Goal: Transaction & Acquisition: Purchase product/service

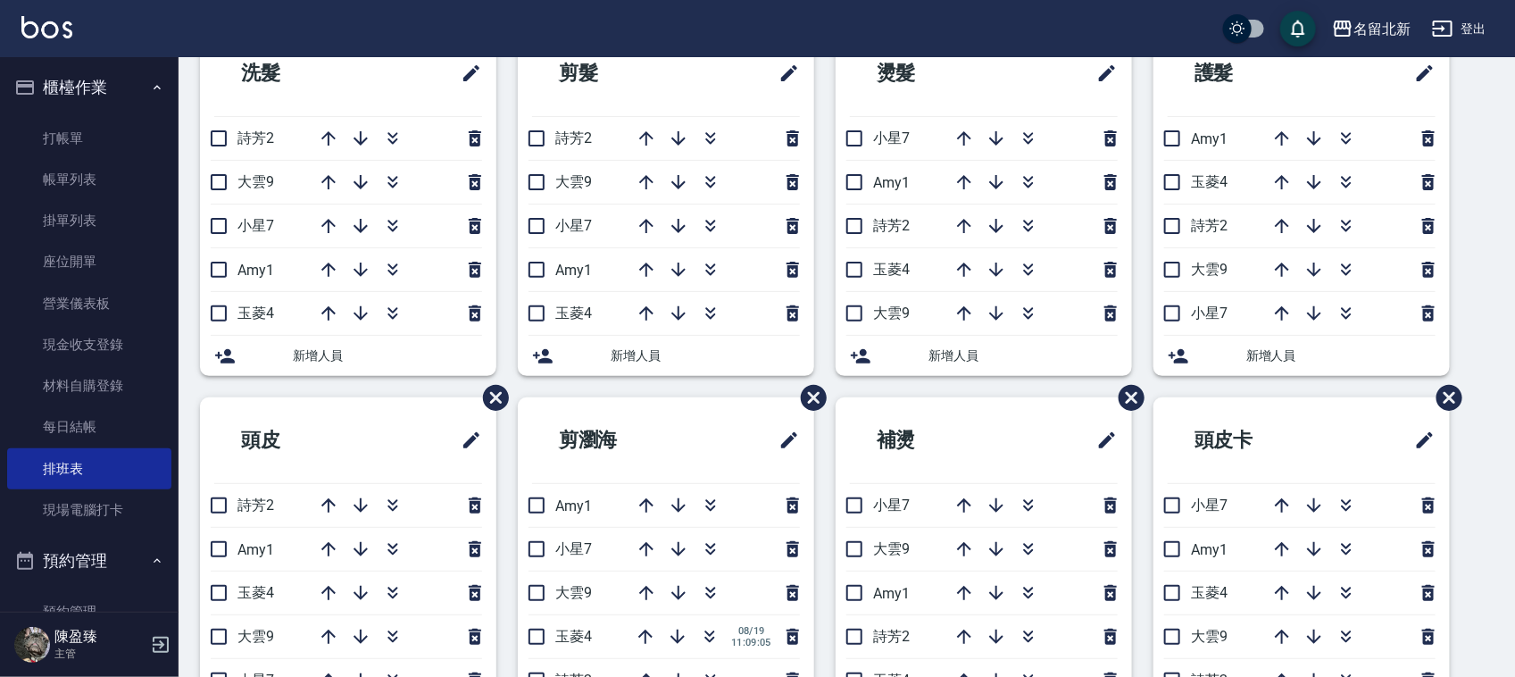
scroll to position [112, 0]
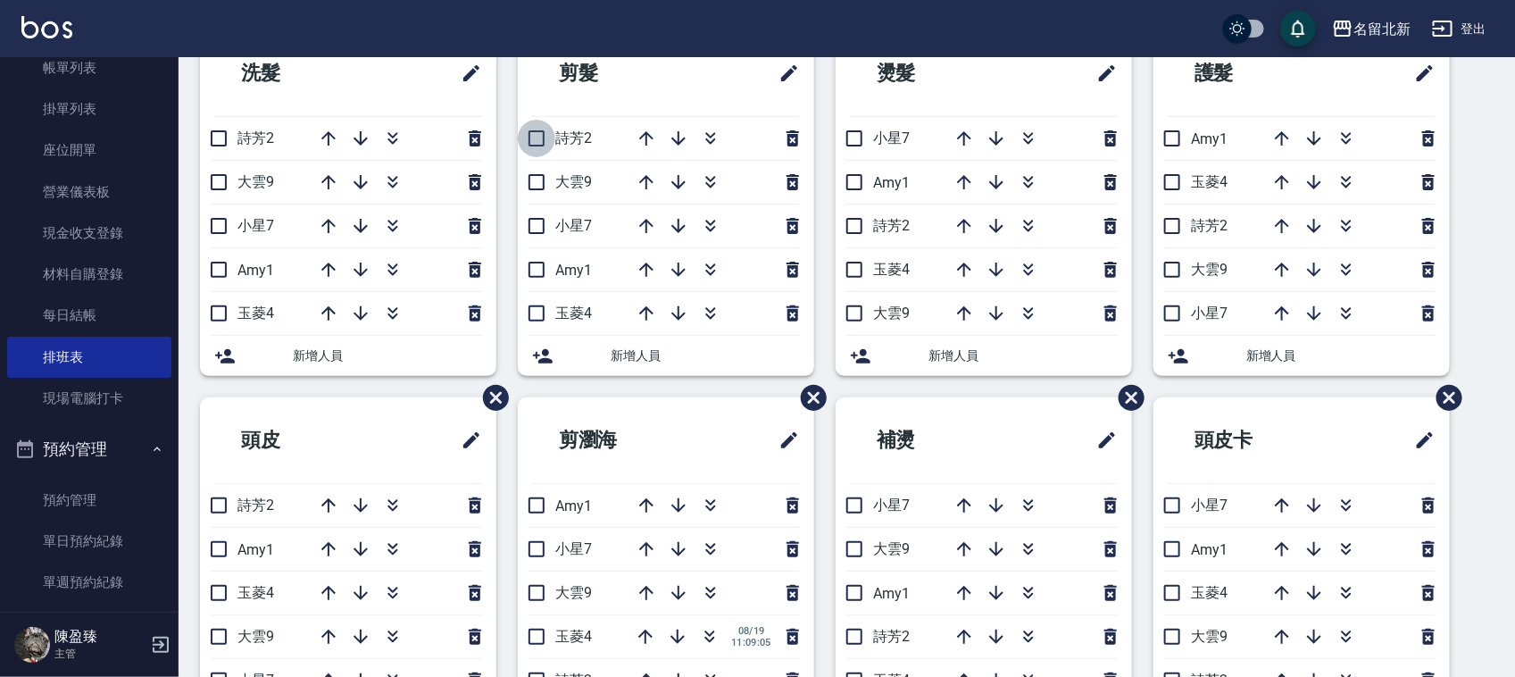
click at [537, 137] on input "checkbox" at bounding box center [536, 138] width 37 height 37
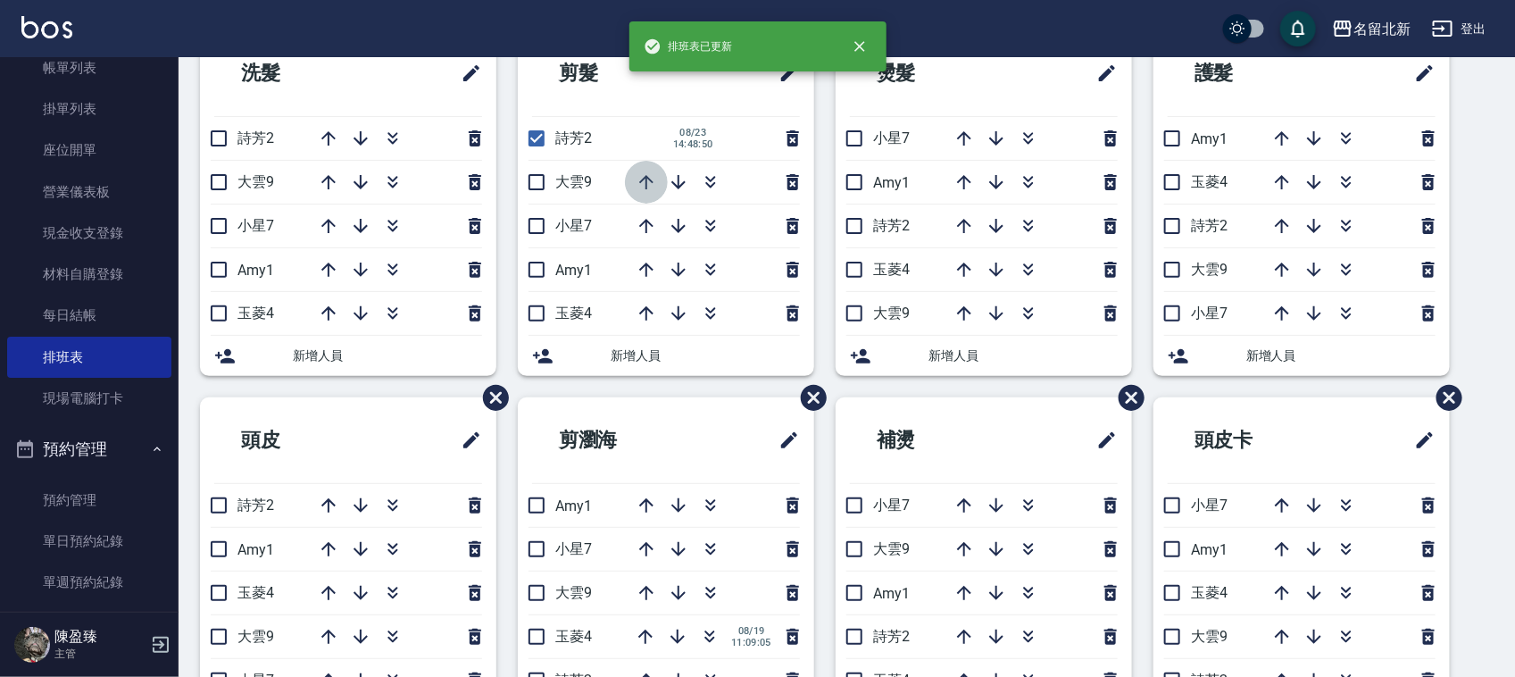
click at [645, 183] on icon "button" at bounding box center [646, 181] width 21 height 21
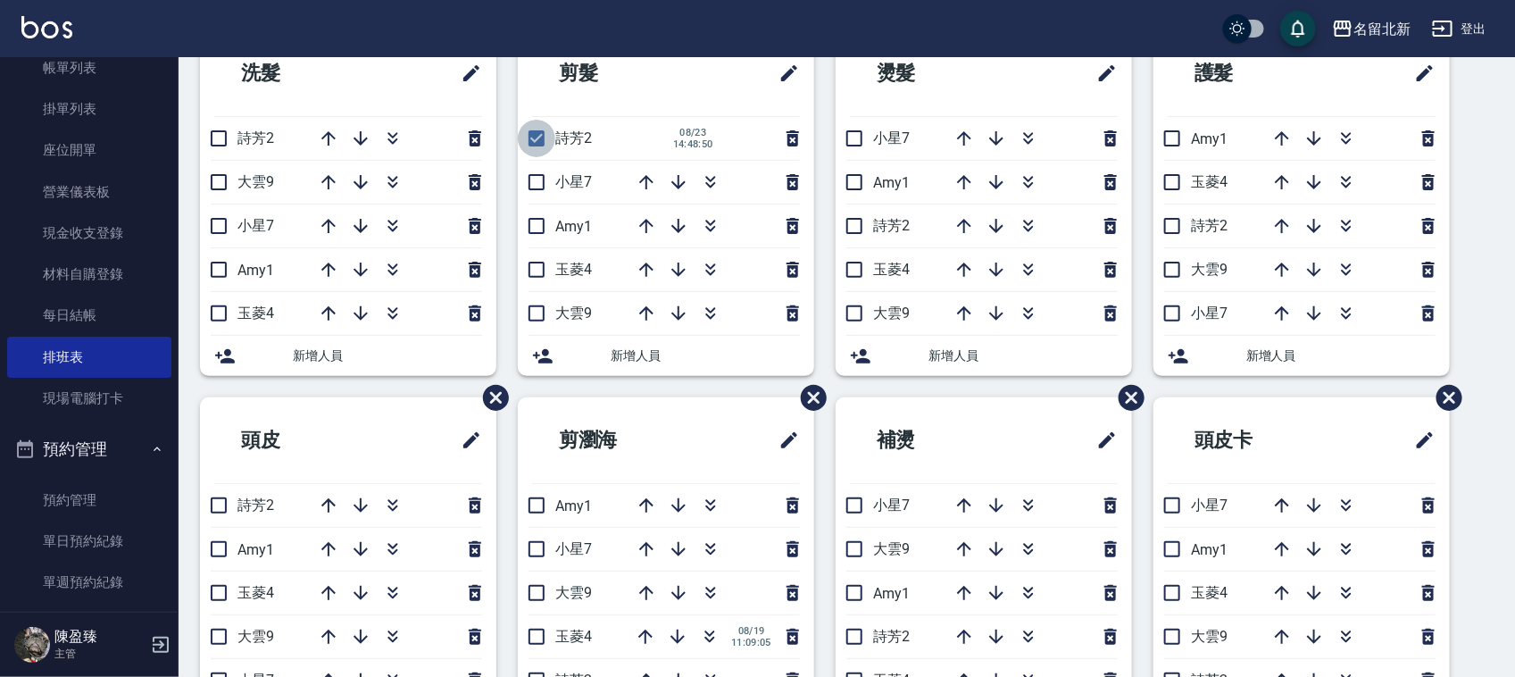
click at [540, 138] on input "checkbox" at bounding box center [536, 138] width 37 height 37
checkbox input "false"
click at [647, 135] on icon "button" at bounding box center [646, 138] width 14 height 14
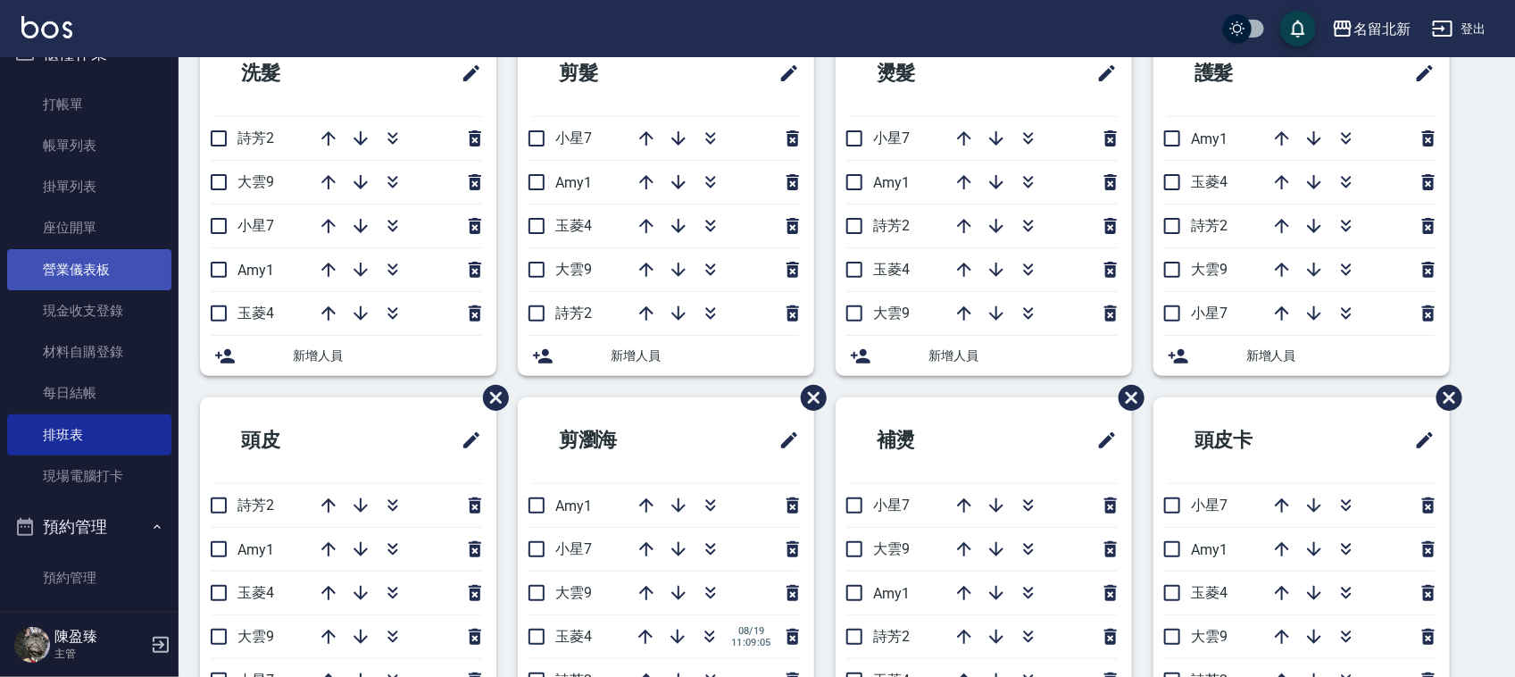
scroll to position [0, 0]
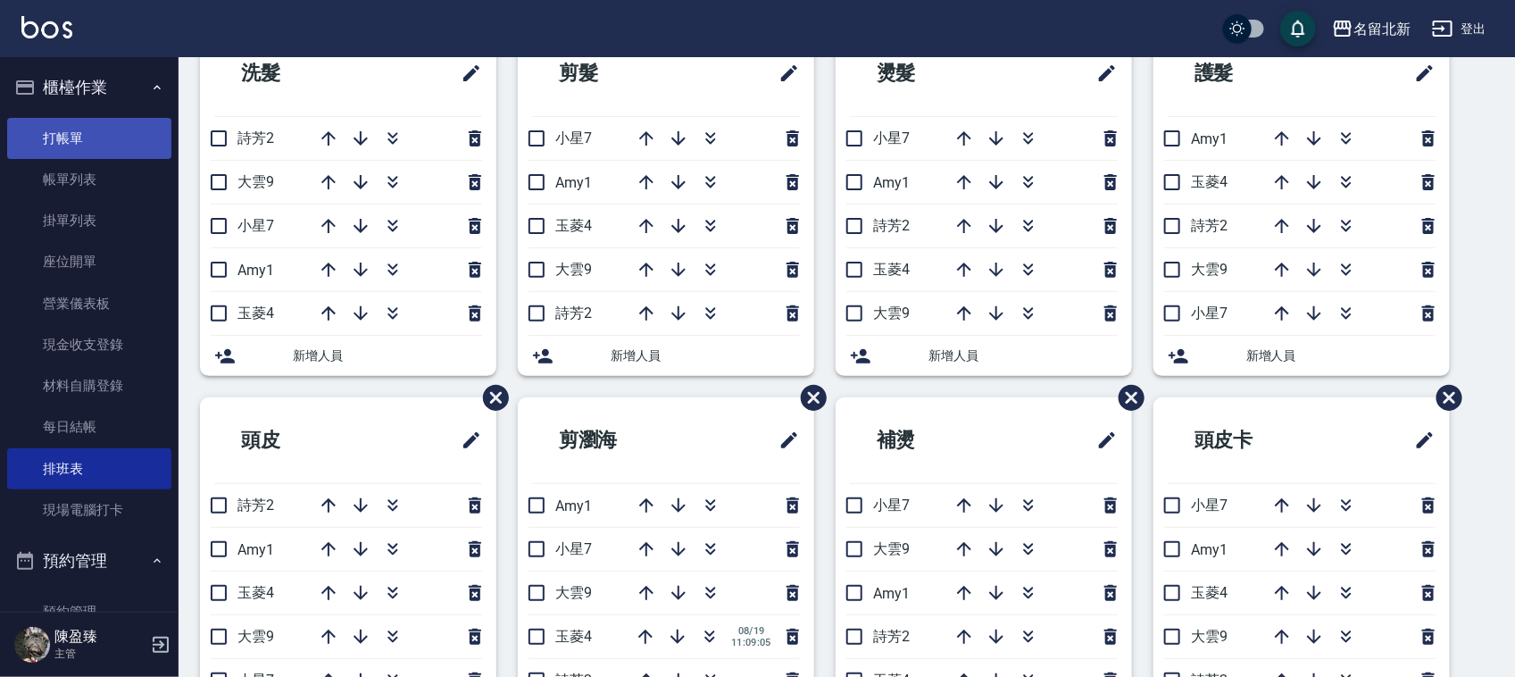
click at [47, 135] on link "打帳單" at bounding box center [89, 138] width 164 height 41
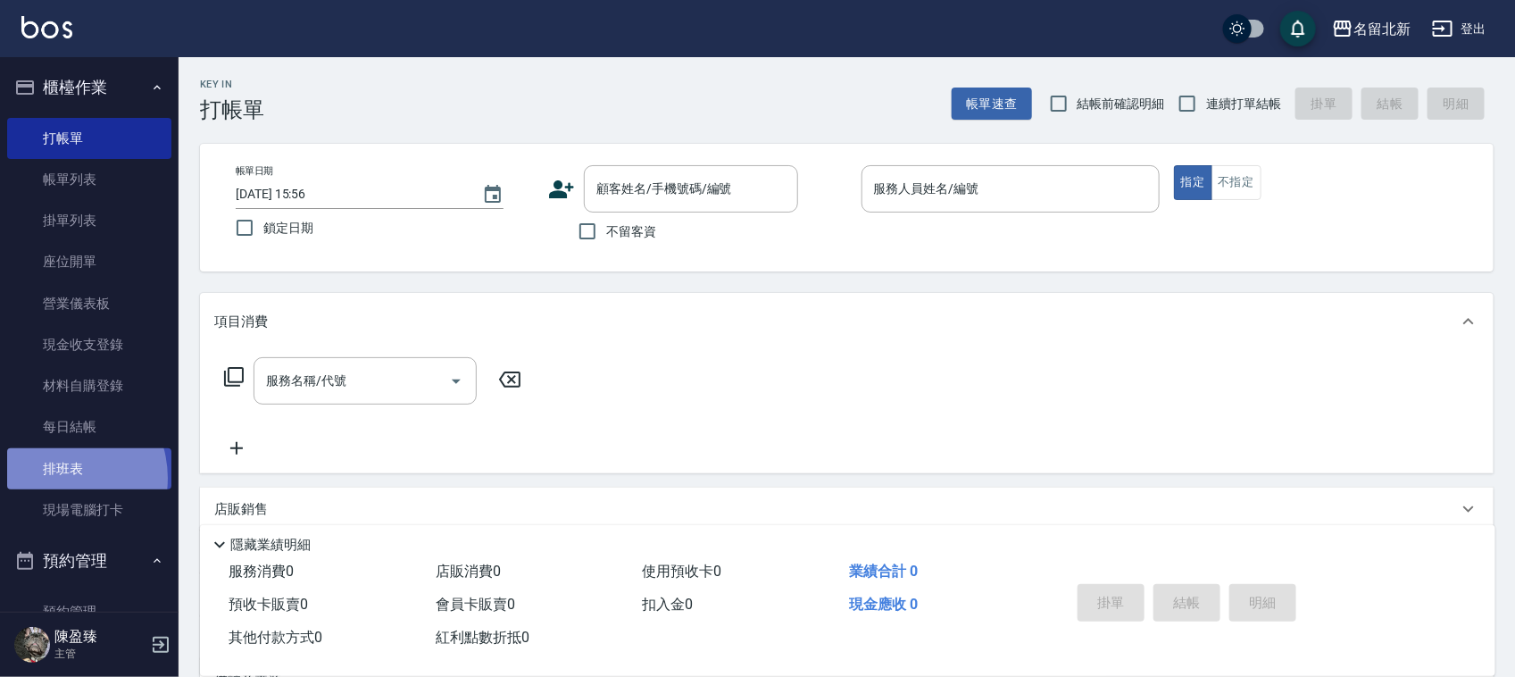
click at [54, 476] on link "排班表" at bounding box center [89, 468] width 164 height 41
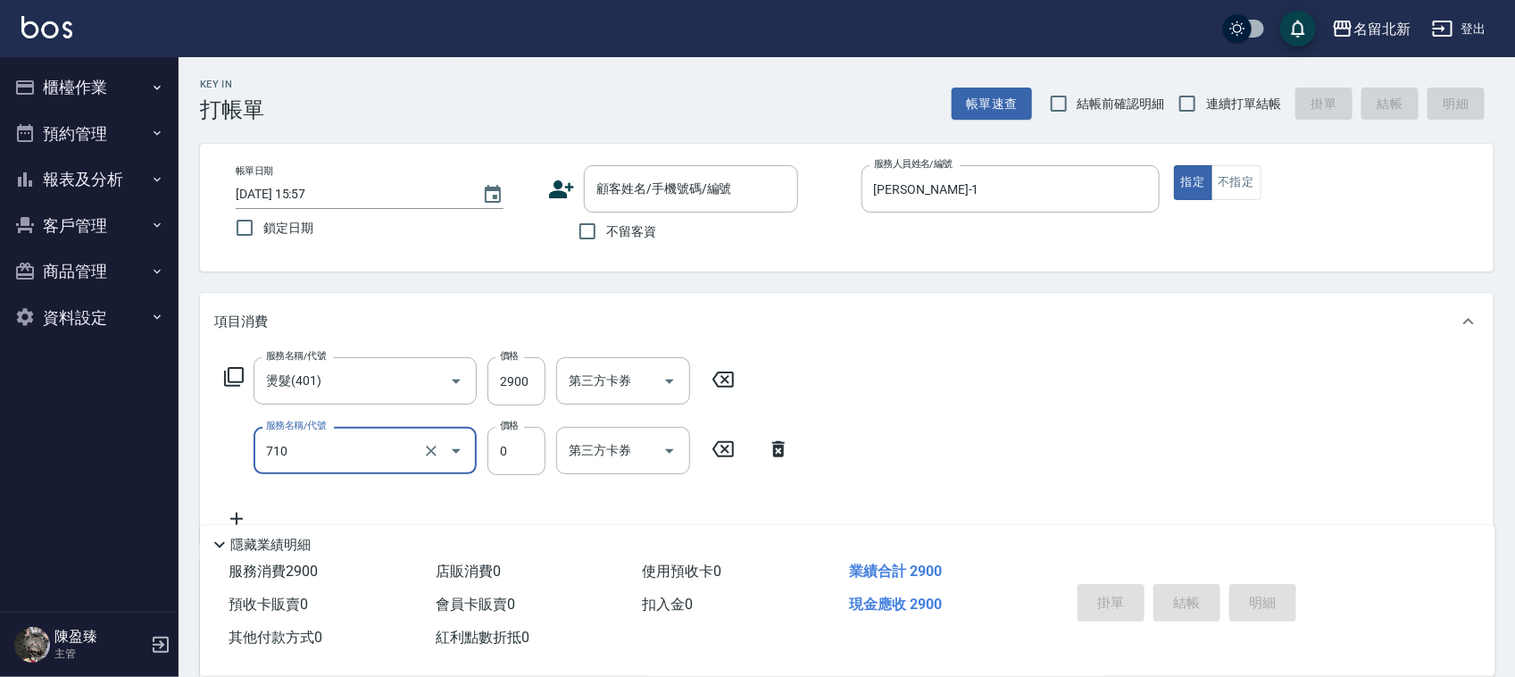
type input "互助100(710)"
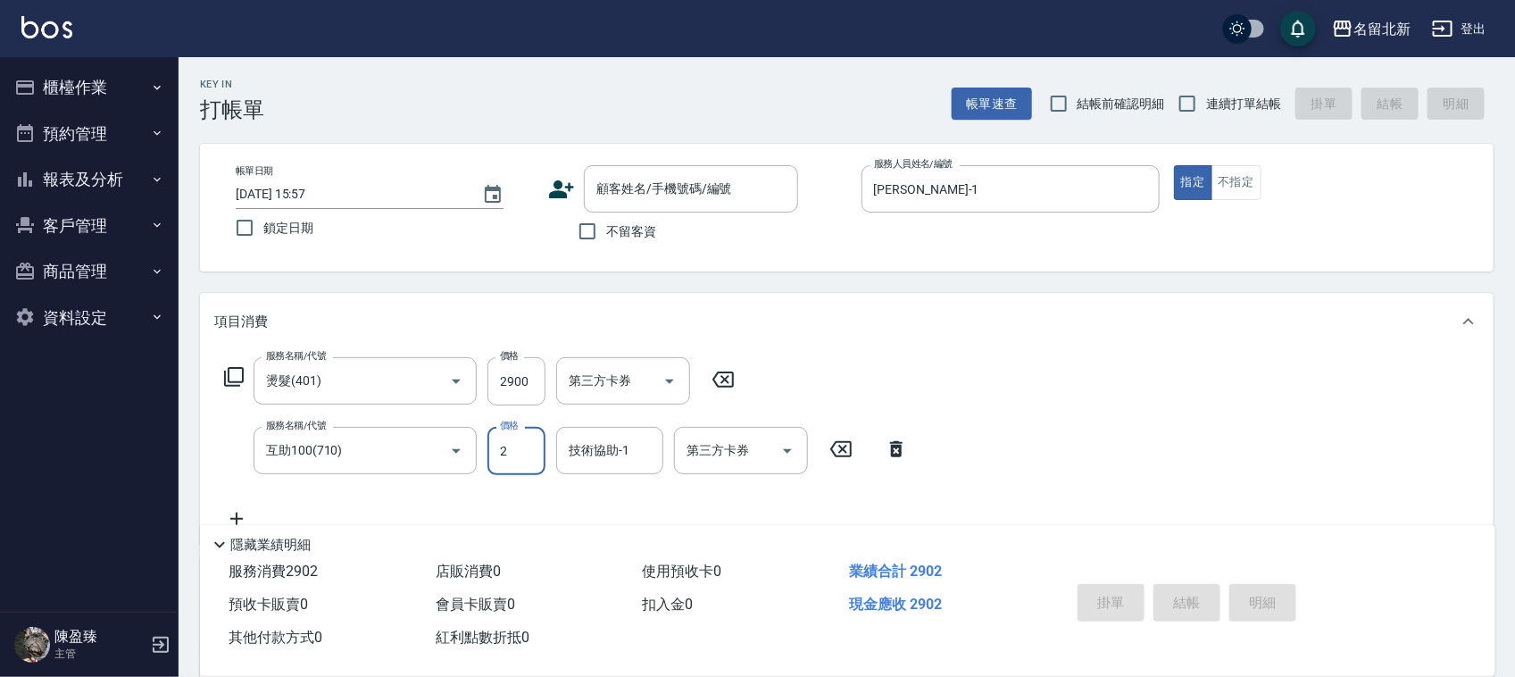
type input "0"
type input "艾莉莎-21"
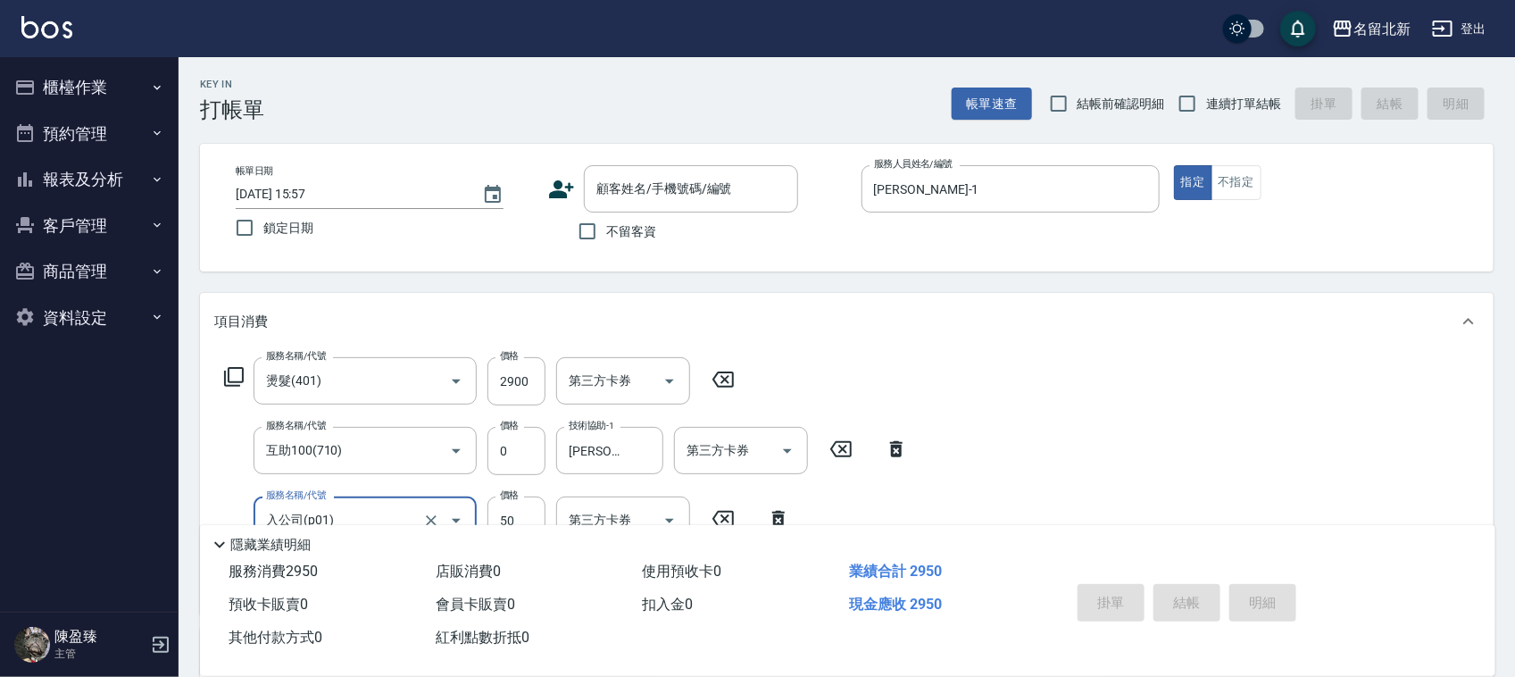
type input "入公司(p01)"
type input "80"
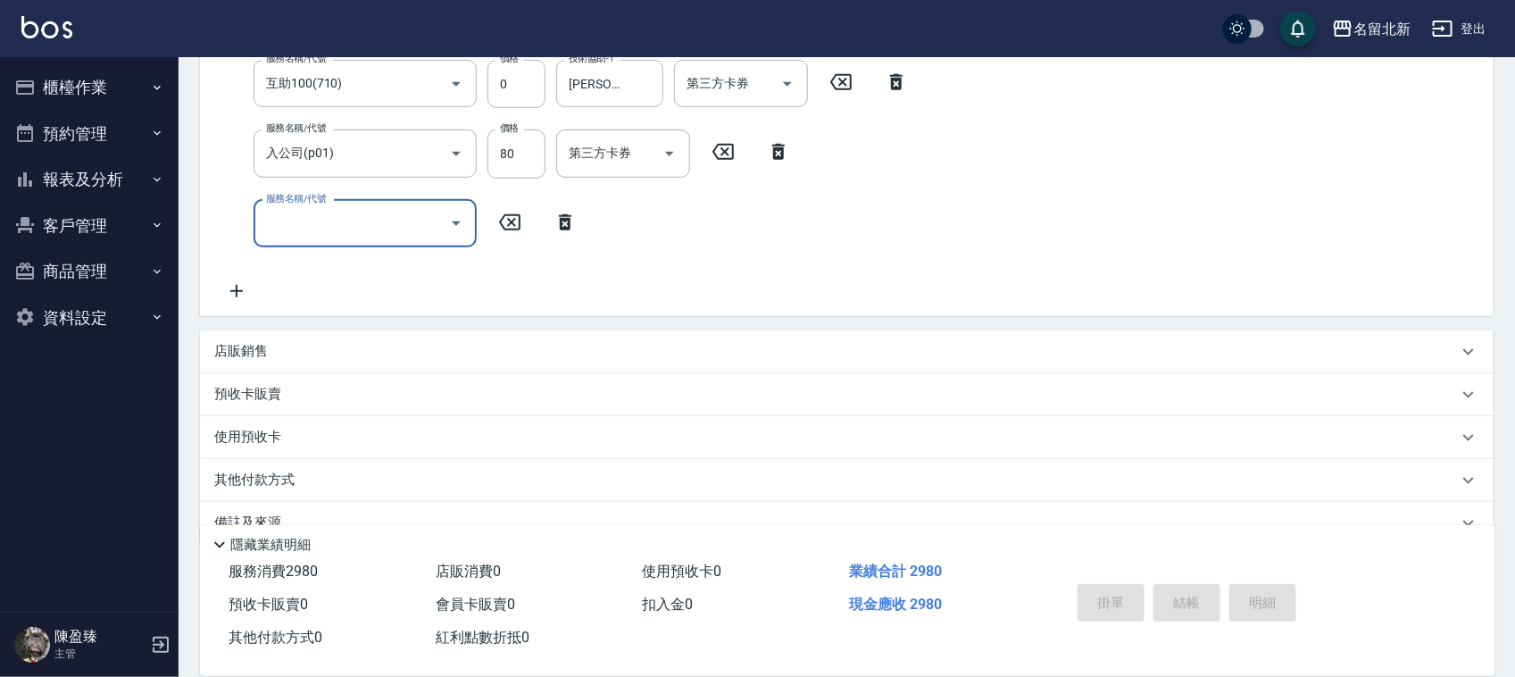
scroll to position [403, 0]
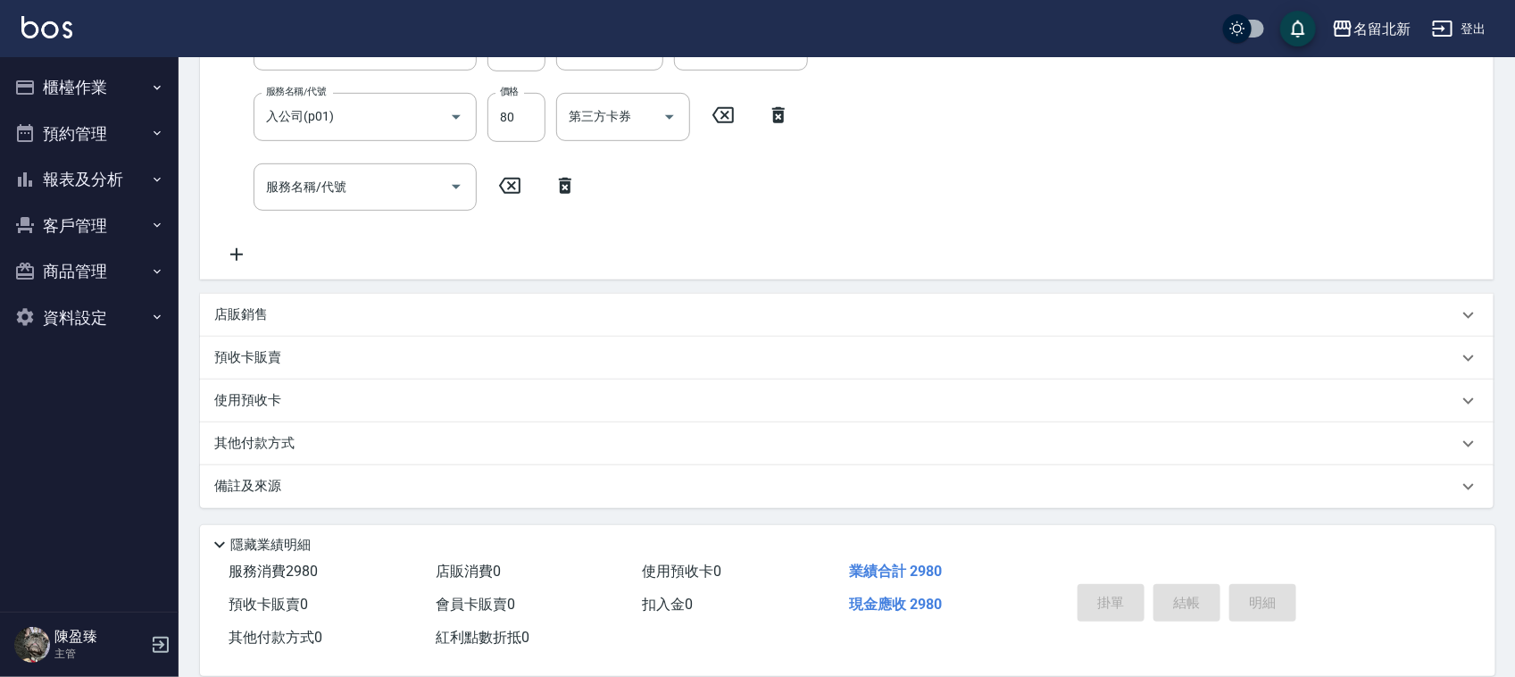
click at [244, 311] on p "店販銷售" at bounding box center [241, 314] width 54 height 19
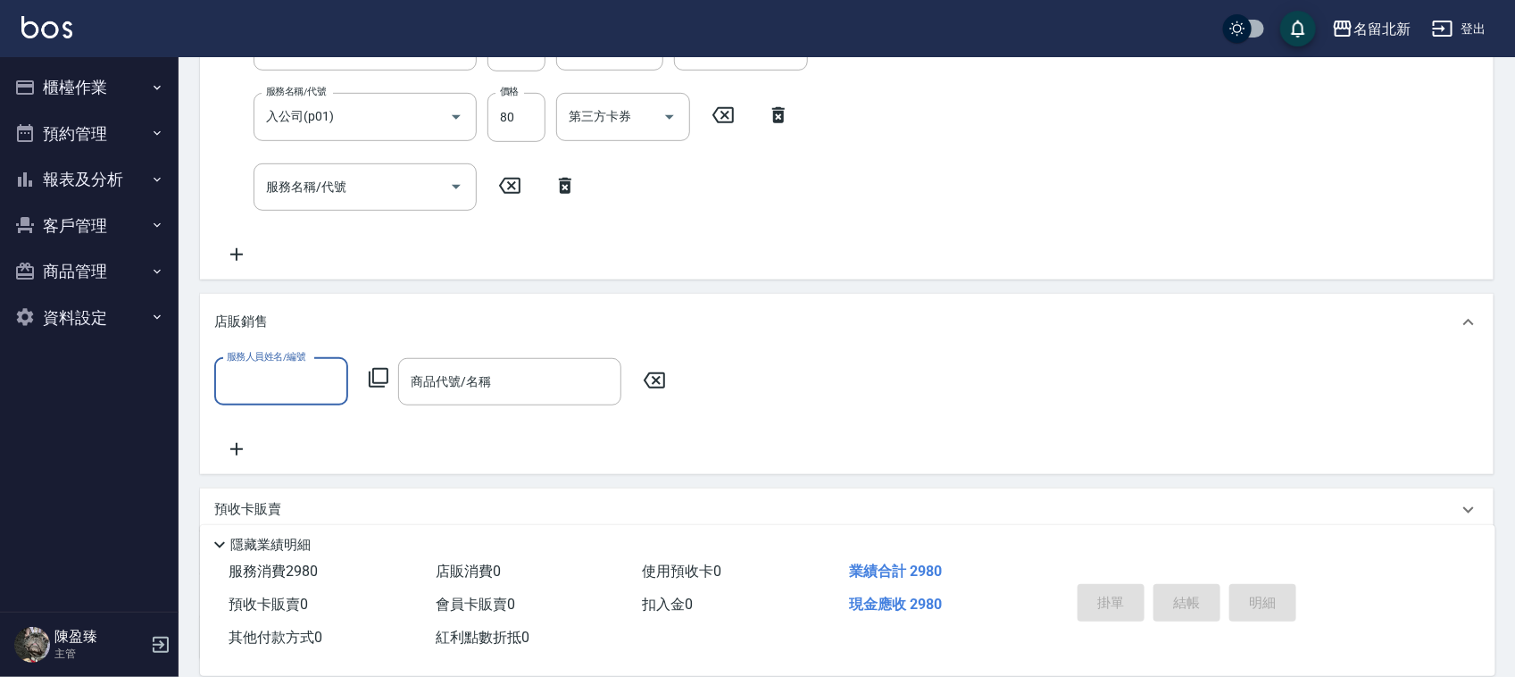
scroll to position [0, 0]
type input "Amy-1"
click at [384, 377] on icon at bounding box center [378, 377] width 21 height 21
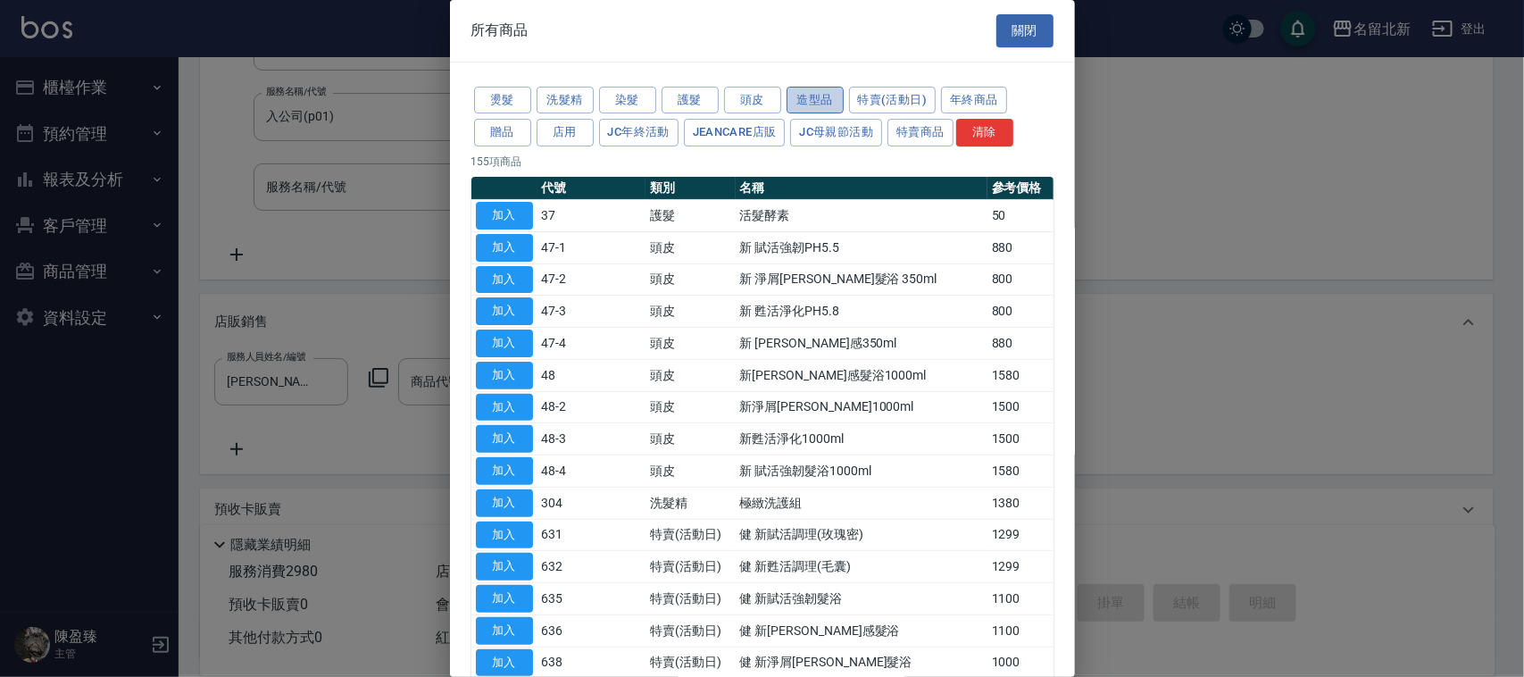
click at [833, 94] on button "造型品" at bounding box center [814, 101] width 57 height 28
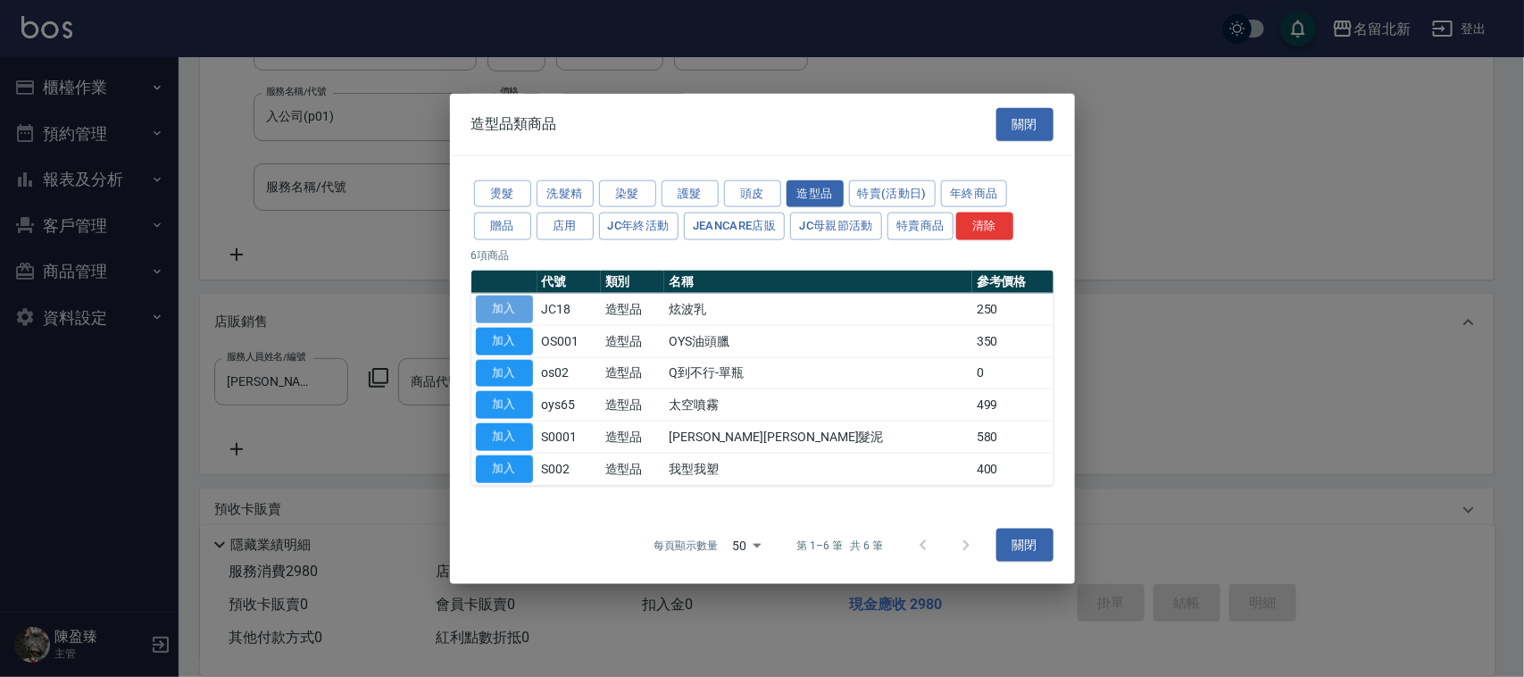
click at [504, 318] on button "加入" at bounding box center [504, 309] width 57 height 28
type input "炫波乳"
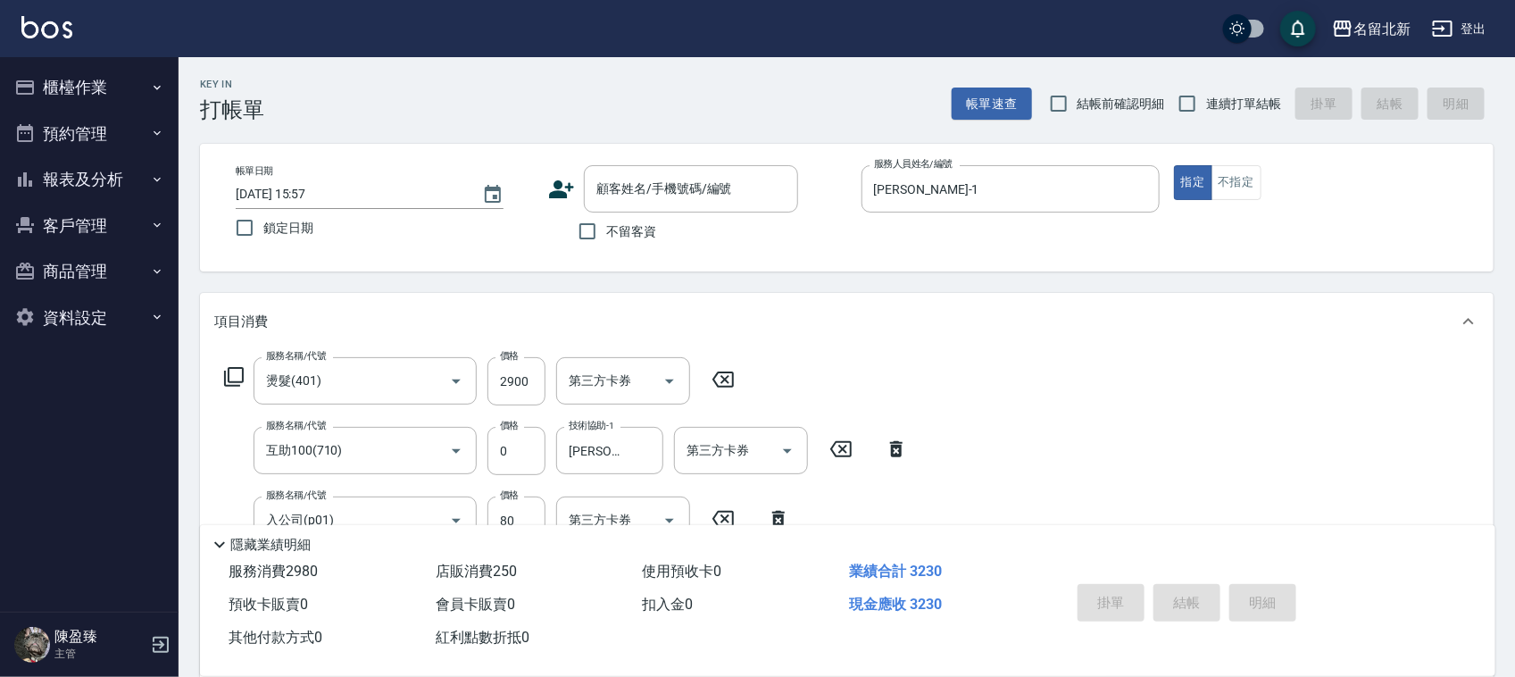
click at [1210, 98] on span "連續打單結帳" at bounding box center [1243, 104] width 75 height 19
click at [1206, 98] on input "連續打單結帳" at bounding box center [1186, 103] width 37 height 37
checkbox input "true"
click at [586, 226] on input "不留客資" at bounding box center [587, 230] width 37 height 37
checkbox input "true"
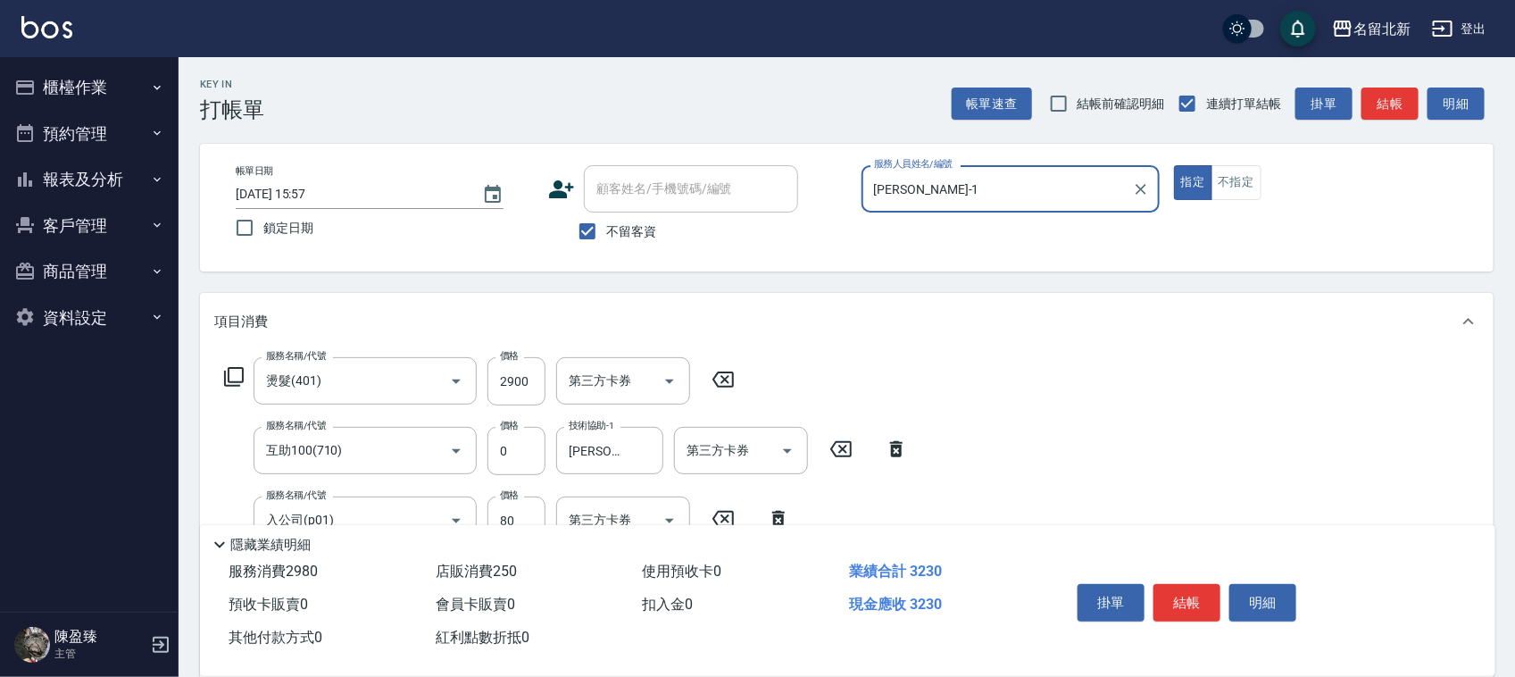
click at [1212, 607] on button "結帳" at bounding box center [1186, 602] width 67 height 37
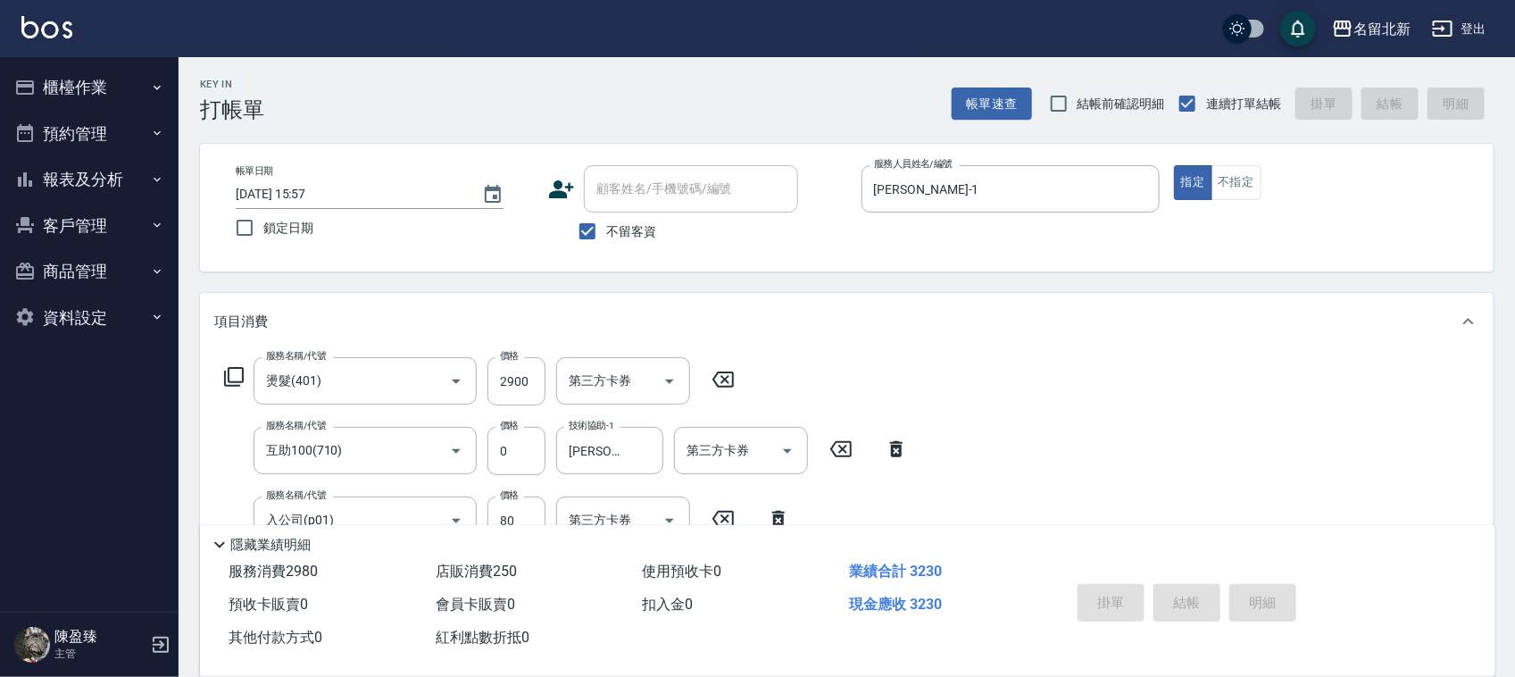
type input "2025/08/23 15:58"
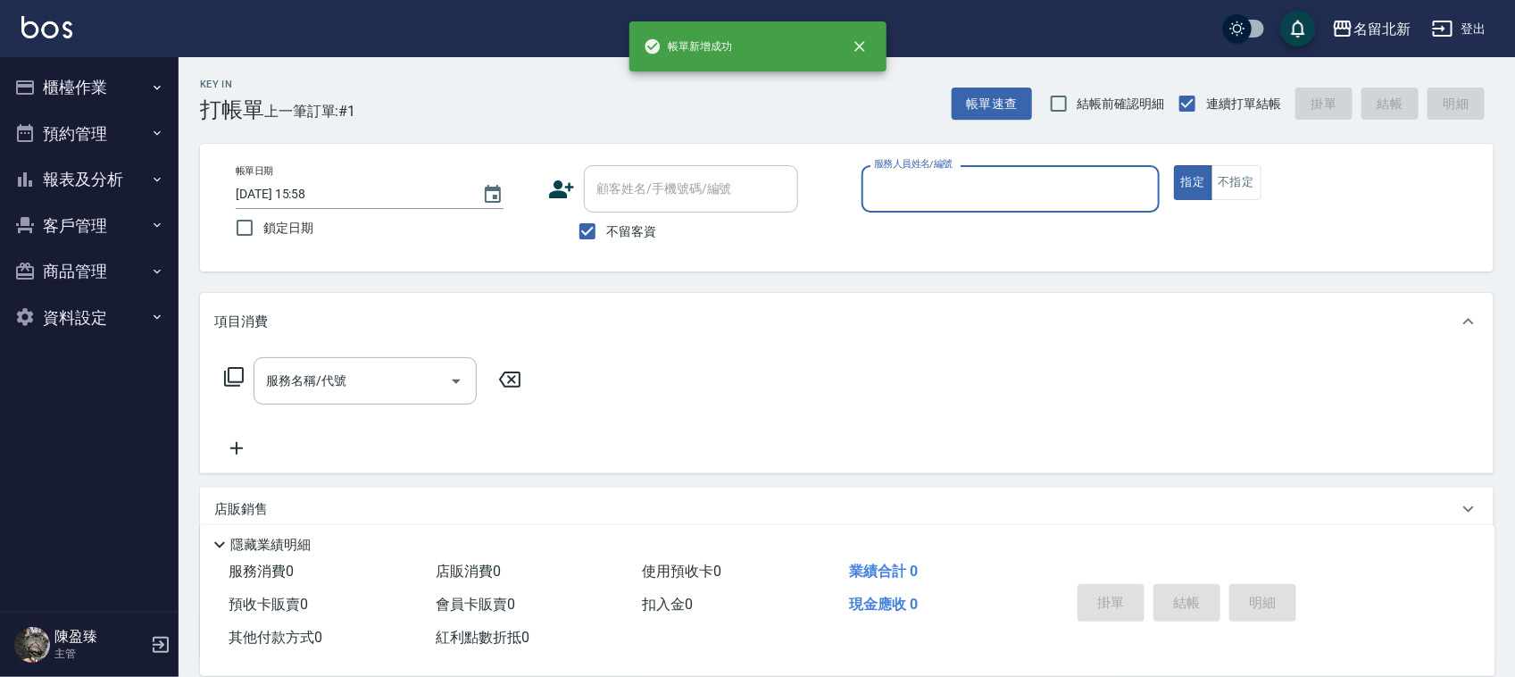
click at [904, 181] on input "服務人員姓名/編號" at bounding box center [1010, 188] width 282 height 31
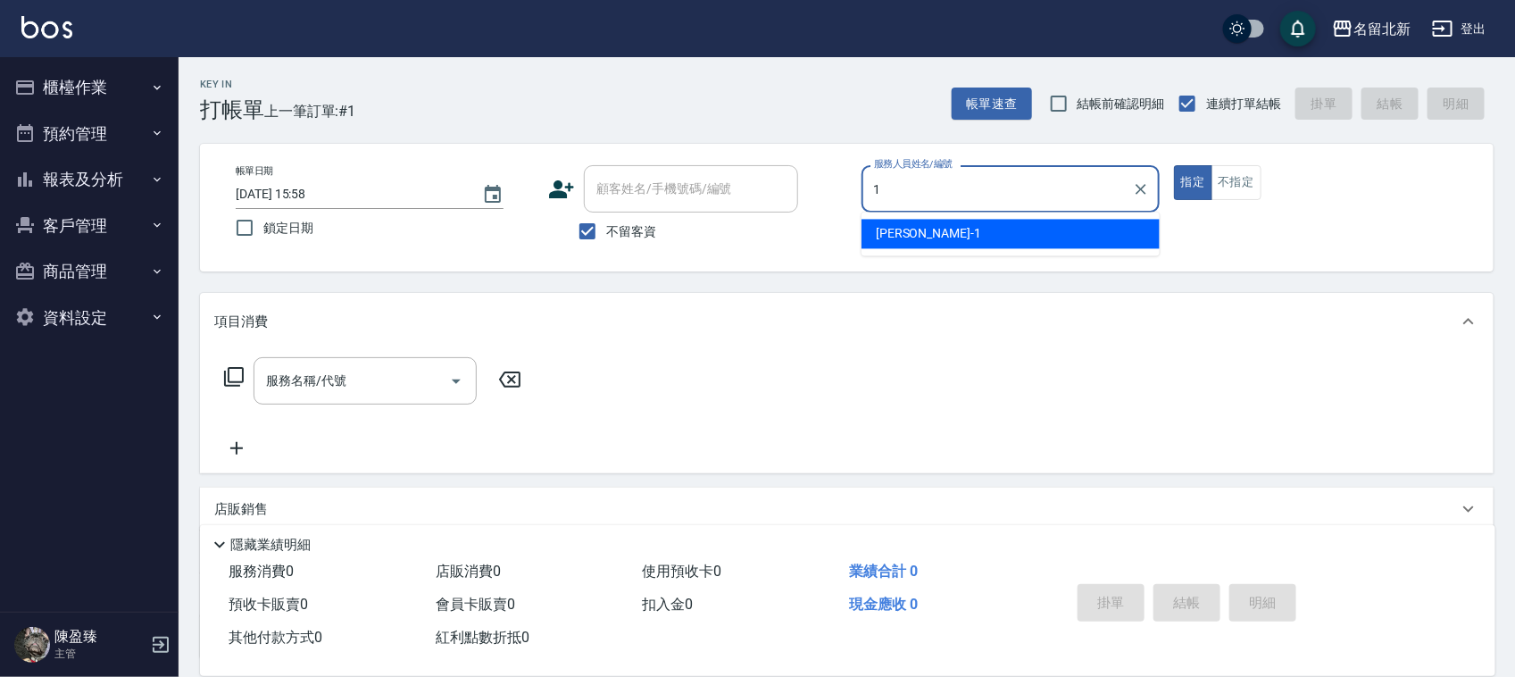
type input "Amy-1"
type button "true"
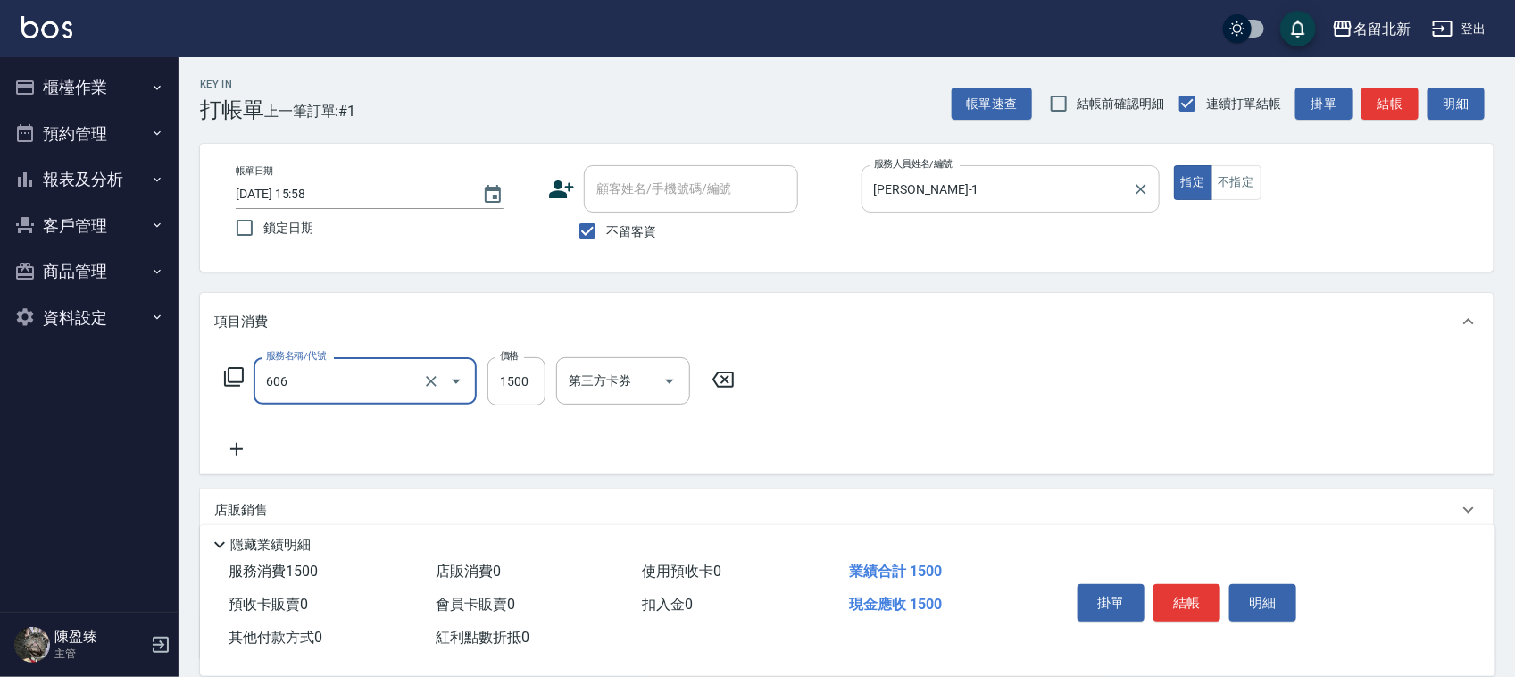
type input "冰封護髮(606)"
type input "1350"
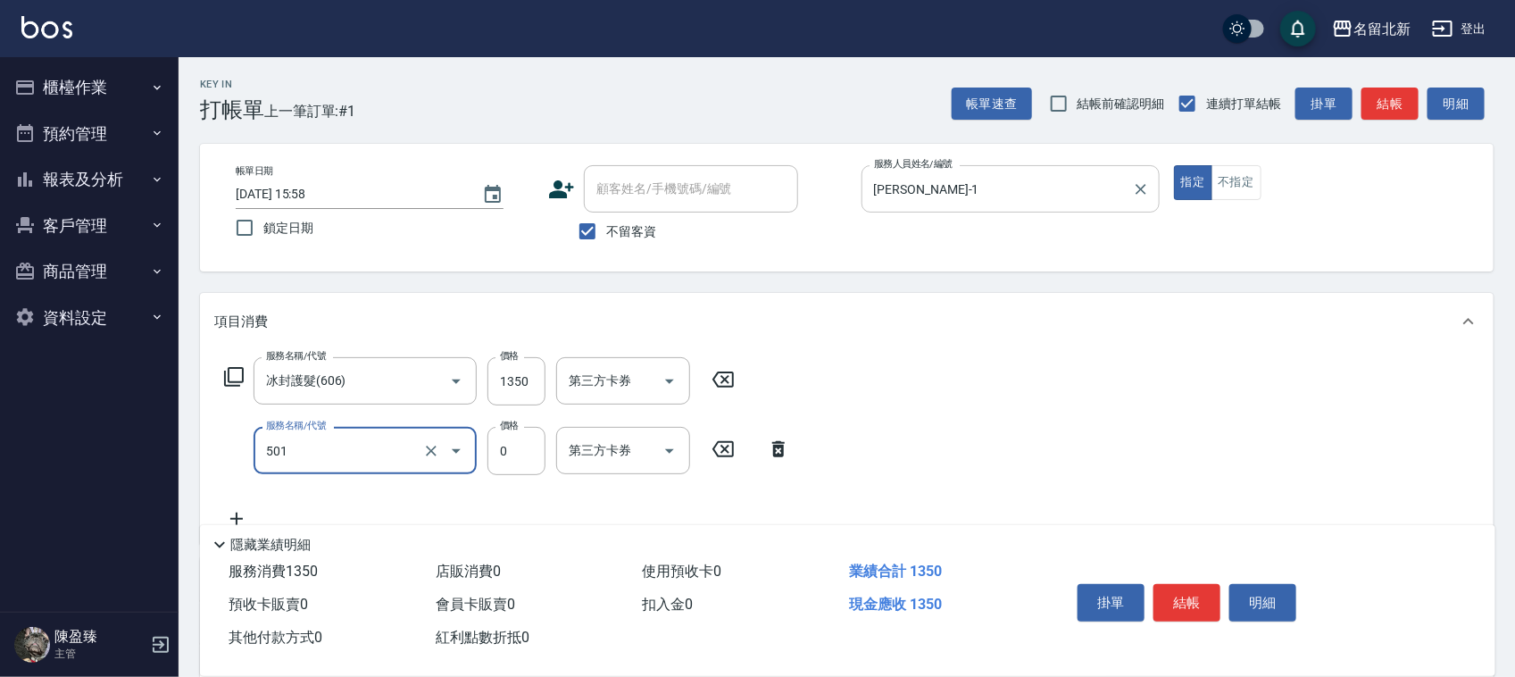
type input "染髮(501)"
type input "2550"
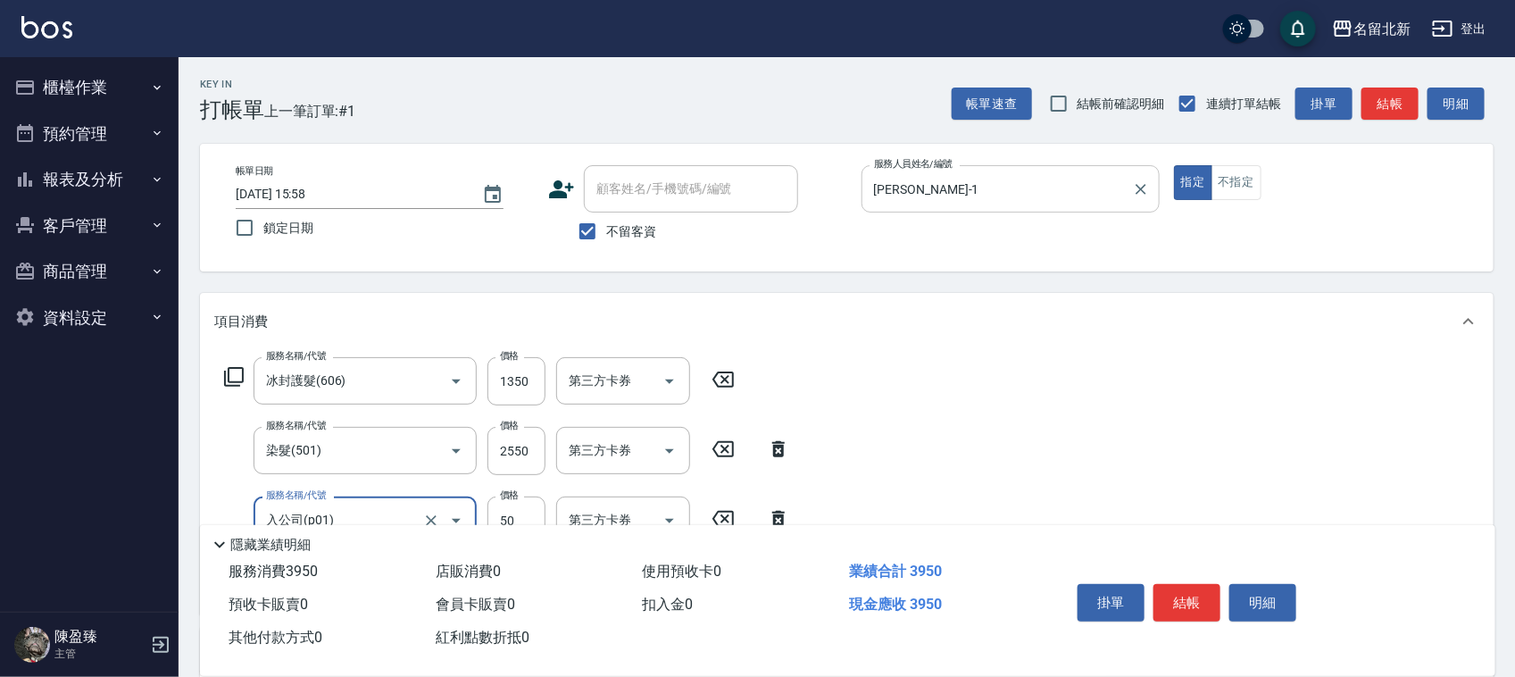
type input "入公司(p01)"
type input "70"
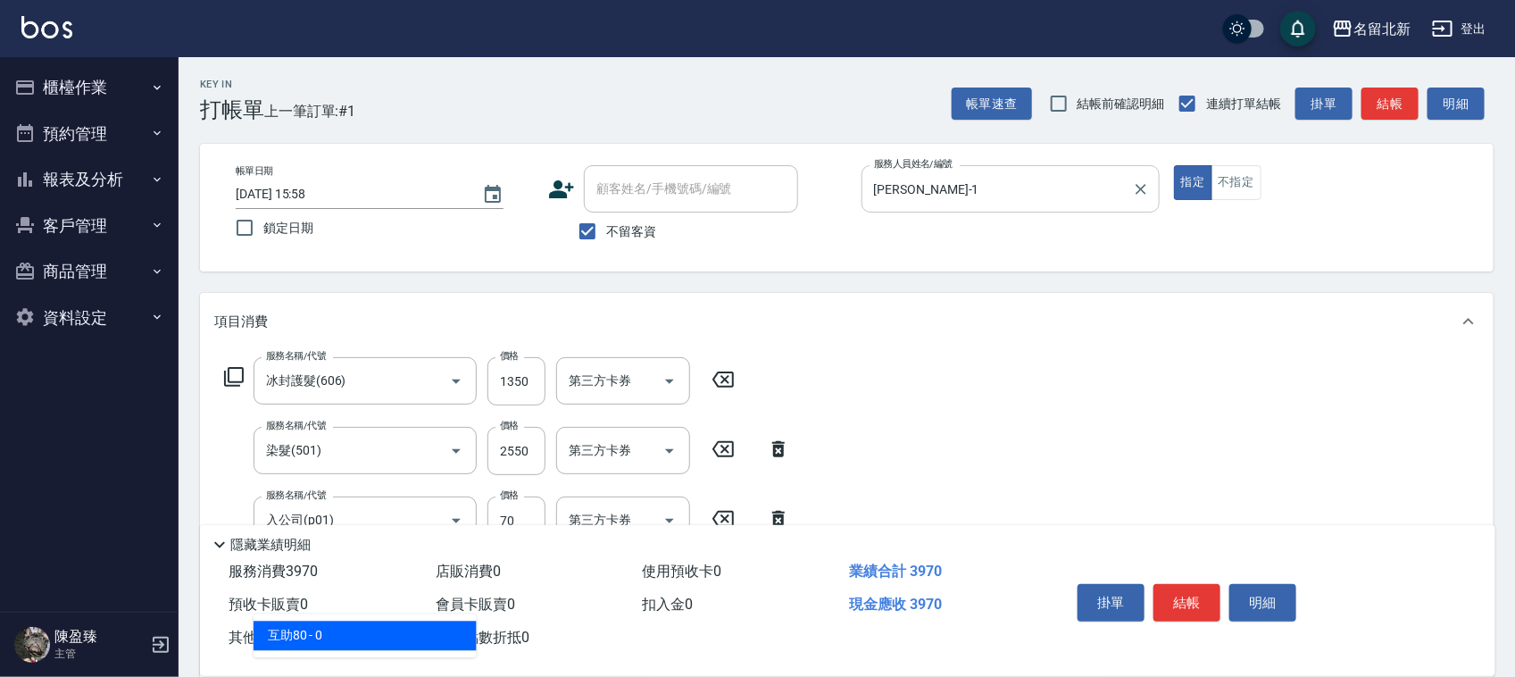
type input "互助80(708)"
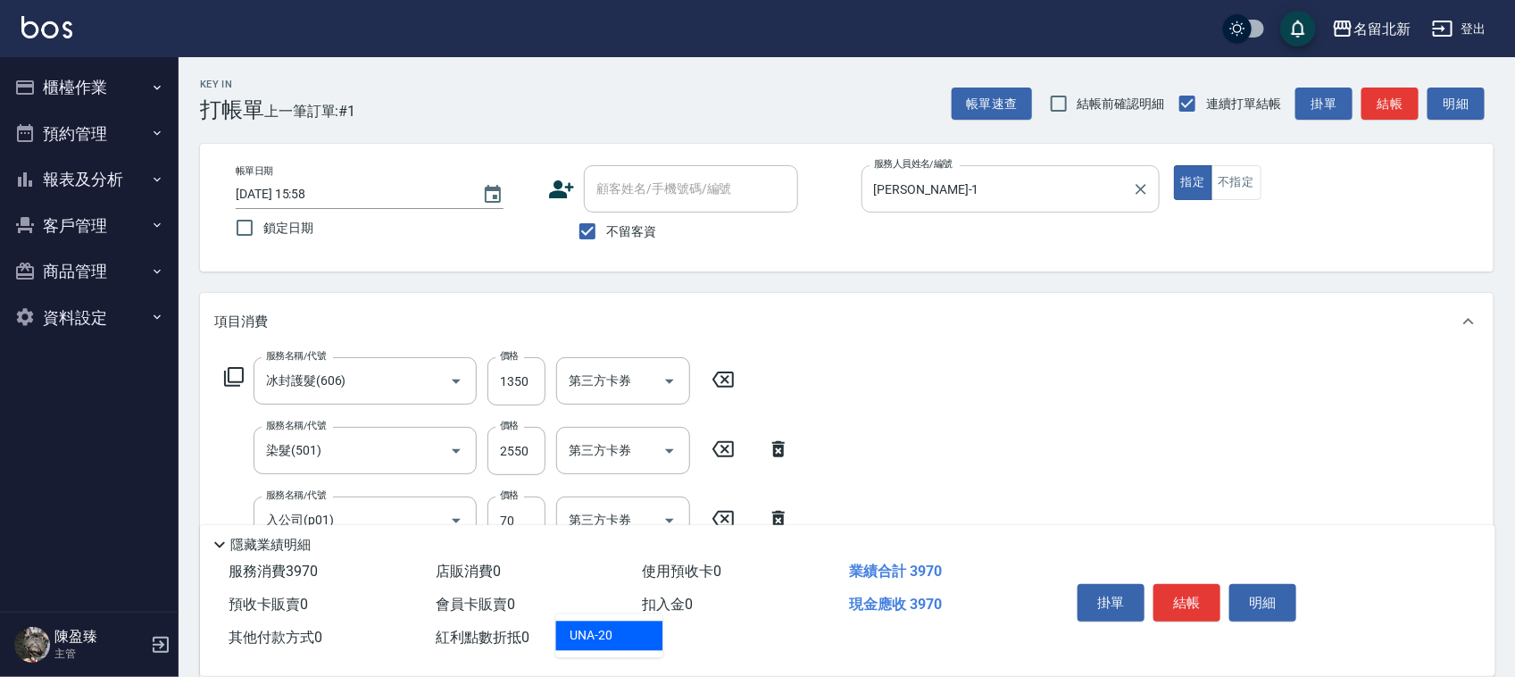
type input "UNA-20"
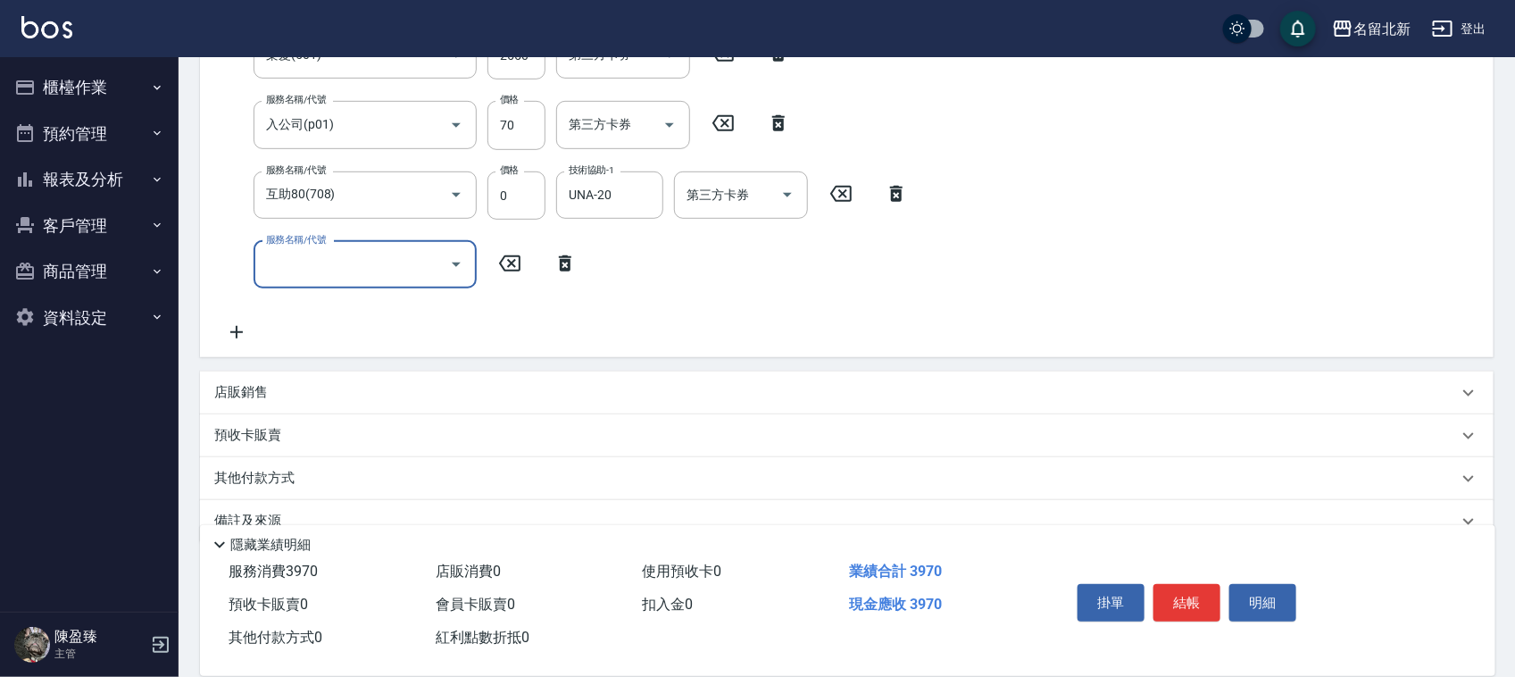
scroll to position [430, 0]
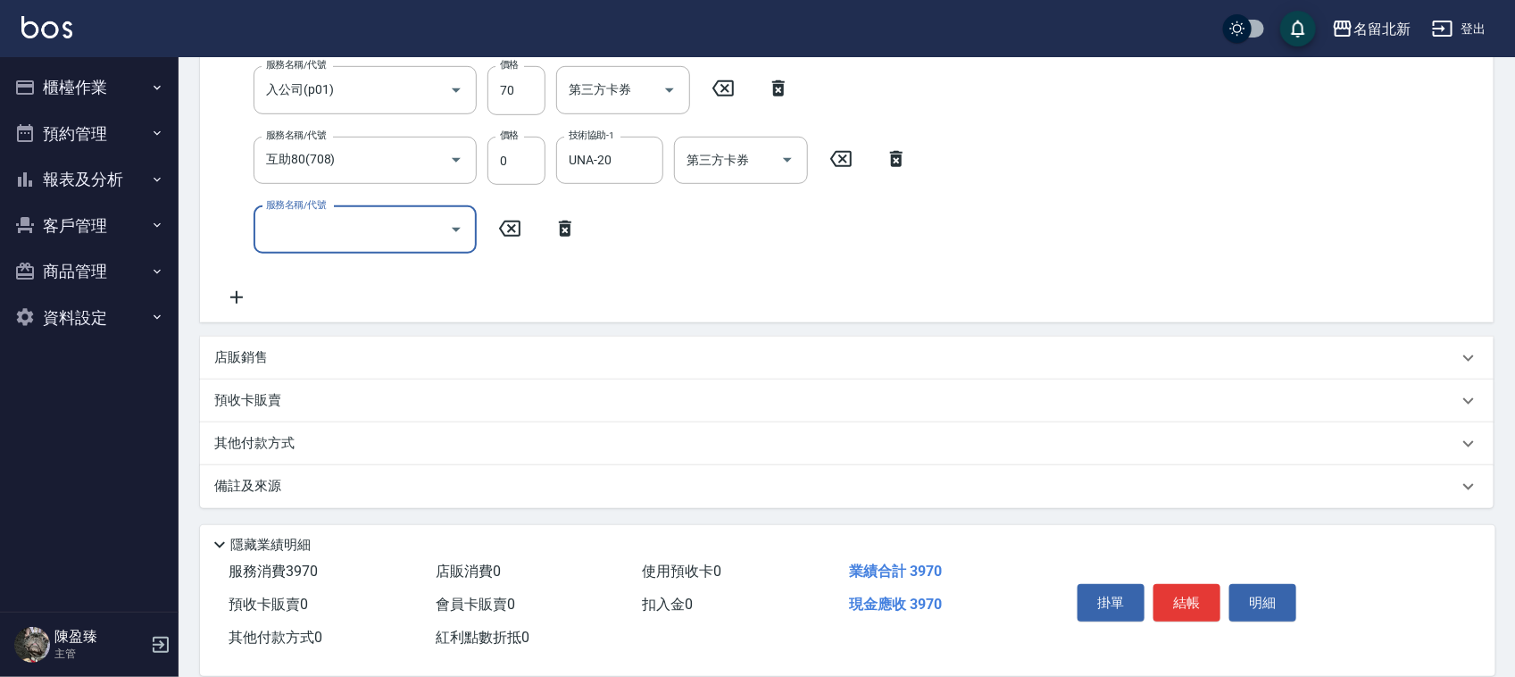
click at [259, 442] on p "其他付款方式" at bounding box center [258, 444] width 89 height 20
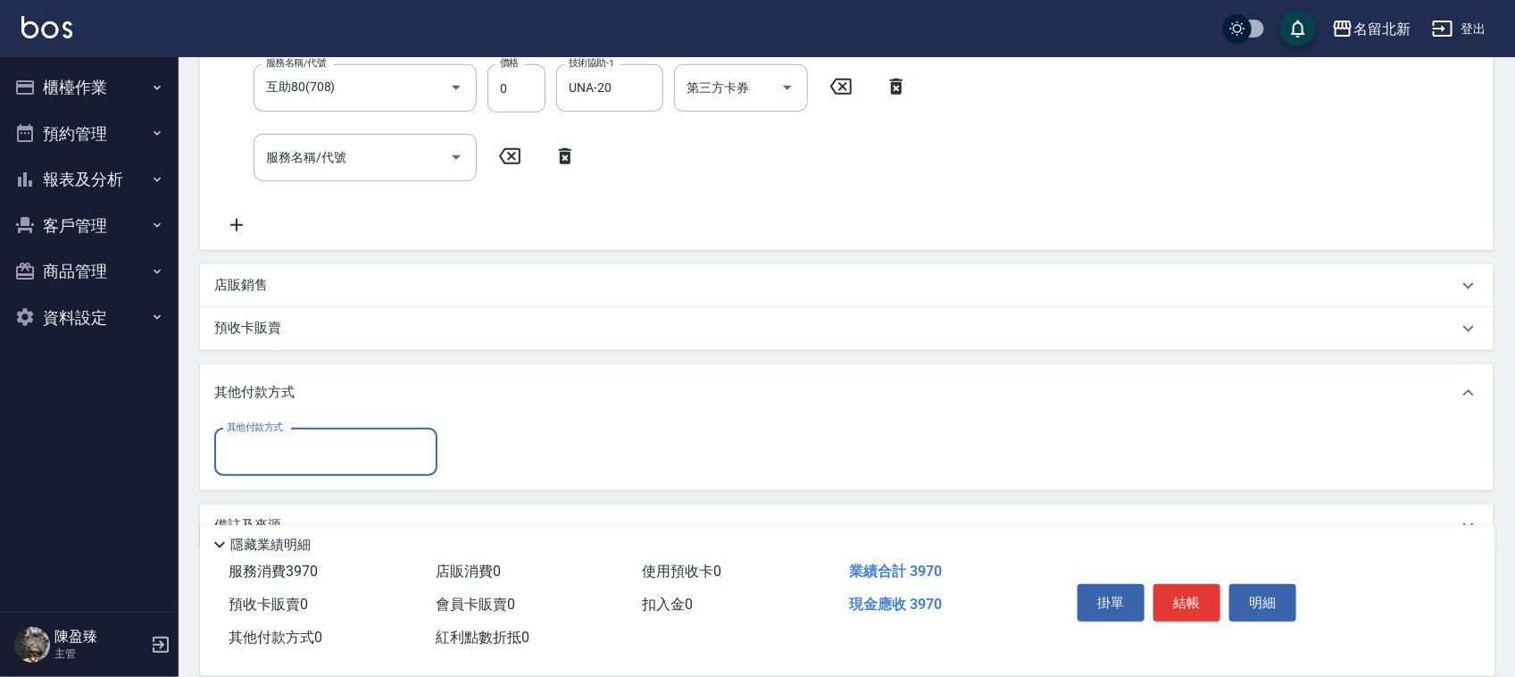
scroll to position [542, 0]
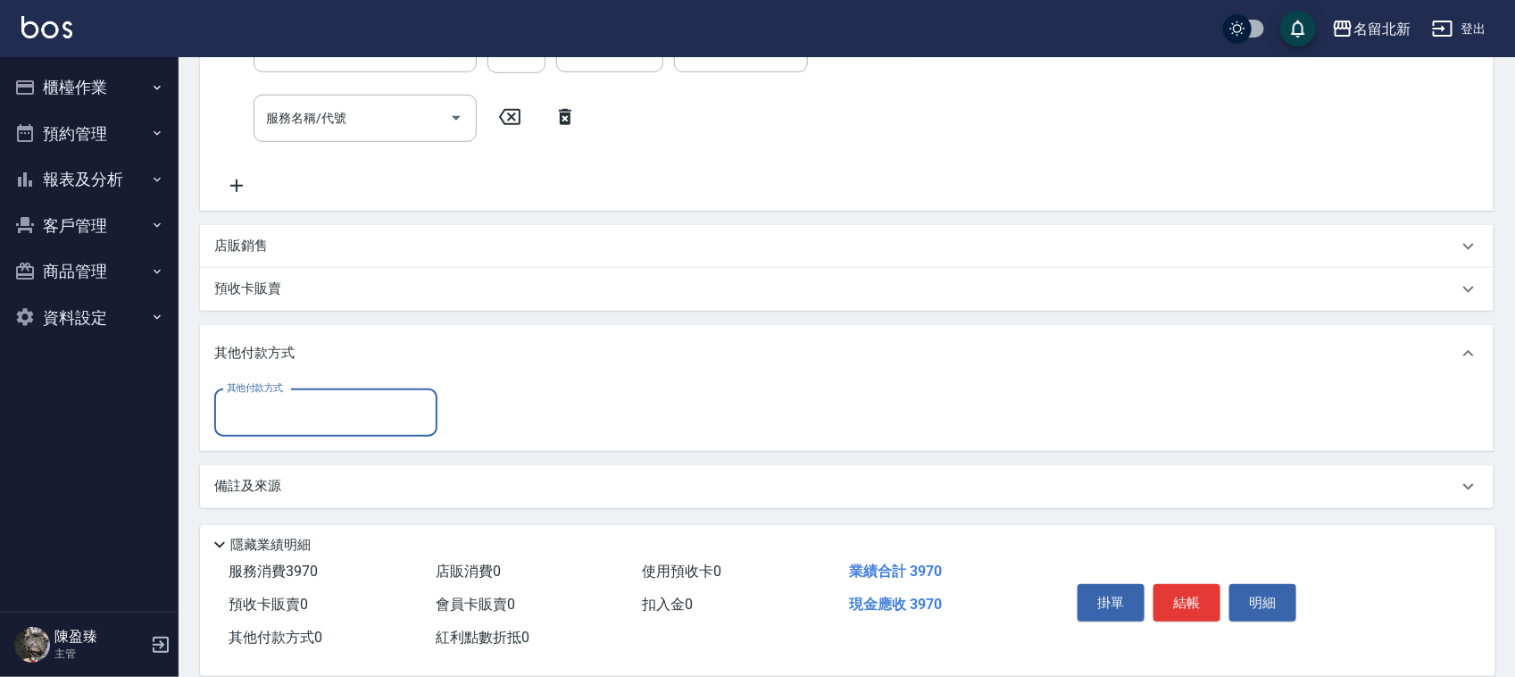
click at [254, 416] on input "其他付款方式" at bounding box center [325, 412] width 207 height 31
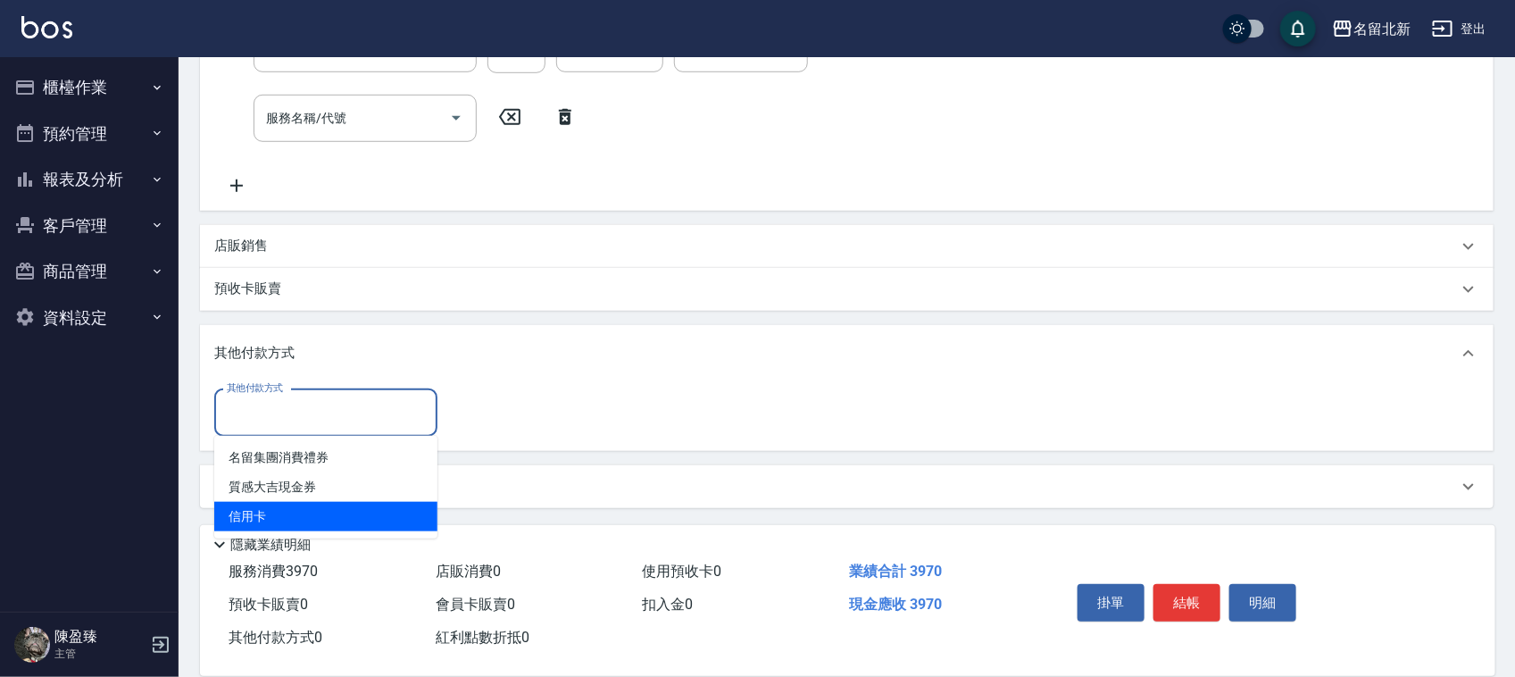
click at [268, 528] on span "信用卡" at bounding box center [325, 516] width 223 height 29
type input "信用卡"
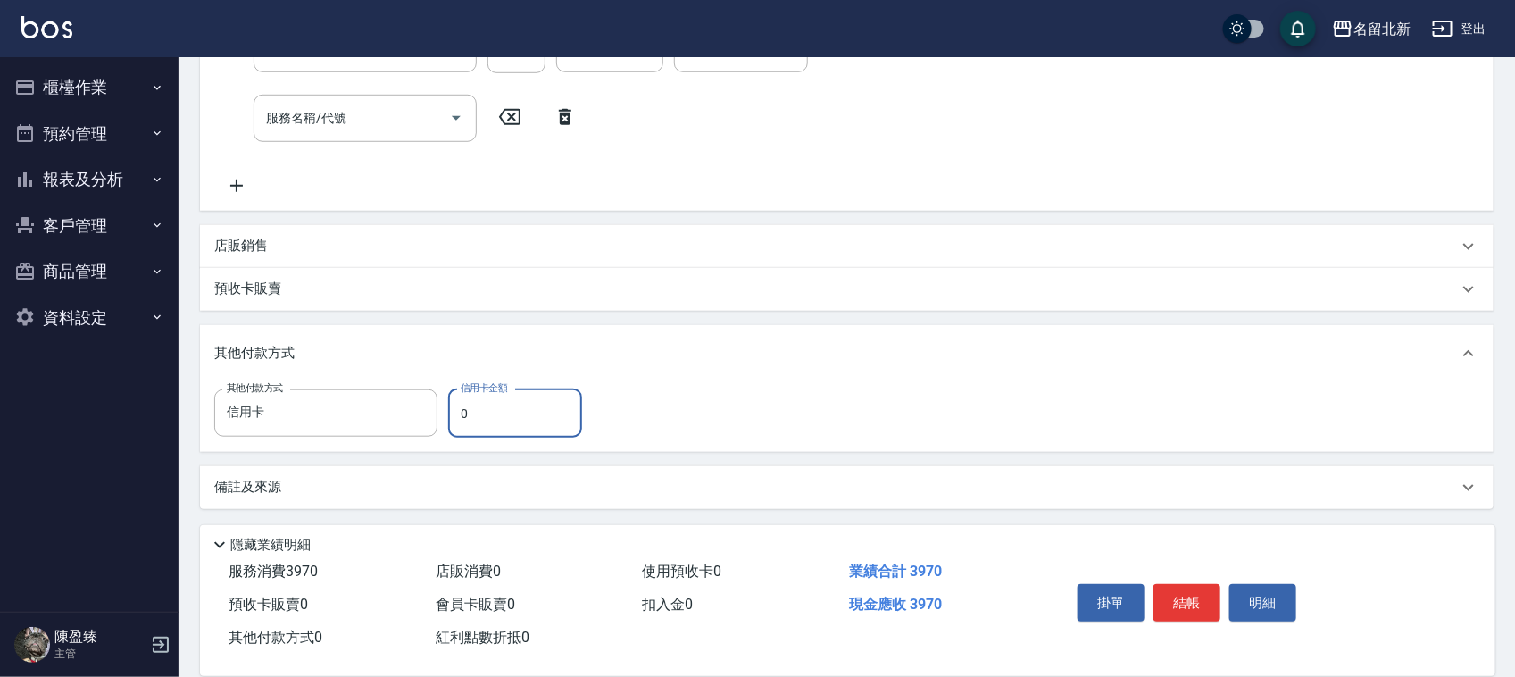
drag, startPoint x: 471, startPoint y: 407, endPoint x: 458, endPoint y: 412, distance: 14.4
click at [458, 412] on input "0" at bounding box center [515, 413] width 134 height 48
type input "3970"
click at [1187, 584] on button "結帳" at bounding box center [1186, 602] width 67 height 37
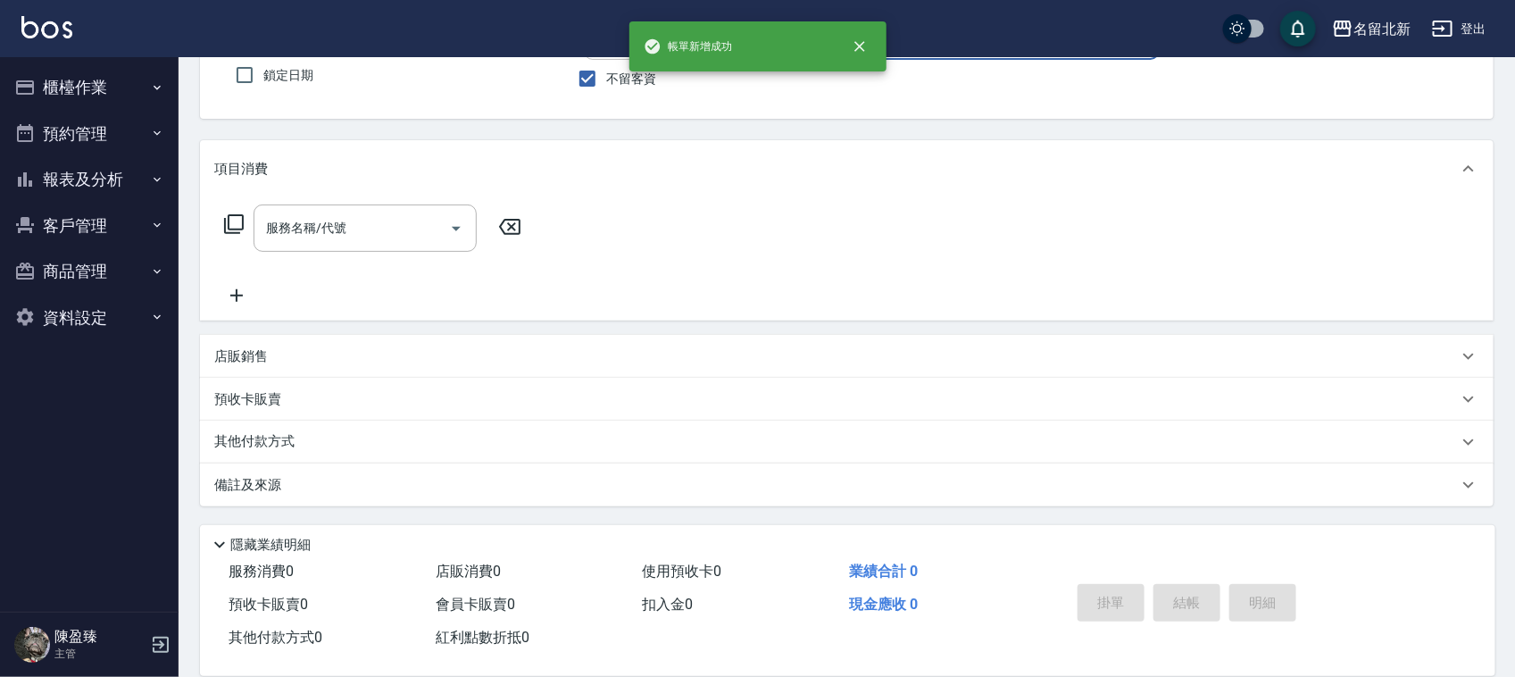
scroll to position [0, 0]
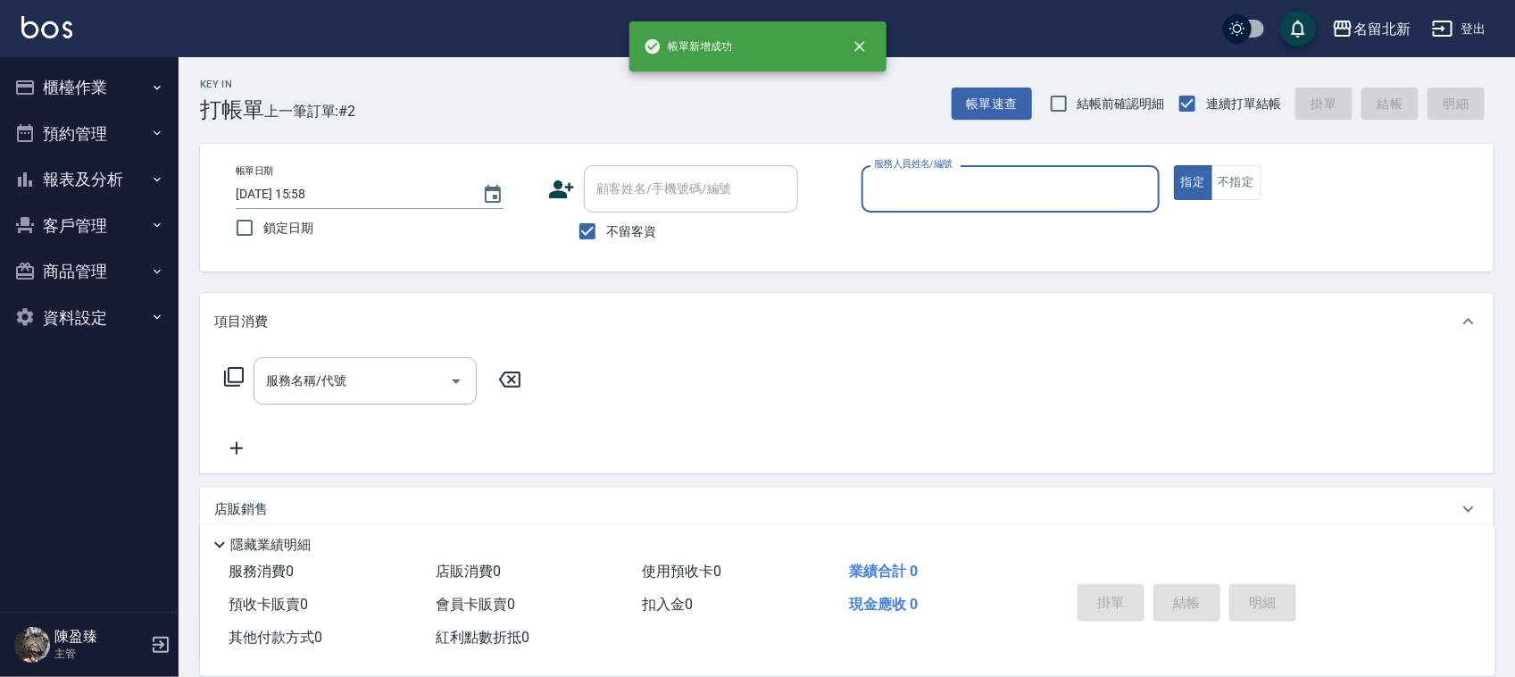
click at [1234, 171] on button "不指定" at bounding box center [1236, 182] width 50 height 35
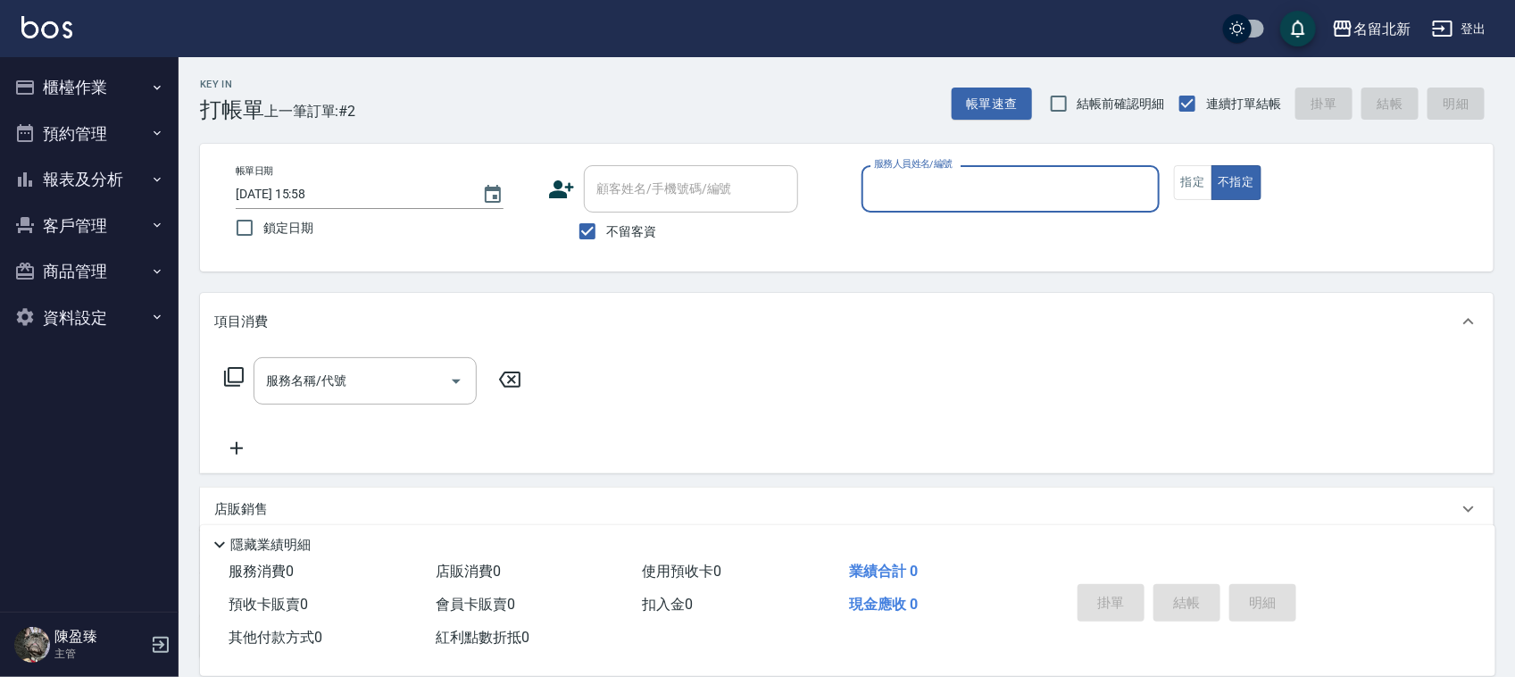
drag, startPoint x: 969, startPoint y: 186, endPoint x: 953, endPoint y: 201, distance: 21.5
click at [964, 192] on input "服務人員姓名/編號" at bounding box center [1010, 188] width 282 height 31
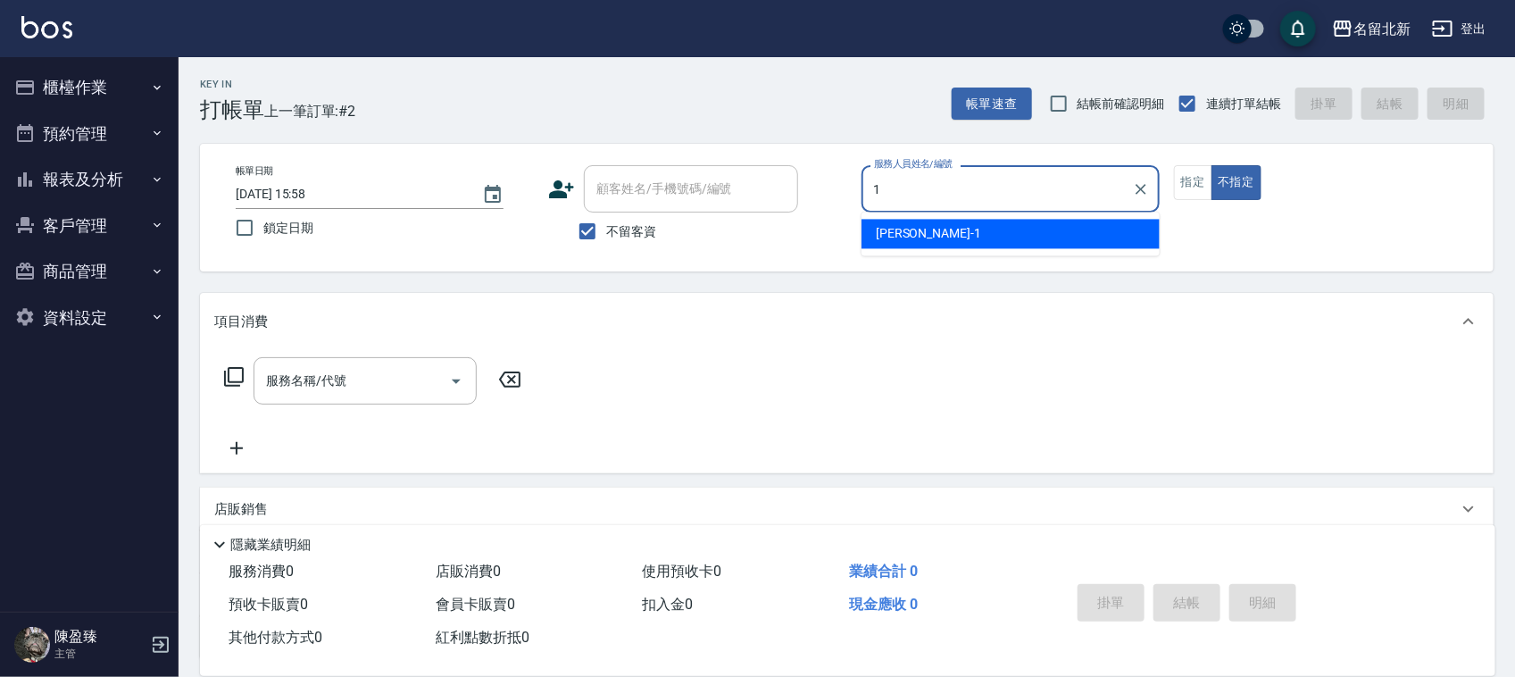
type input "Amy-1"
type button "false"
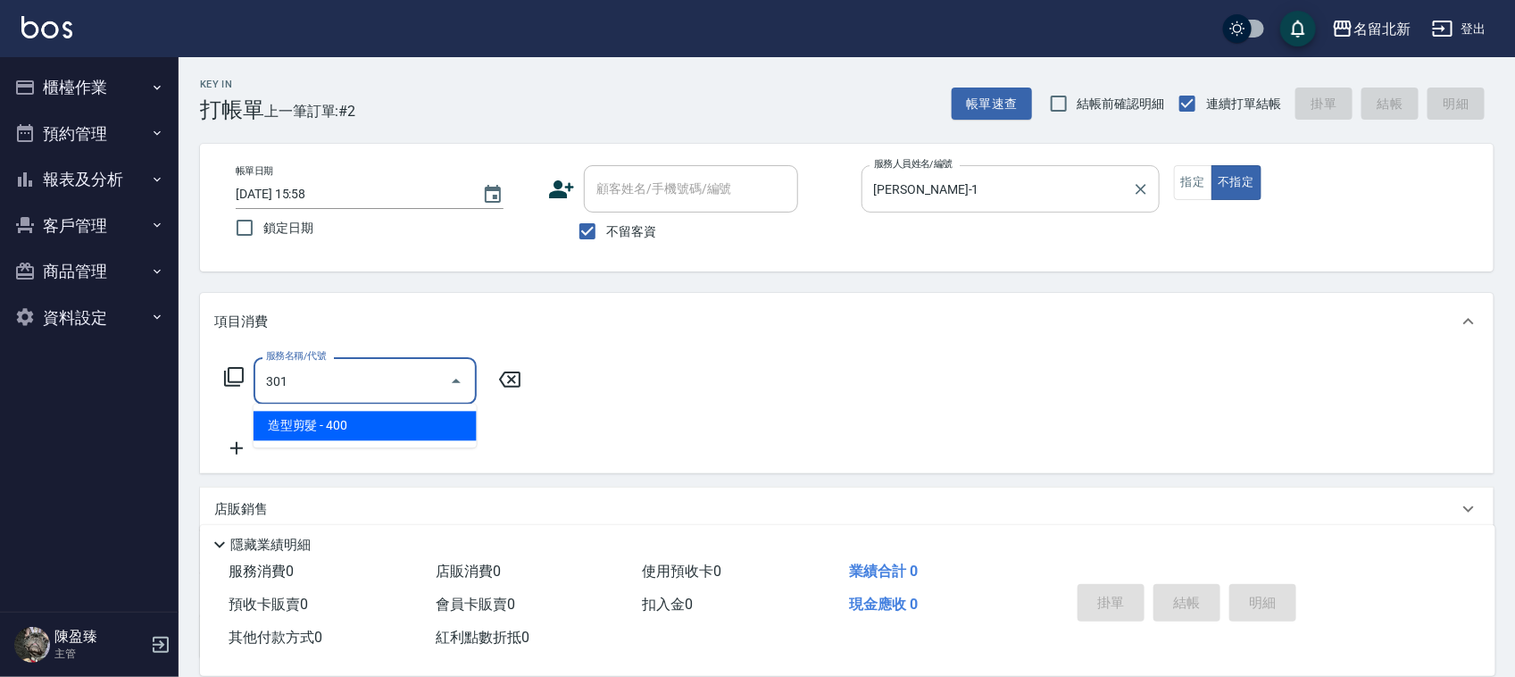
type input "造型剪髮(301)"
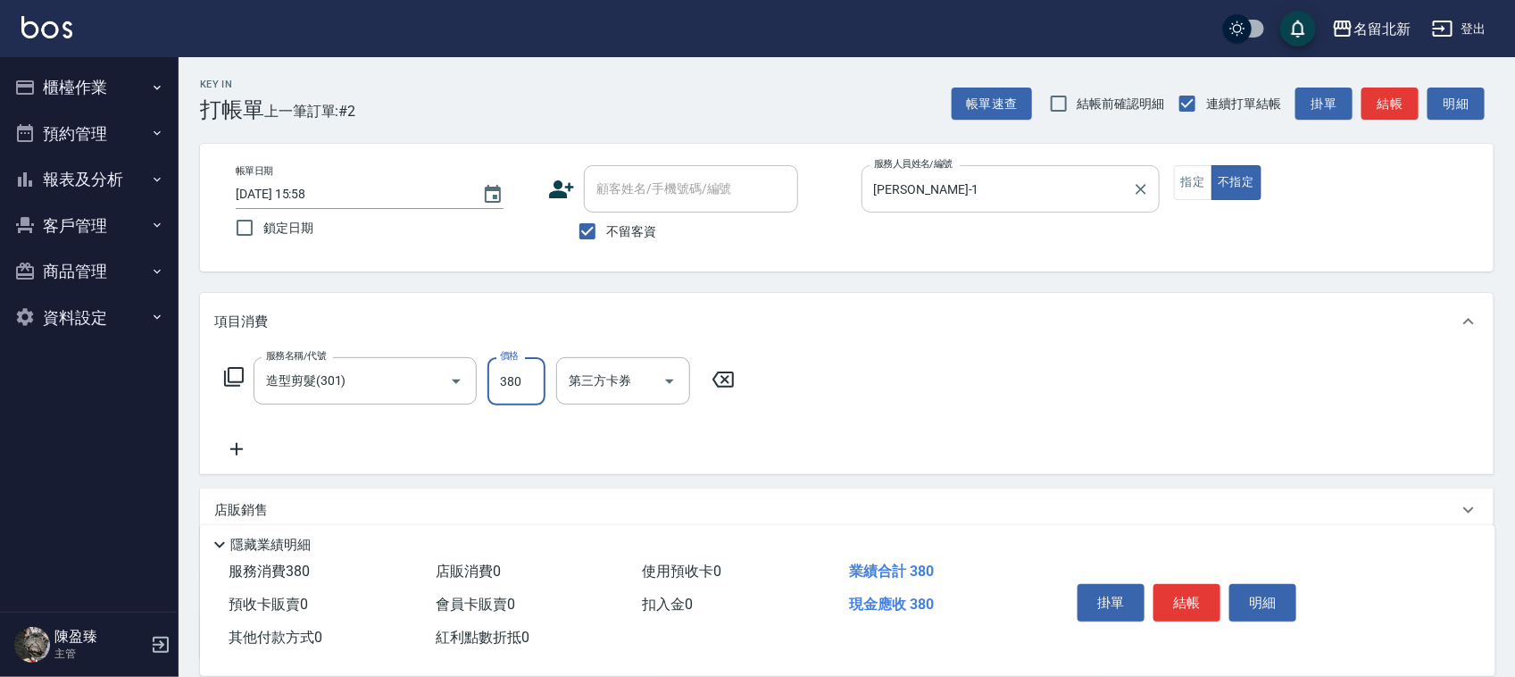
type input "380"
click at [1194, 598] on button "結帳" at bounding box center [1186, 602] width 67 height 37
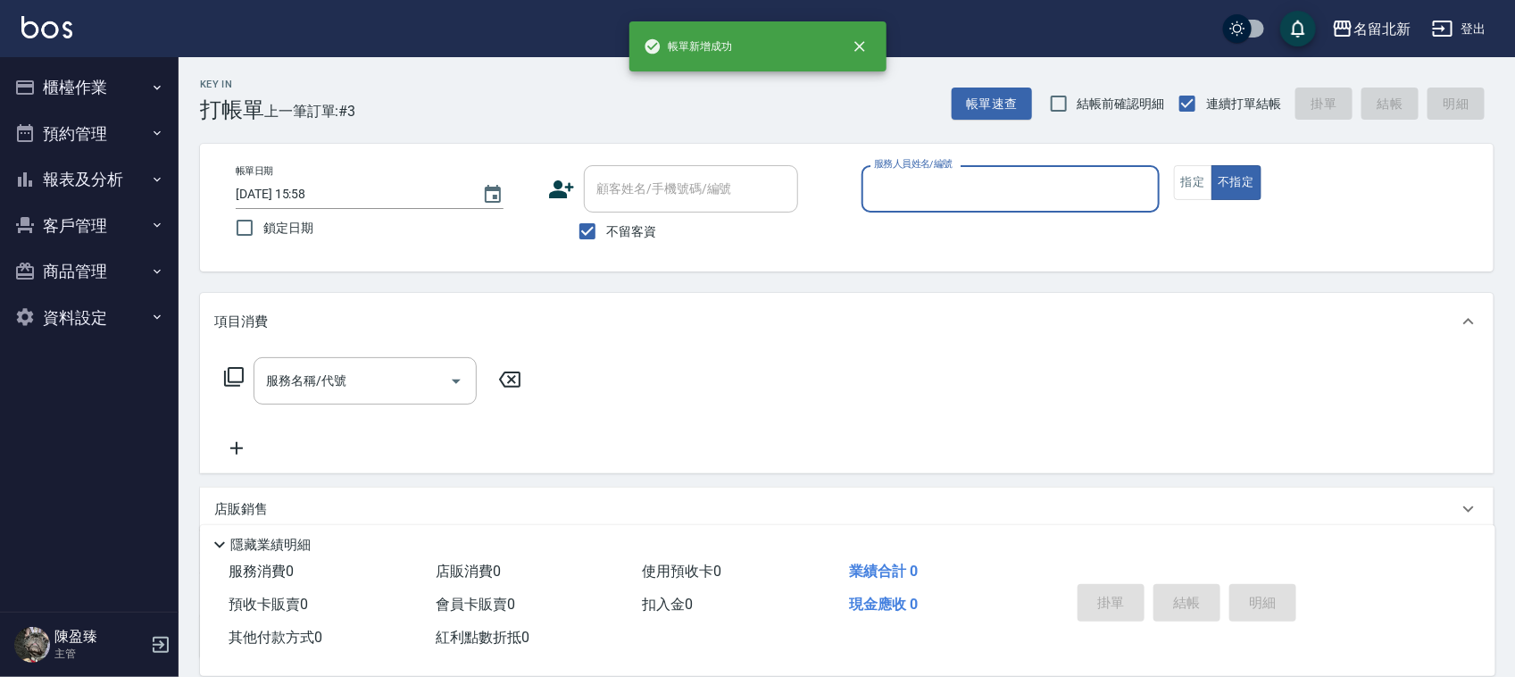
drag, startPoint x: 960, startPoint y: 172, endPoint x: 957, endPoint y: 181, distance: 9.3
click at [960, 177] on input "服務人員姓名/編號" at bounding box center [1010, 188] width 282 height 31
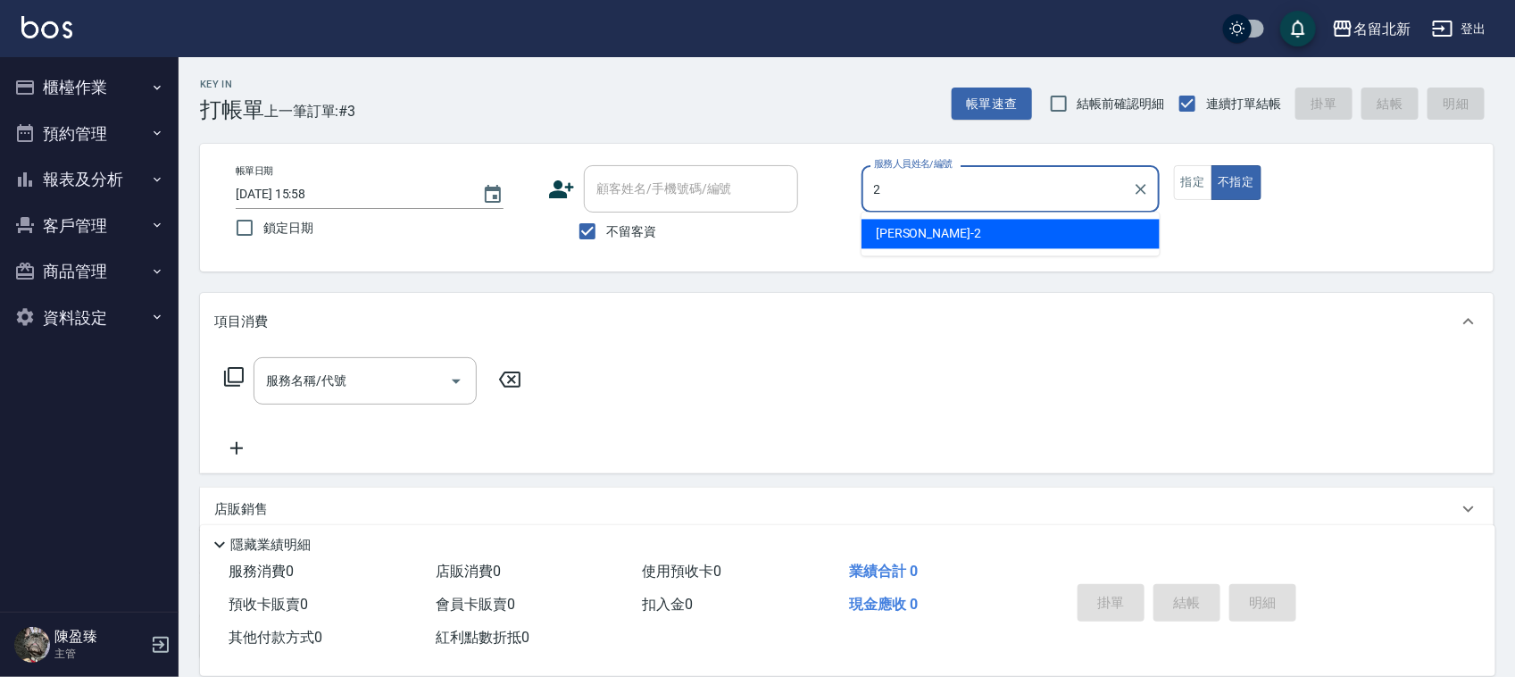
type input "詩芳-2"
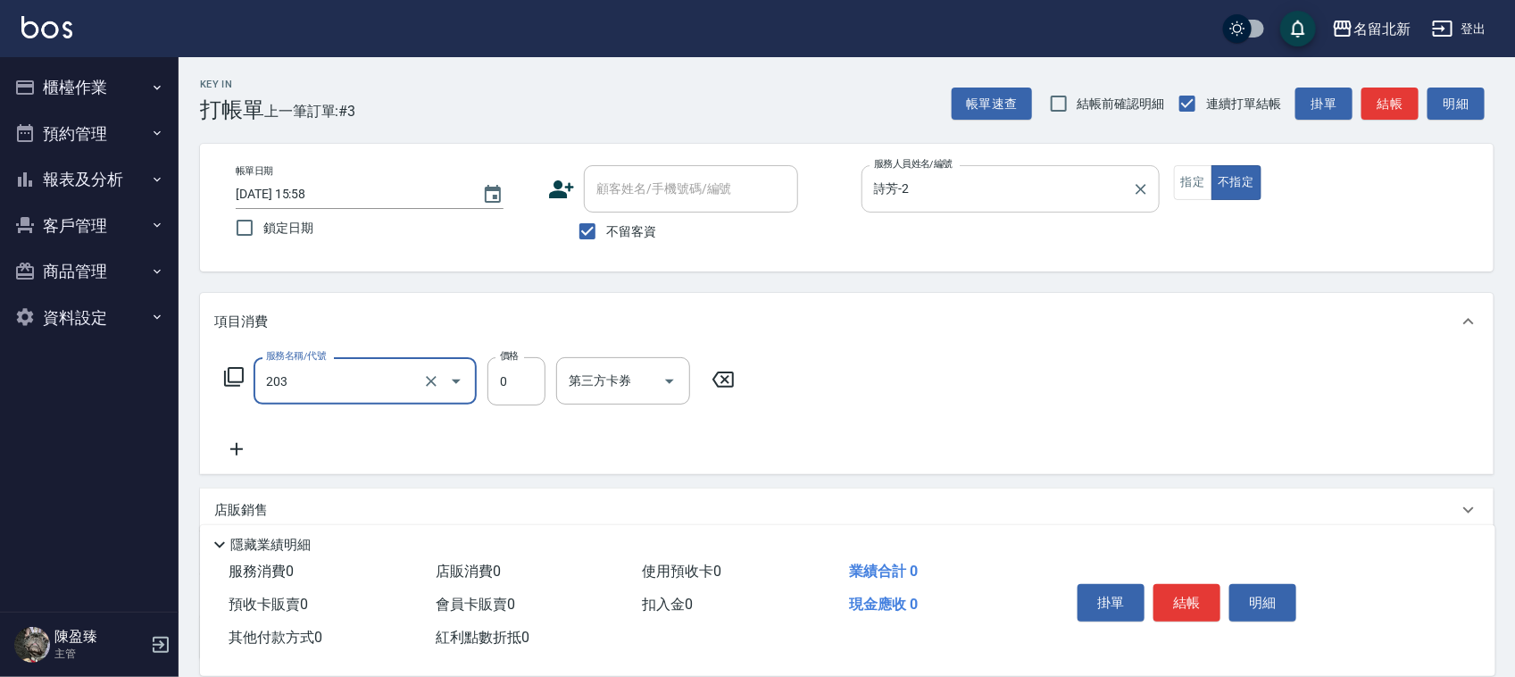
type input "使用洗髮卡(203)"
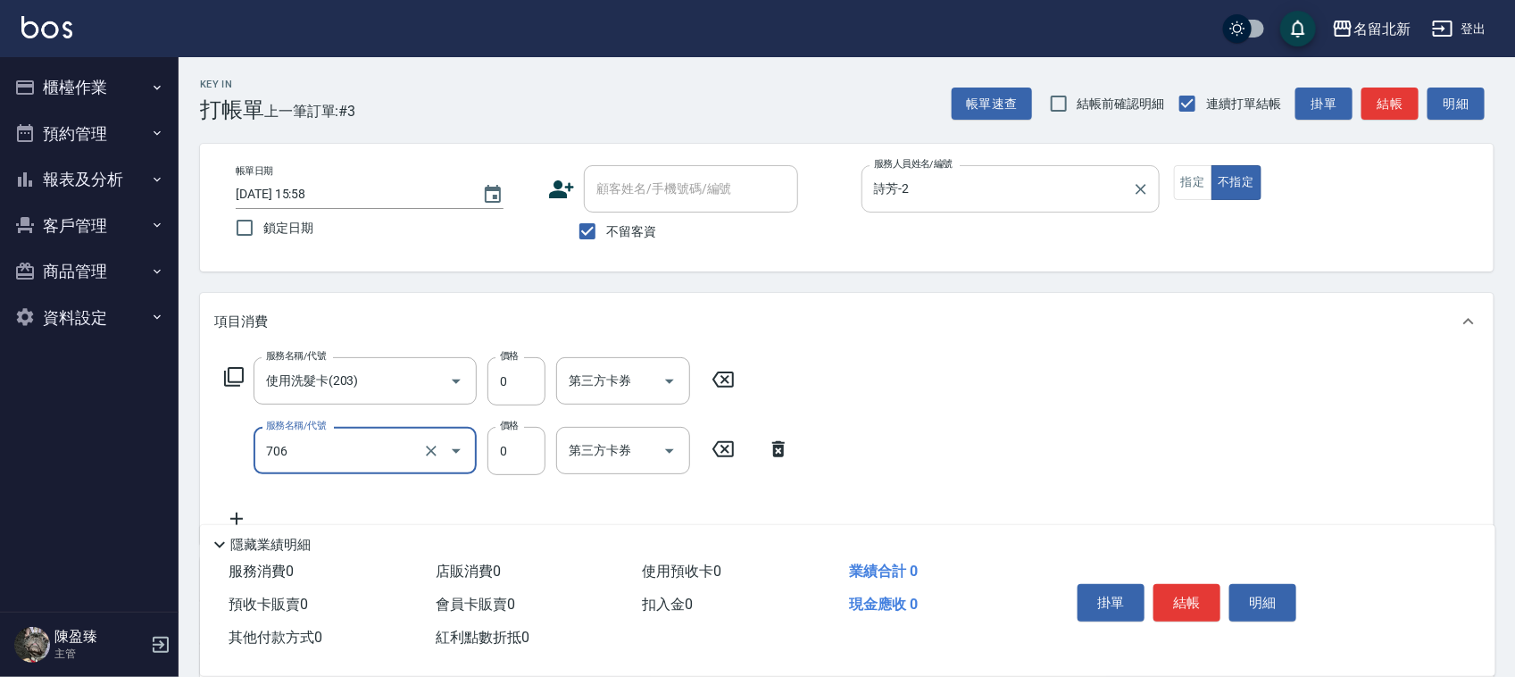
type input "互助60(706)"
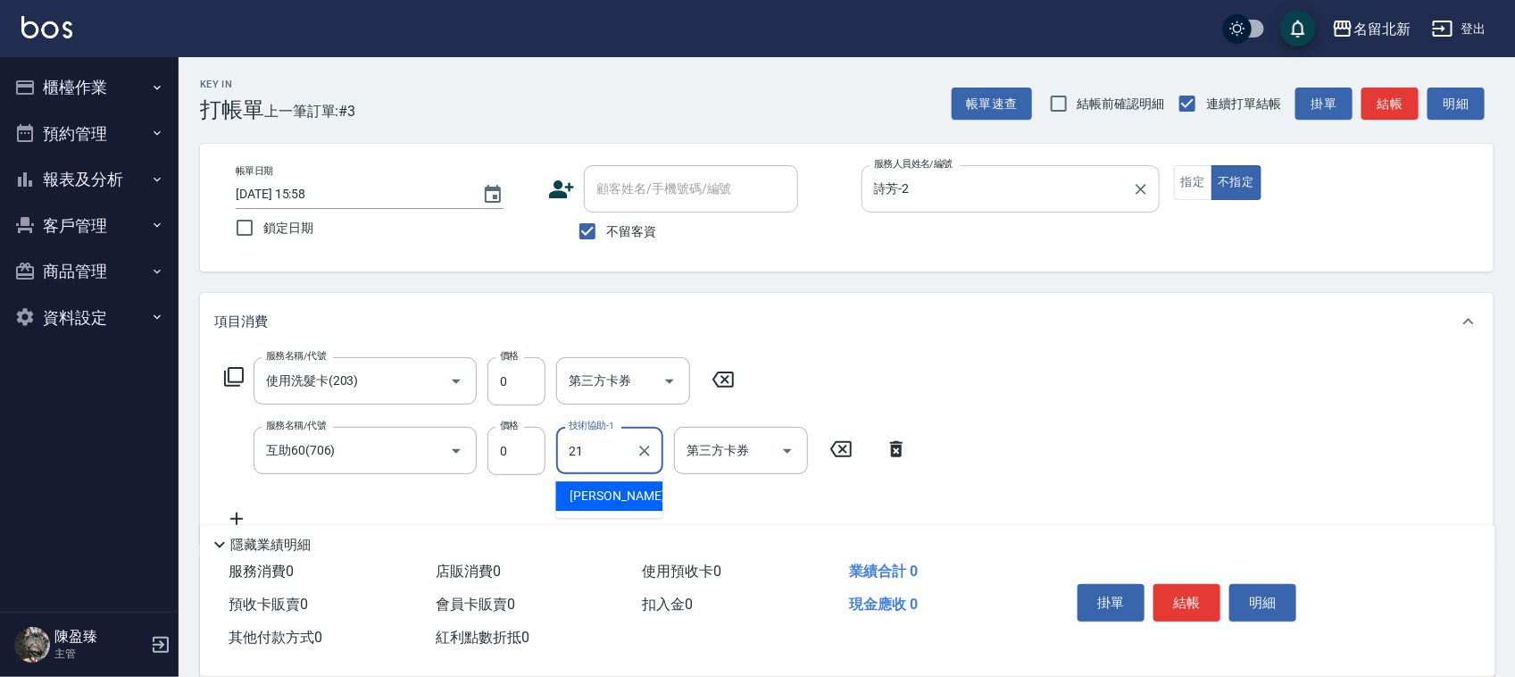
type input "艾莉莎-21"
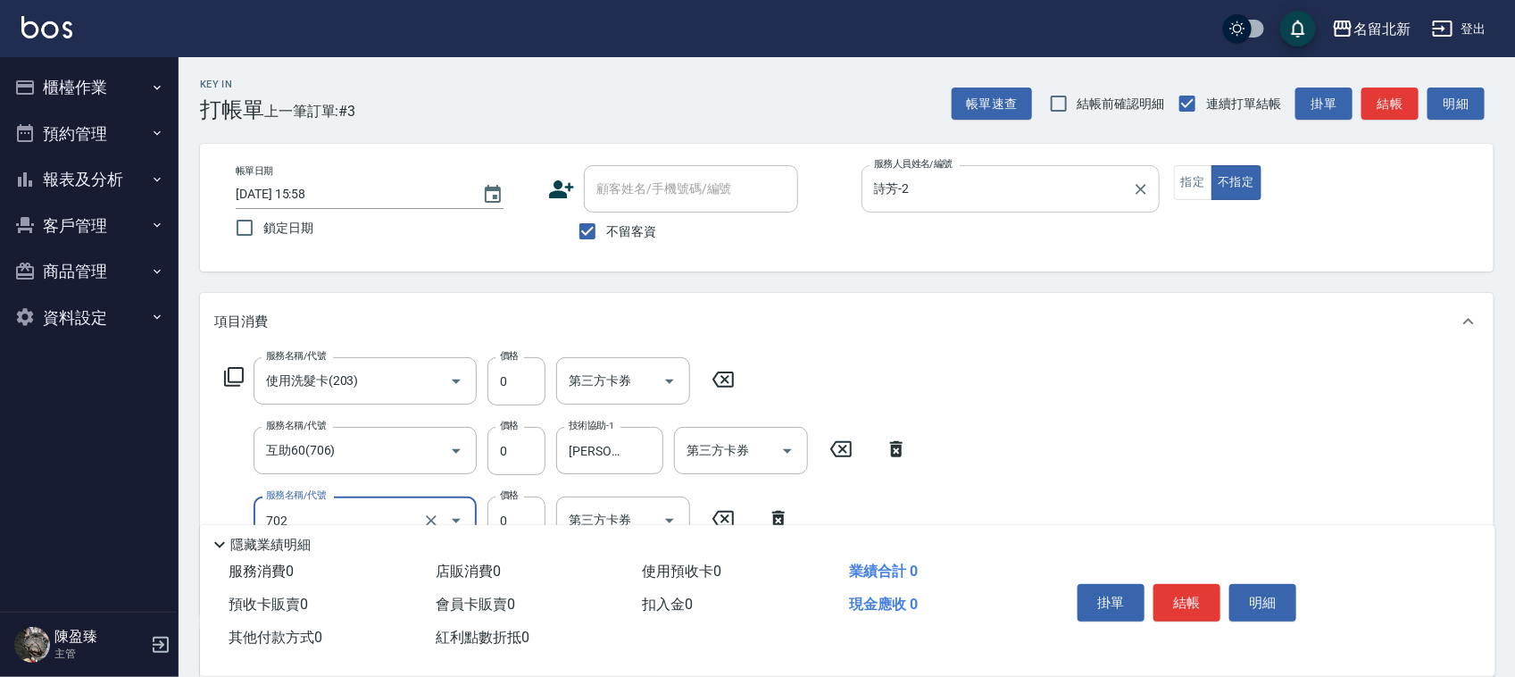
type input "互助20(702)"
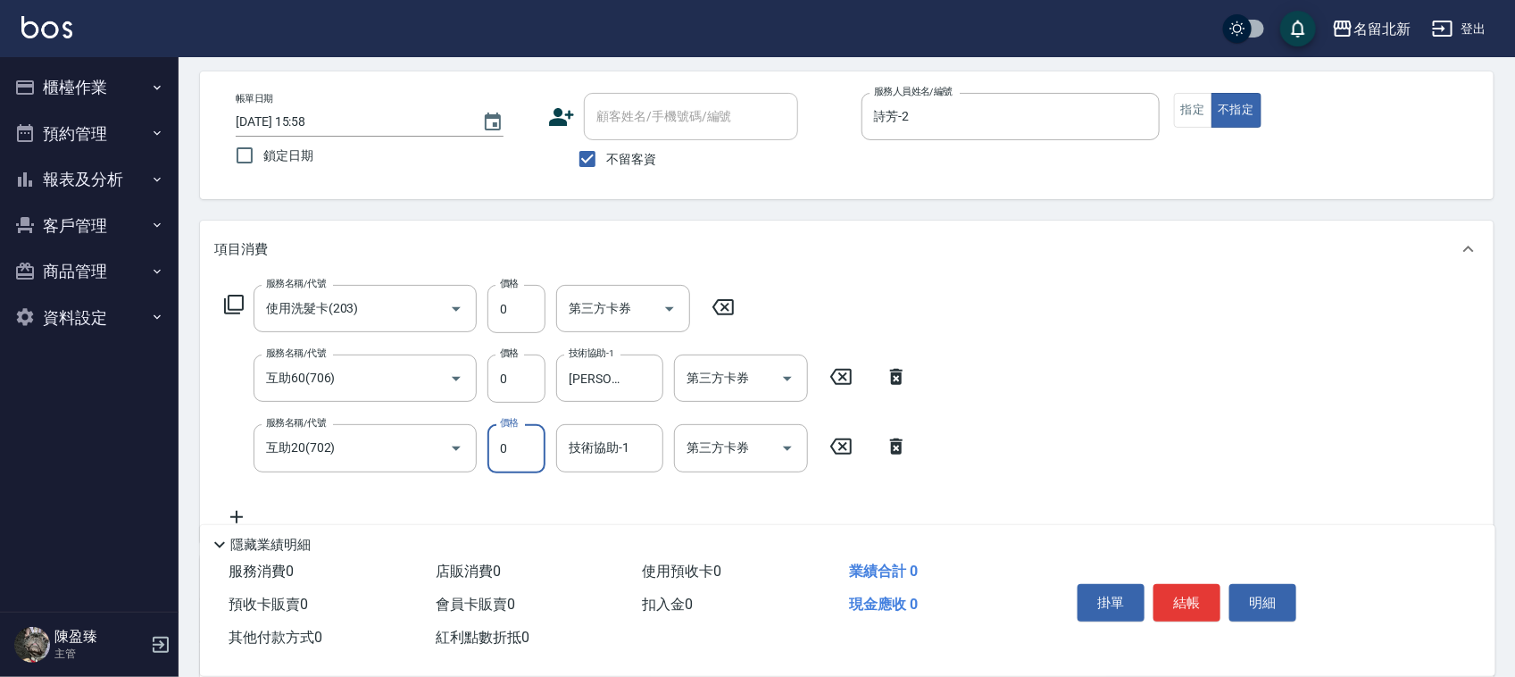
scroll to position [112, 0]
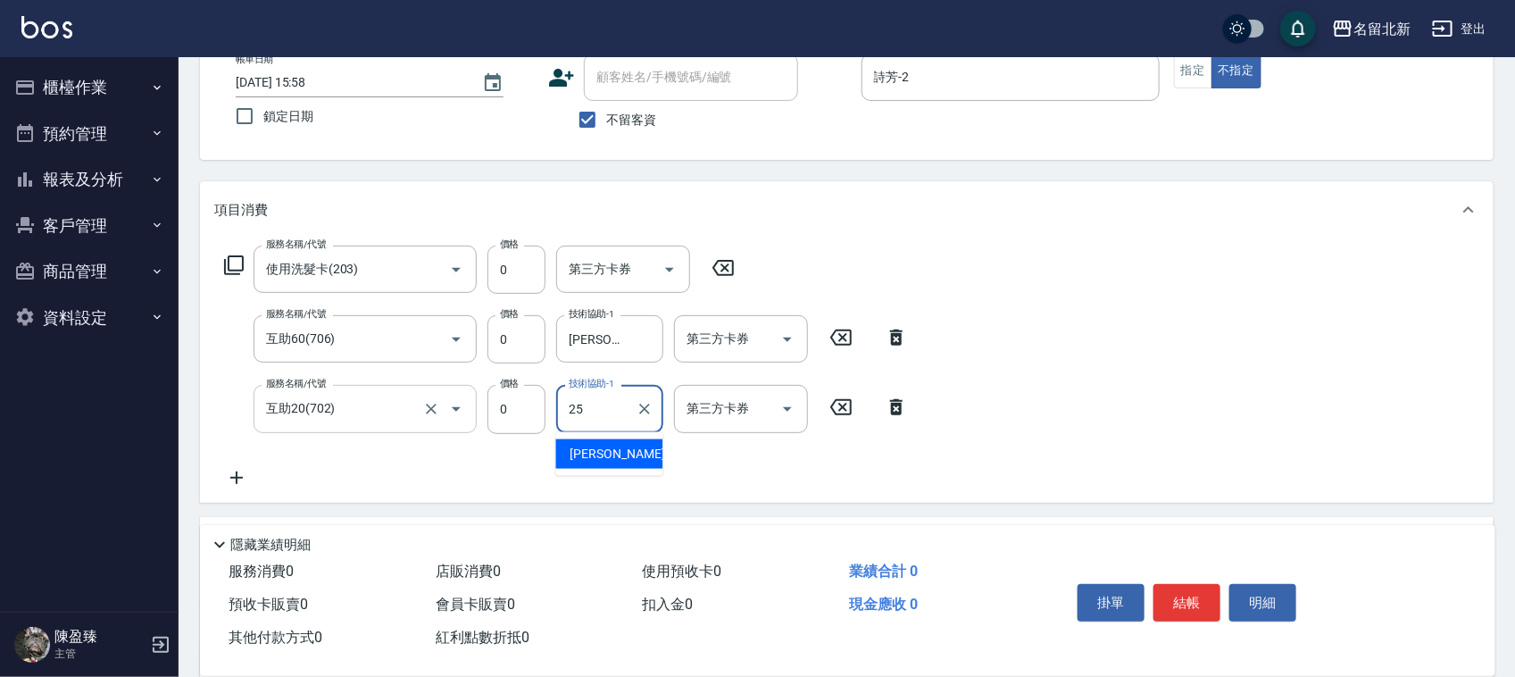
type input "禎禎-25"
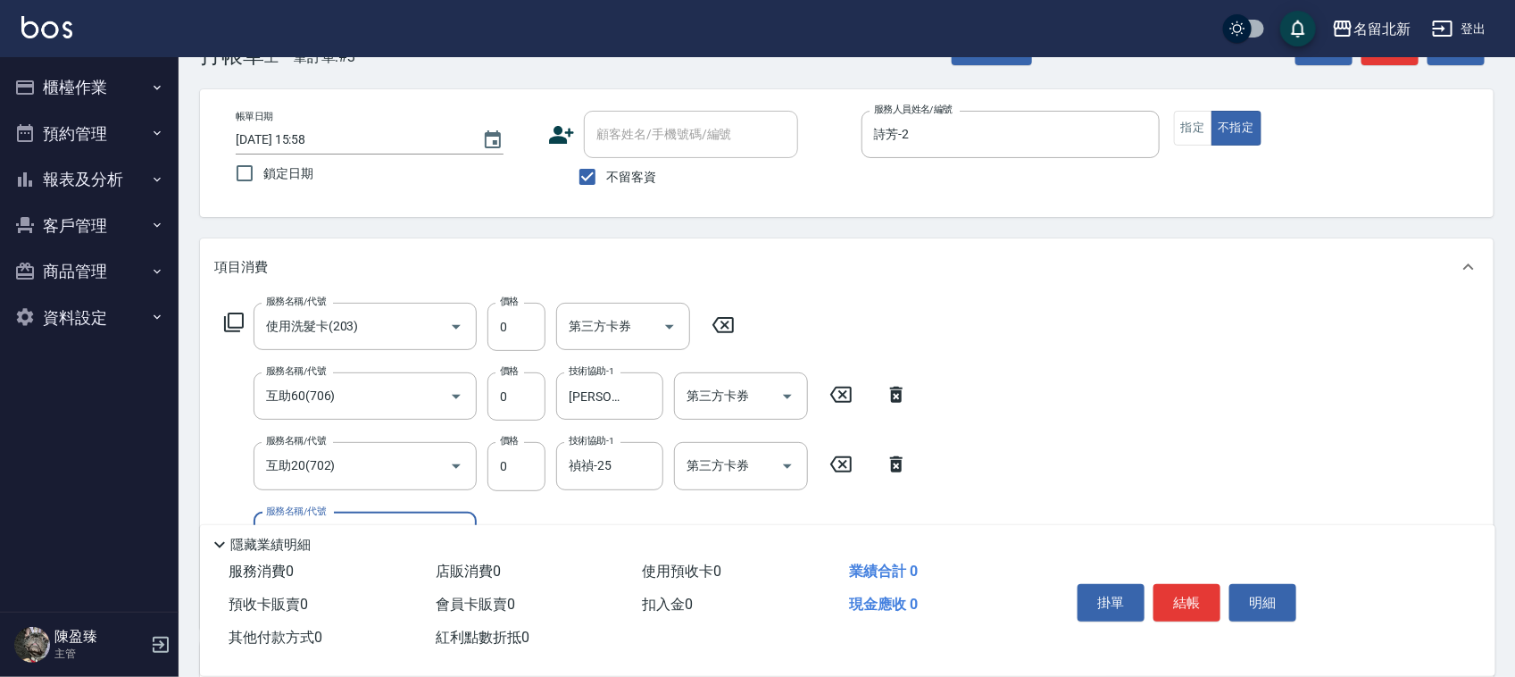
scroll to position [0, 0]
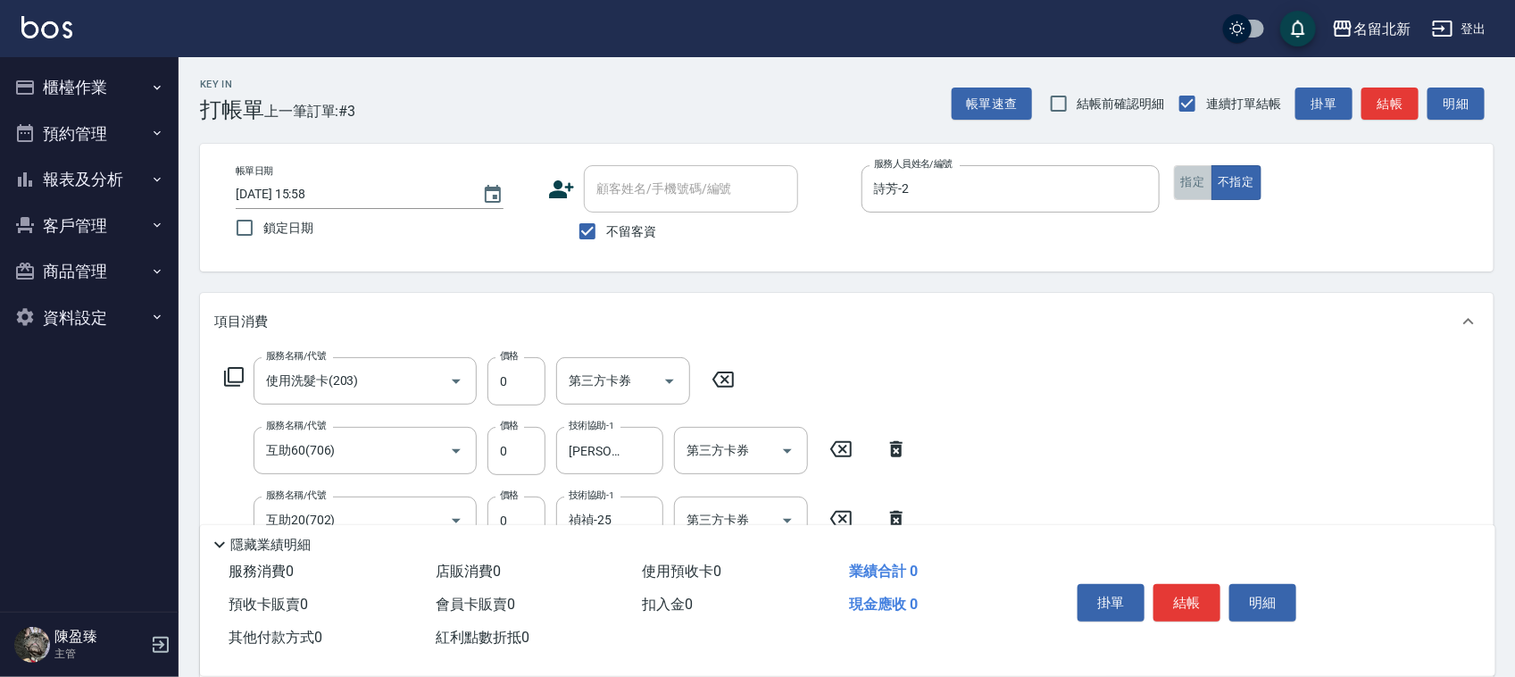
click at [1197, 184] on button "指定" at bounding box center [1193, 182] width 38 height 35
click at [1211, 608] on button "結帳" at bounding box center [1186, 602] width 67 height 37
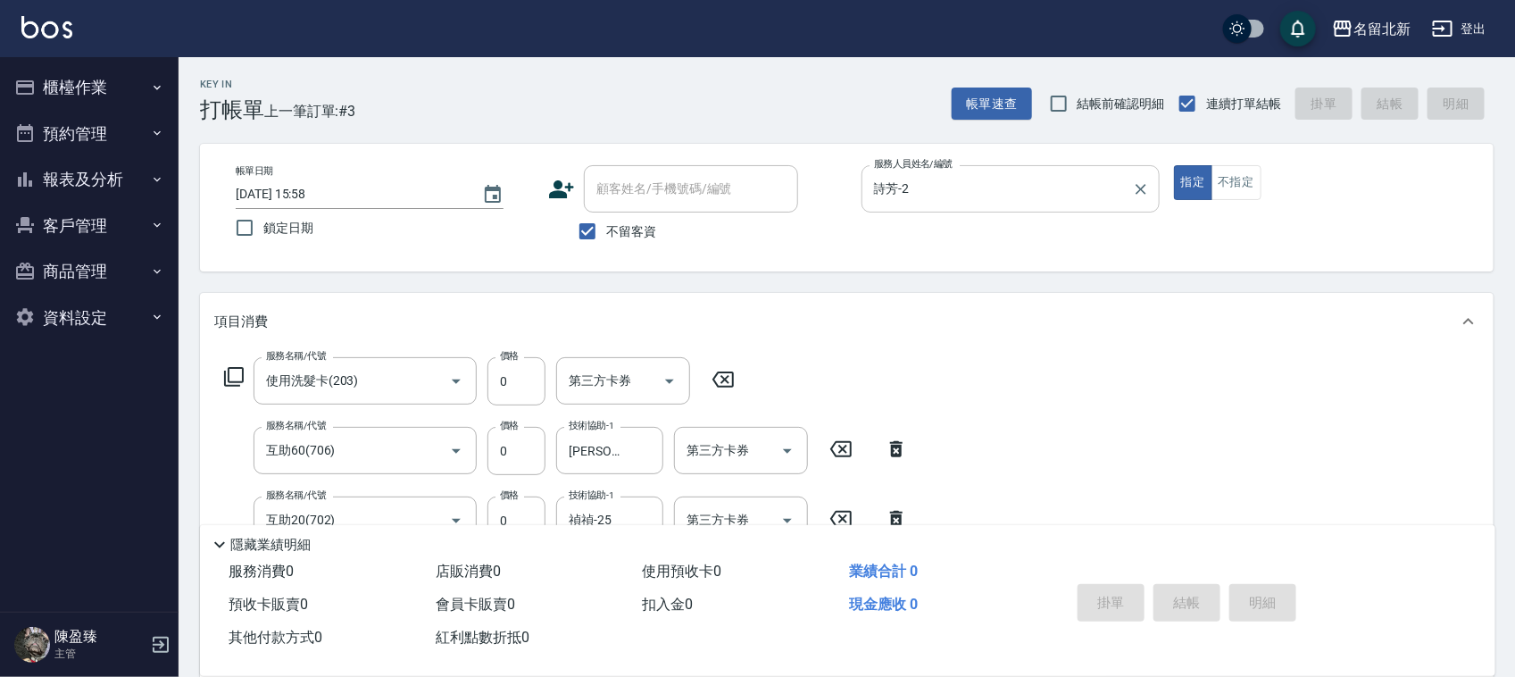
type input "2025/08/23 15:59"
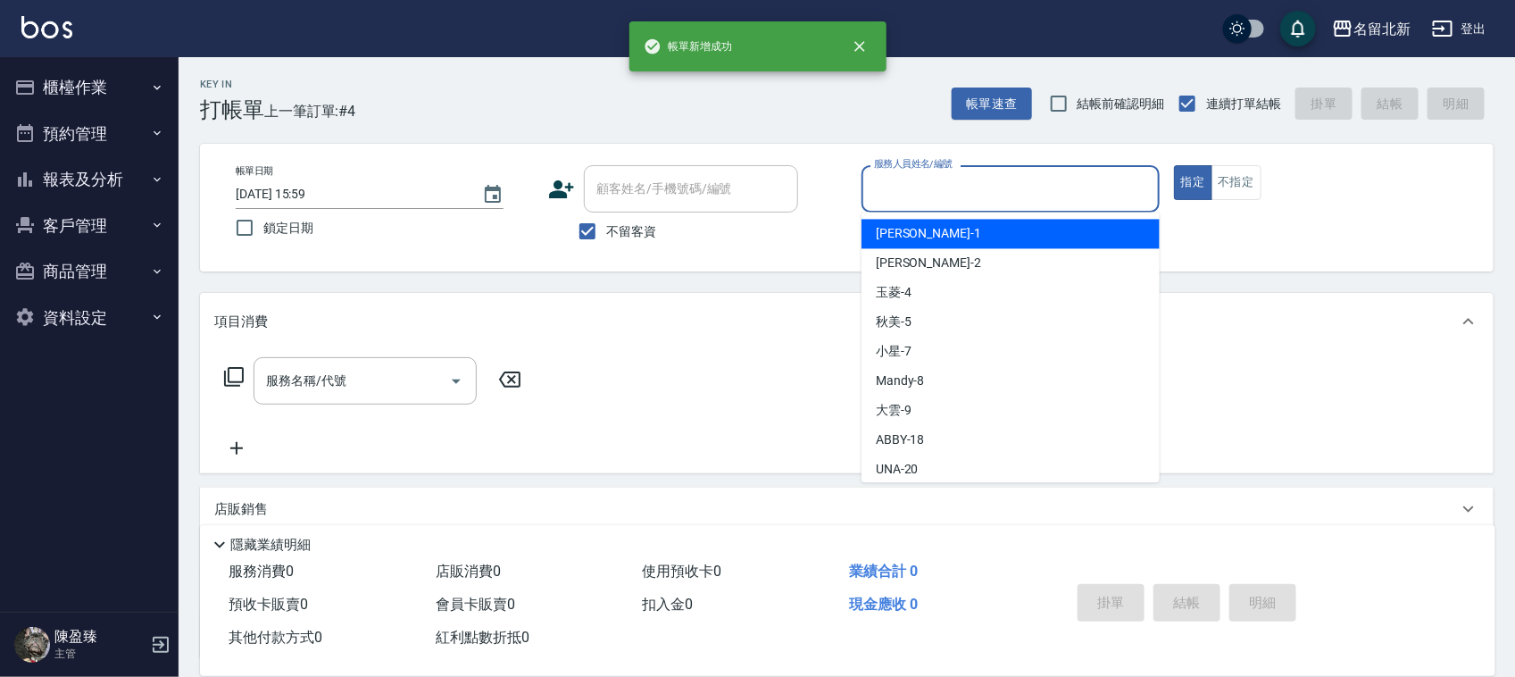
click at [975, 189] on input "服務人員姓名/編號" at bounding box center [1010, 188] width 282 height 31
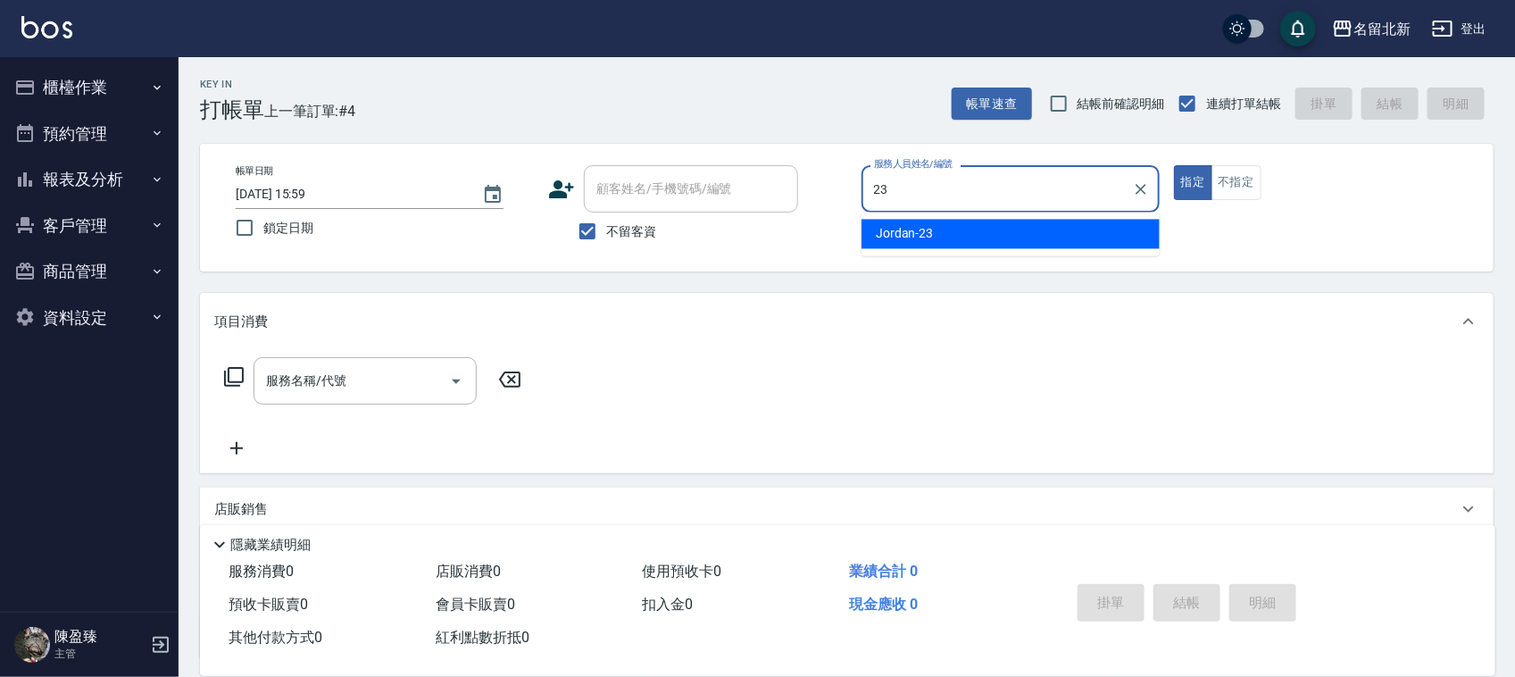
type input "Jordan-23"
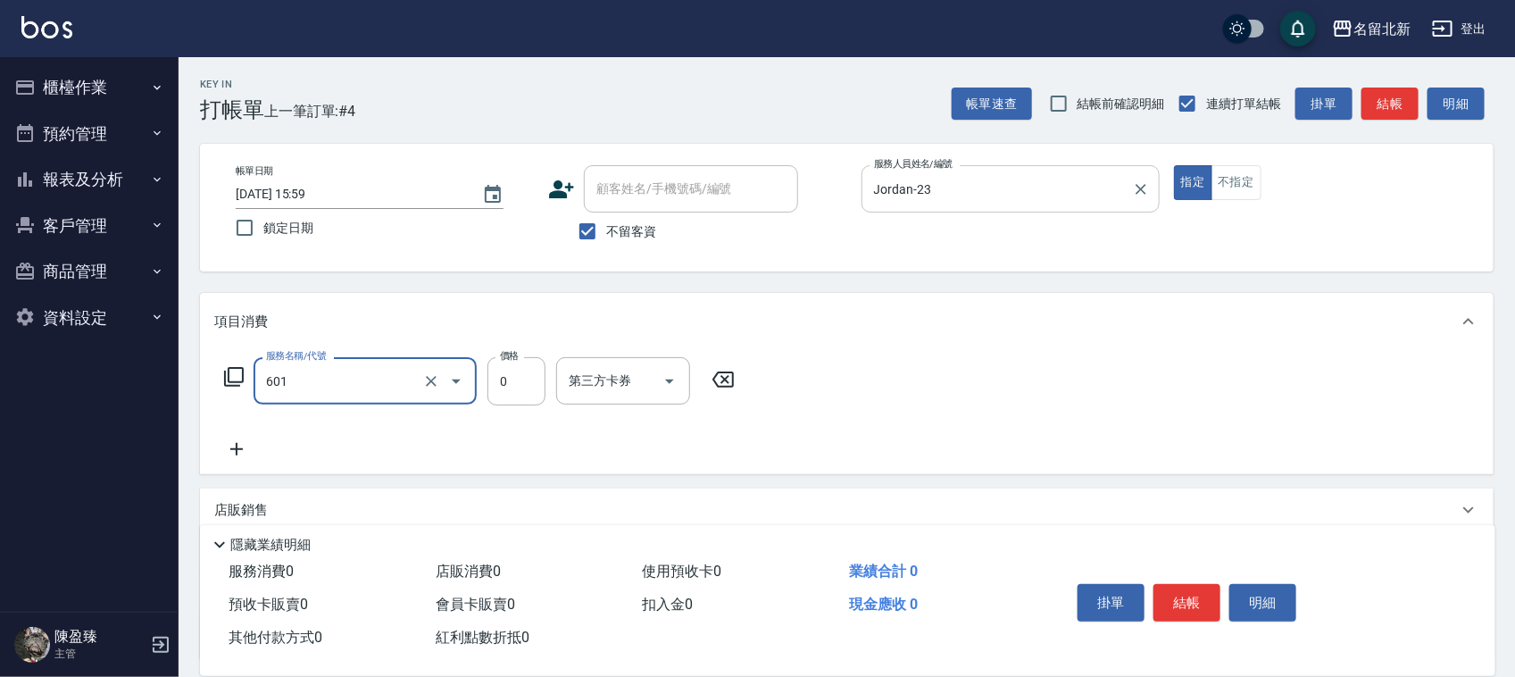
type input "使用護髮卡(601)"
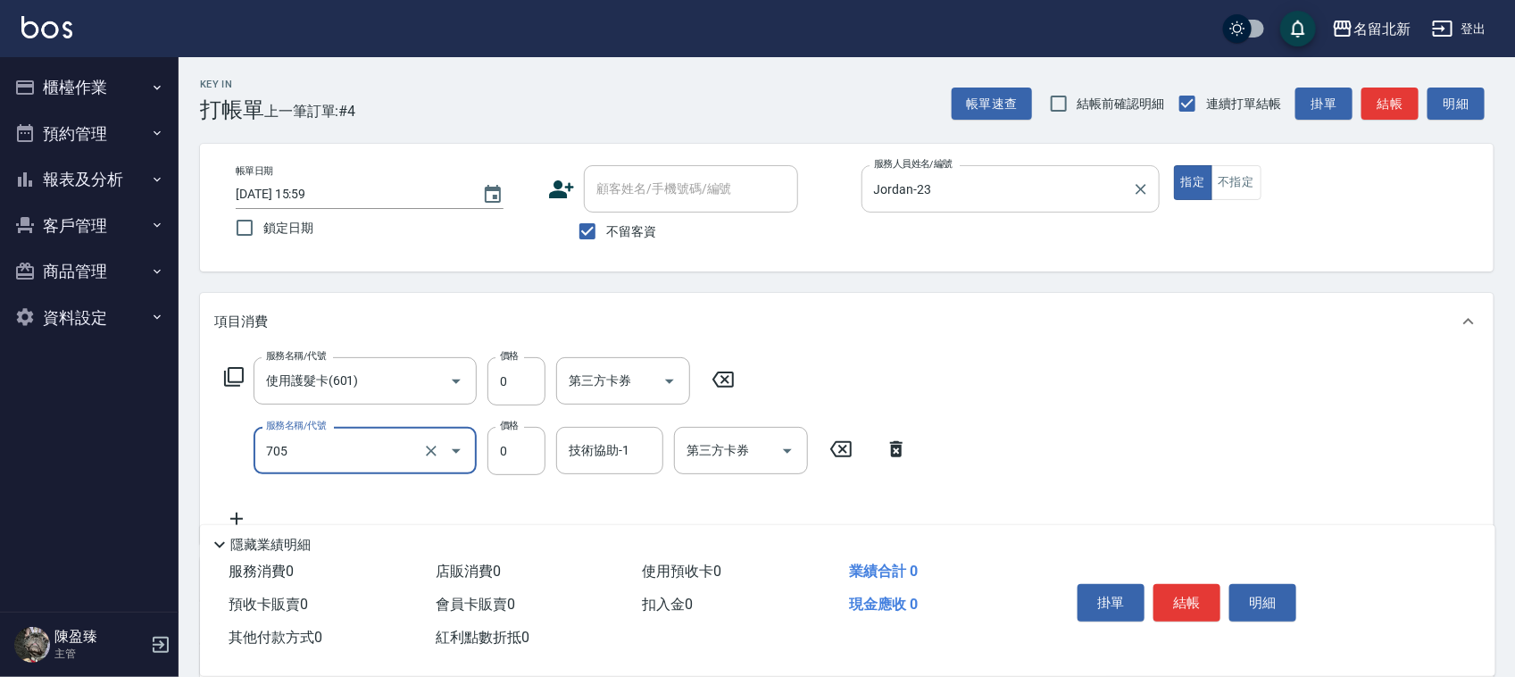
type input "互助50(705)"
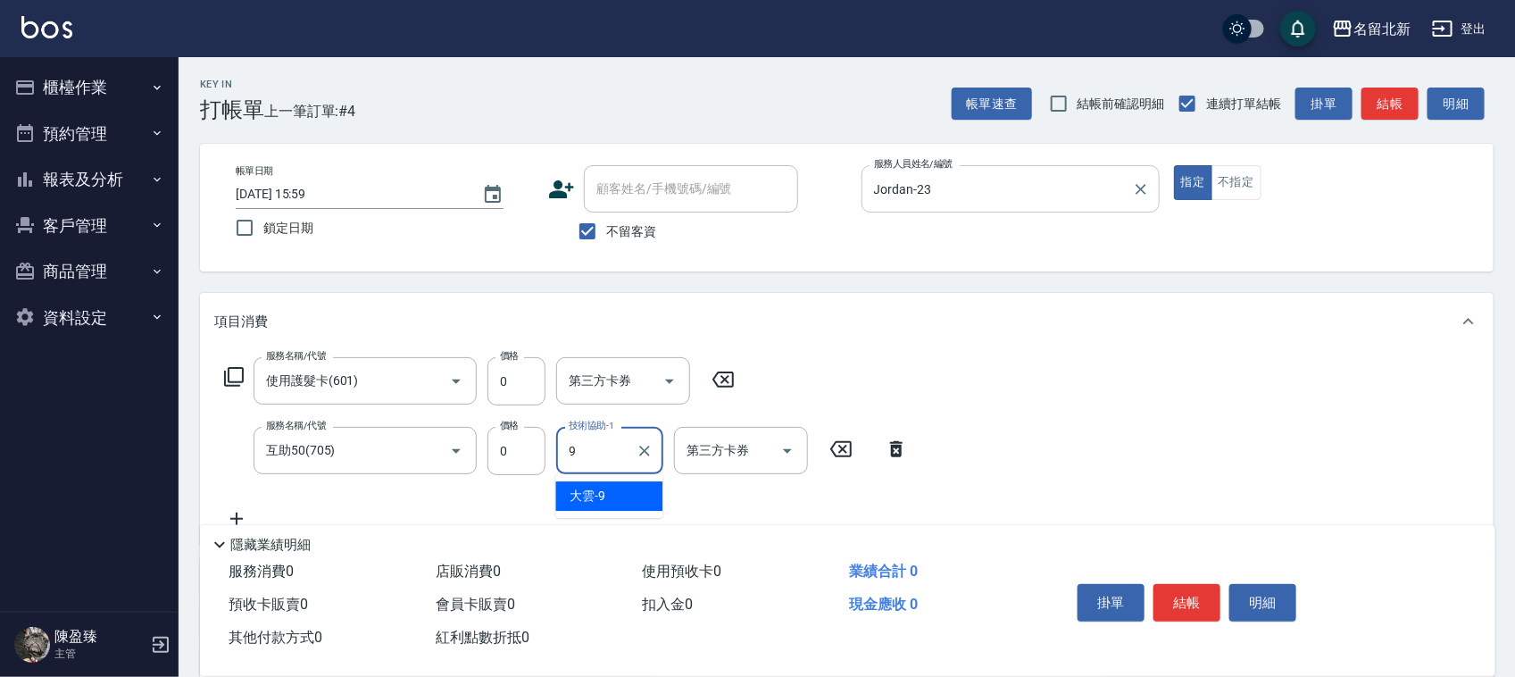
type input "大雲-9"
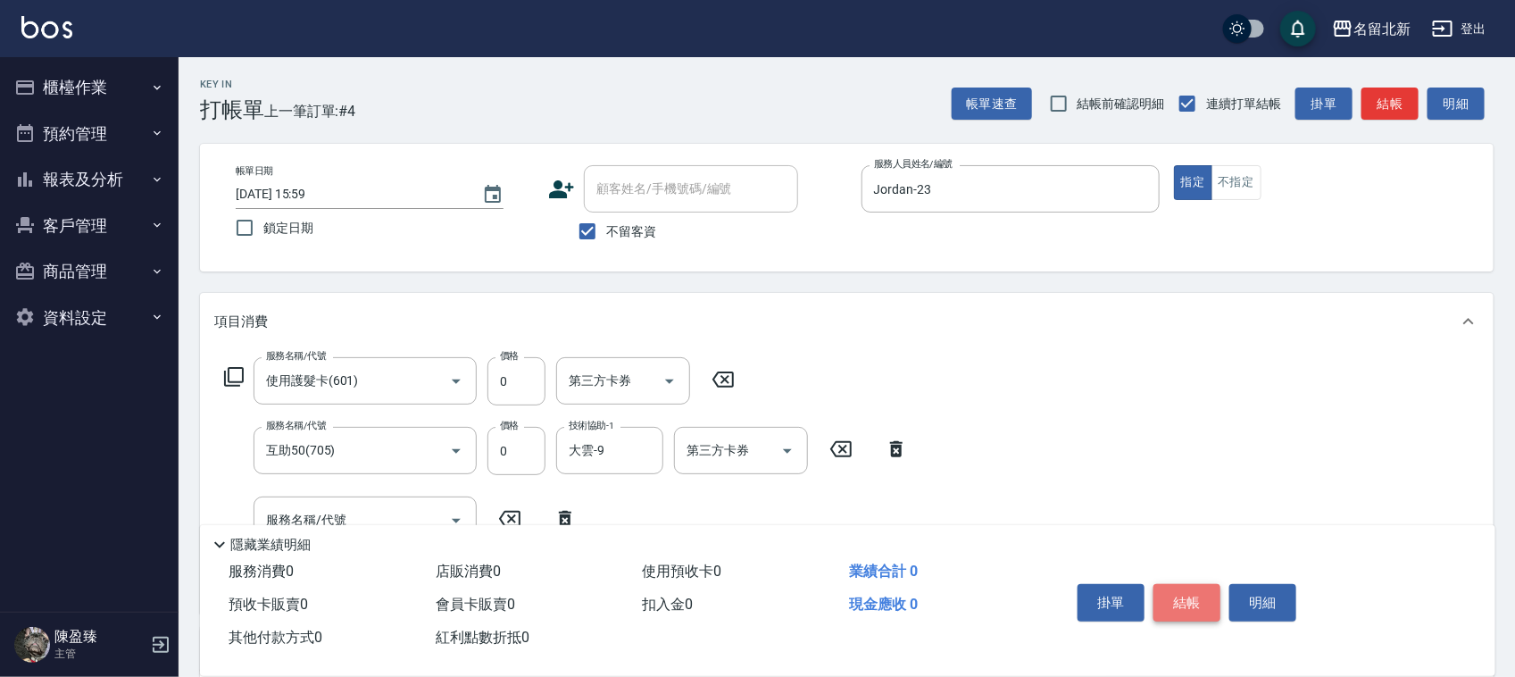
click at [1190, 591] on button "結帳" at bounding box center [1186, 602] width 67 height 37
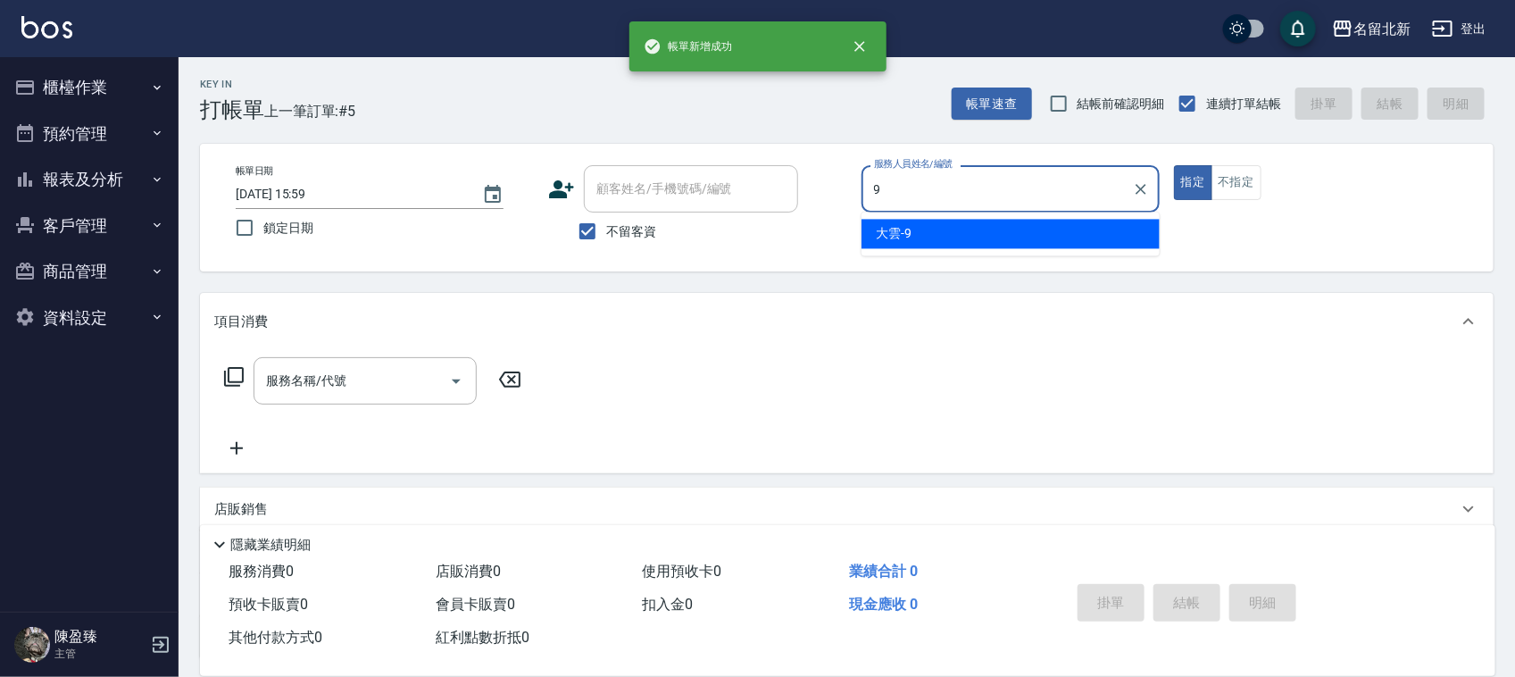
type input "大雲-9"
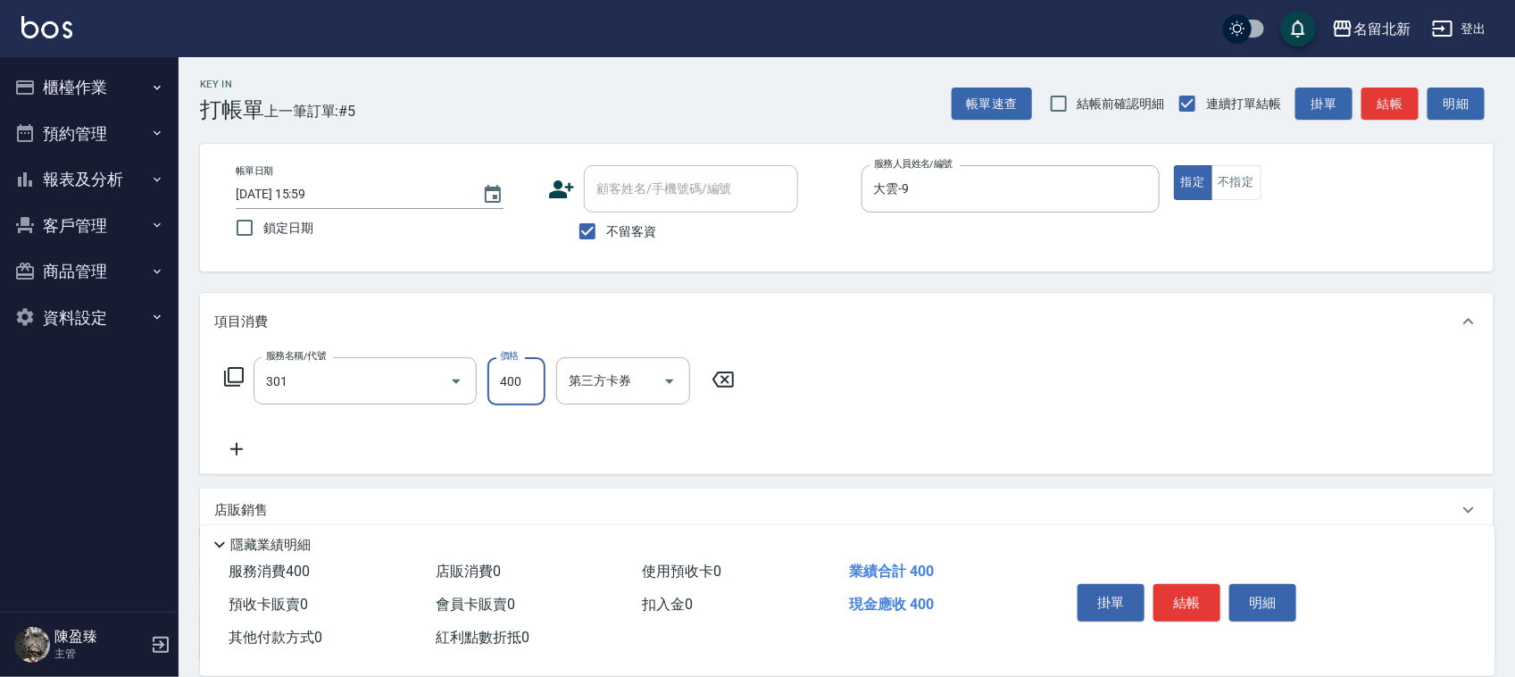
type input "造型剪髮(301)"
type input "400"
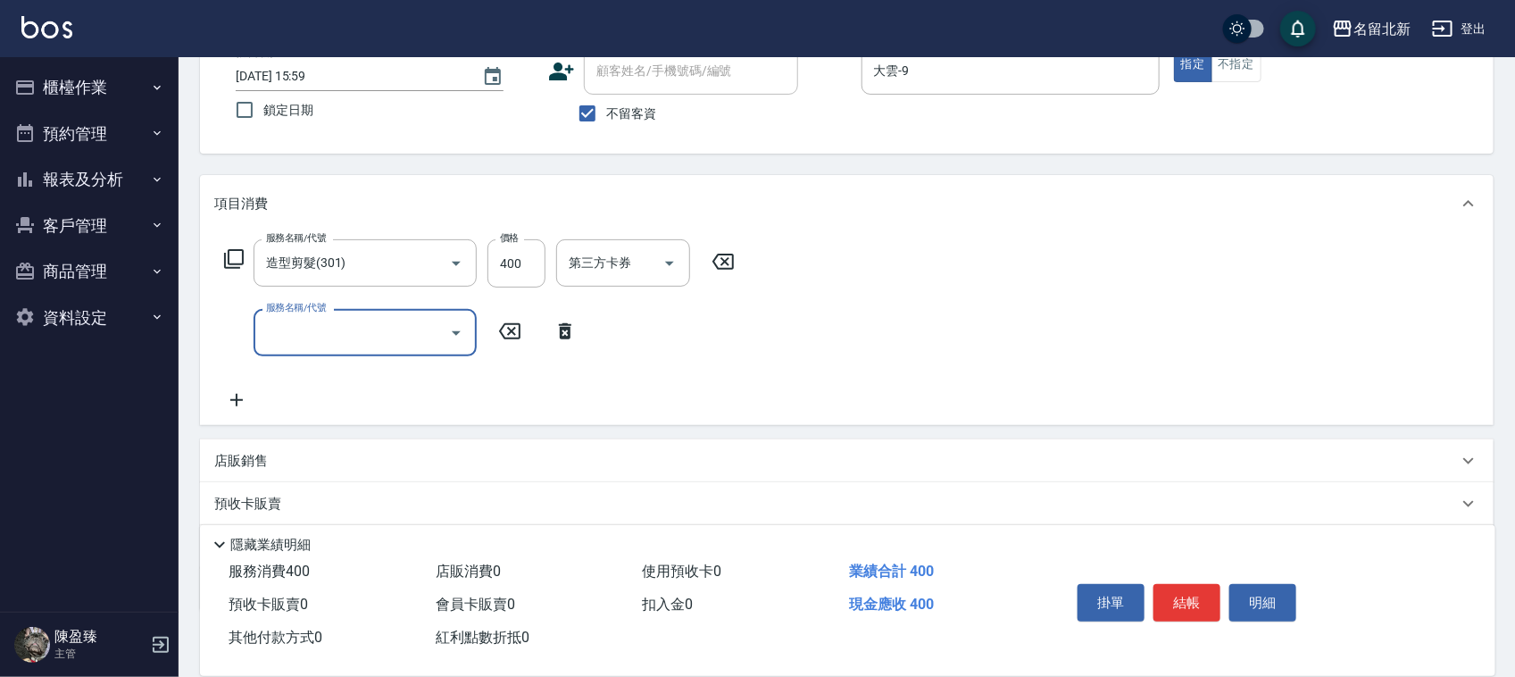
scroll to position [221, 0]
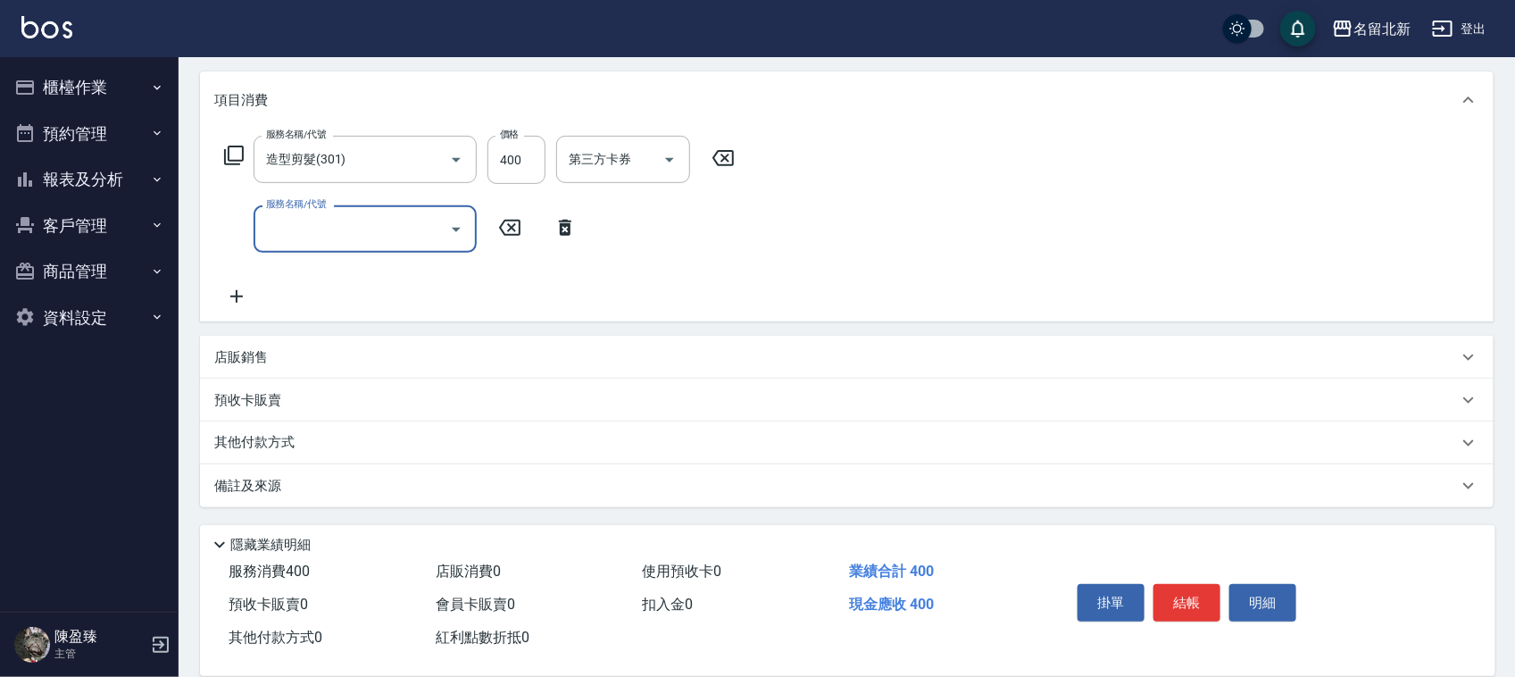
click at [261, 433] on p "其他付款方式" at bounding box center [258, 443] width 89 height 20
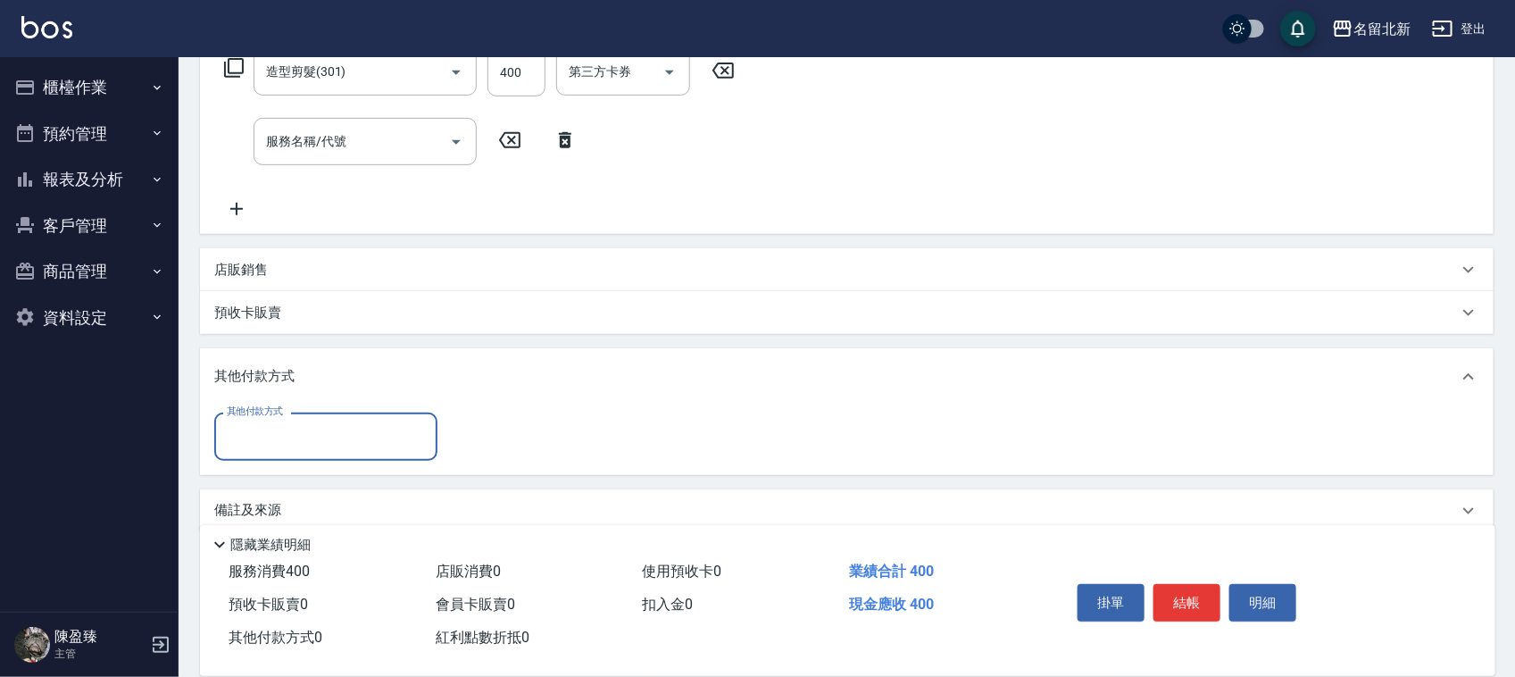
scroll to position [333, 0]
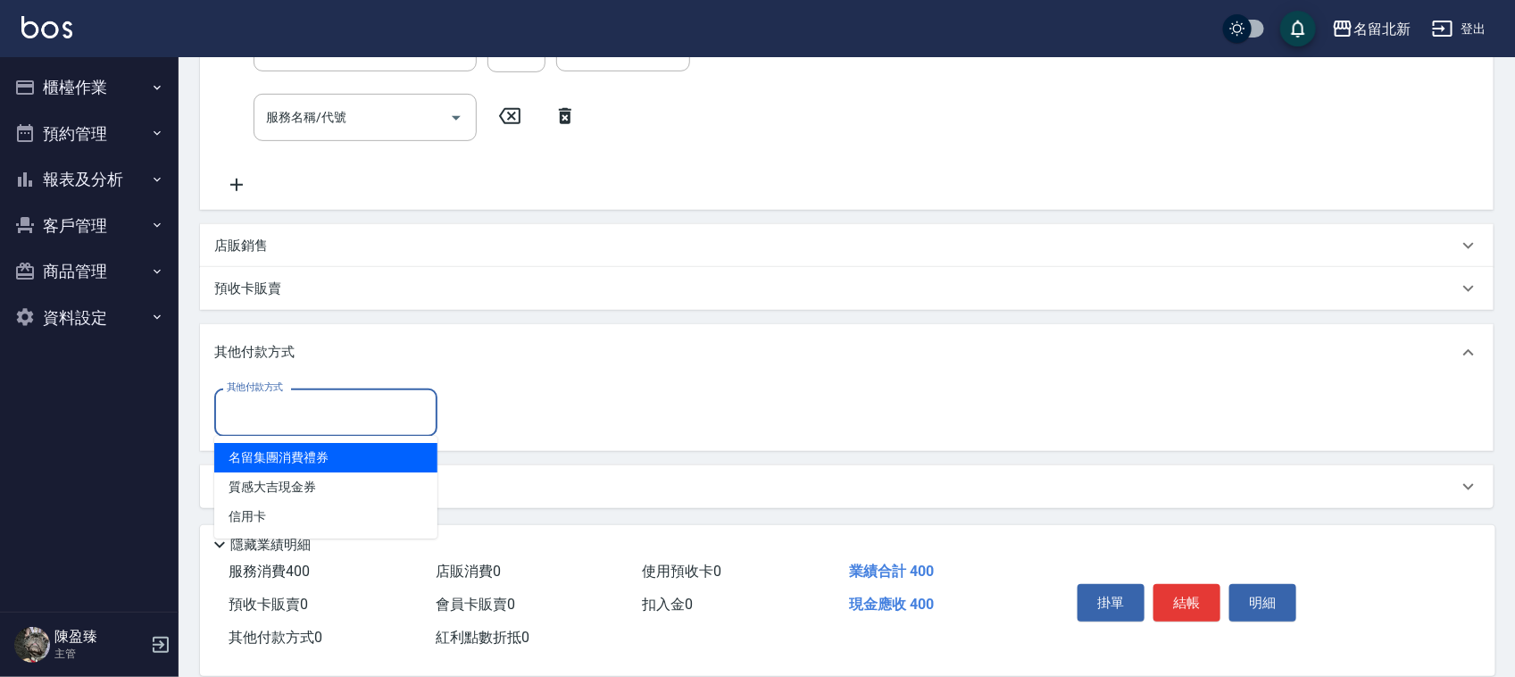
click at [237, 396] on input "其他付款方式" at bounding box center [325, 411] width 207 height 31
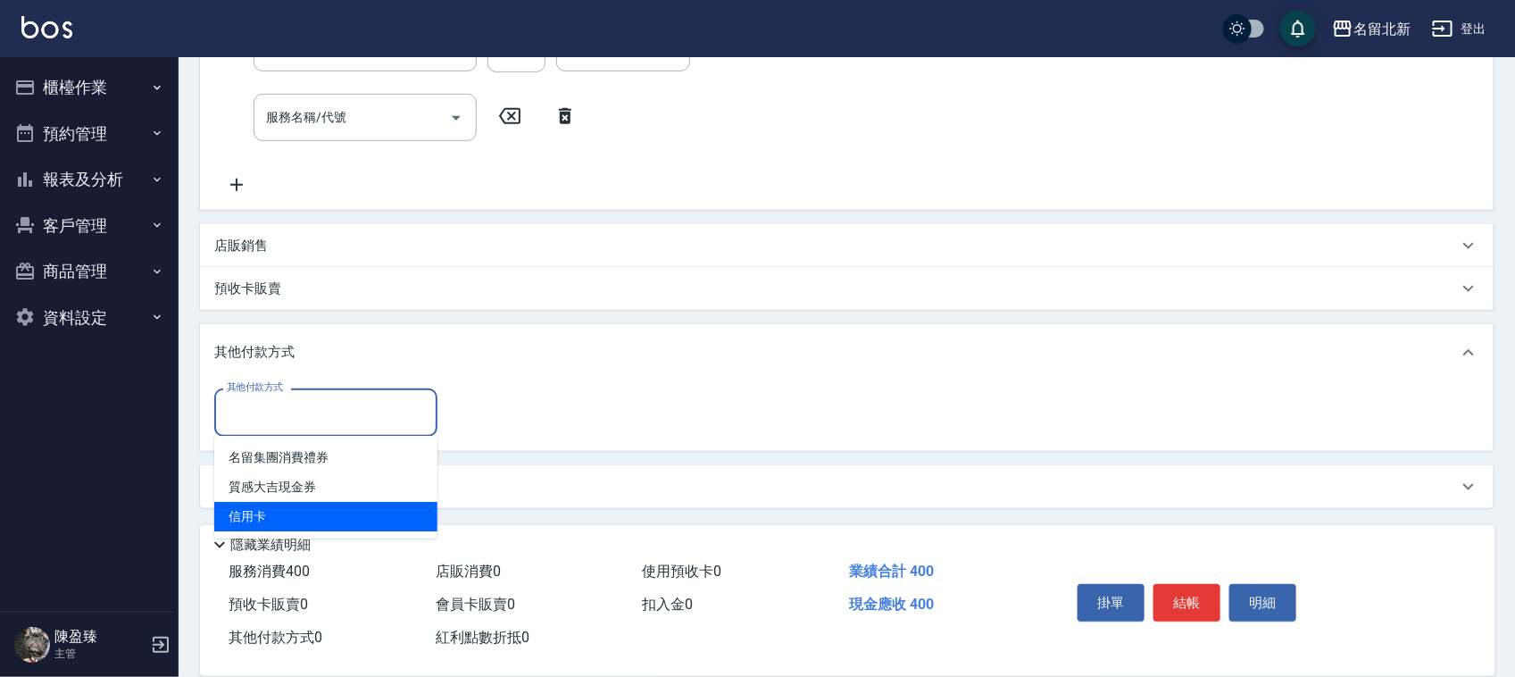
click at [264, 511] on span "信用卡" at bounding box center [325, 516] width 223 height 29
type input "信用卡"
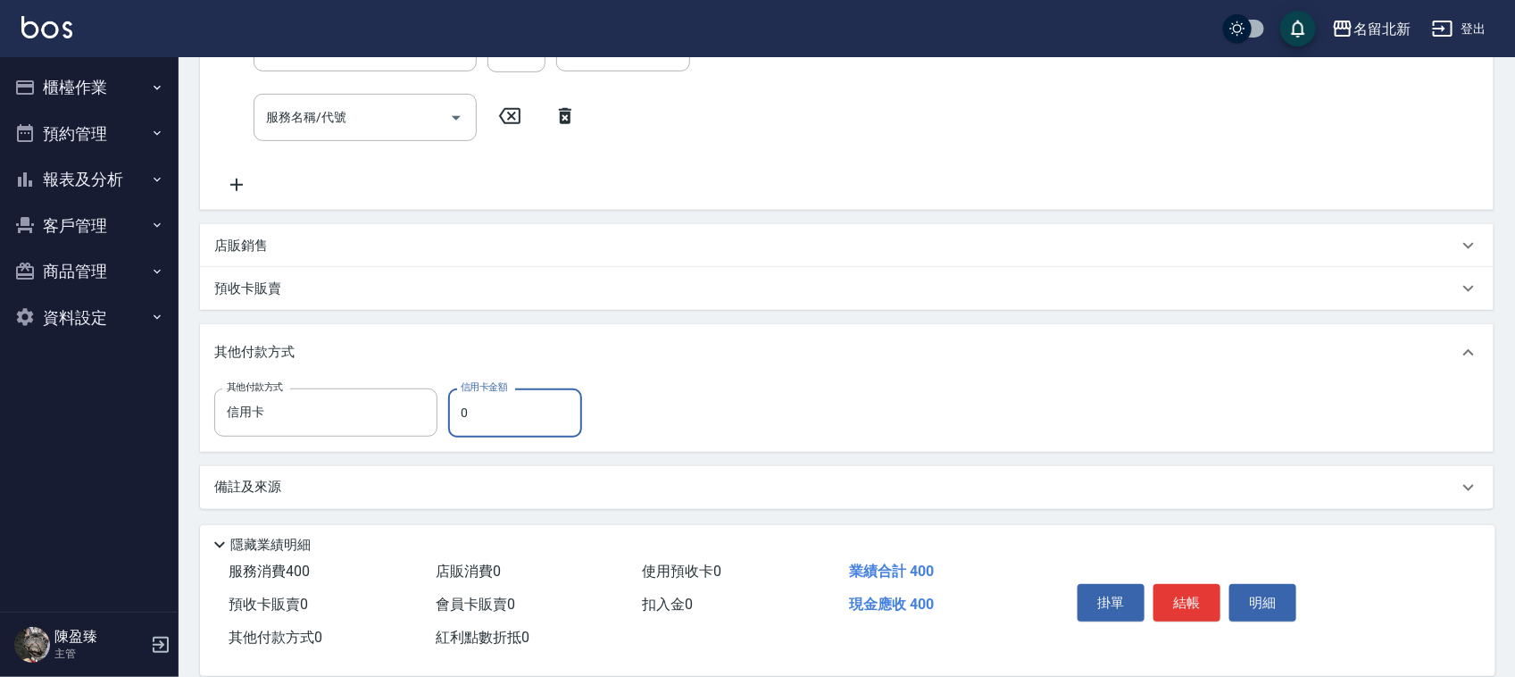
drag, startPoint x: 487, startPoint y: 421, endPoint x: 456, endPoint y: 422, distance: 30.4
click at [456, 421] on input "0" at bounding box center [515, 412] width 134 height 48
type input "400"
click at [1185, 595] on button "結帳" at bounding box center [1186, 602] width 67 height 37
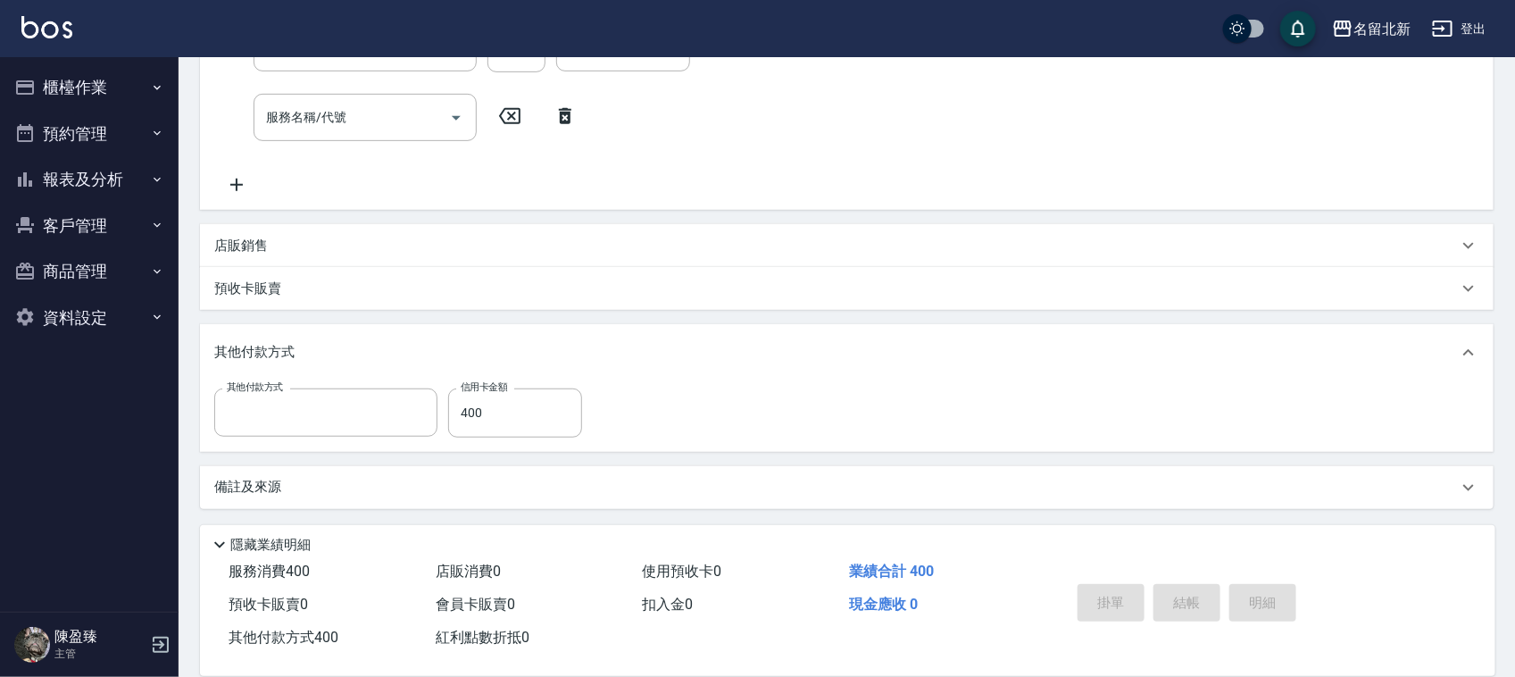
scroll to position [0, 0]
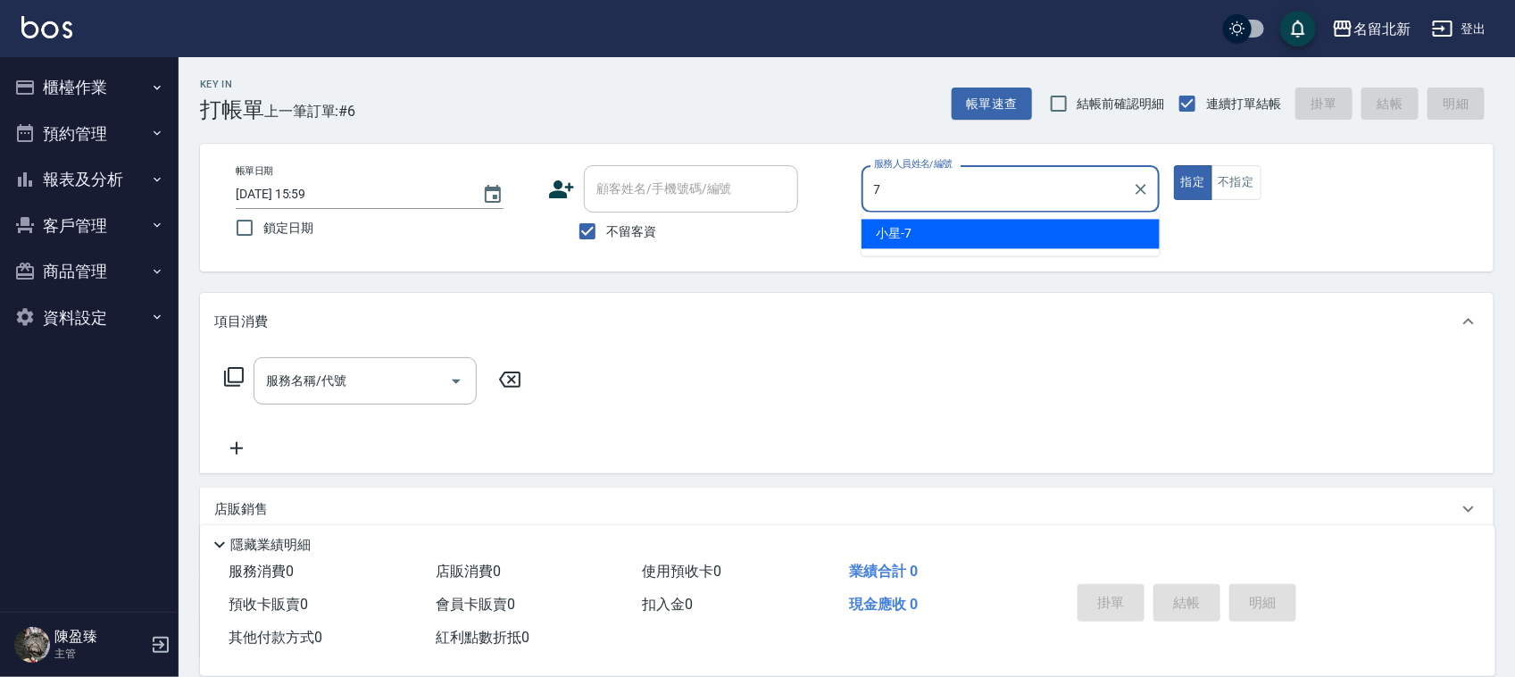
type input "小星-7"
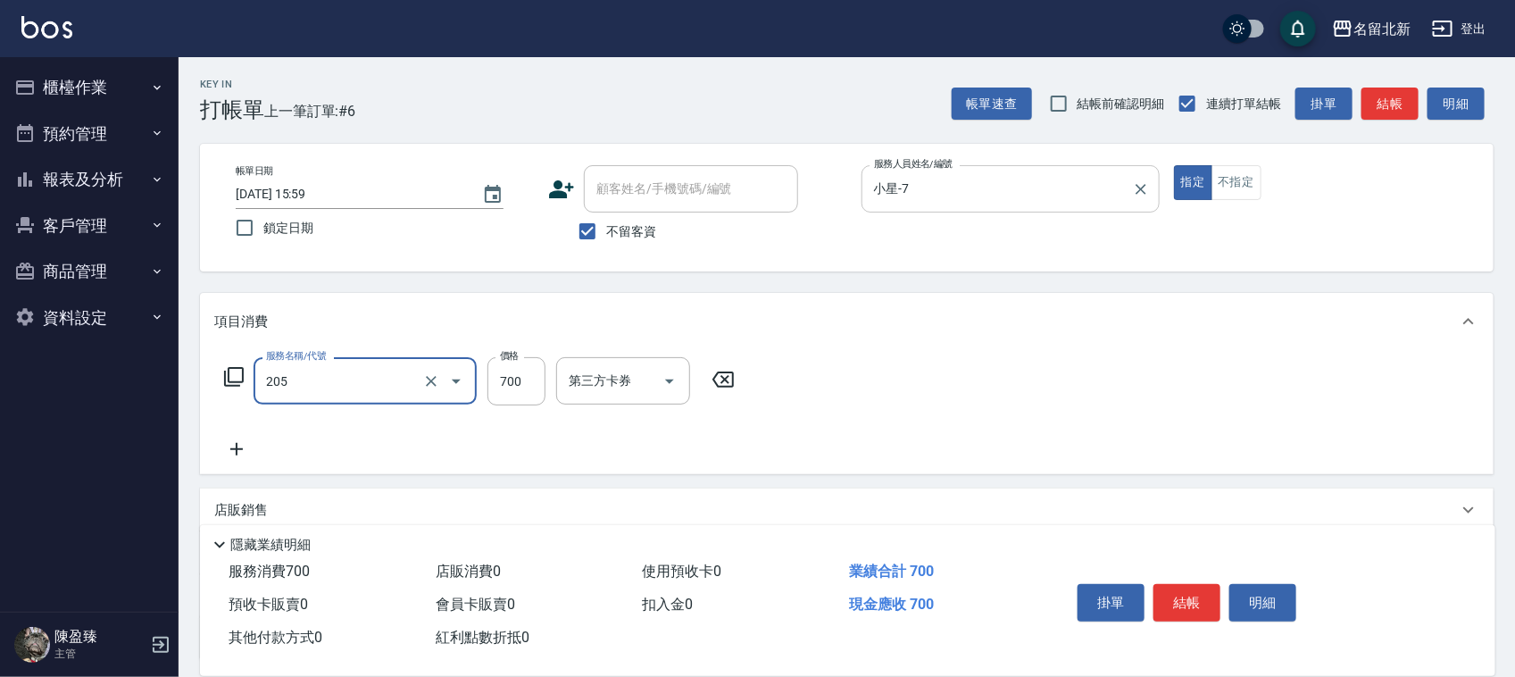
type input "精油+去角質洗(205)"
type input "600"
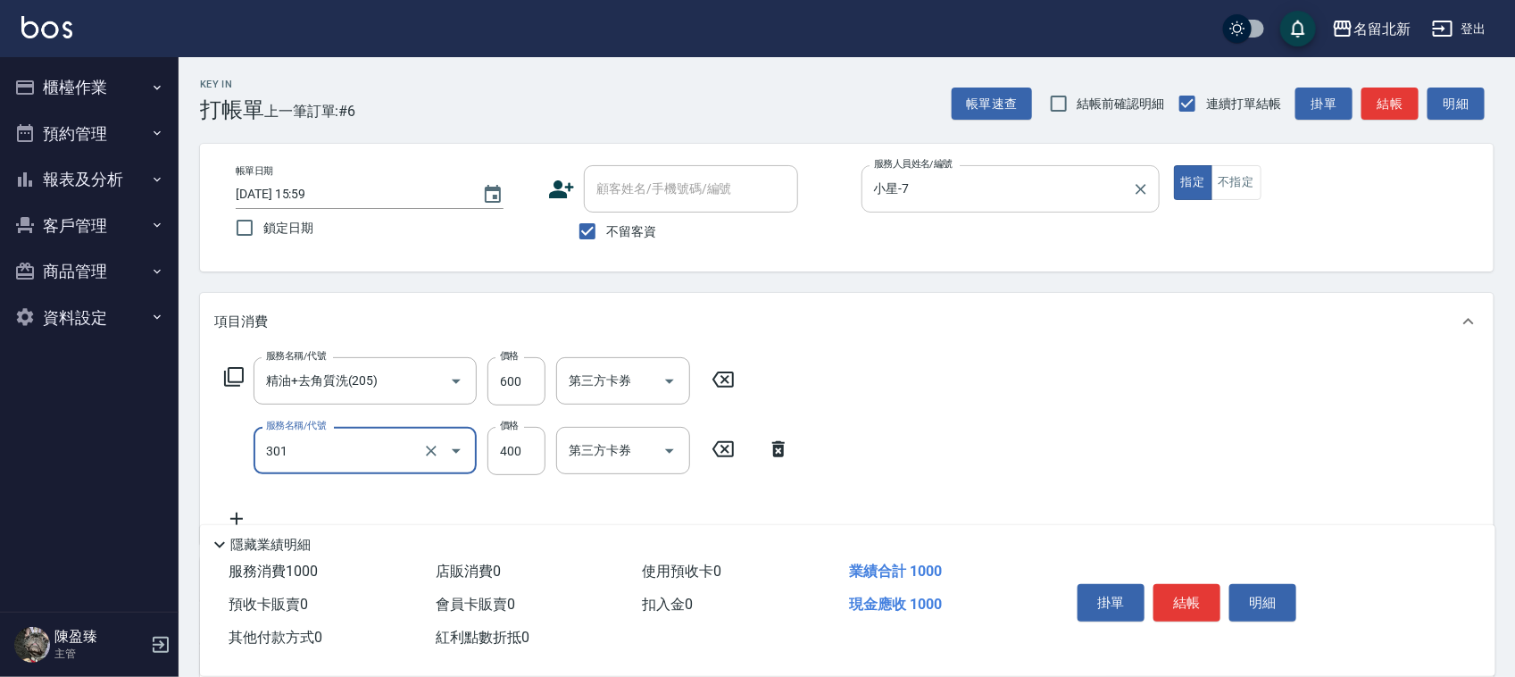
type input "造型剪髮(301)"
type input "380"
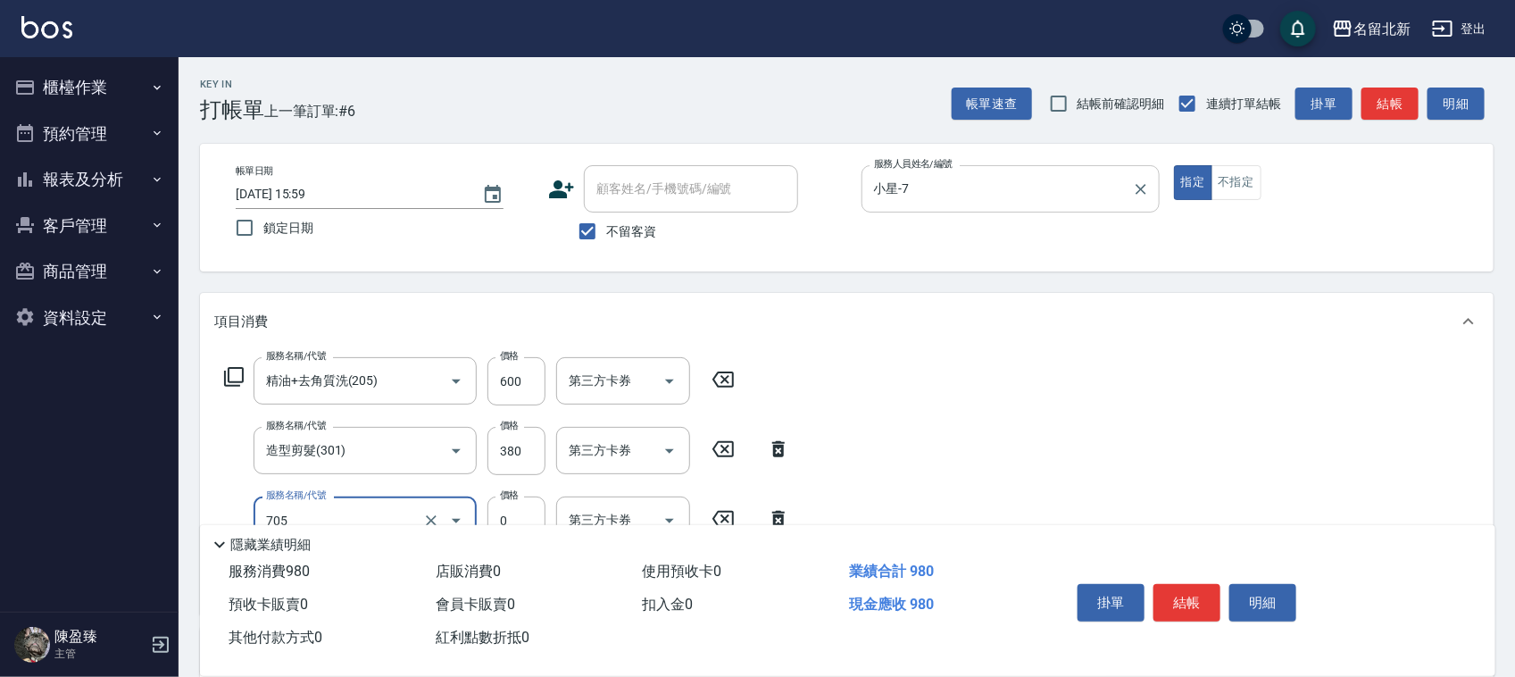
type input "互助50(705)"
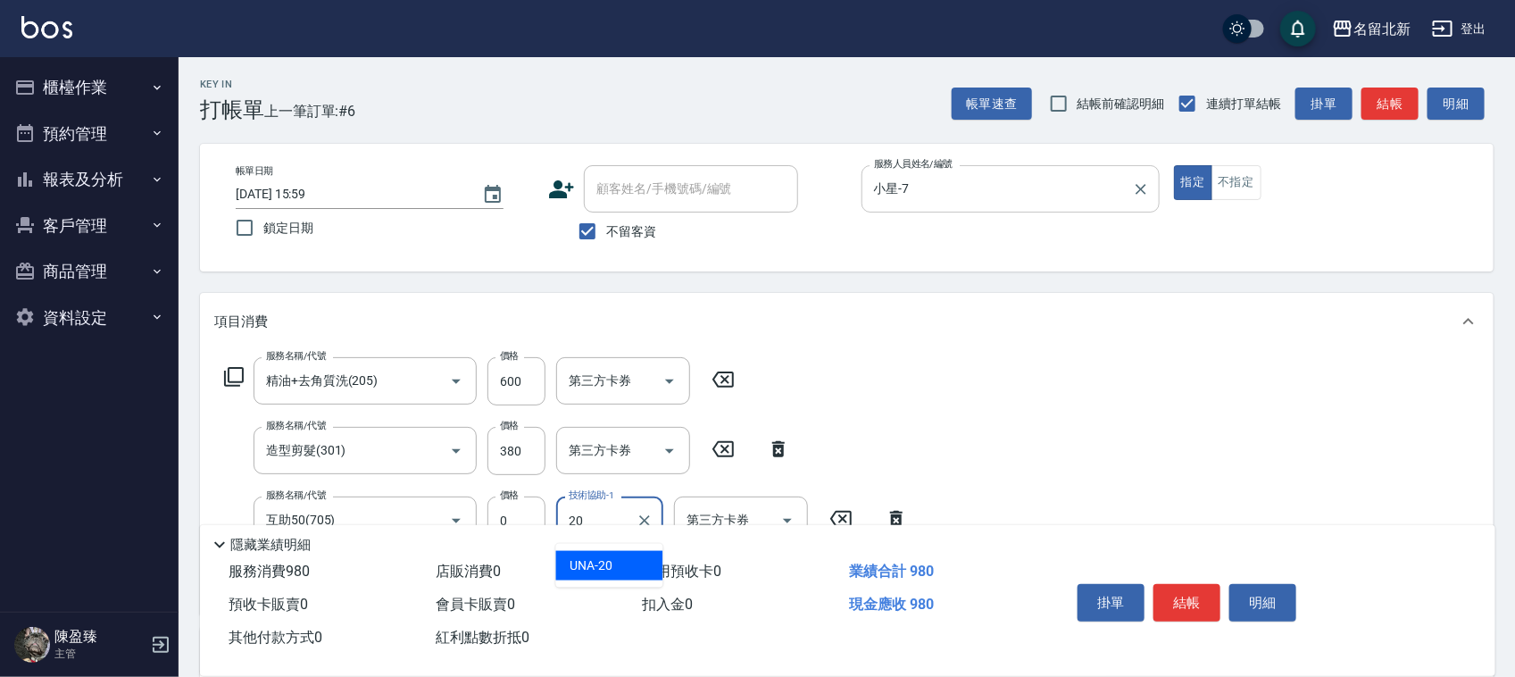
type input "UNA-20"
click at [1234, 179] on button "不指定" at bounding box center [1236, 182] width 50 height 35
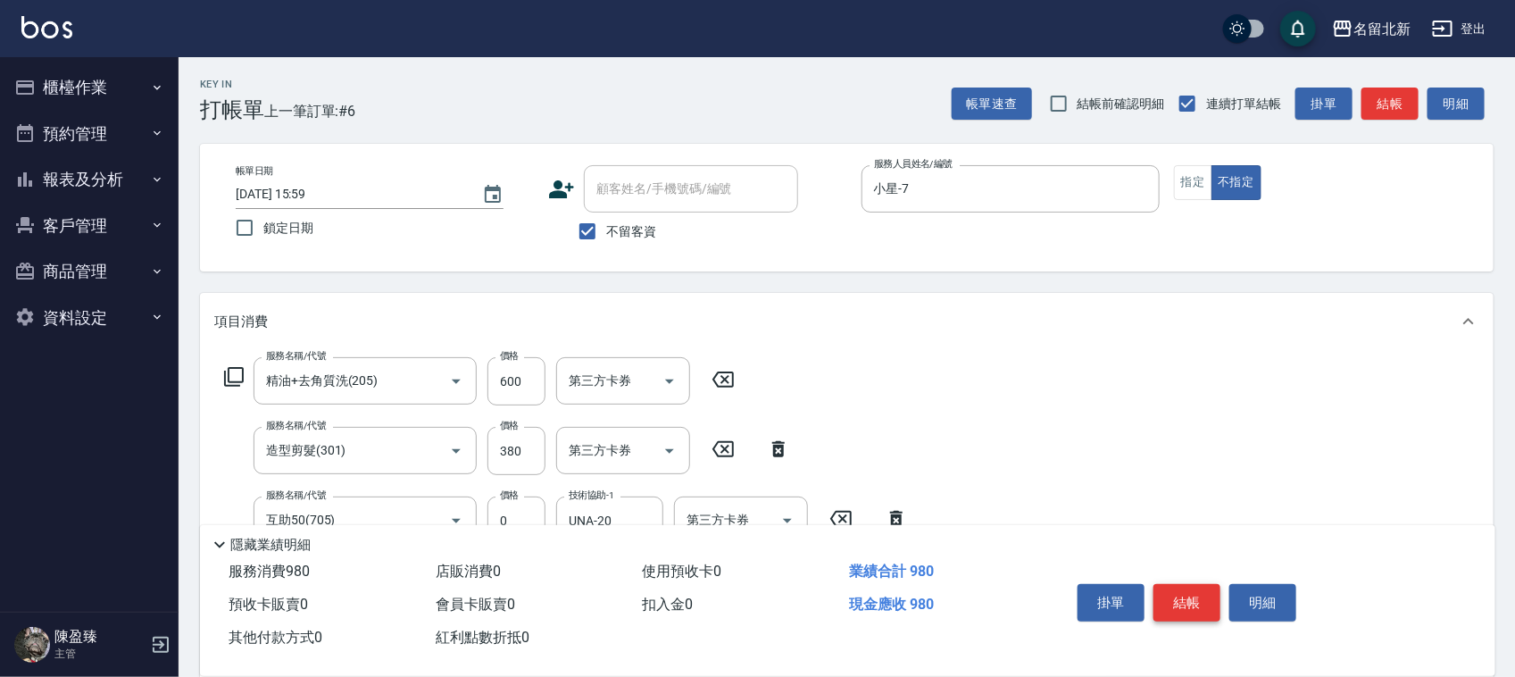
click at [1179, 590] on button "結帳" at bounding box center [1186, 602] width 67 height 37
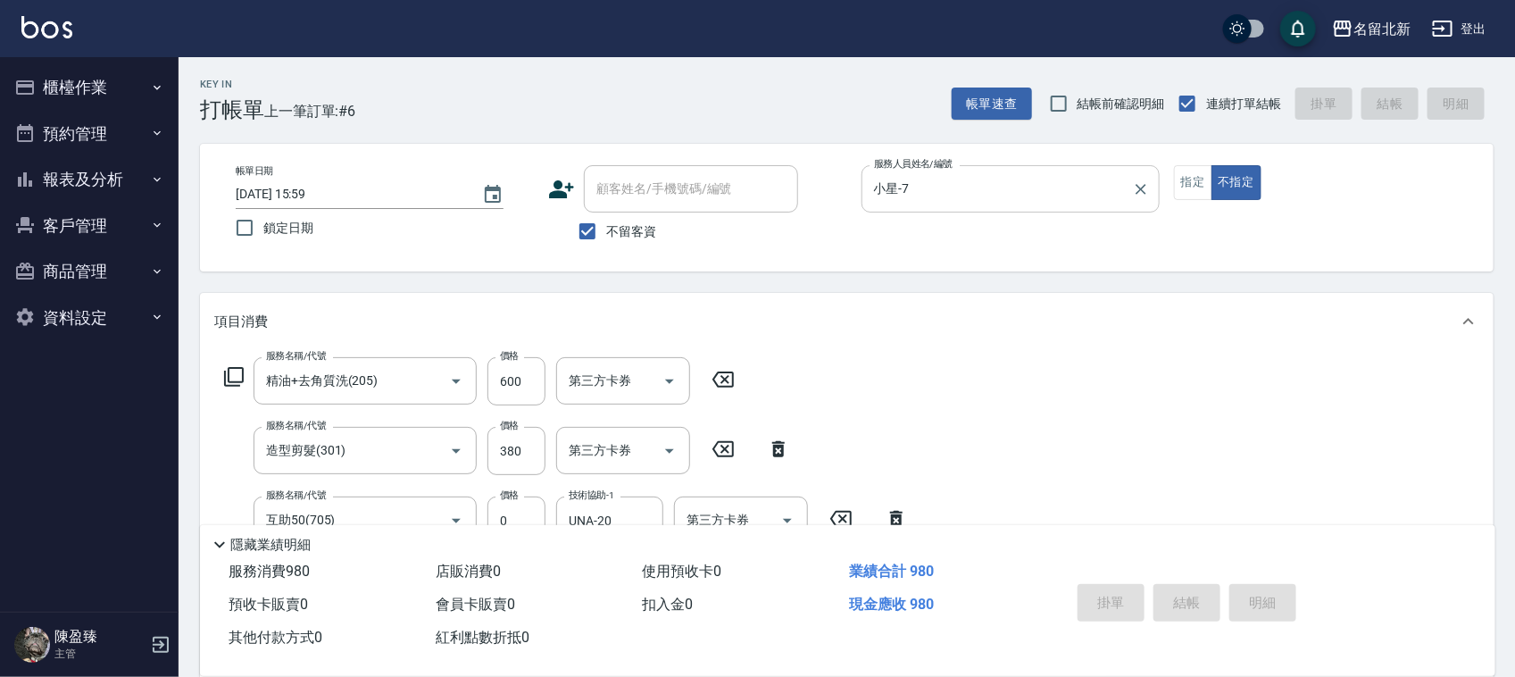
type input "2025/08/23 16:00"
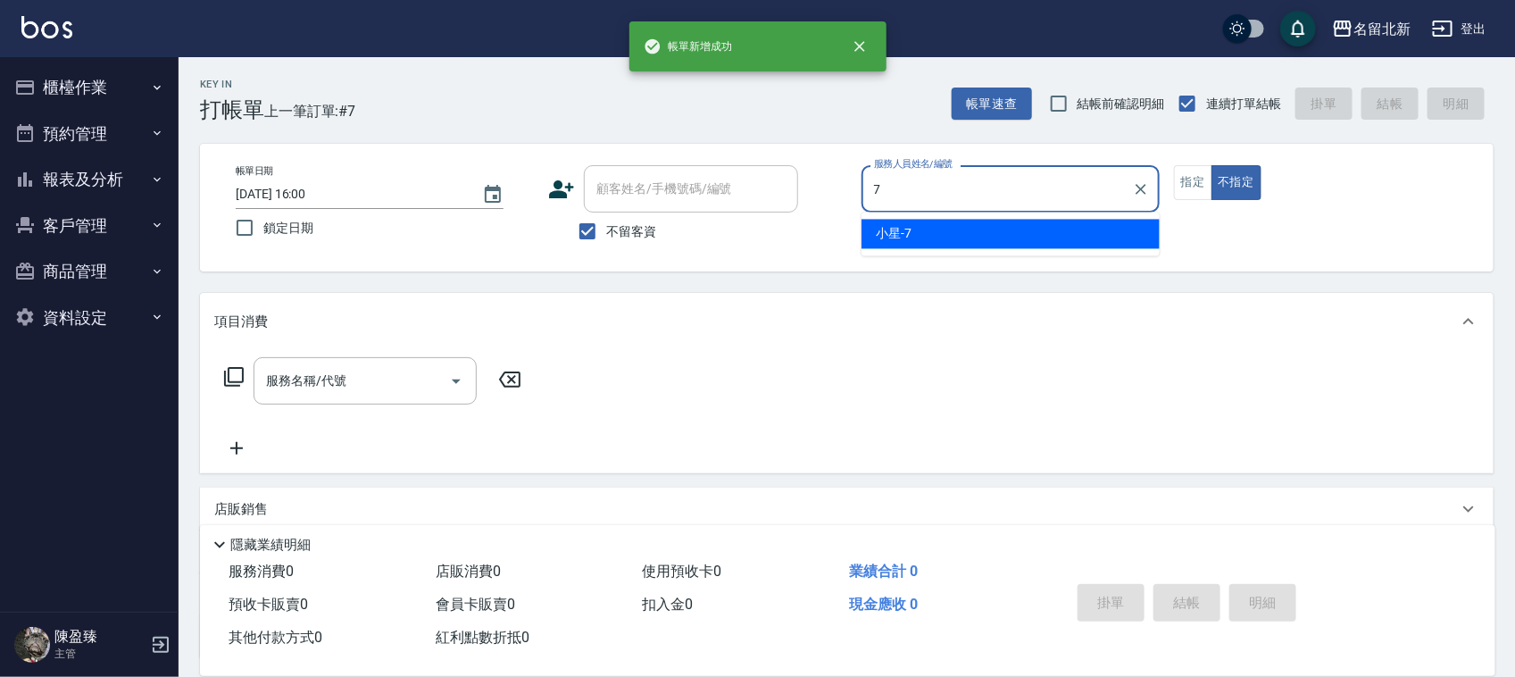
type input "小星-7"
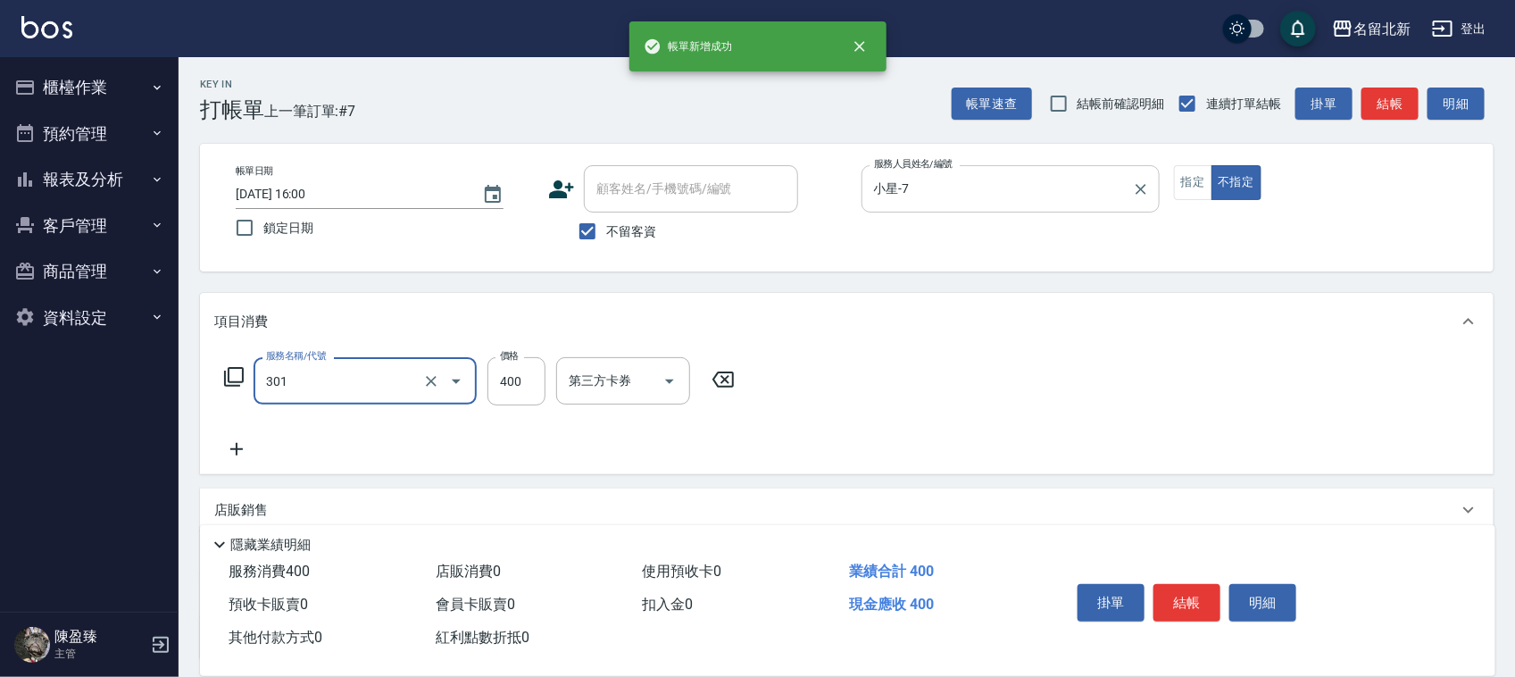
type input "造型剪髮(301)"
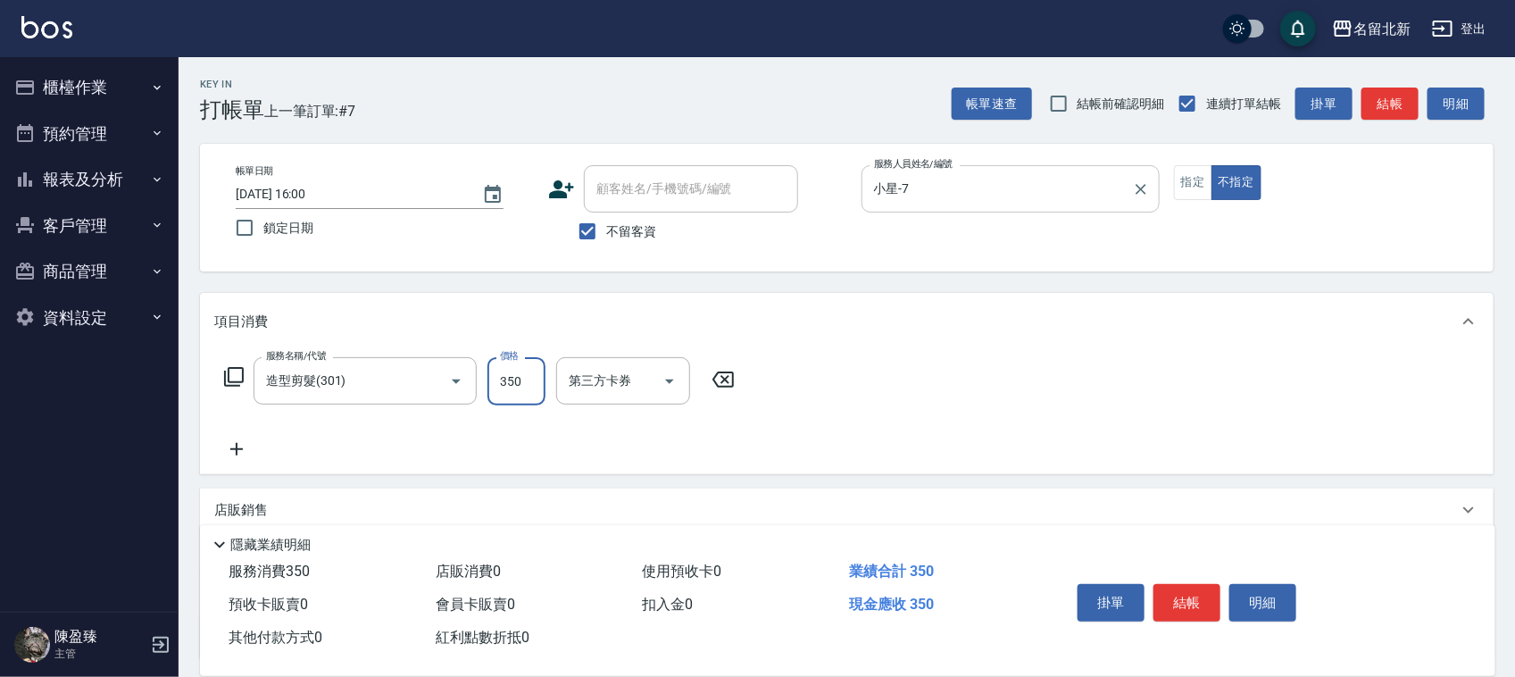
type input "350"
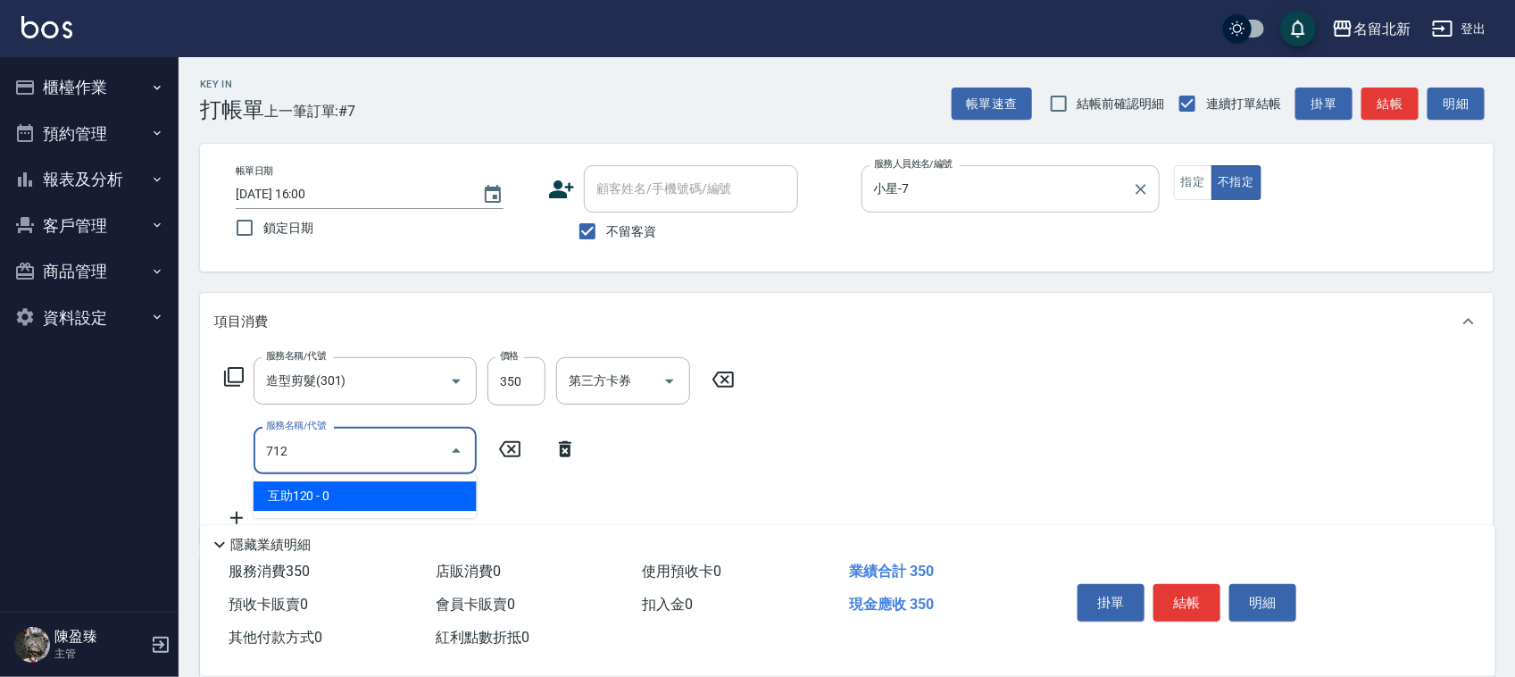
type input "互助120(712)"
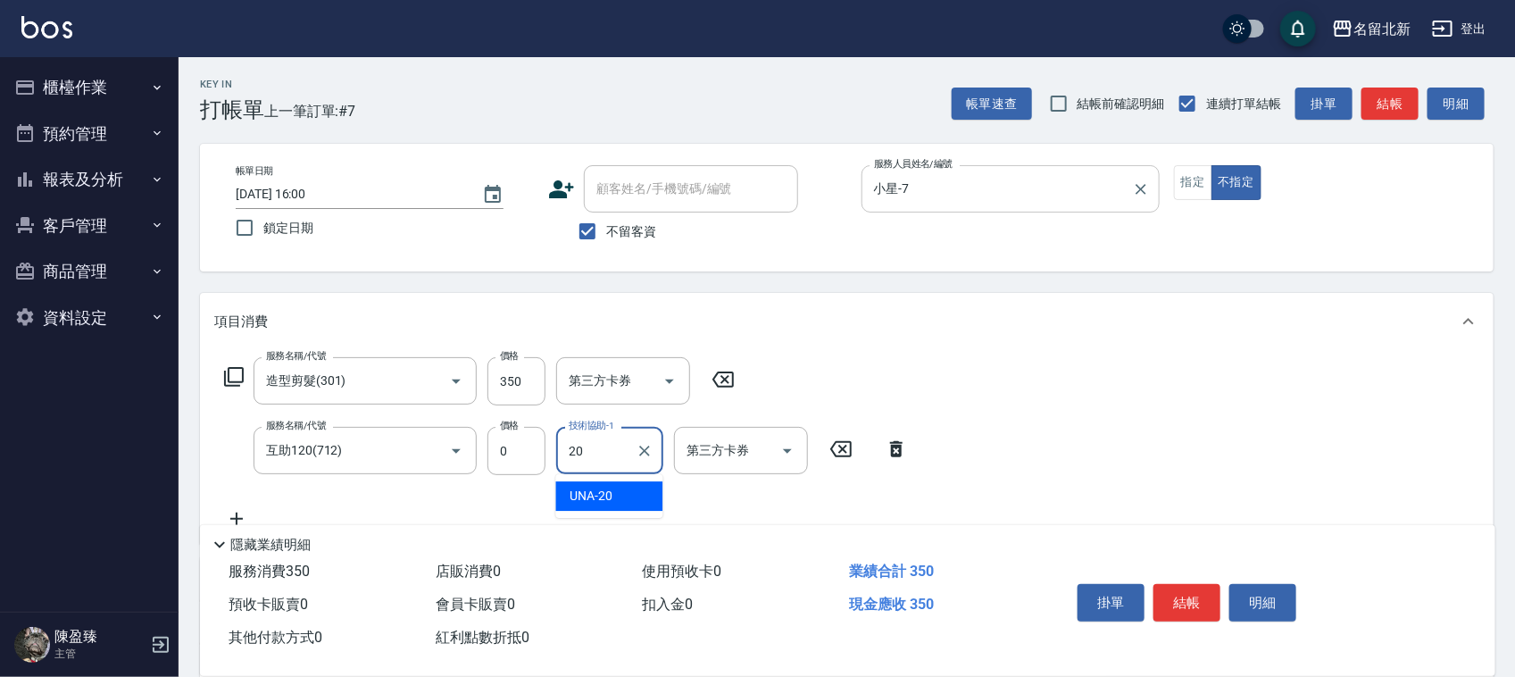
type input "UNA-20"
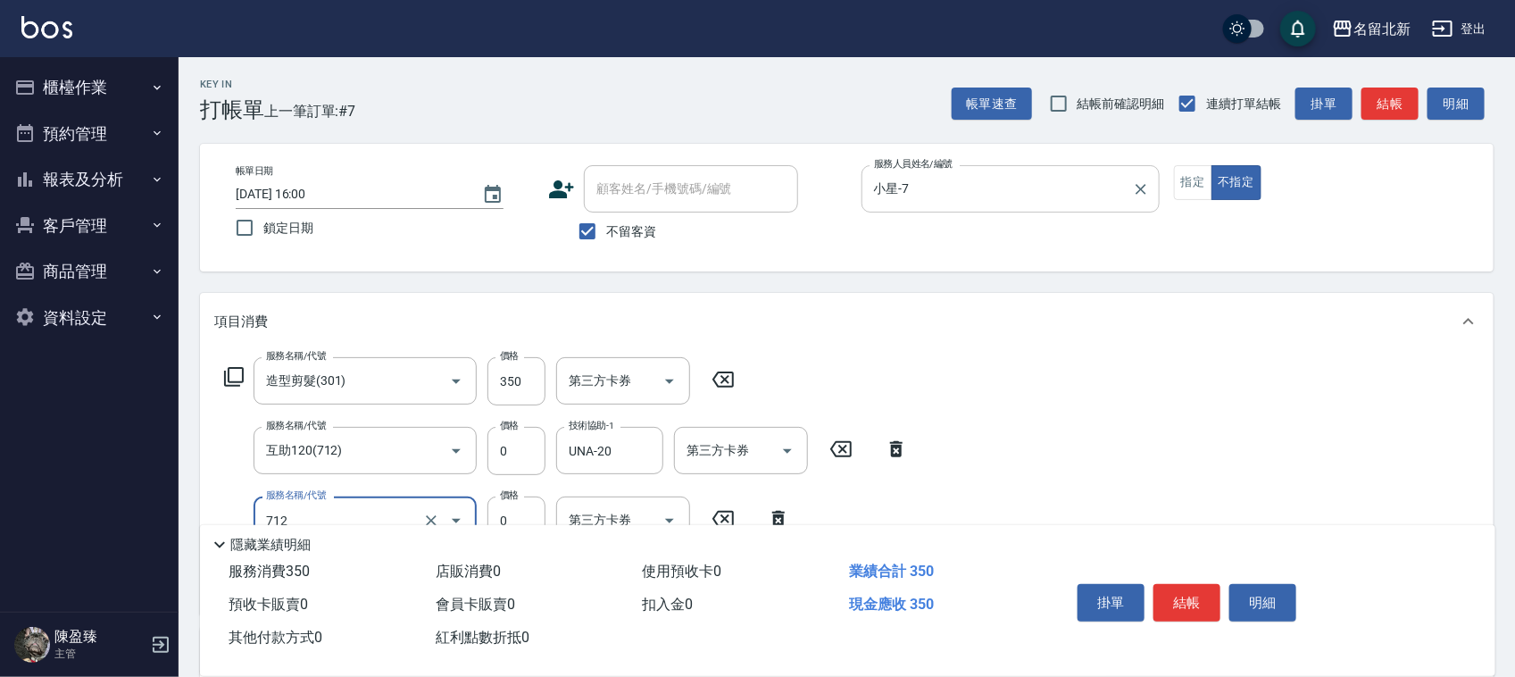
type input "互助120(712)"
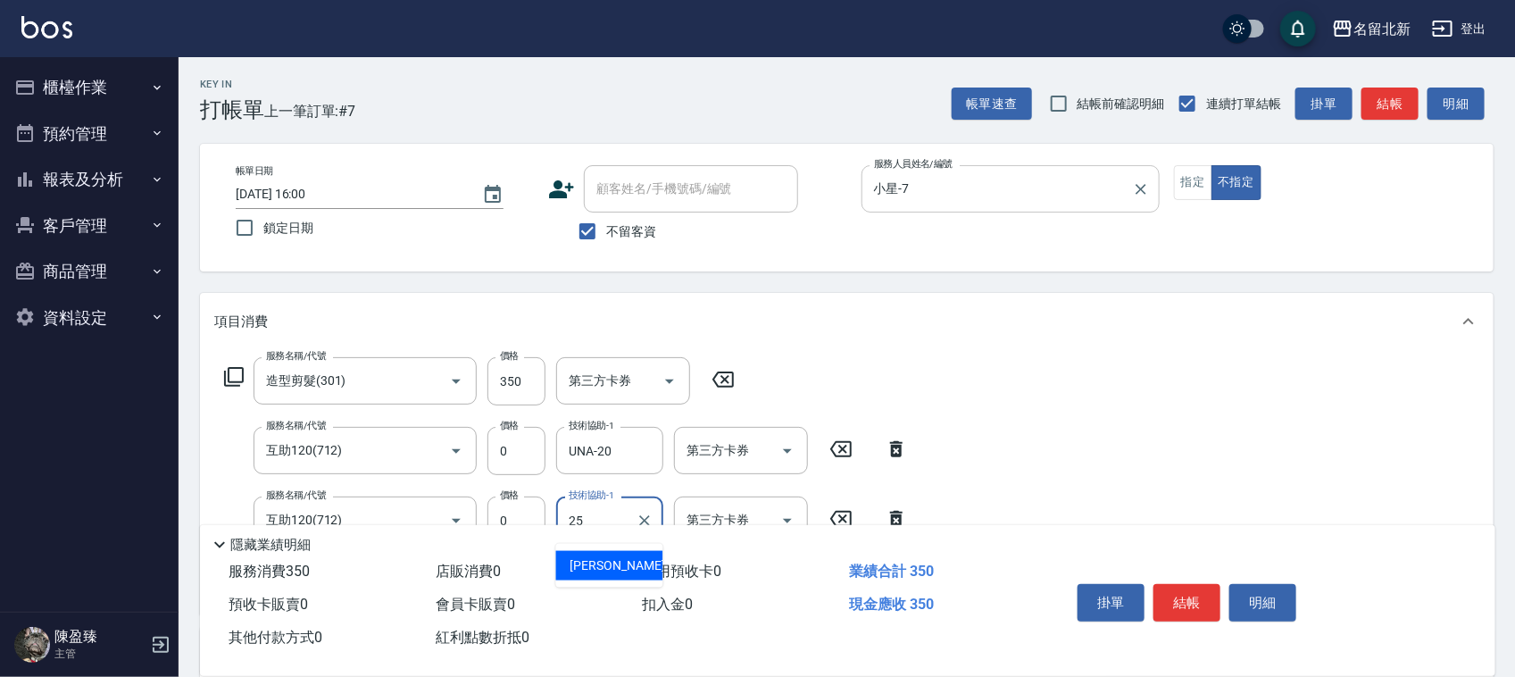
type input "禎禎-25"
click at [1202, 183] on button "指定" at bounding box center [1193, 182] width 38 height 35
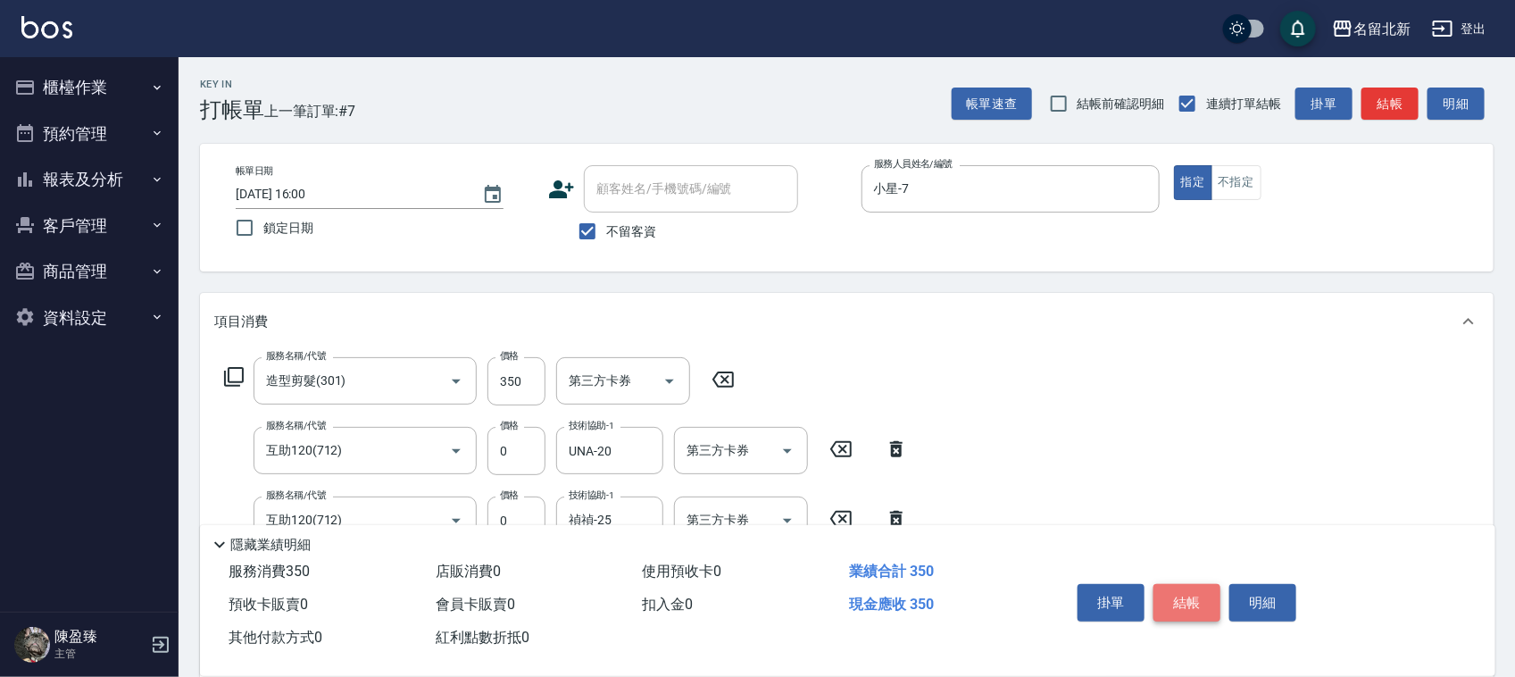
click at [1198, 603] on button "結帳" at bounding box center [1186, 602] width 67 height 37
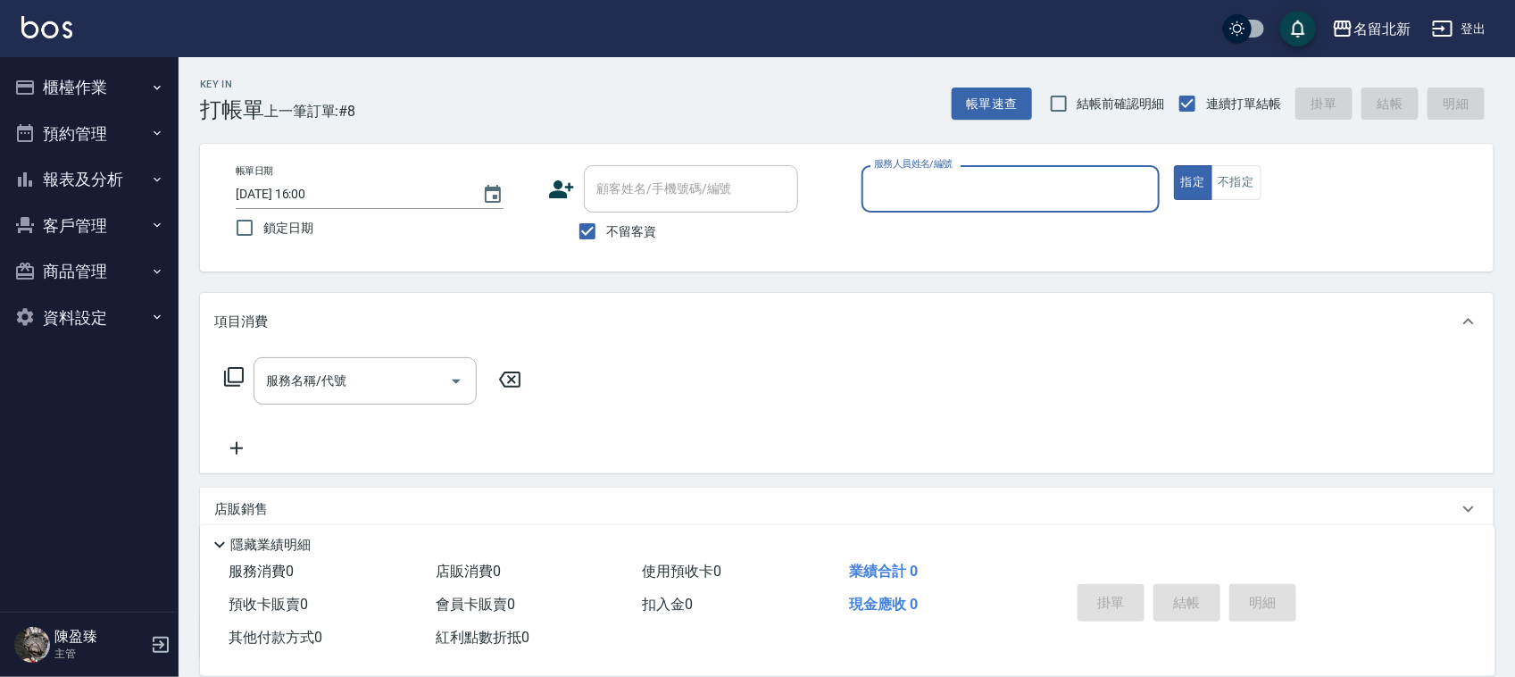
drag, startPoint x: 1243, startPoint y: 188, endPoint x: 1207, endPoint y: 217, distance: 46.4
click at [1245, 190] on button "不指定" at bounding box center [1236, 182] width 50 height 35
click at [956, 203] on input "服務人員姓名/編號" at bounding box center [1010, 188] width 282 height 31
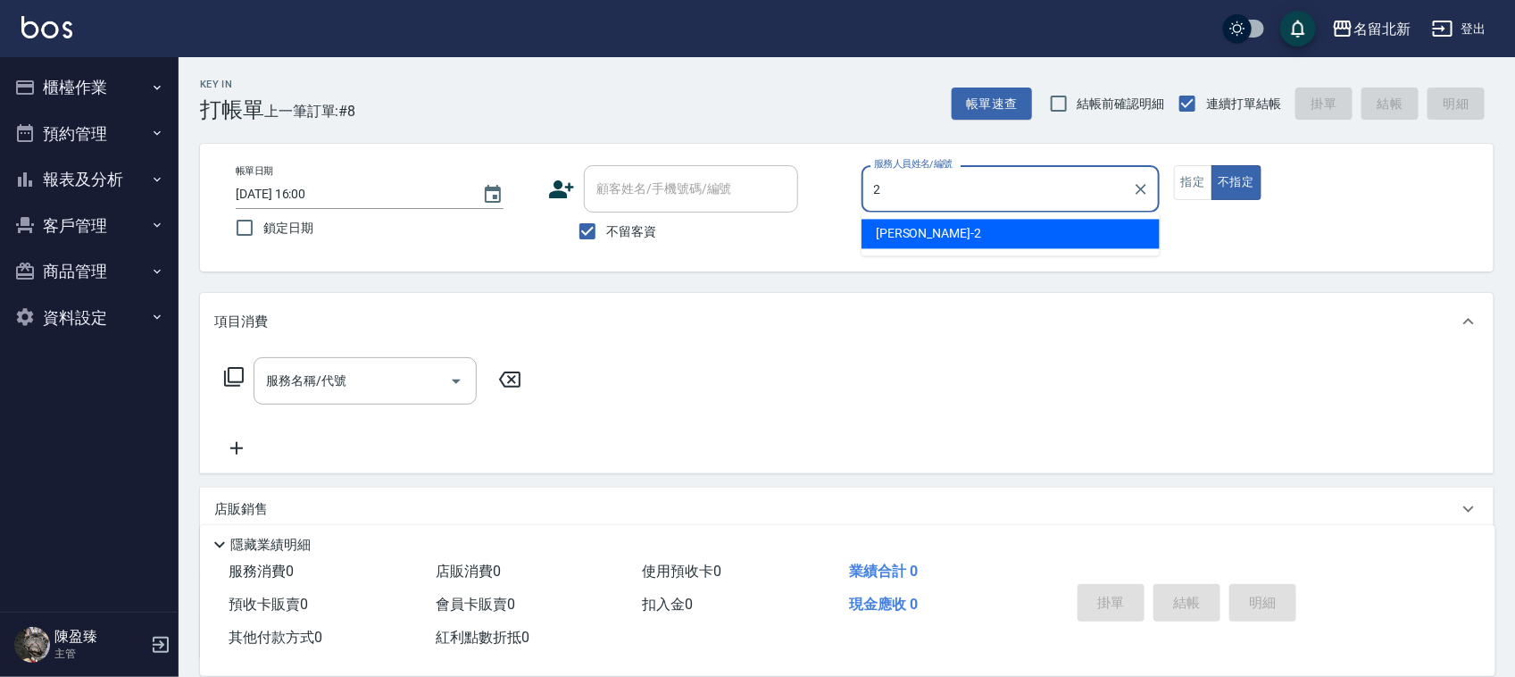
type input "詩芳-2"
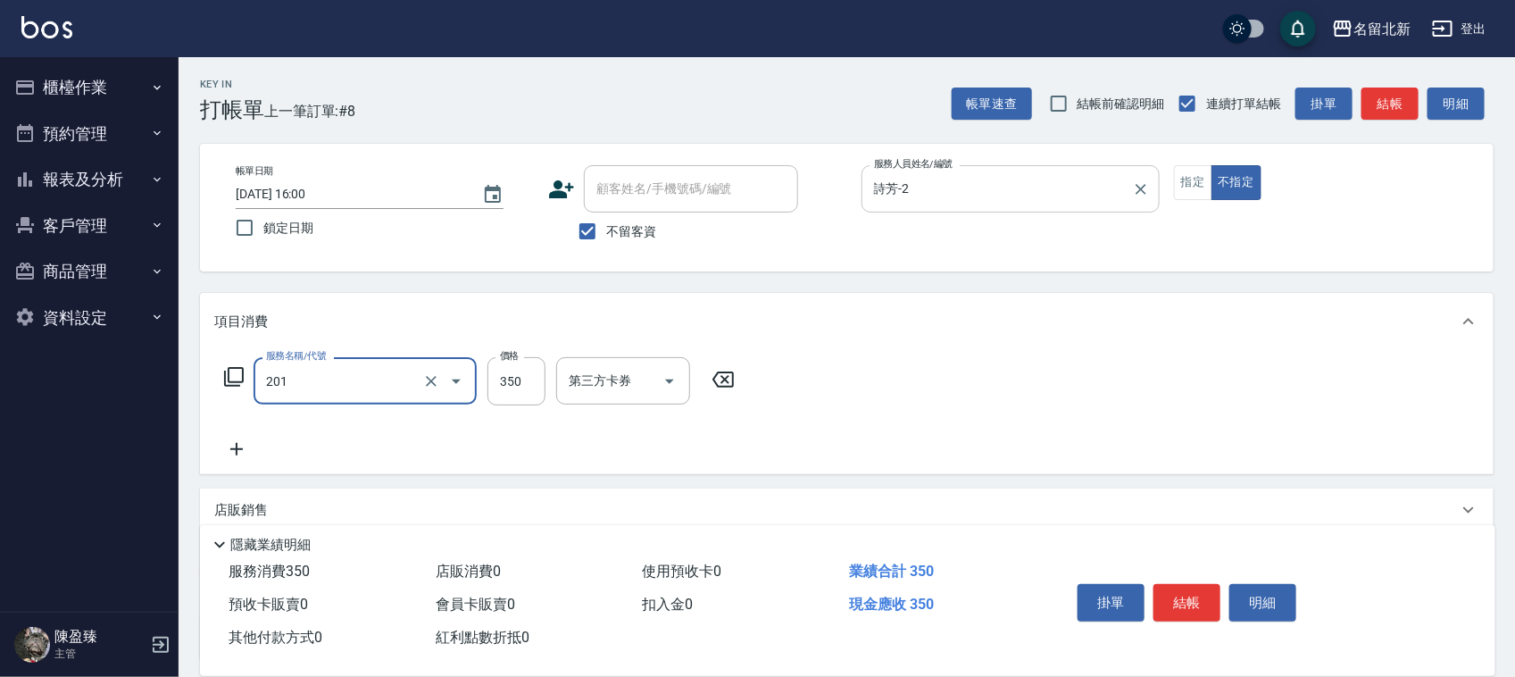
type input "一般洗髮(201)"
type input "350"
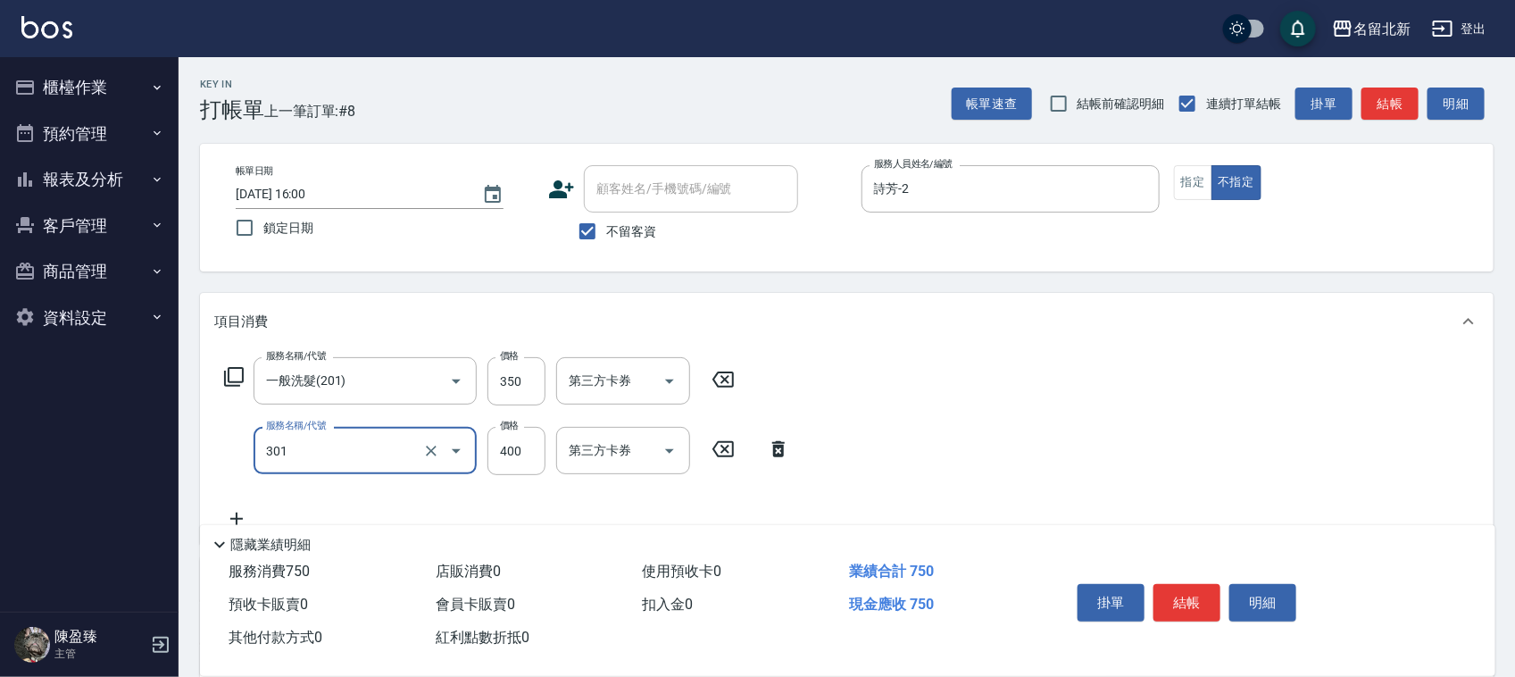
type input "造型剪髮(301)"
type input "380"
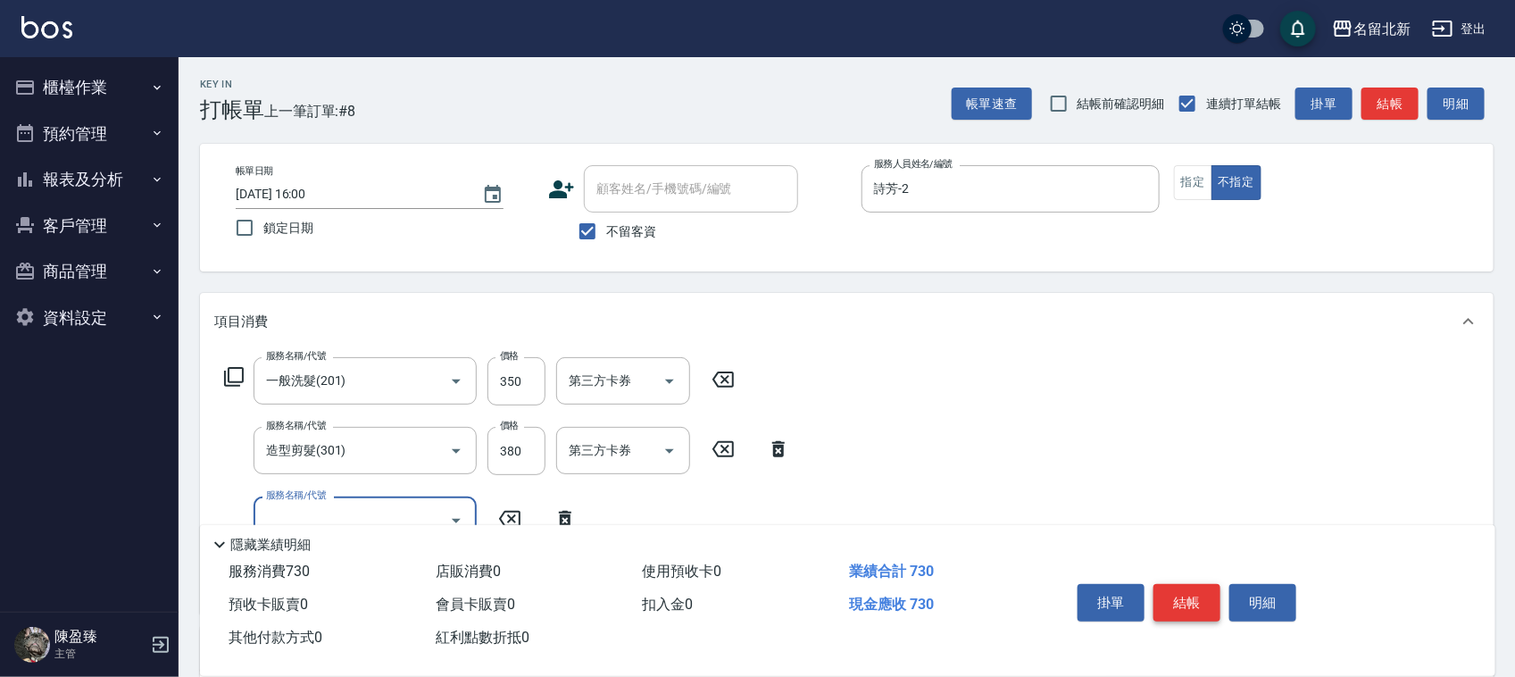
click at [1214, 600] on button "結帳" at bounding box center [1186, 602] width 67 height 37
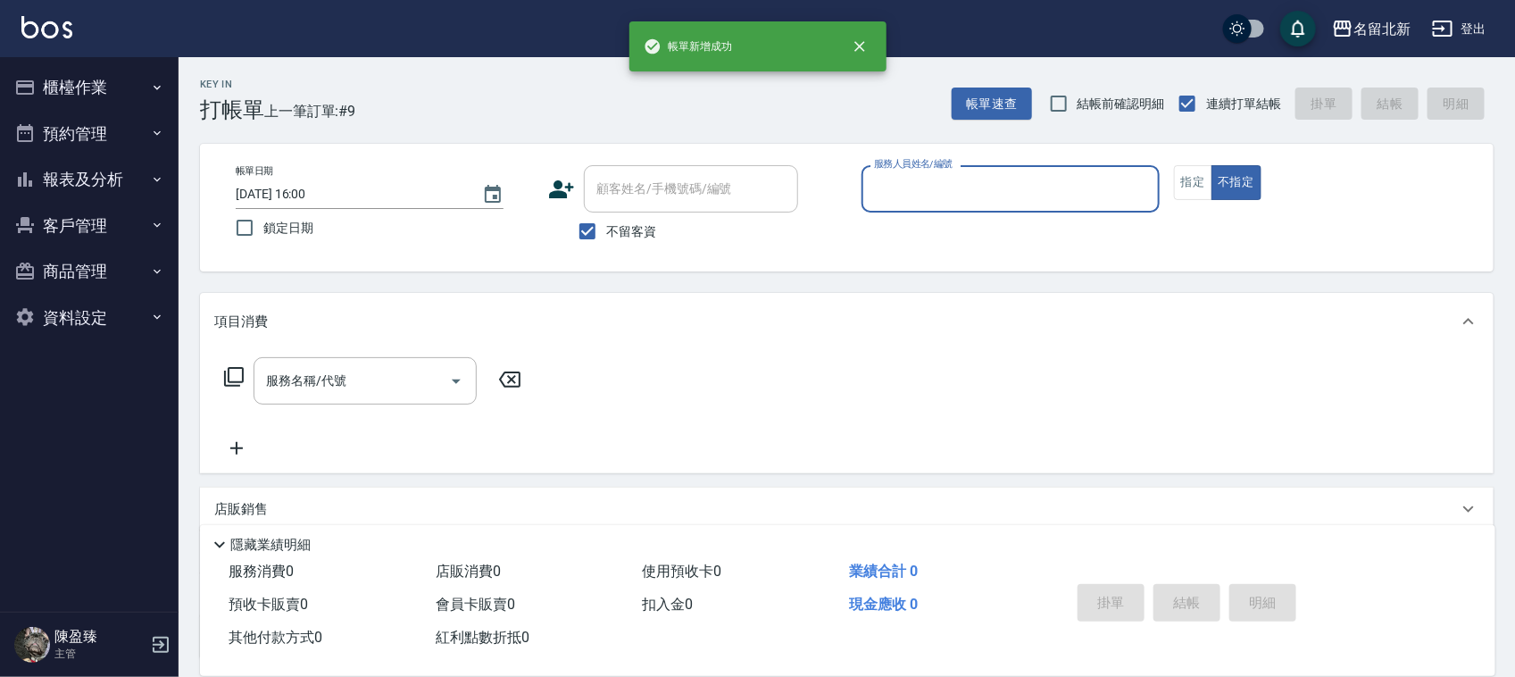
click at [961, 175] on input "服務人員姓名/編號" at bounding box center [1010, 188] width 282 height 31
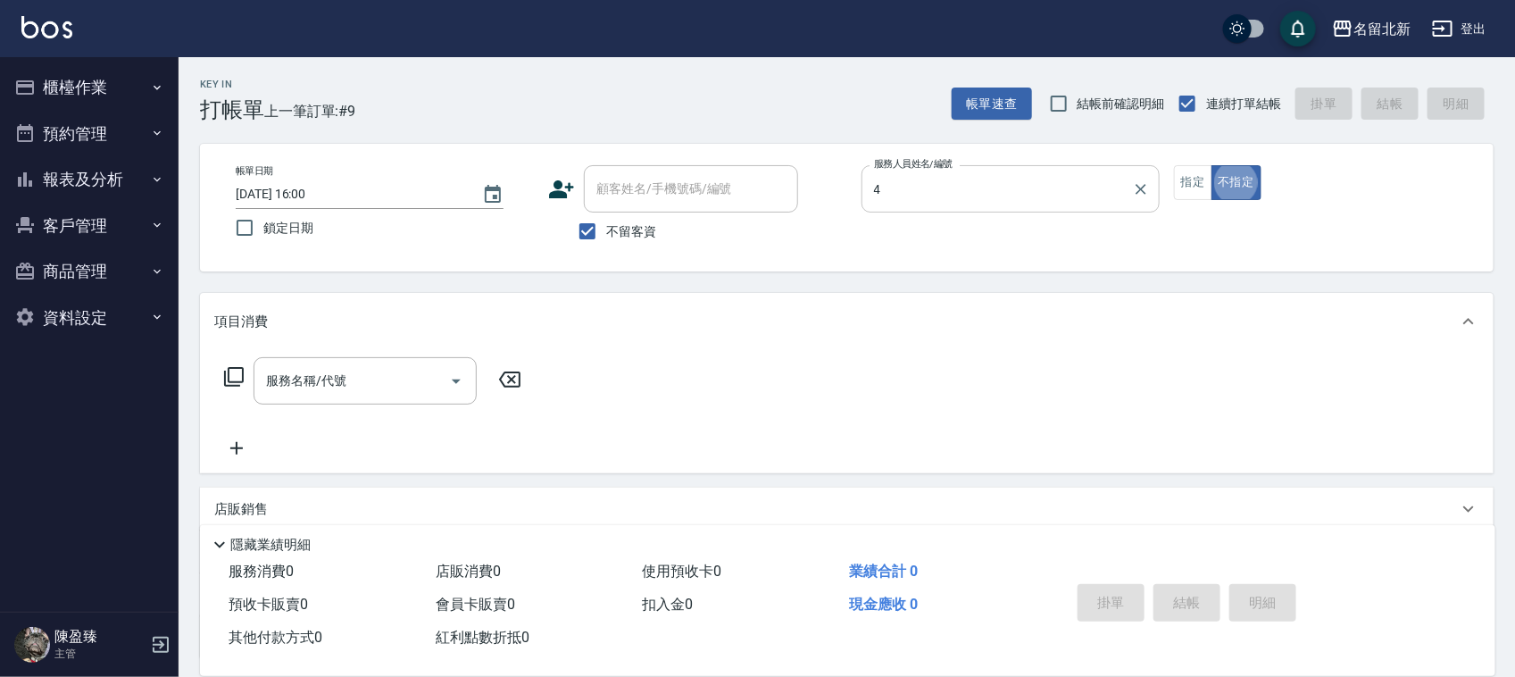
type input "玉菱-4"
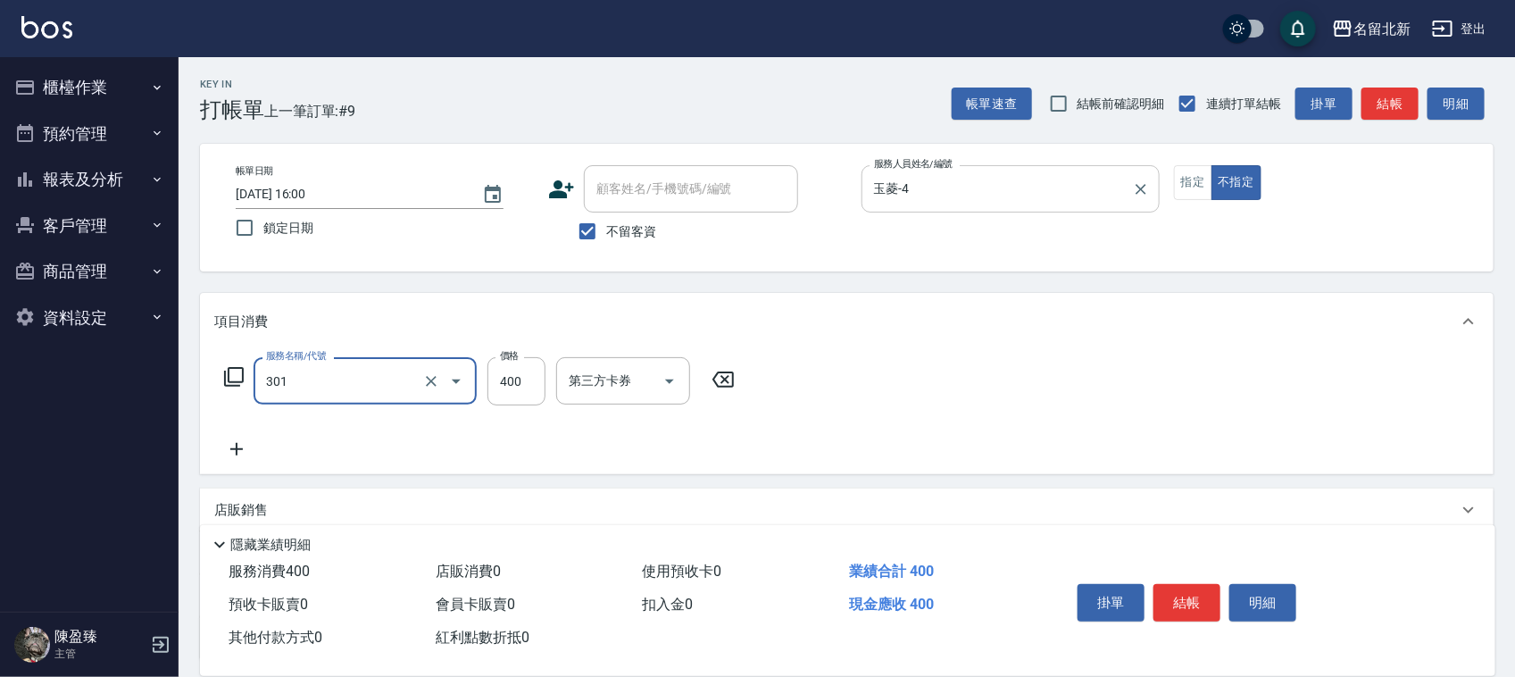
type input "造型剪髮(301)"
type input "380"
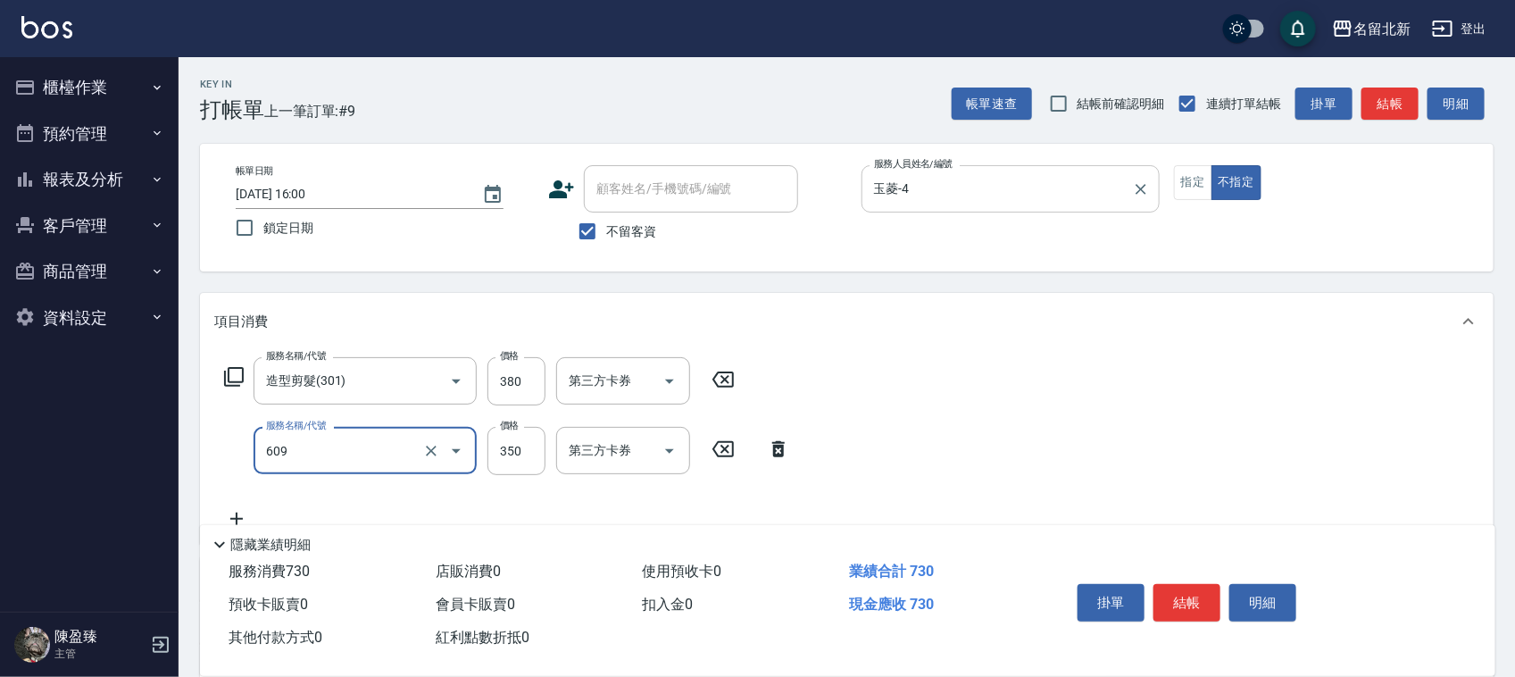
type input "頭皮隔離(609)"
type input "501"
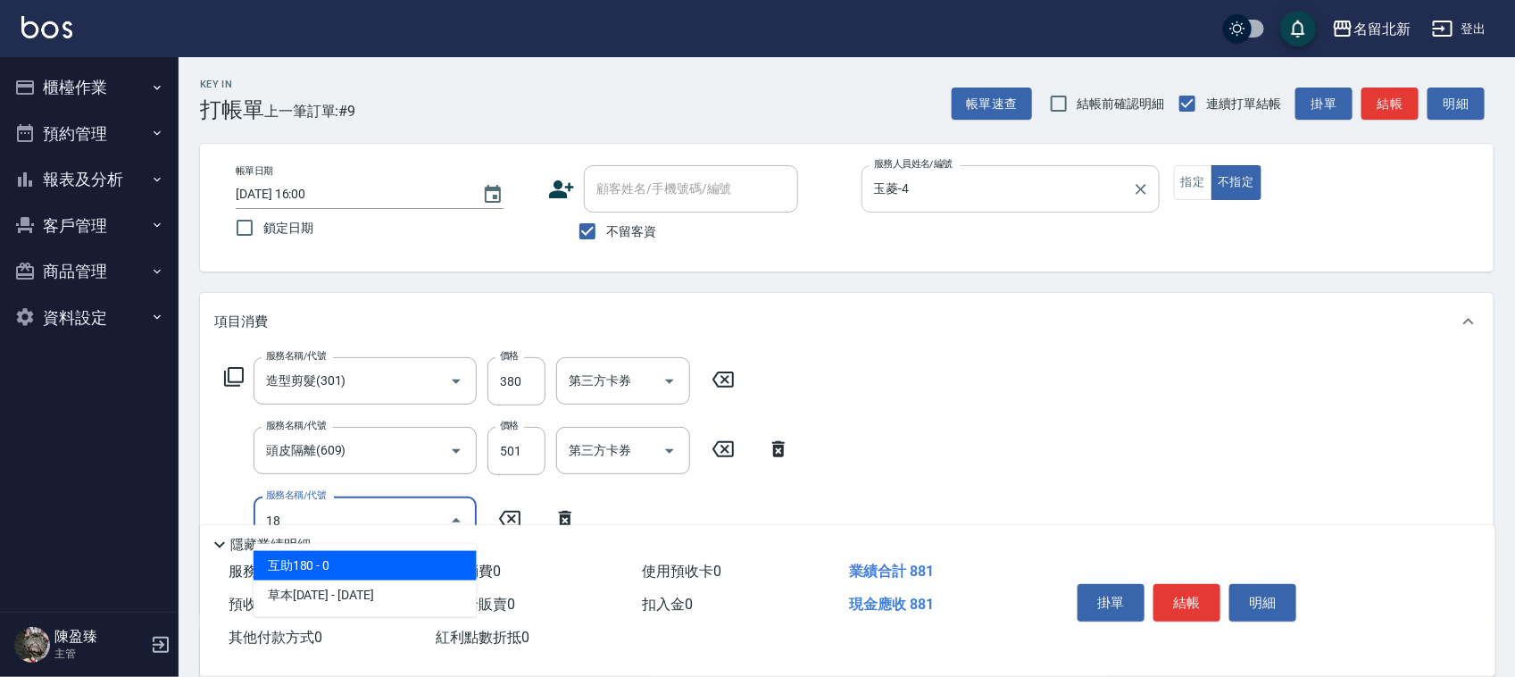
type input "1"
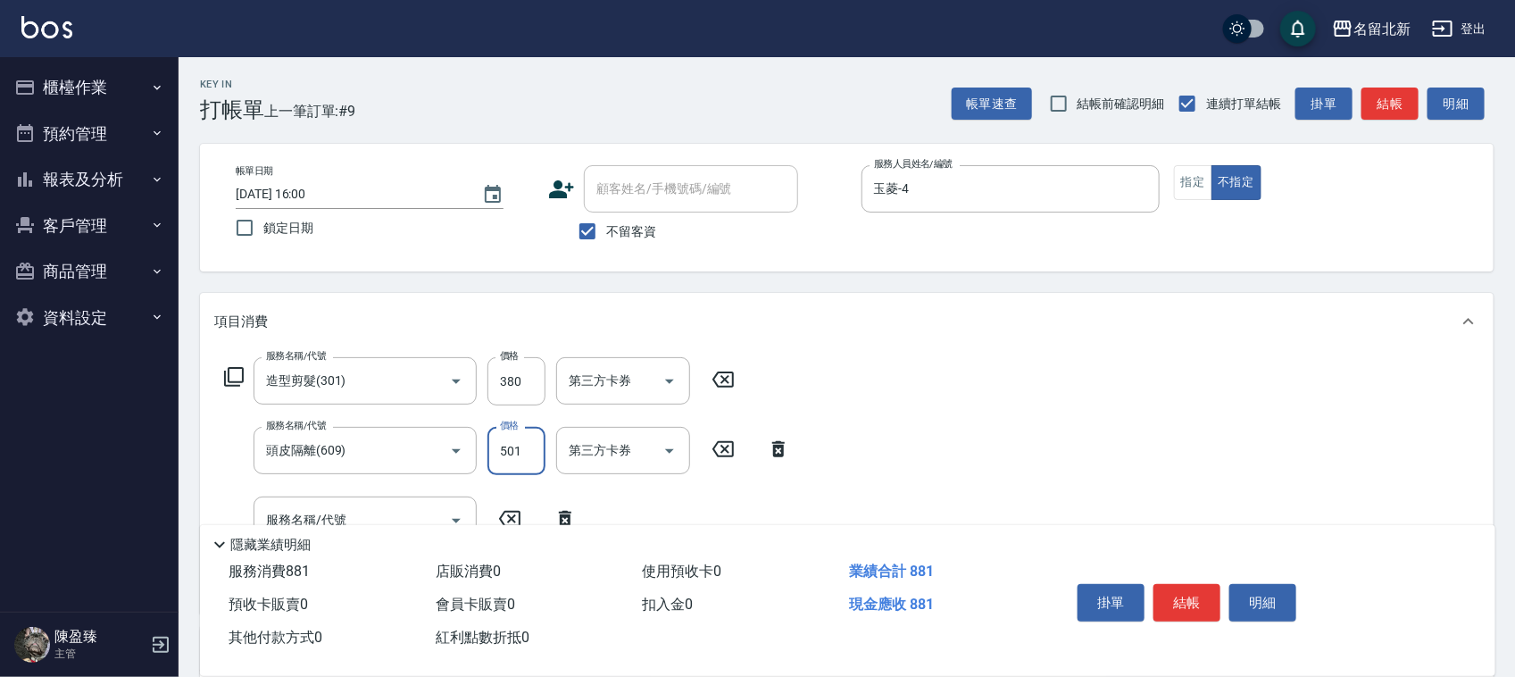
click at [522, 451] on input "501" at bounding box center [516, 451] width 58 height 48
type input "0"
type input "染髮(501)"
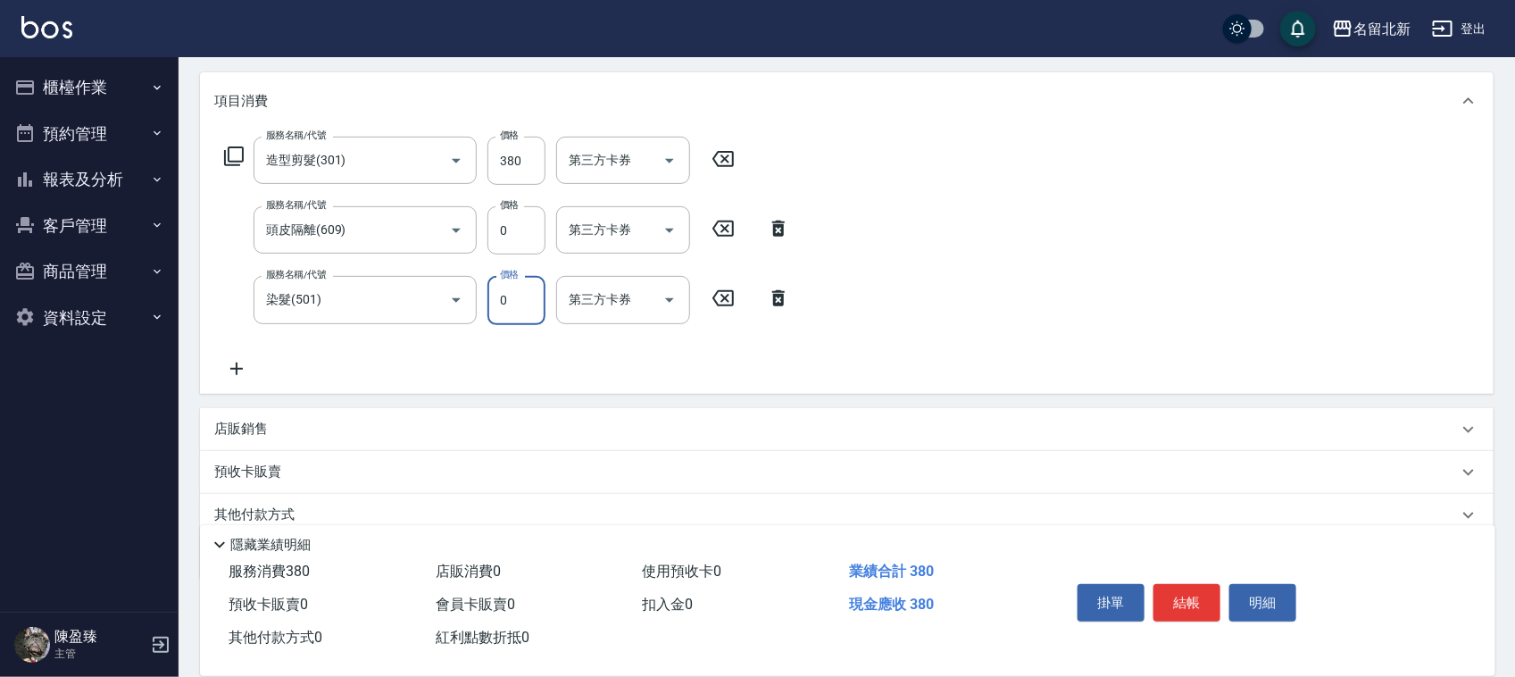
scroll to position [223, 0]
type input "1890"
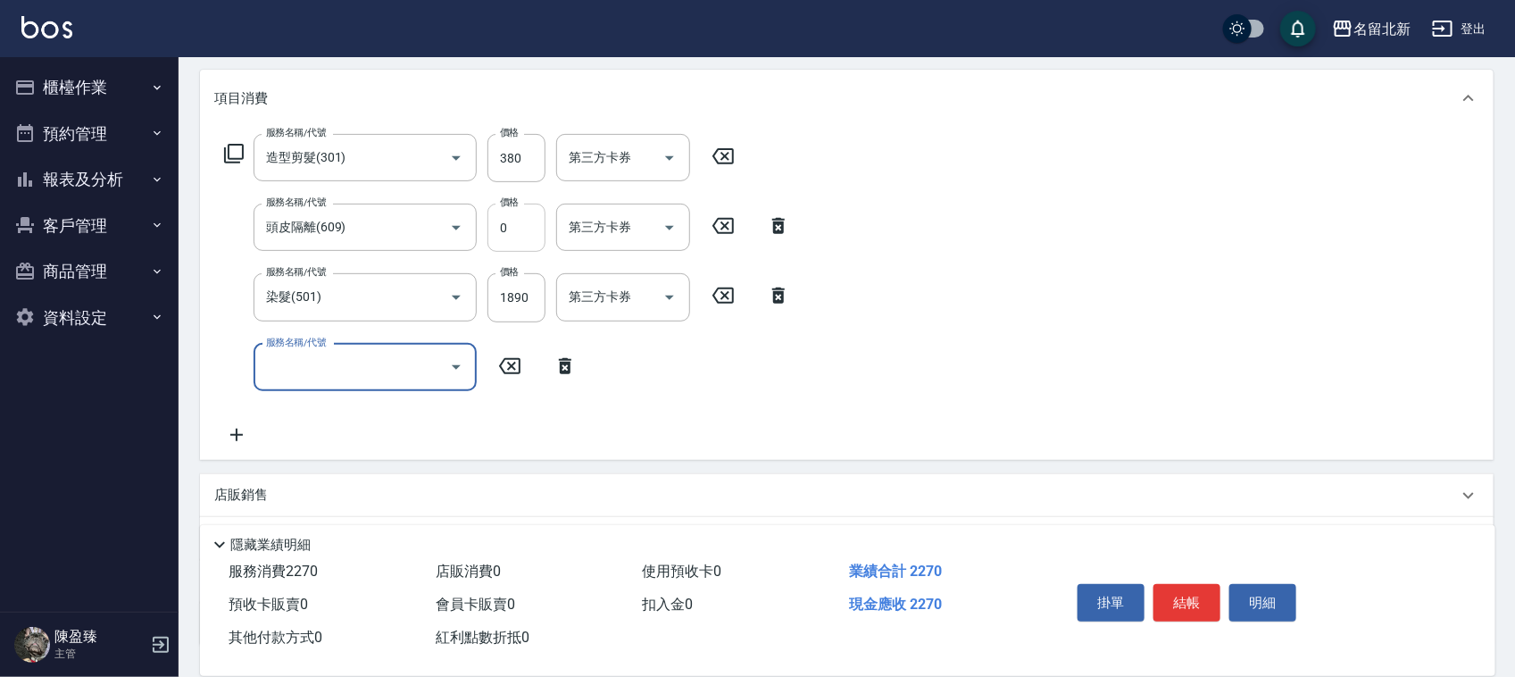
click at [509, 219] on input "0" at bounding box center [516, 228] width 58 height 48
click at [502, 220] on input "0" at bounding box center [516, 228] width 58 height 48
type input "350"
click at [1181, 585] on button "結帳" at bounding box center [1186, 602] width 67 height 37
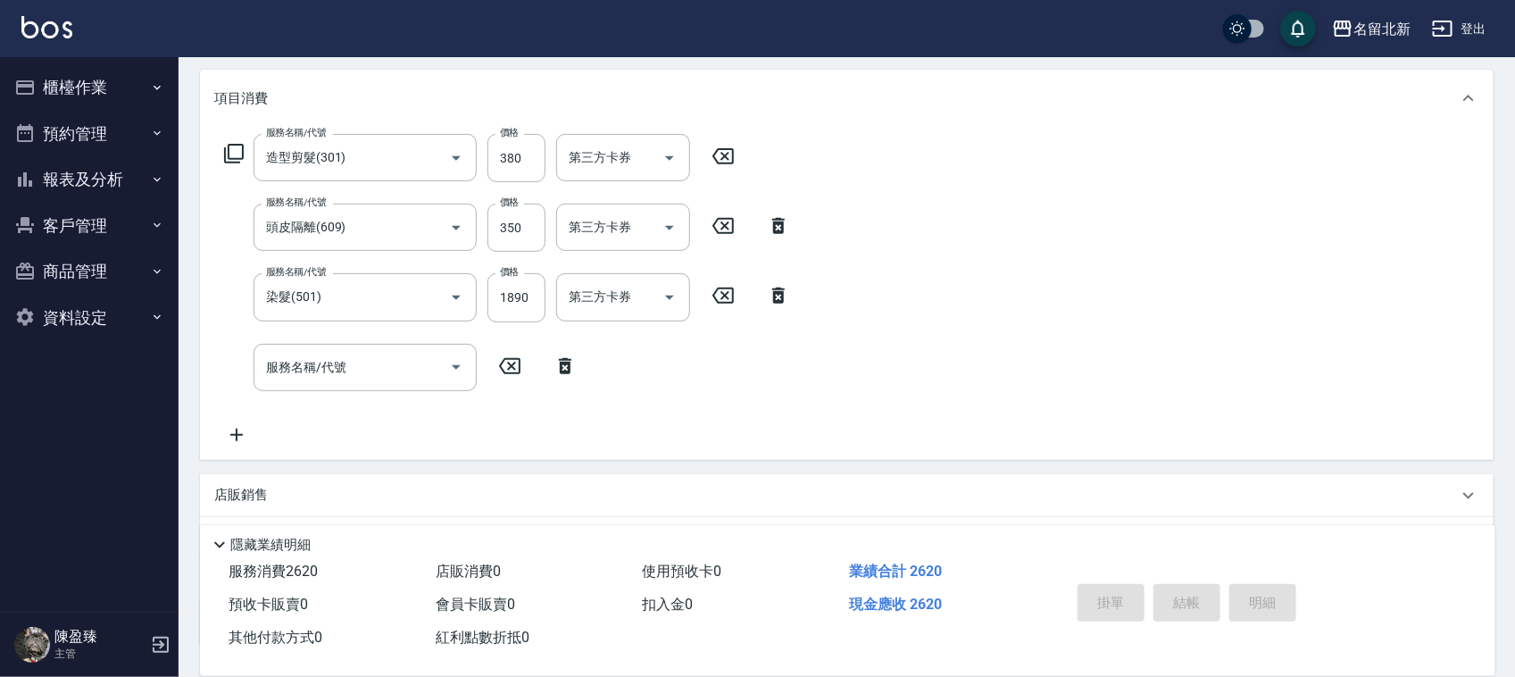
type input "2025/08/23 16:01"
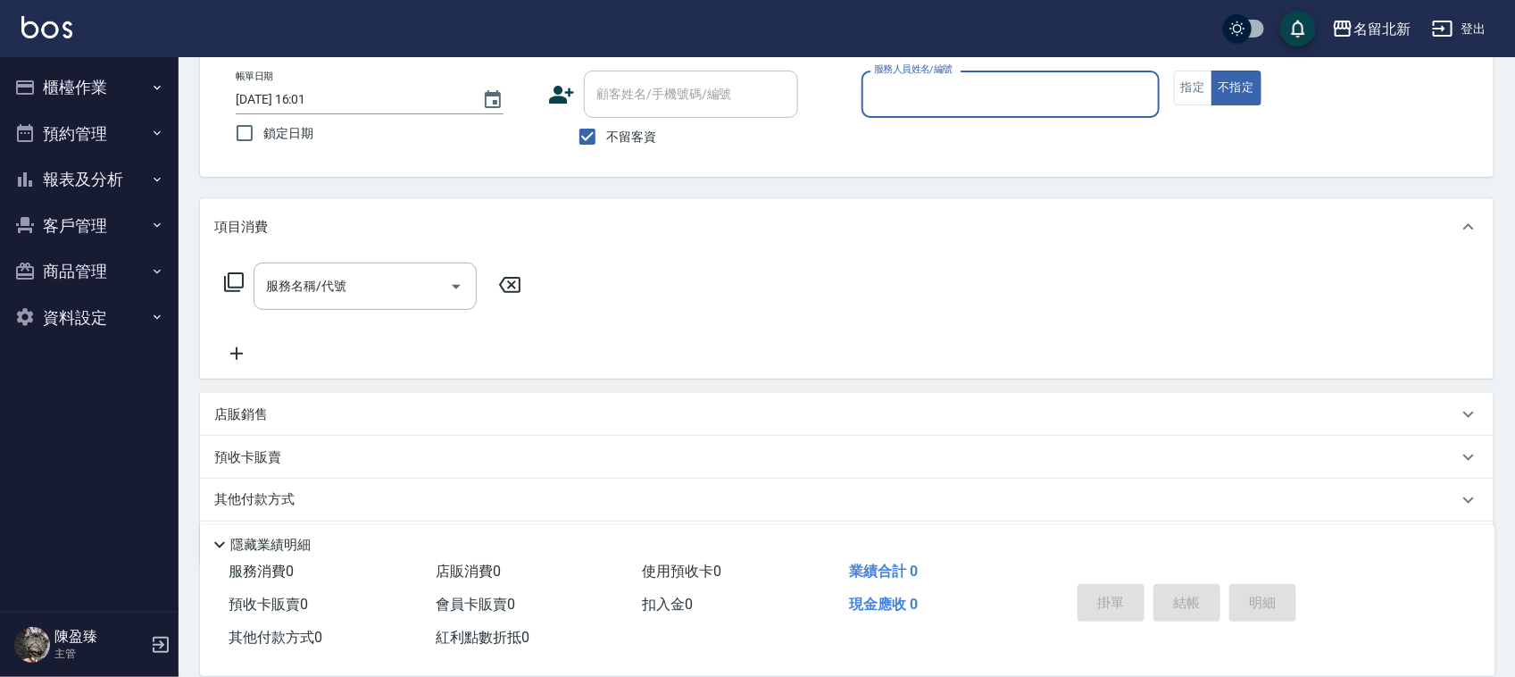
scroll to position [0, 0]
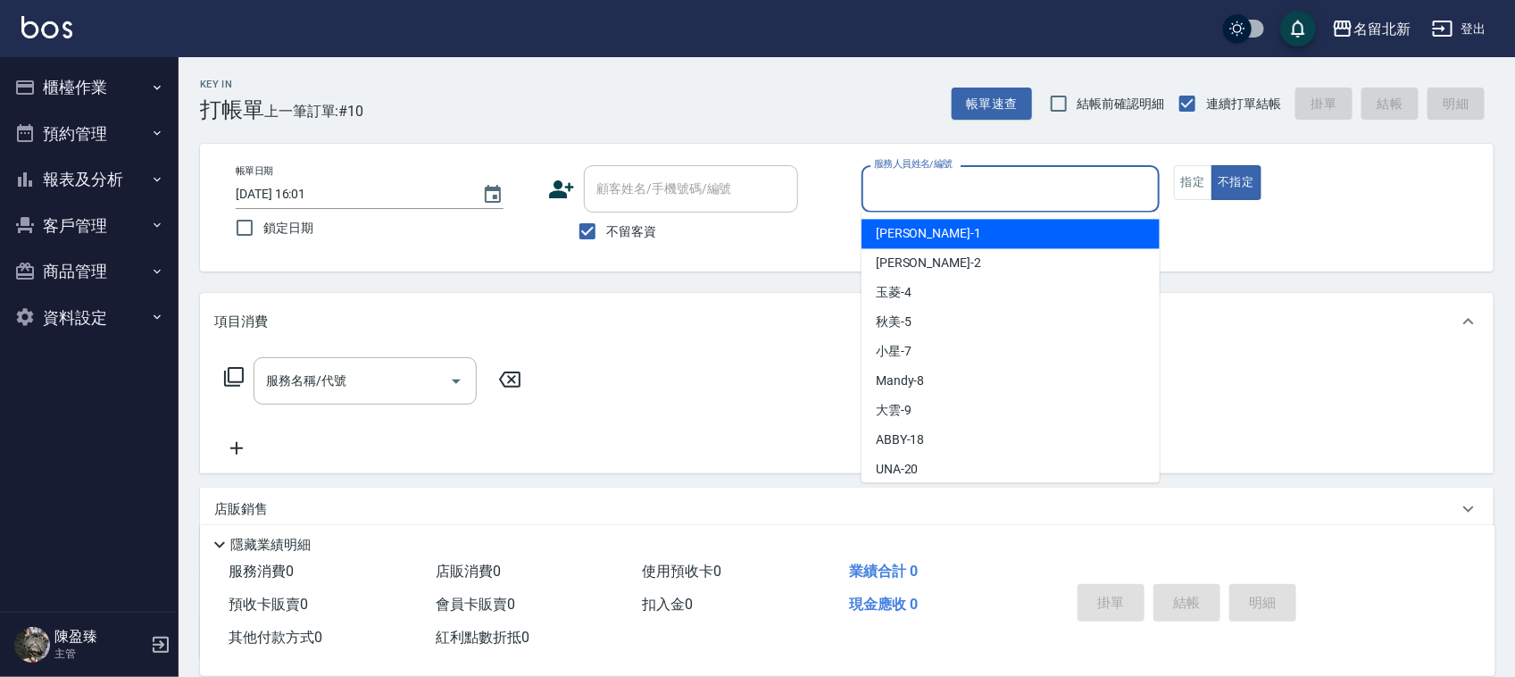
click at [973, 194] on input "服務人員姓名/編號" at bounding box center [1010, 188] width 282 height 31
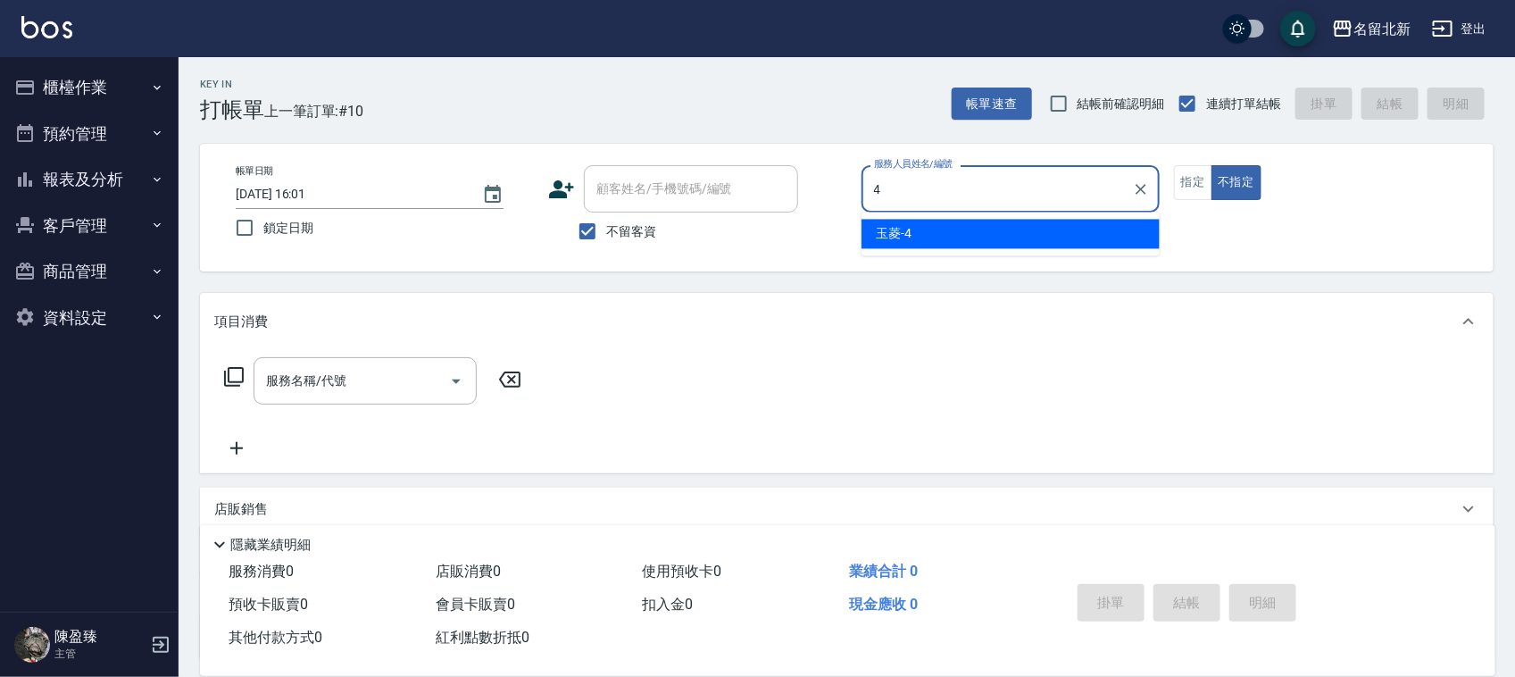
type input "玉菱-4"
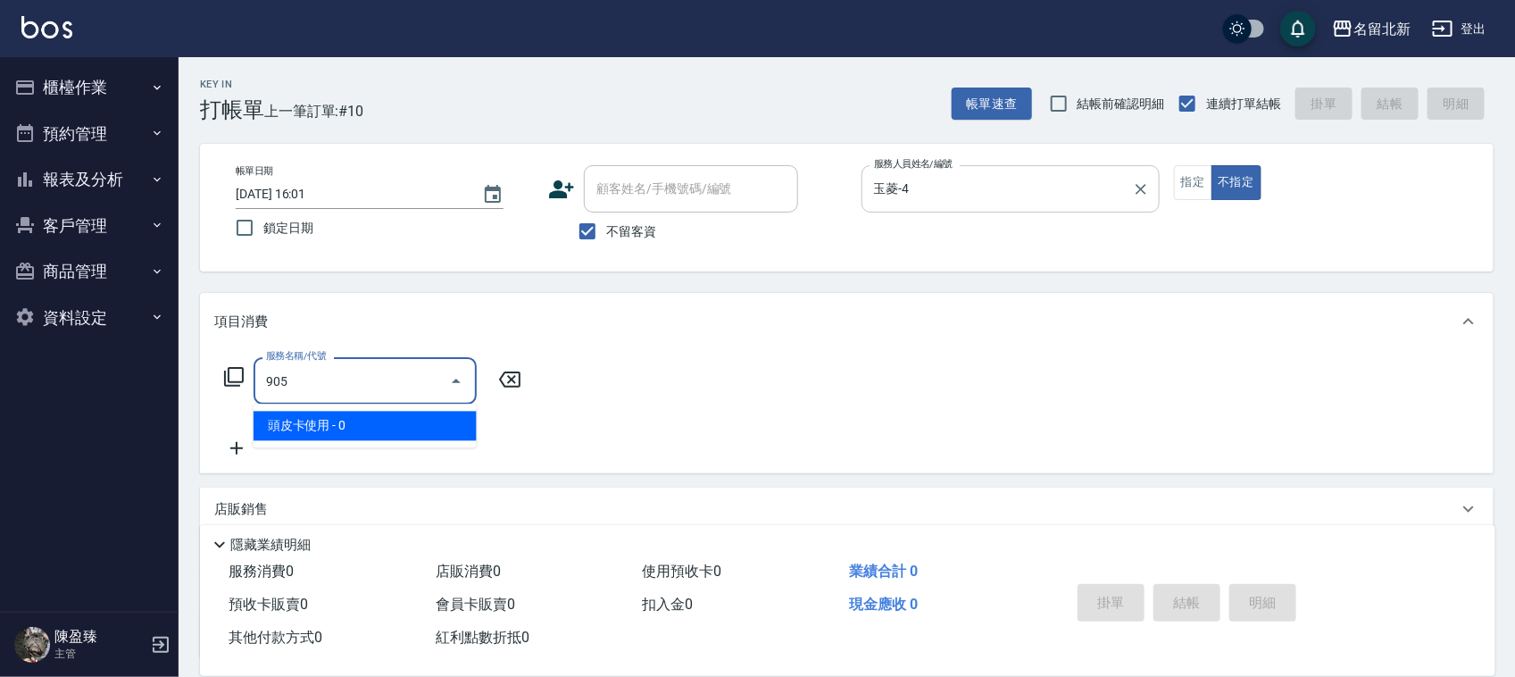
type input "頭皮卡使用(905)"
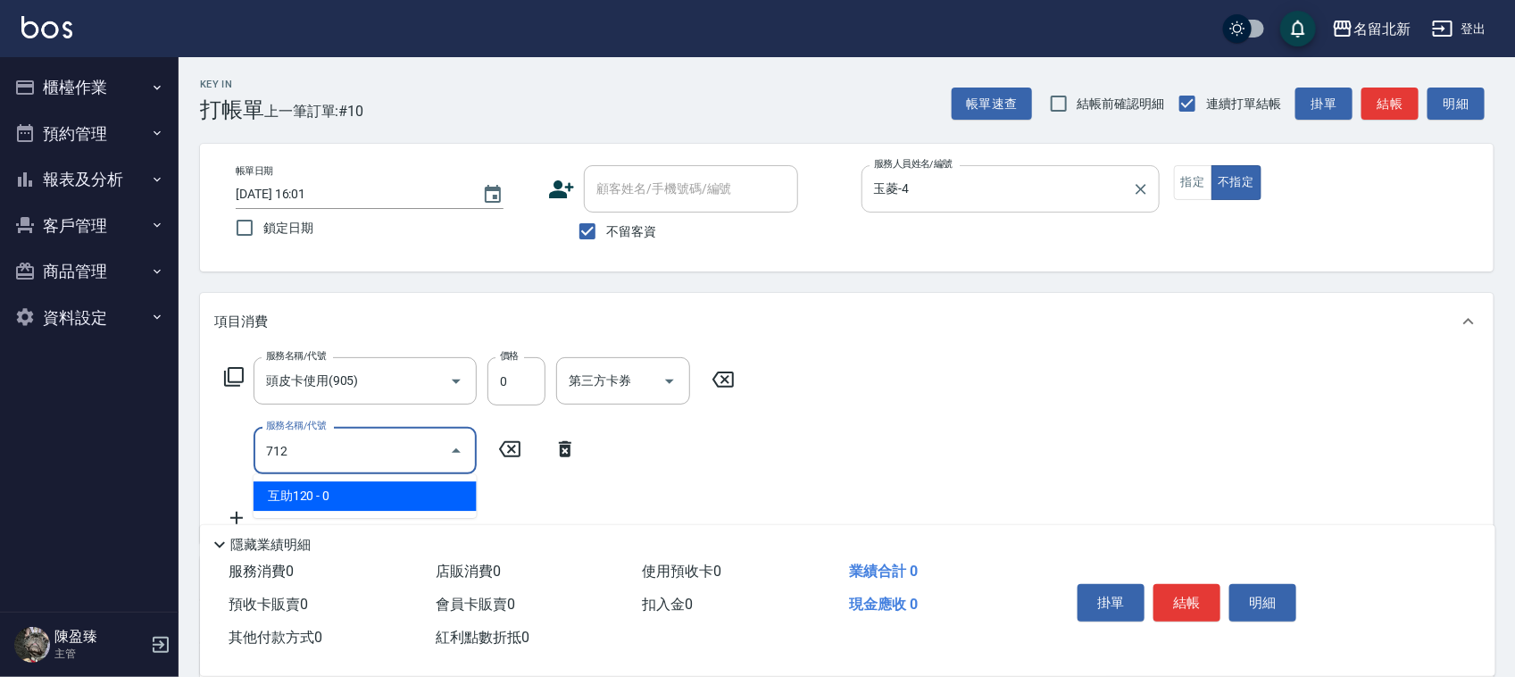
type input "互助120(712)"
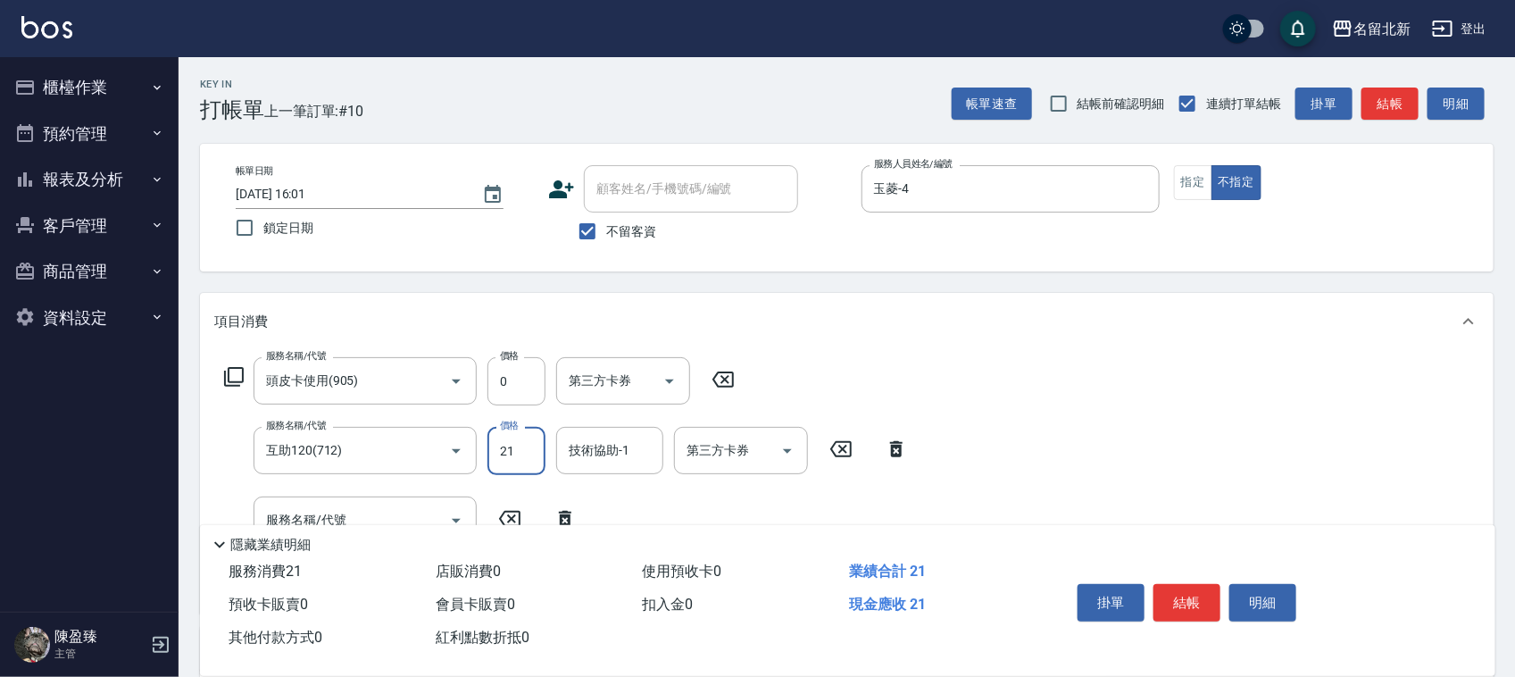
click at [514, 455] on input "21" at bounding box center [516, 451] width 58 height 48
type input "0"
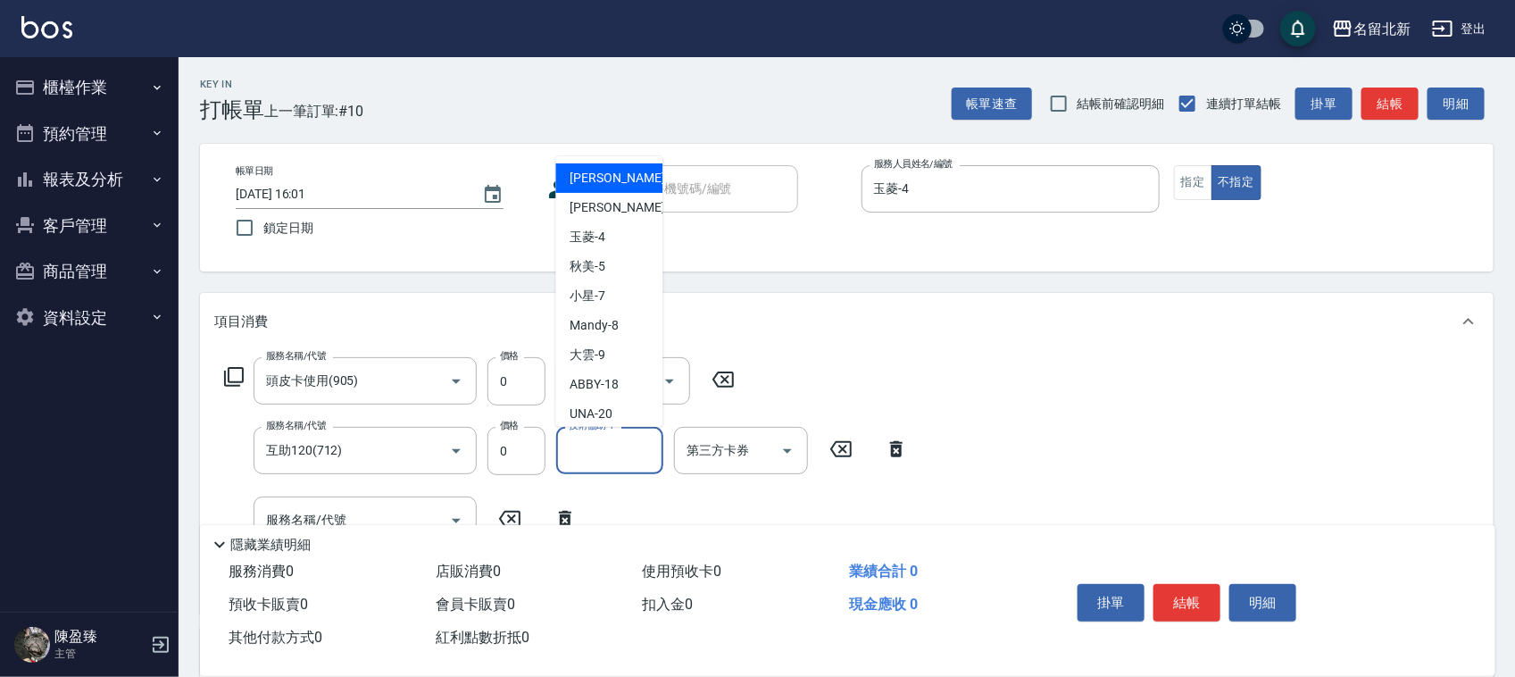
click at [574, 448] on input "技術協助-1" at bounding box center [609, 450] width 91 height 31
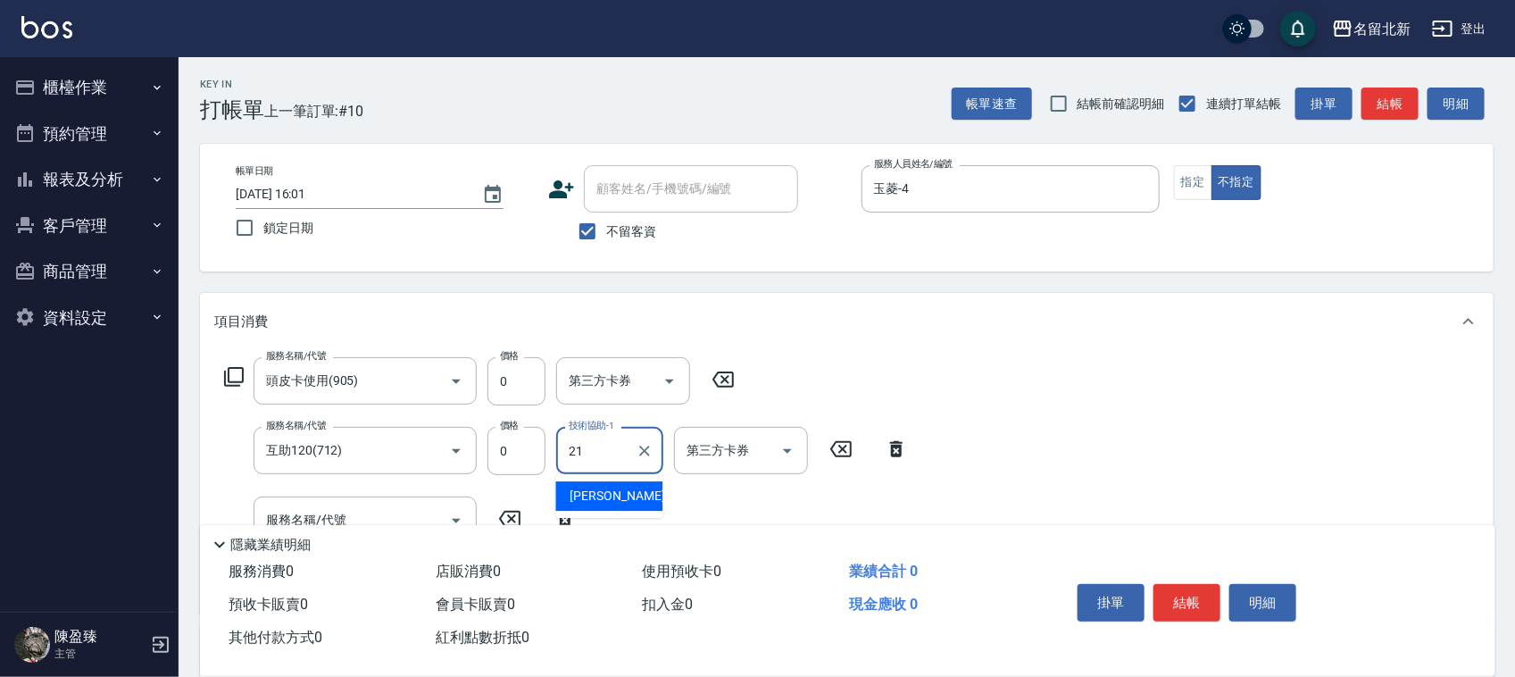
type input "艾莉莎-21"
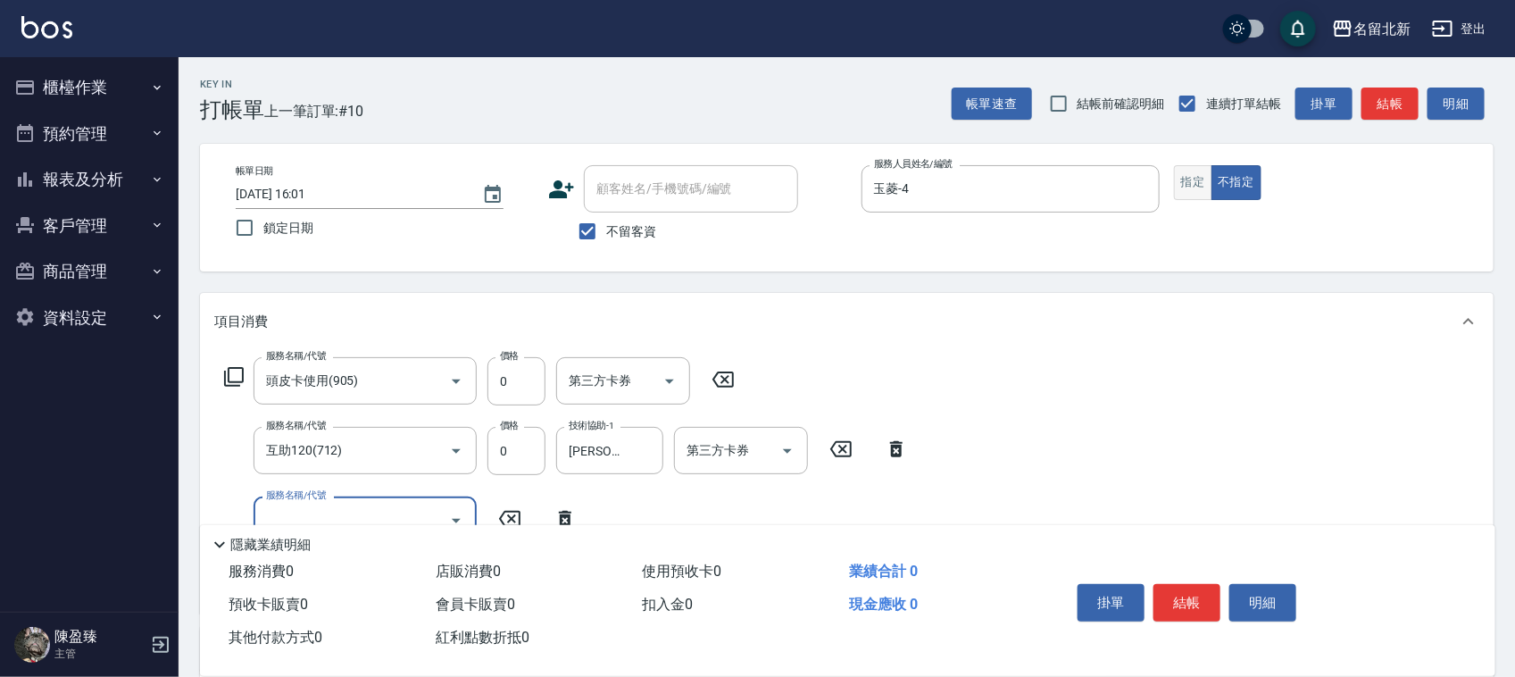
click at [1206, 183] on button "指定" at bounding box center [1193, 182] width 38 height 35
click at [1184, 592] on button "結帳" at bounding box center [1186, 602] width 67 height 37
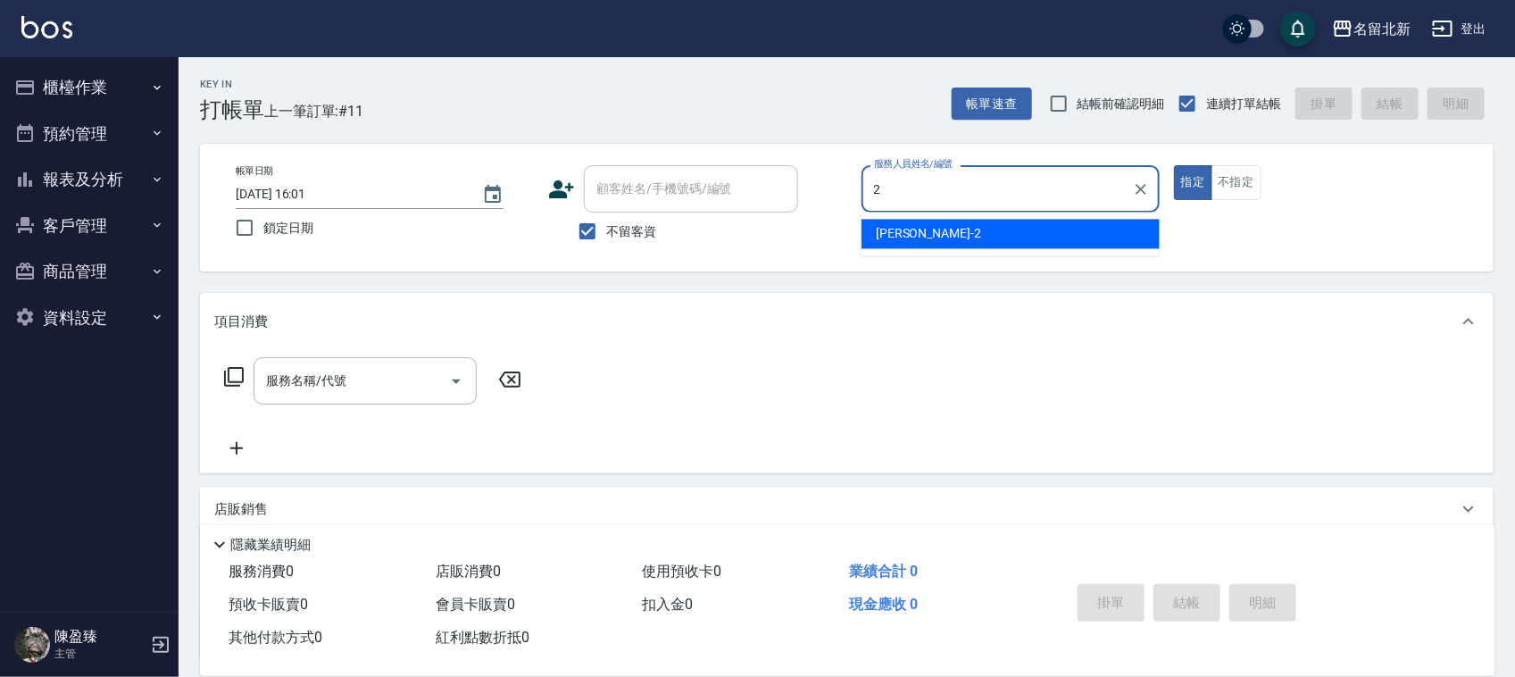
type input "詩芳-2"
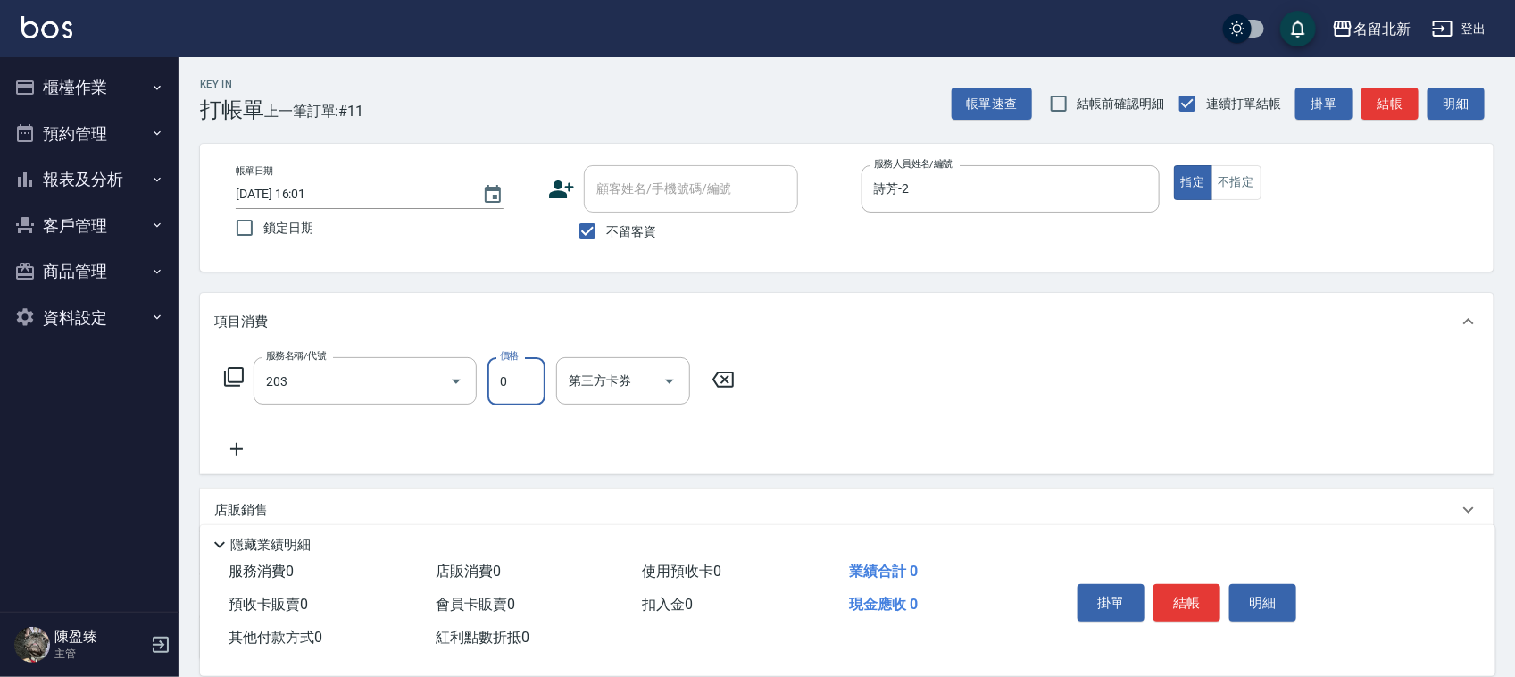
type input "使用洗髮卡(203)"
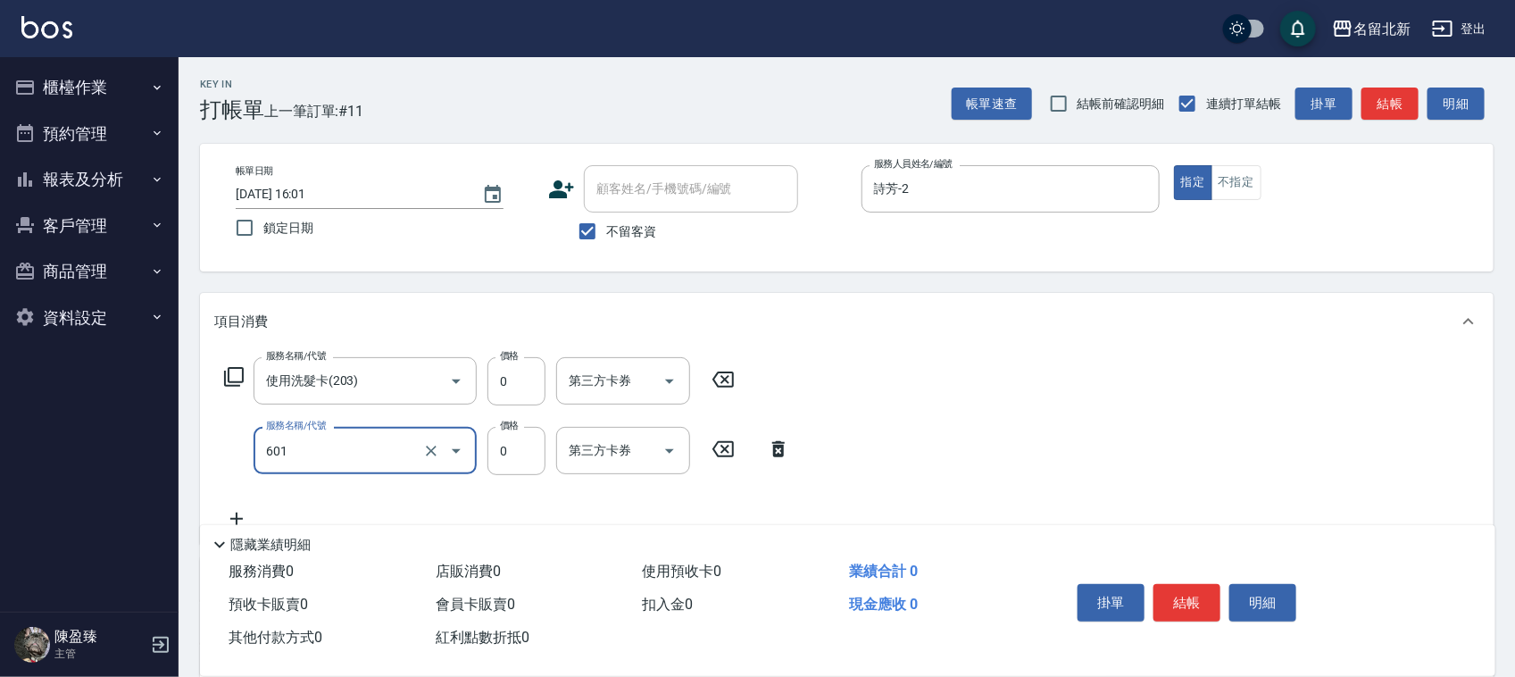
type input "使用護髮卡(601)"
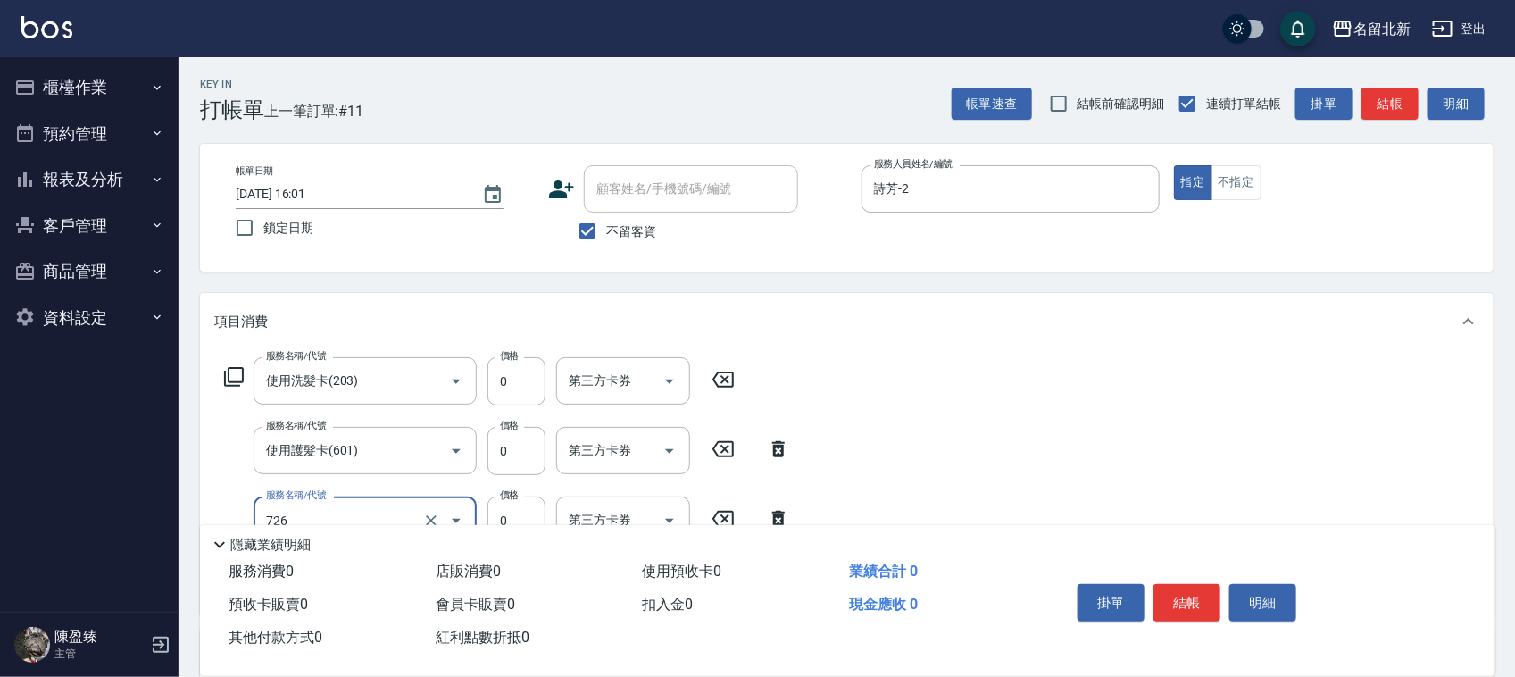
type input "春節福利50(726)"
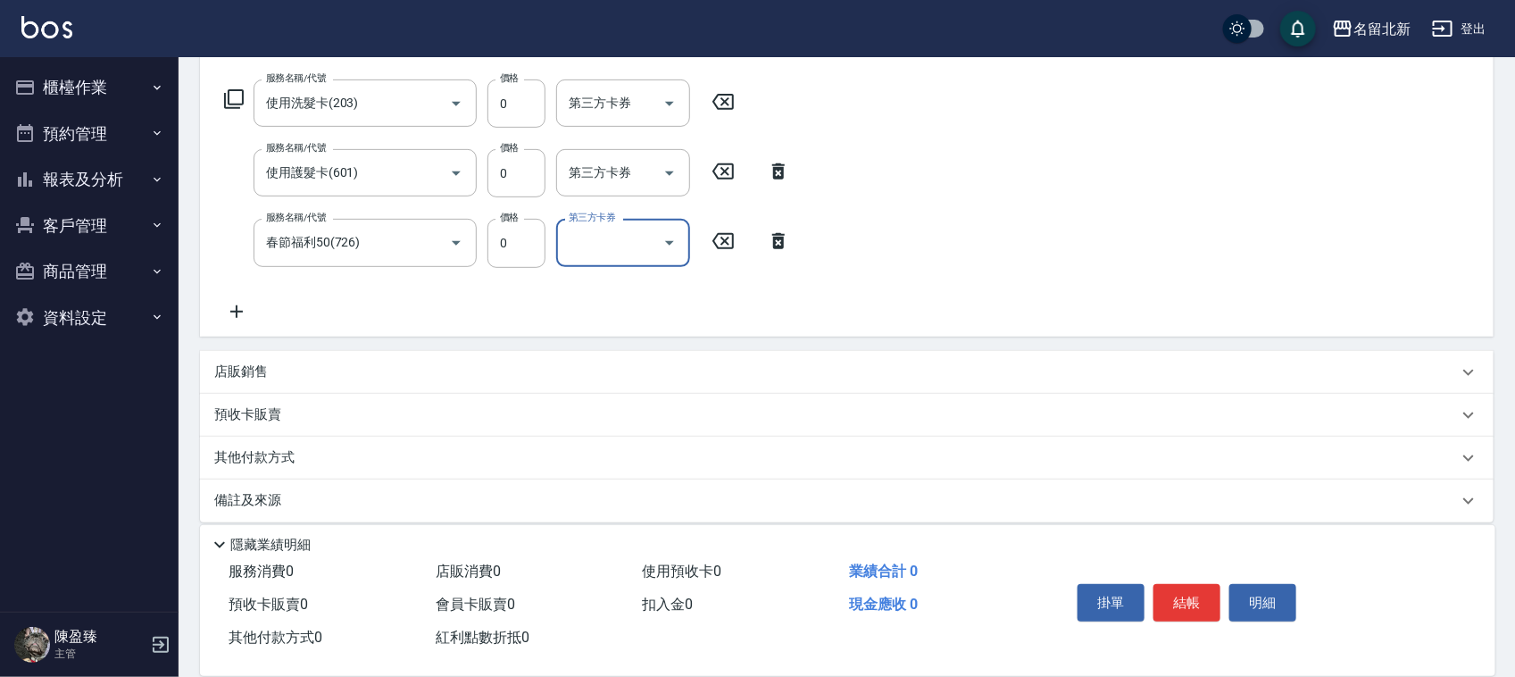
scroll to position [292, 0]
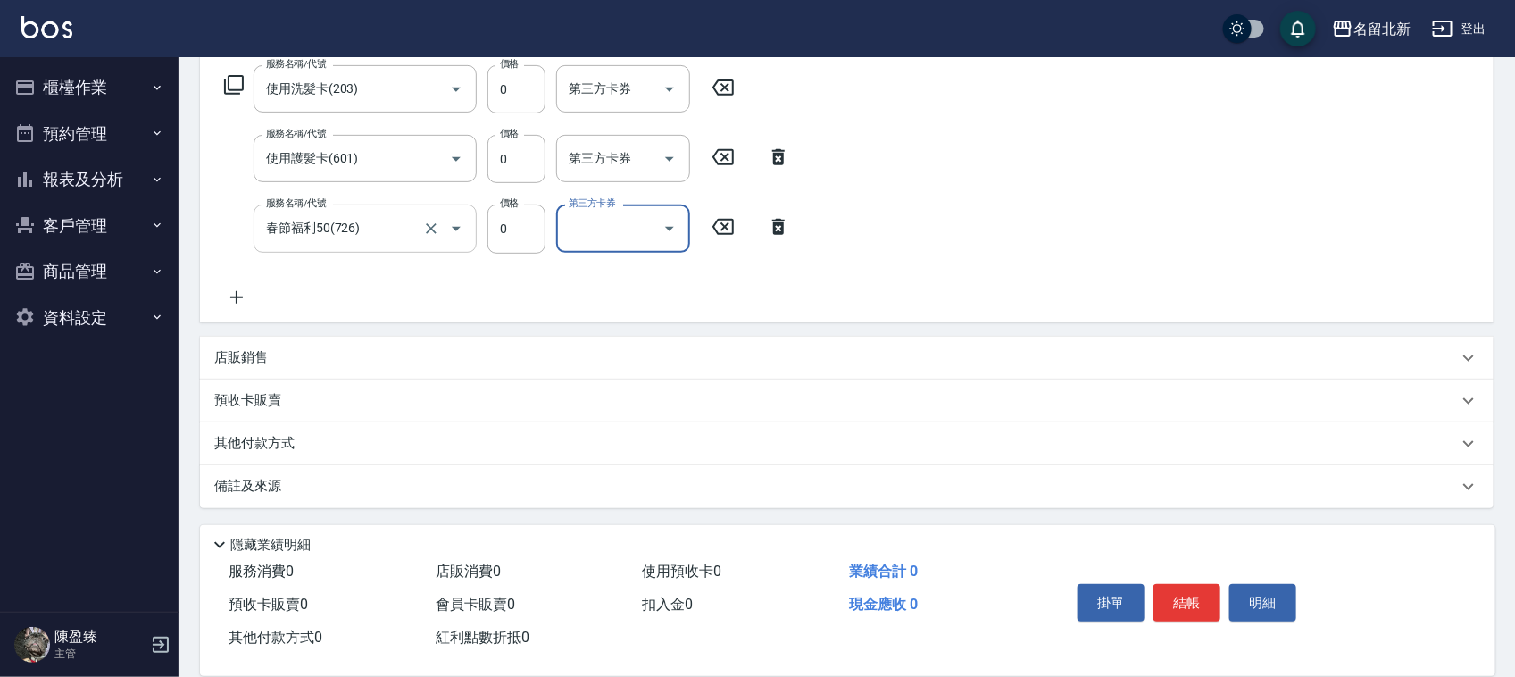
click at [318, 220] on input "春節福利50(726)" at bounding box center [340, 227] width 157 height 31
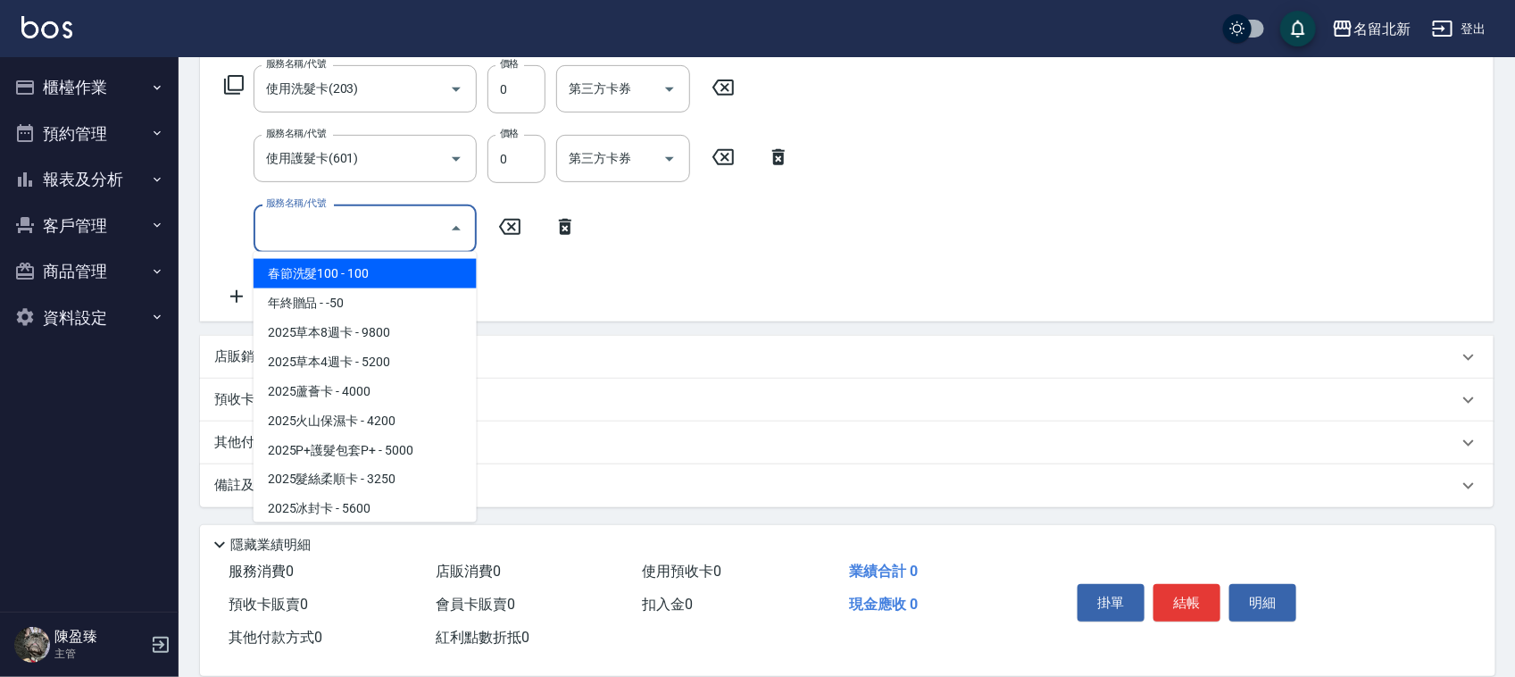
scroll to position [291, 0]
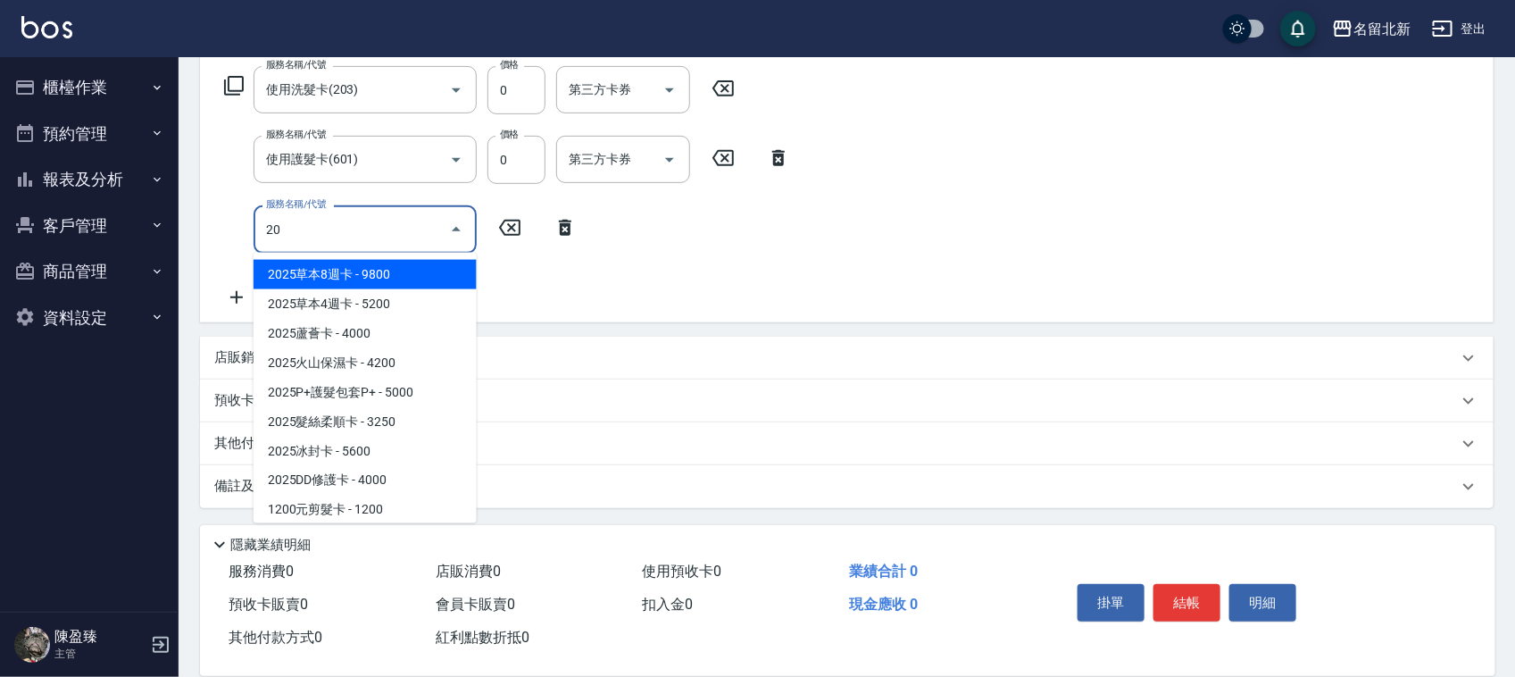
type input "2025草本8週卡(101)"
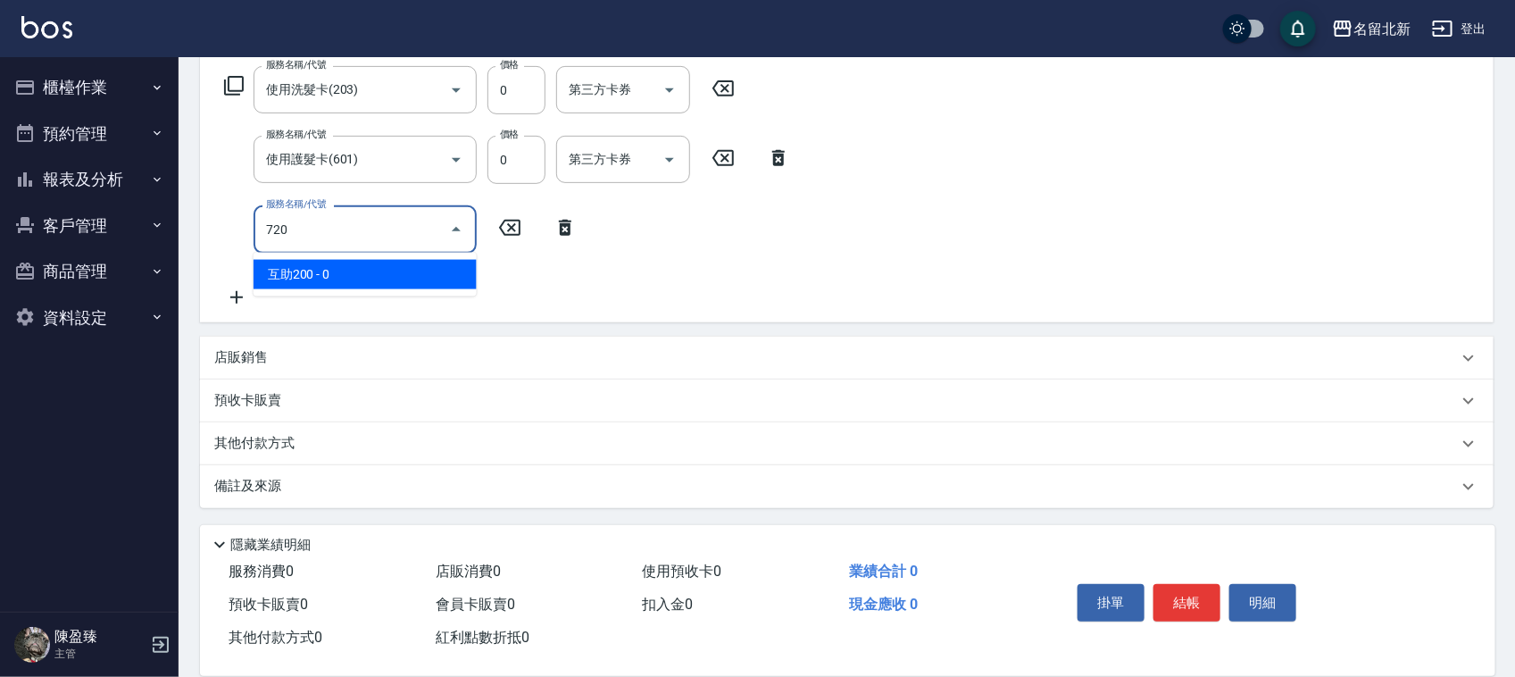
scroll to position [292, 0]
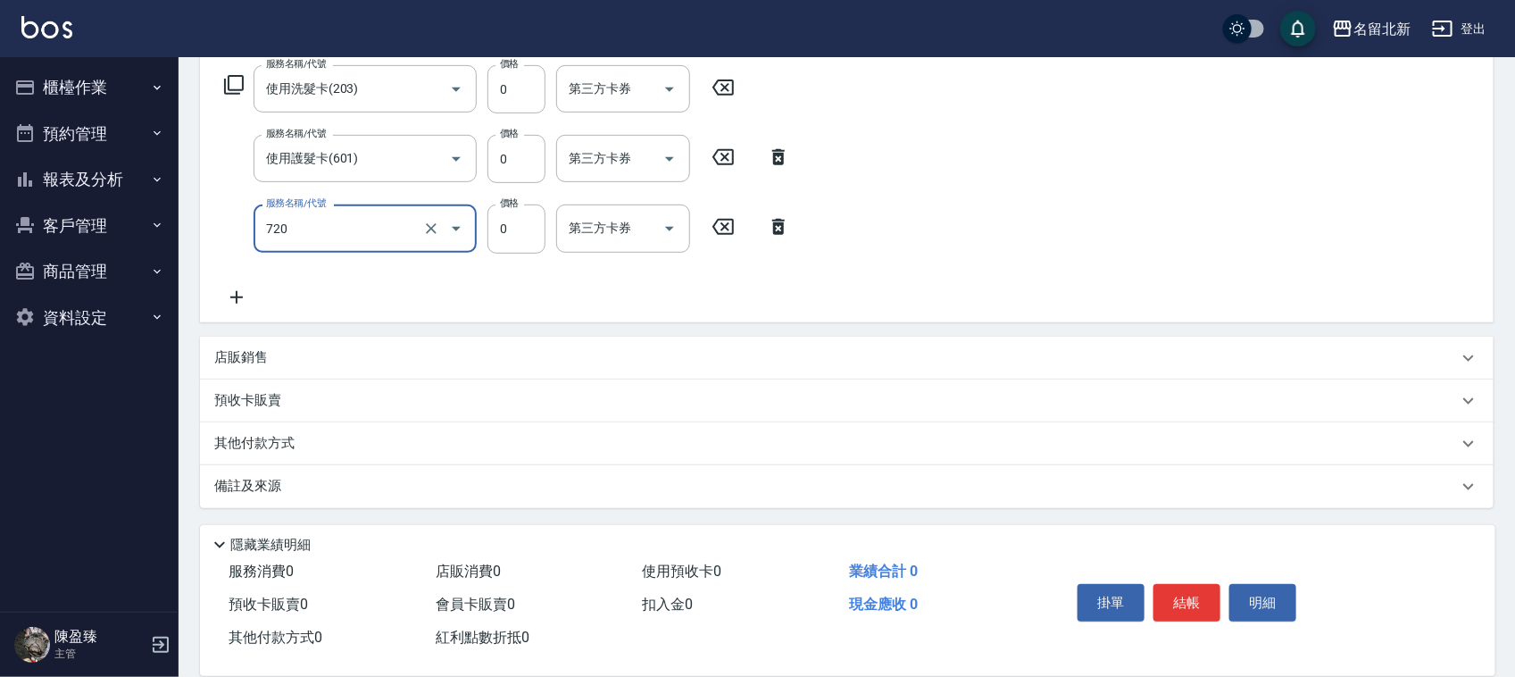
type input "互助200(720)"
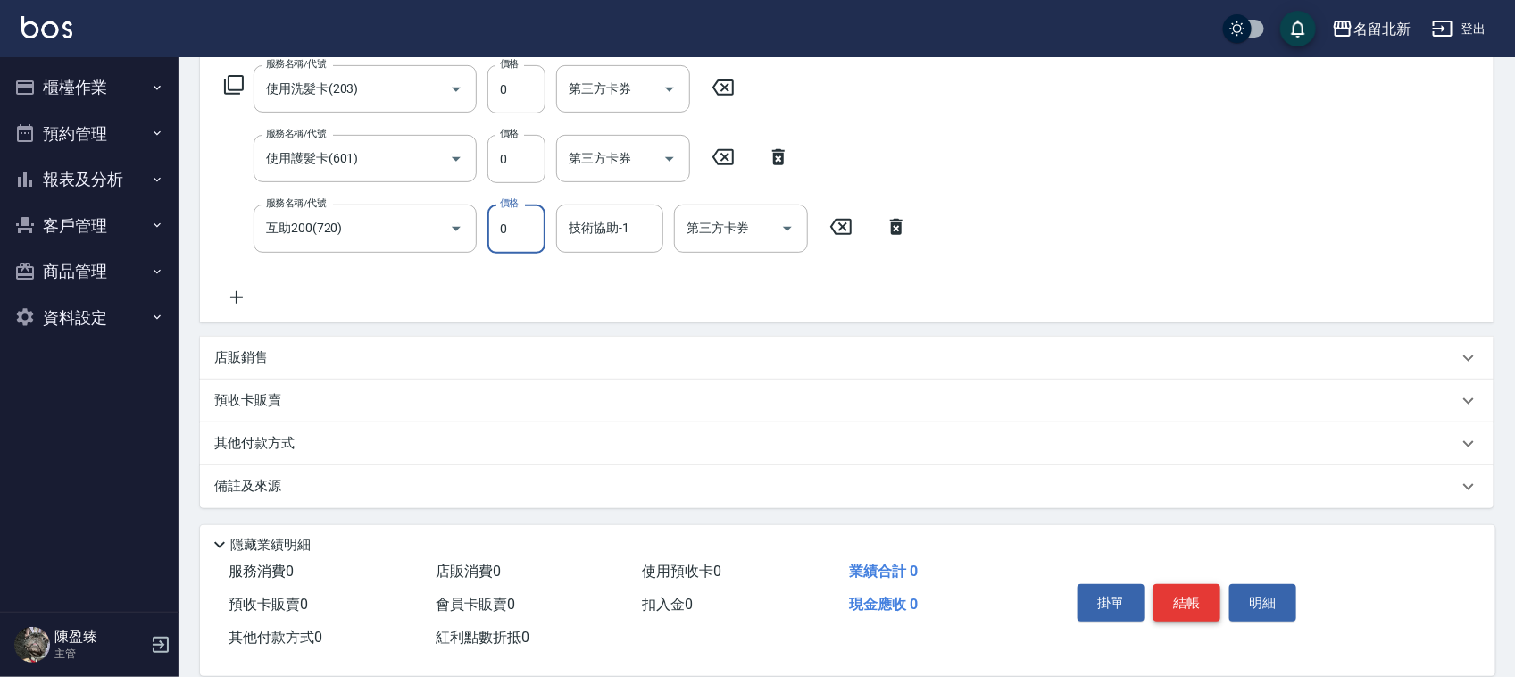
click at [1196, 603] on button "結帳" at bounding box center [1186, 602] width 67 height 37
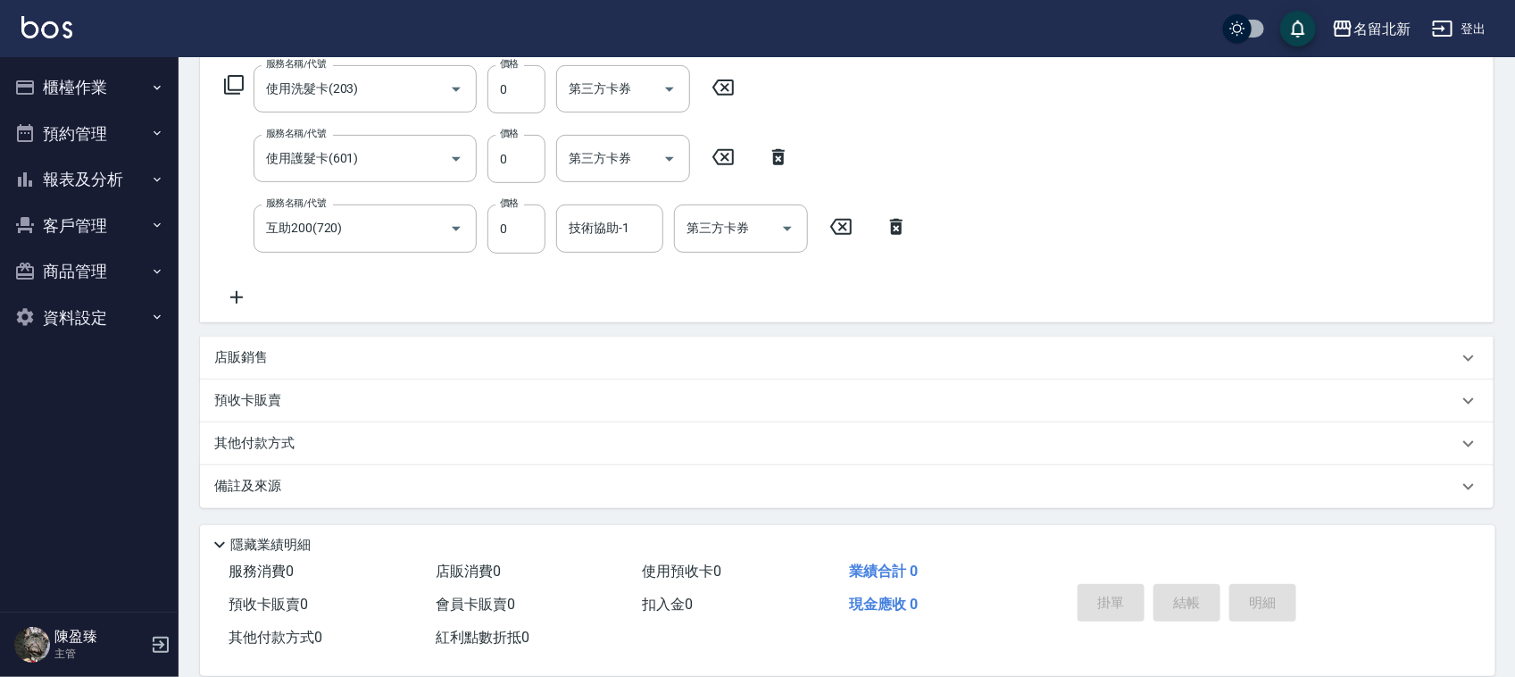
type input "2025/08/23 16:05"
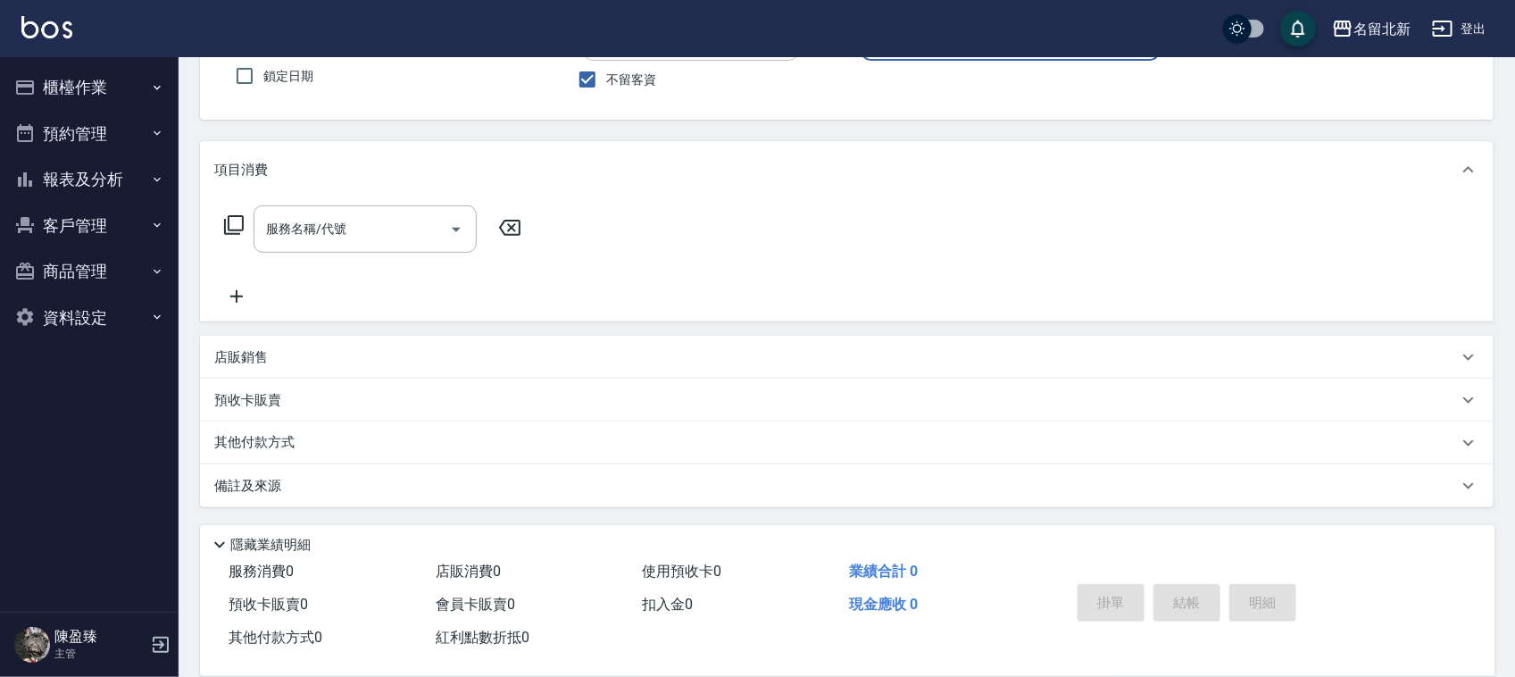
click at [103, 181] on button "報表及分析" at bounding box center [89, 179] width 164 height 46
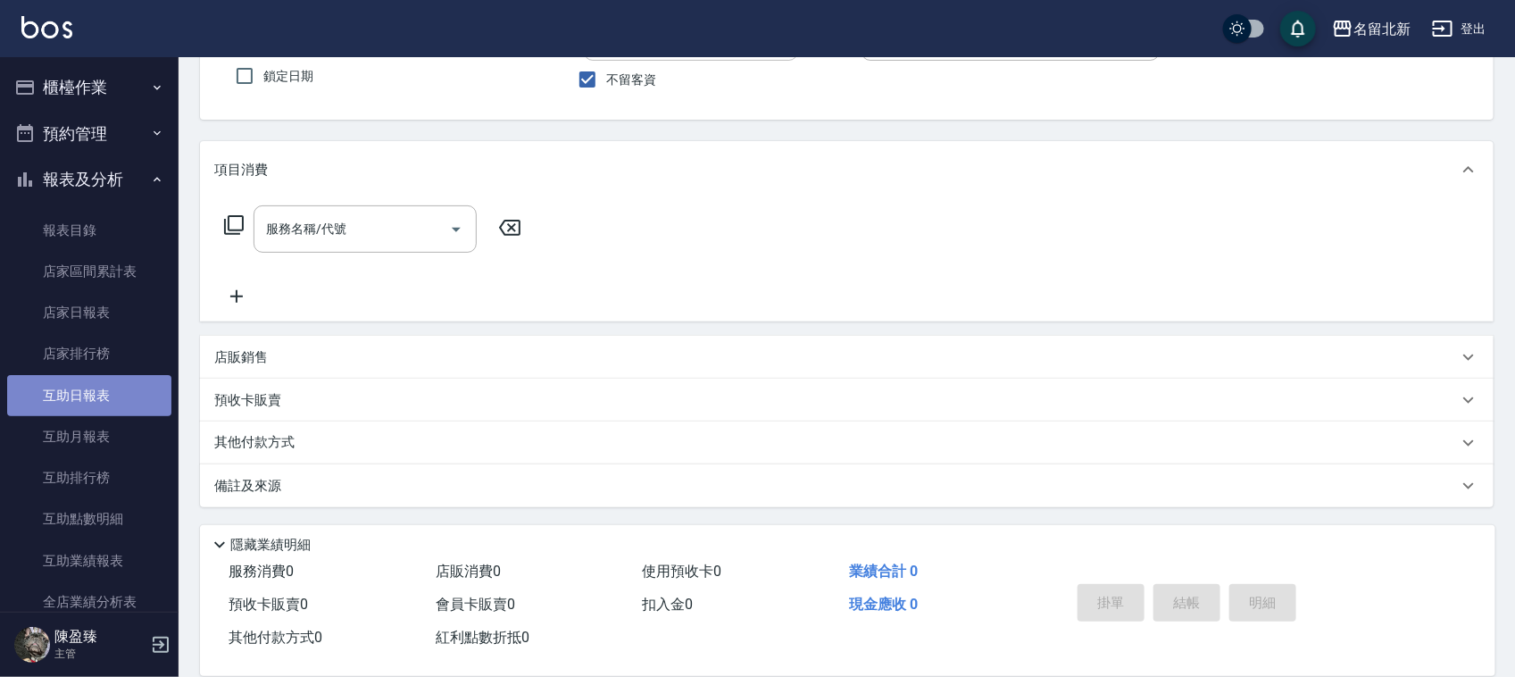
click at [103, 385] on link "互助日報表" at bounding box center [89, 395] width 164 height 41
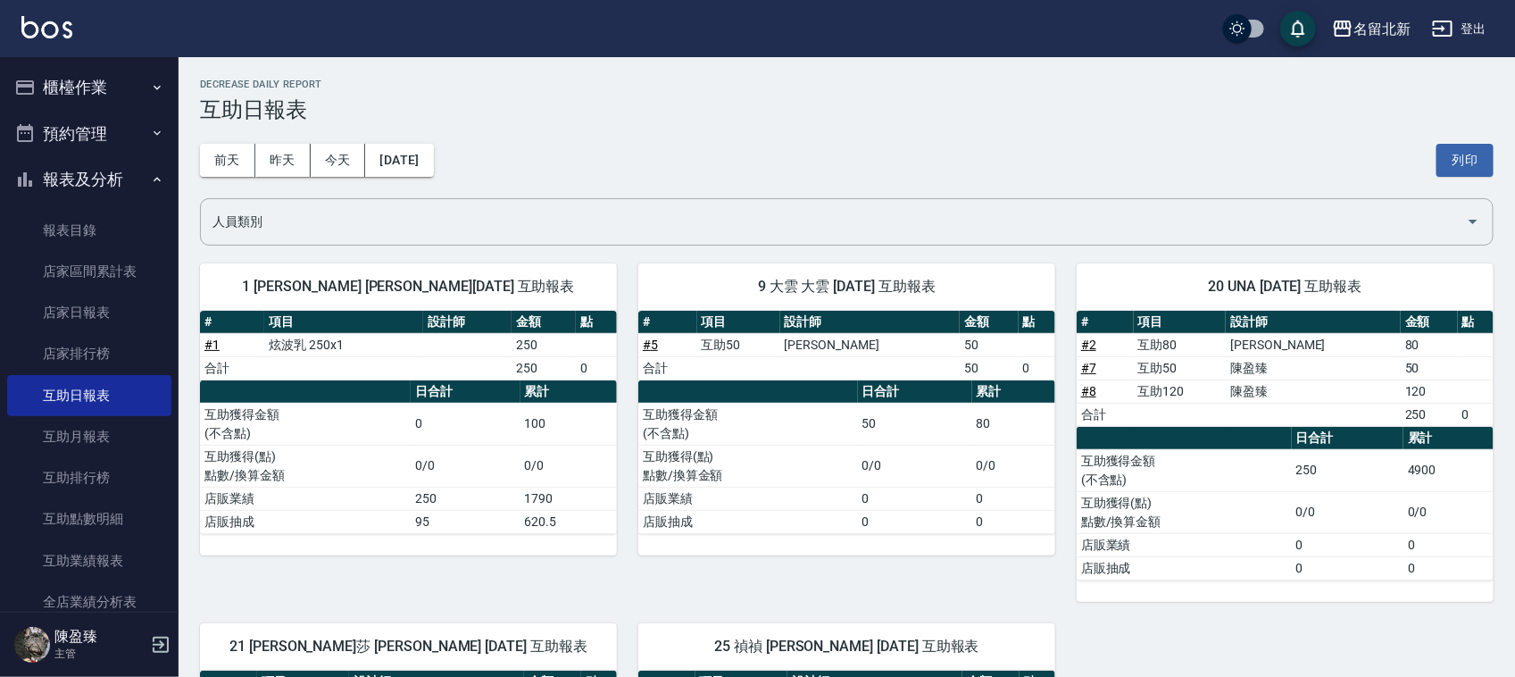
click at [70, 85] on button "櫃檯作業" at bounding box center [89, 87] width 164 height 46
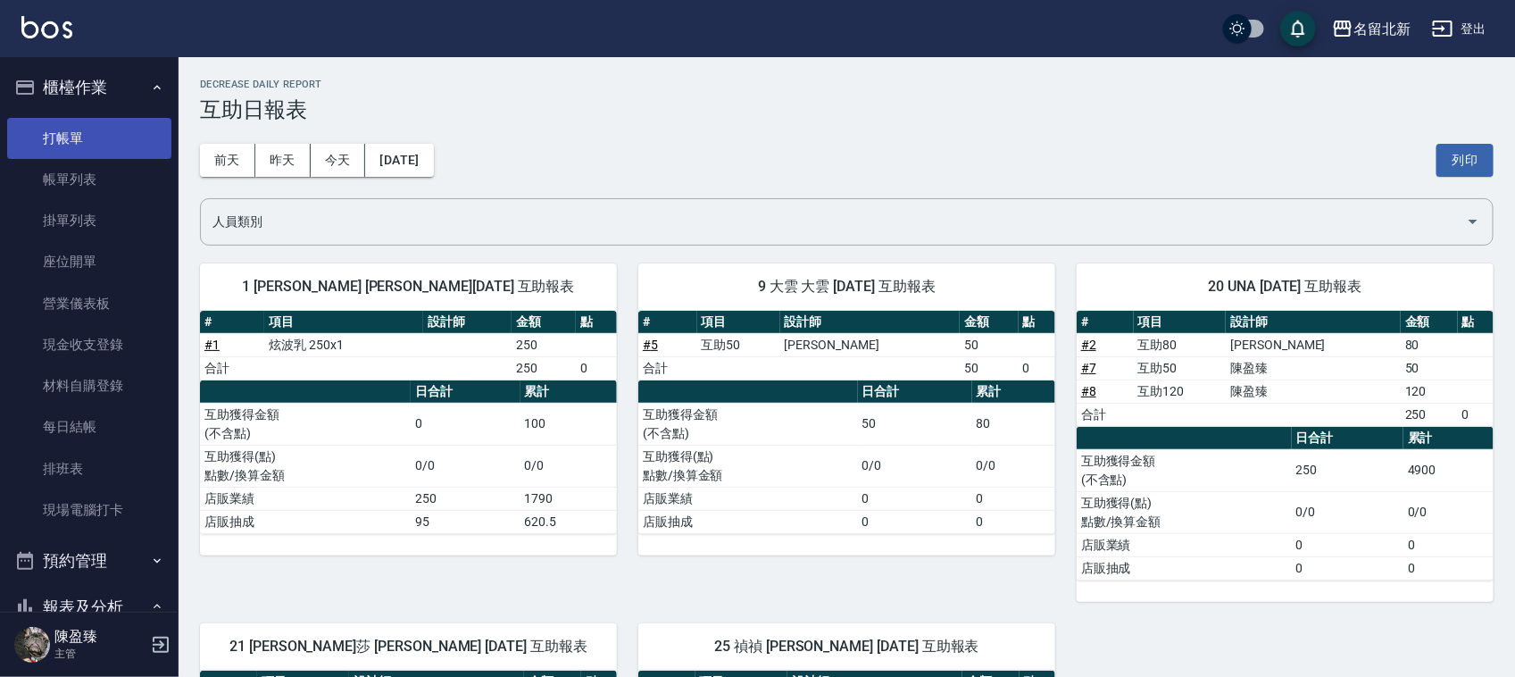
click at [46, 140] on link "打帳單" at bounding box center [89, 138] width 164 height 41
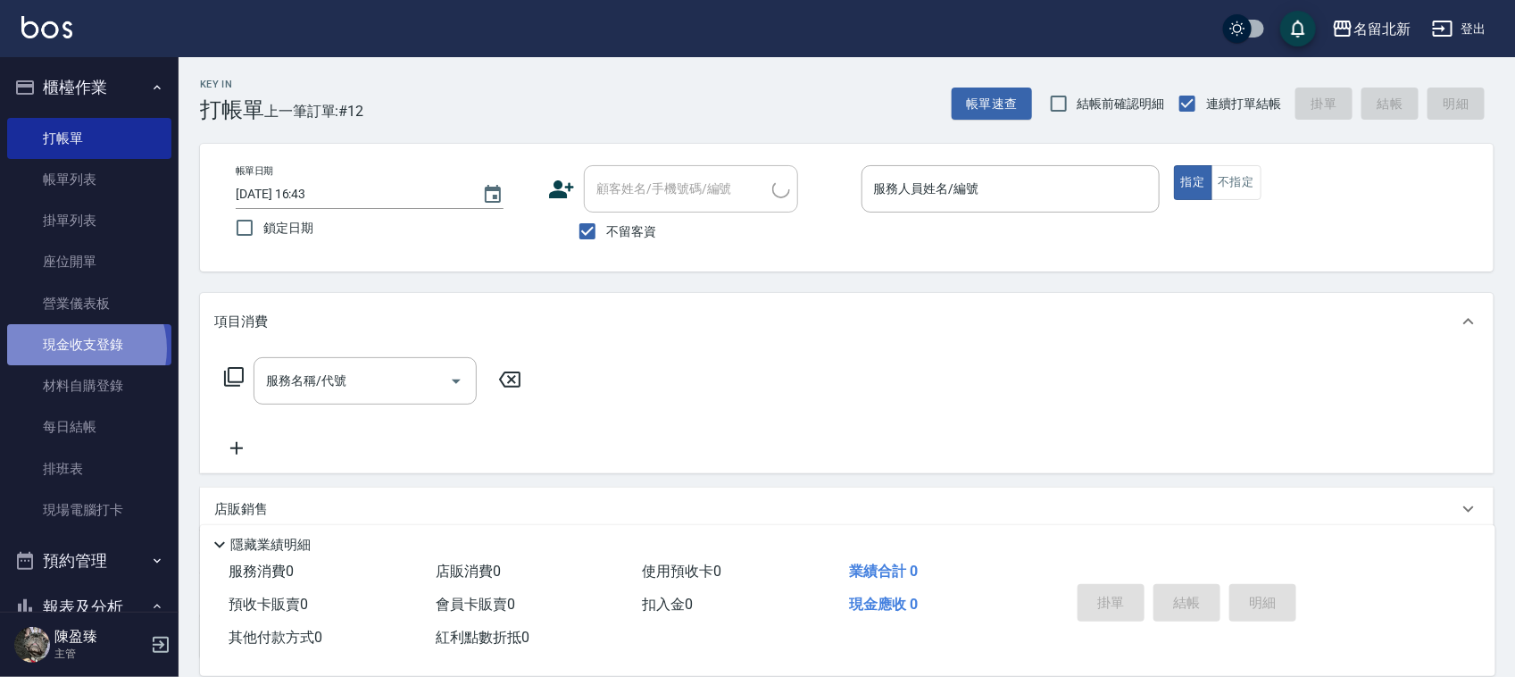
click at [78, 349] on link "現金收支登錄" at bounding box center [89, 344] width 164 height 41
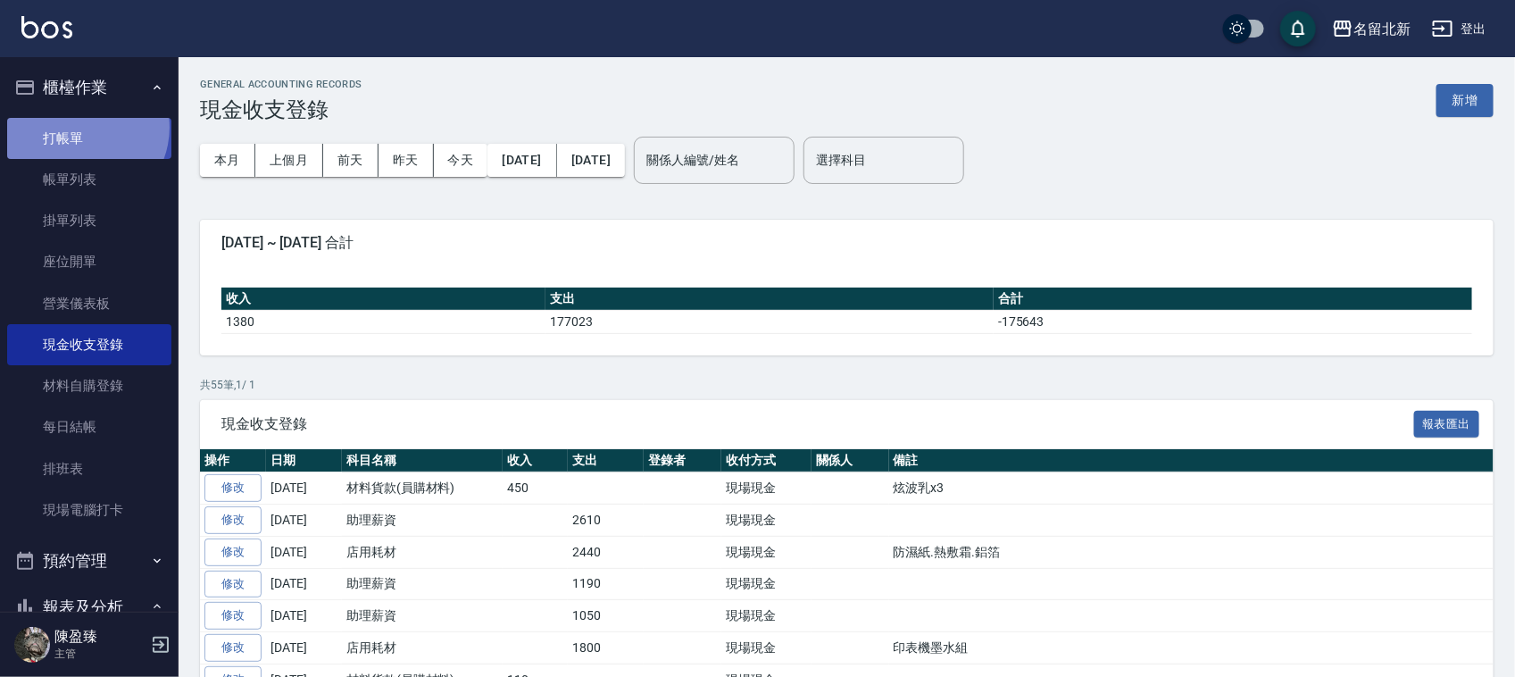
click at [79, 127] on link "打帳單" at bounding box center [89, 138] width 164 height 41
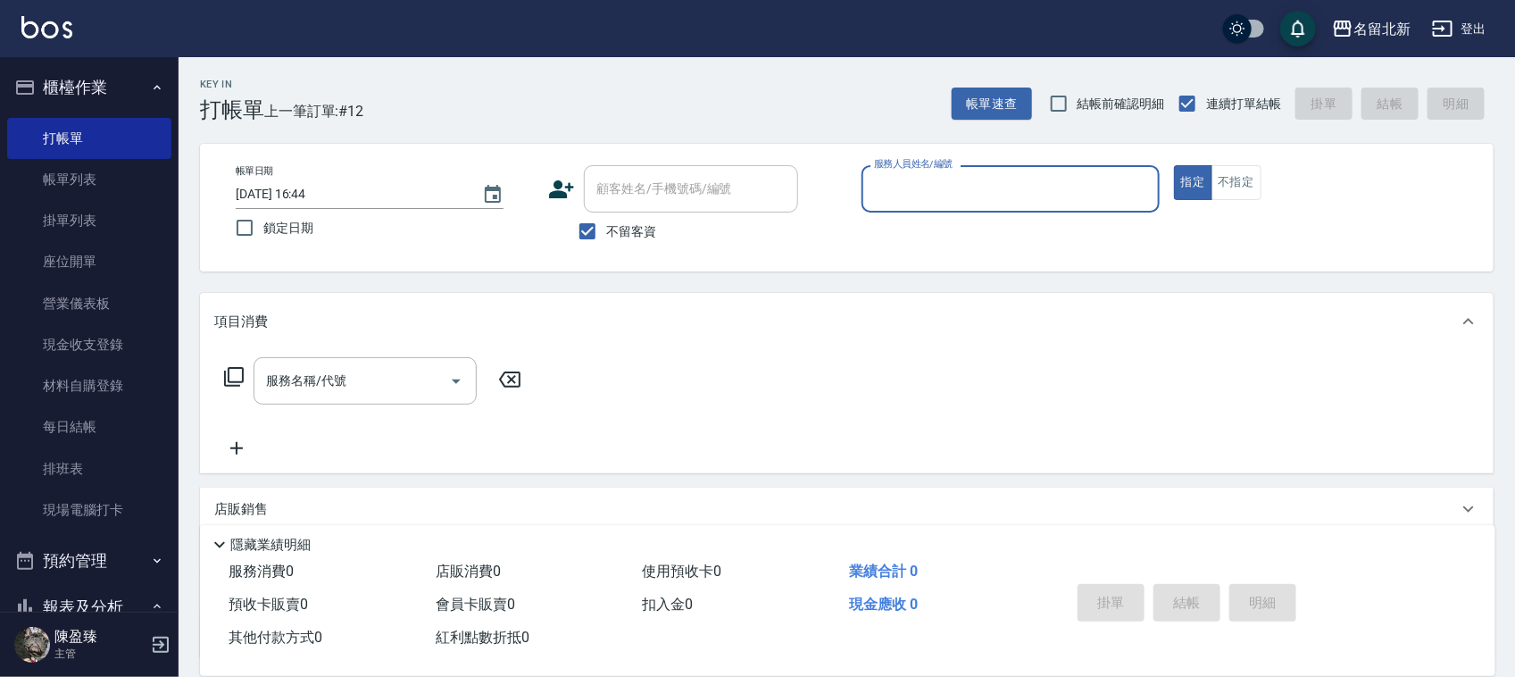
click at [970, 192] on input "服務人員姓名/編號" at bounding box center [1010, 188] width 282 height 31
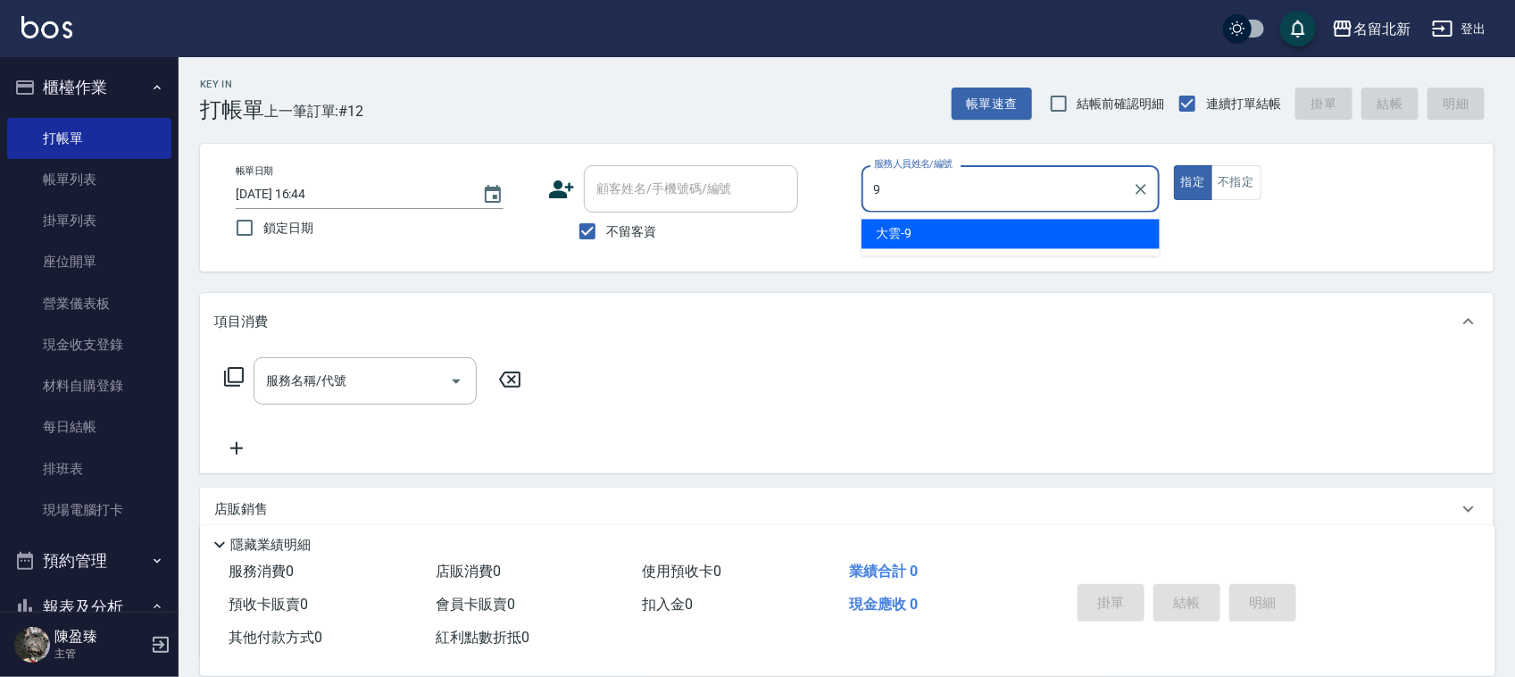
type input "大雲-9"
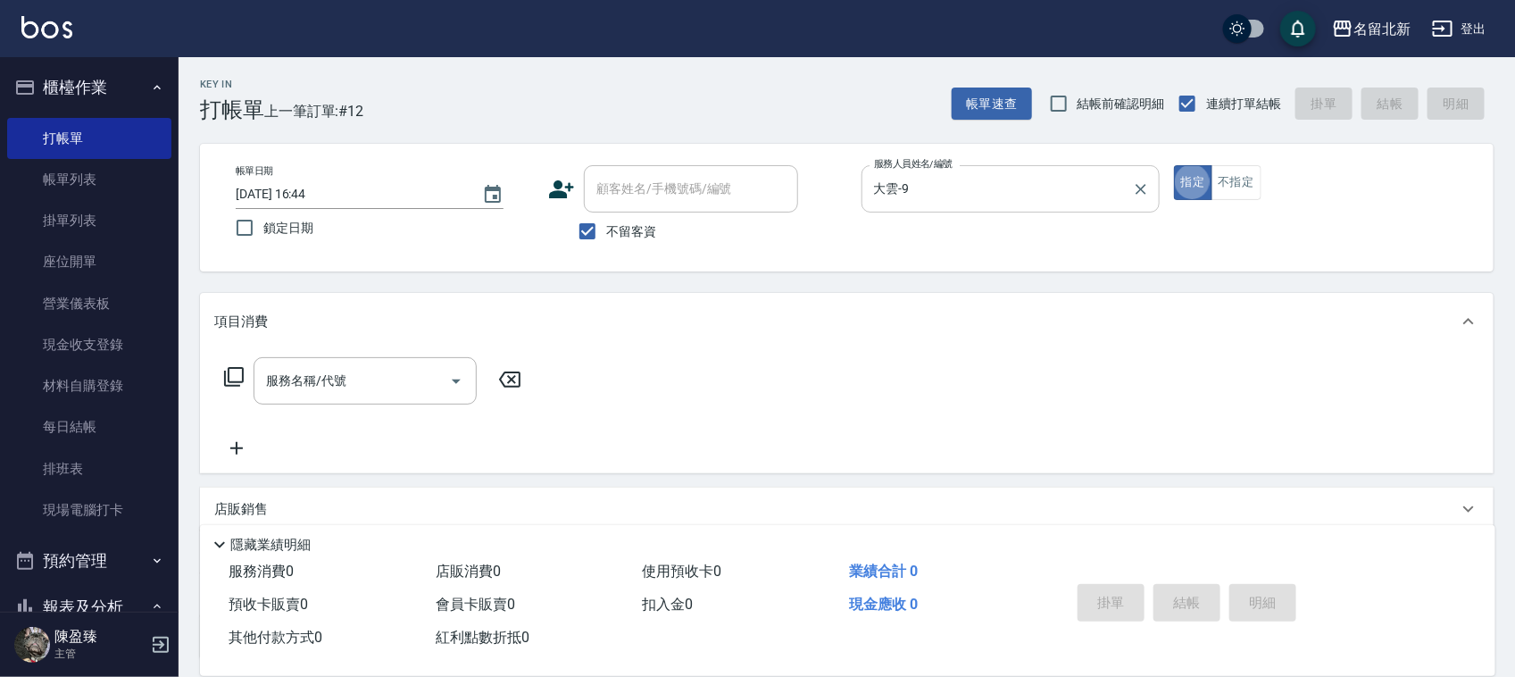
type button "true"
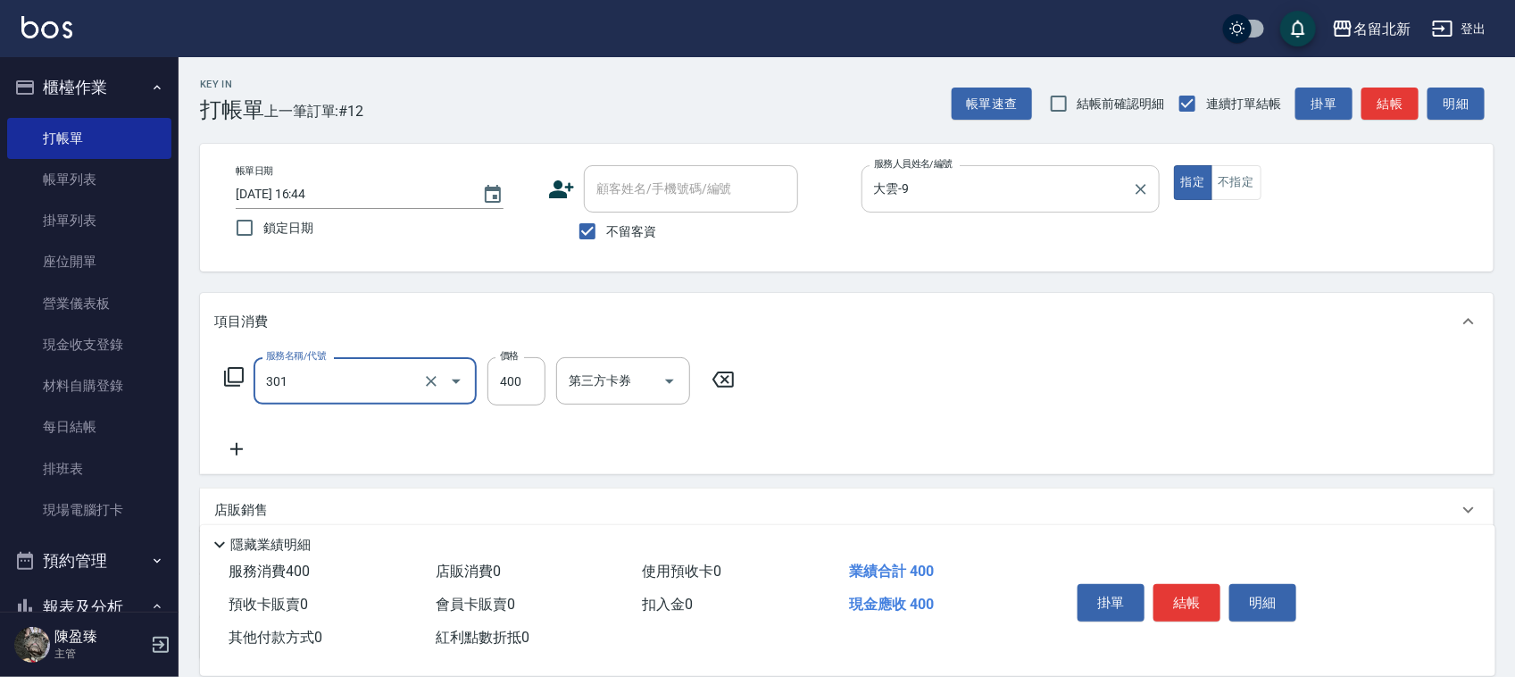
type input "造型剪髮(301)"
type input "380"
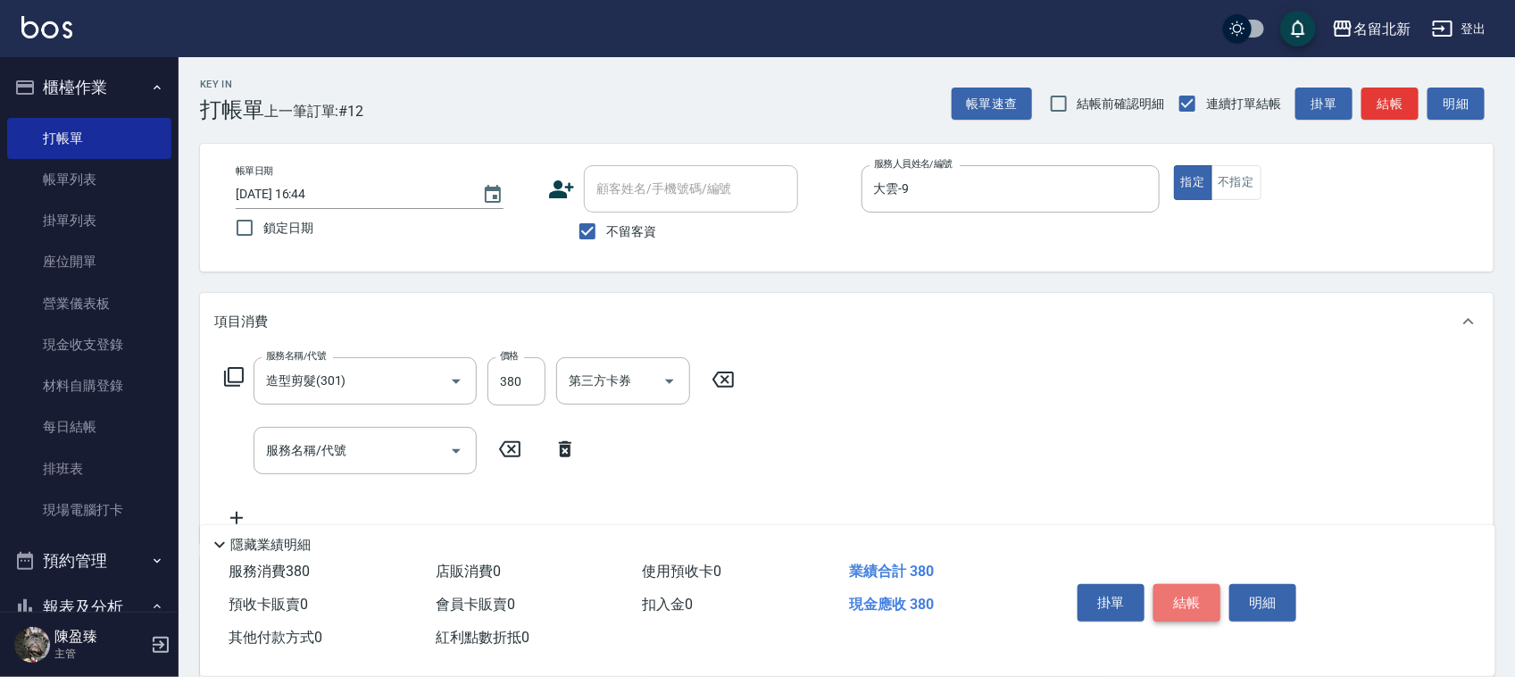
click at [1185, 586] on button "結帳" at bounding box center [1186, 602] width 67 height 37
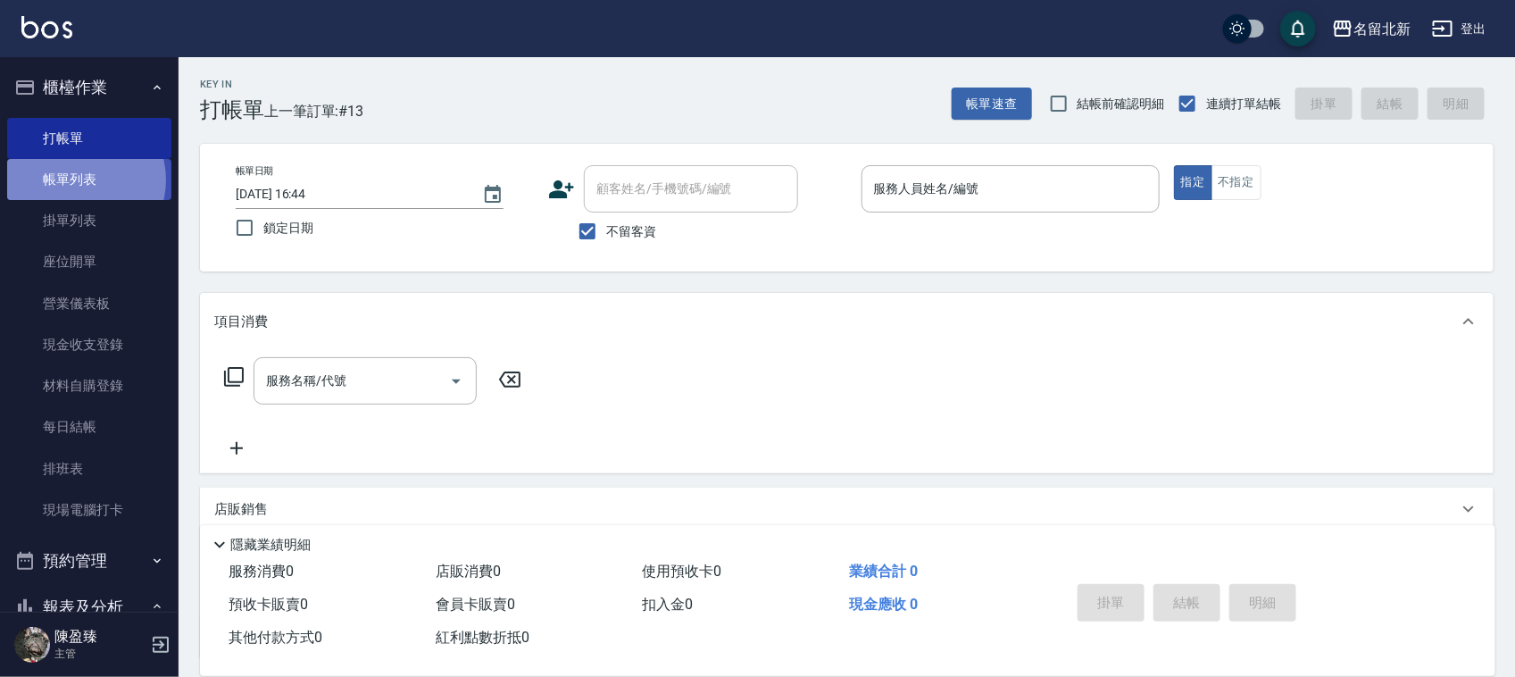
click at [86, 180] on link "帳單列表" at bounding box center [89, 179] width 164 height 41
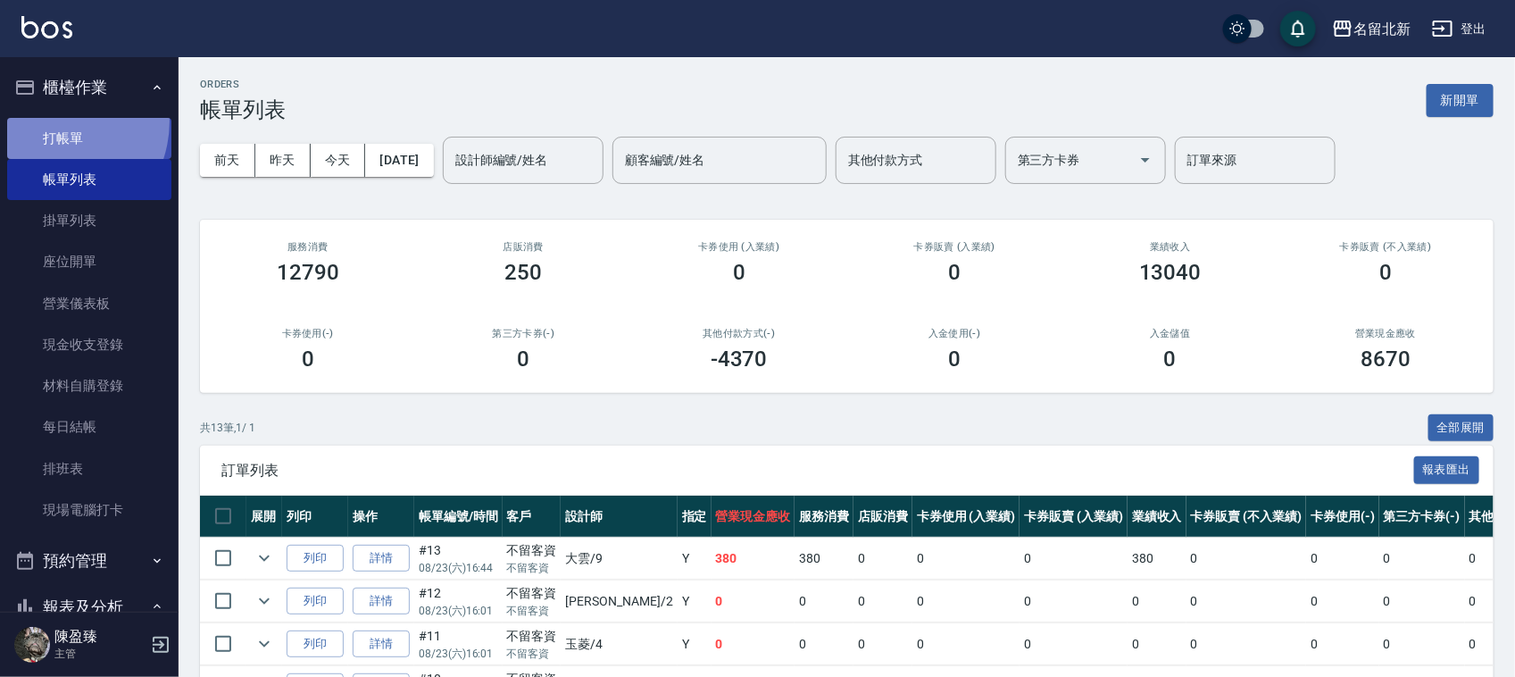
click at [49, 121] on link "打帳單" at bounding box center [89, 138] width 164 height 41
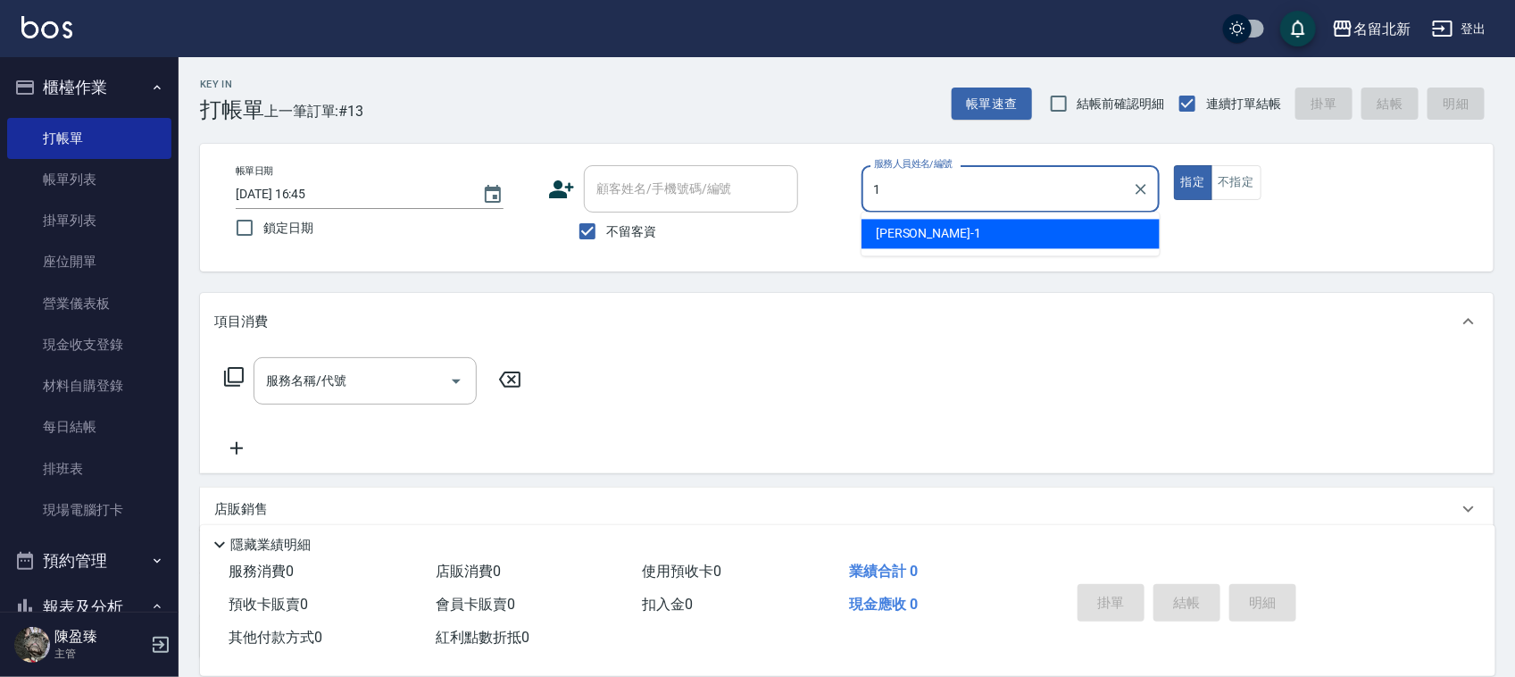
type input "Amy-1"
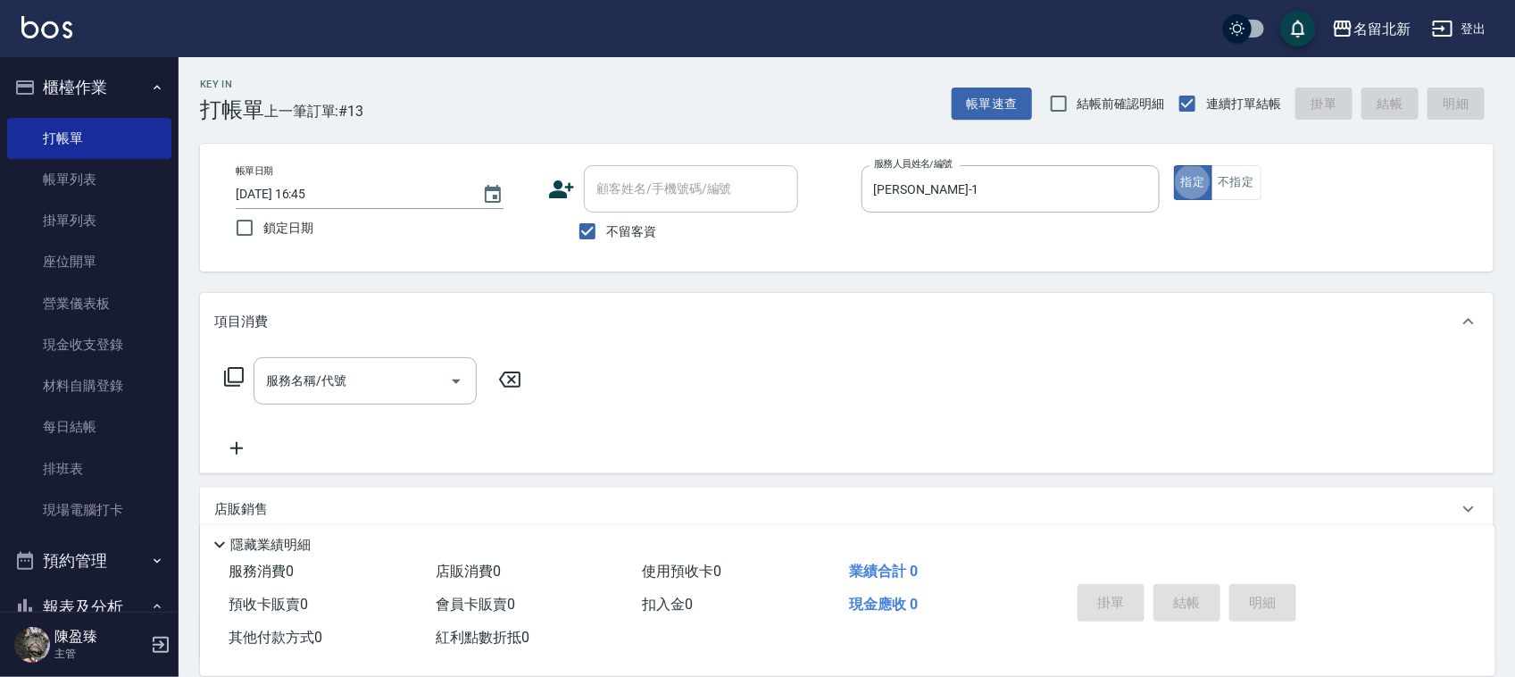
type button "true"
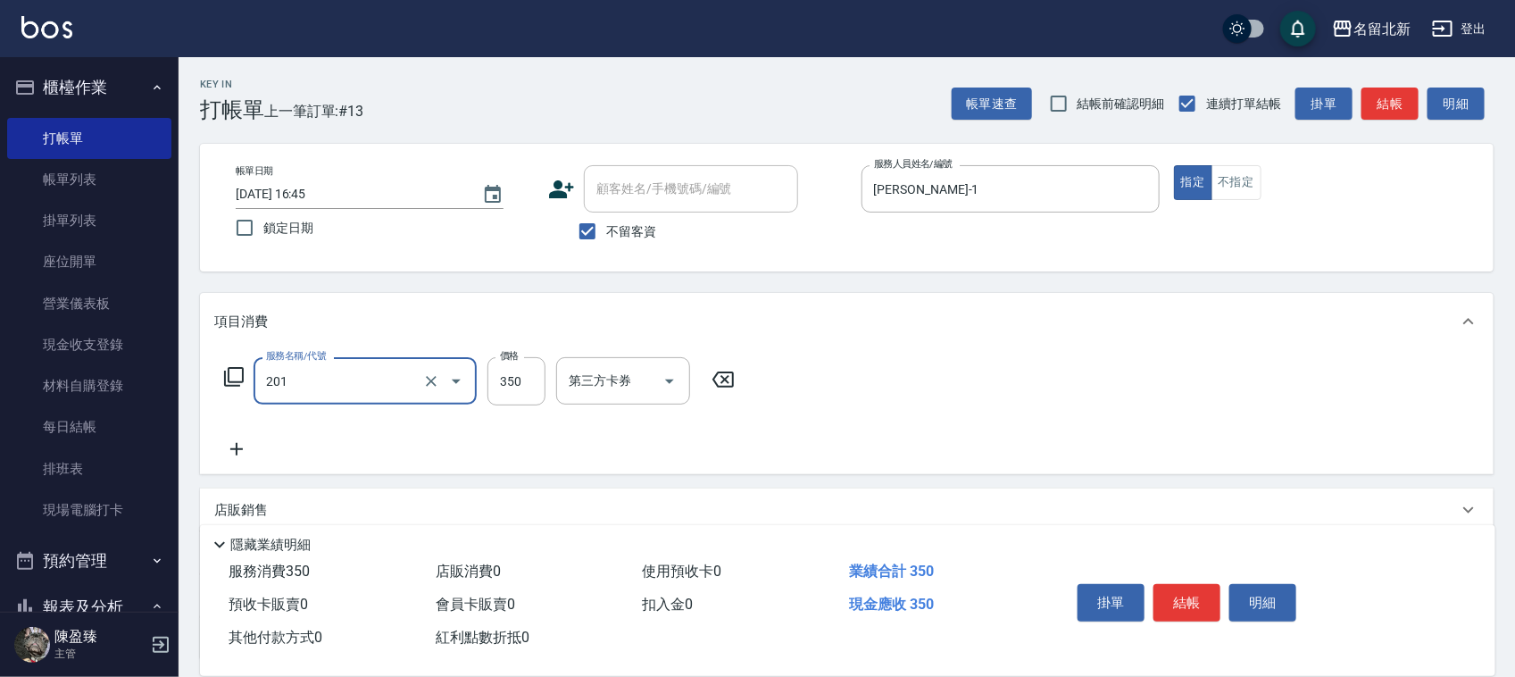
type input "一般洗髮(201)"
type input "250"
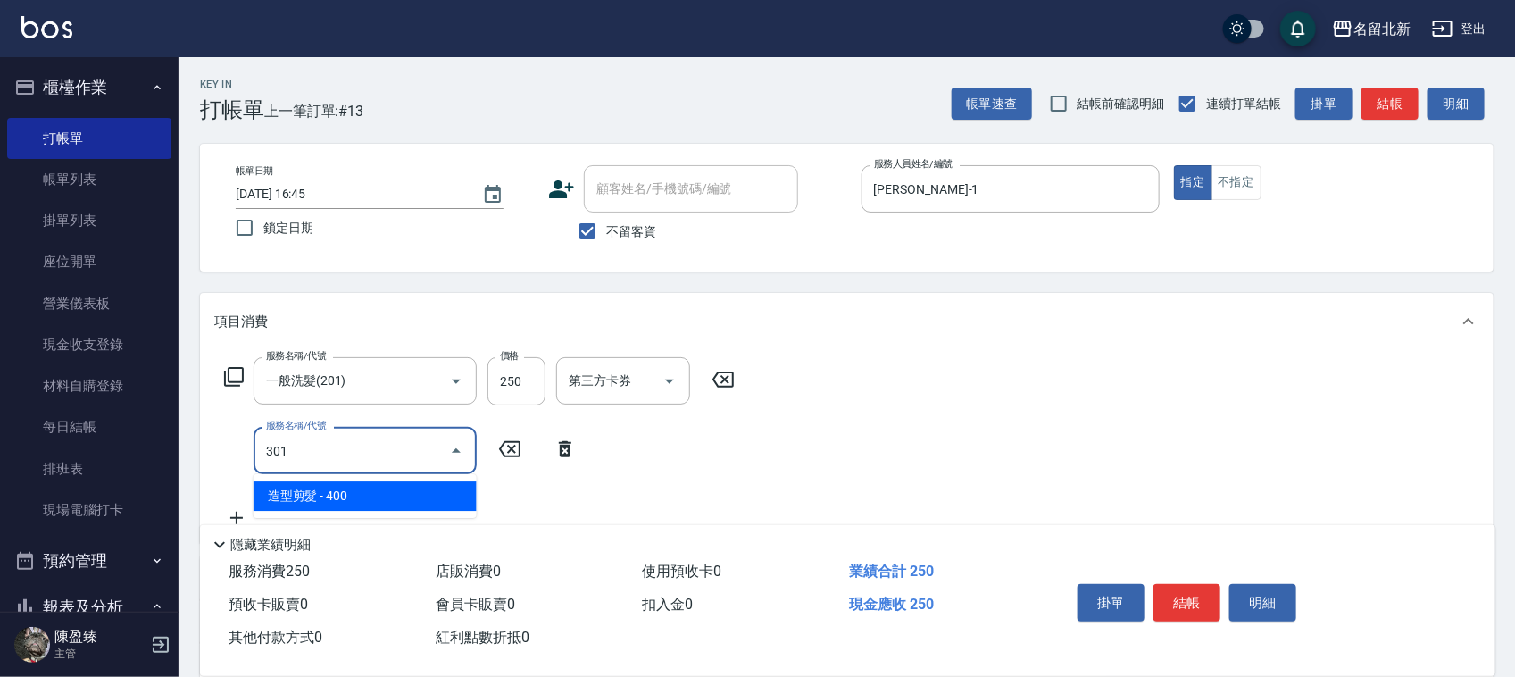
type input "造型剪髮(301)"
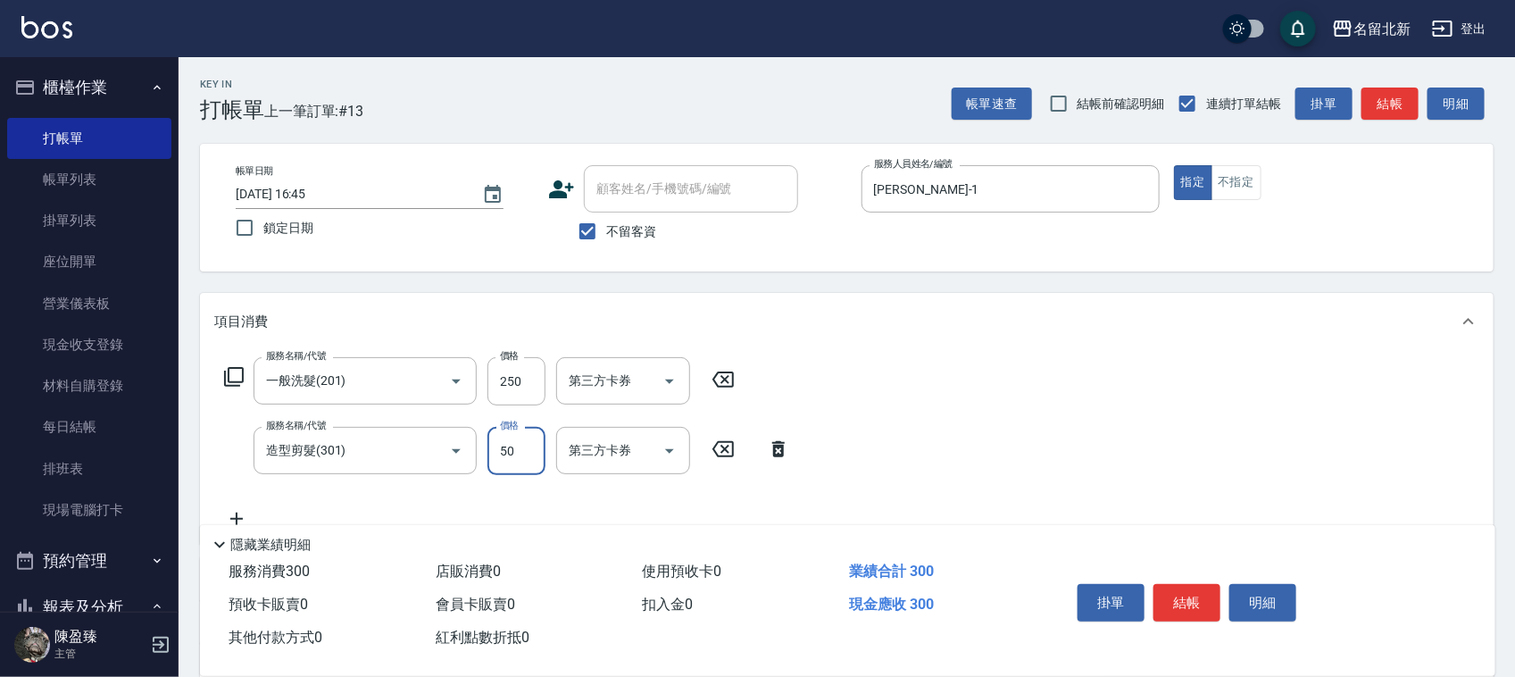
type input "50"
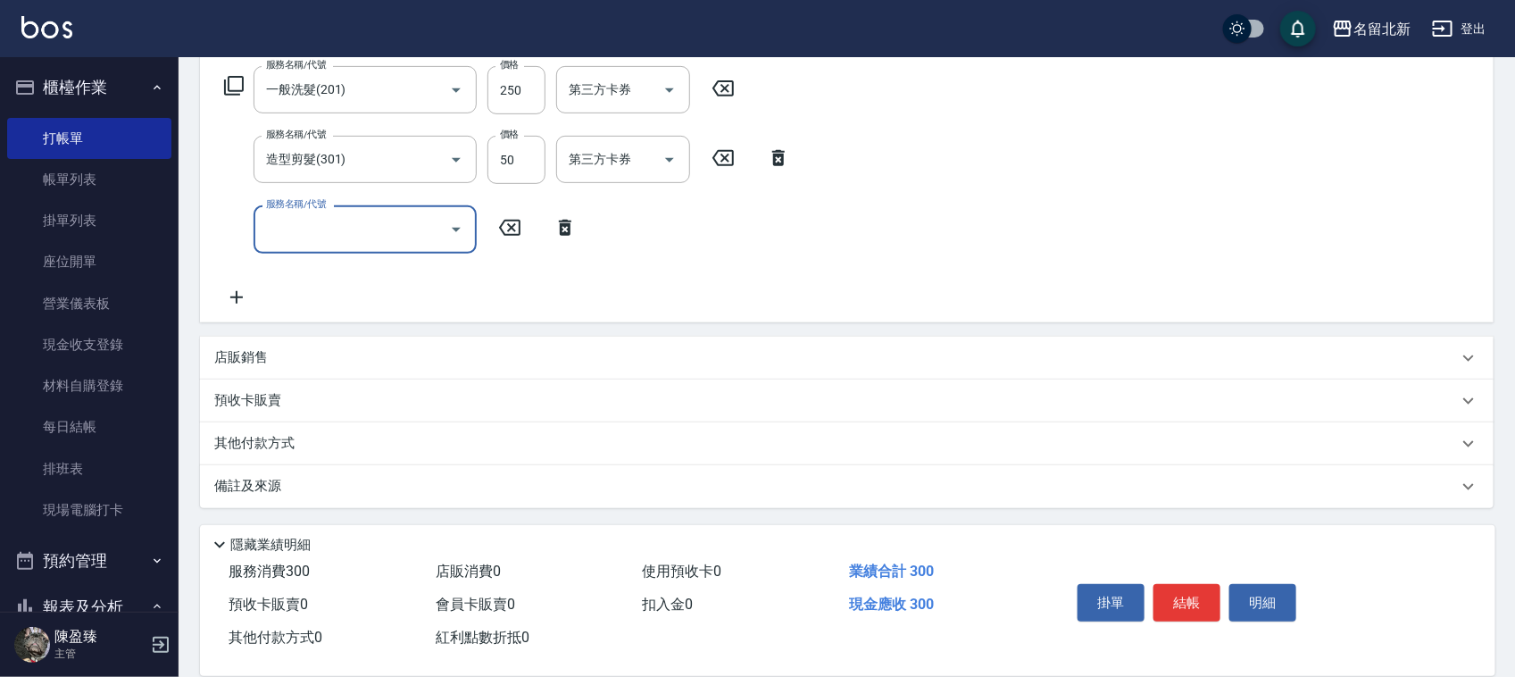
click at [254, 440] on p "其他付款方式" at bounding box center [258, 444] width 89 height 20
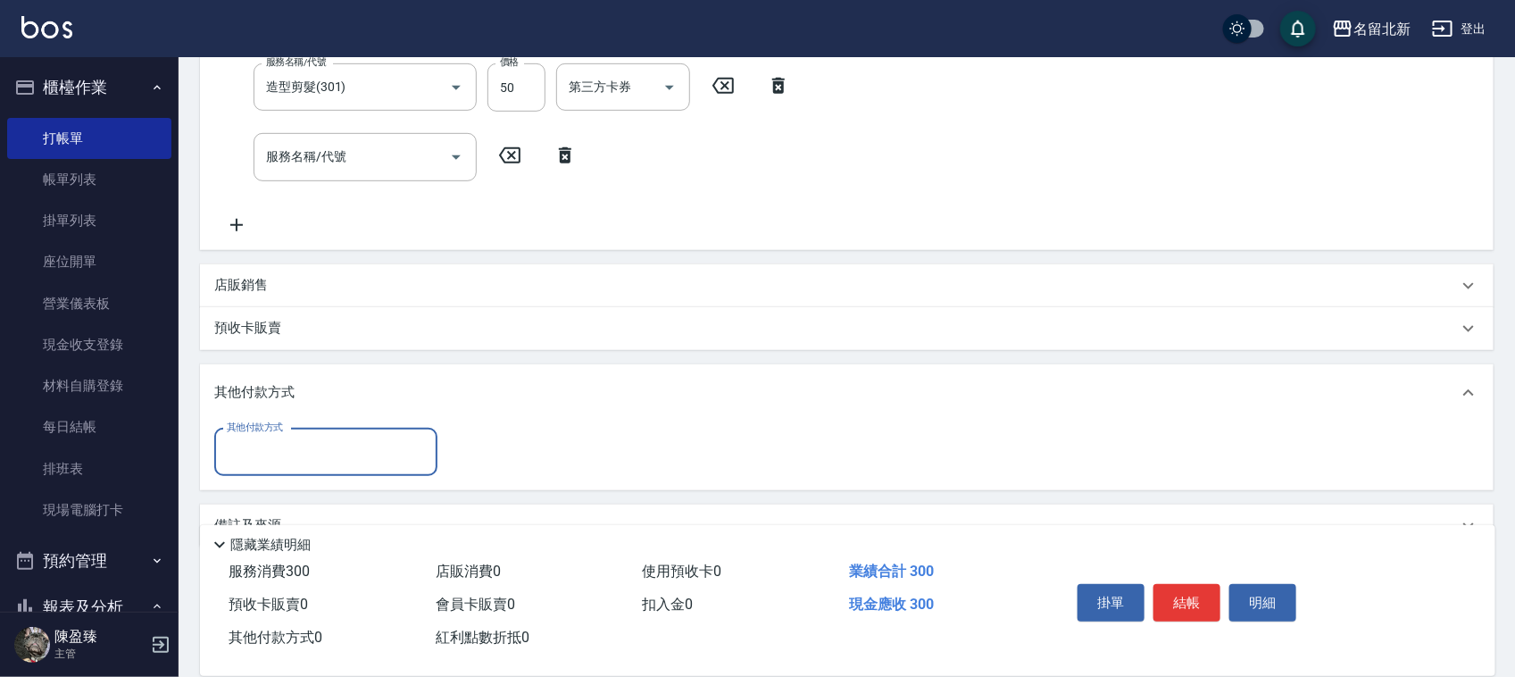
scroll to position [403, 0]
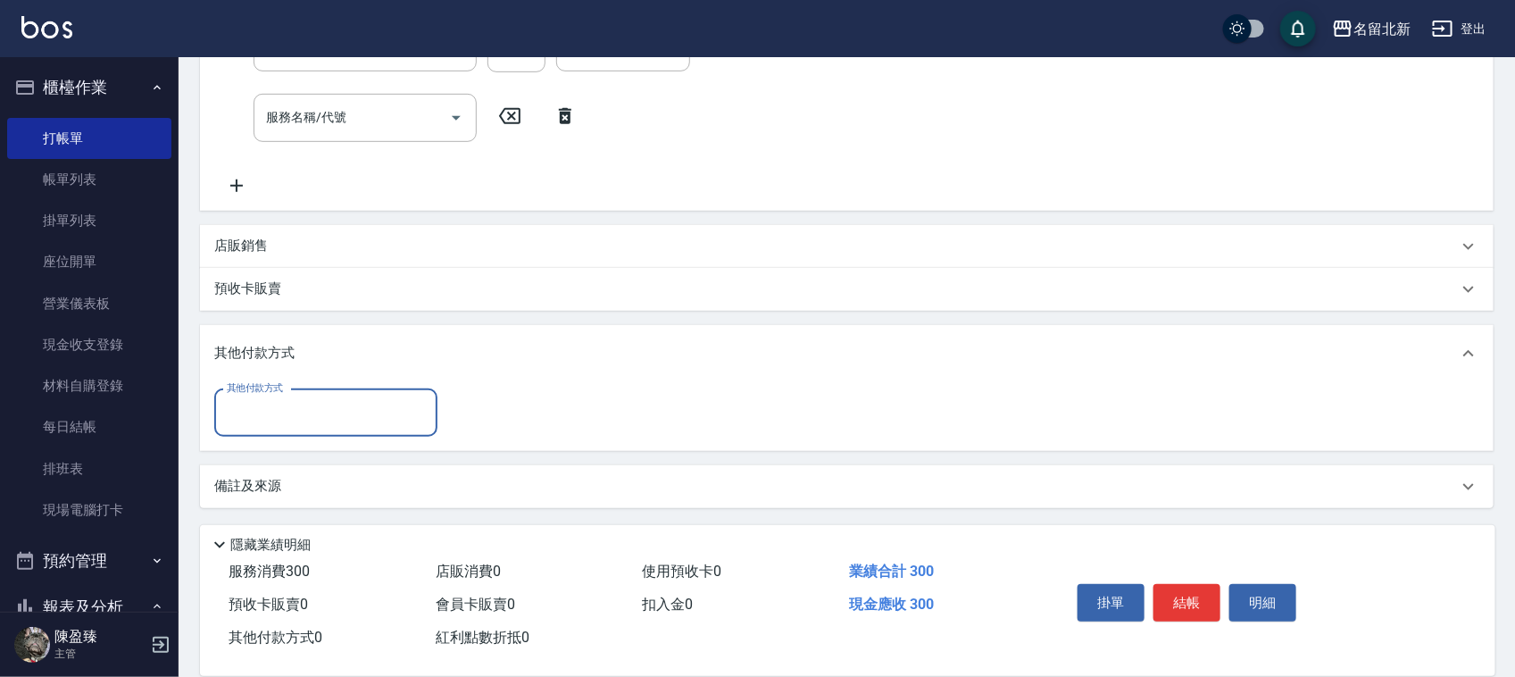
click at [268, 403] on input "其他付款方式" at bounding box center [325, 412] width 207 height 31
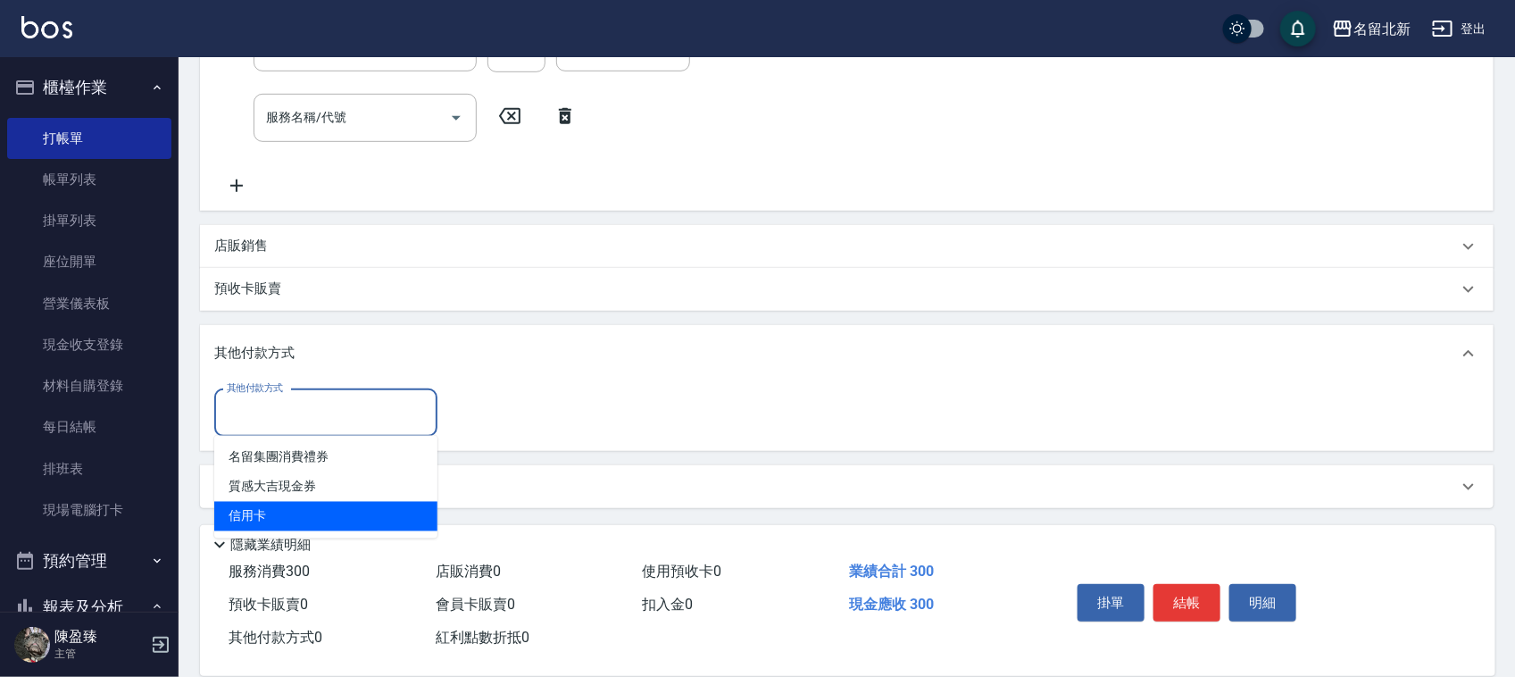
click at [290, 514] on span "信用卡" at bounding box center [325, 516] width 223 height 29
type input "信用卡"
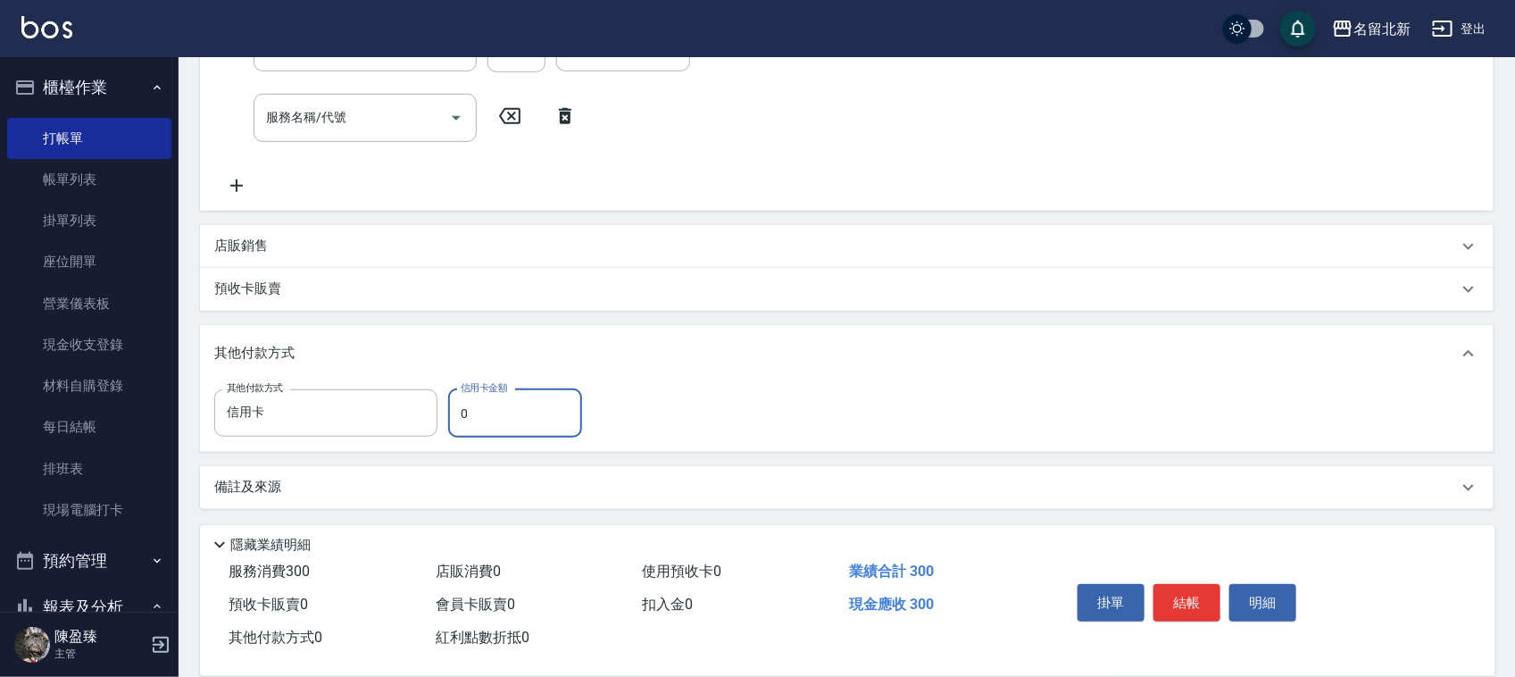
drag, startPoint x: 479, startPoint y: 408, endPoint x: 444, endPoint y: 418, distance: 37.0
click at [444, 418] on div "其他付款方式 信用卡 其他付款方式 信用卡金額 0 信用卡金額" at bounding box center [403, 413] width 378 height 48
type input "300"
click at [1210, 599] on button "結帳" at bounding box center [1186, 602] width 67 height 37
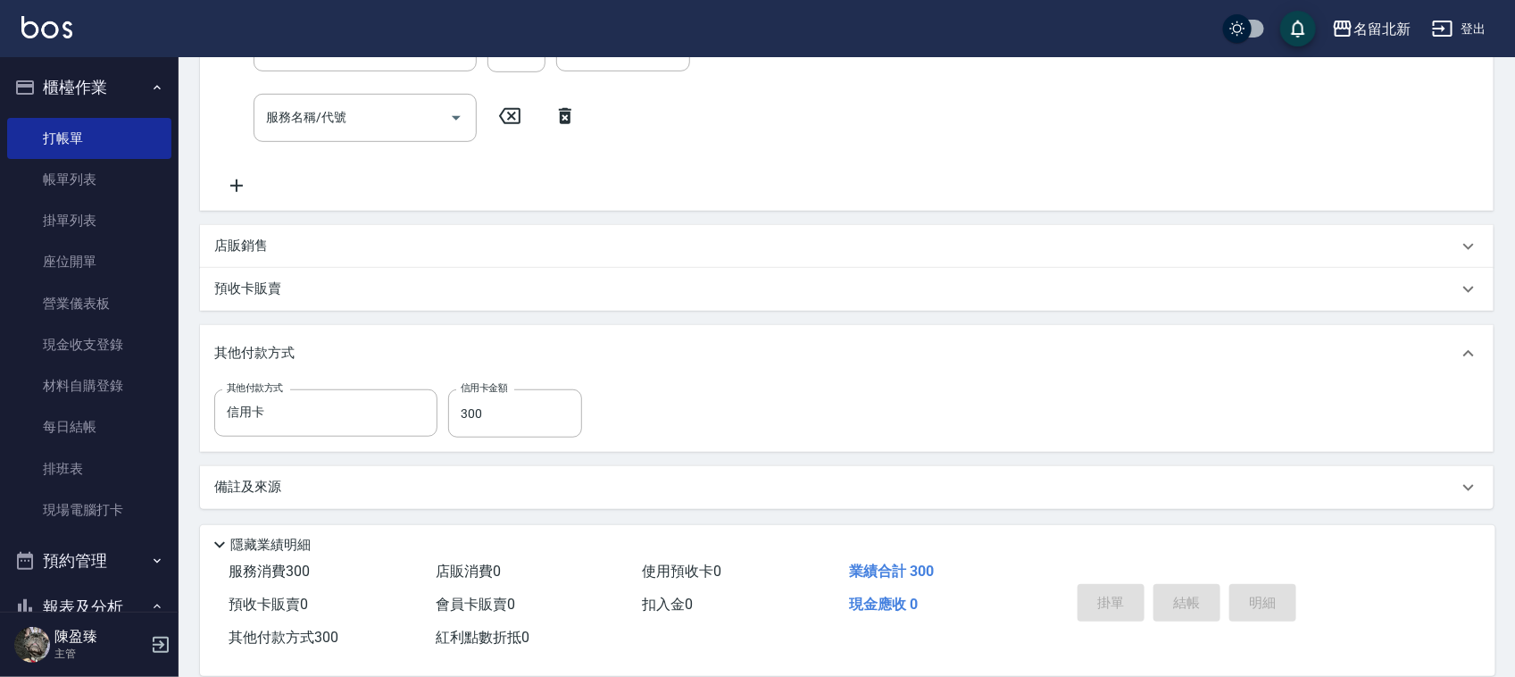
scroll to position [0, 0]
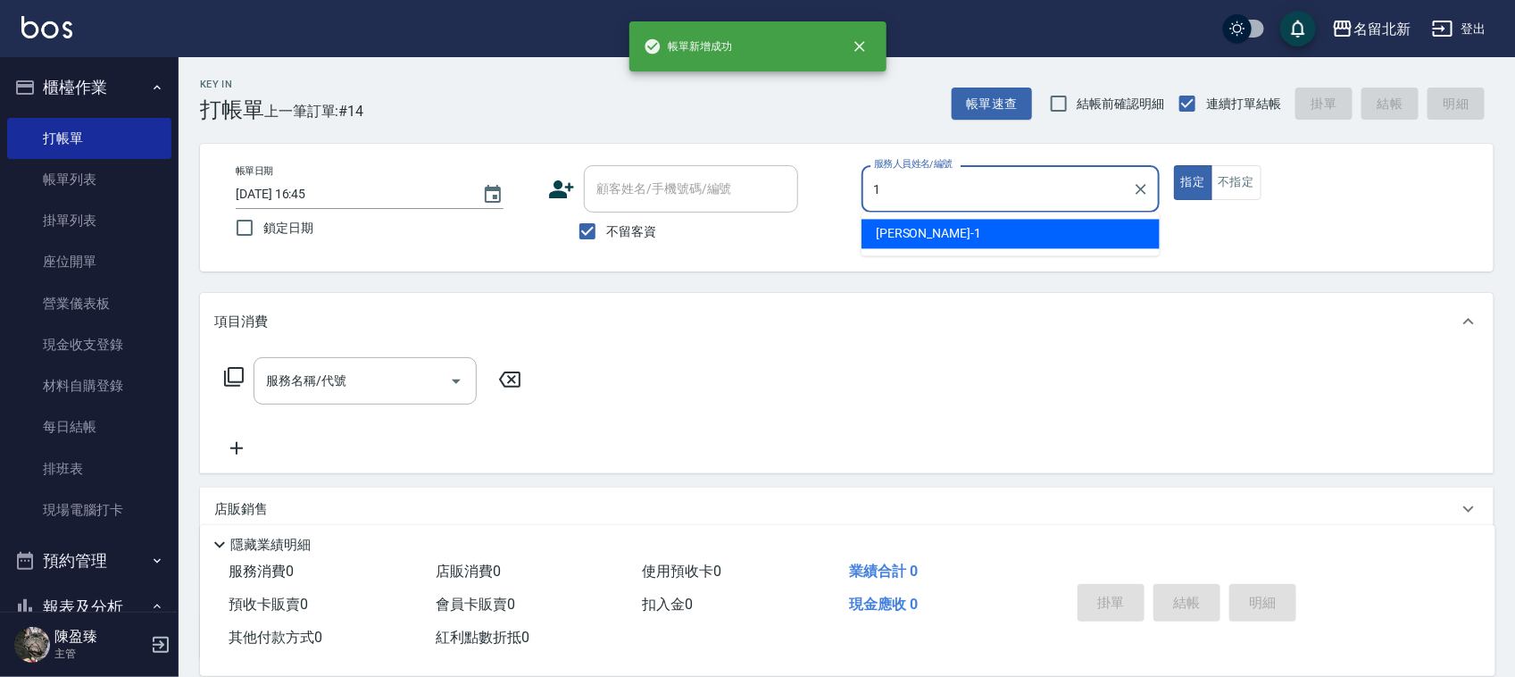
type input "Amy-1"
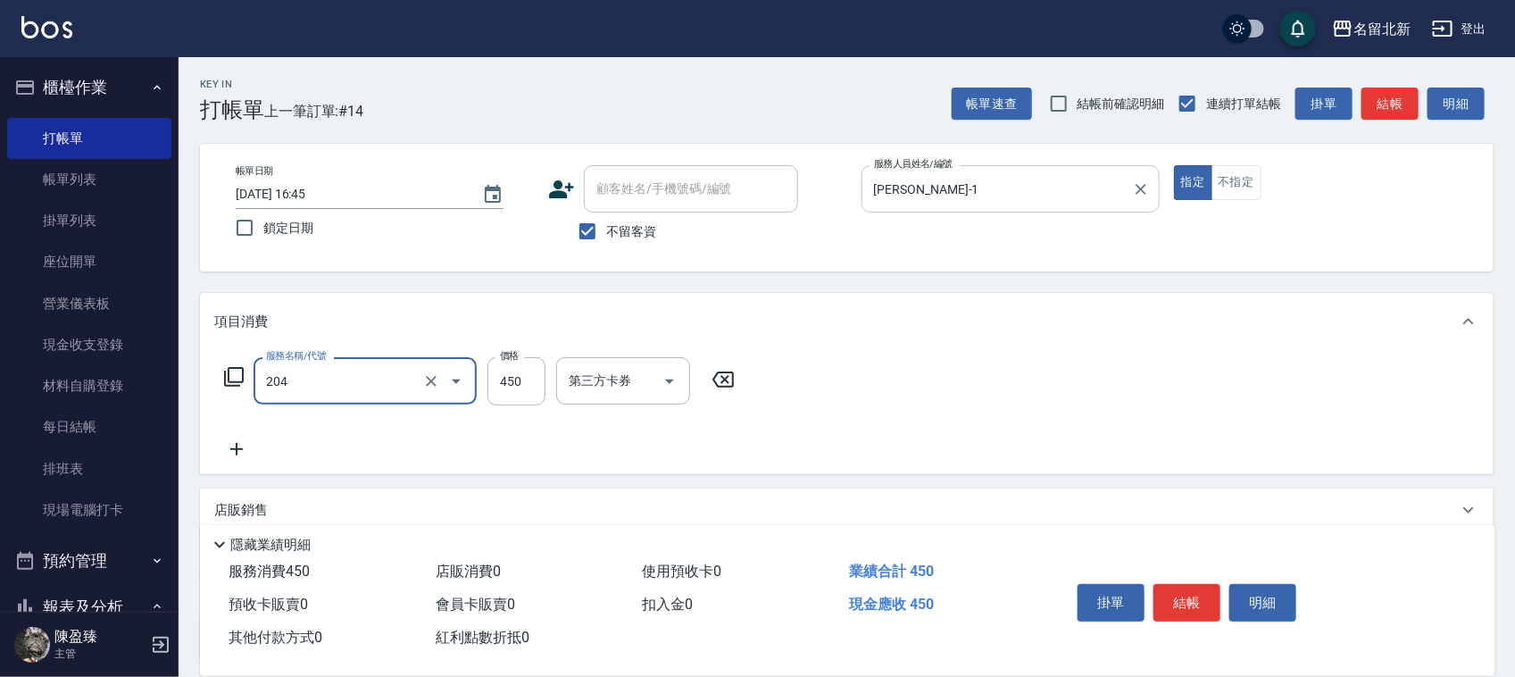
type input "髮質調理洗髮(204)"
type input "400"
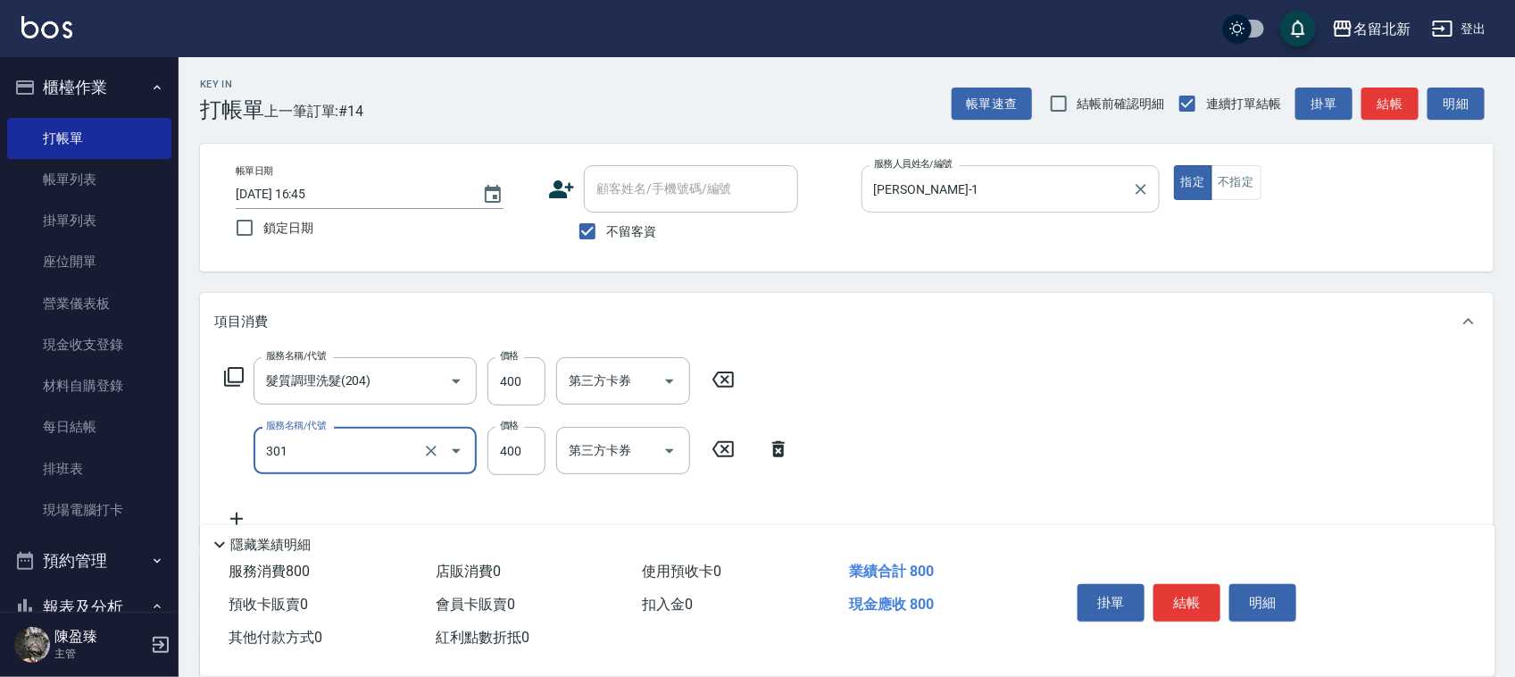
type input "造型剪髮(301)"
type input "350"
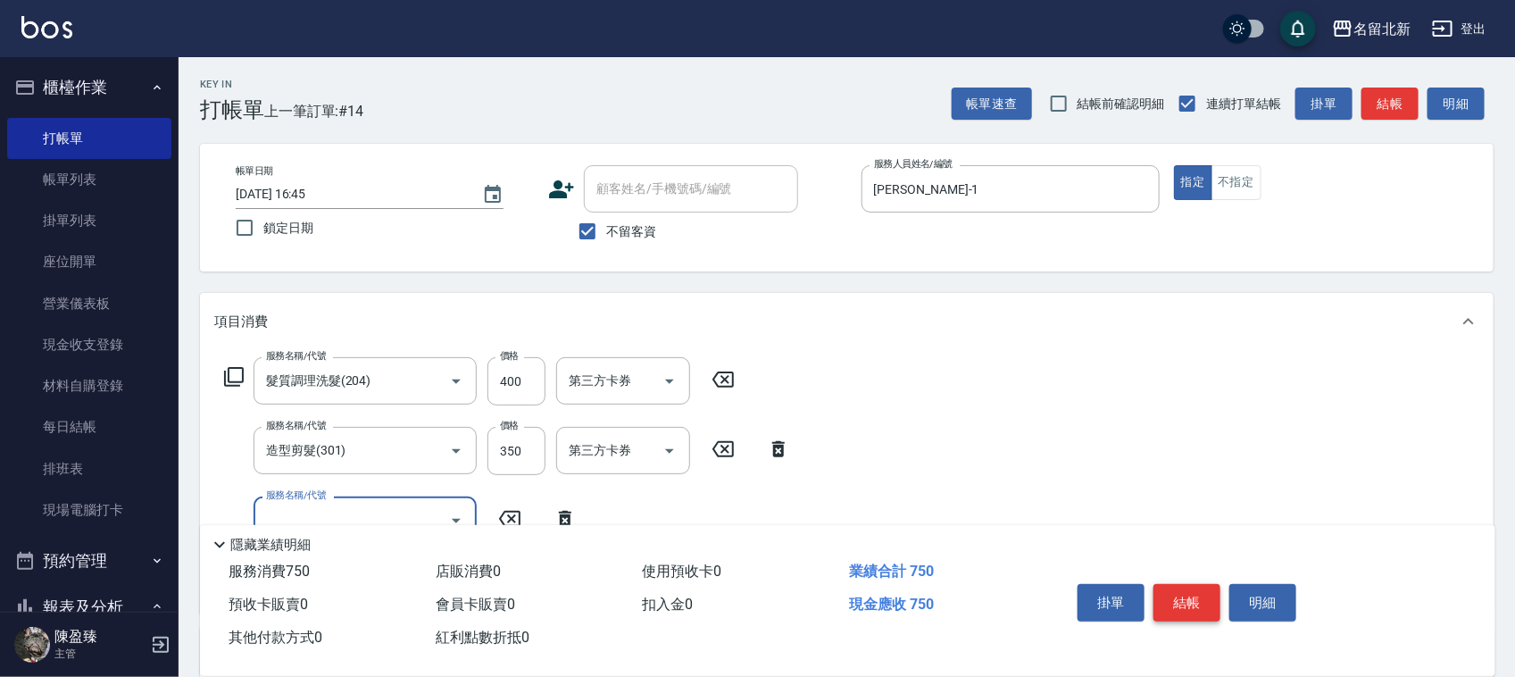
click at [1189, 595] on button "結帳" at bounding box center [1186, 602] width 67 height 37
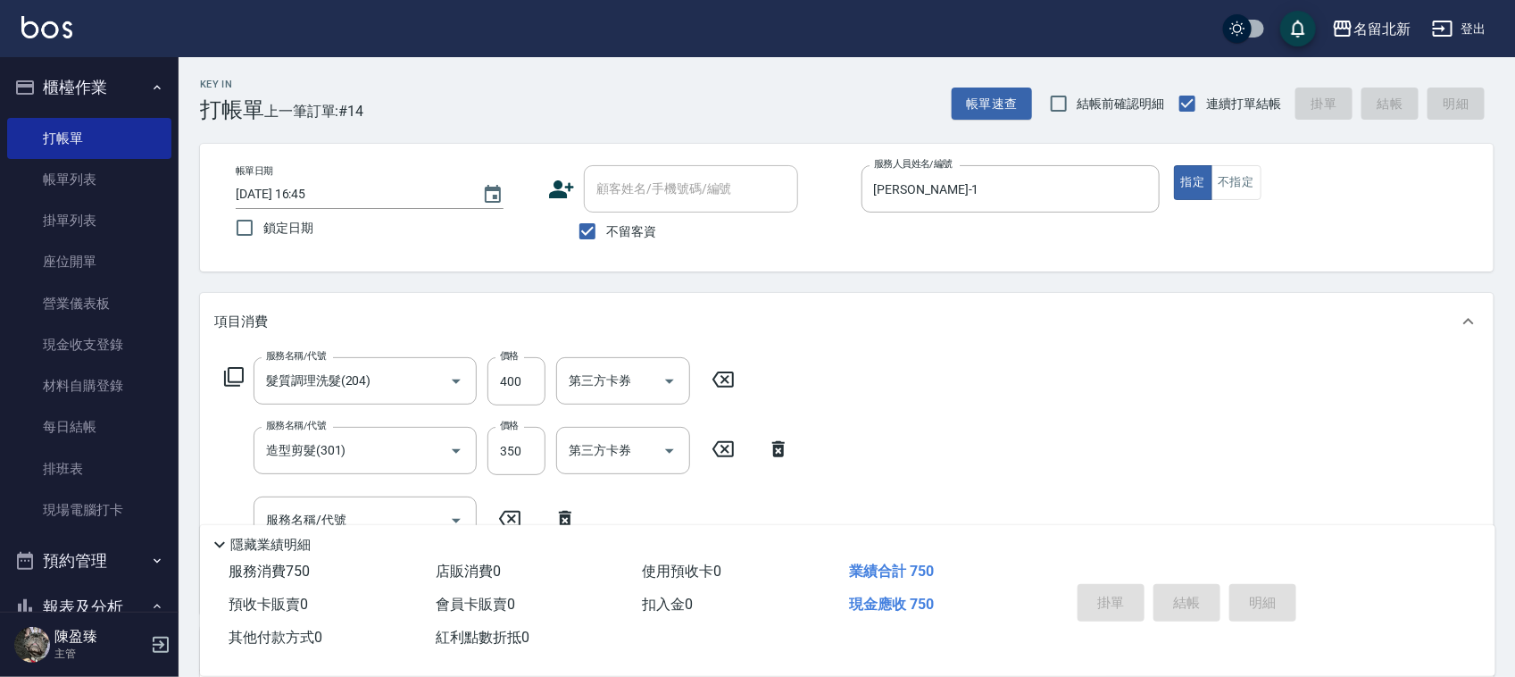
type input "2025/08/23 16:46"
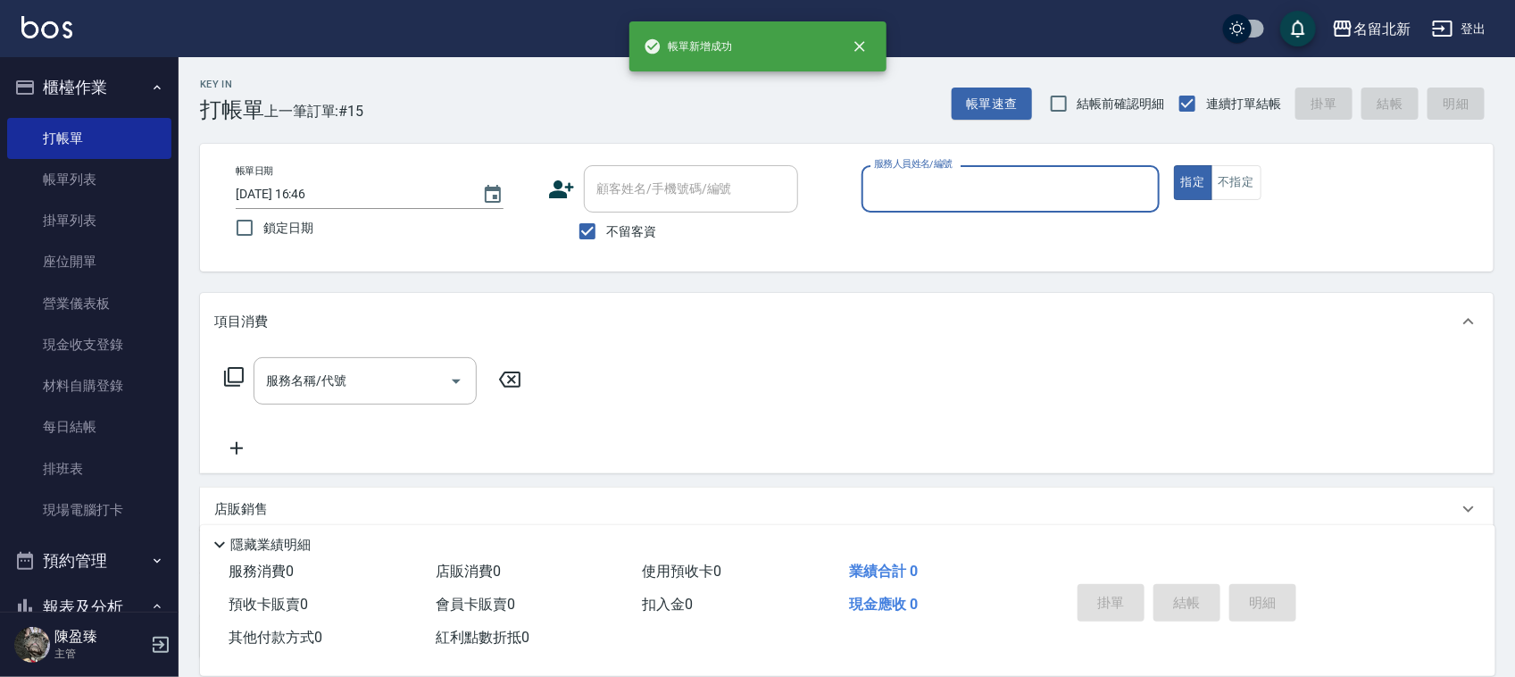
click at [962, 220] on p at bounding box center [1010, 221] width 298 height 19
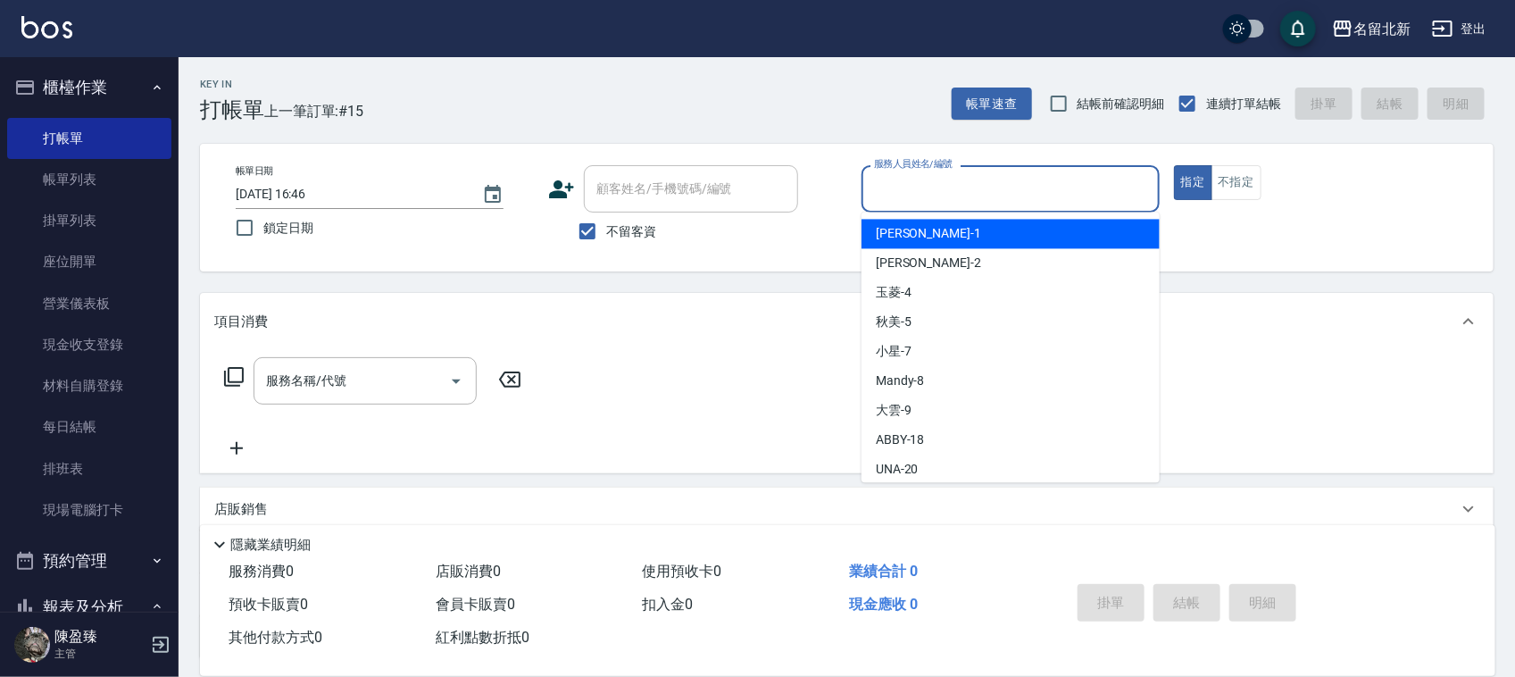
click at [944, 190] on input "服務人員姓名/編號" at bounding box center [1010, 188] width 282 height 31
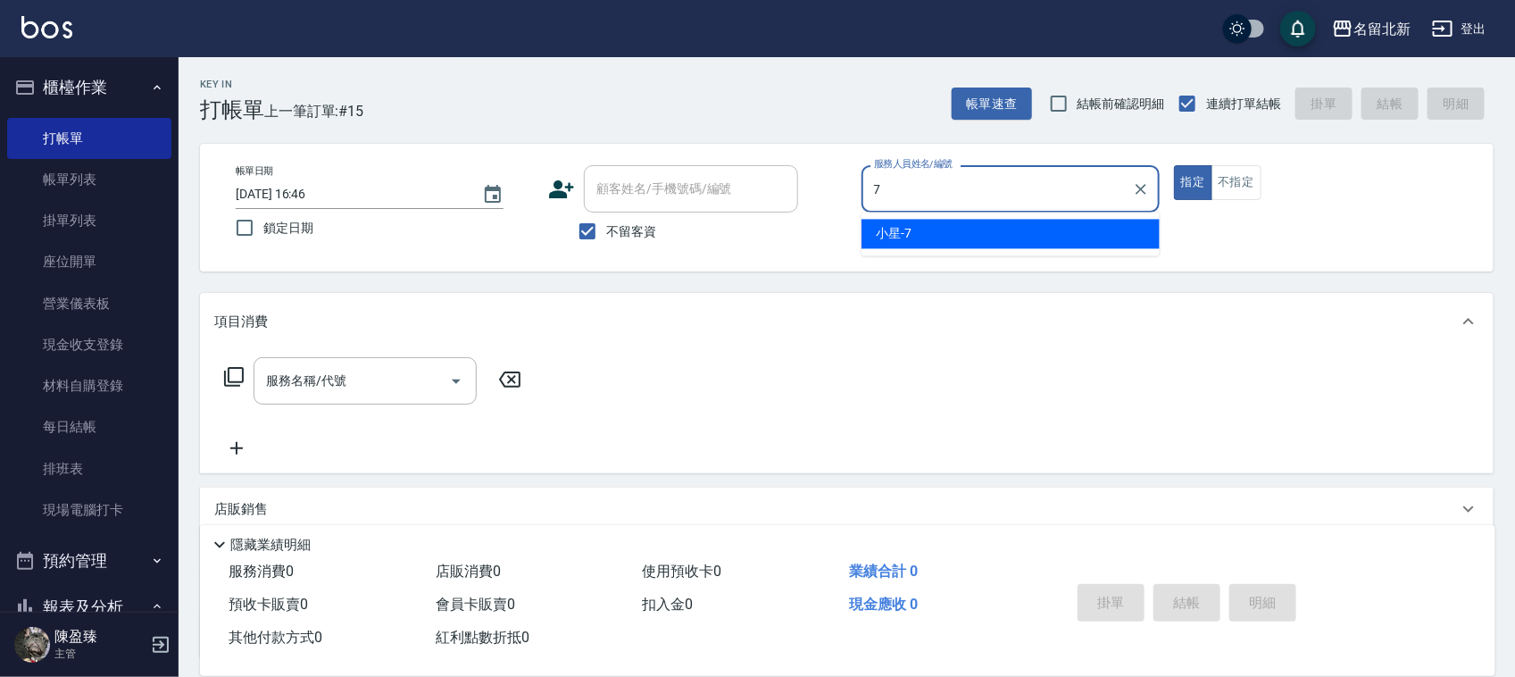
type input "小星-7"
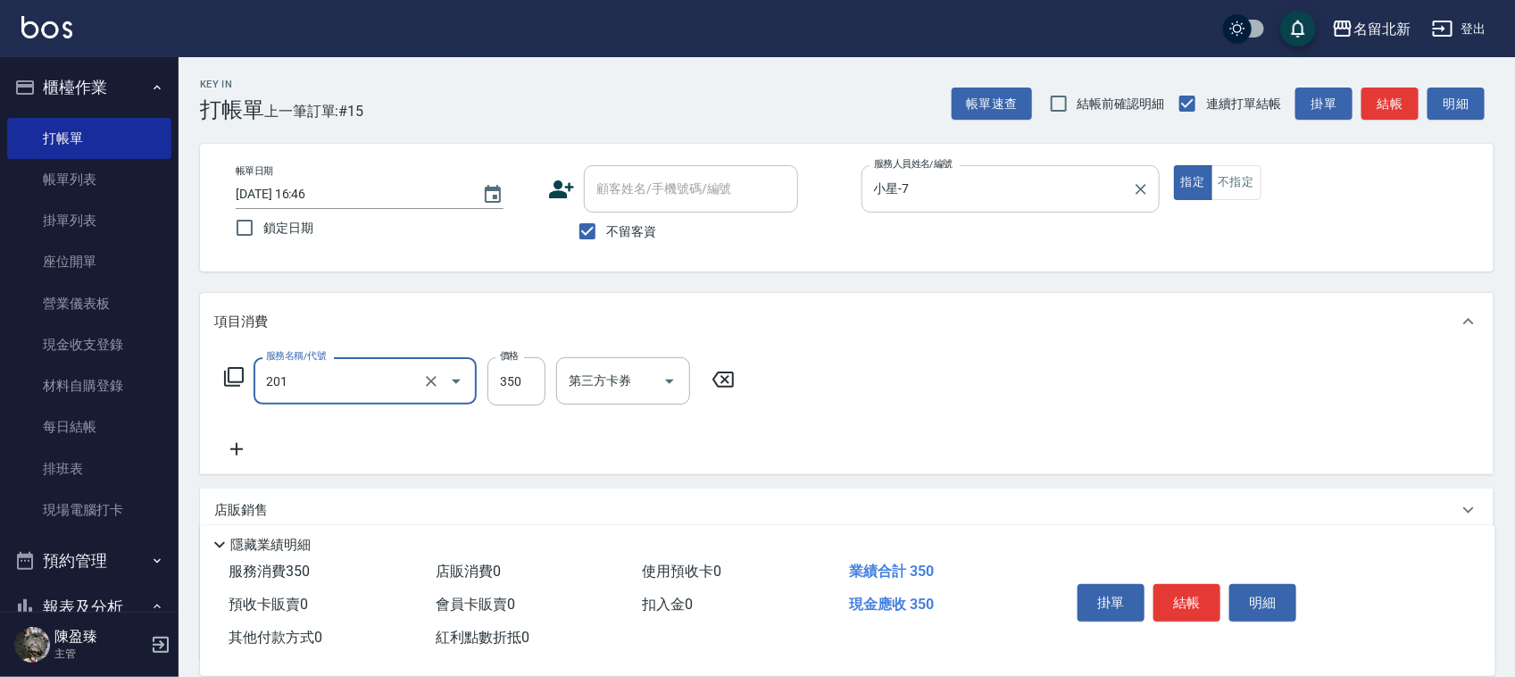
type input "一般洗髮(201)"
type input "100"
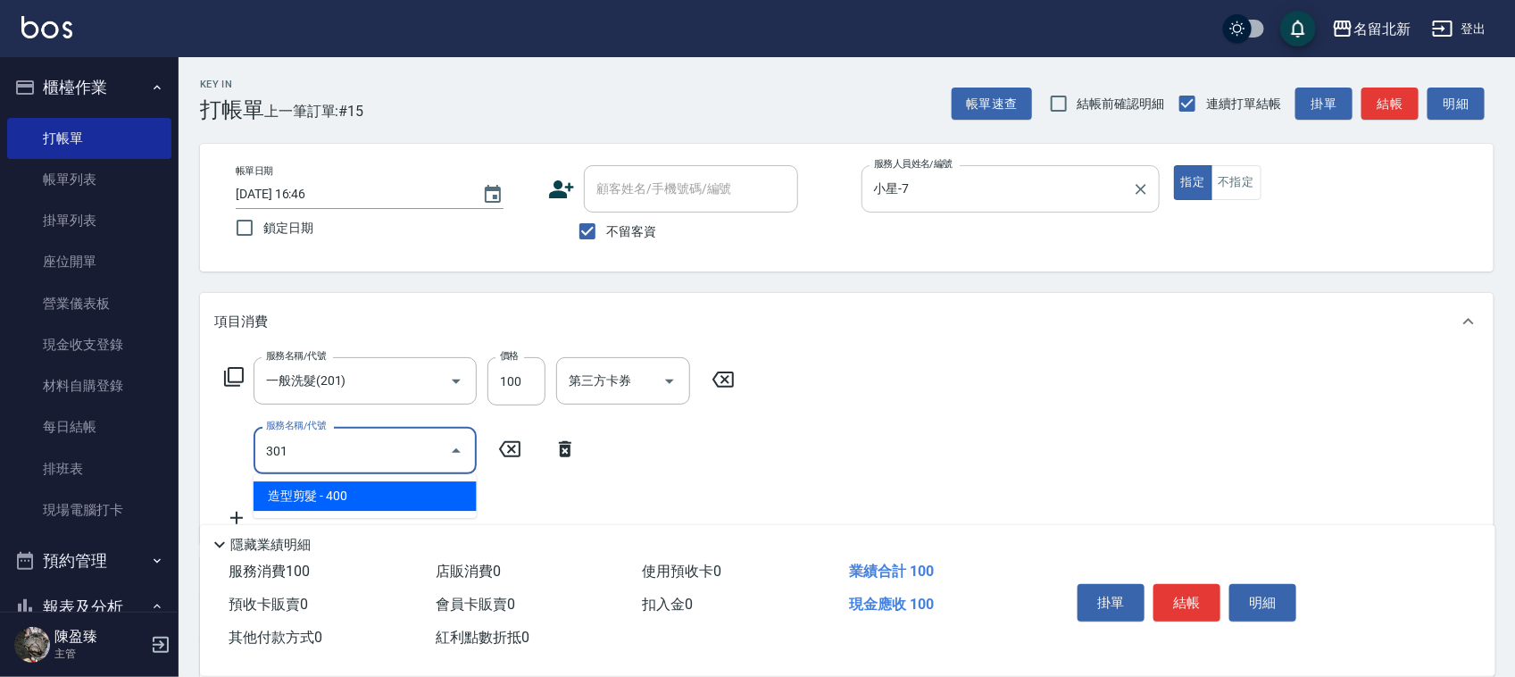
type input "造型剪髮(301)"
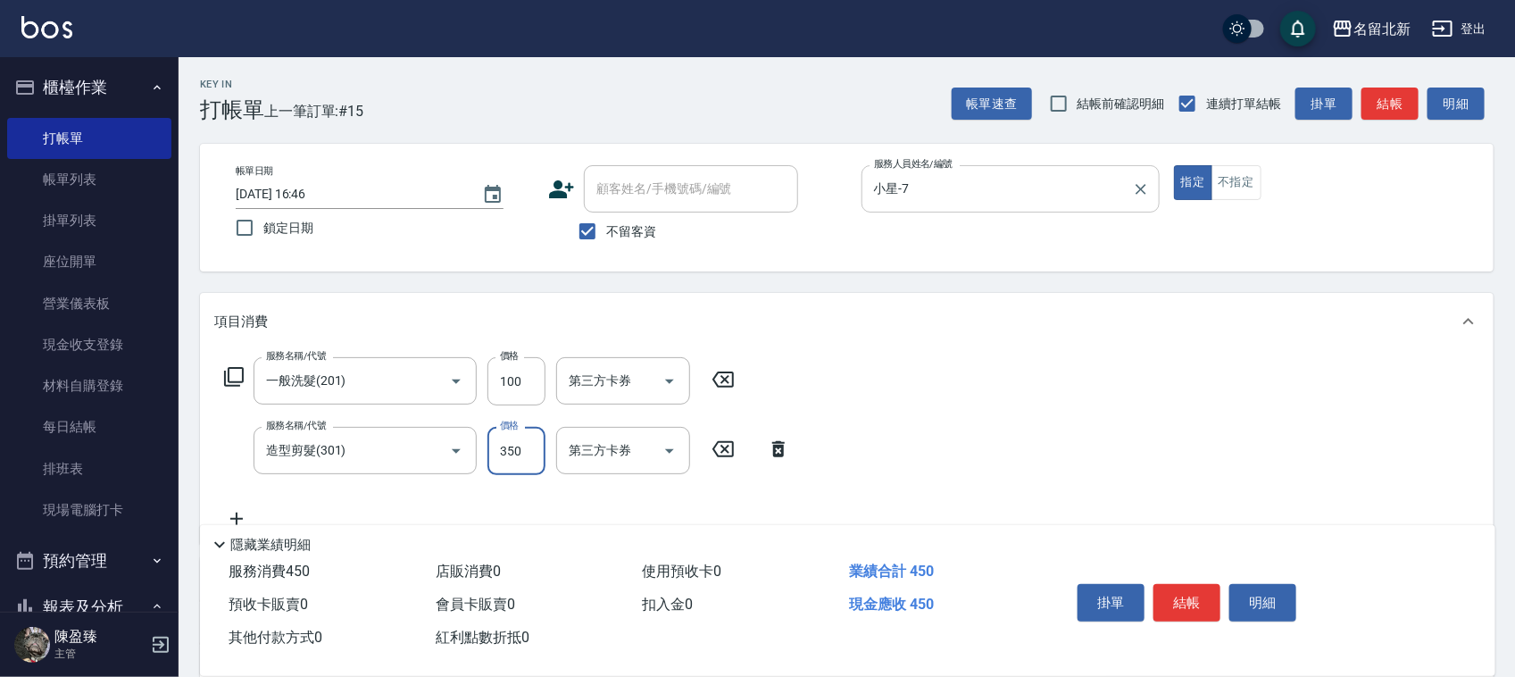
type input "350"
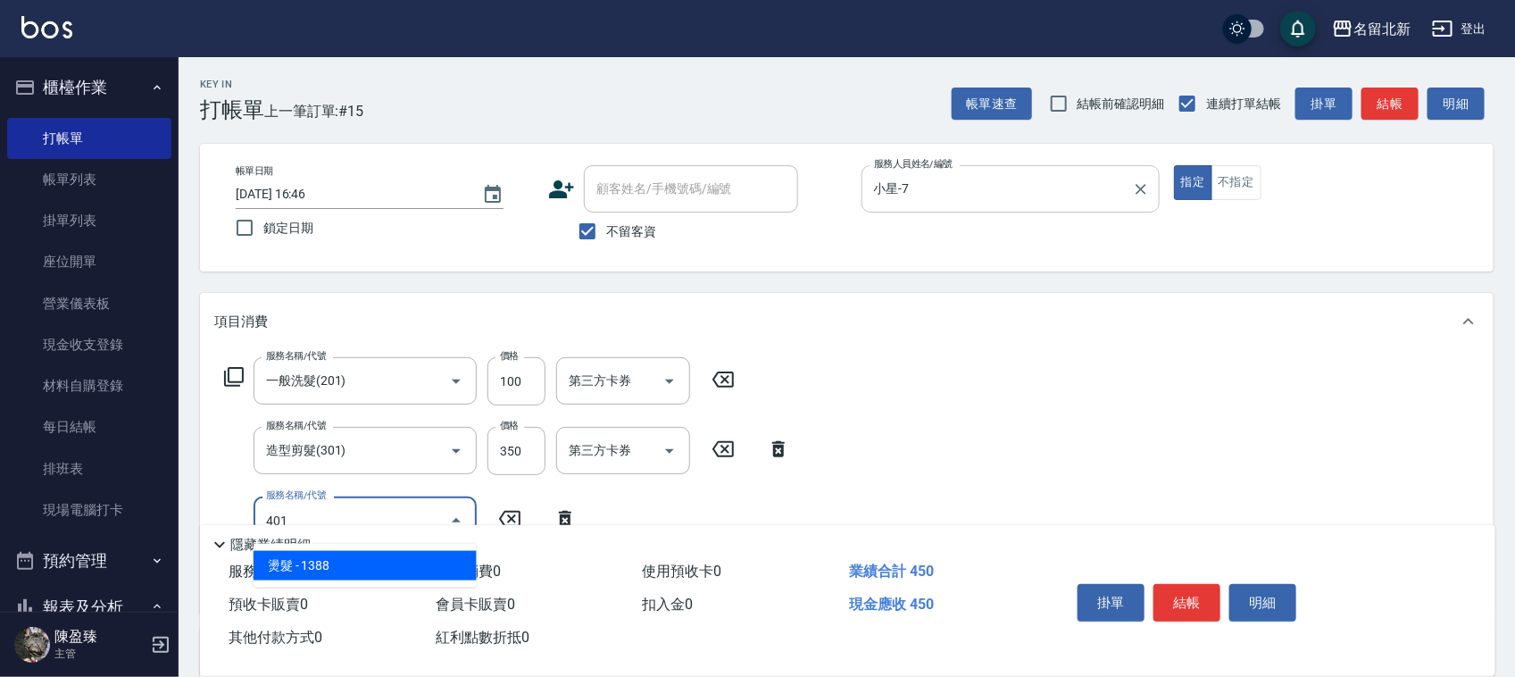
type input "燙髮(401)"
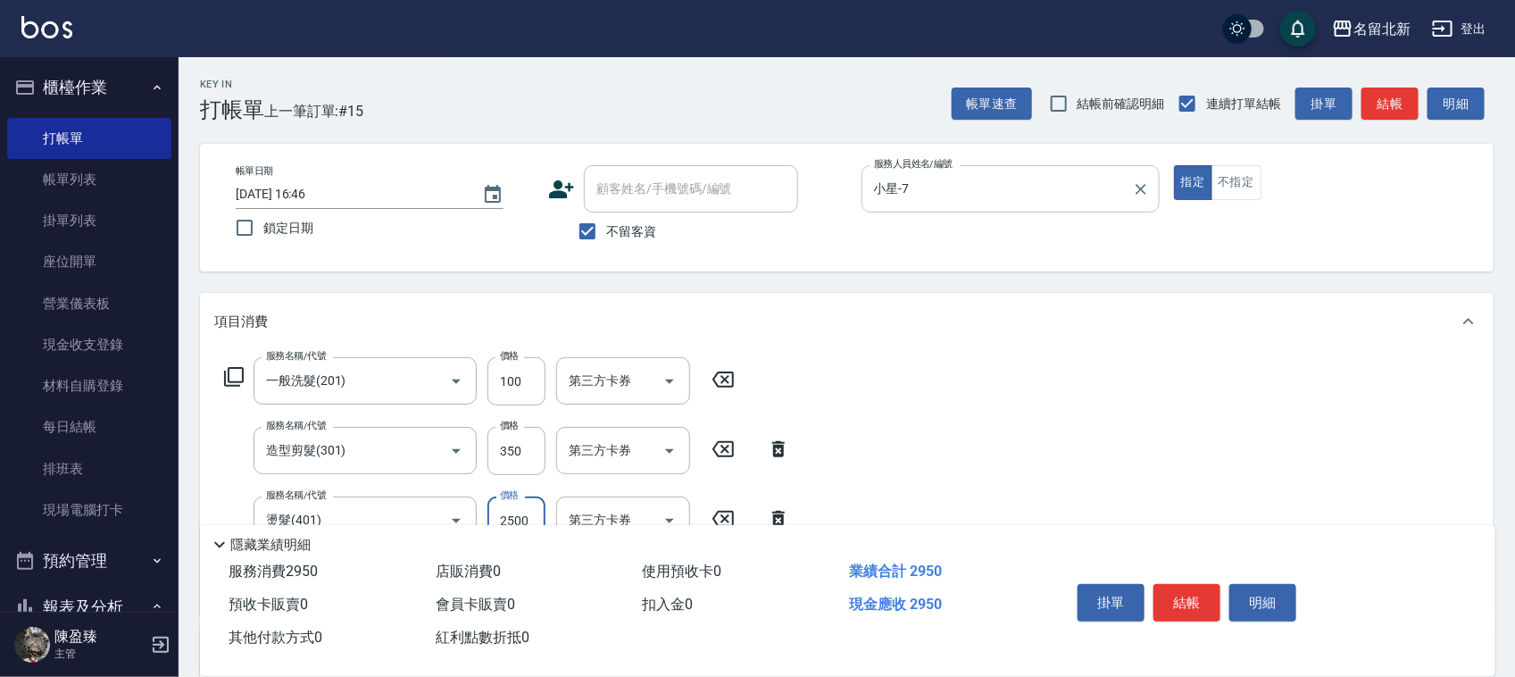
type input "2500"
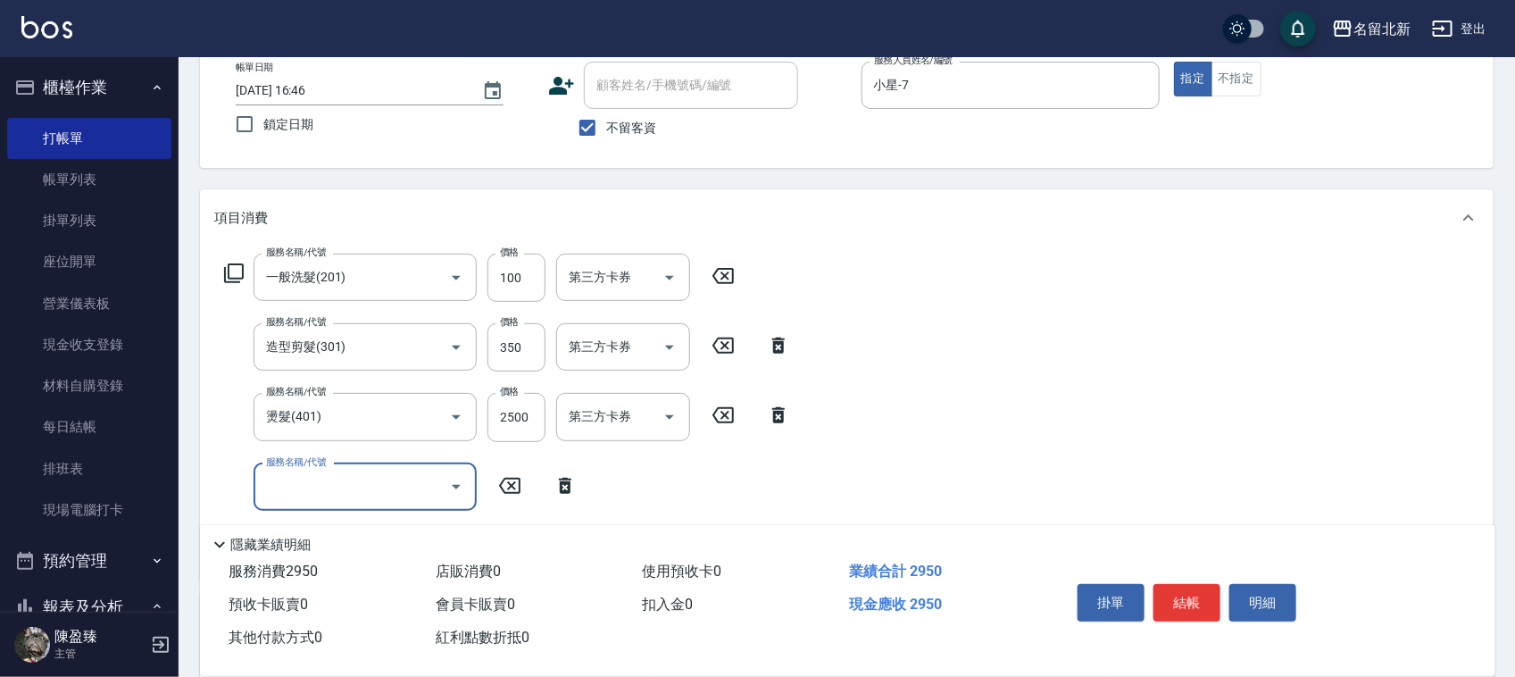
scroll to position [223, 0]
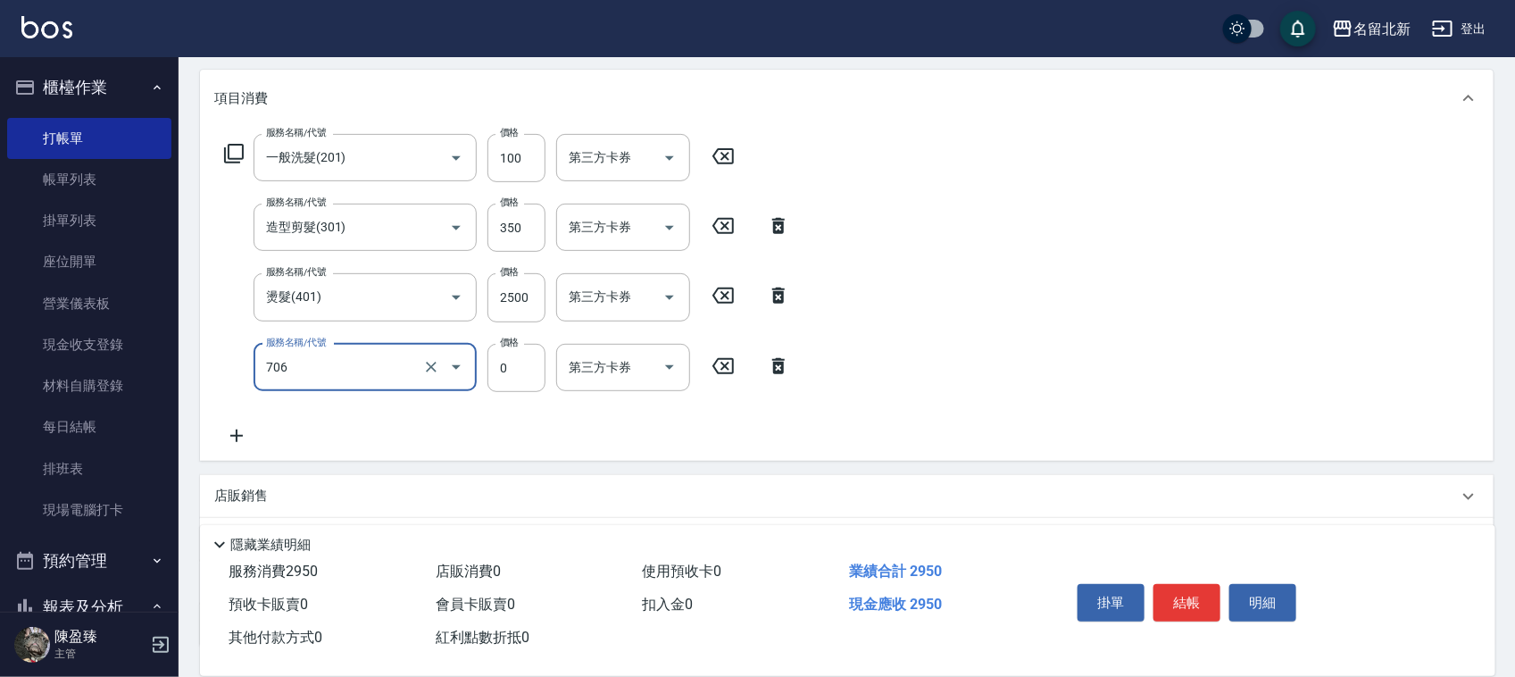
type input "互助60(706)"
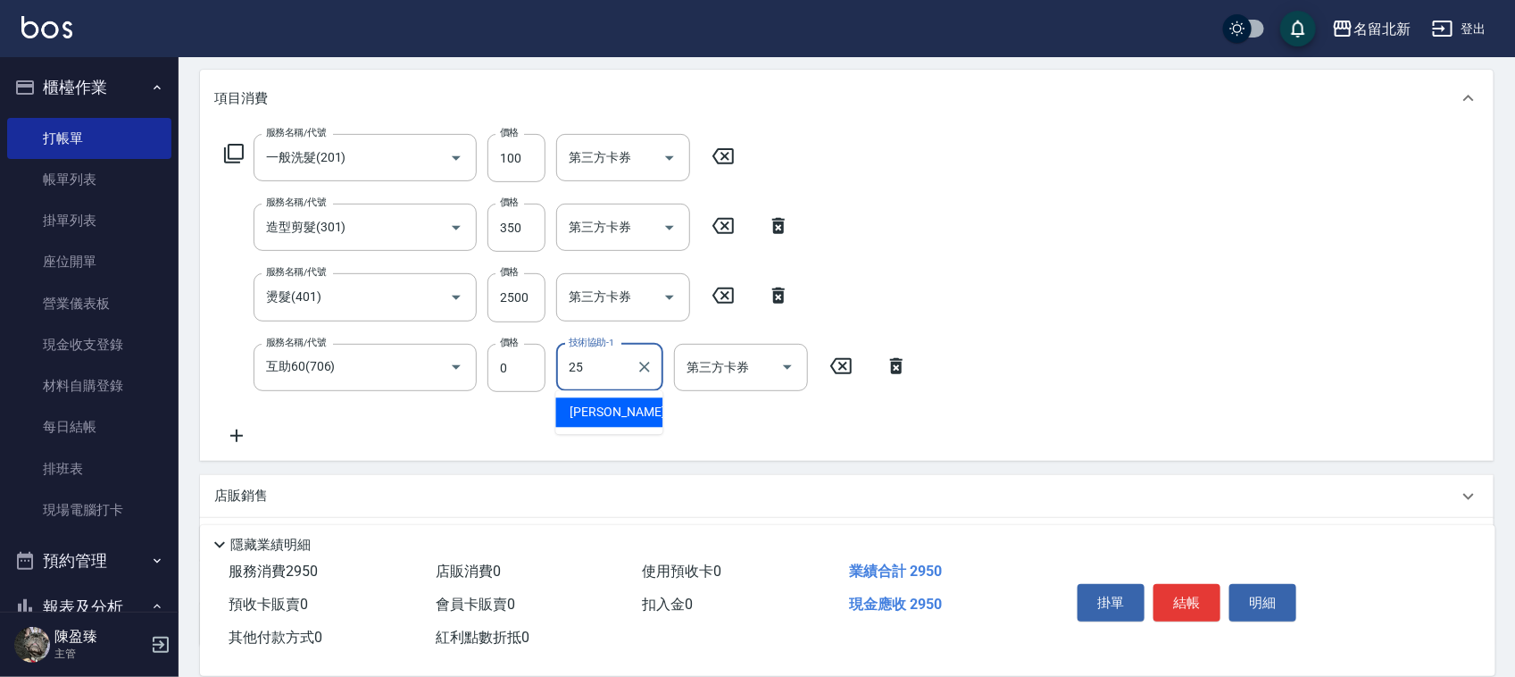
type input "禎禎-25"
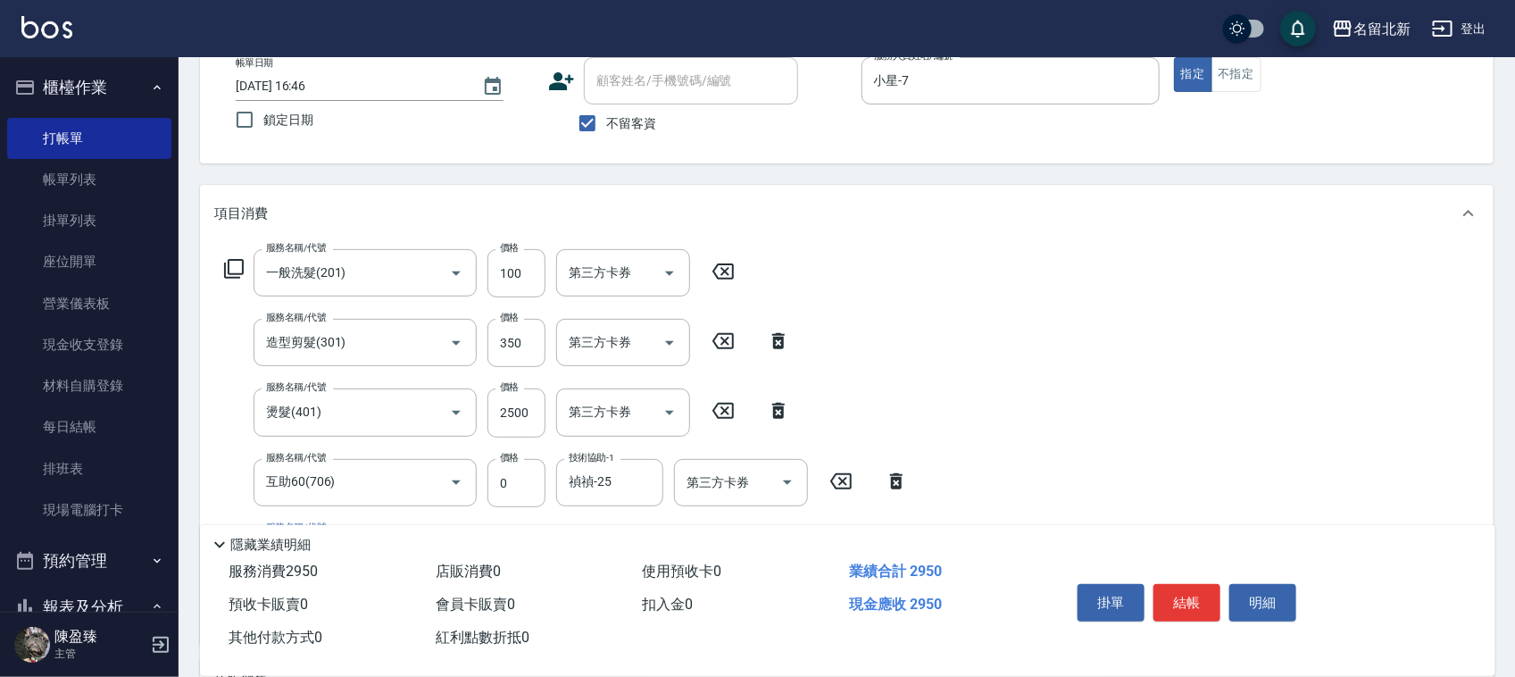
scroll to position [0, 0]
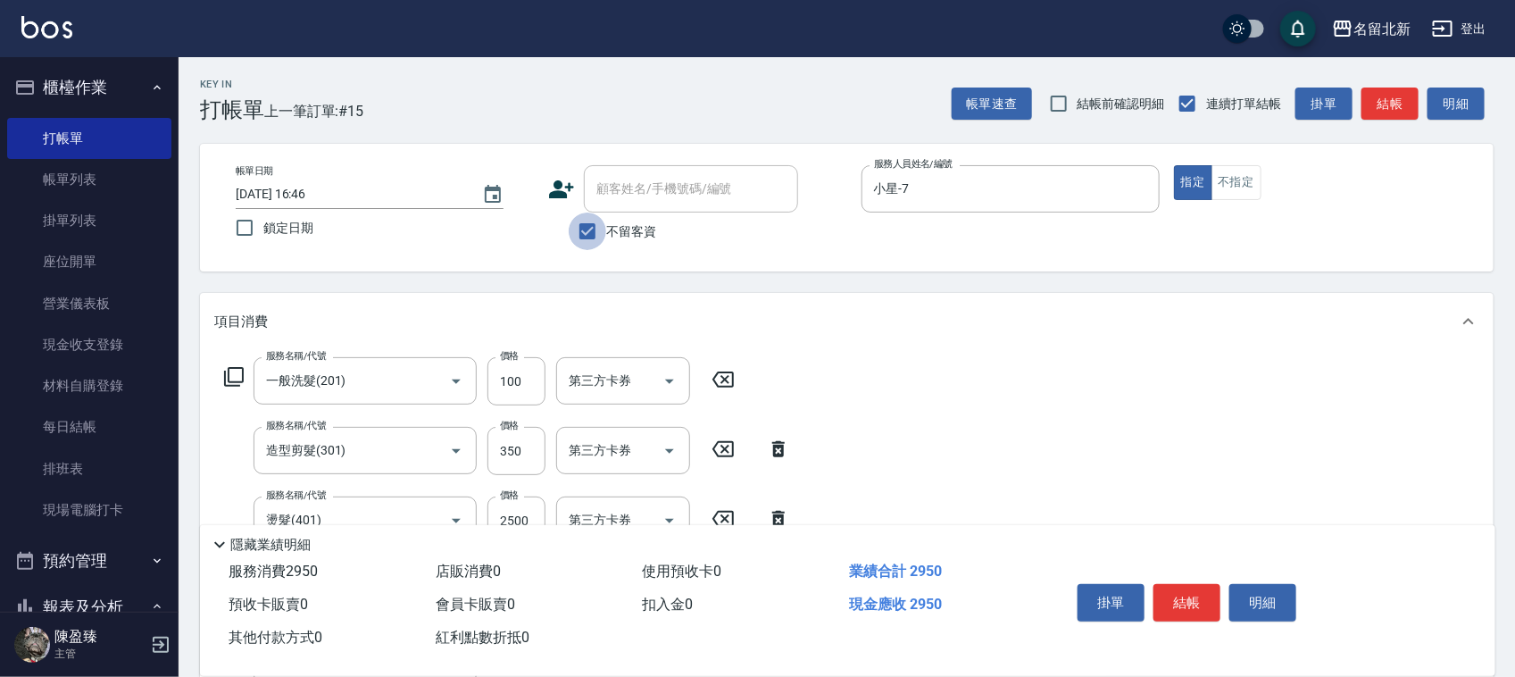
click at [591, 223] on input "不留客資" at bounding box center [587, 230] width 37 height 37
checkbox input "false"
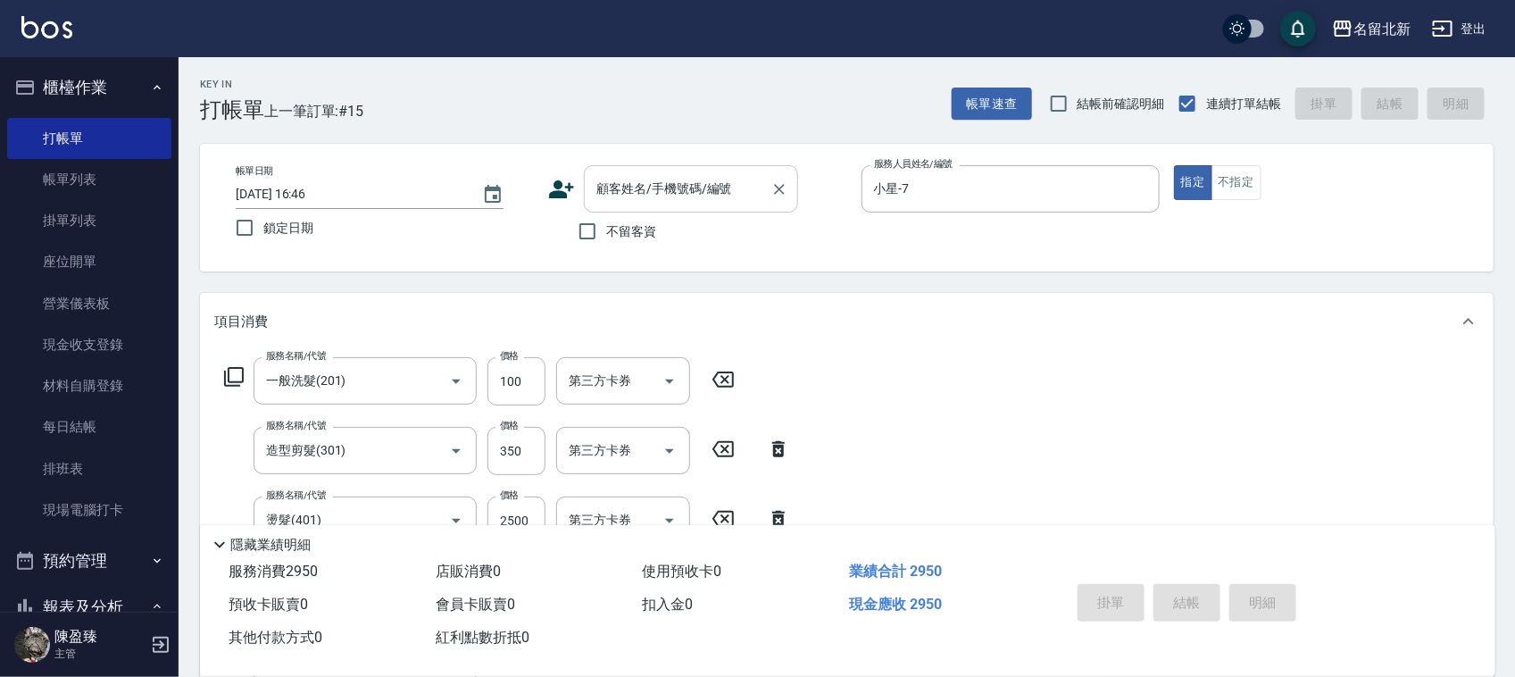
click at [608, 189] on div "顧客姓名/手機號碼/編號 顧客姓名/手機號碼/編號" at bounding box center [691, 188] width 214 height 47
click at [639, 229] on li "敏珠/0911205661/" at bounding box center [691, 234] width 214 height 29
type input "敏珠/0911205661/"
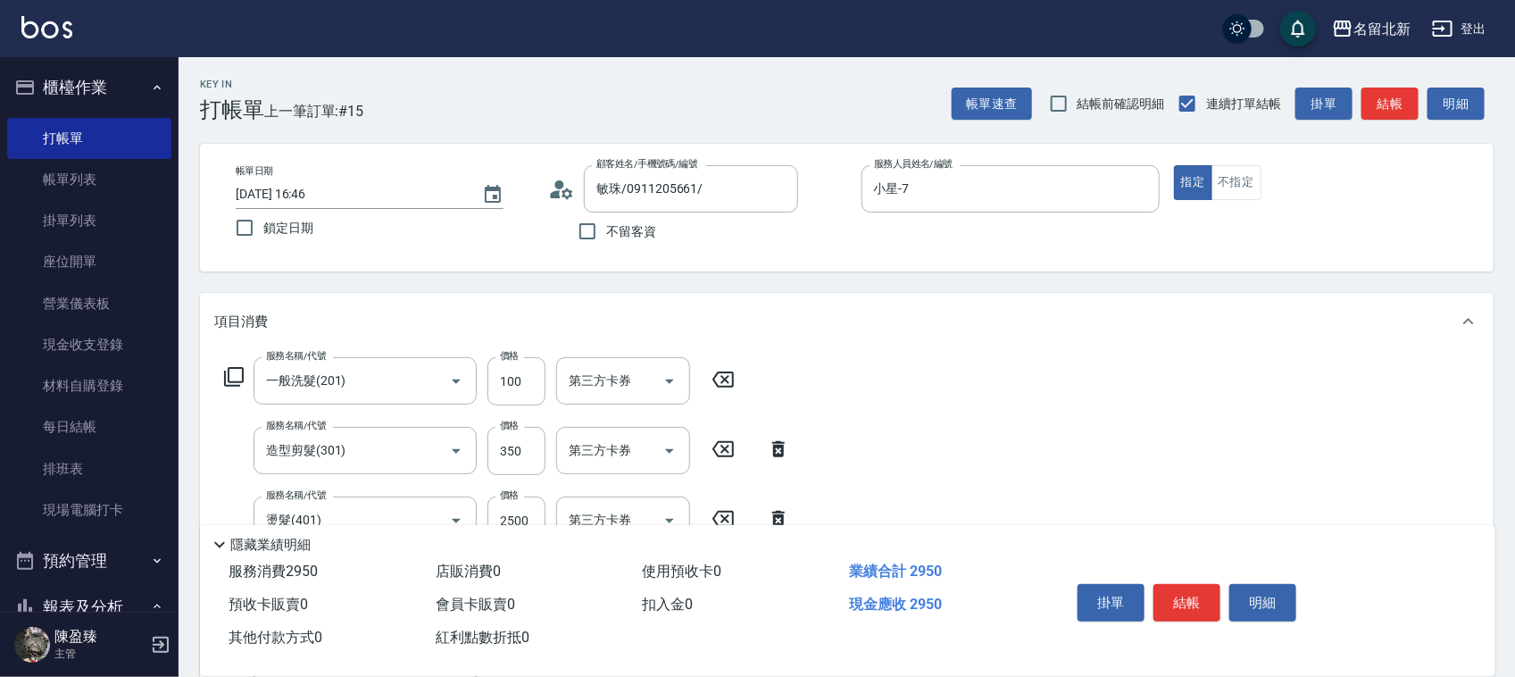
click at [564, 180] on icon at bounding box center [561, 189] width 27 height 27
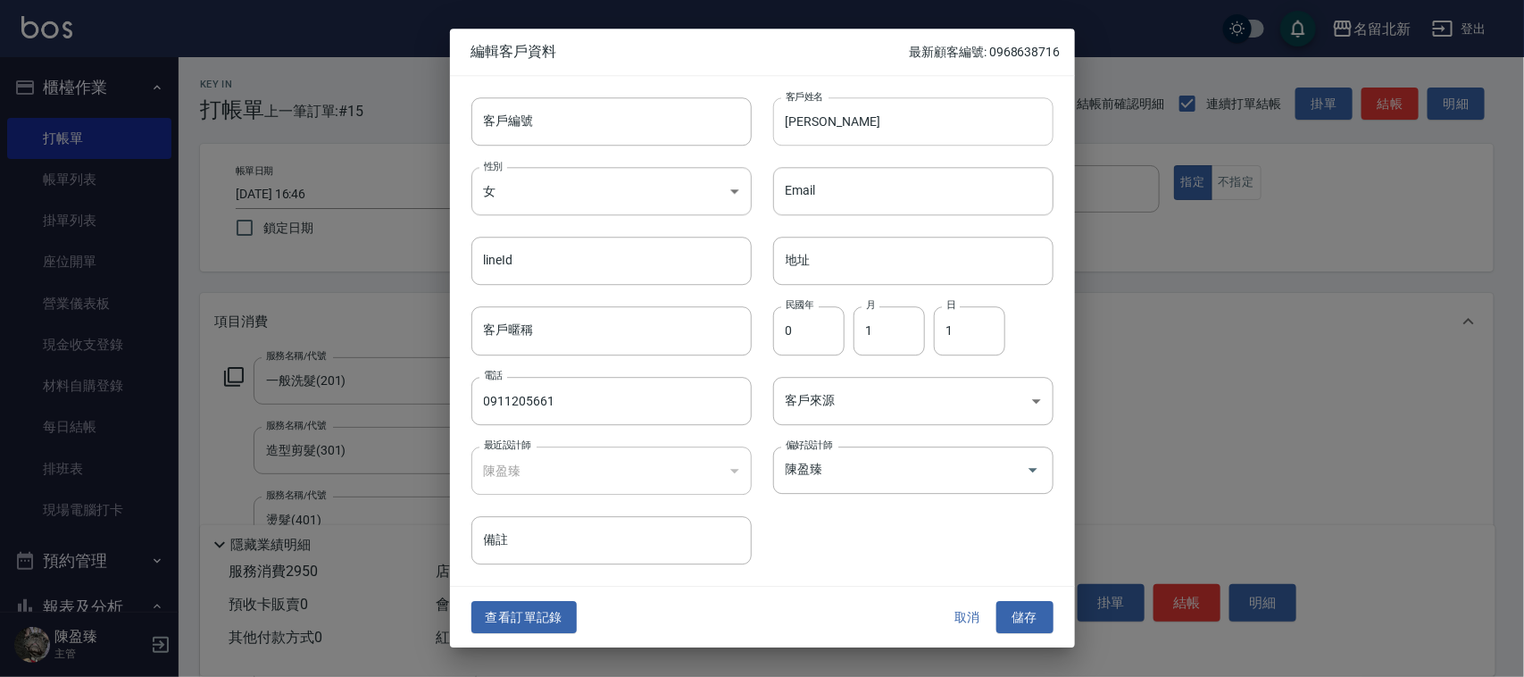
click at [787, 122] on input "敏珠" at bounding box center [913, 121] width 280 height 48
type input "[PERSON_NAME]"
click at [1035, 604] on button "儲存" at bounding box center [1024, 617] width 57 height 33
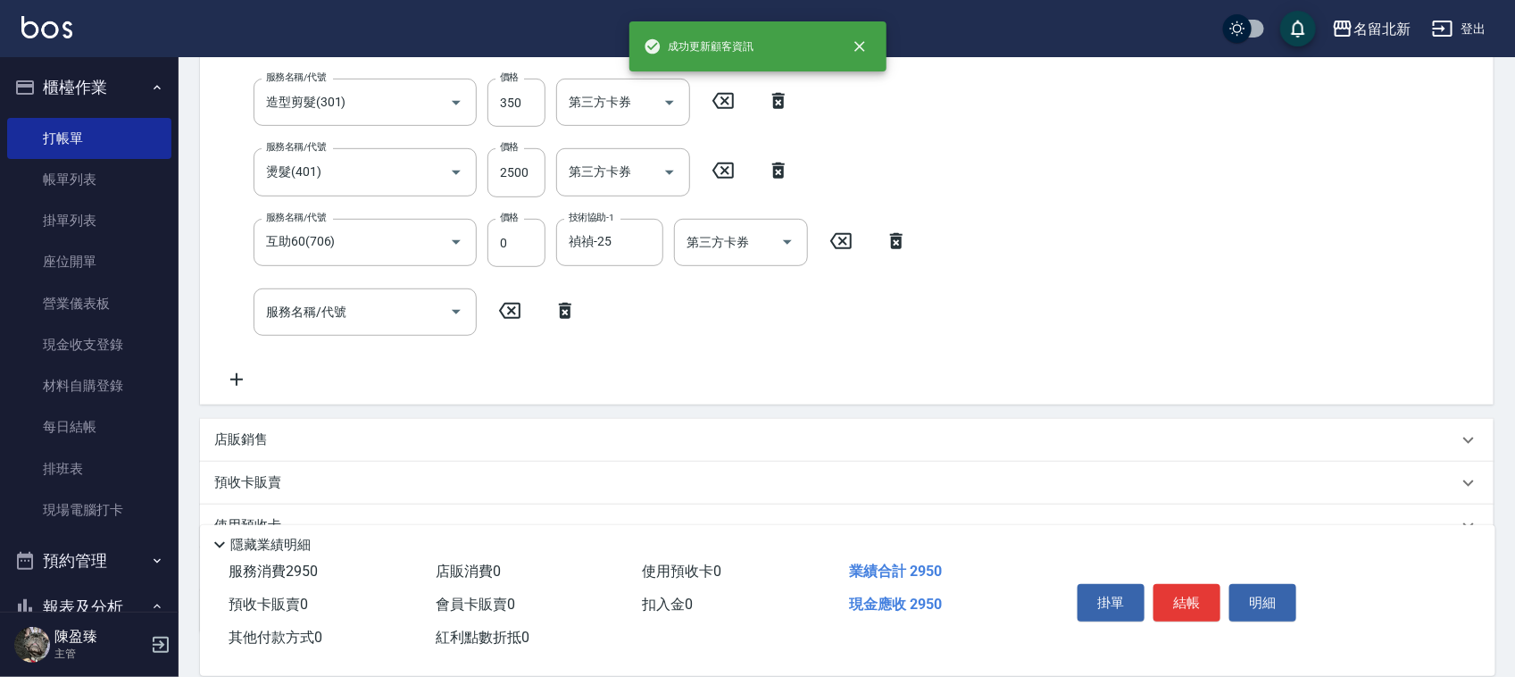
scroll to position [473, 0]
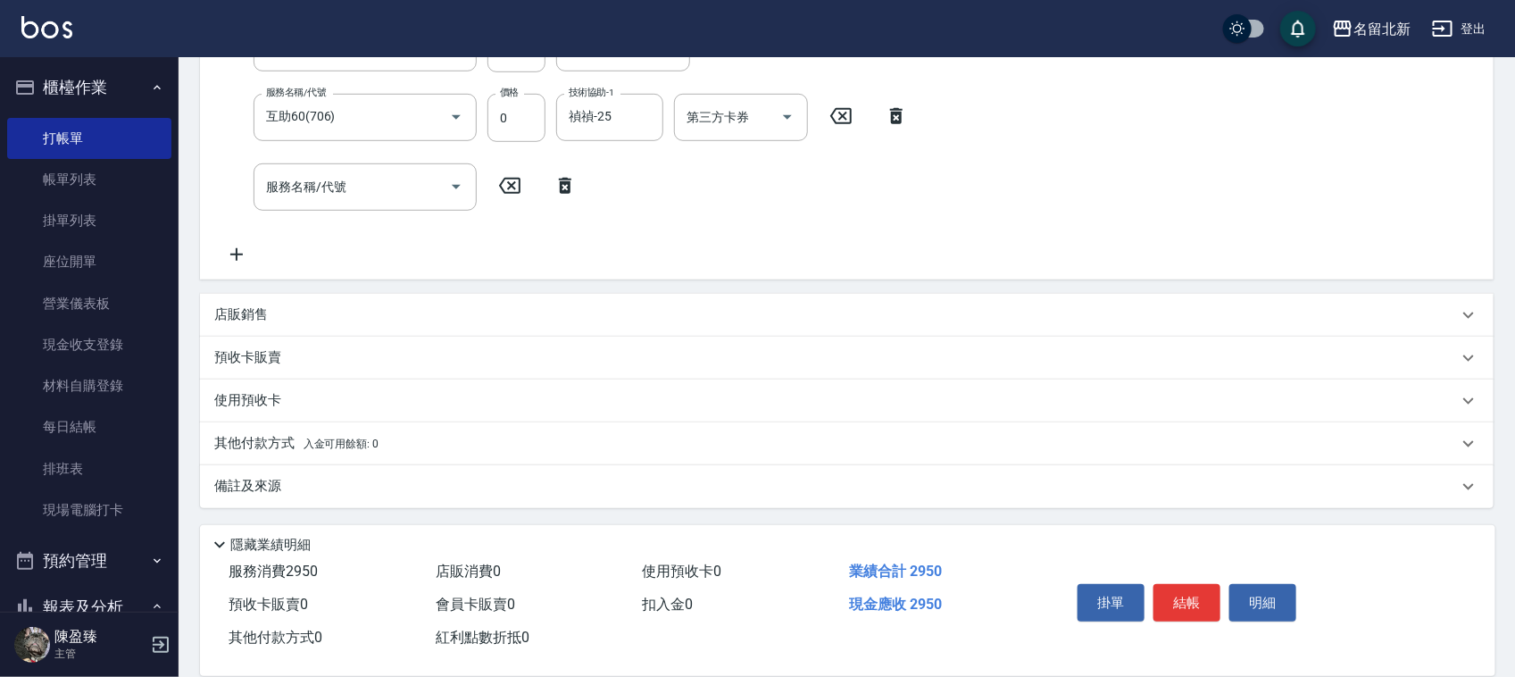
click at [273, 430] on div "其他付款方式 入金可用餘額: 0" at bounding box center [846, 443] width 1293 height 43
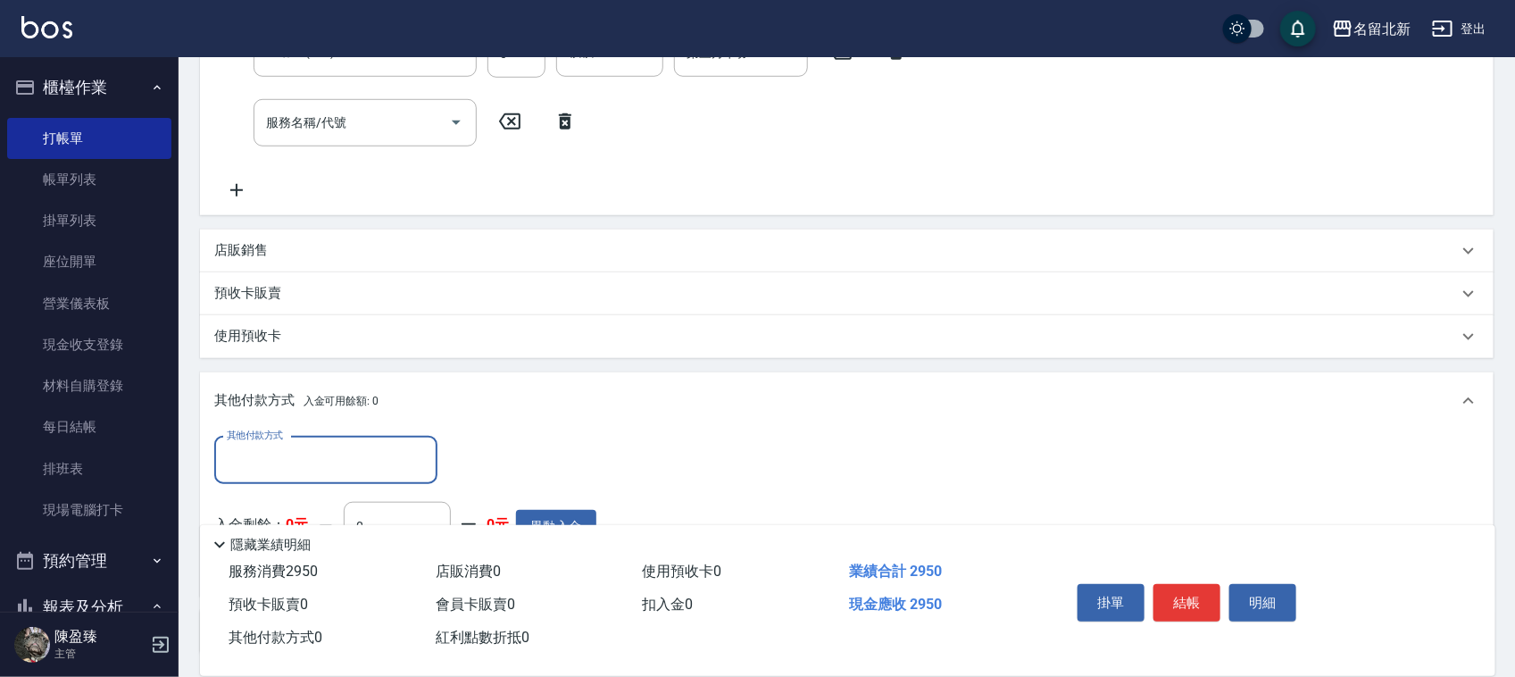
scroll to position [684, 0]
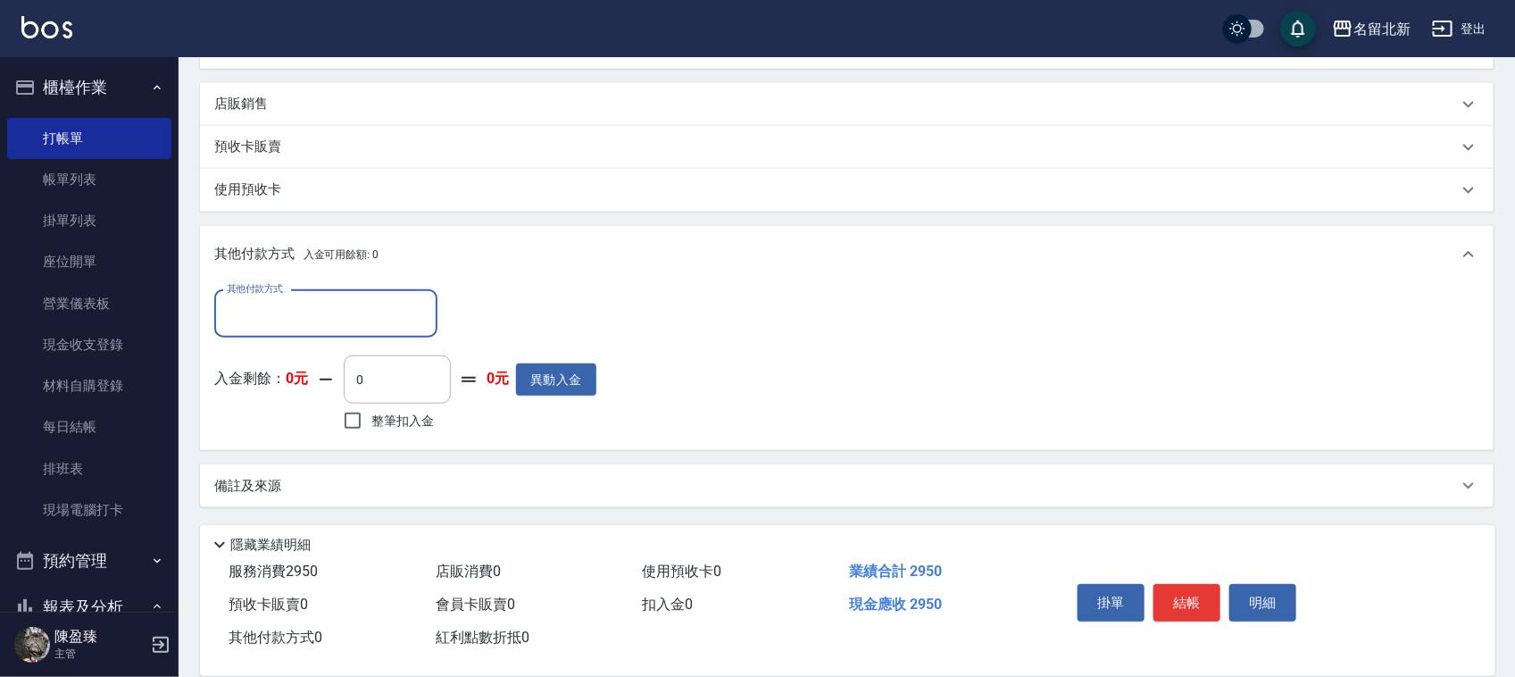
click at [237, 302] on input "其他付款方式" at bounding box center [325, 313] width 207 height 31
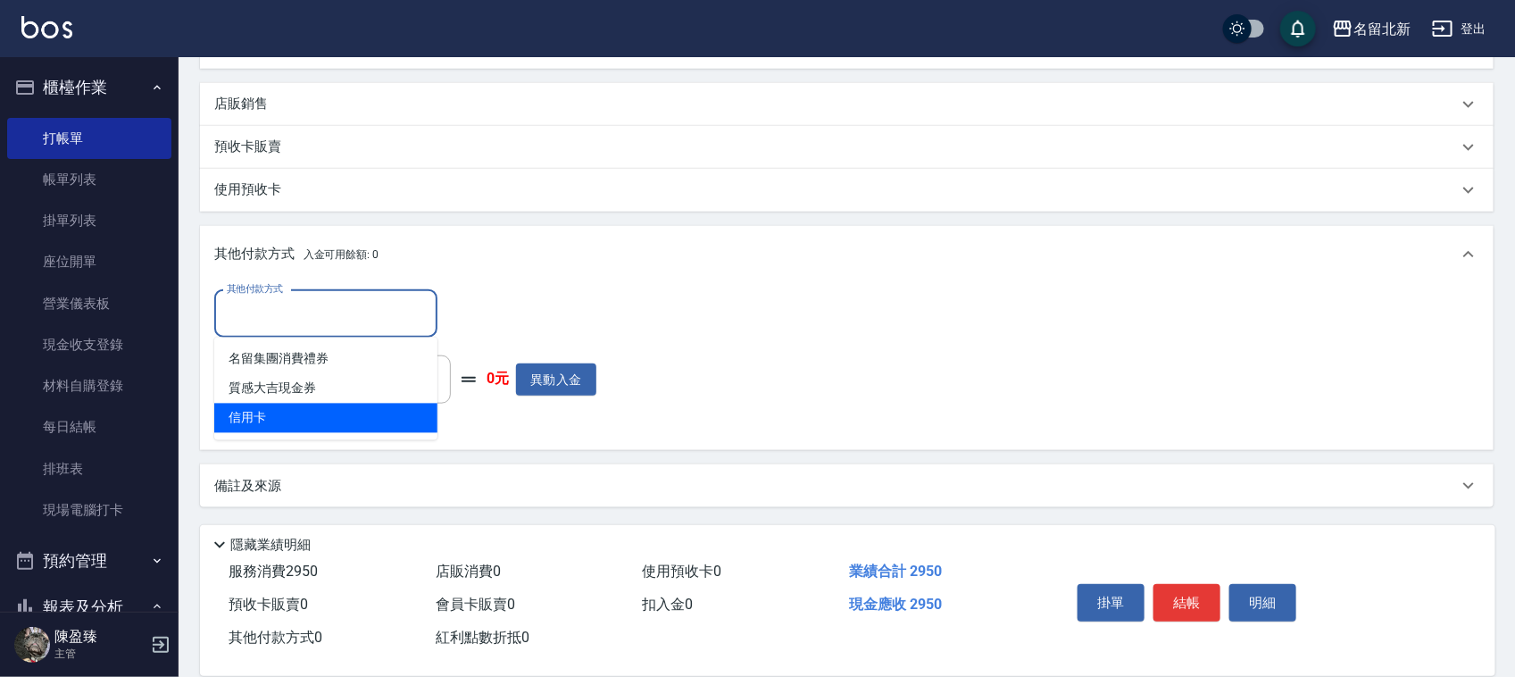
click at [248, 411] on span "信用卡" at bounding box center [325, 417] width 223 height 29
type input "信用卡"
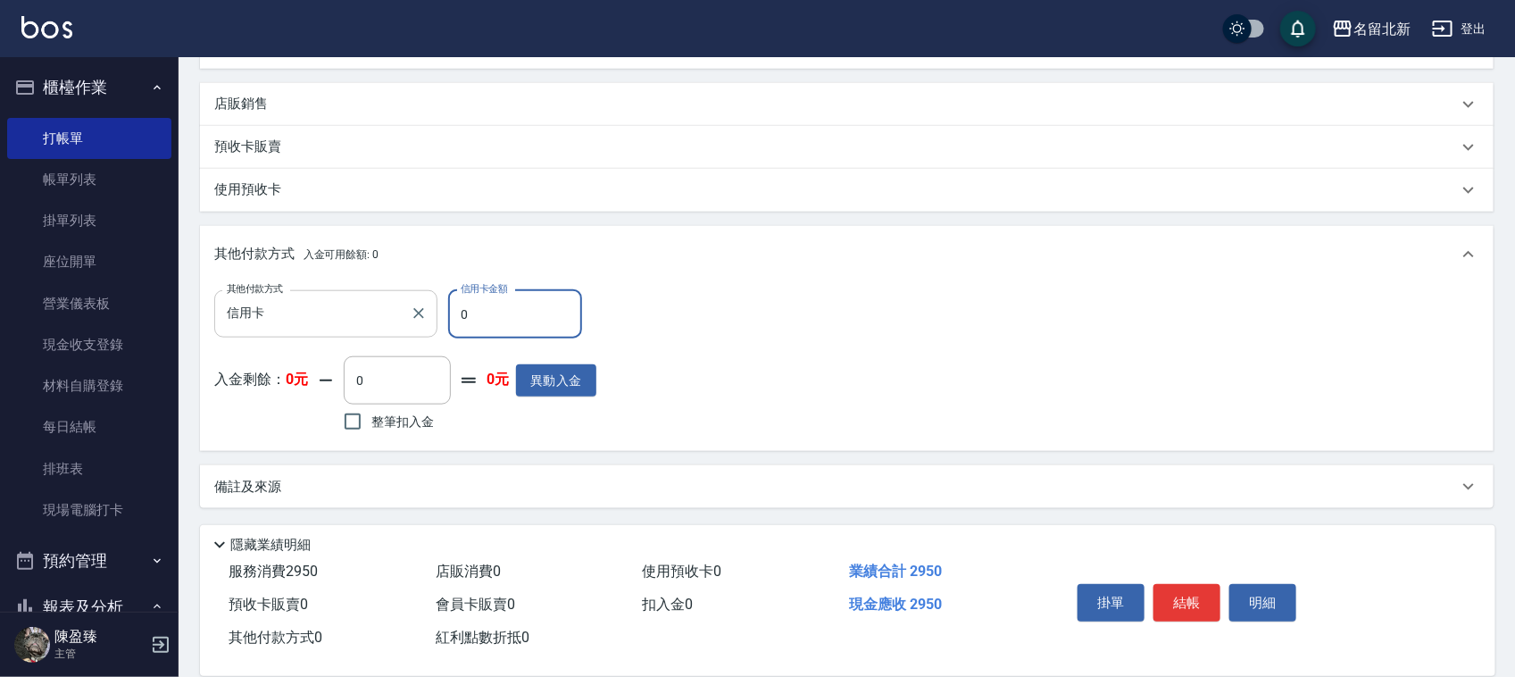
drag, startPoint x: 485, startPoint y: 308, endPoint x: 342, endPoint y: 300, distance: 143.1
click at [375, 304] on div "其他付款方式 信用卡 其他付款方式 信用卡金額 0 信用卡金額" at bounding box center [405, 314] width 382 height 48
type input "2950"
click at [1192, 594] on button "結帳" at bounding box center [1186, 602] width 67 height 37
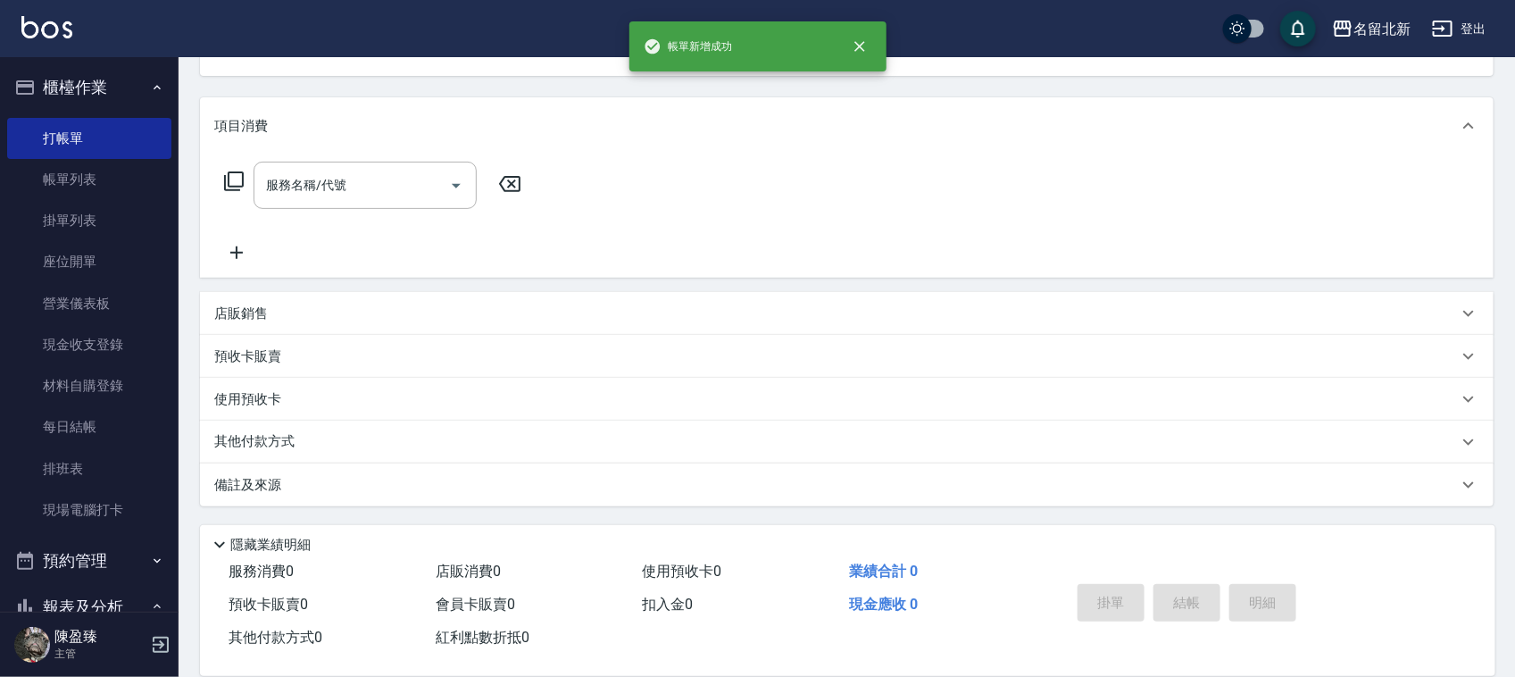
scroll to position [0, 0]
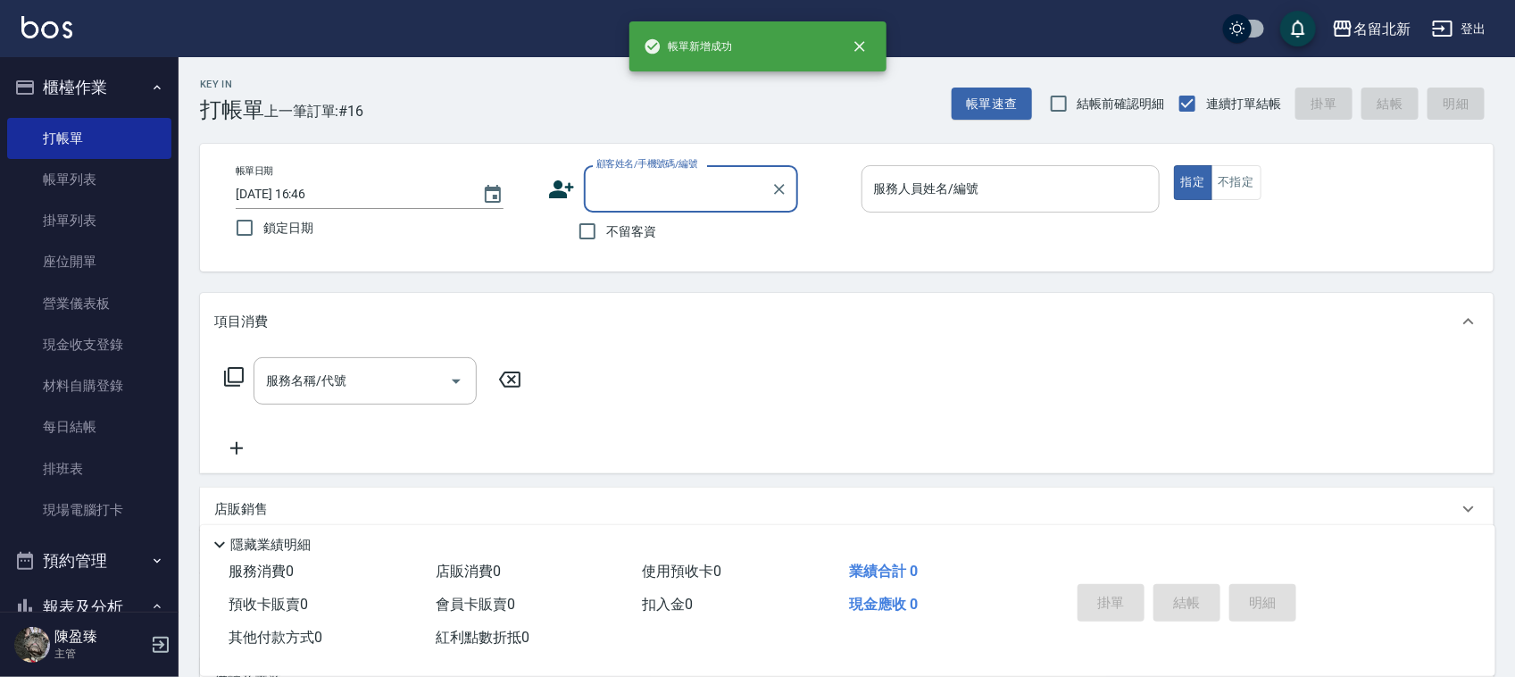
click at [1059, 199] on input "服務人員姓名/編號" at bounding box center [1010, 188] width 282 height 31
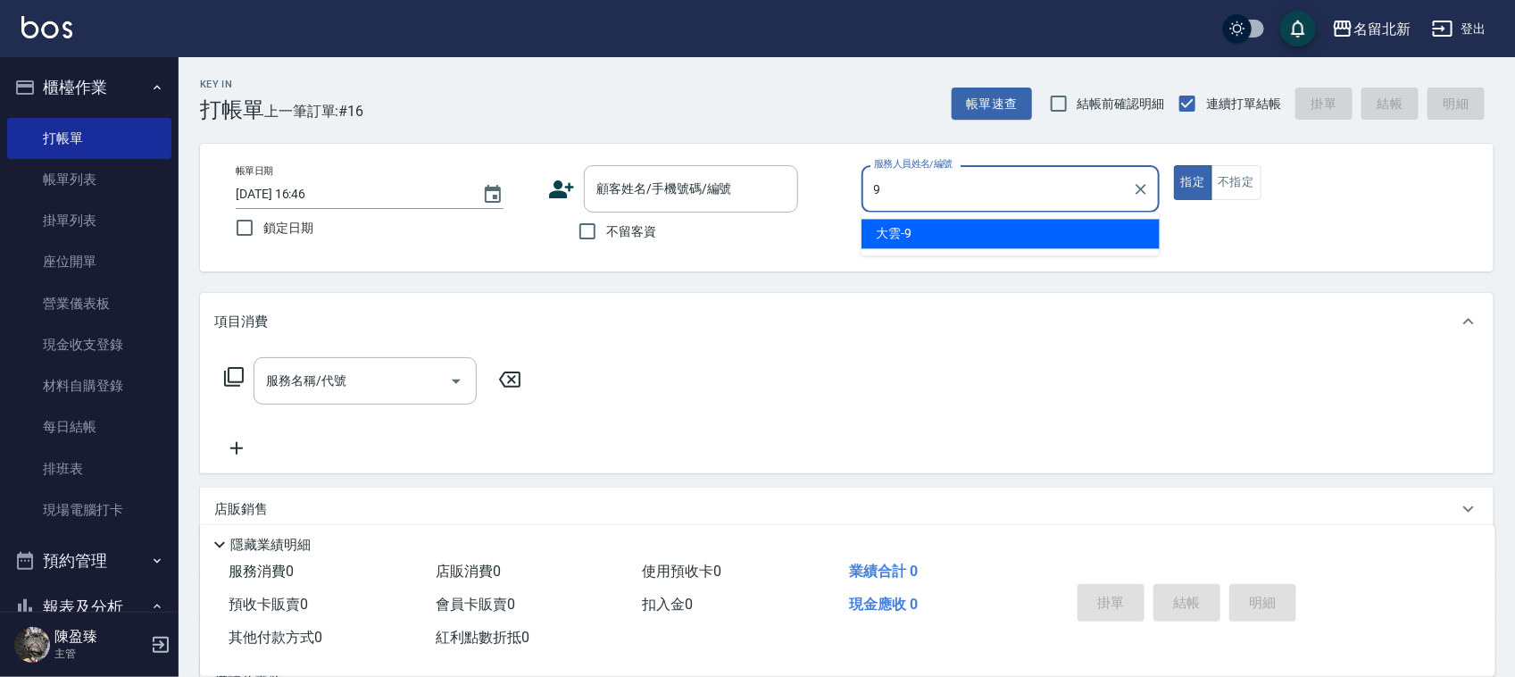
type input "大雲-9"
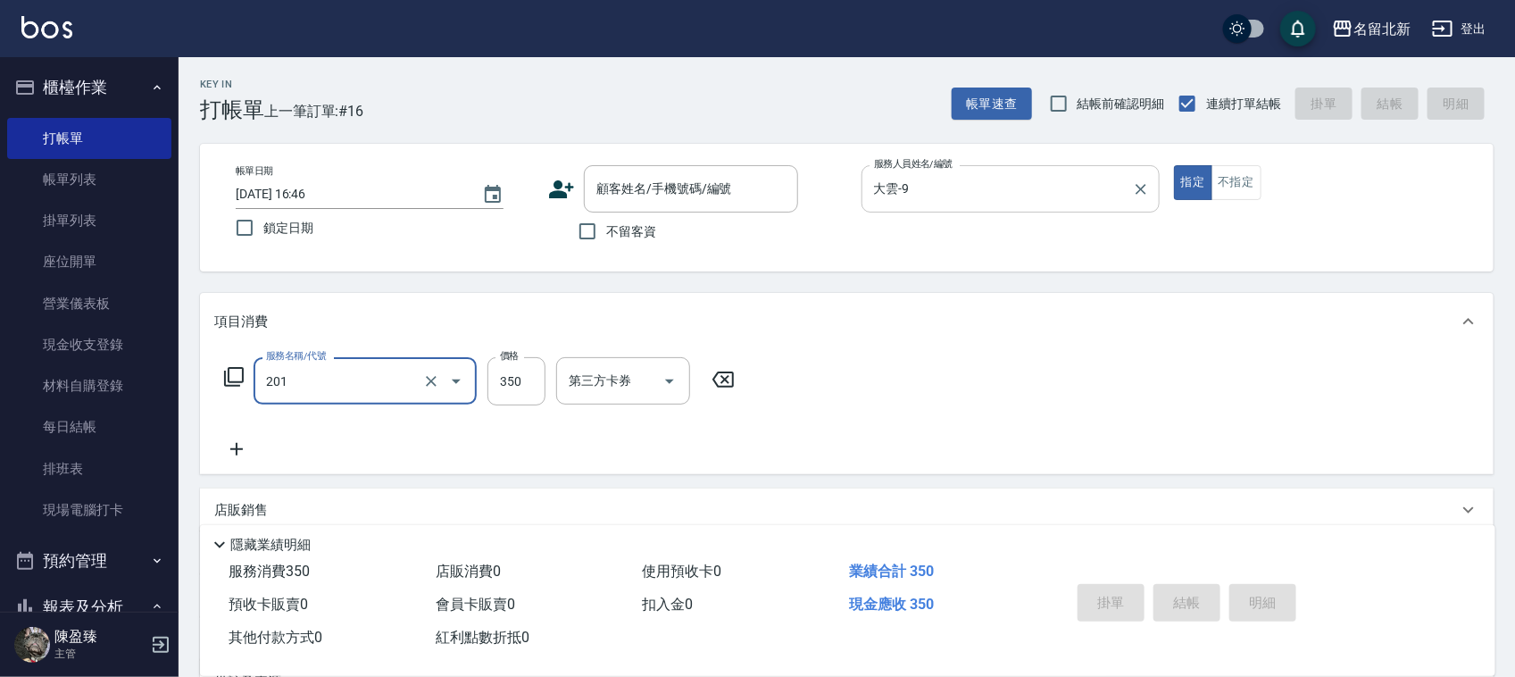
type input "一般洗髮(201)"
type input "301"
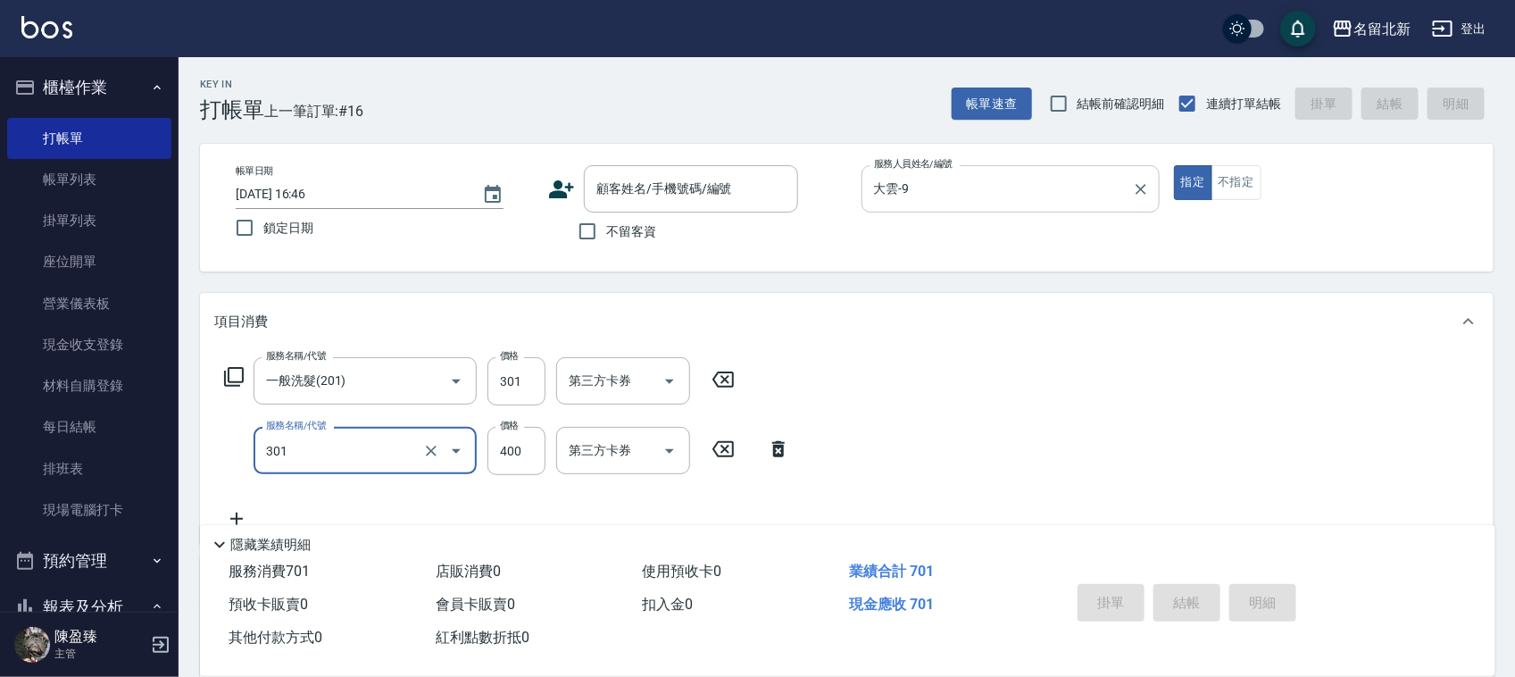
type input "造型剪髮(301)"
type input "380"
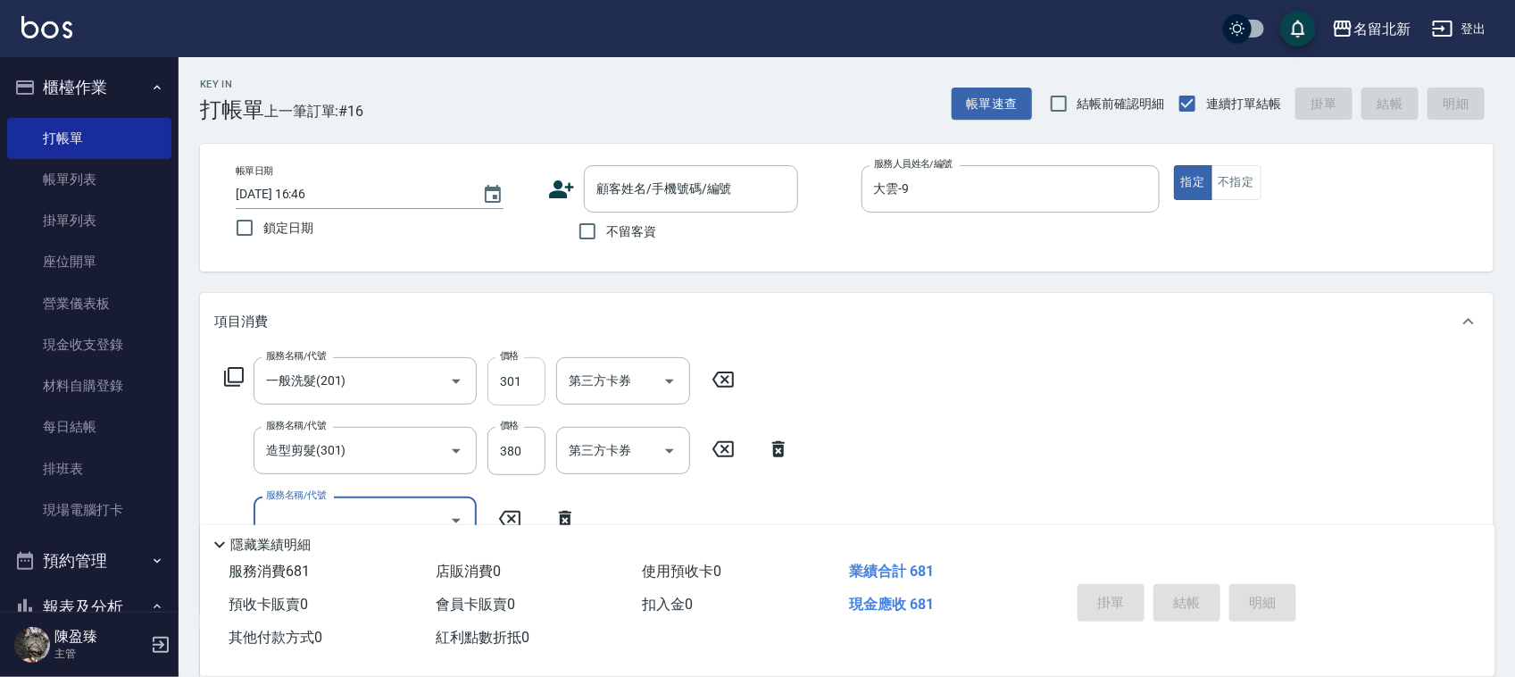
click at [518, 379] on input "301" at bounding box center [516, 381] width 58 height 48
click at [520, 381] on input "301" at bounding box center [516, 381] width 58 height 48
type input "350"
drag, startPoint x: 1235, startPoint y: 201, endPoint x: 1236, endPoint y: 181, distance: 19.7
click at [1236, 202] on div "帳單日期 2025/08/23 16:46 鎖定日期 顧客姓名/手機號碼/編號 顧客姓名/手機號碼/編號 不留客資 服務人員姓名/編號 大雲-9 服務人員姓名…" at bounding box center [846, 207] width 1251 height 85
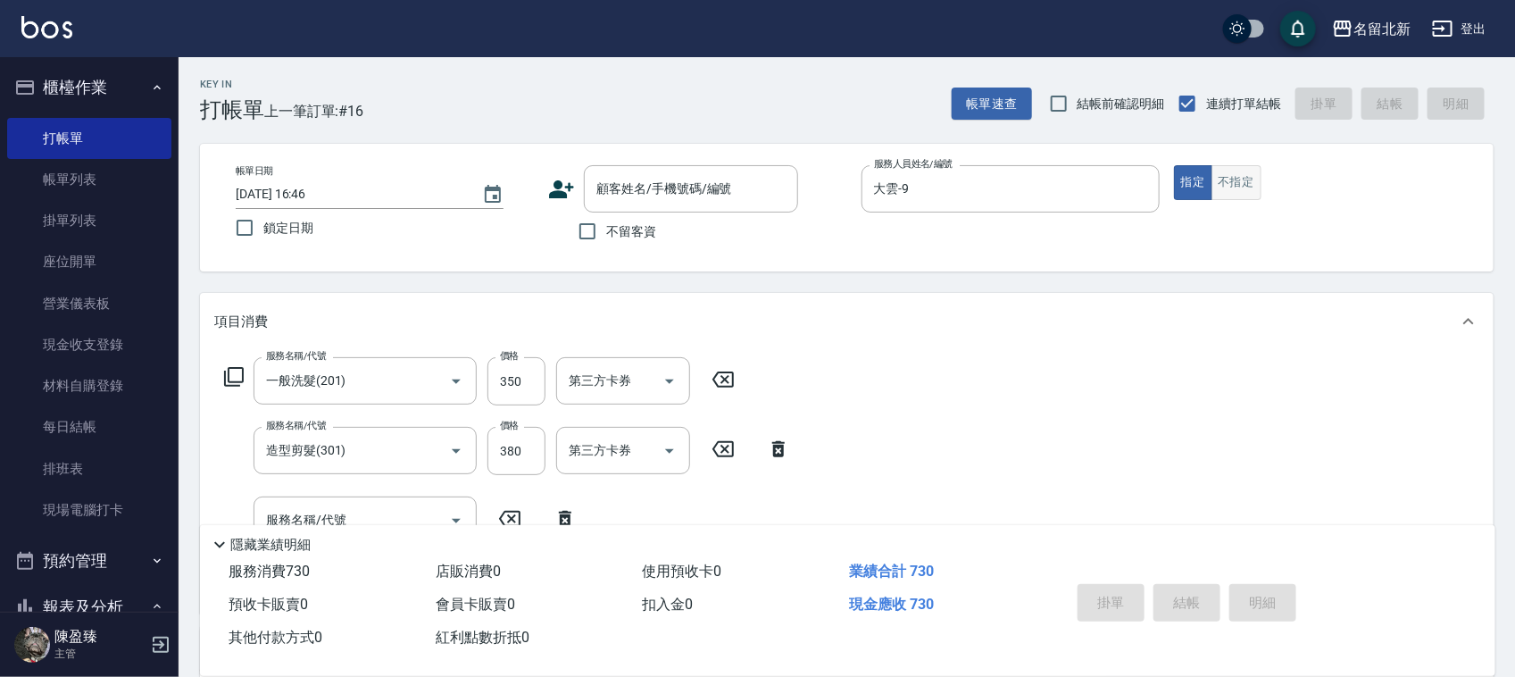
click at [1234, 179] on button "不指定" at bounding box center [1236, 182] width 50 height 35
click at [622, 238] on span "不留客資" at bounding box center [631, 231] width 50 height 19
click at [606, 238] on input "不留客資" at bounding box center [587, 230] width 37 height 37
checkbox input "true"
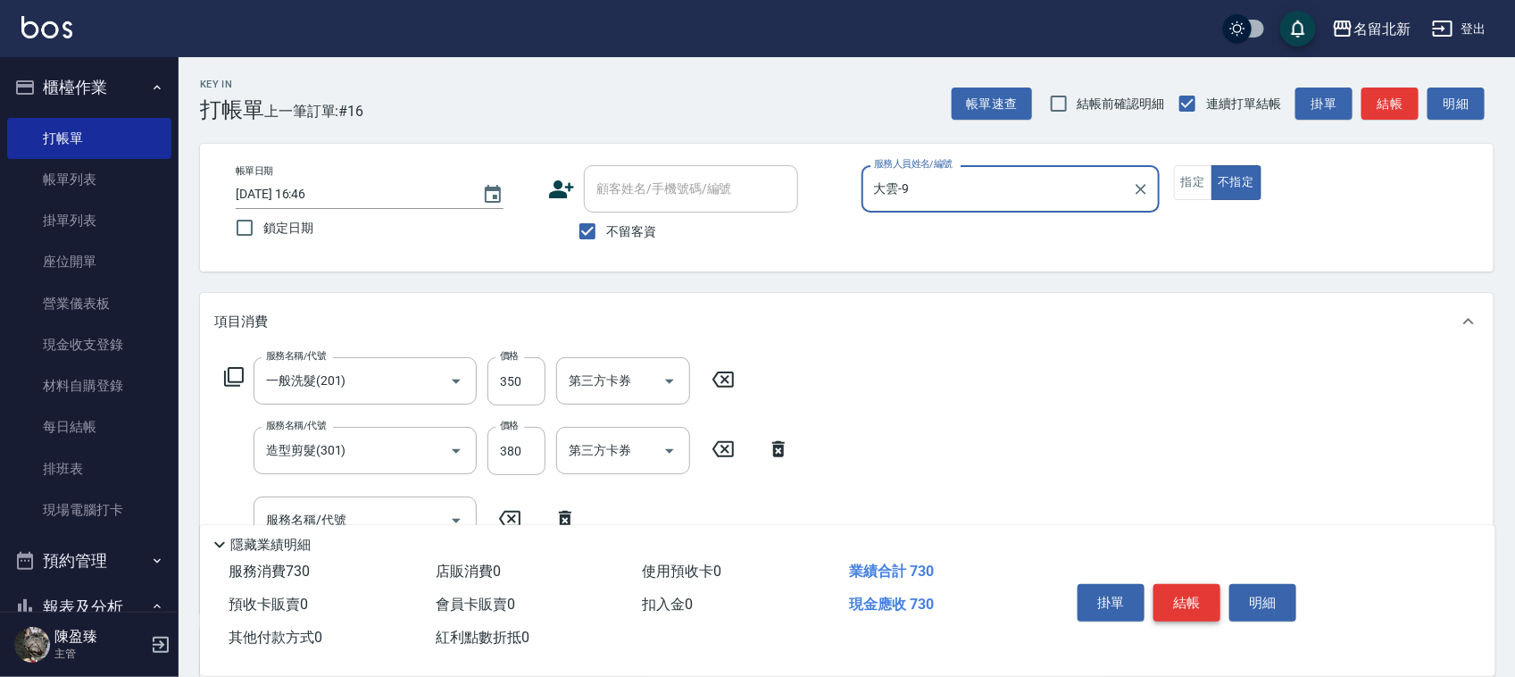
click at [1201, 584] on button "結帳" at bounding box center [1186, 602] width 67 height 37
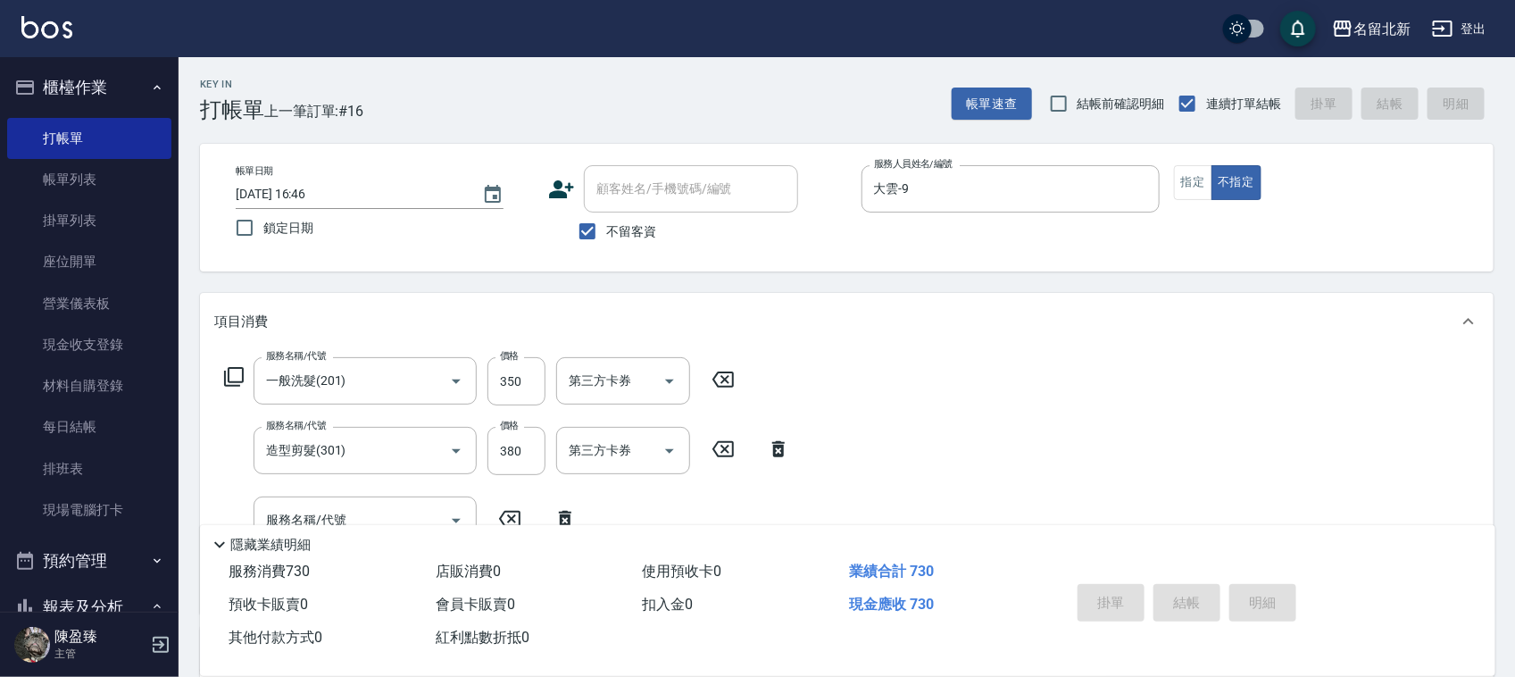
type input "2025/08/23 16:47"
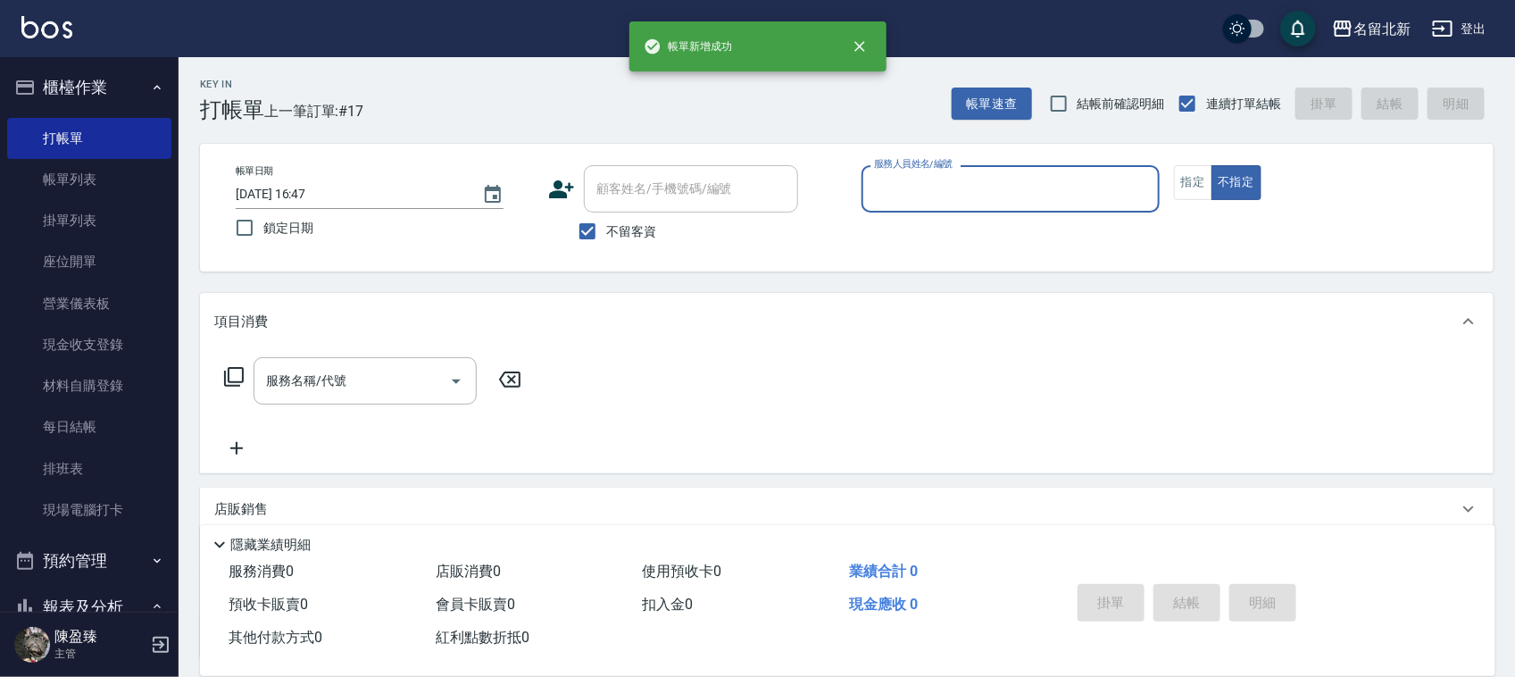
click at [957, 207] on div "服務人員姓名/編號" at bounding box center [1010, 188] width 298 height 47
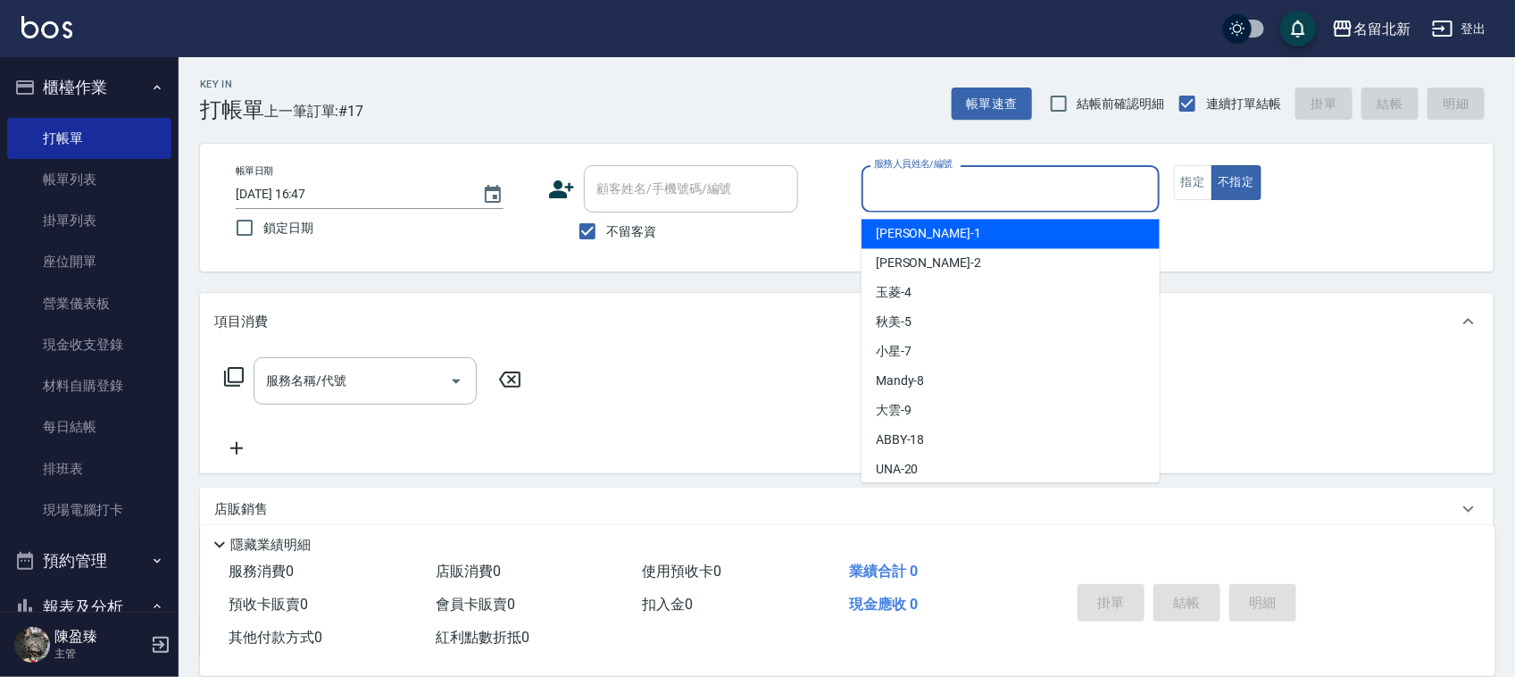
click at [953, 179] on input "服務人員姓名/編號" at bounding box center [1010, 188] width 282 height 31
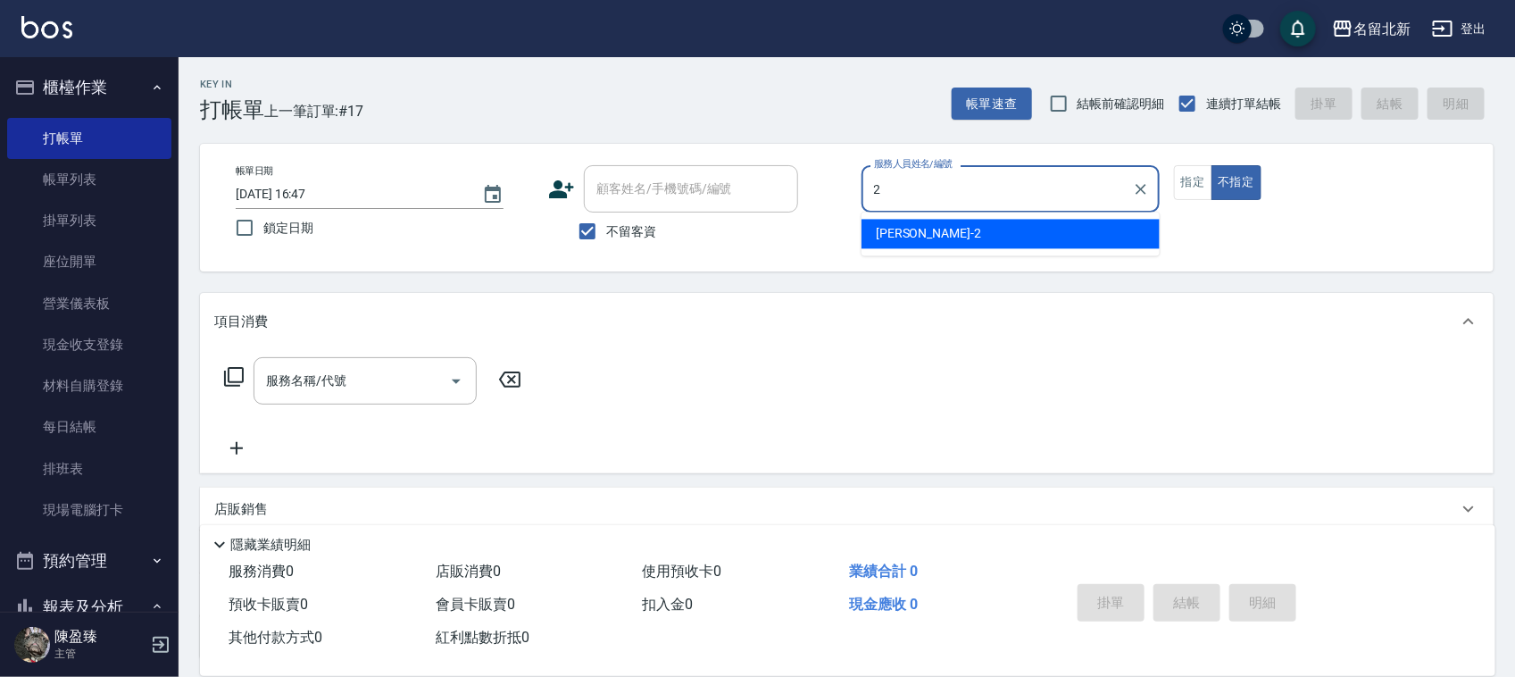
type input "詩芳-2"
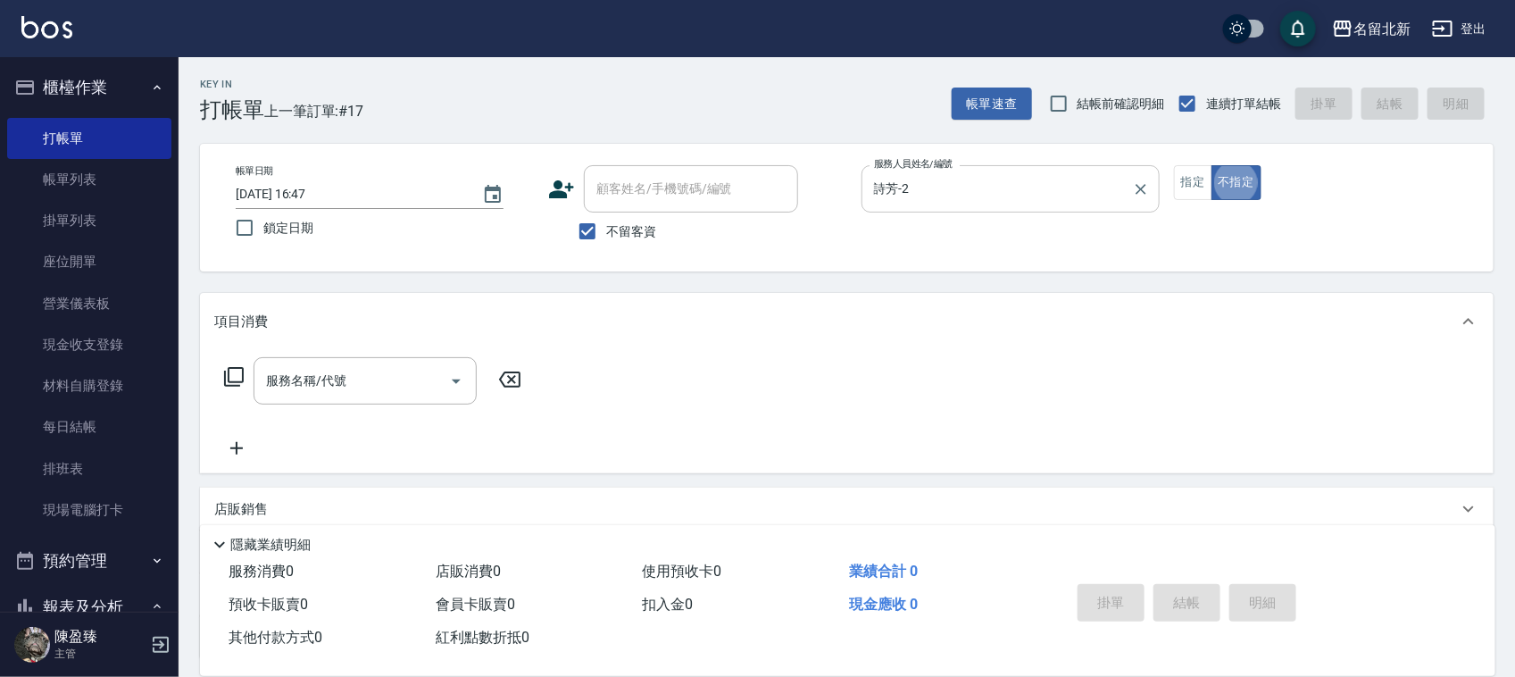
type button "false"
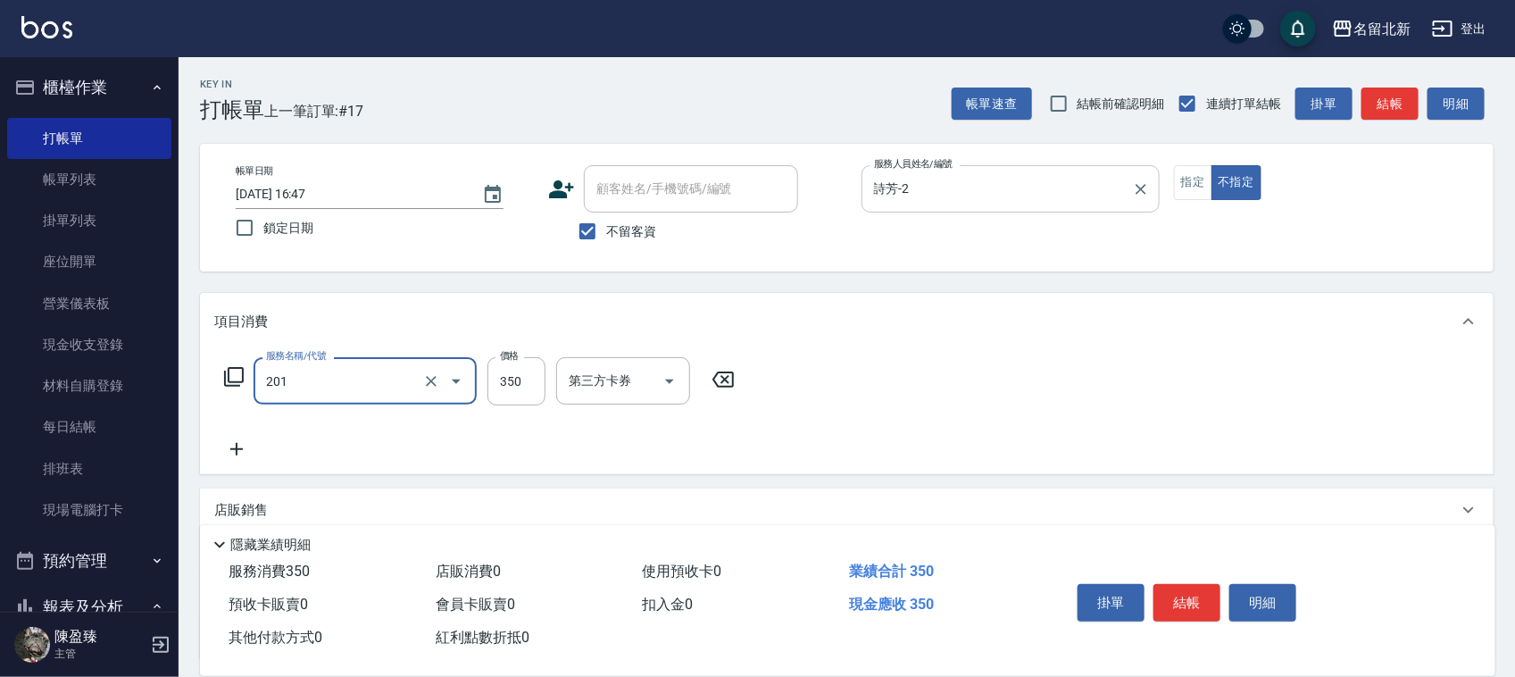
type input "一般洗髮(201)"
type input "100"
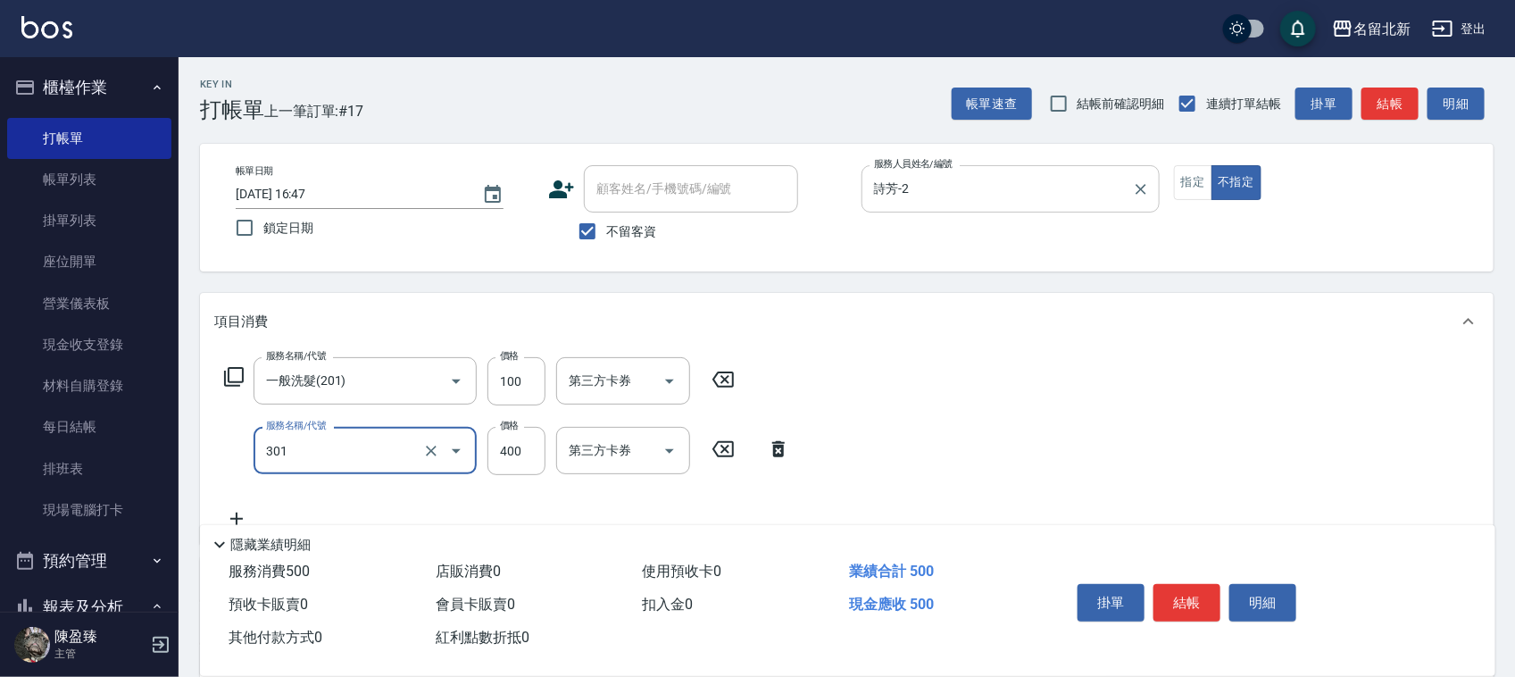
type input "造型剪髮(301)"
type input "380"
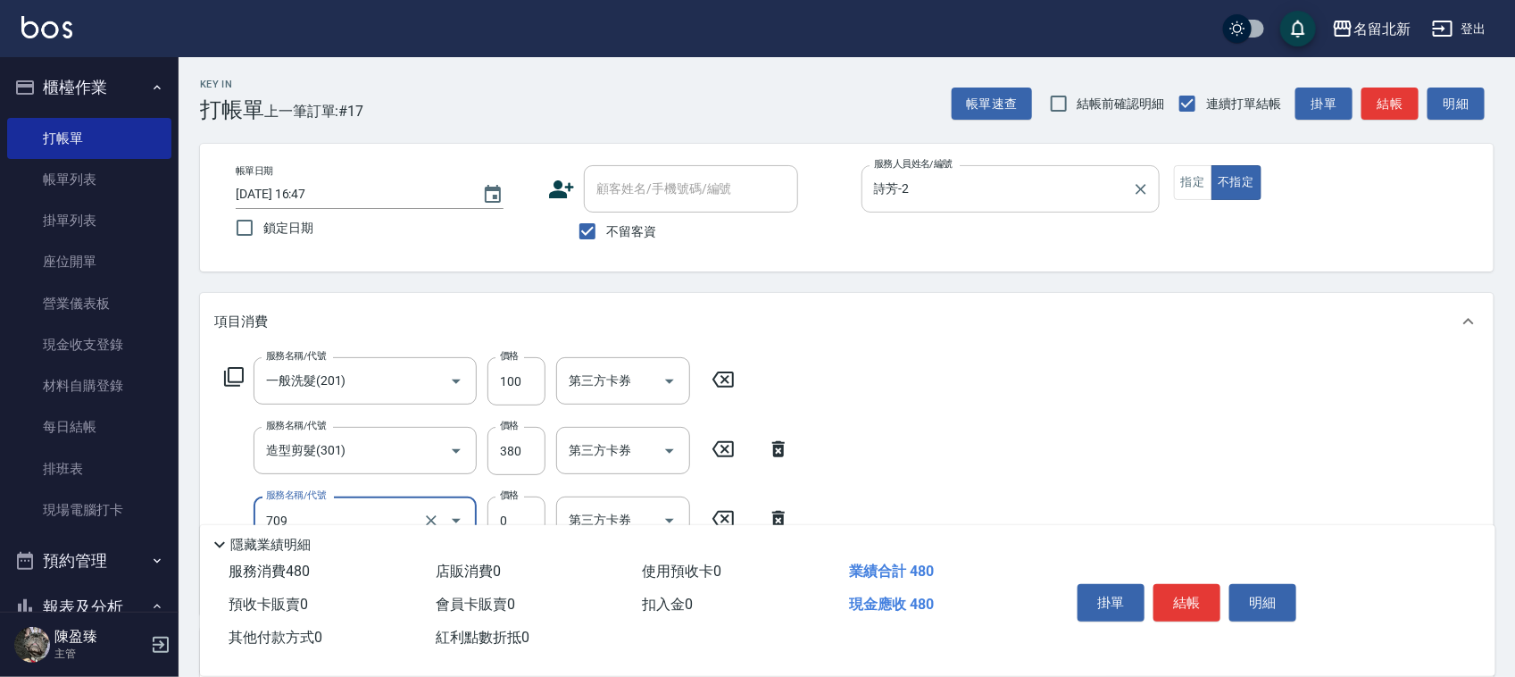
type input "互助90(709)"
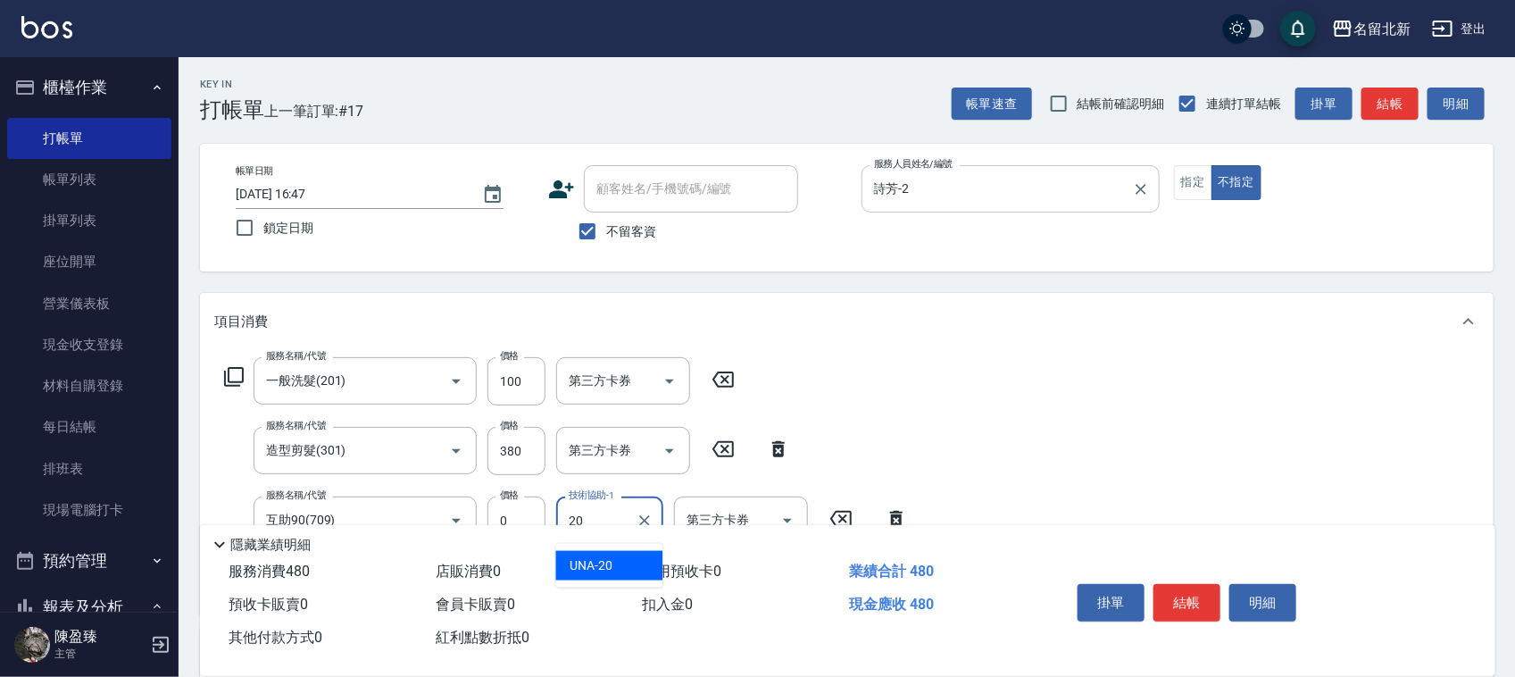
type input "UNA-20"
type input "互助50(705)"
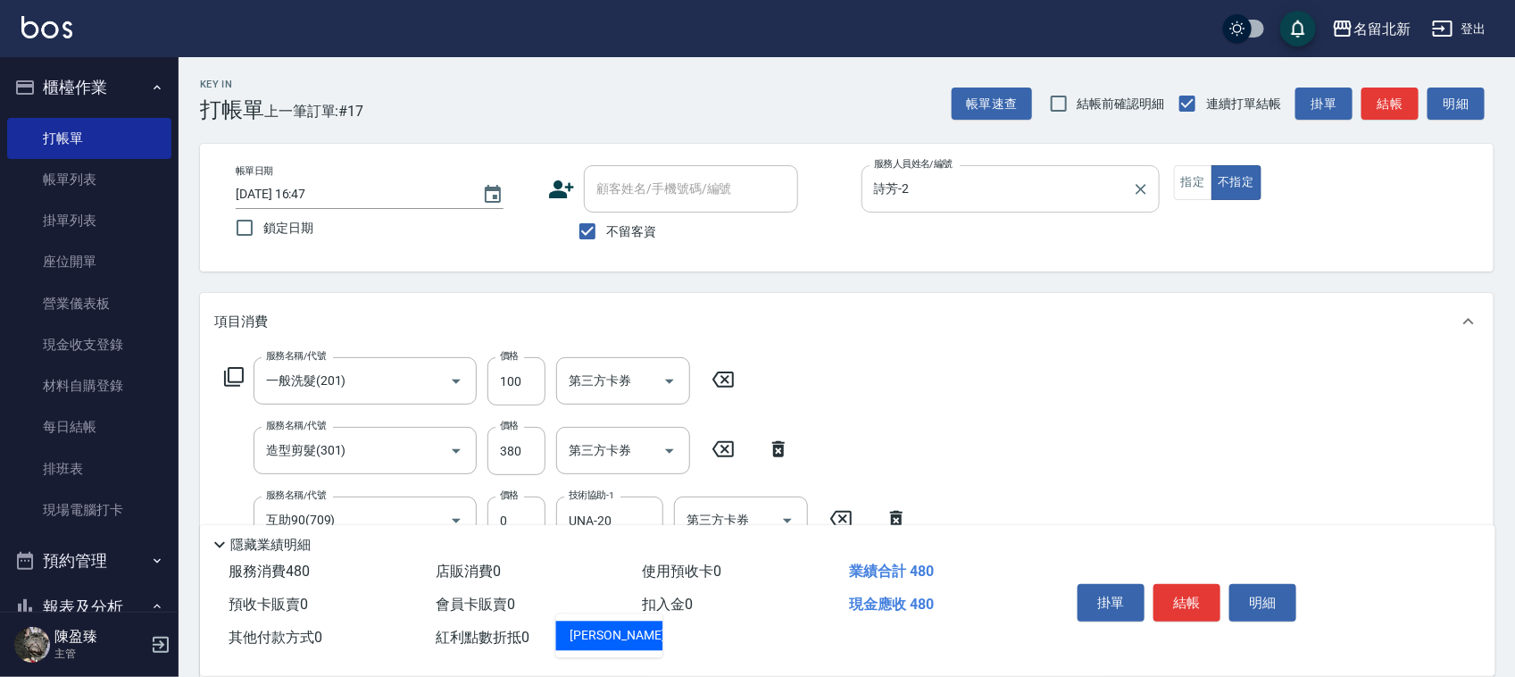
type input "艾莉莎-21"
click at [1188, 184] on button "指定" at bounding box center [1193, 182] width 38 height 35
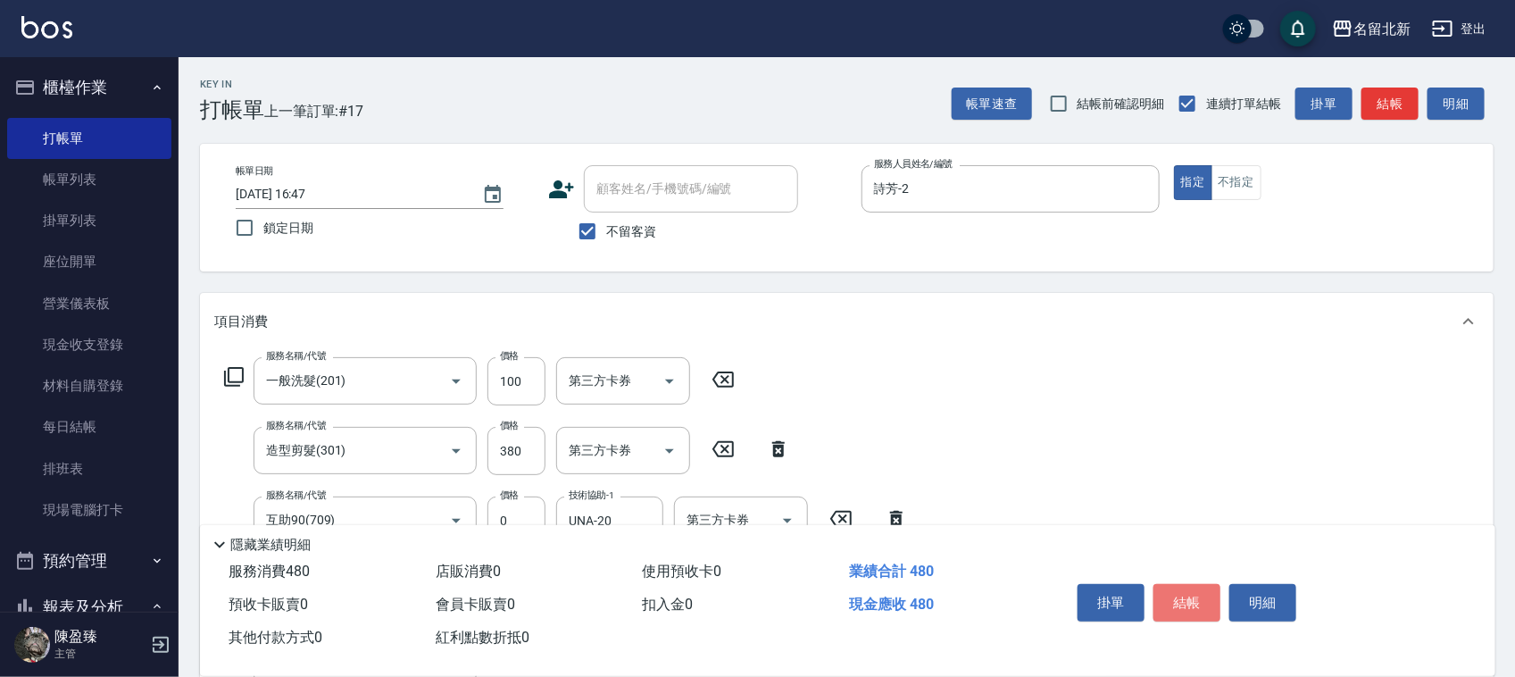
drag, startPoint x: 1184, startPoint y: 596, endPoint x: 1199, endPoint y: 595, distance: 15.3
click at [1185, 599] on button "結帳" at bounding box center [1186, 602] width 67 height 37
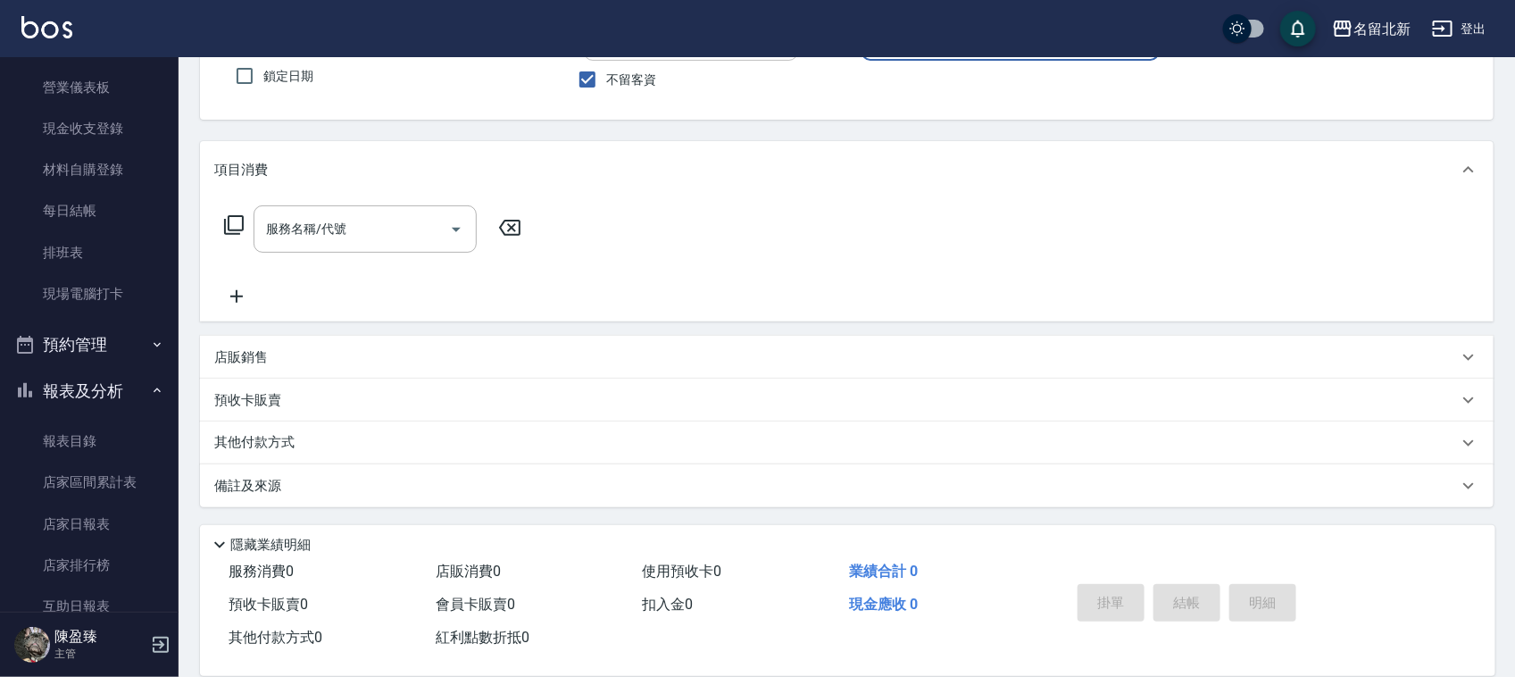
scroll to position [335, 0]
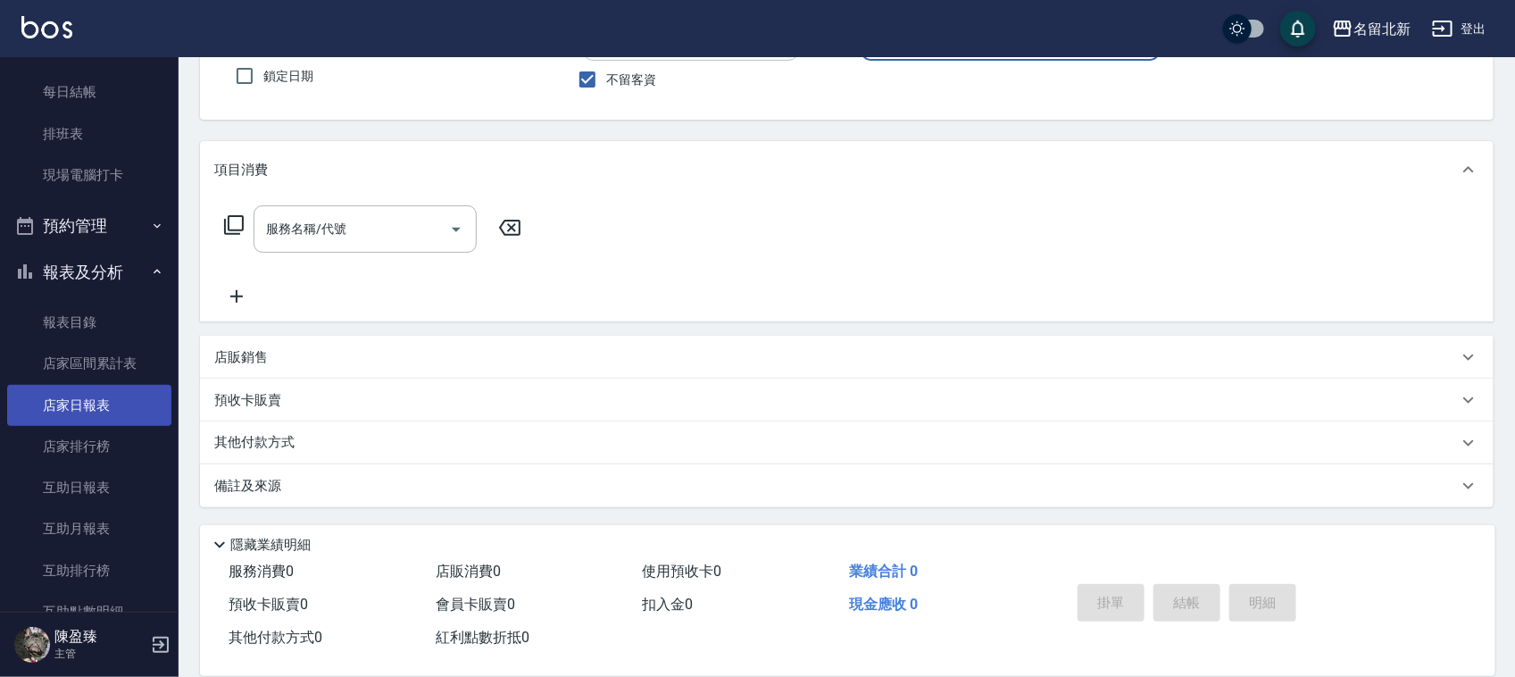
click at [101, 398] on link "店家日報表" at bounding box center [89, 405] width 164 height 41
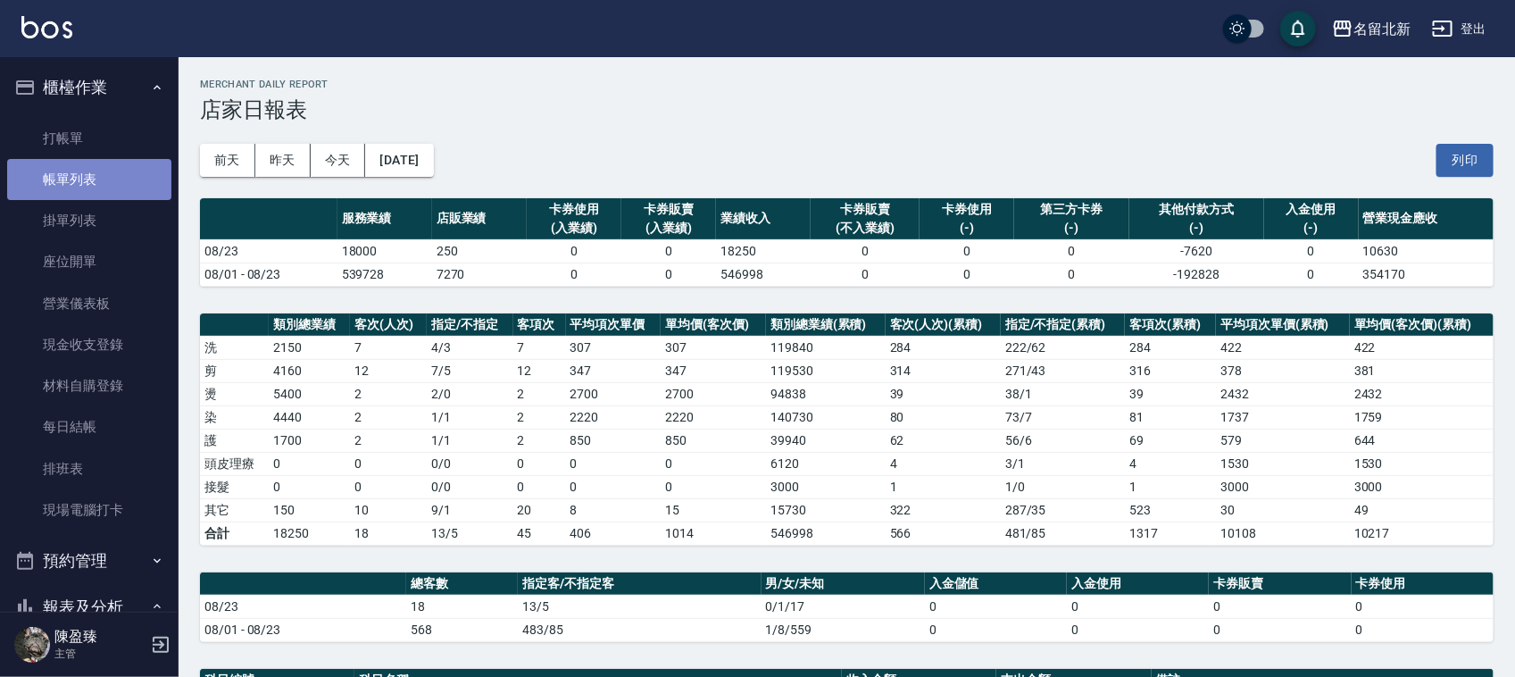
click at [98, 170] on link "帳單列表" at bounding box center [89, 179] width 164 height 41
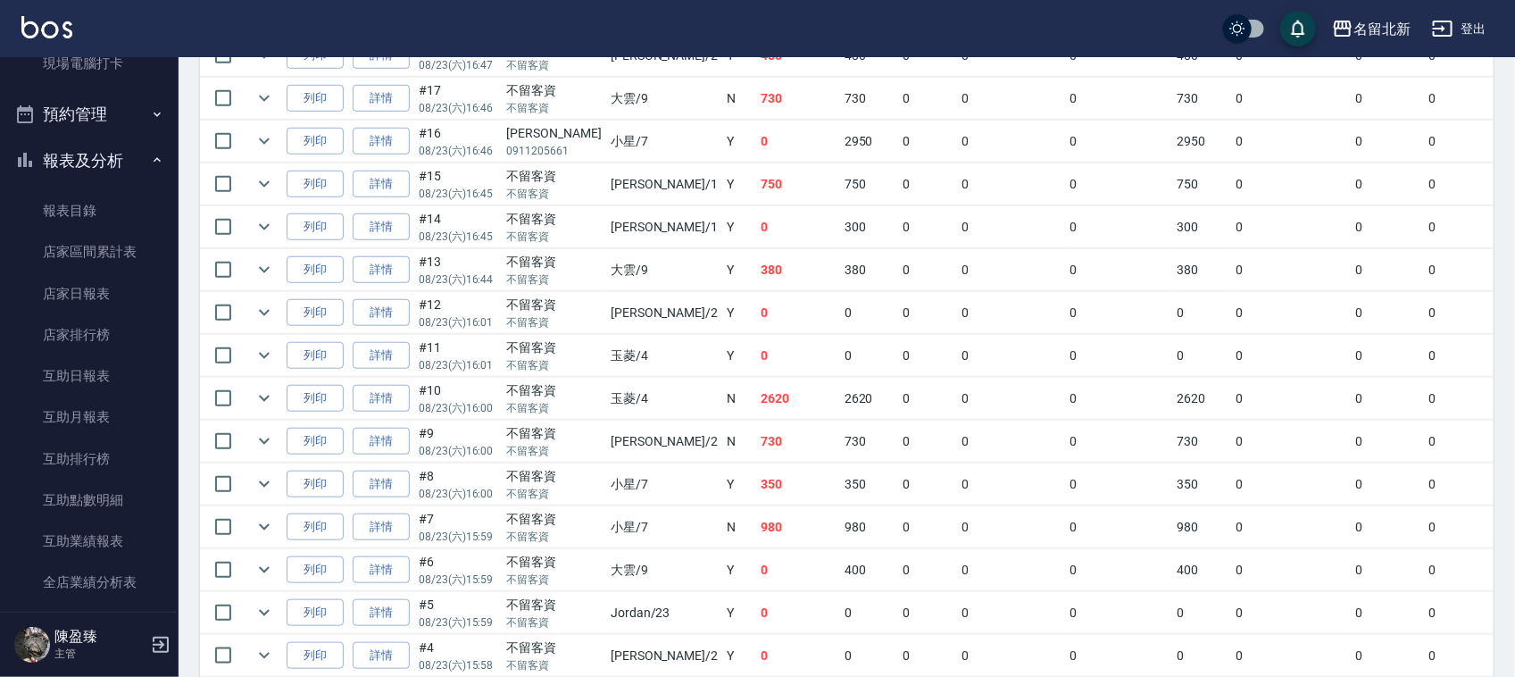
scroll to position [502, 0]
click at [86, 291] on link "店家日報表" at bounding box center [89, 293] width 164 height 41
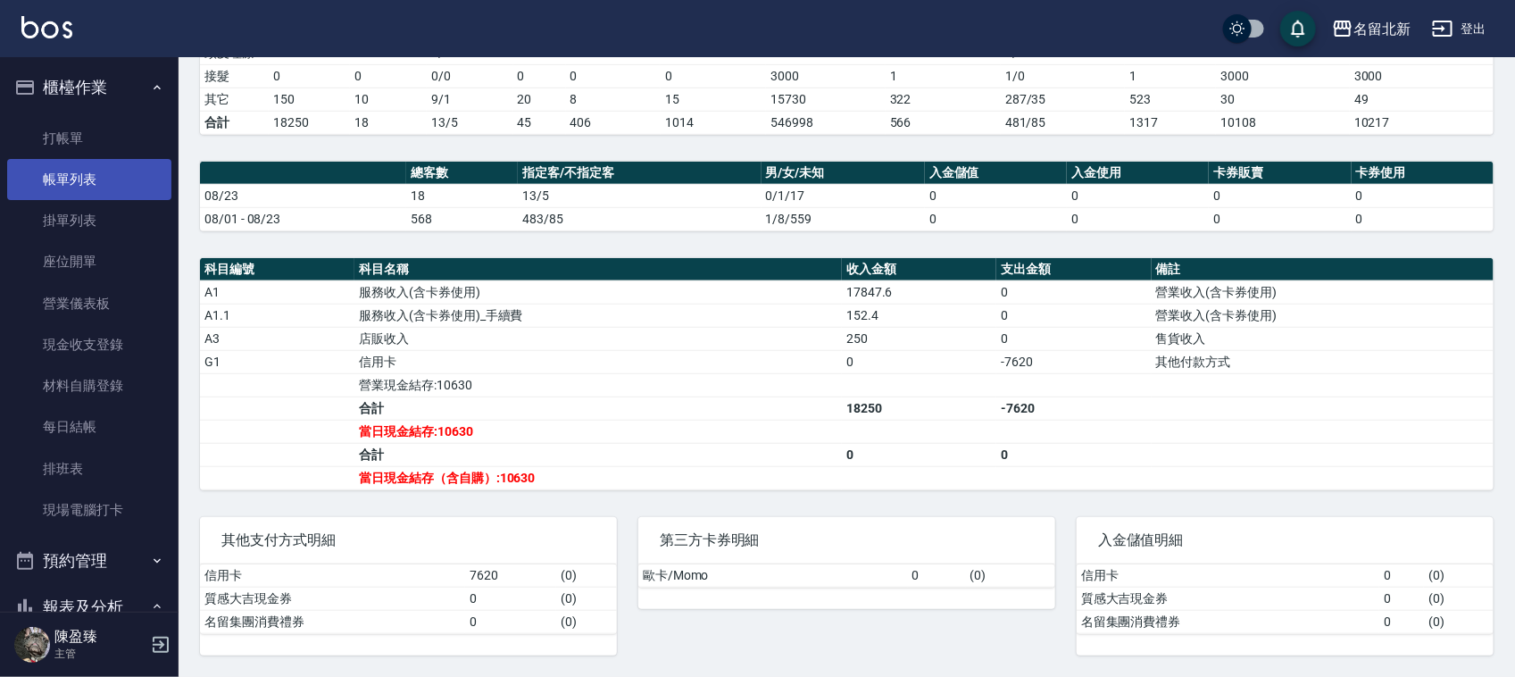
click at [46, 168] on link "帳單列表" at bounding box center [89, 179] width 164 height 41
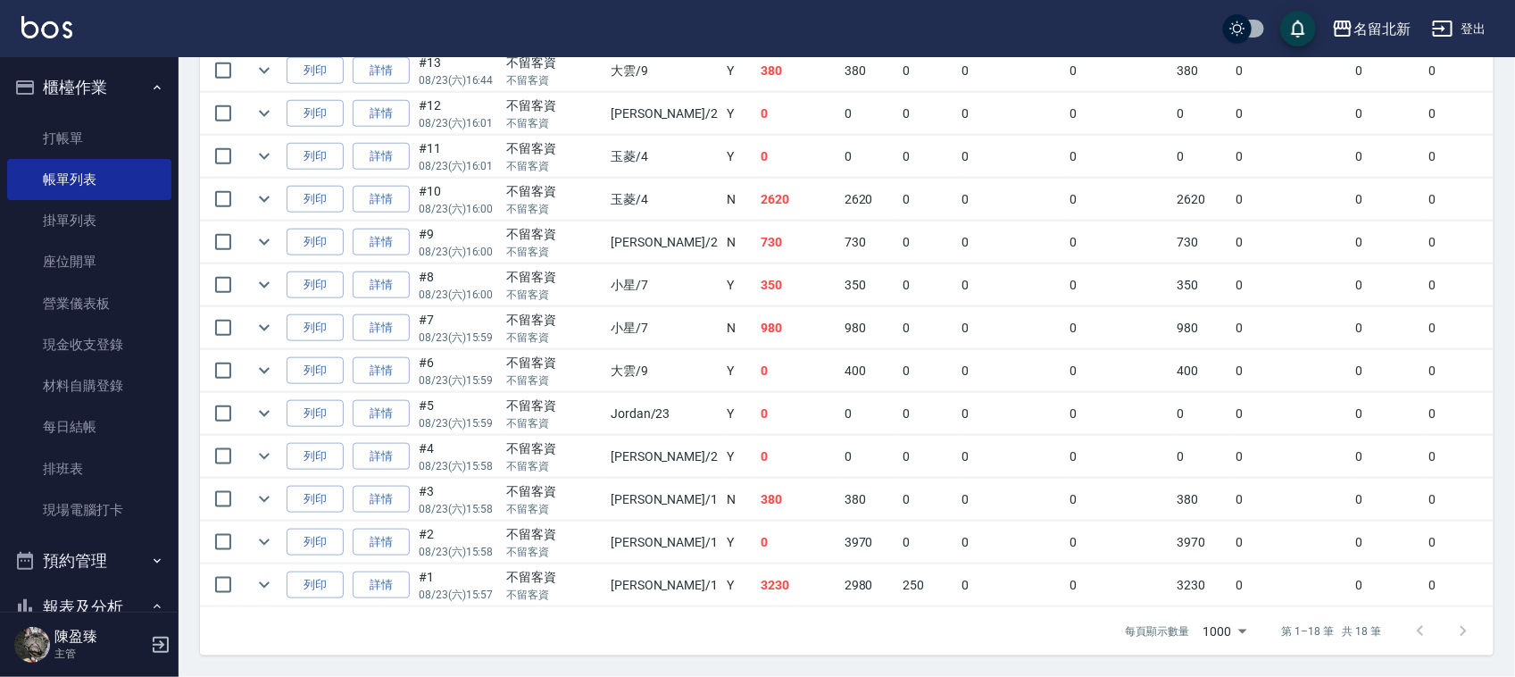
scroll to position [725, 0]
click at [390, 232] on link "詳情" at bounding box center [381, 243] width 57 height 28
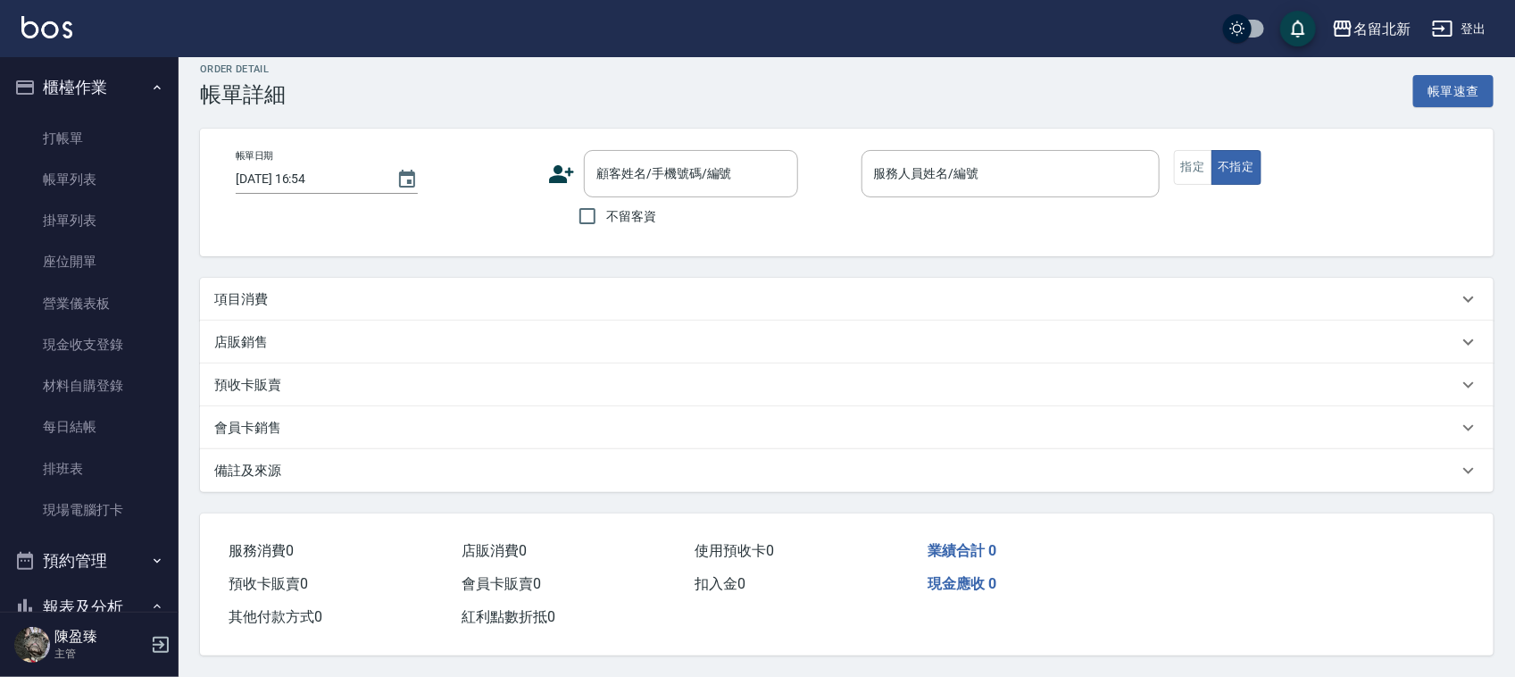
type input "2025/08/23 16:00"
checkbox input "true"
type input "詩芳-2"
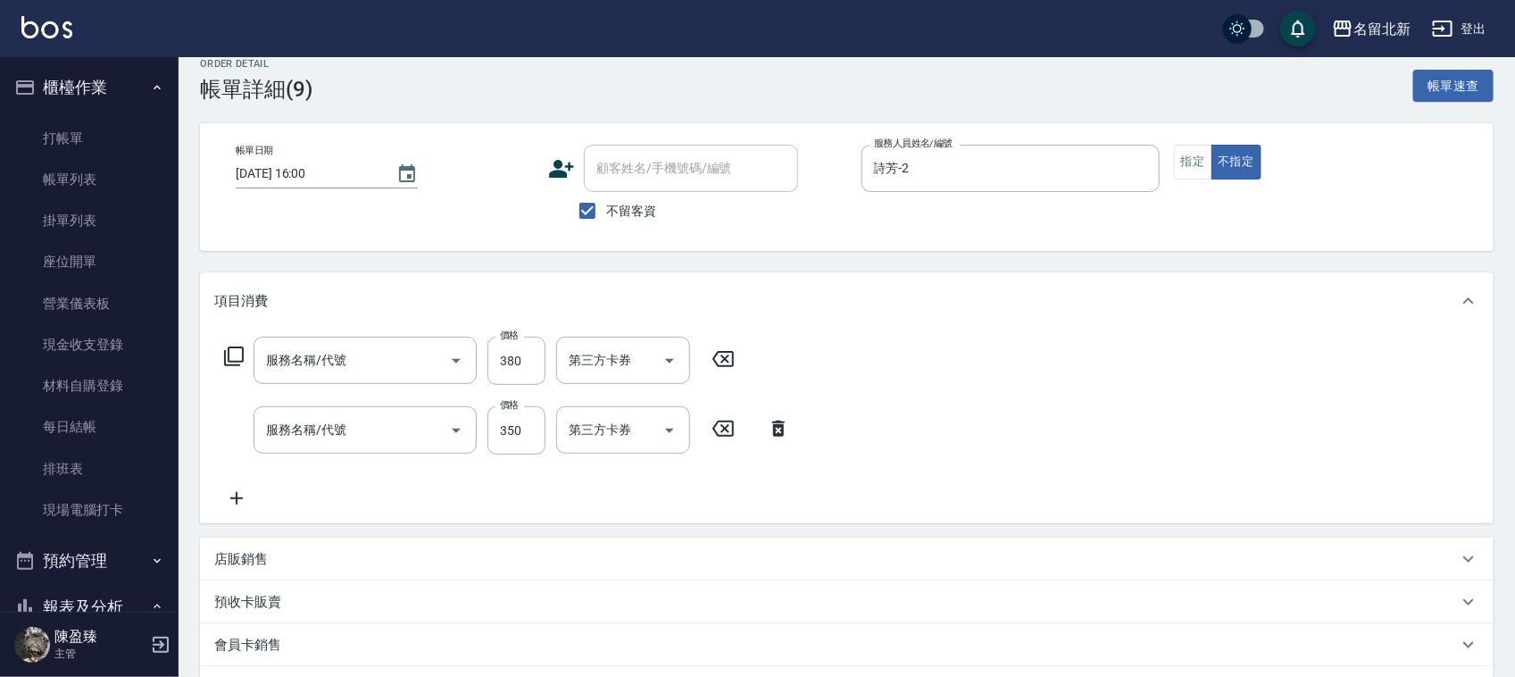
type input "造型剪髮(301)"
type input "一般洗髮(201)"
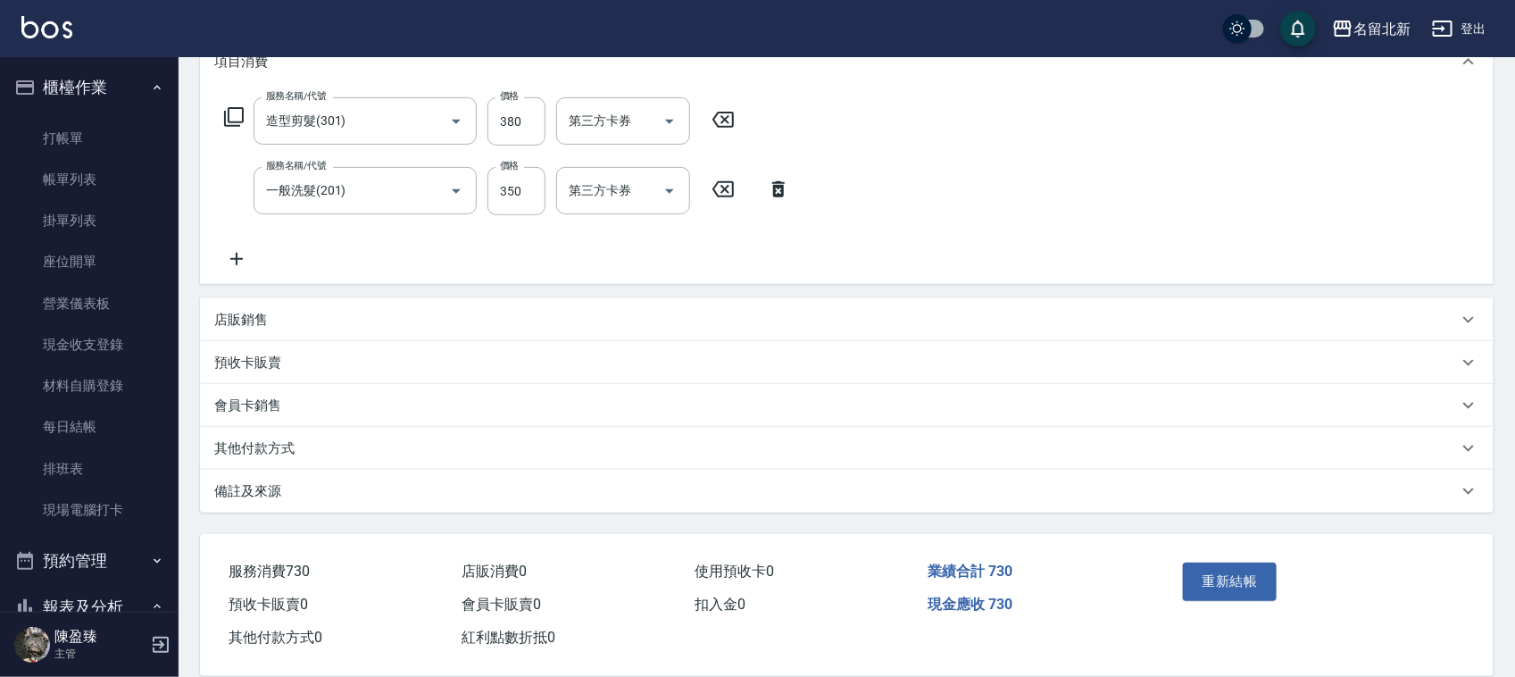
click at [270, 451] on p "其他付款方式" at bounding box center [254, 448] width 80 height 19
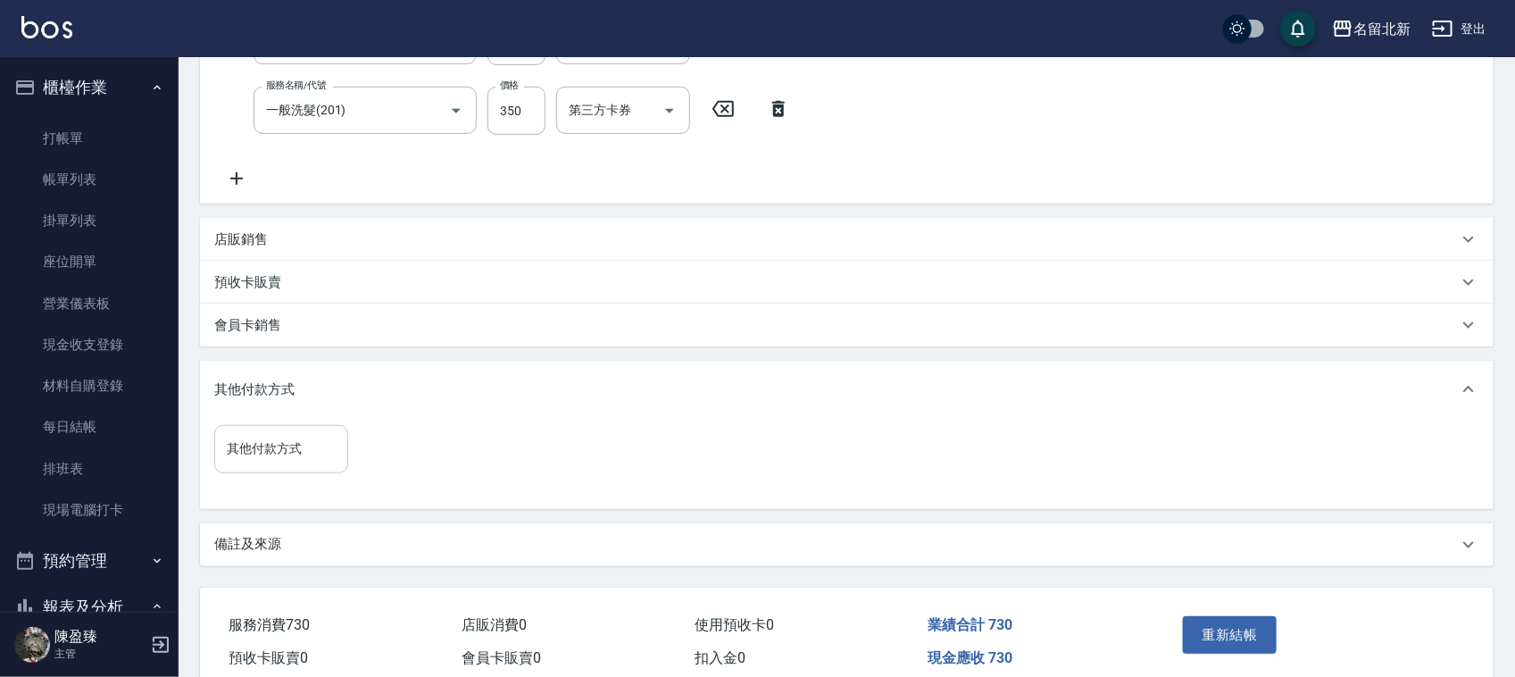
scroll to position [420, 0]
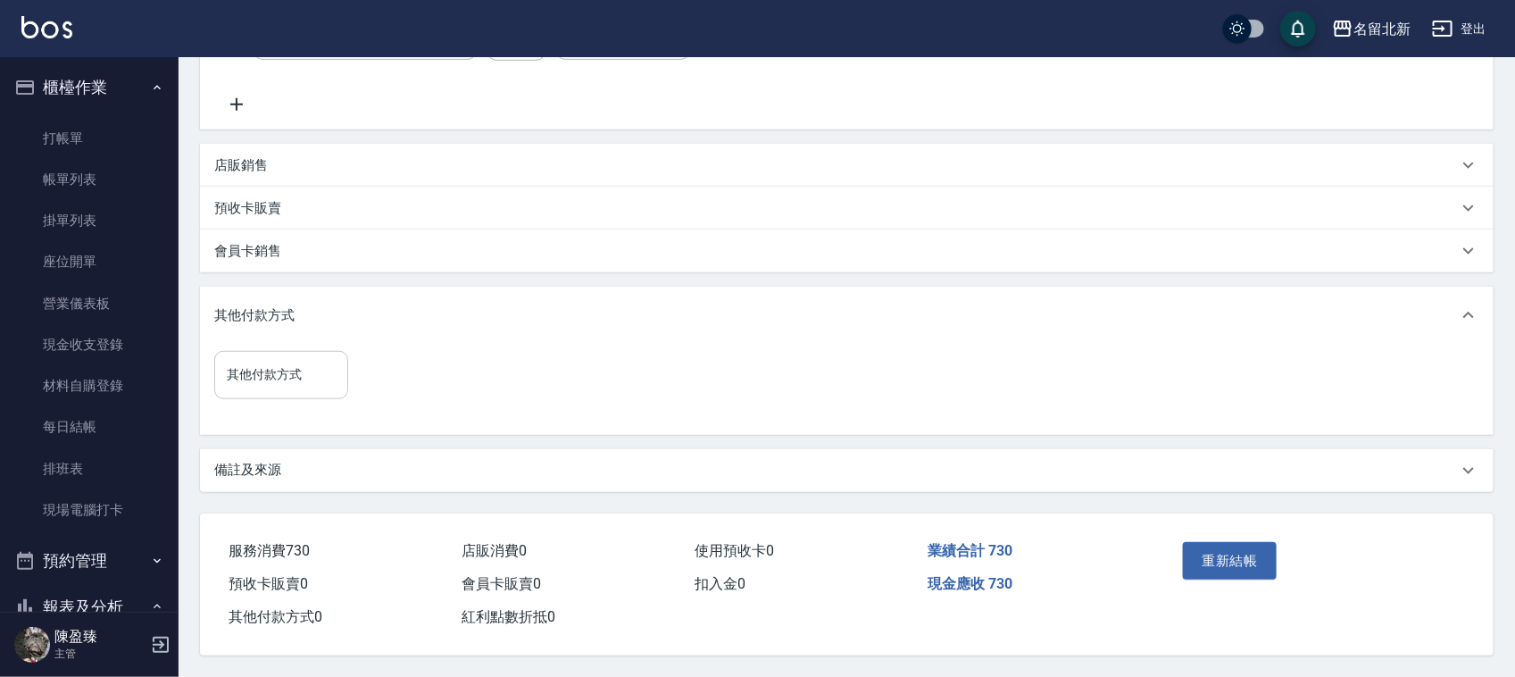
click at [311, 366] on input "其他付款方式" at bounding box center [281, 374] width 118 height 31
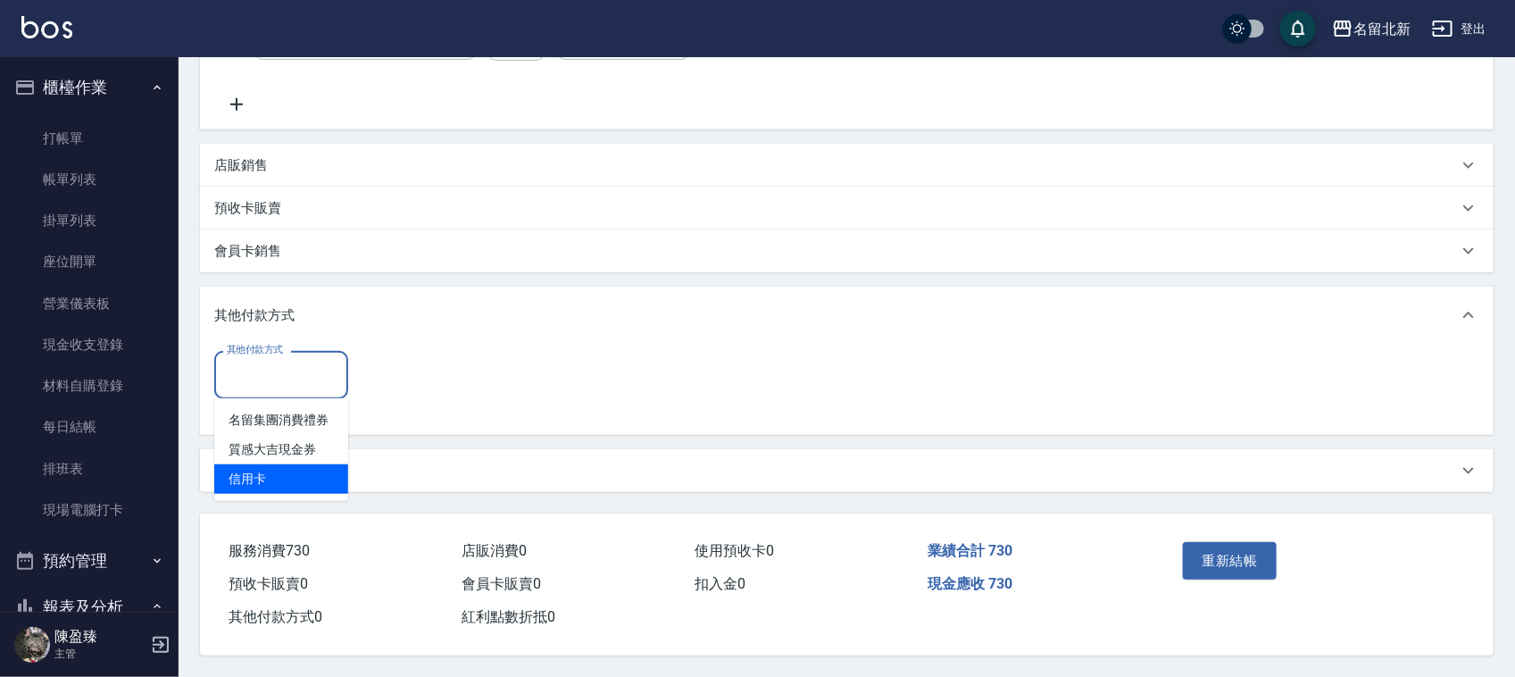
click at [255, 475] on span "信用卡" at bounding box center [281, 478] width 134 height 29
type input "信用卡"
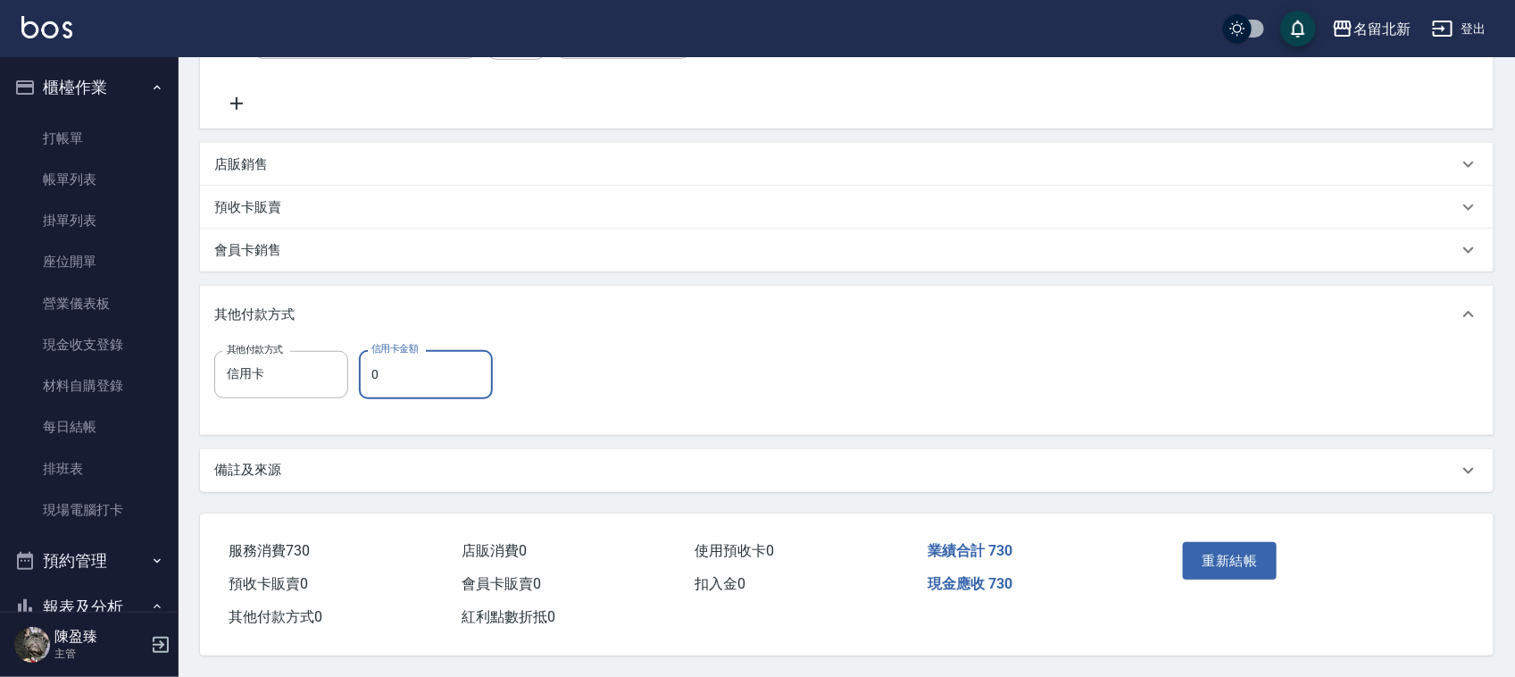
drag, startPoint x: 415, startPoint y: 362, endPoint x: 372, endPoint y: 341, distance: 47.9
click at [412, 359] on input "0" at bounding box center [426, 374] width 134 height 48
type input "730"
click at [1234, 542] on button "重新結帳" at bounding box center [1230, 560] width 95 height 37
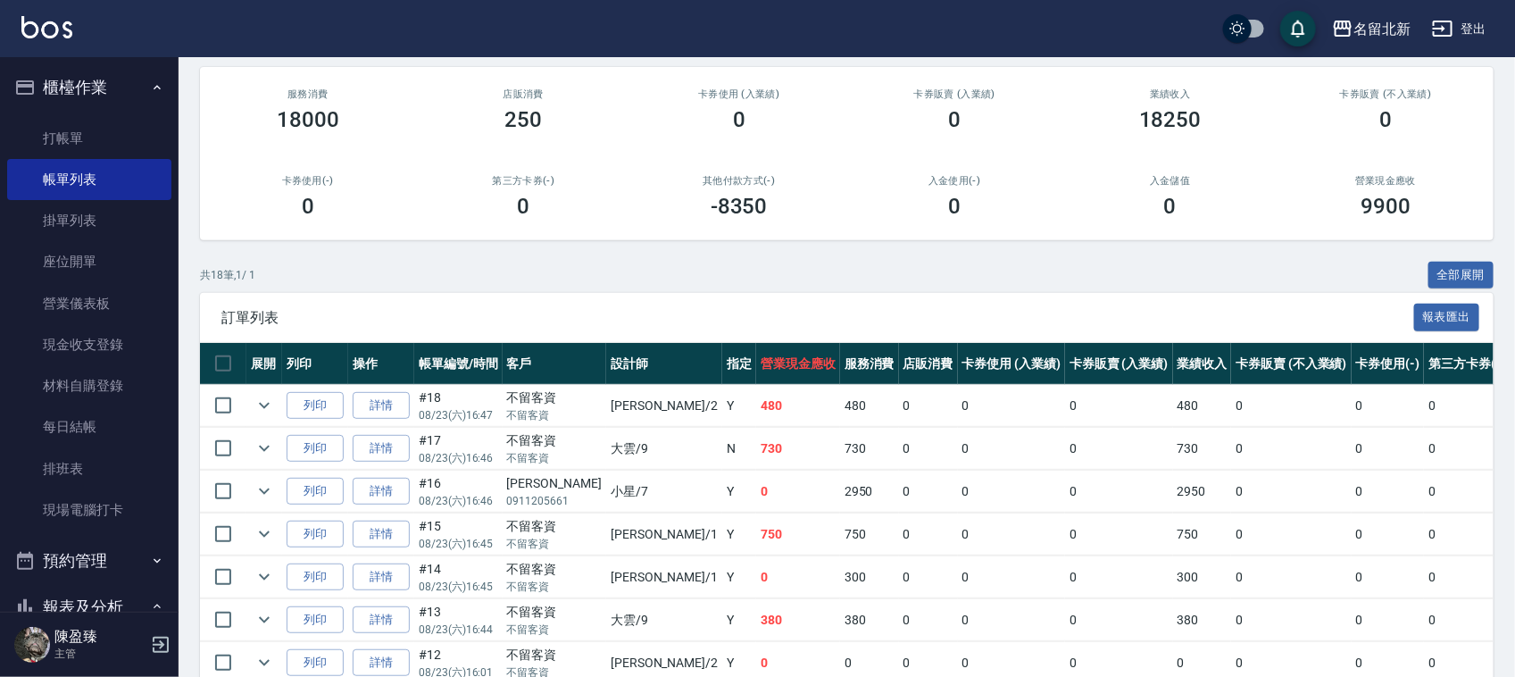
scroll to position [558, 0]
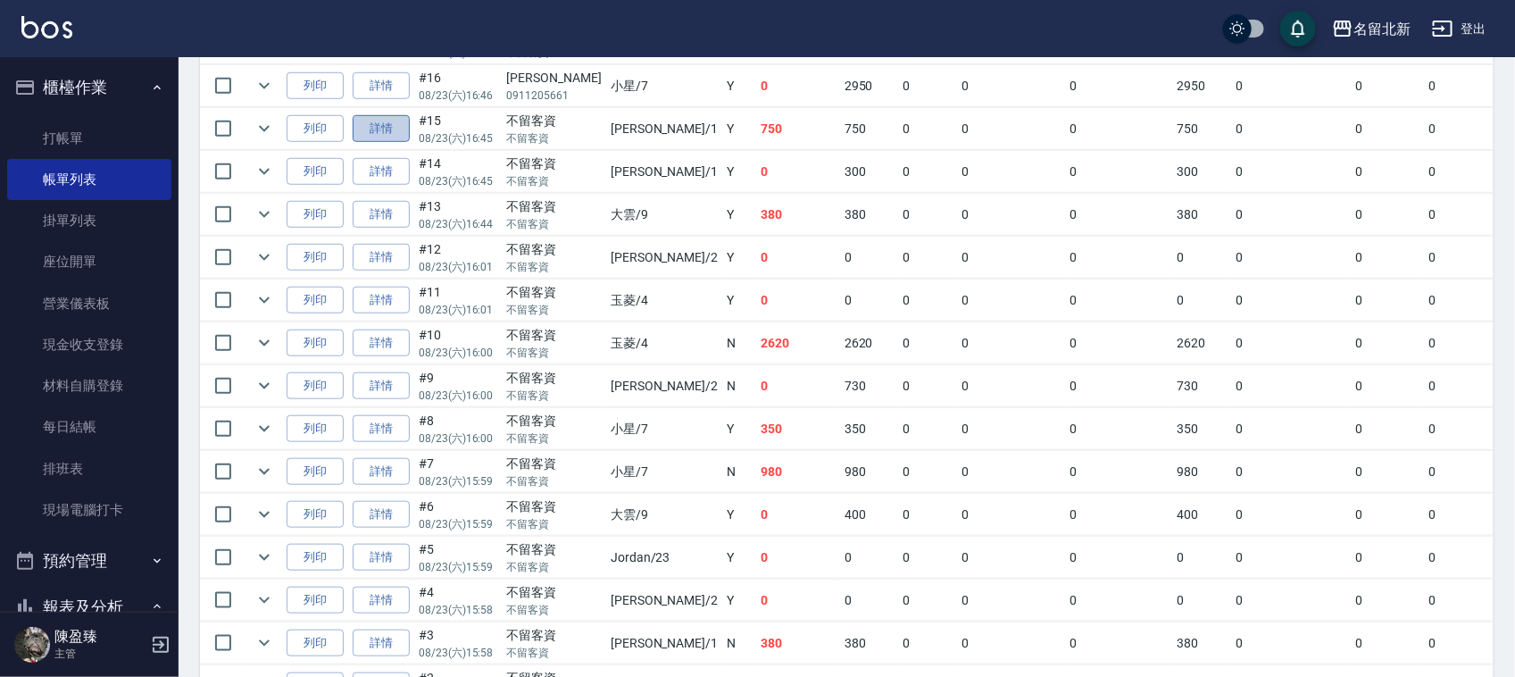
click at [371, 132] on link "詳情" at bounding box center [381, 129] width 57 height 28
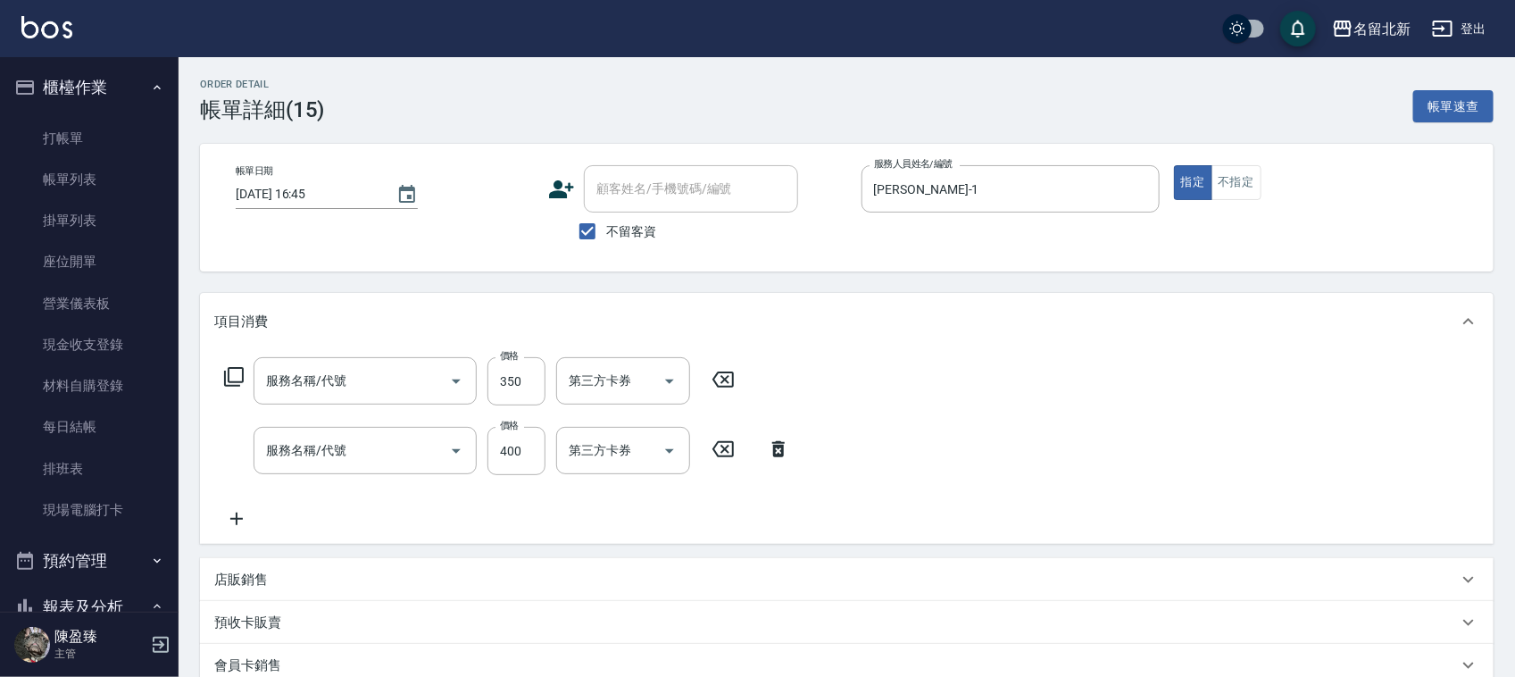
type input "2025/08/23 16:45"
checkbox input "true"
type input "Amy-1"
type input "造型剪髮(301)"
type input "髮質調理洗髮(204)"
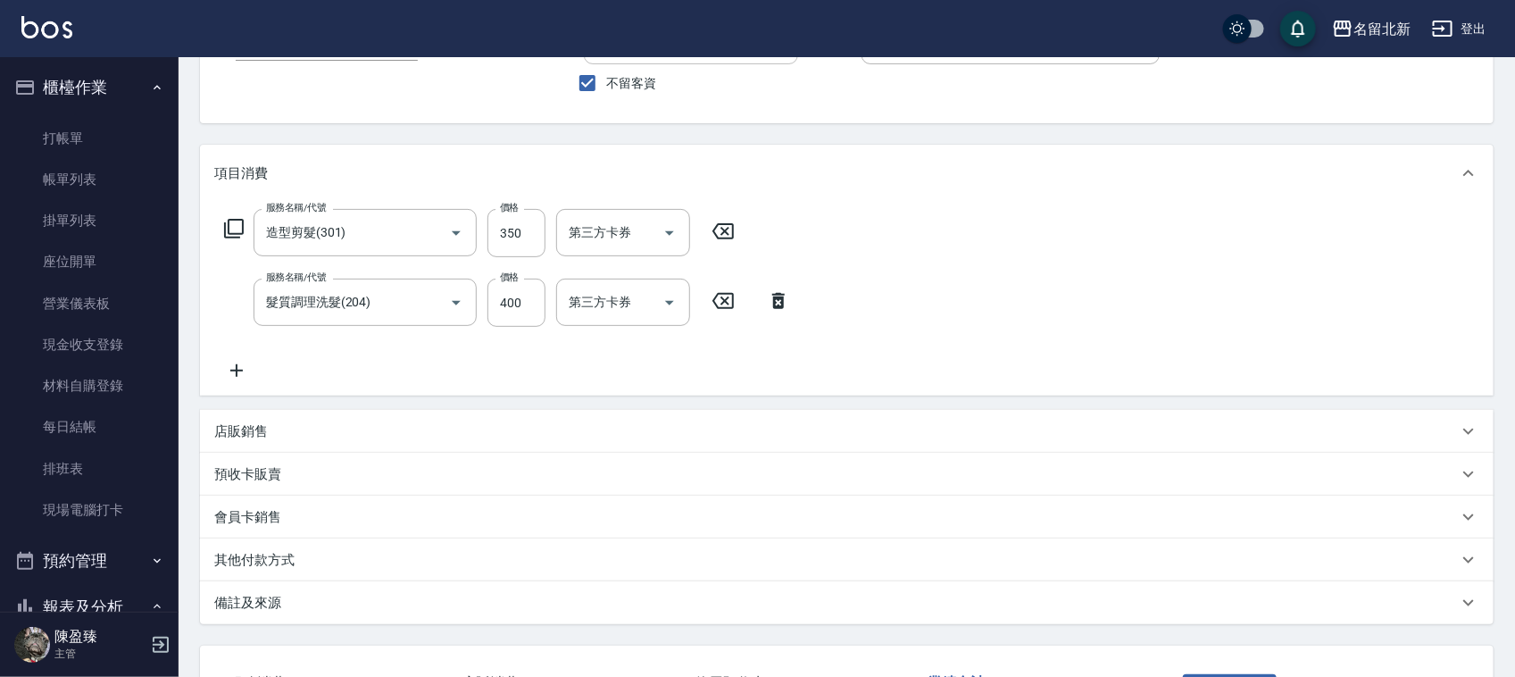
scroll to position [287, 0]
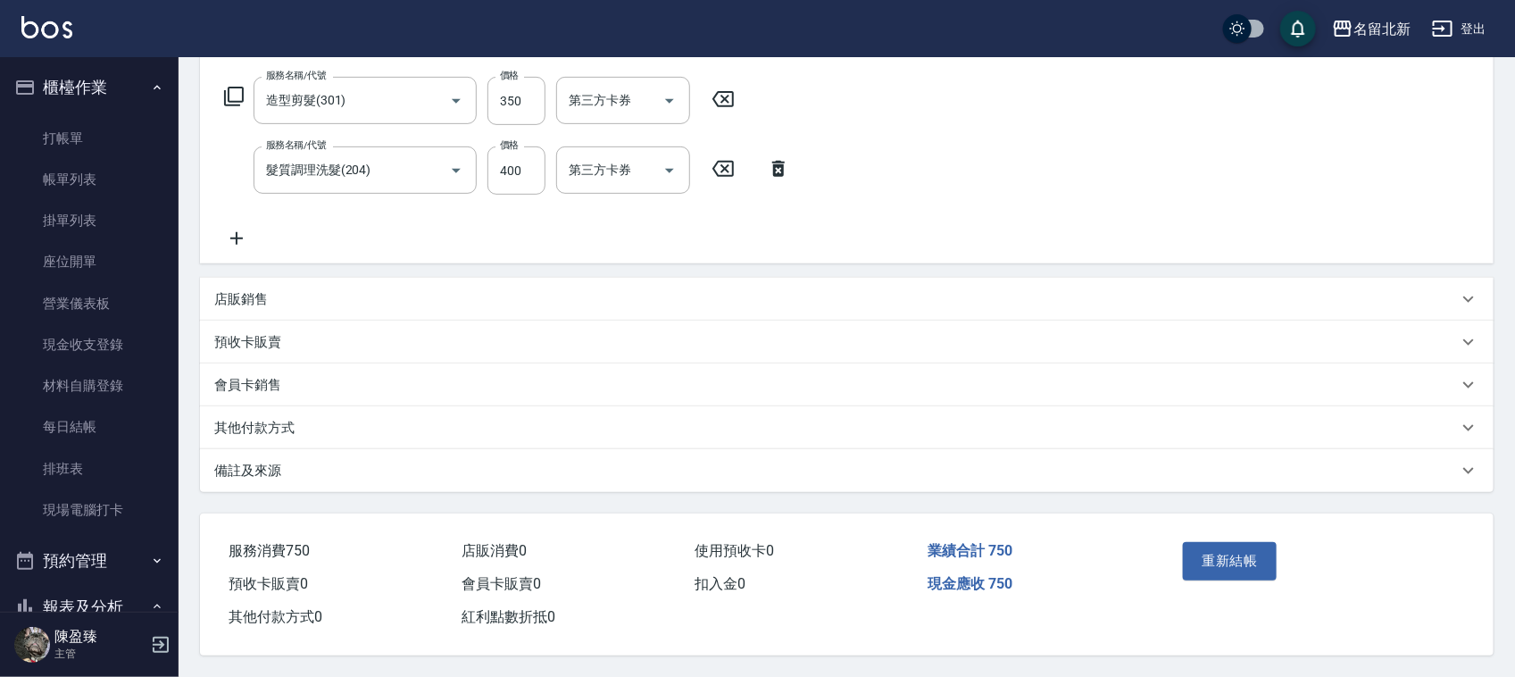
click at [237, 419] on p "其他付款方式" at bounding box center [254, 428] width 80 height 19
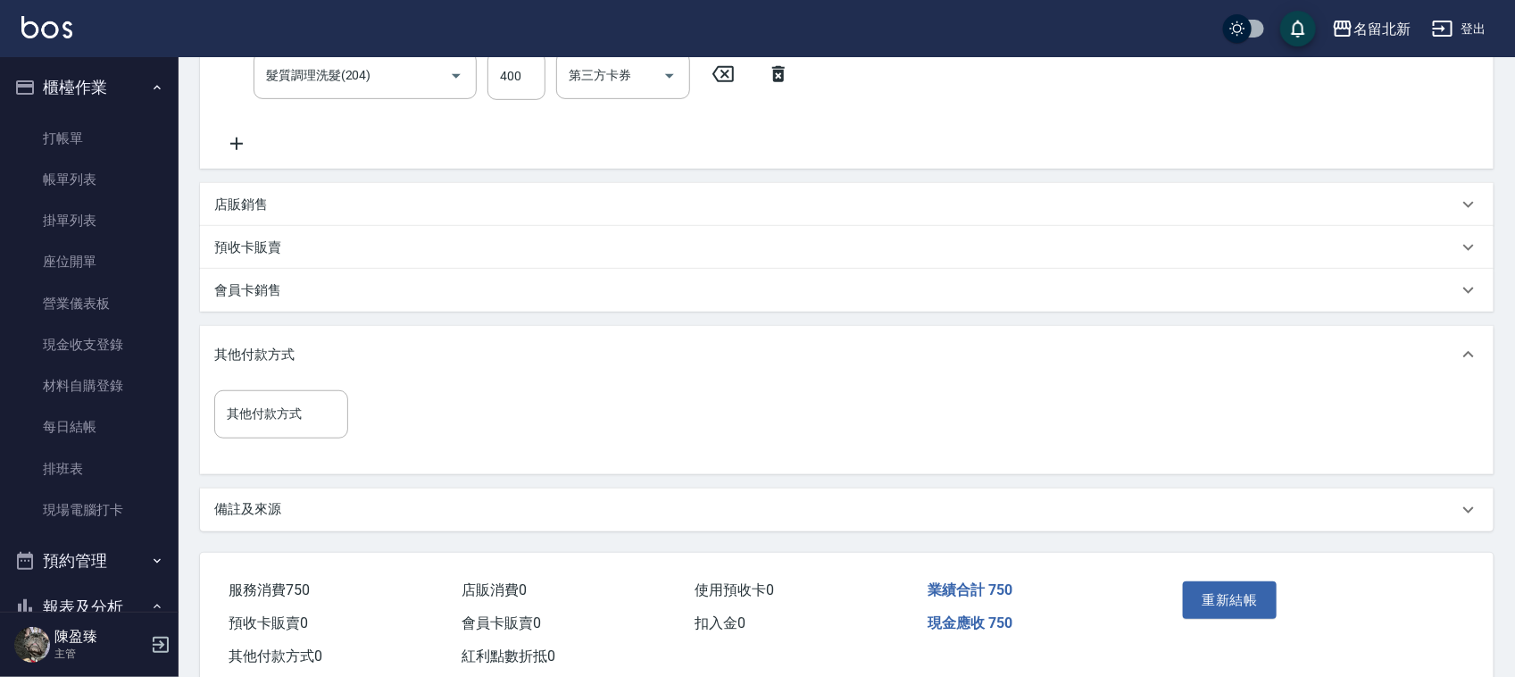
scroll to position [420, 0]
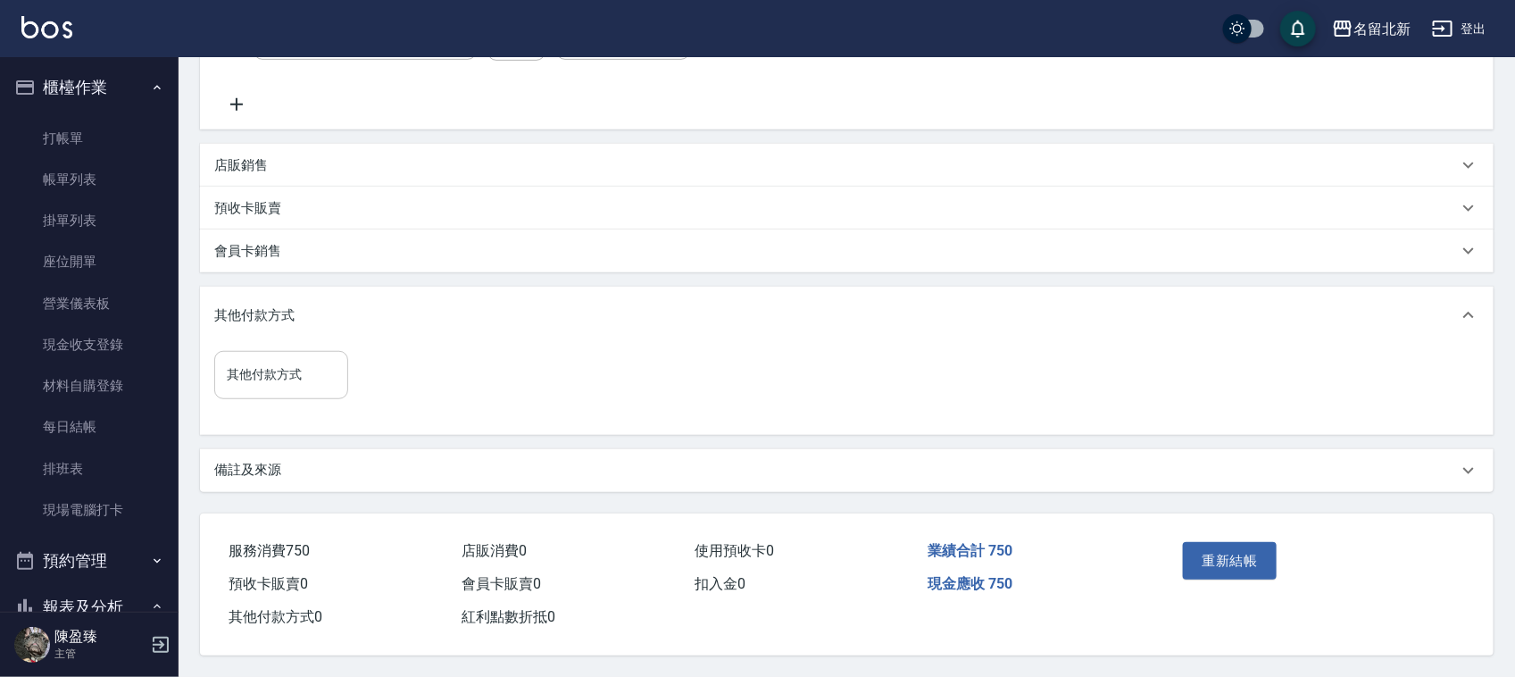
click at [251, 384] on input "其他付款方式" at bounding box center [281, 374] width 118 height 31
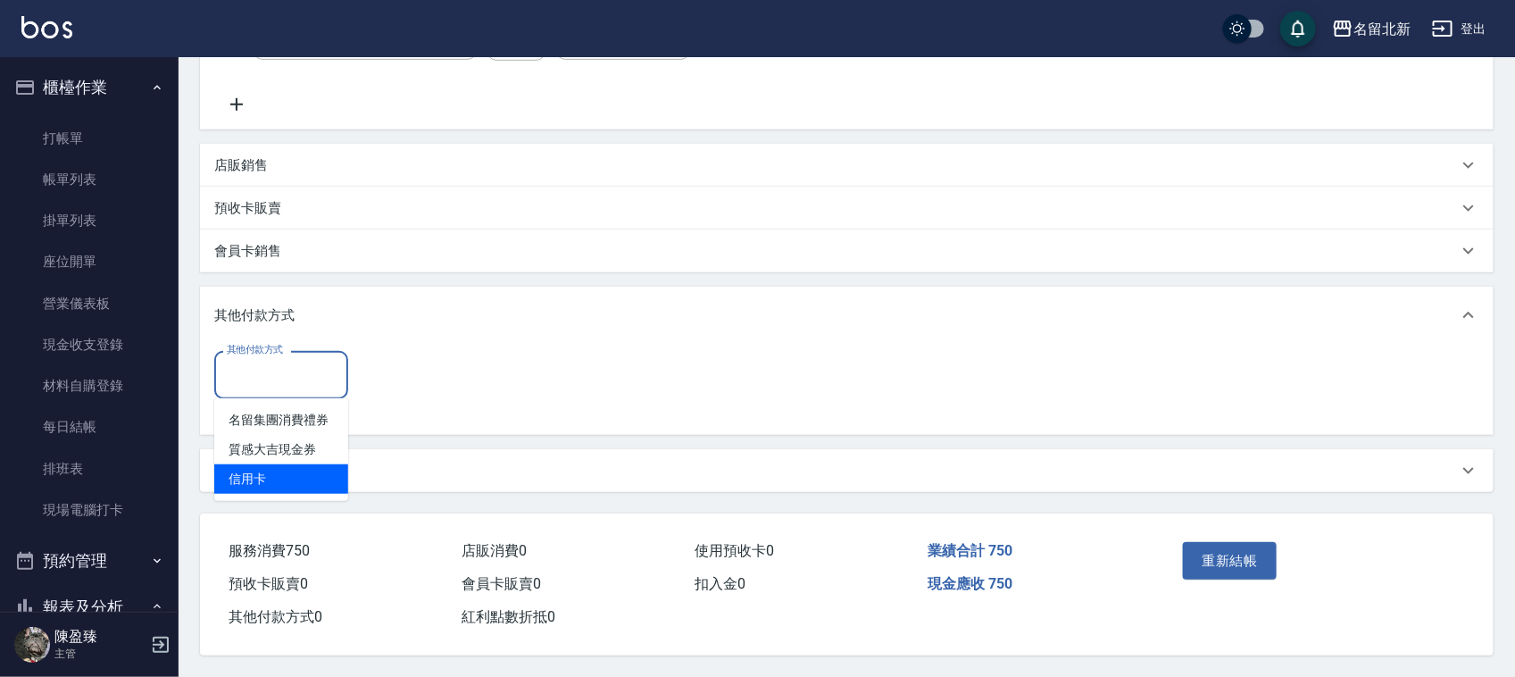
click at [287, 479] on span "信用卡" at bounding box center [281, 478] width 134 height 29
type input "信用卡"
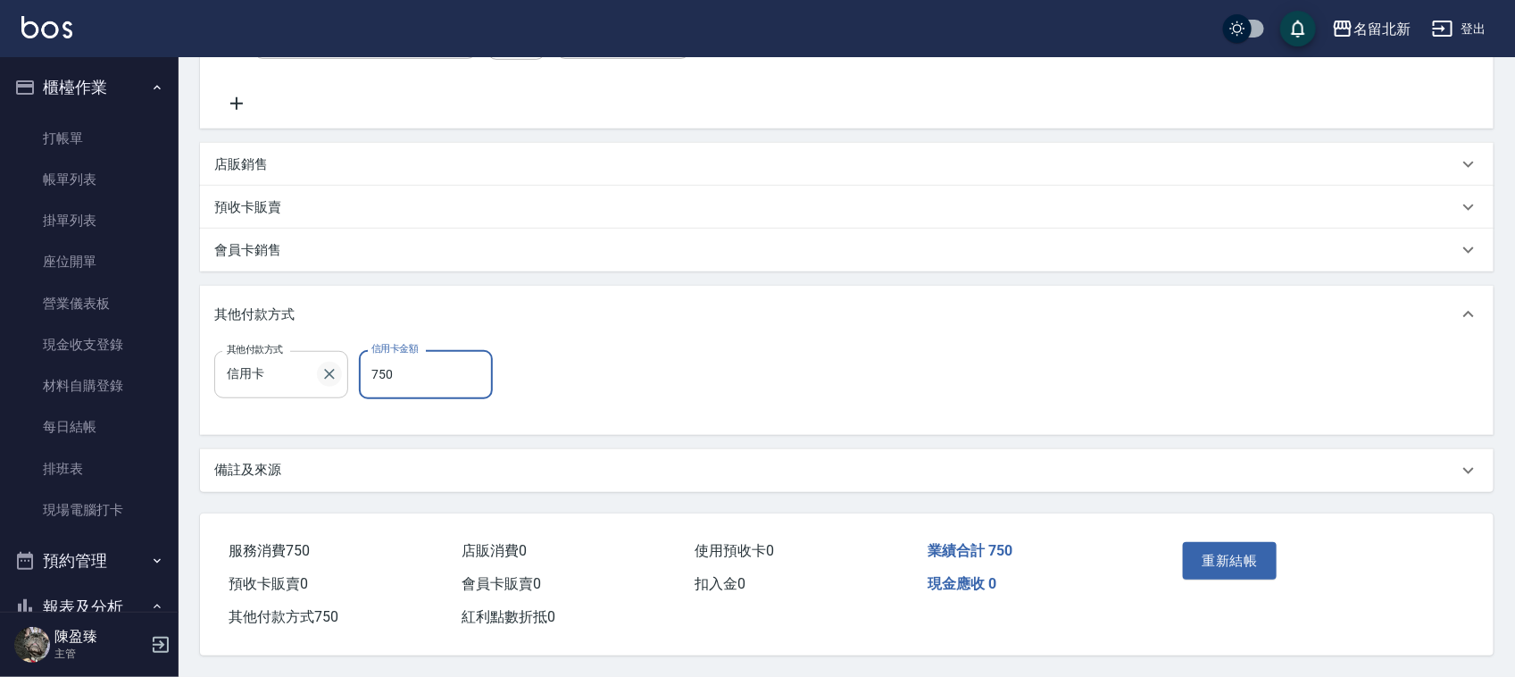
type input "750"
click at [1248, 563] on button "重新結帳" at bounding box center [1230, 560] width 95 height 37
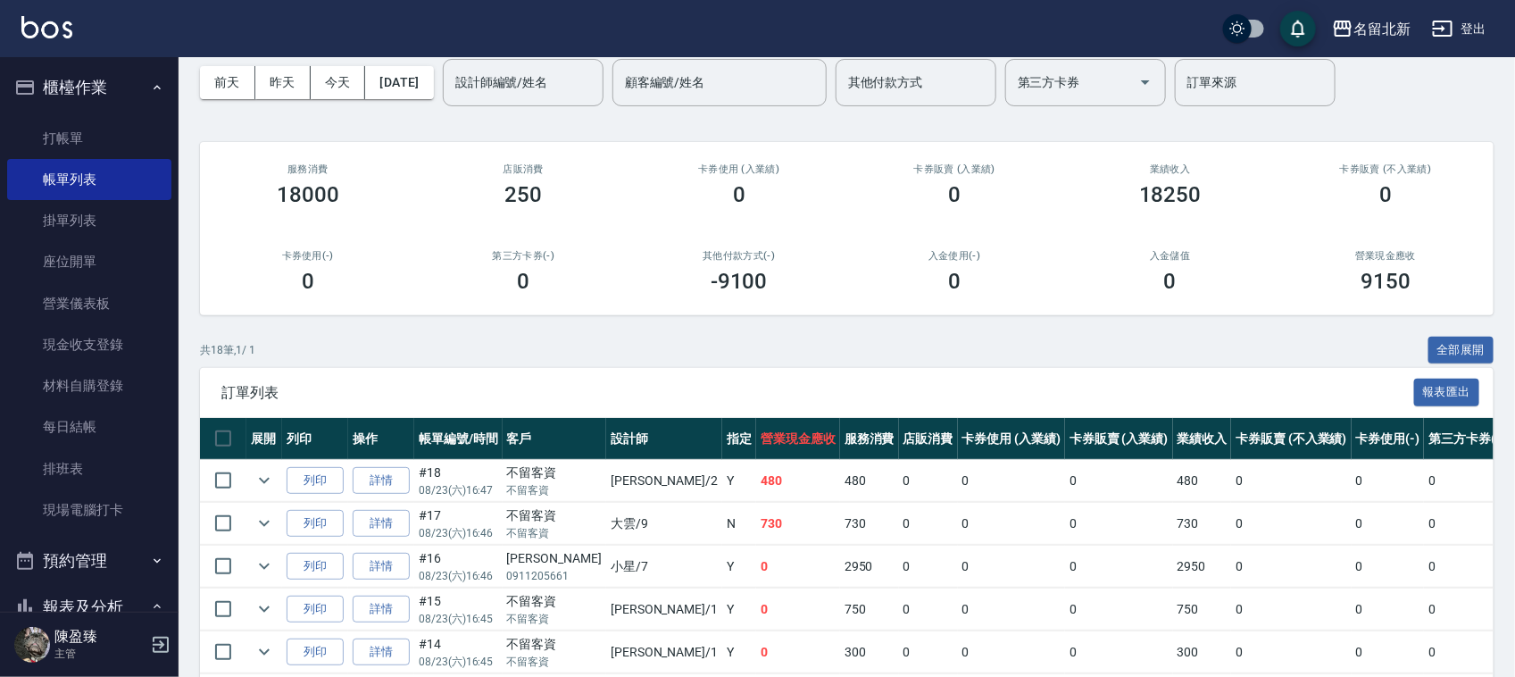
scroll to position [112, 0]
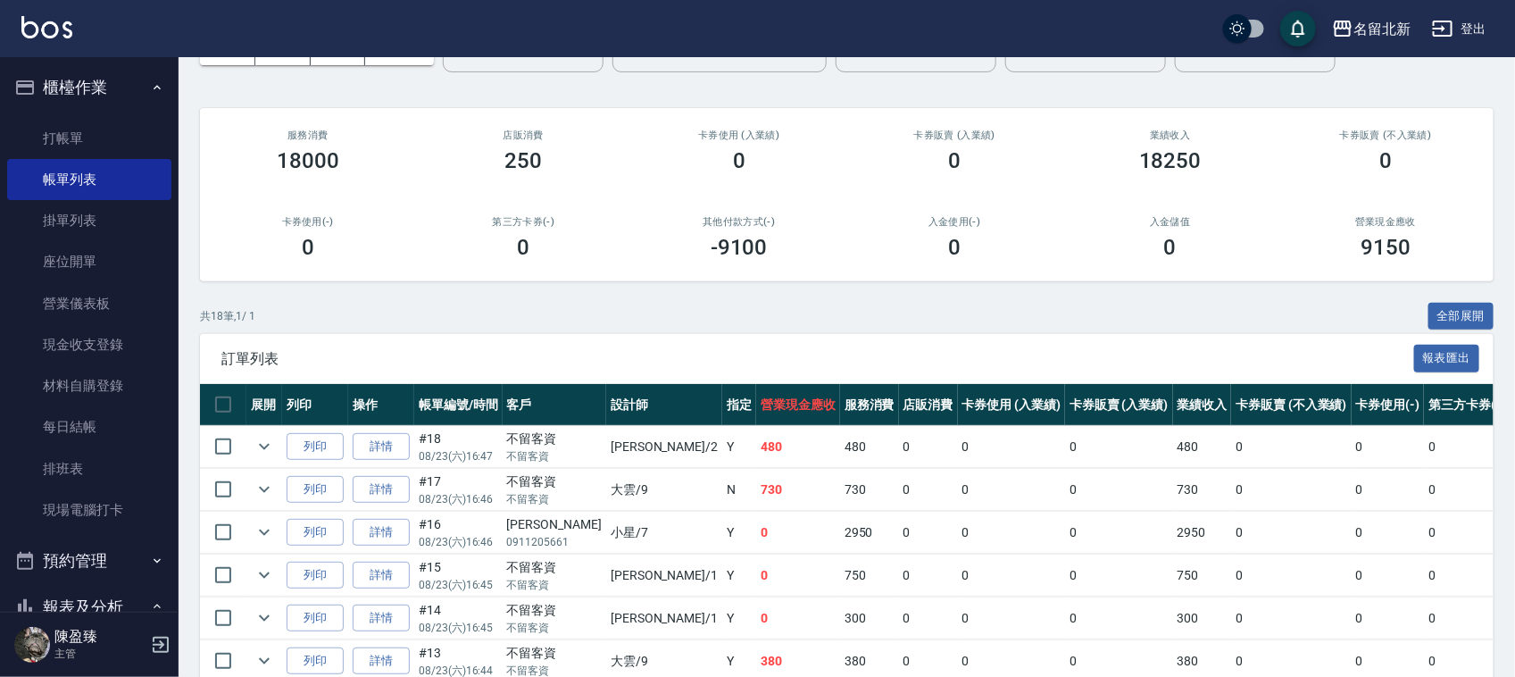
click at [390, 506] on td "詳情" at bounding box center [381, 490] width 66 height 42
click at [390, 500] on link "詳情" at bounding box center [381, 490] width 57 height 28
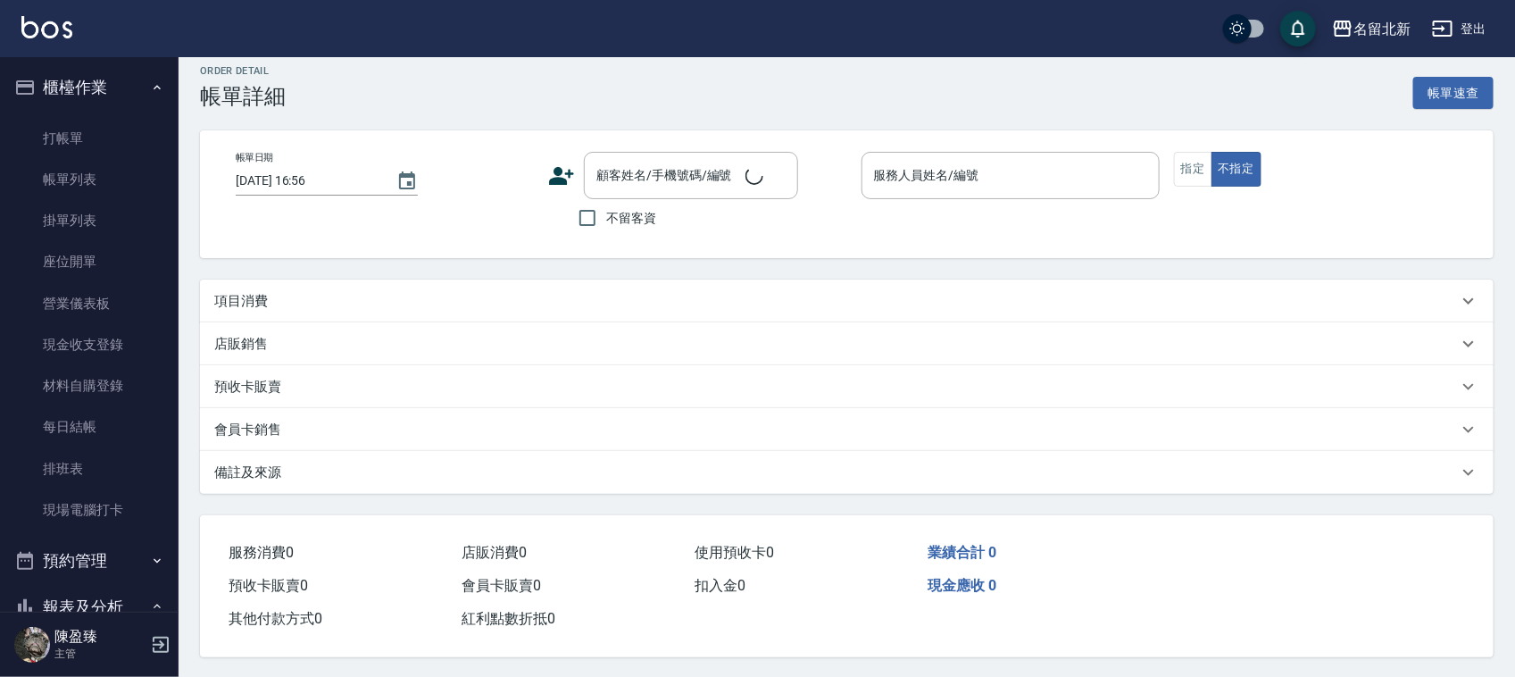
scroll to position [21, 0]
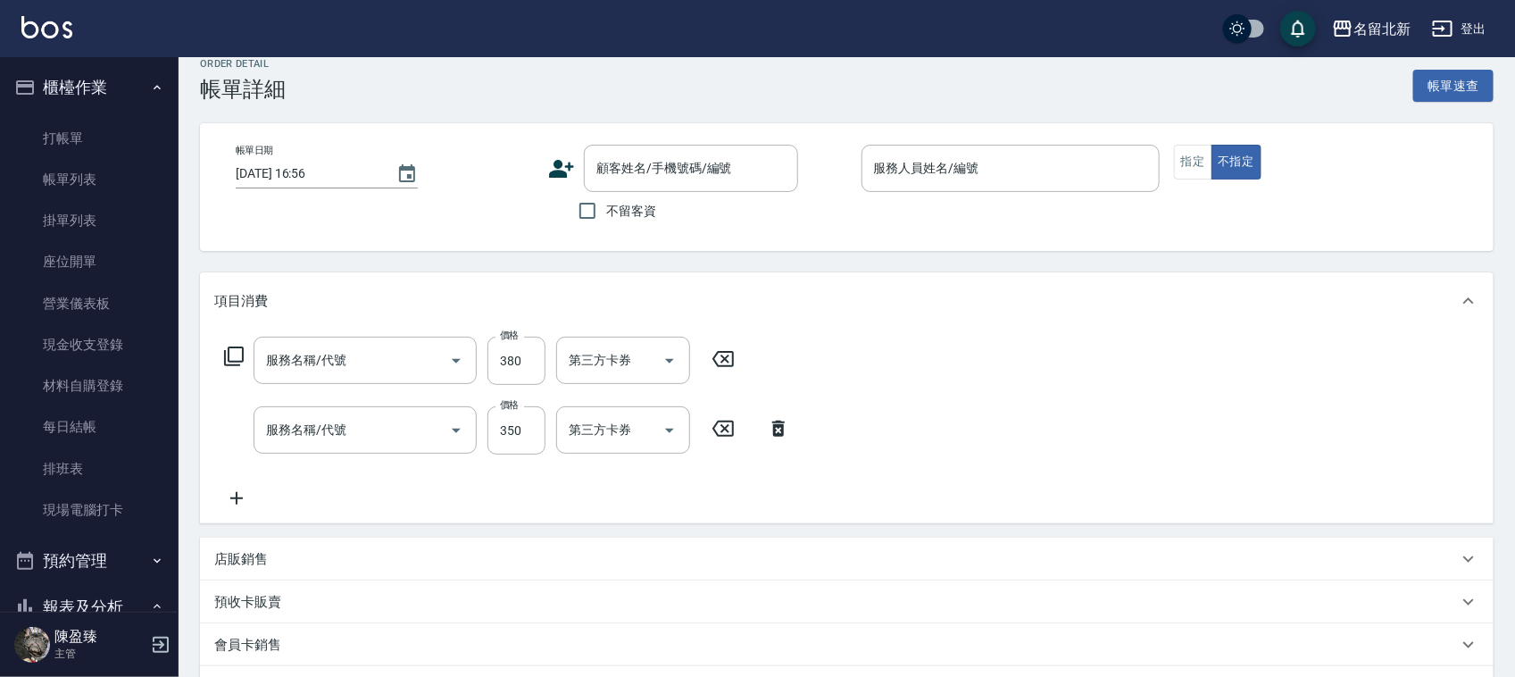
type input "2025/08/23 16:46"
checkbox input "true"
type input "大雲-9"
type input "造型剪髮(301)"
type input "一般洗髮(201)"
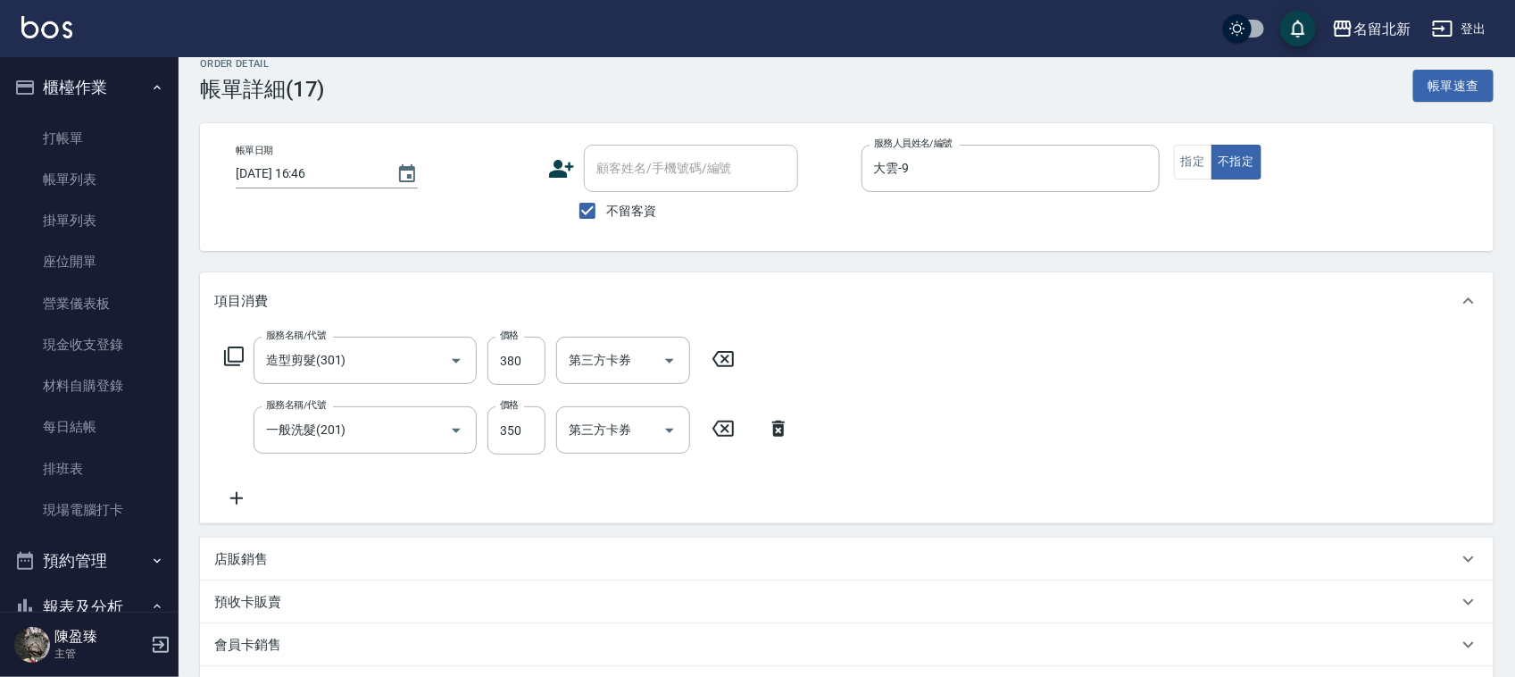
scroll to position [287, 0]
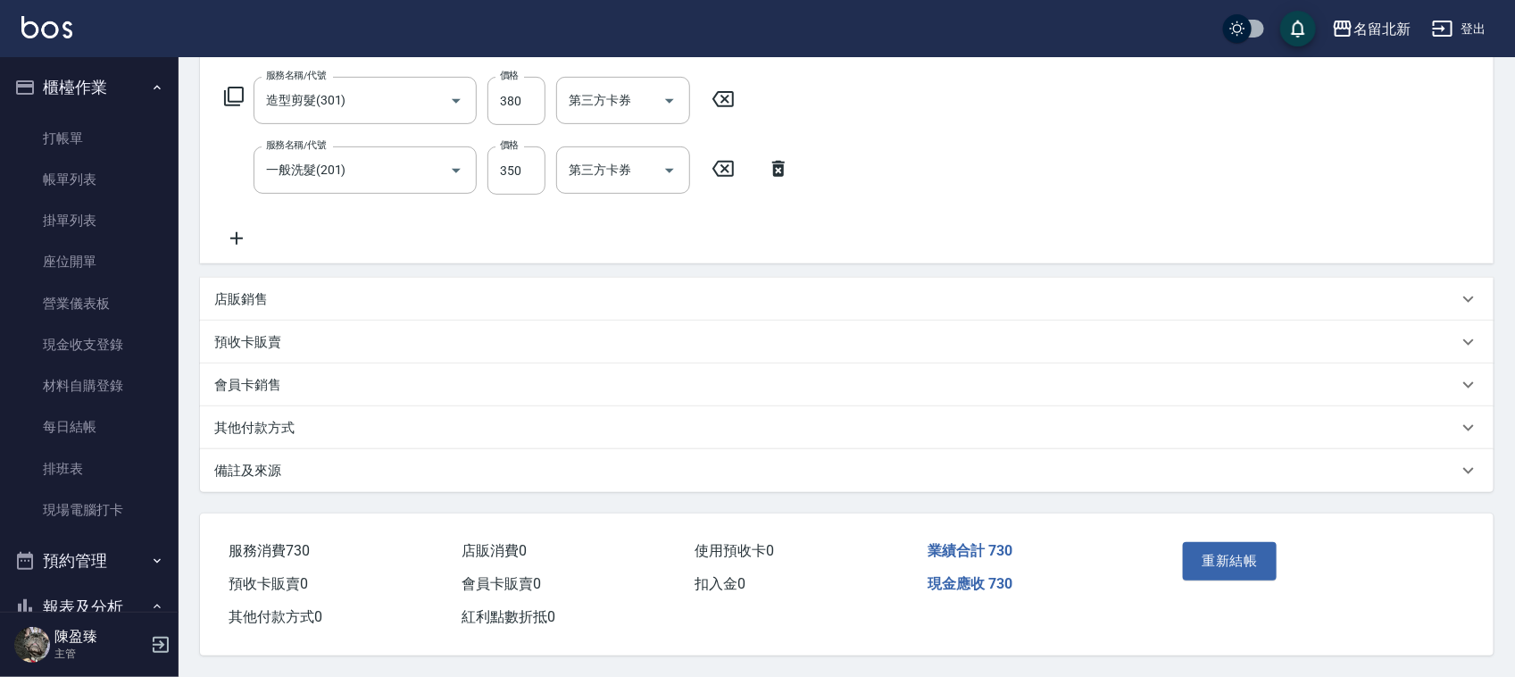
click at [237, 421] on p "其他付款方式" at bounding box center [254, 428] width 80 height 19
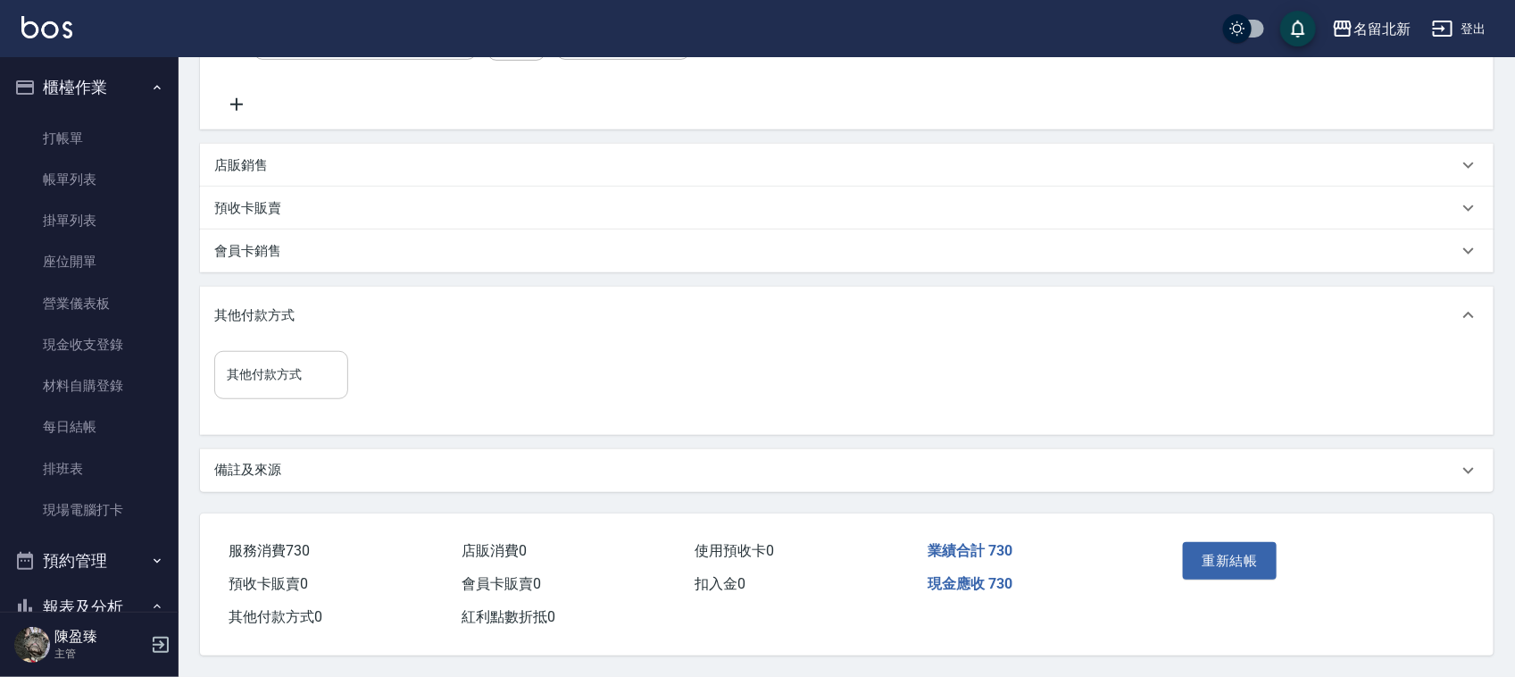
scroll to position [420, 0]
click at [262, 381] on input "其他付款方式" at bounding box center [281, 374] width 118 height 31
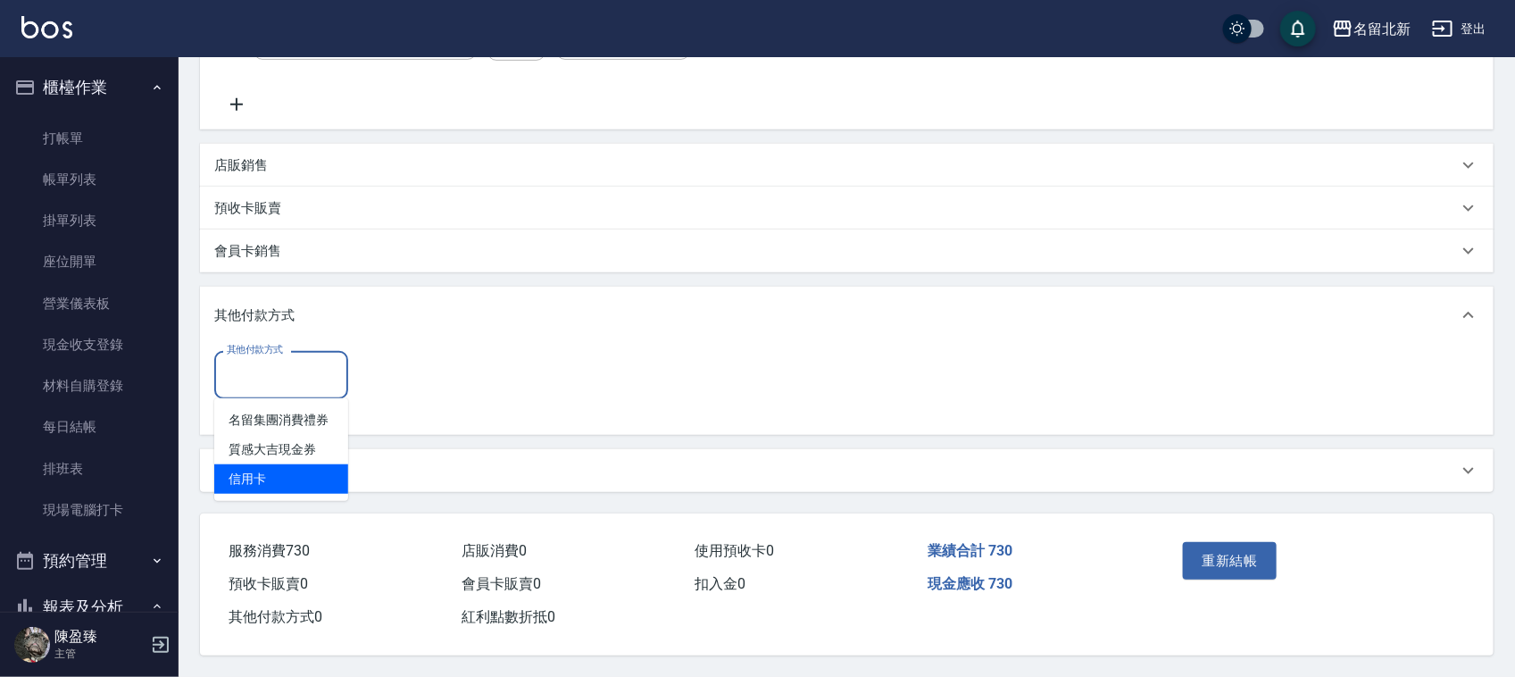
drag, startPoint x: 243, startPoint y: 484, endPoint x: 322, endPoint y: 416, distance: 104.5
click at [244, 484] on span "信用卡" at bounding box center [281, 478] width 134 height 29
type input "信用卡"
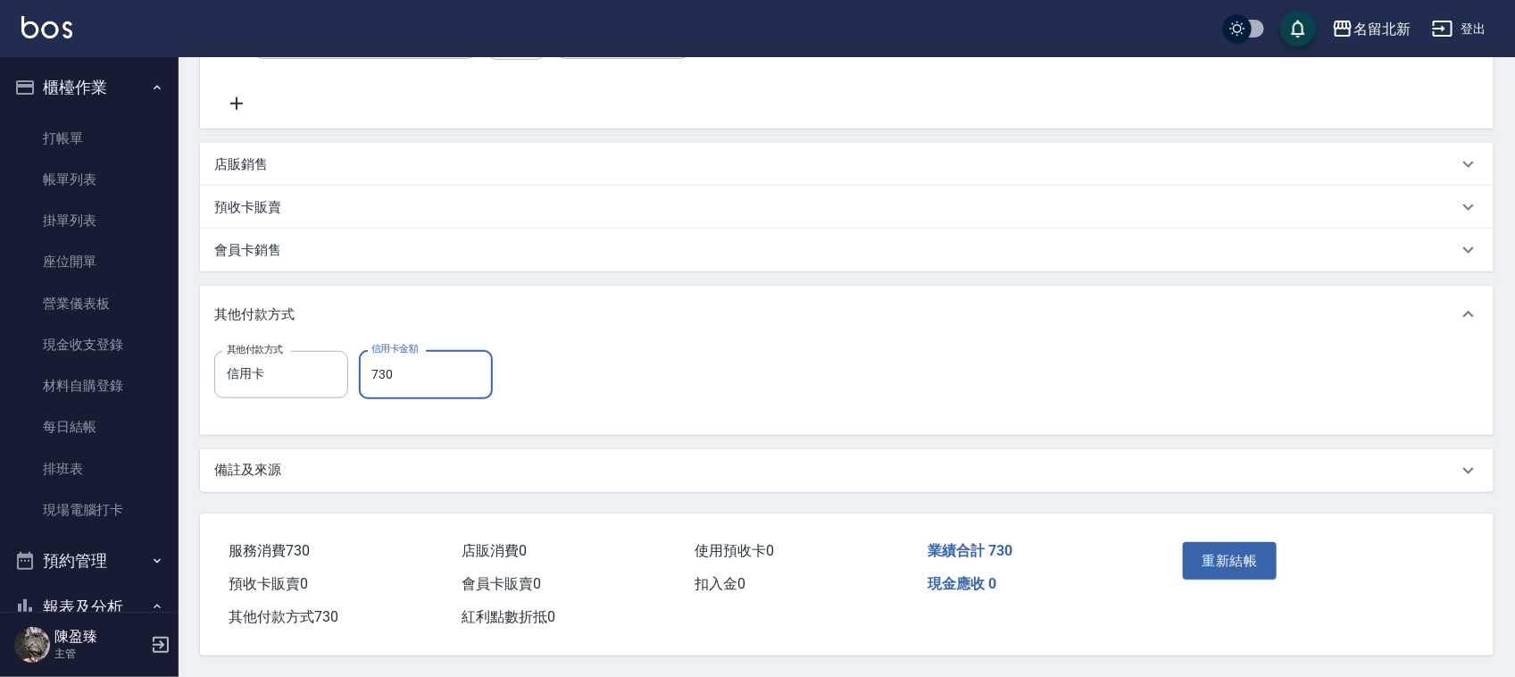
type input "730"
click at [1235, 545] on button "重新結帳" at bounding box center [1230, 560] width 95 height 37
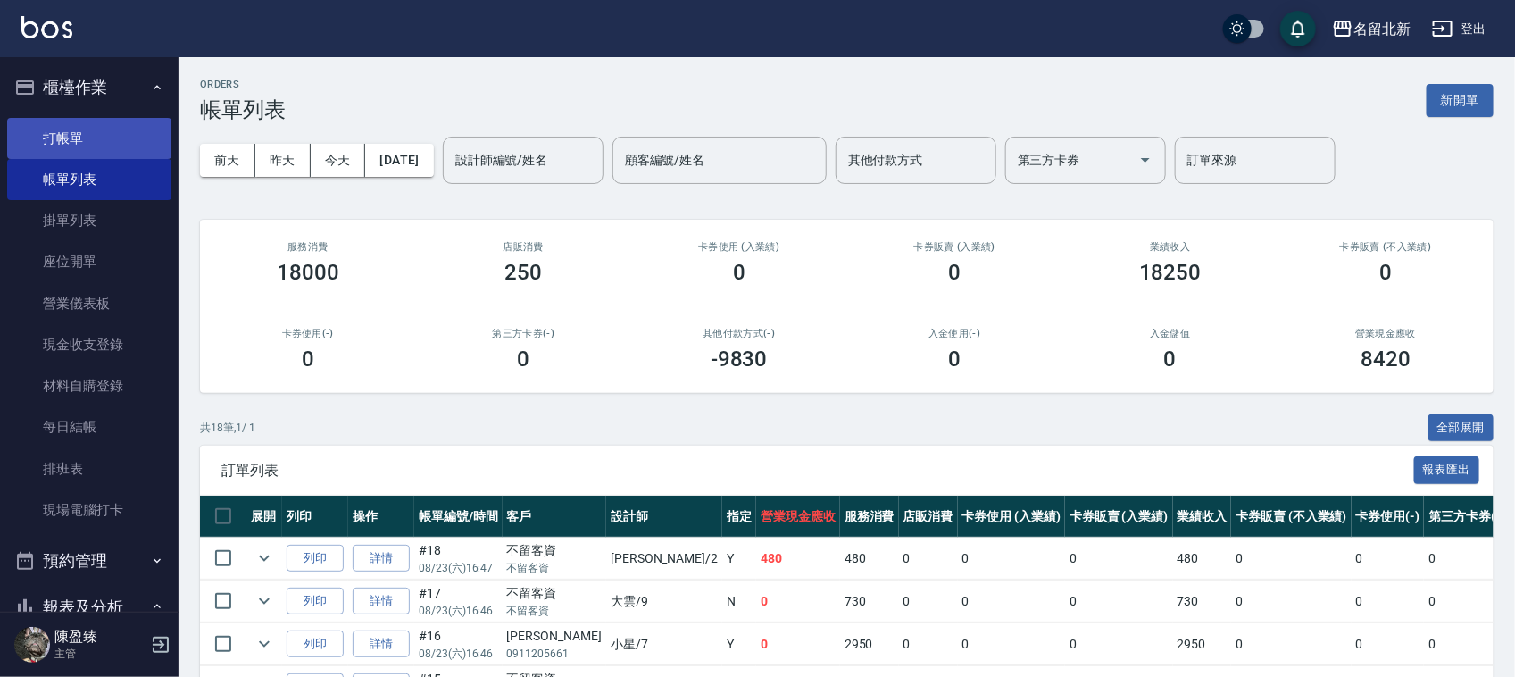
click at [86, 128] on link "打帳單" at bounding box center [89, 138] width 164 height 41
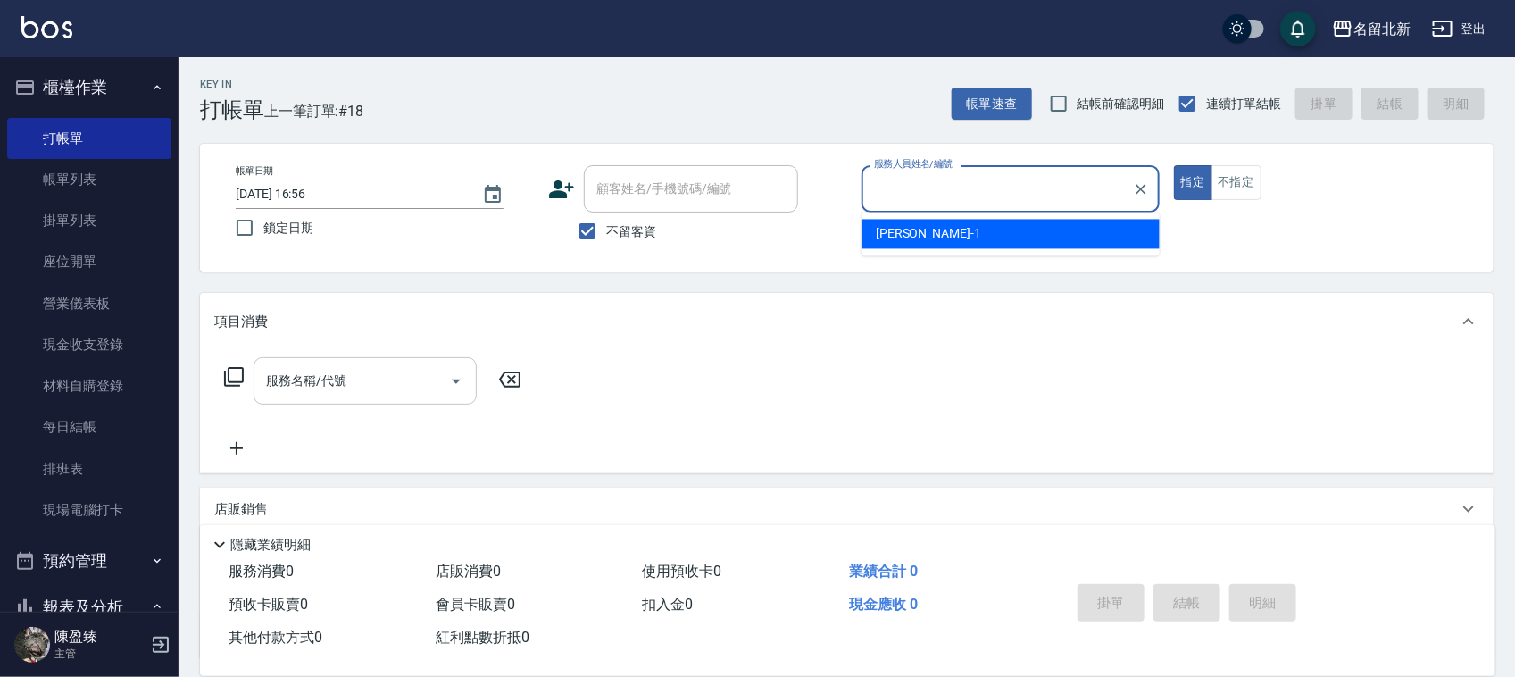
click at [391, 379] on input "服務名稱/代號" at bounding box center [352, 380] width 180 height 31
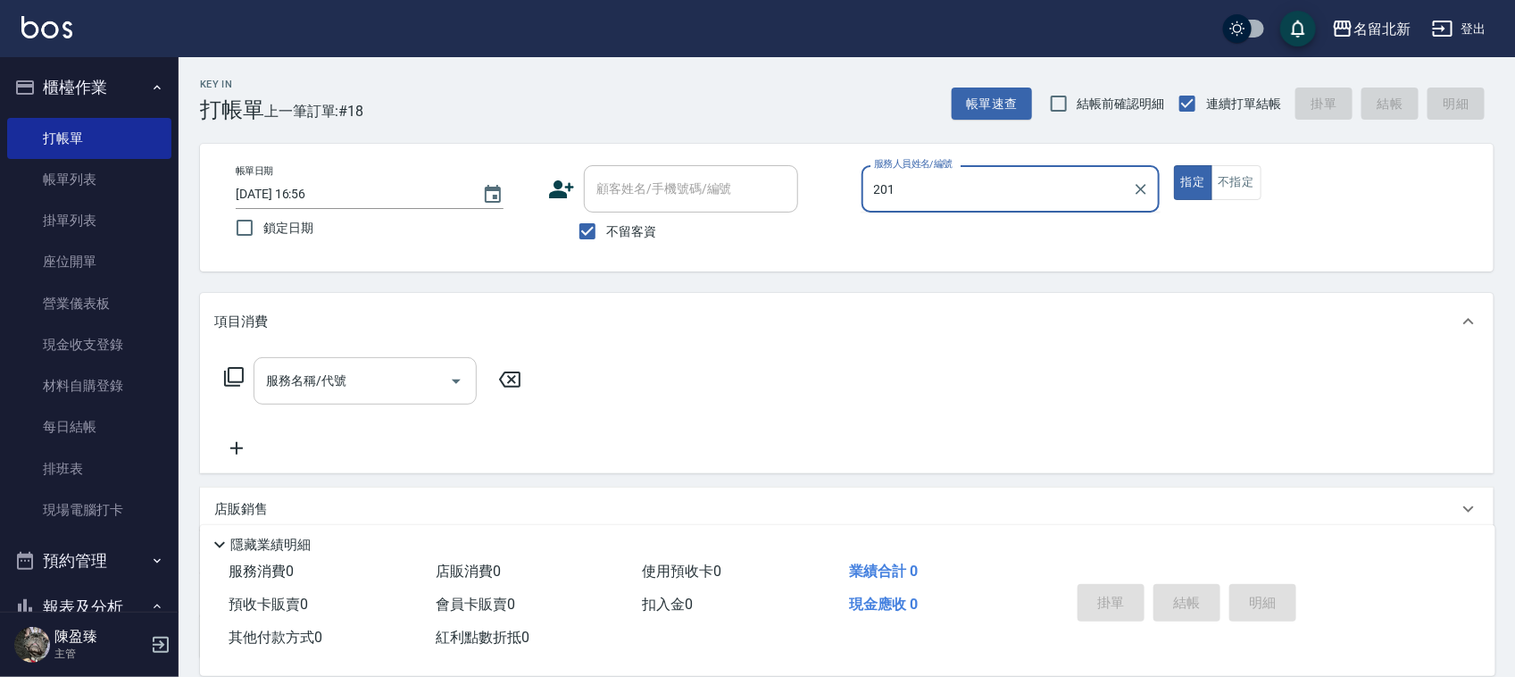
click at [1174, 165] on button "指定" at bounding box center [1193, 182] width 38 height 35
drag, startPoint x: 942, startPoint y: 183, endPoint x: 810, endPoint y: 214, distance: 135.8
click at [810, 214] on div "帳單日期 2025/08/23 16:56 鎖定日期 顧客姓名/手機號碼/編號 顧客姓名/手機號碼/編號 不留客資 服務人員姓名/編號 35 服務人員姓名/編…" at bounding box center [846, 207] width 1251 height 85
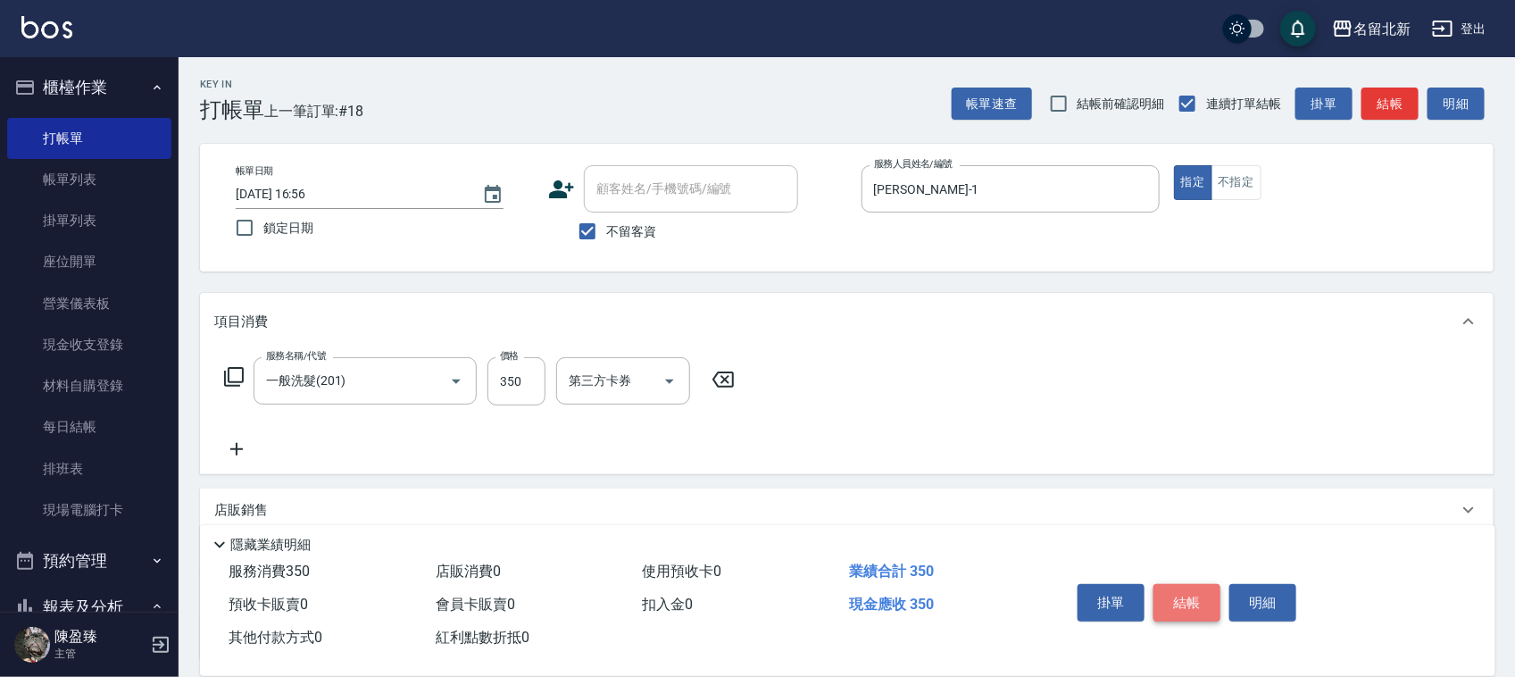
click at [1194, 589] on button "結帳" at bounding box center [1186, 602] width 67 height 37
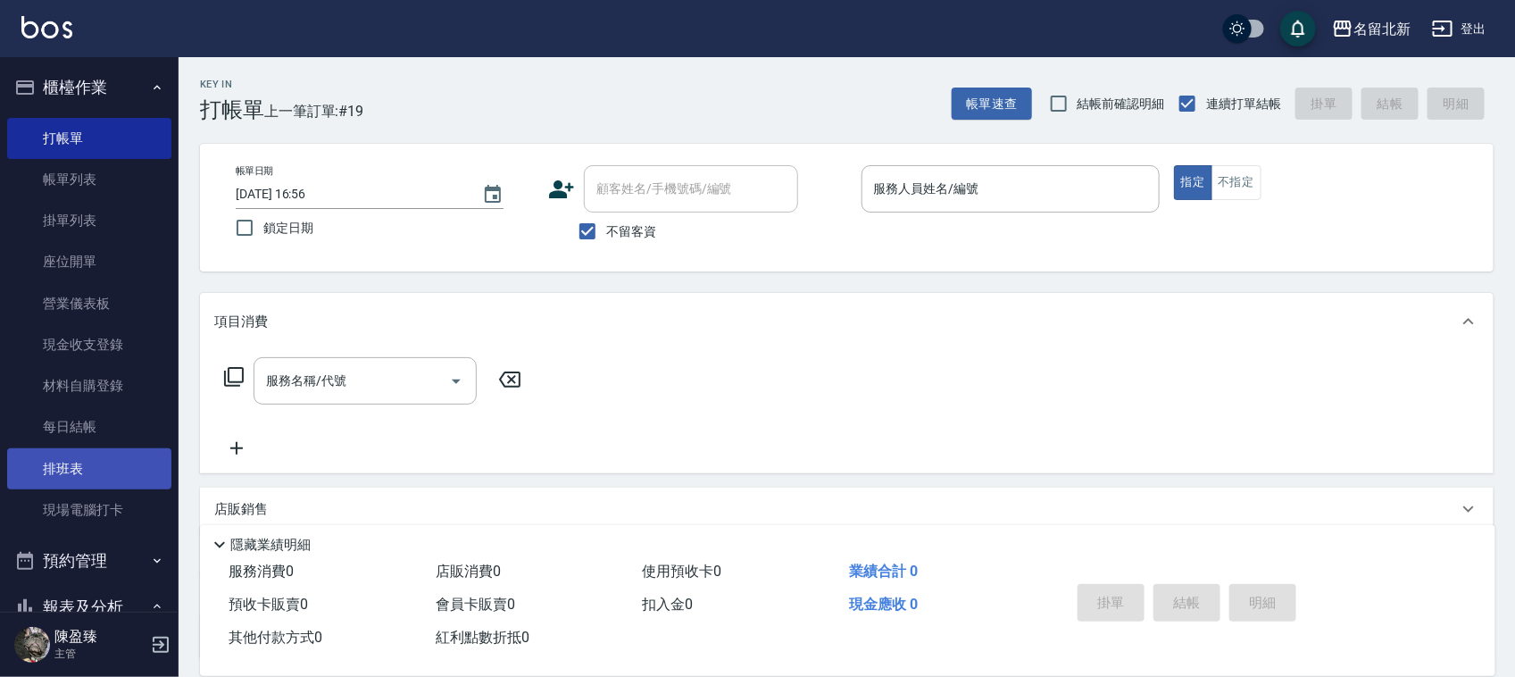
scroll to position [335, 0]
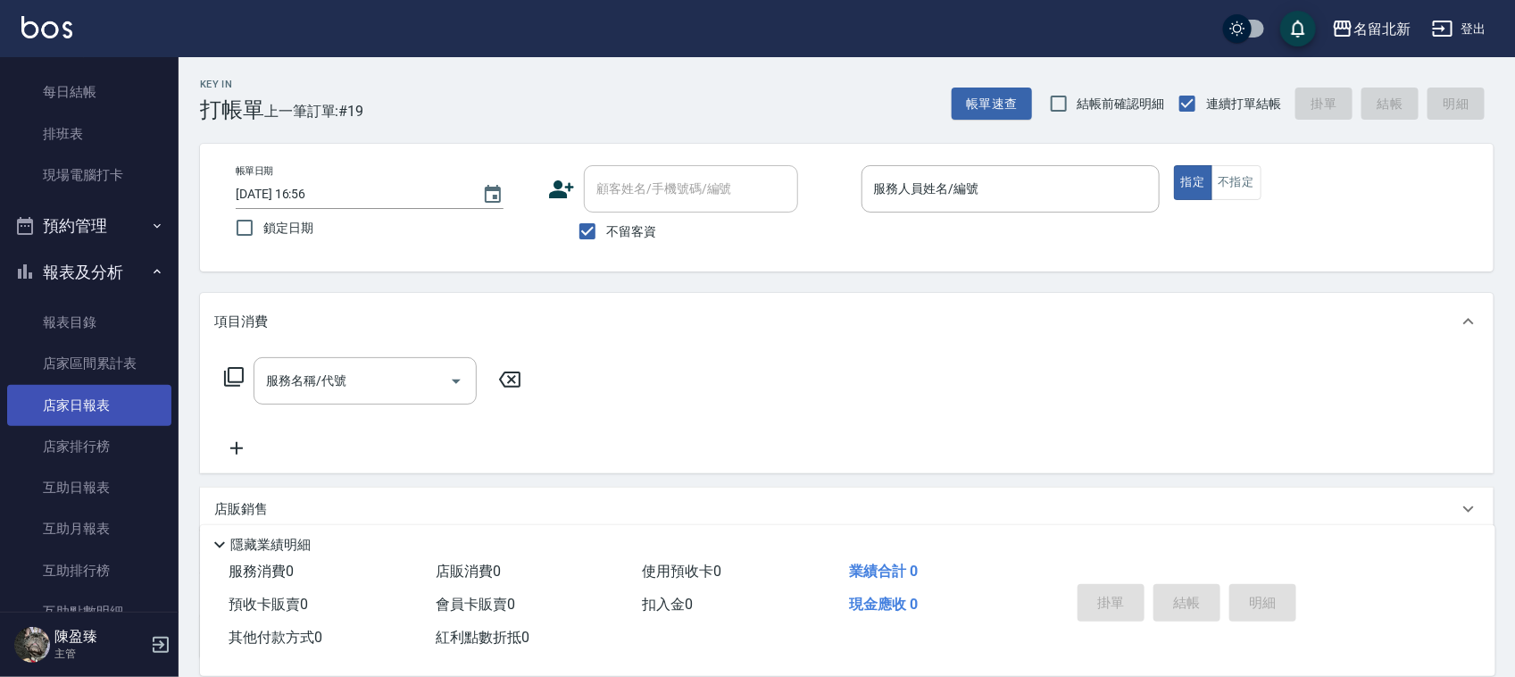
click at [105, 408] on link "店家日報表" at bounding box center [89, 405] width 164 height 41
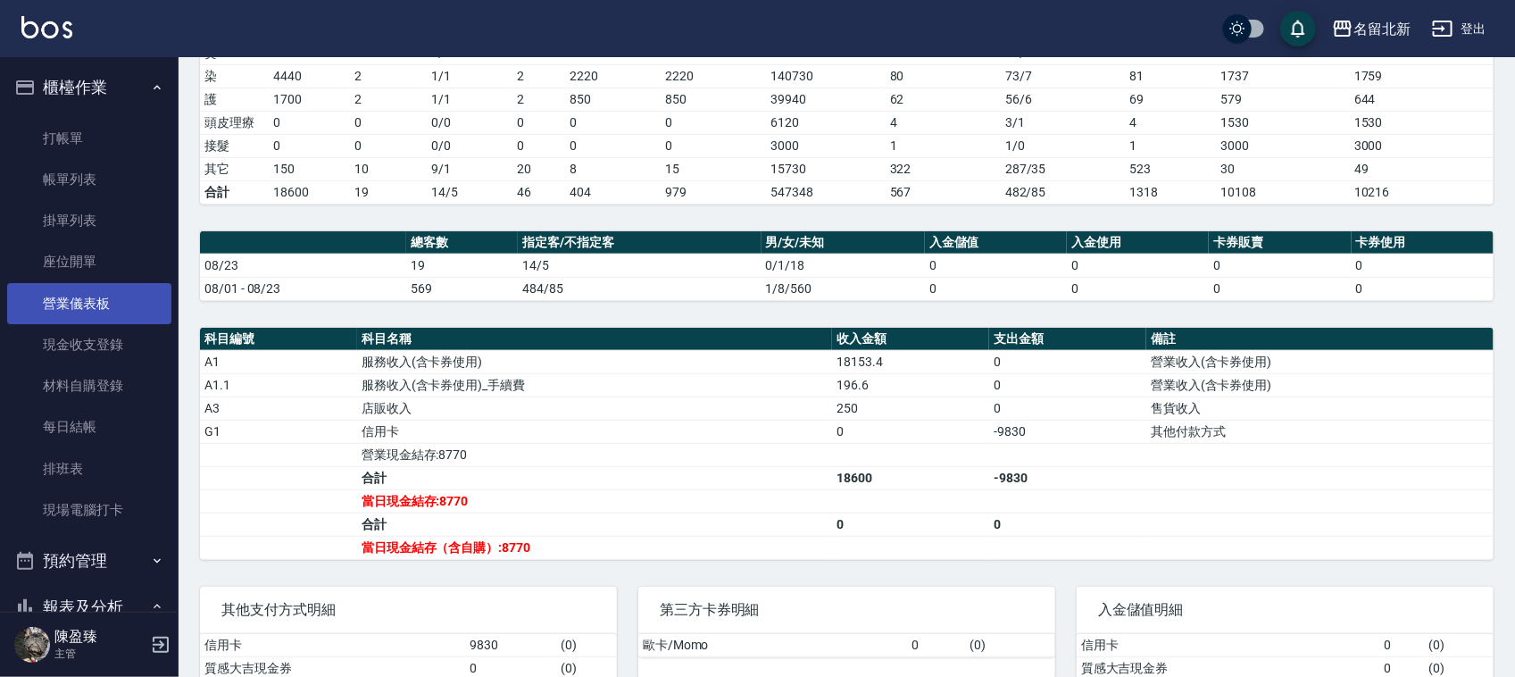
scroll to position [304, 0]
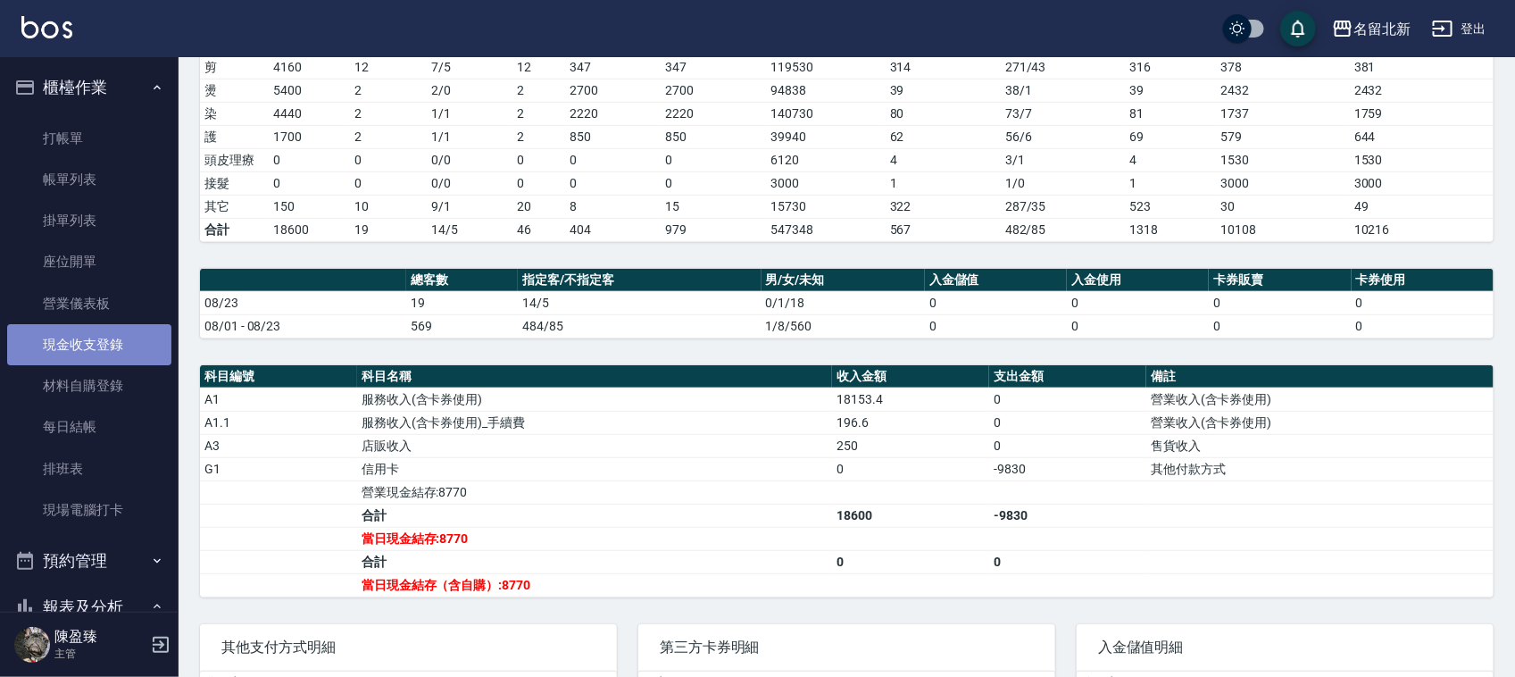
click at [96, 342] on link "現金收支登錄" at bounding box center [89, 344] width 164 height 41
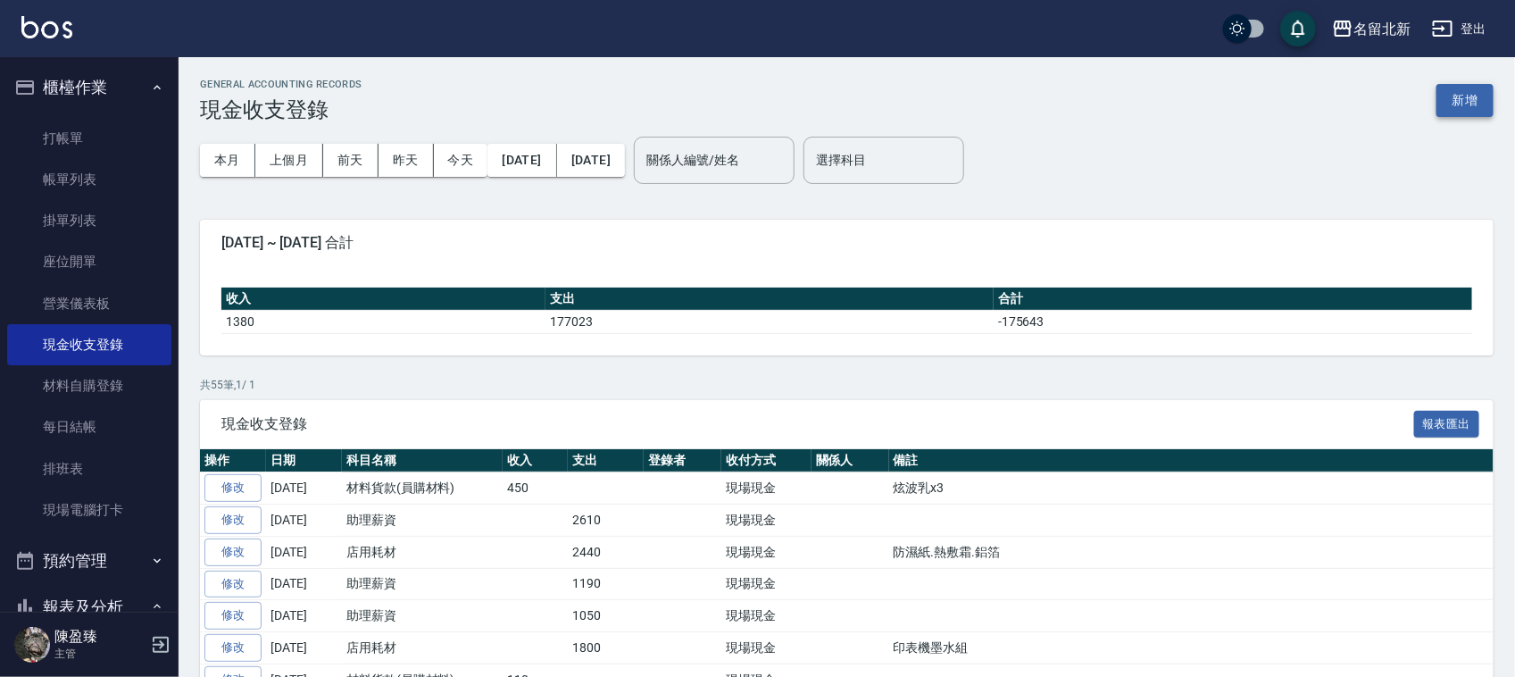
click at [1465, 114] on button "新增" at bounding box center [1464, 100] width 57 height 33
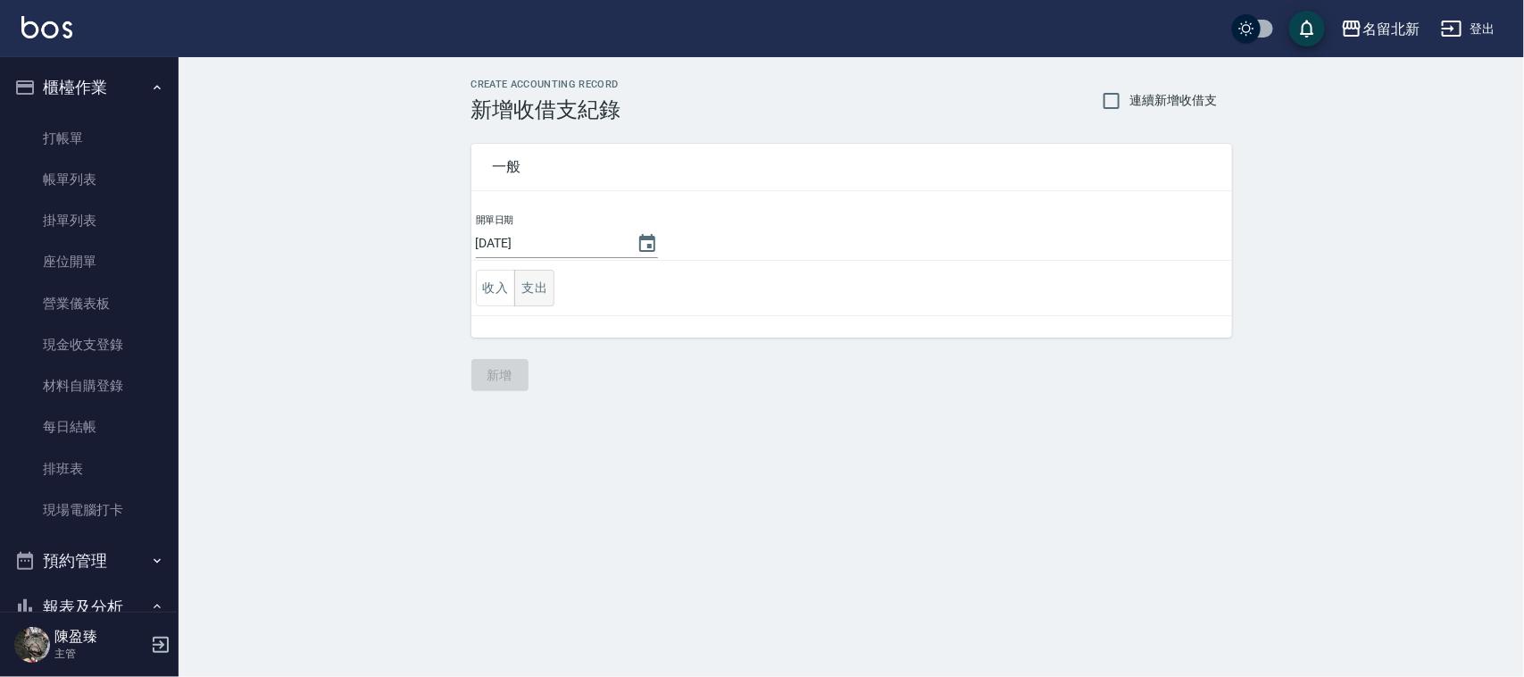
drag, startPoint x: 561, startPoint y: 287, endPoint x: 541, endPoint y: 287, distance: 19.6
click at [549, 287] on td "收入 支出" at bounding box center [851, 288] width 761 height 55
click at [538, 284] on button "支出" at bounding box center [534, 288] width 40 height 37
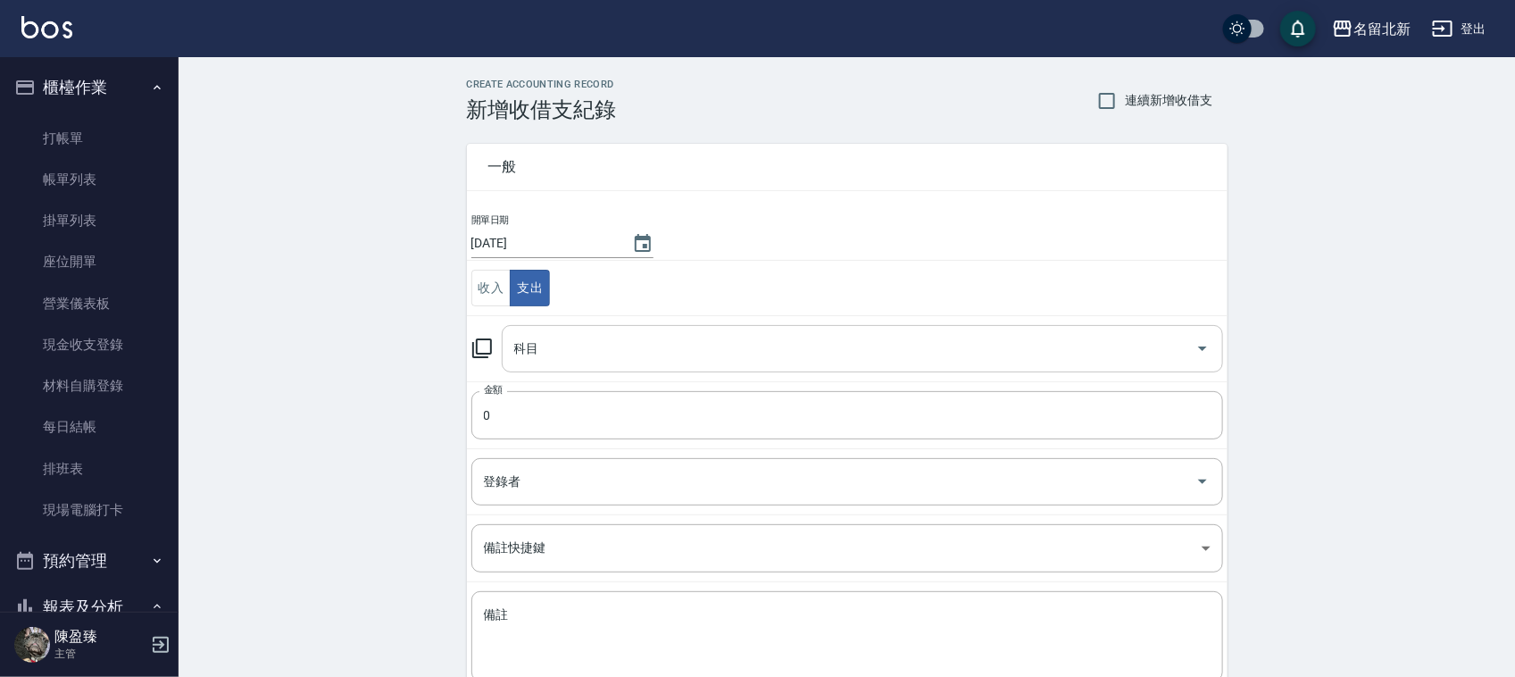
click at [577, 345] on input "科目" at bounding box center [849, 348] width 678 height 31
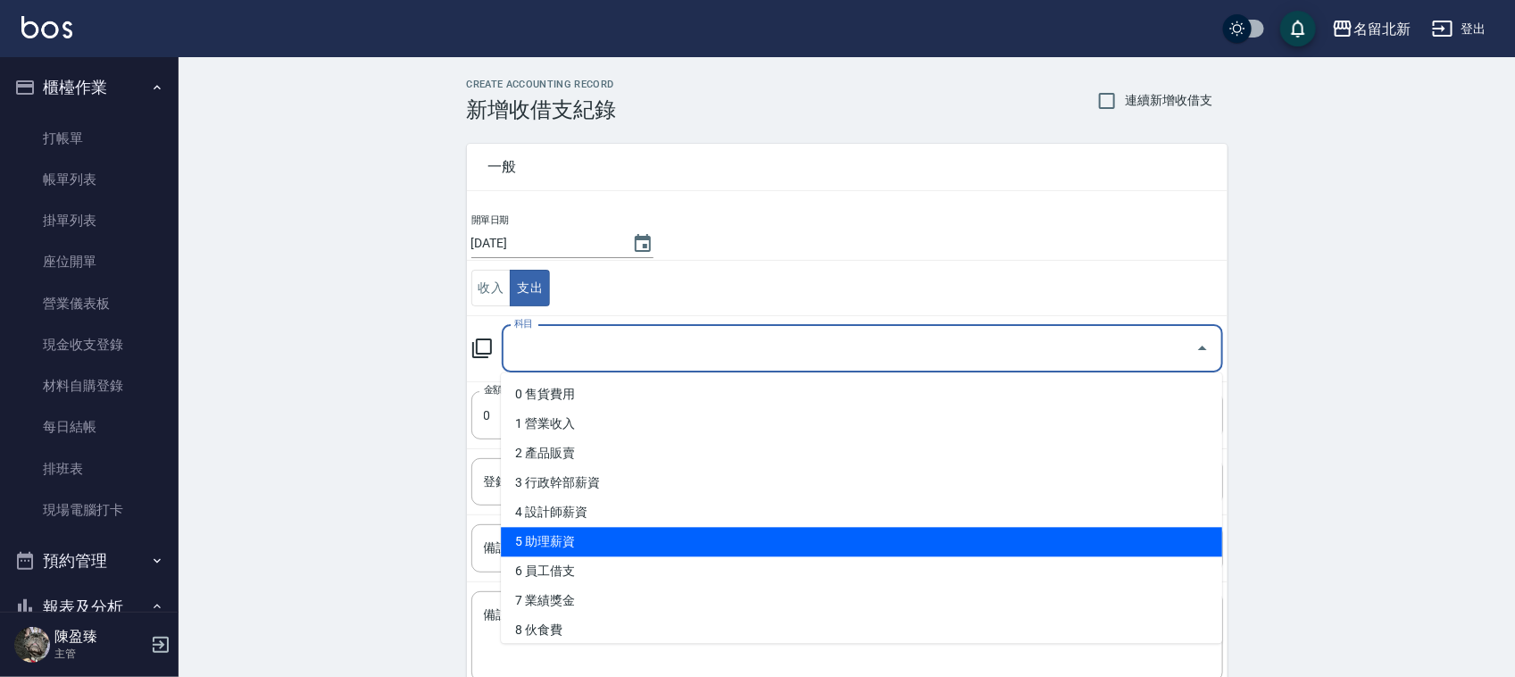
click at [595, 549] on li "5 助理薪資" at bounding box center [861, 542] width 721 height 29
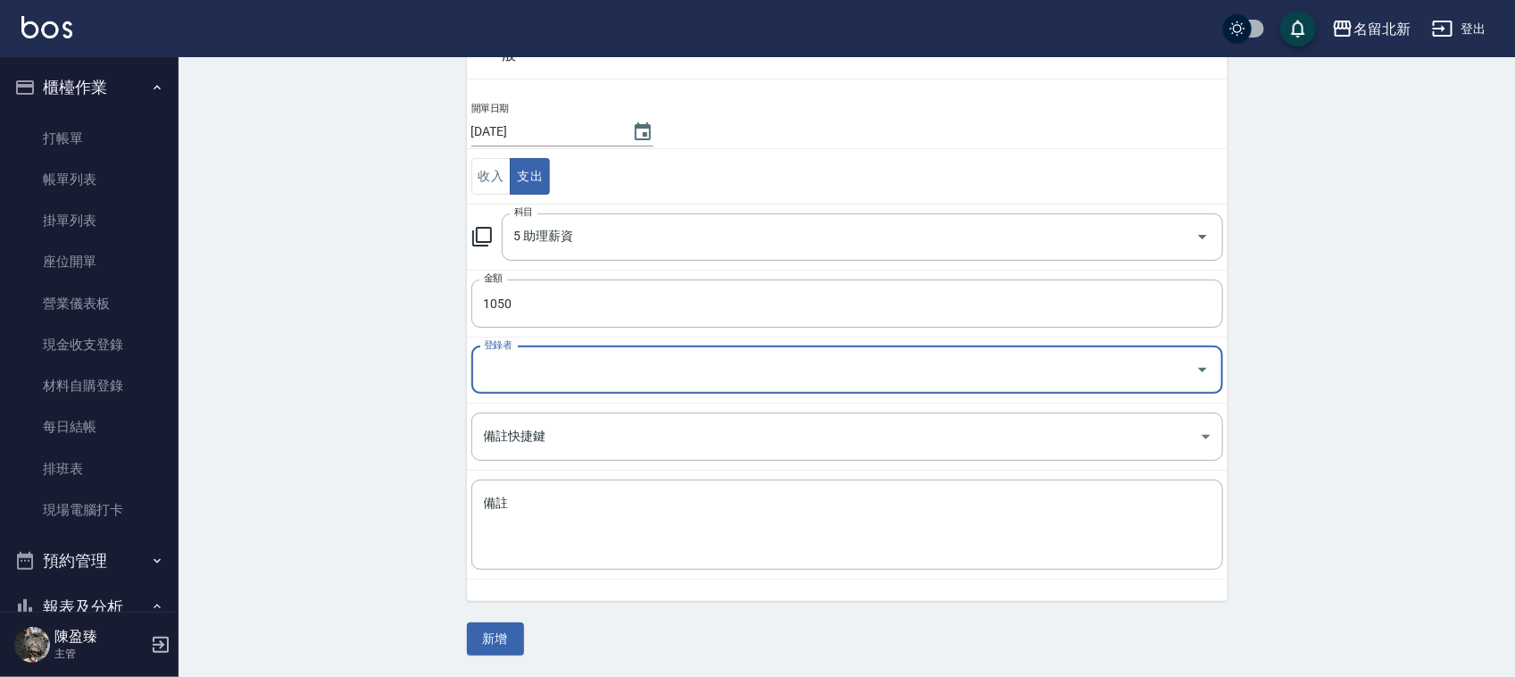
scroll to position [112, 0]
click at [493, 627] on button "新增" at bounding box center [495, 638] width 57 height 33
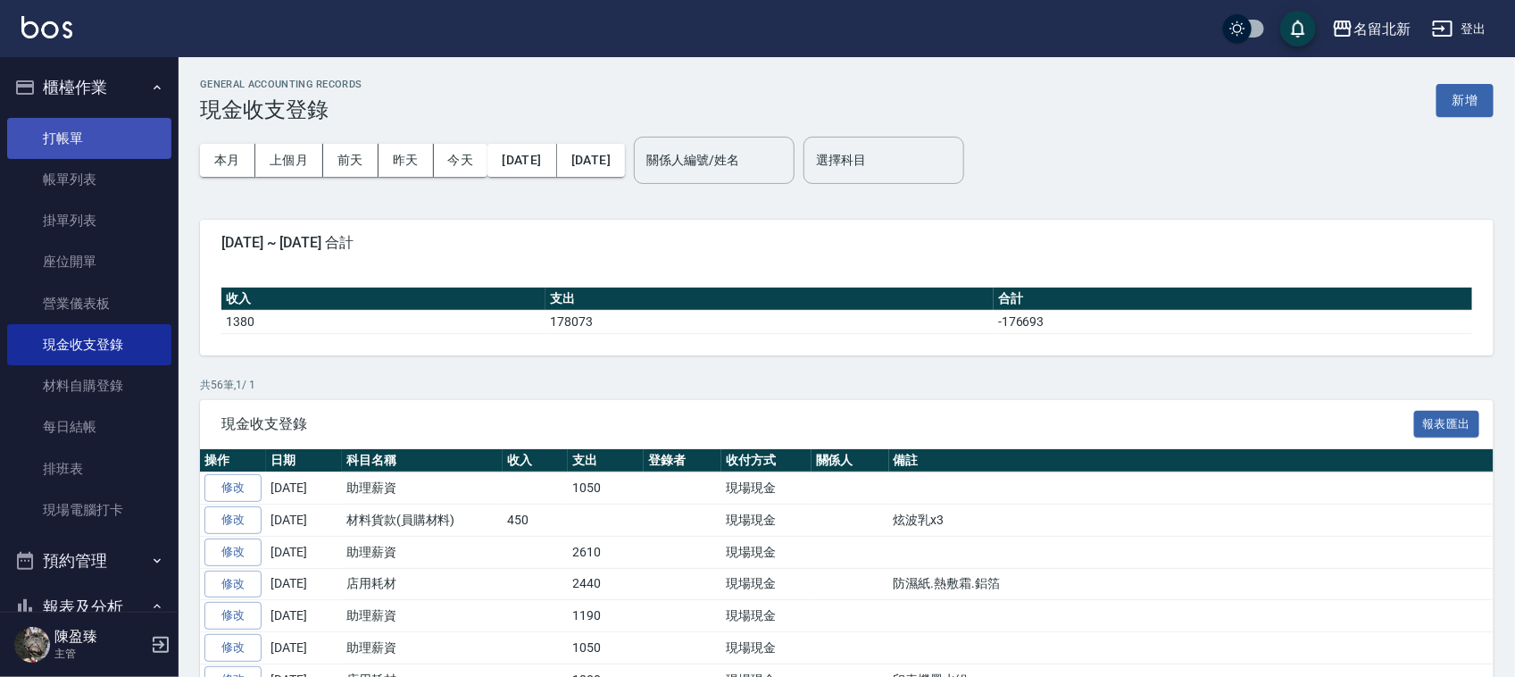
drag, startPoint x: 64, startPoint y: 137, endPoint x: 127, endPoint y: 145, distance: 63.0
click at [64, 138] on link "打帳單" at bounding box center [89, 138] width 164 height 41
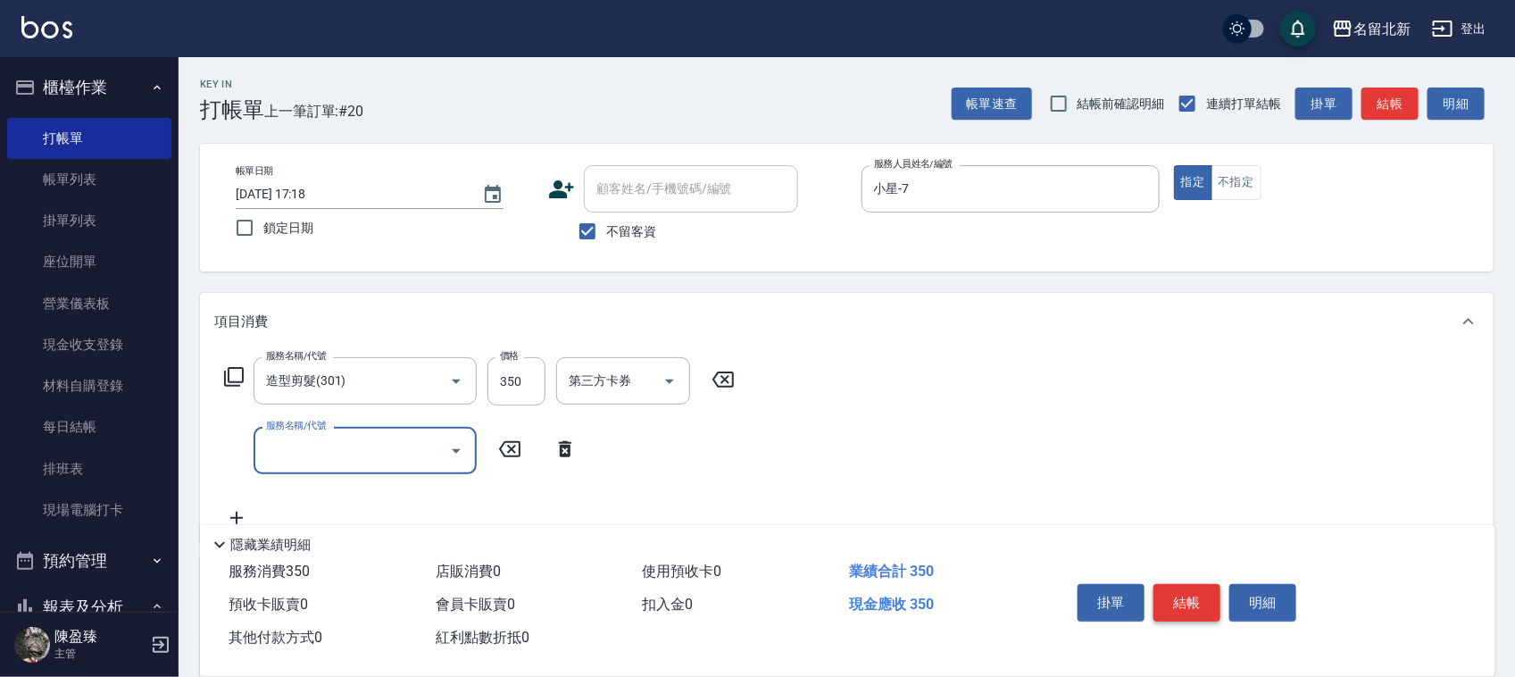
click at [1210, 596] on button "結帳" at bounding box center [1186, 602] width 67 height 37
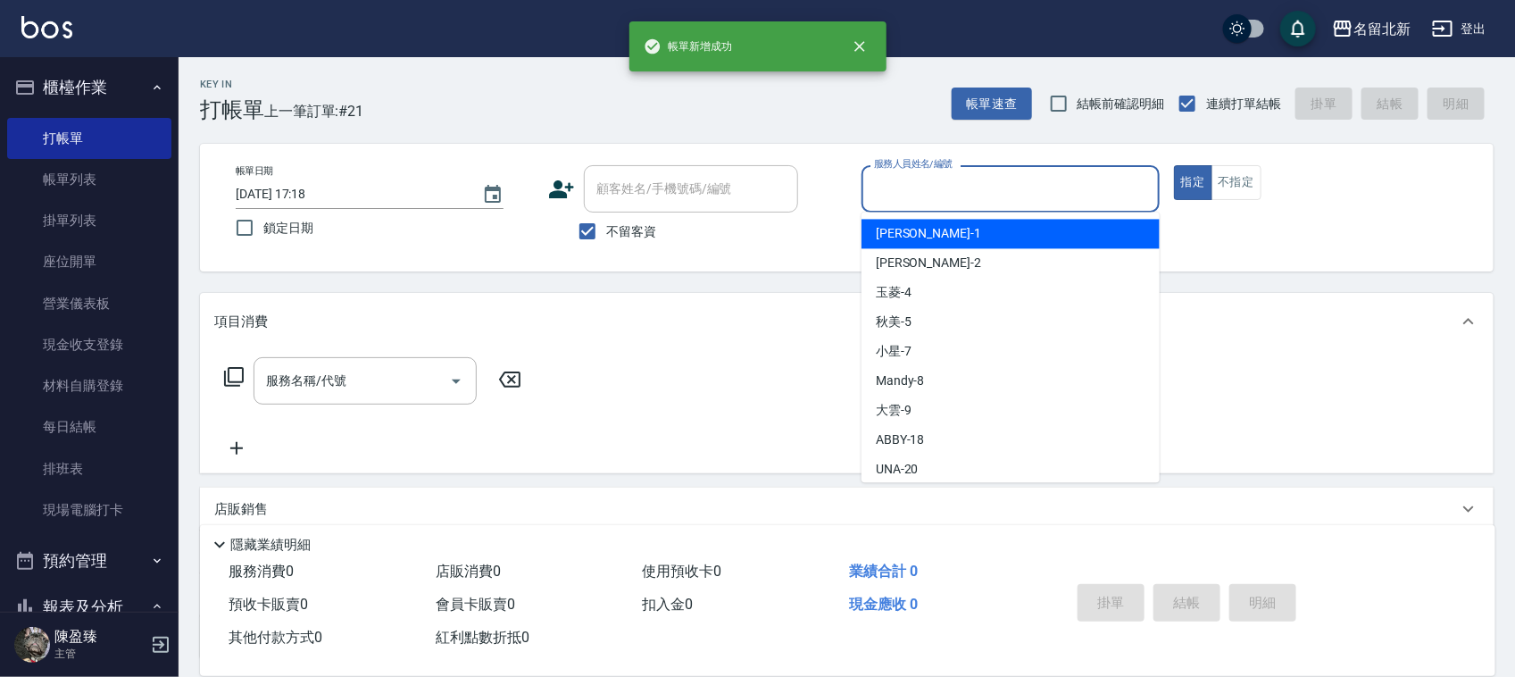
click at [920, 192] on input "服務人員姓名/編號" at bounding box center [1010, 188] width 282 height 31
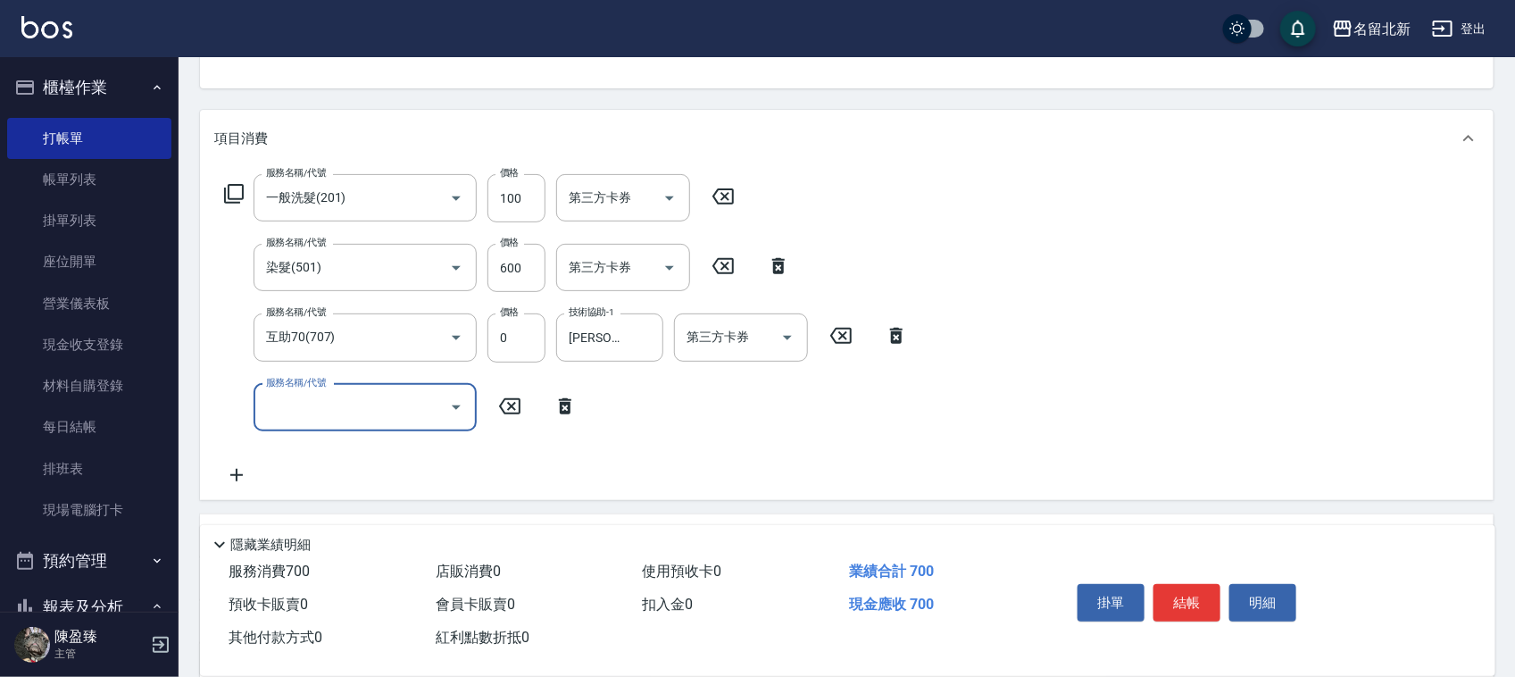
scroll to position [362, 0]
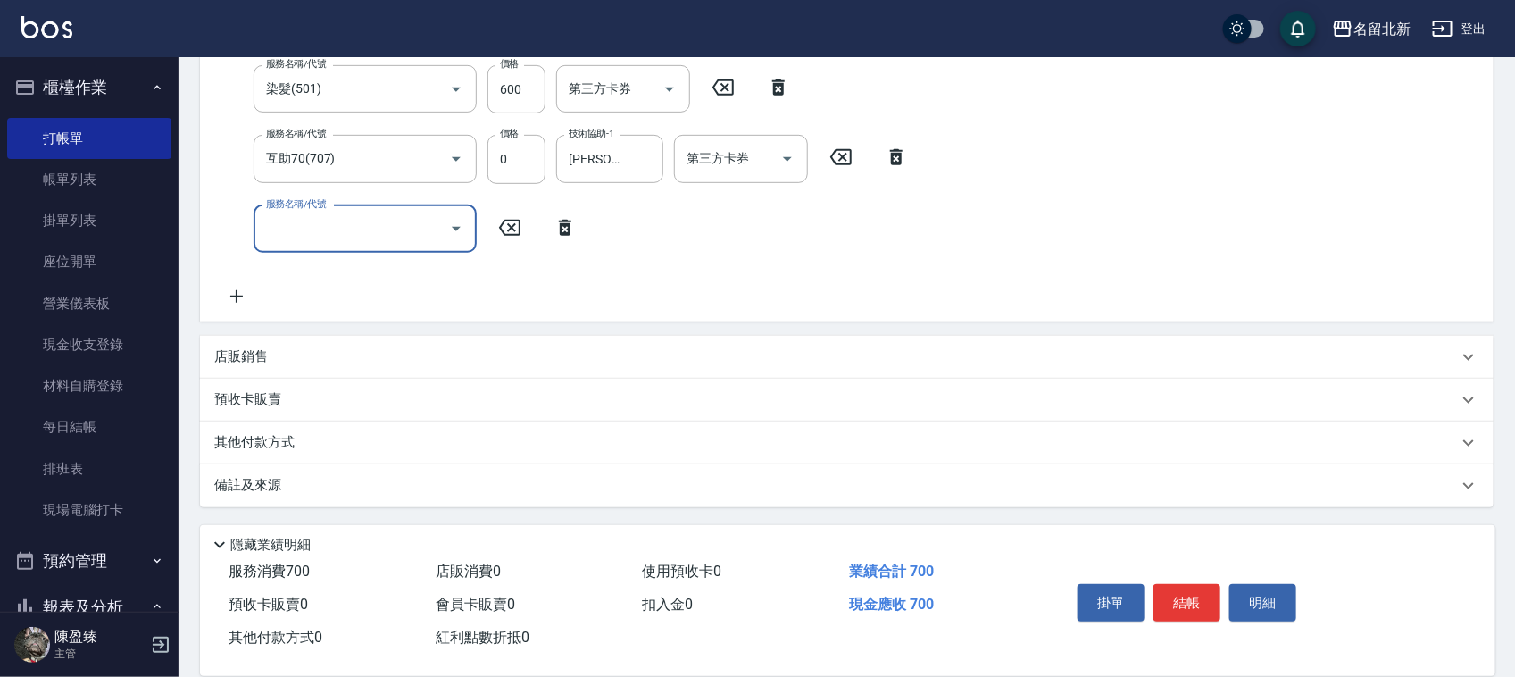
click at [269, 457] on div "其他付款方式" at bounding box center [846, 442] width 1293 height 43
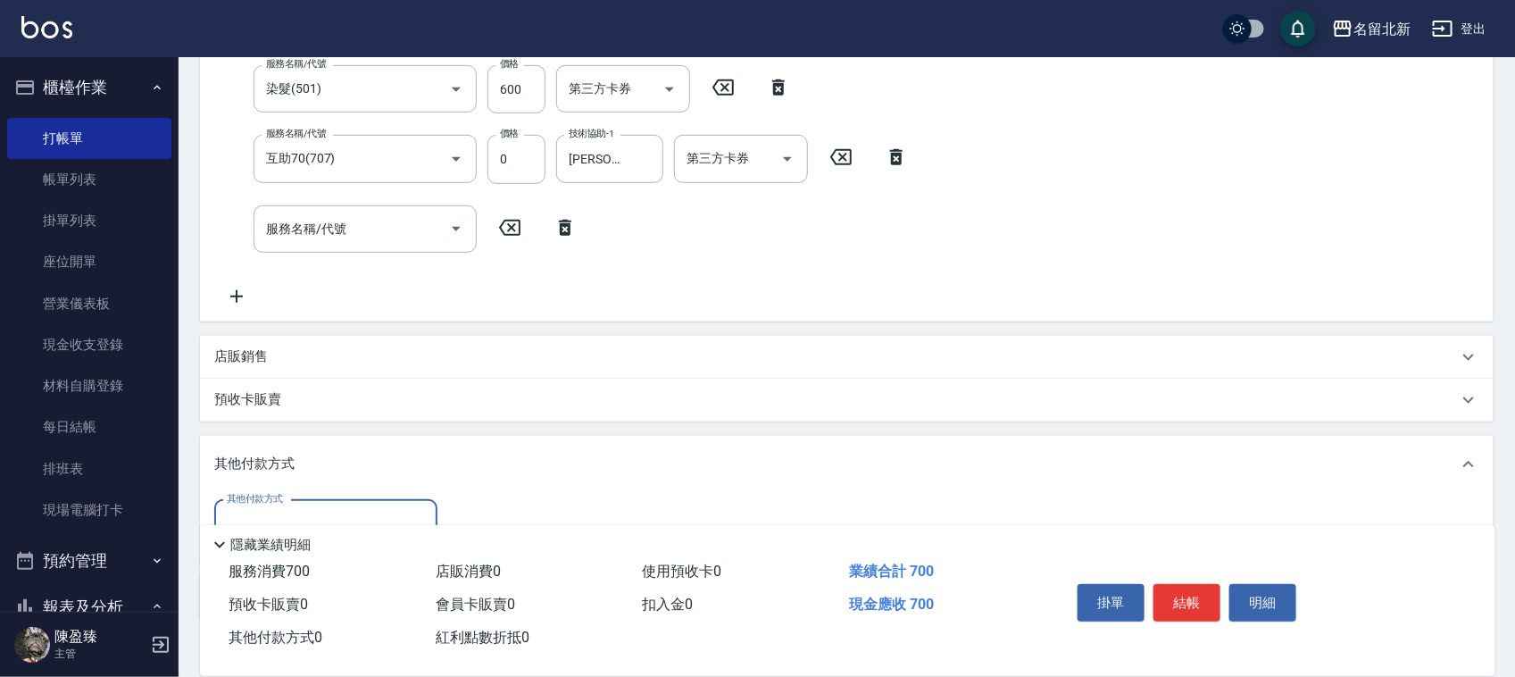
scroll to position [473, 0]
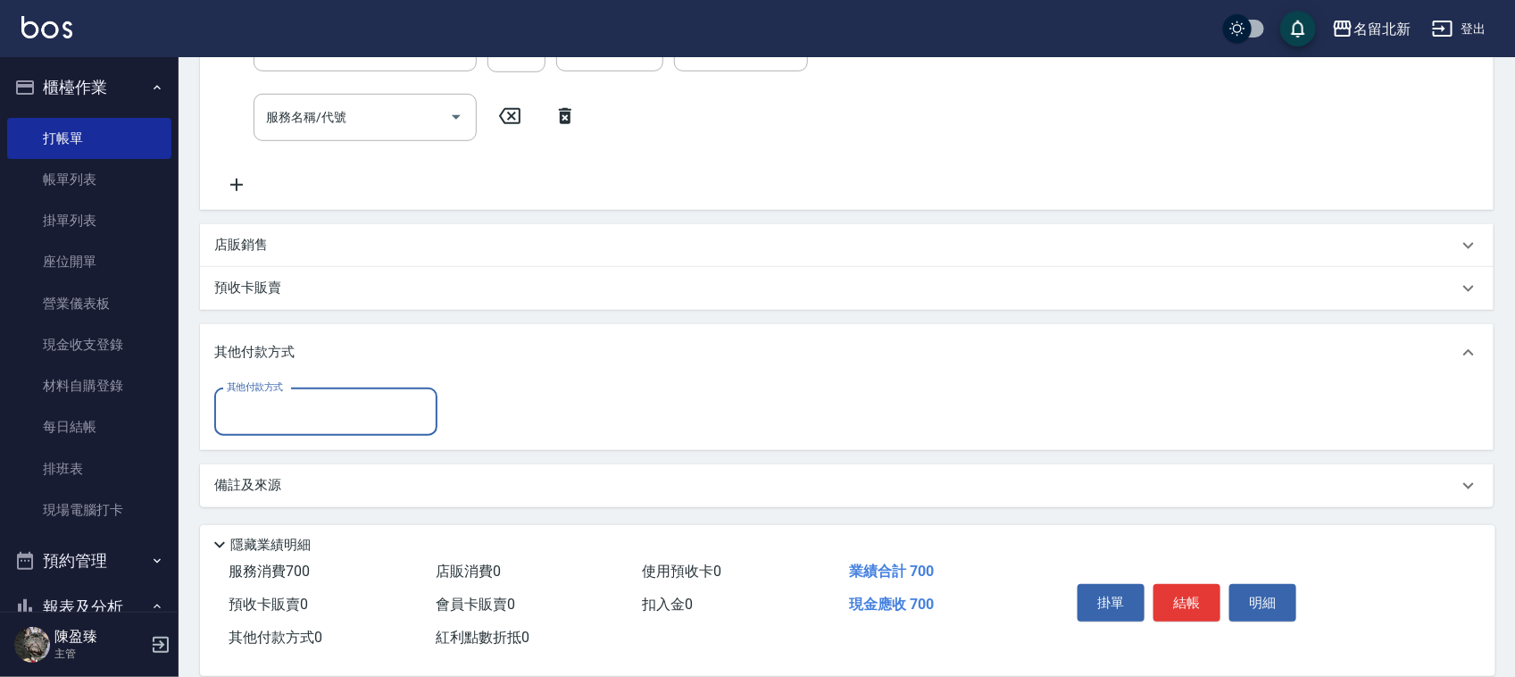
click at [259, 409] on input "其他付款方式" at bounding box center [325, 411] width 207 height 31
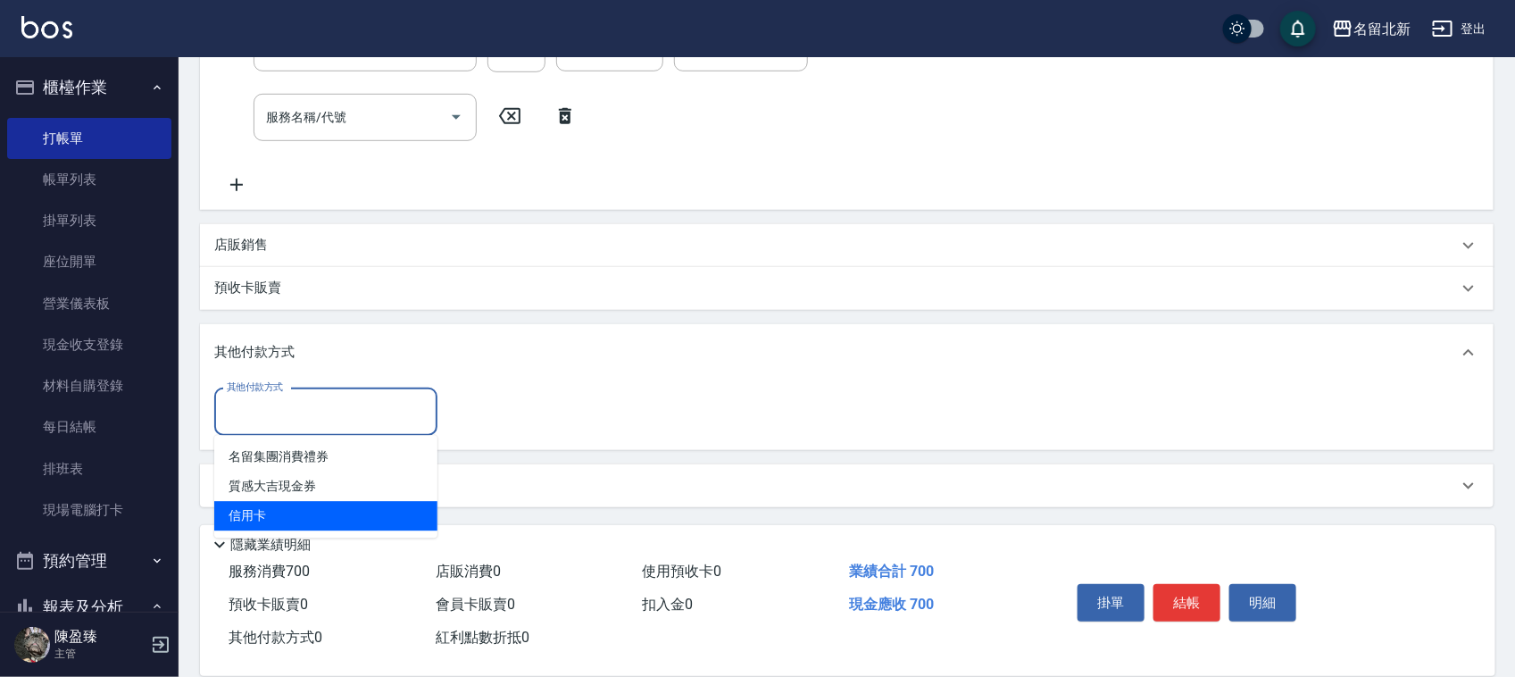
drag, startPoint x: 284, startPoint y: 520, endPoint x: 306, endPoint y: 514, distance: 23.0
click at [290, 520] on span "信用卡" at bounding box center [325, 516] width 223 height 29
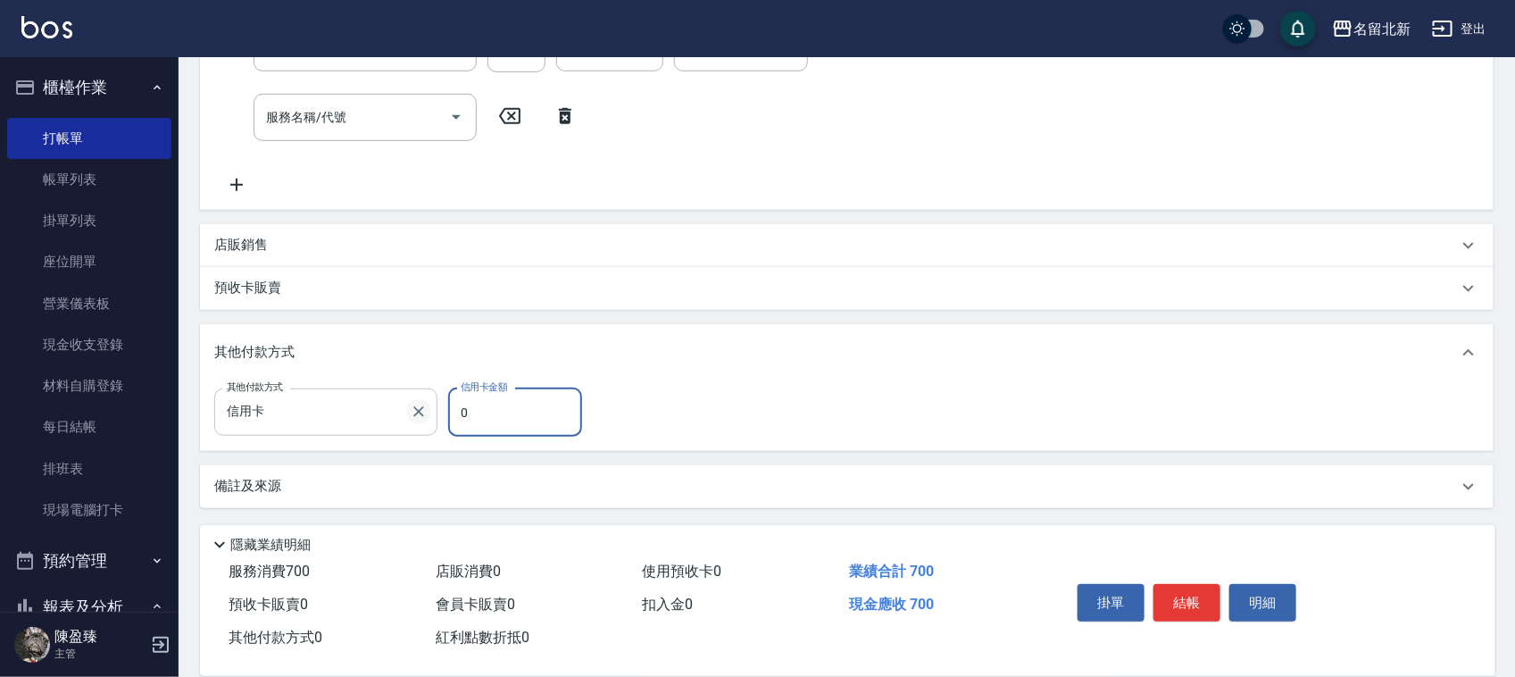
drag, startPoint x: 473, startPoint y: 409, endPoint x: 418, endPoint y: 415, distance: 55.7
click at [418, 415] on div "其他付款方式 信用卡 其他付款方式 信用卡金額 0 信用卡金額" at bounding box center [403, 412] width 378 height 48
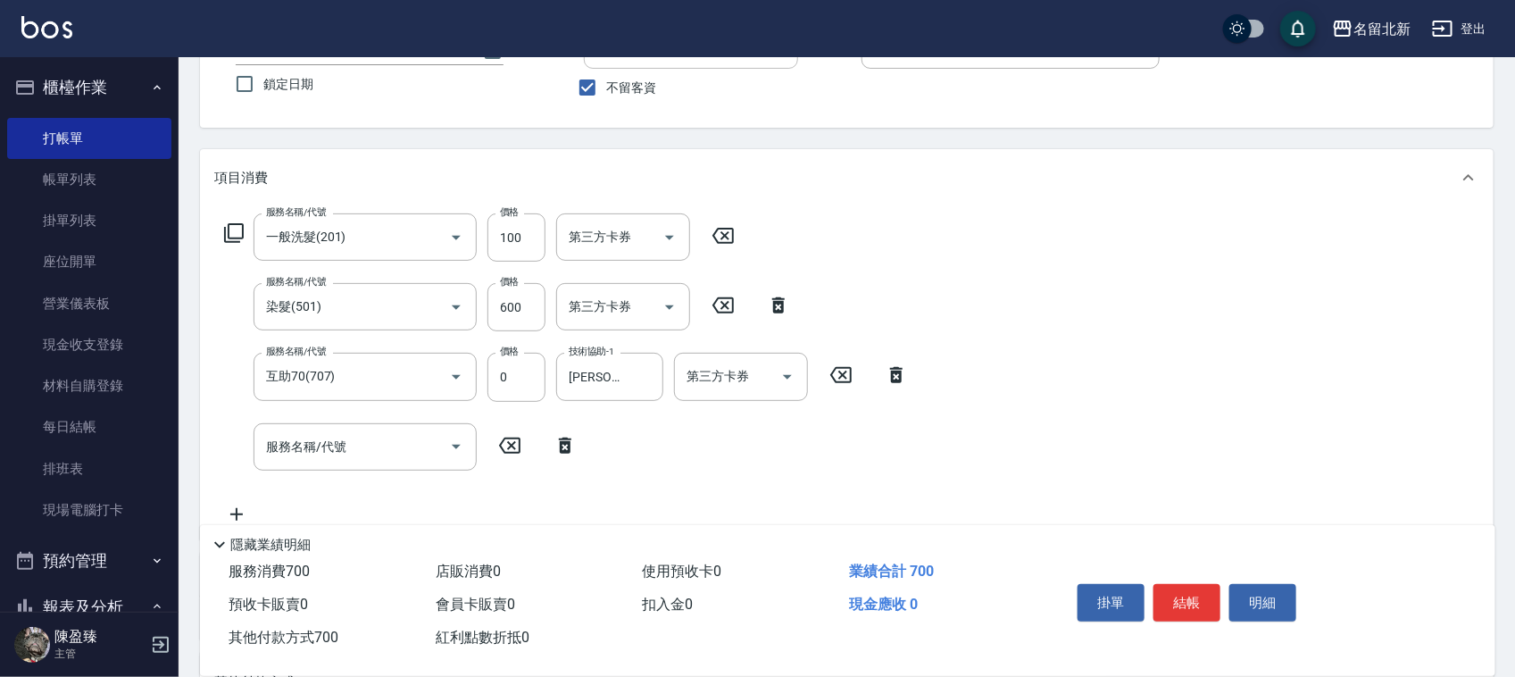
scroll to position [138, 0]
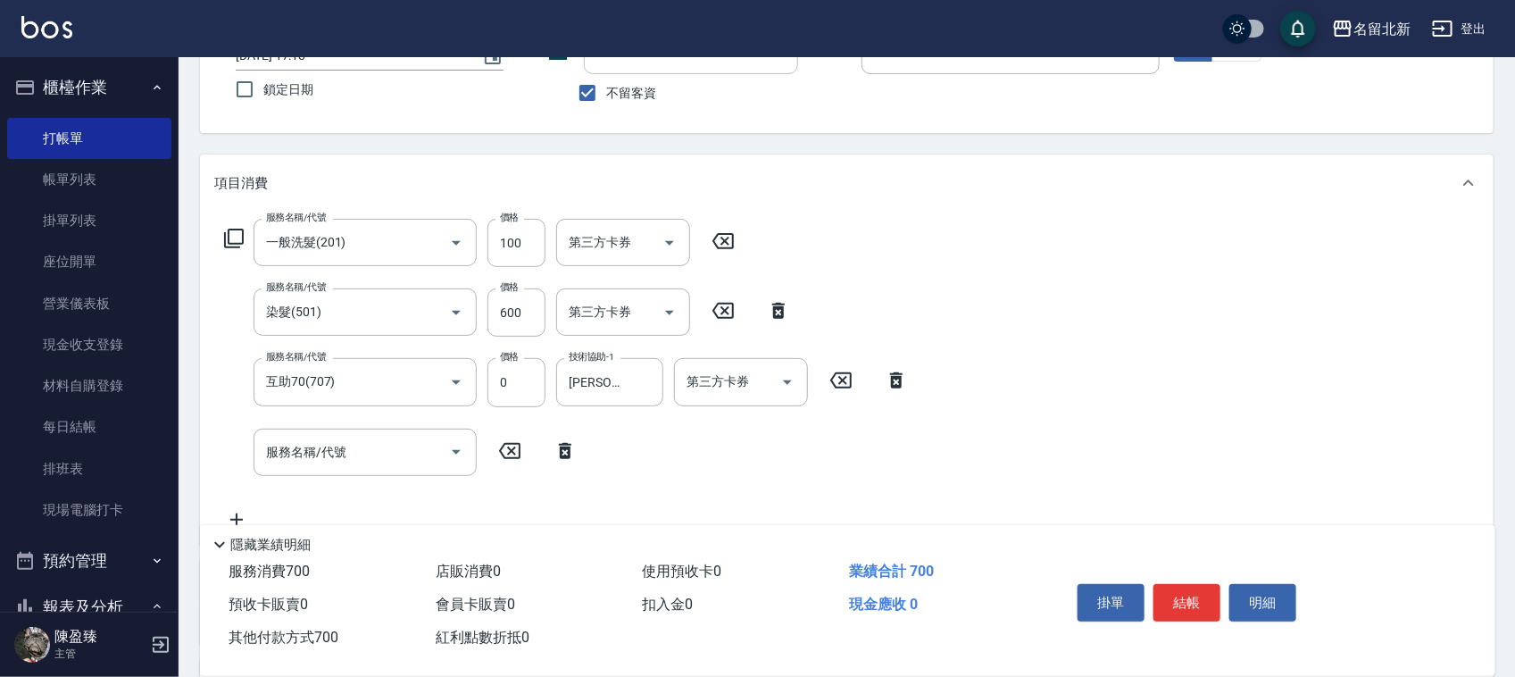
click at [1193, 589] on button "結帳" at bounding box center [1186, 602] width 67 height 37
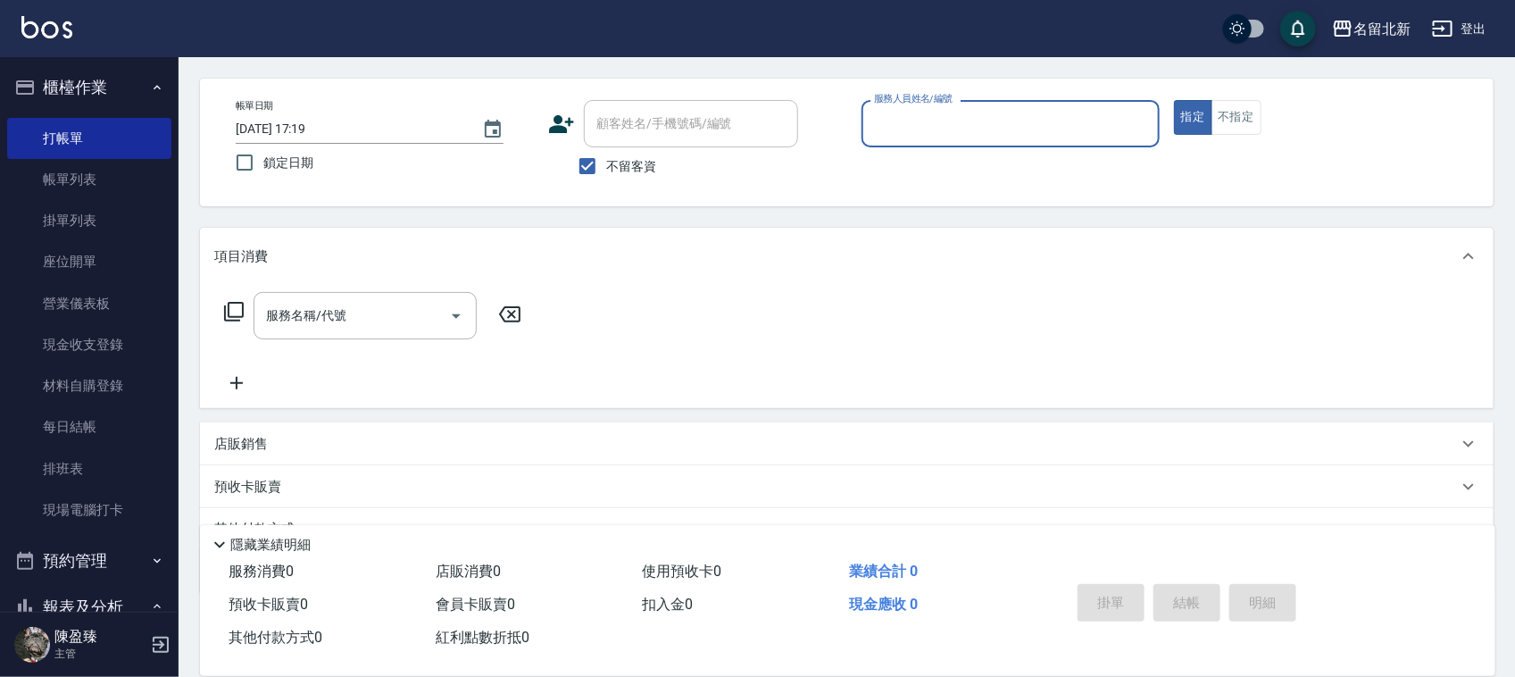
scroll to position [0, 0]
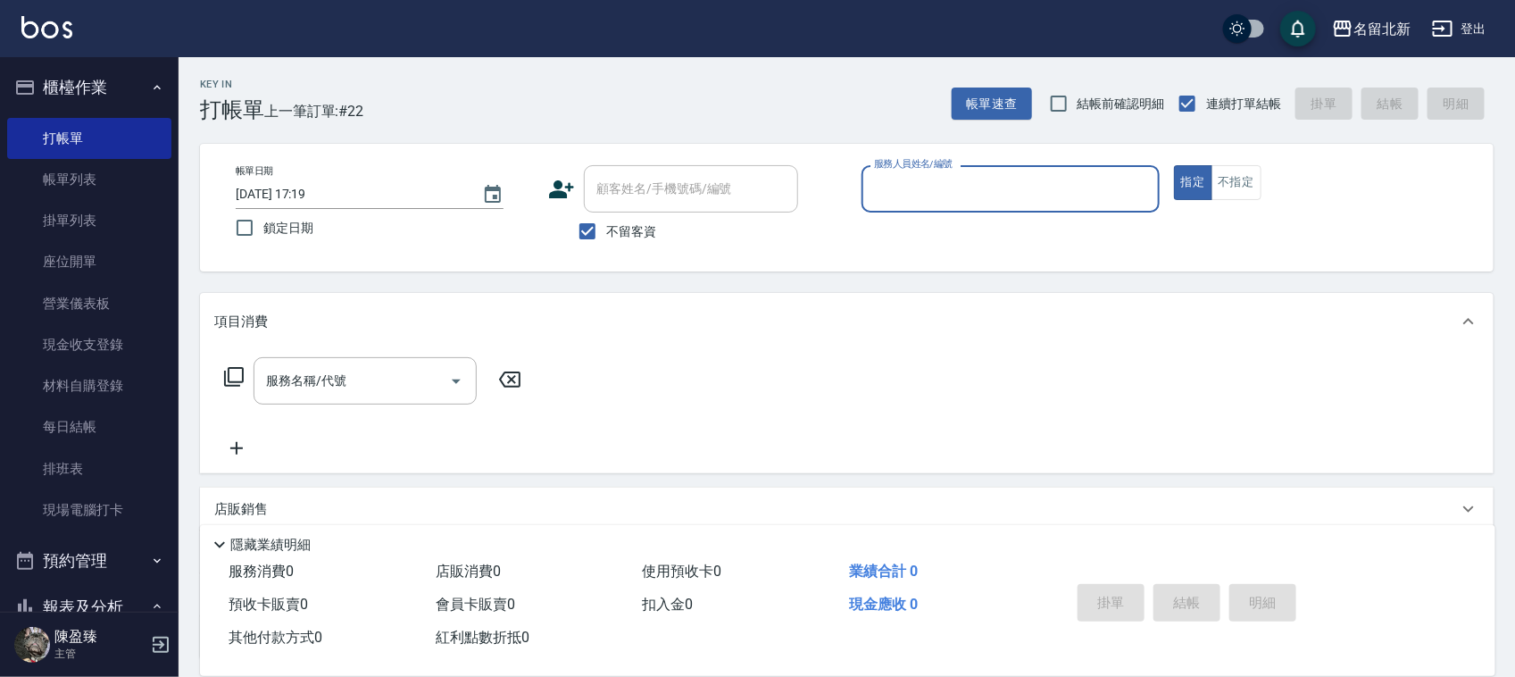
click at [973, 194] on input "服務人員姓名/編號" at bounding box center [1010, 188] width 282 height 31
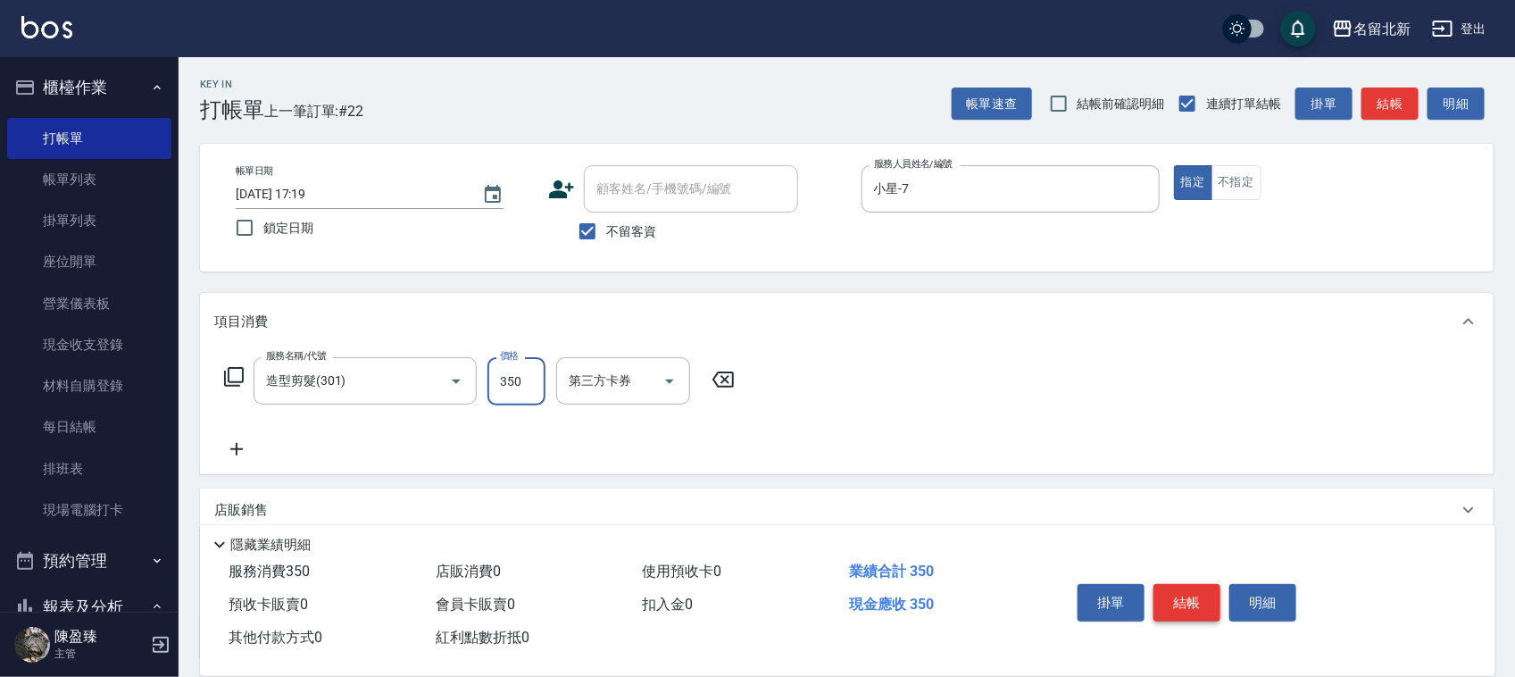
click at [1192, 587] on button "結帳" at bounding box center [1186, 602] width 67 height 37
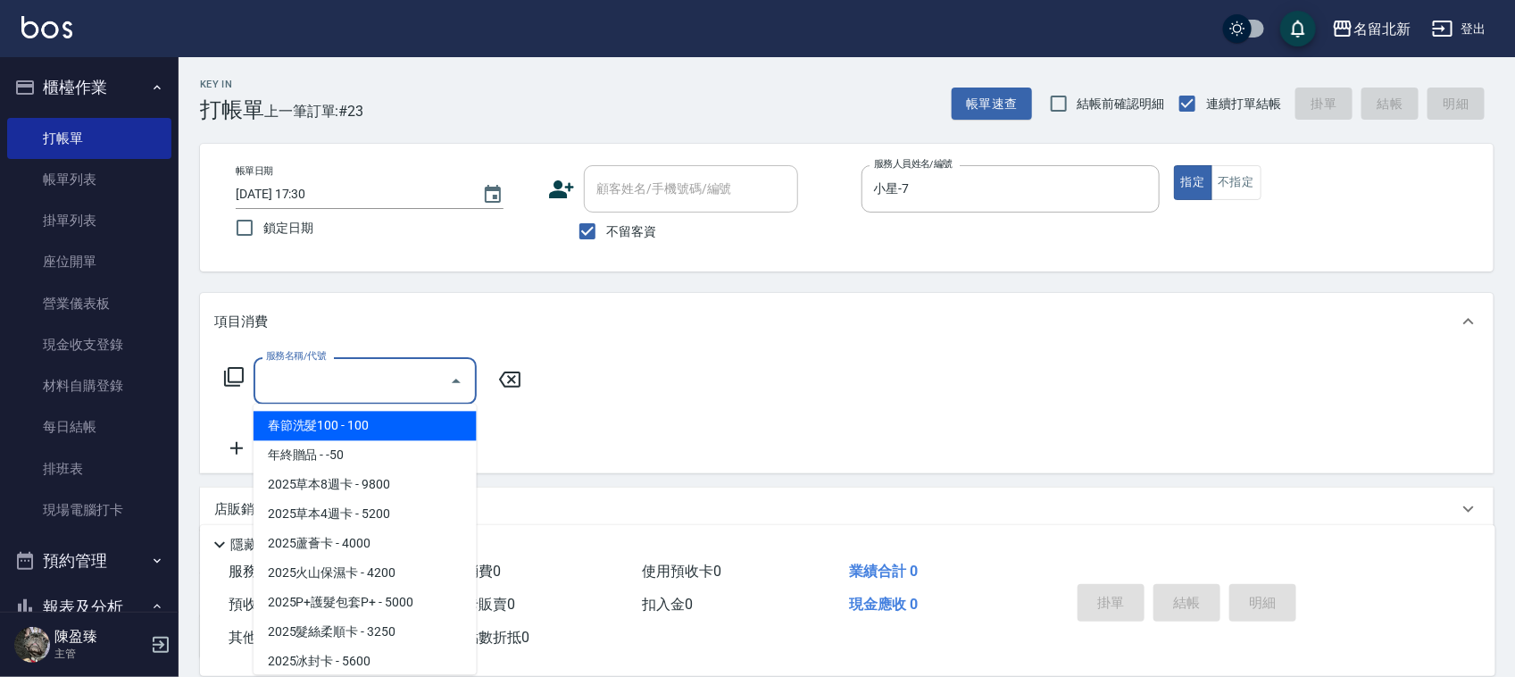
click at [354, 380] on input "服務名稱/代號" at bounding box center [352, 380] width 180 height 31
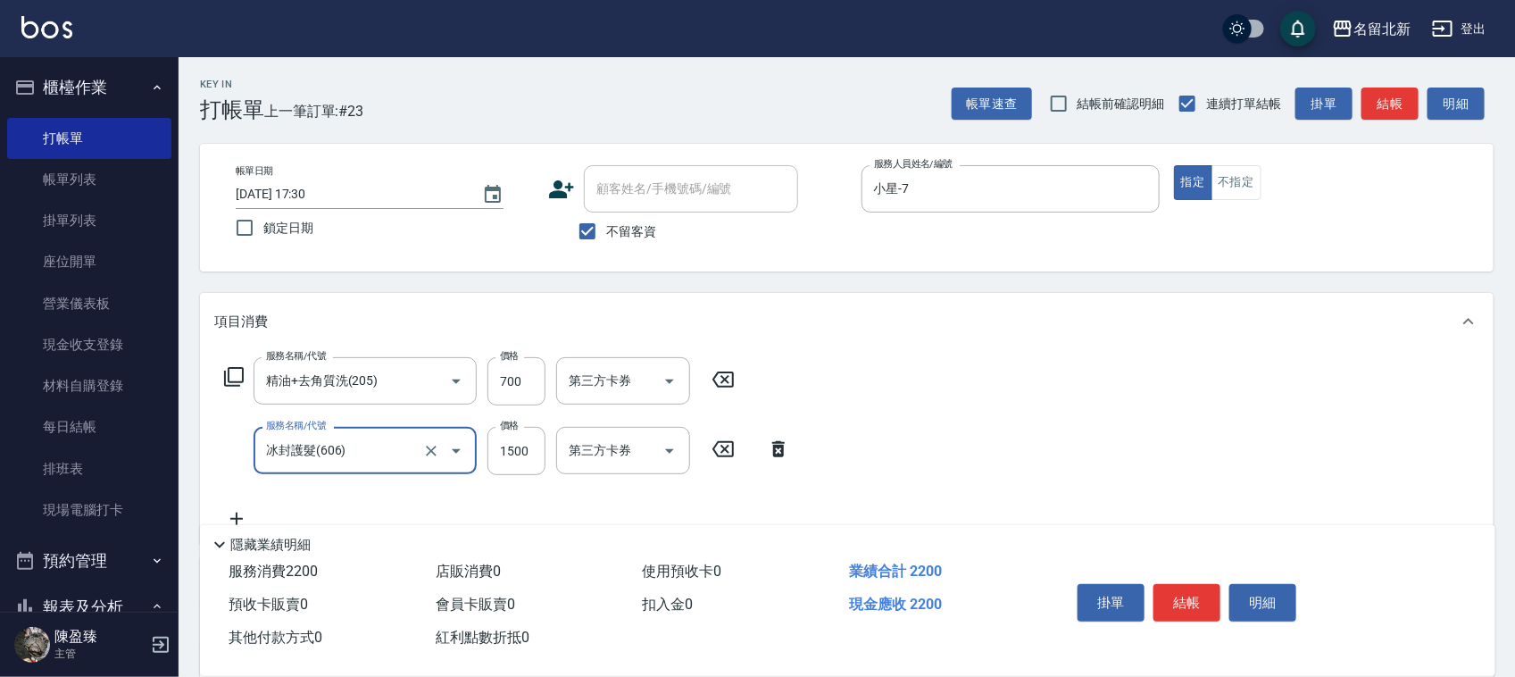
click at [345, 457] on input "冰封護髮(606)" at bounding box center [340, 450] width 157 height 31
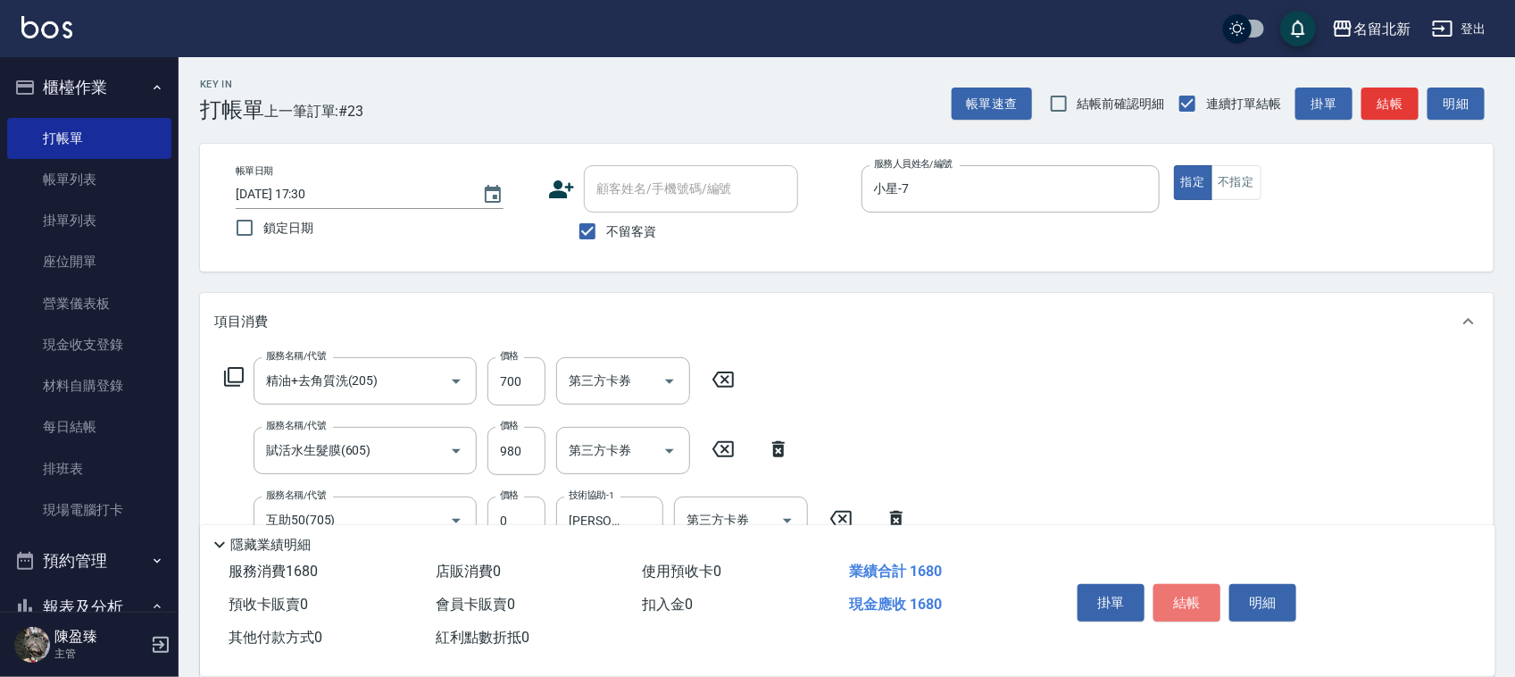
click at [1193, 611] on button "結帳" at bounding box center [1186, 602] width 67 height 37
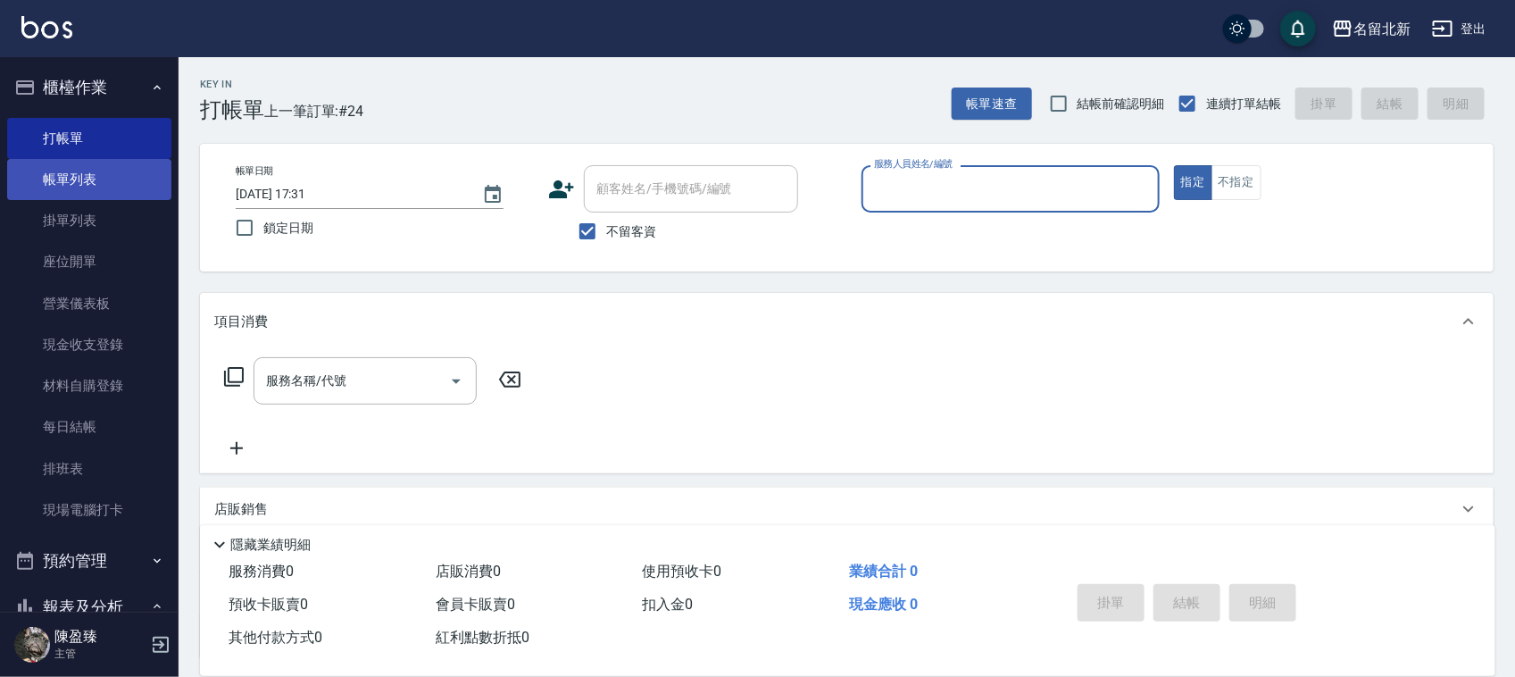
click at [58, 170] on link "帳單列表" at bounding box center [89, 179] width 164 height 41
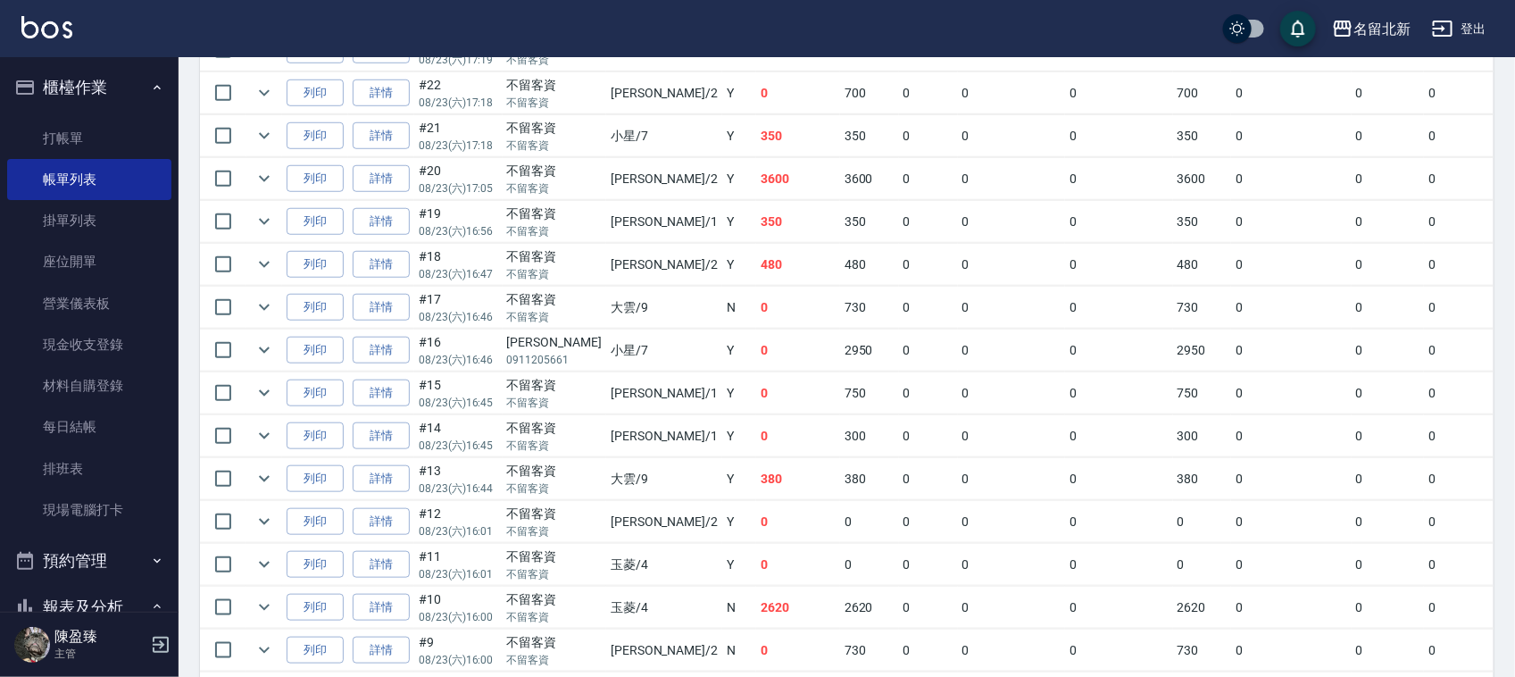
scroll to position [335, 0]
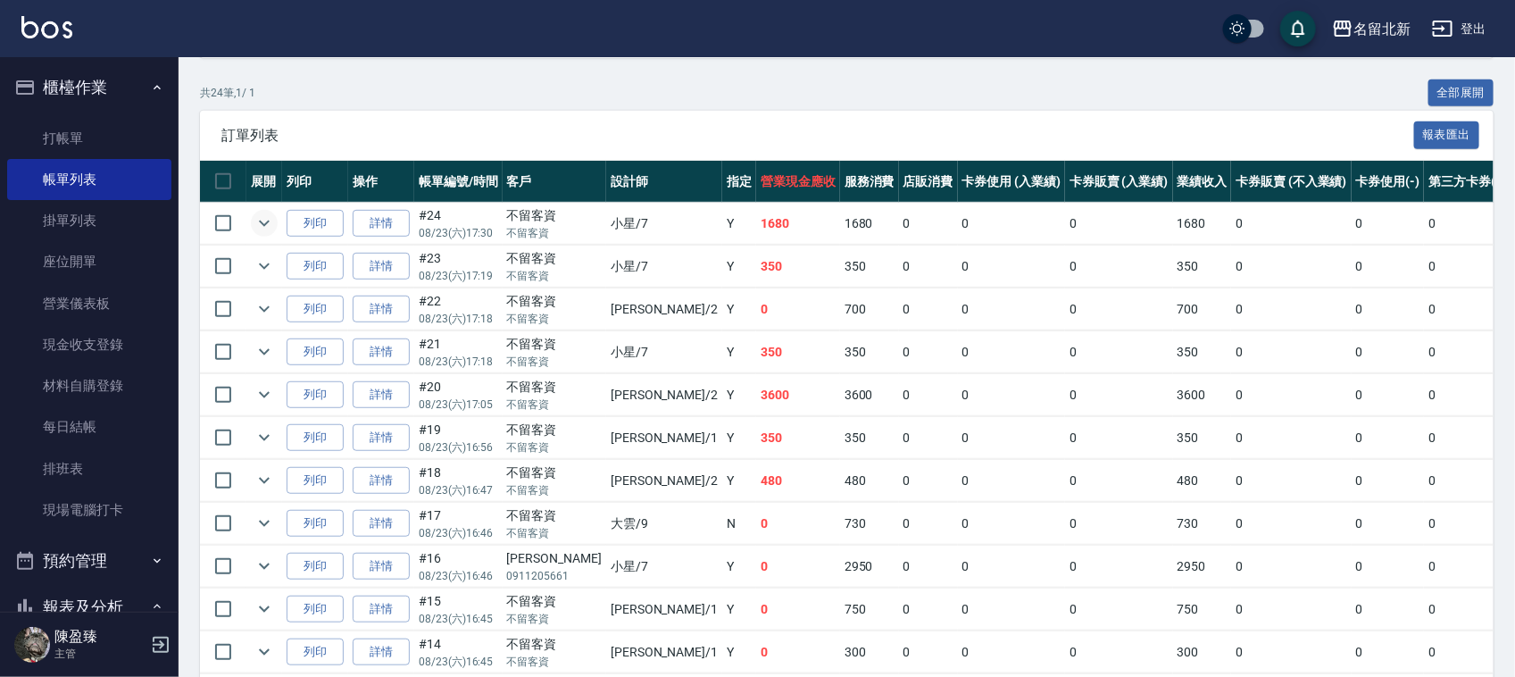
click at [260, 226] on icon "expand row" at bounding box center [264, 222] width 21 height 21
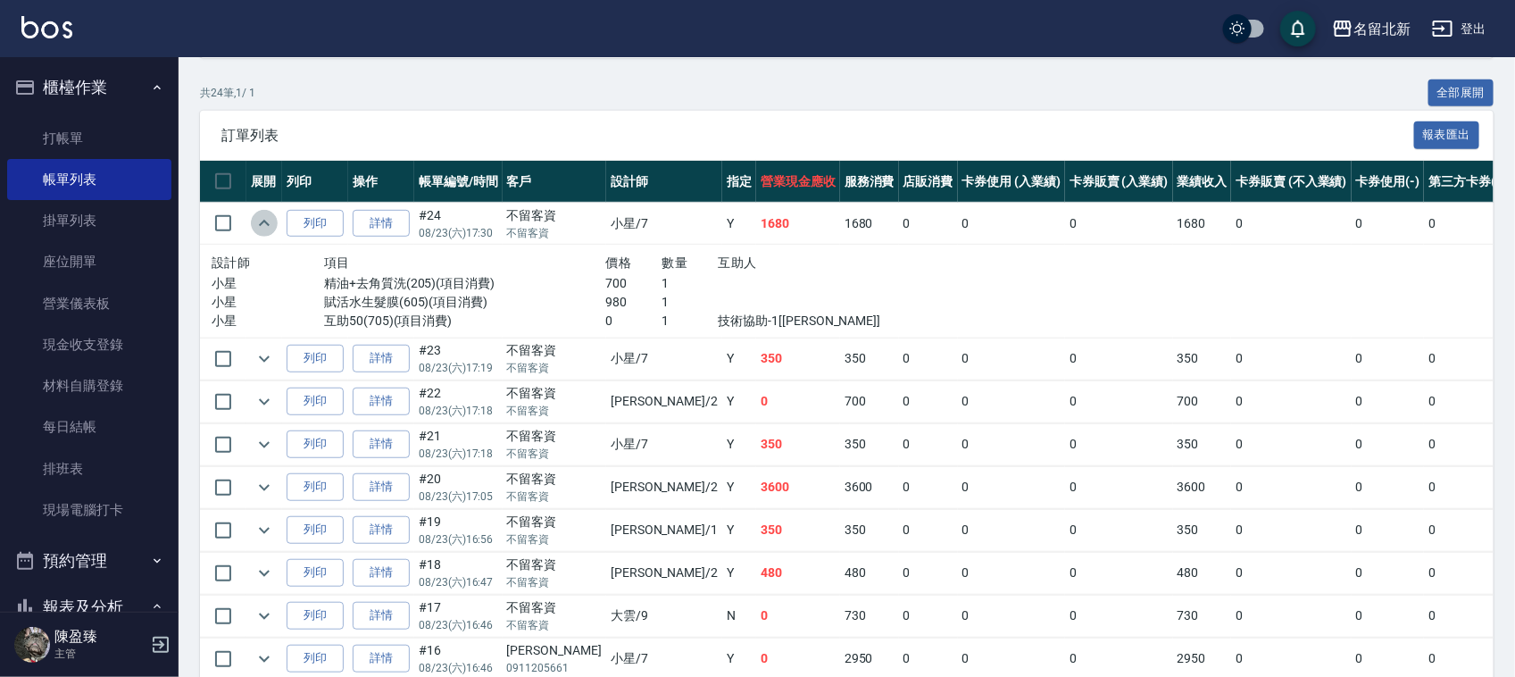
click at [261, 226] on icon "expand row" at bounding box center [264, 222] width 21 height 21
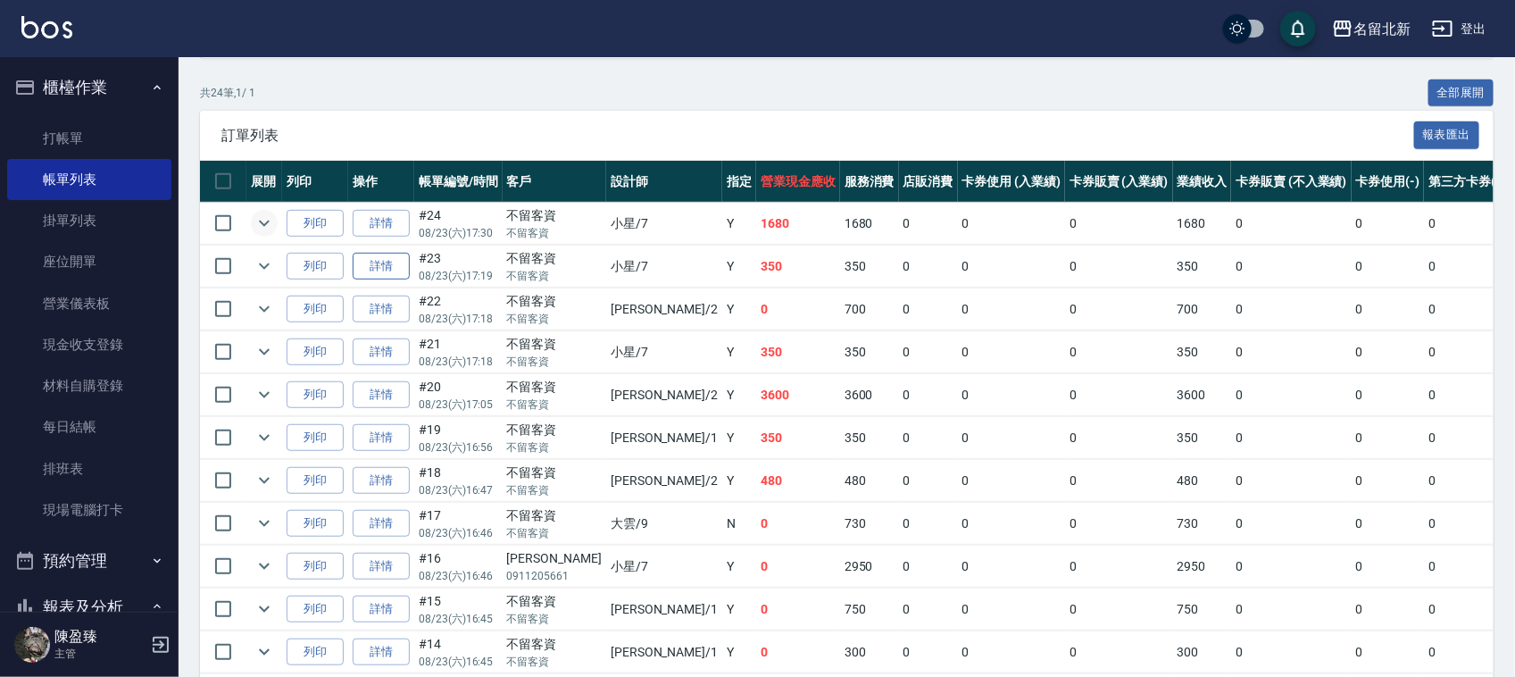
click at [398, 270] on link "詳情" at bounding box center [381, 267] width 57 height 28
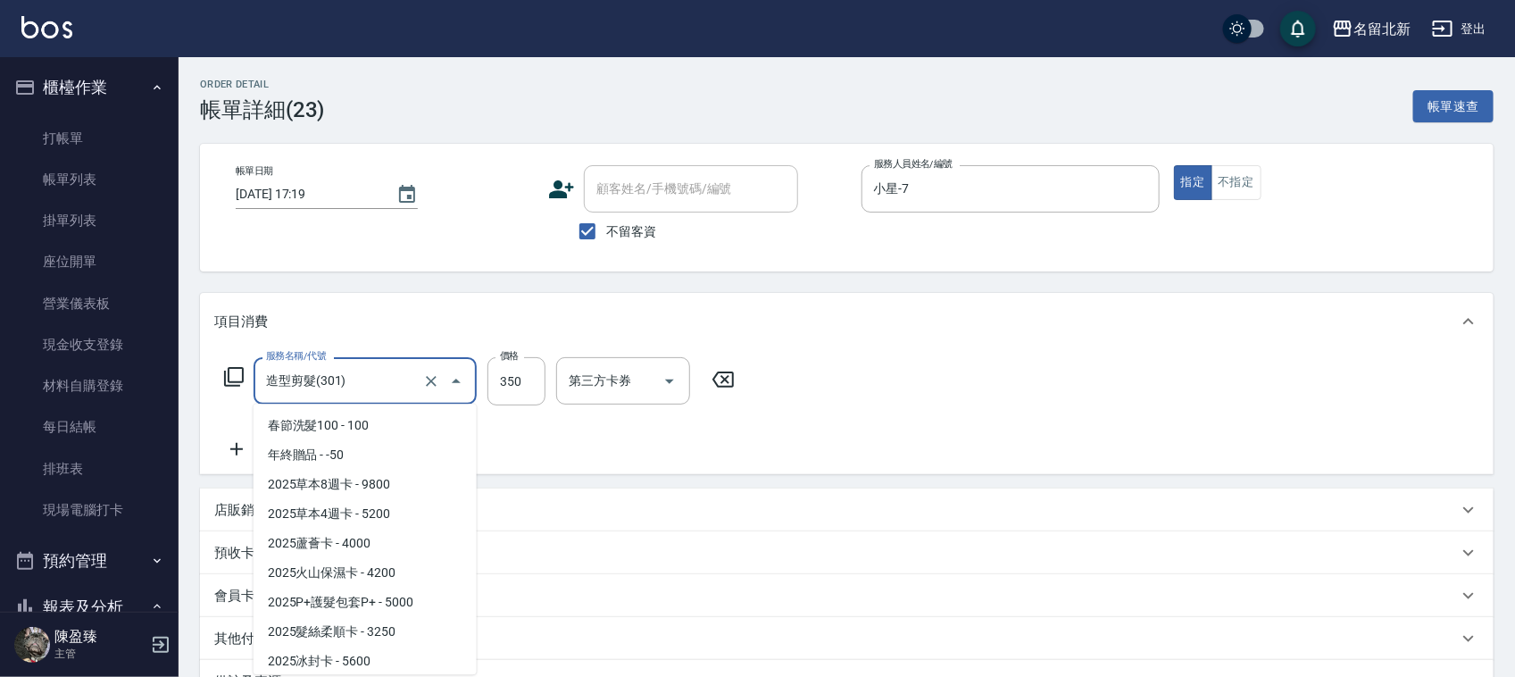
click at [362, 372] on input "造型剪髮(301)" at bounding box center [340, 380] width 157 height 31
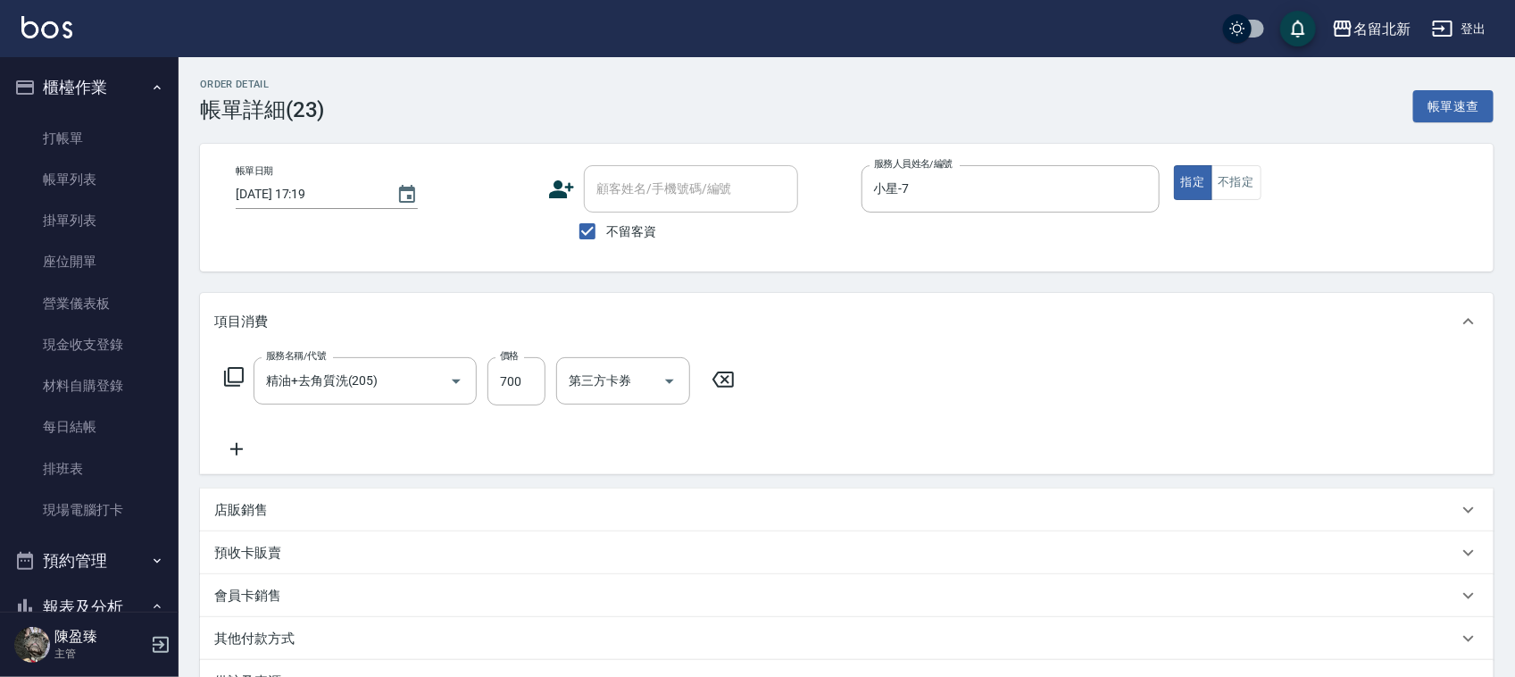
drag, startPoint x: 855, startPoint y: 420, endPoint x: 860, endPoint y: 433, distance: 13.3
click at [869, 431] on div "服務名稱/代號 精油+去角質洗(205) 服務名稱/代號 價格 700 價格 第三方卡券 第三方卡券" at bounding box center [846, 412] width 1293 height 124
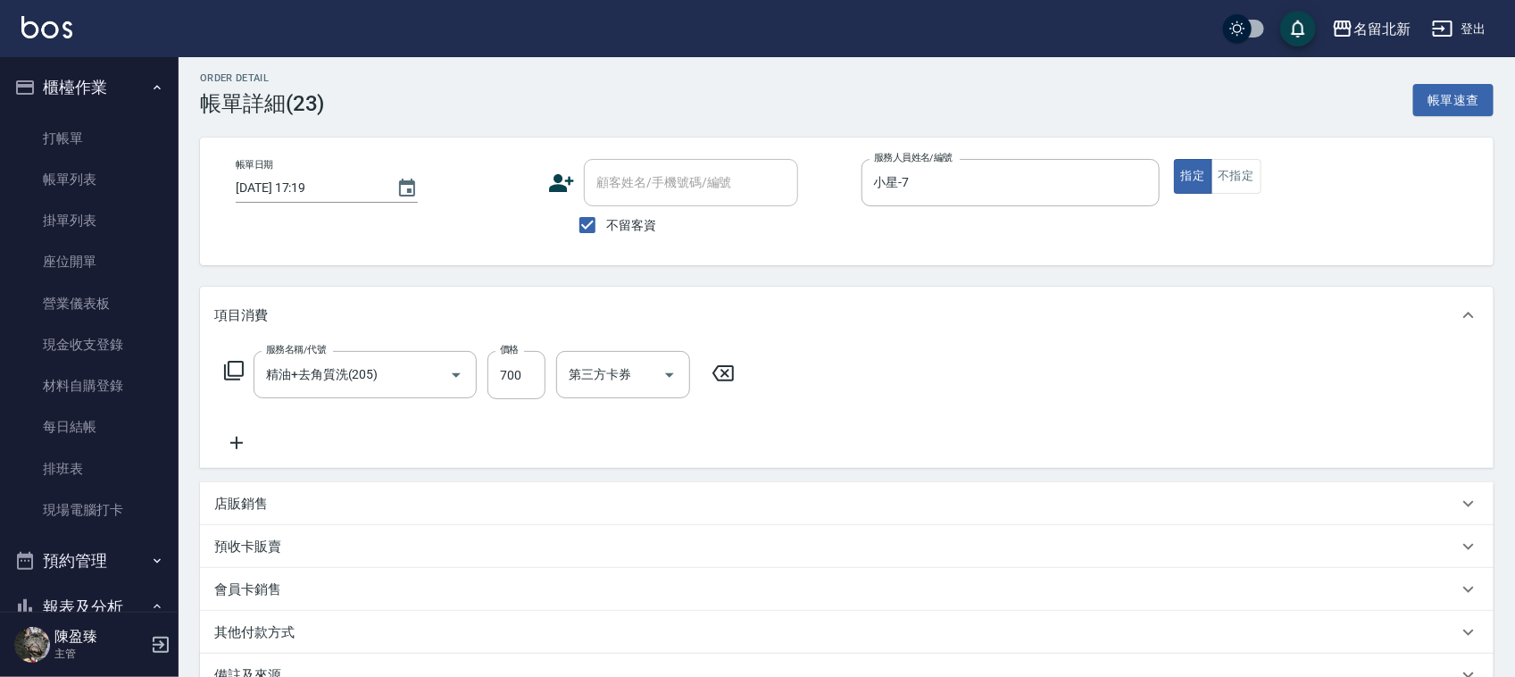
scroll to position [217, 0]
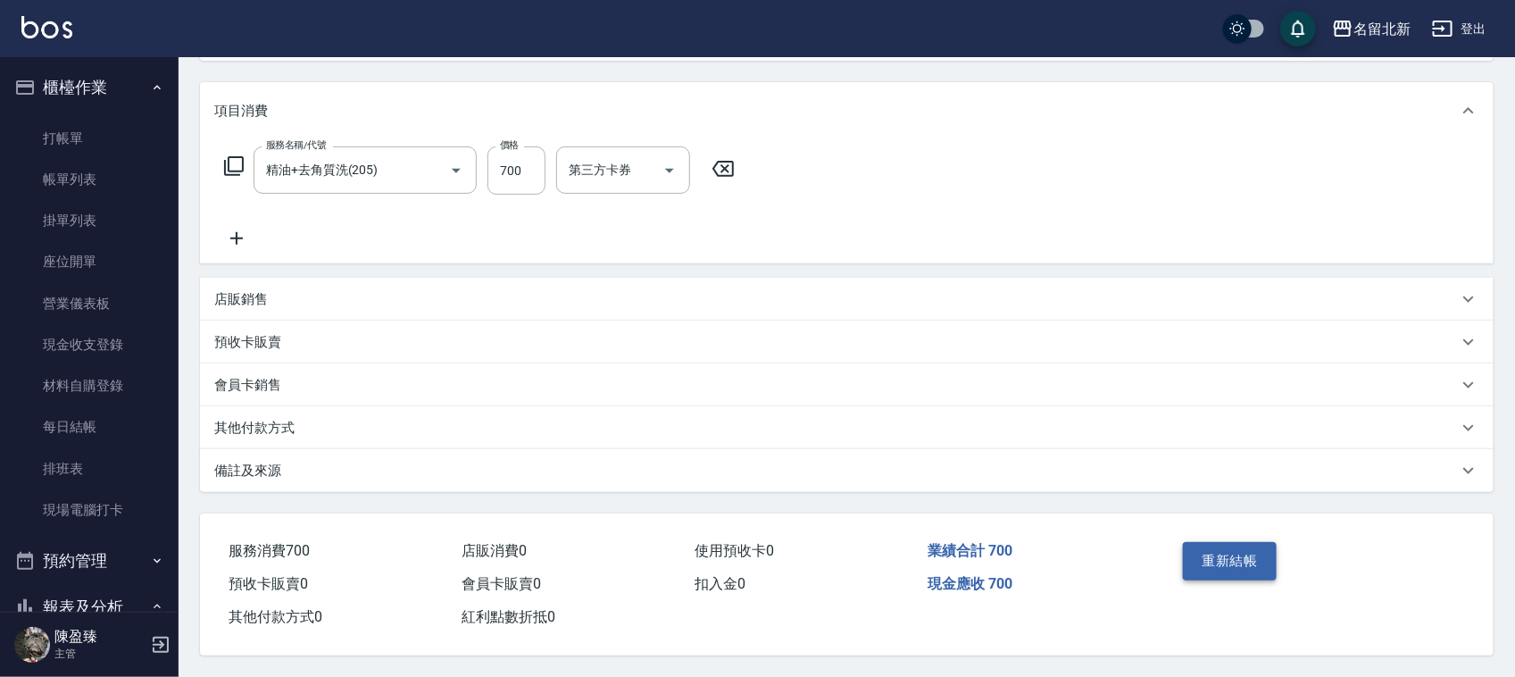
click at [1247, 569] on button "重新結帳" at bounding box center [1230, 560] width 95 height 37
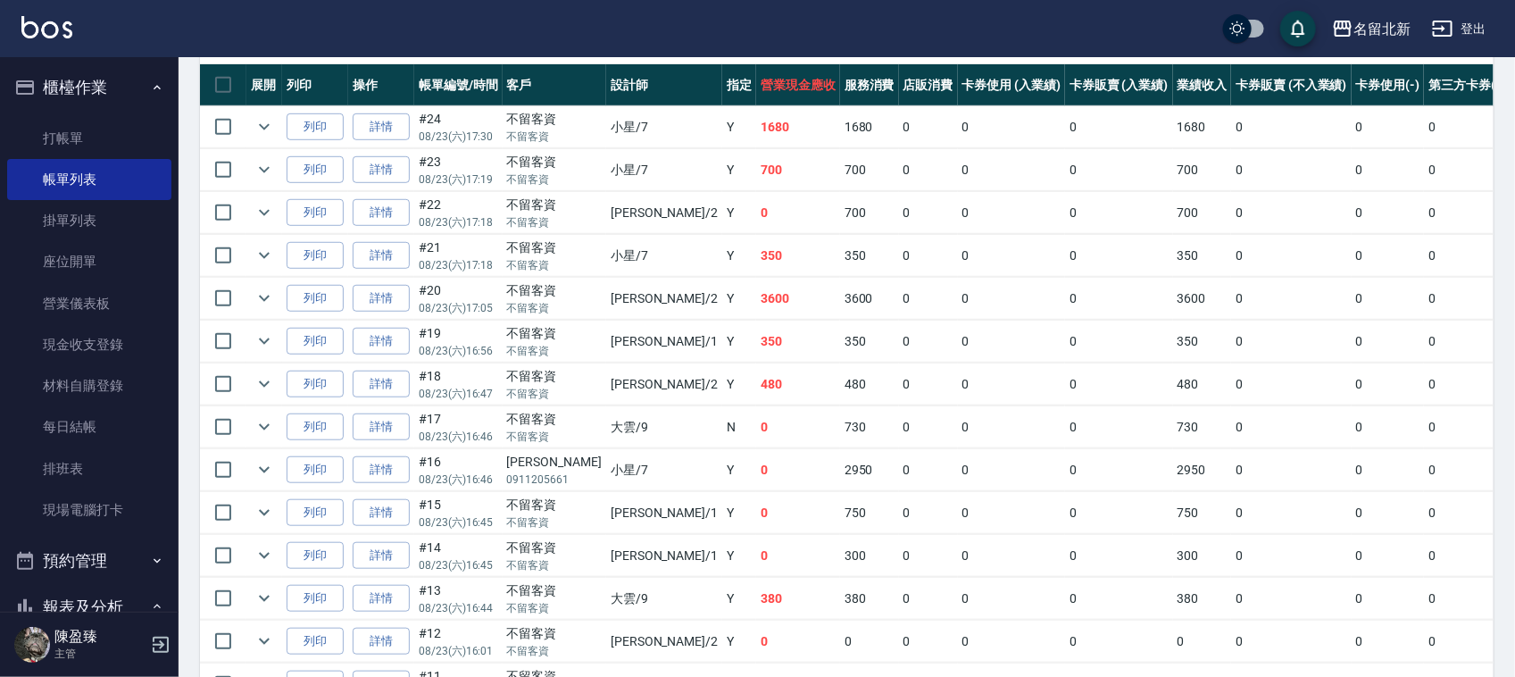
scroll to position [223, 0]
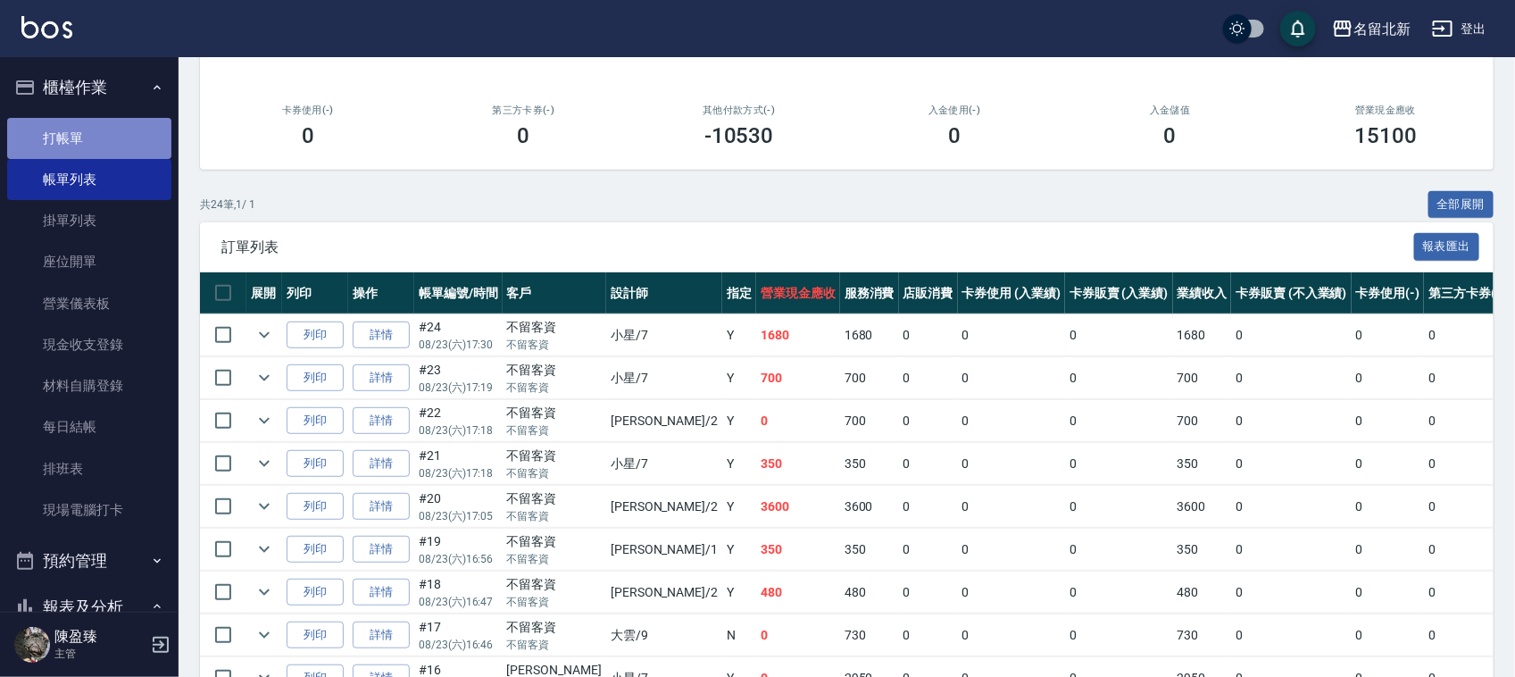
click at [96, 131] on link "打帳單" at bounding box center [89, 138] width 164 height 41
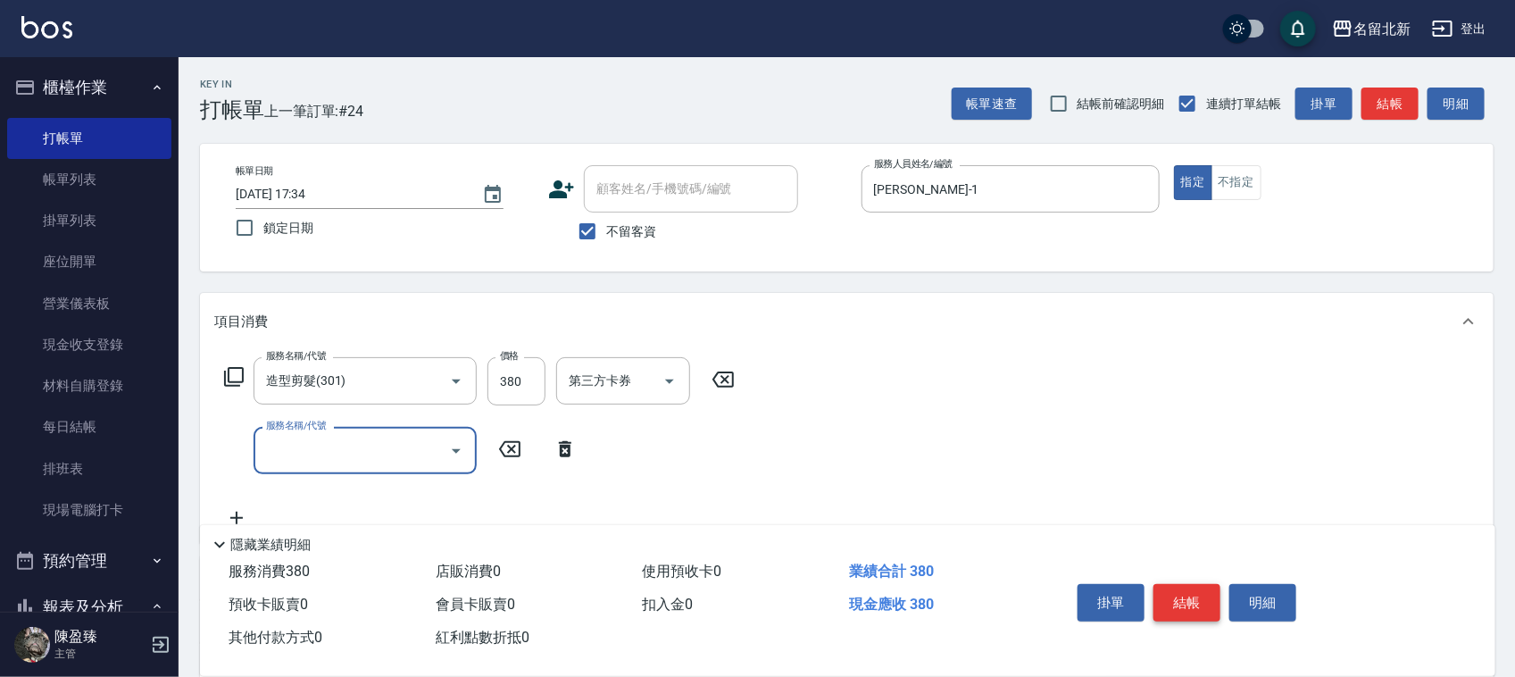
click at [1196, 591] on button "結帳" at bounding box center [1186, 602] width 67 height 37
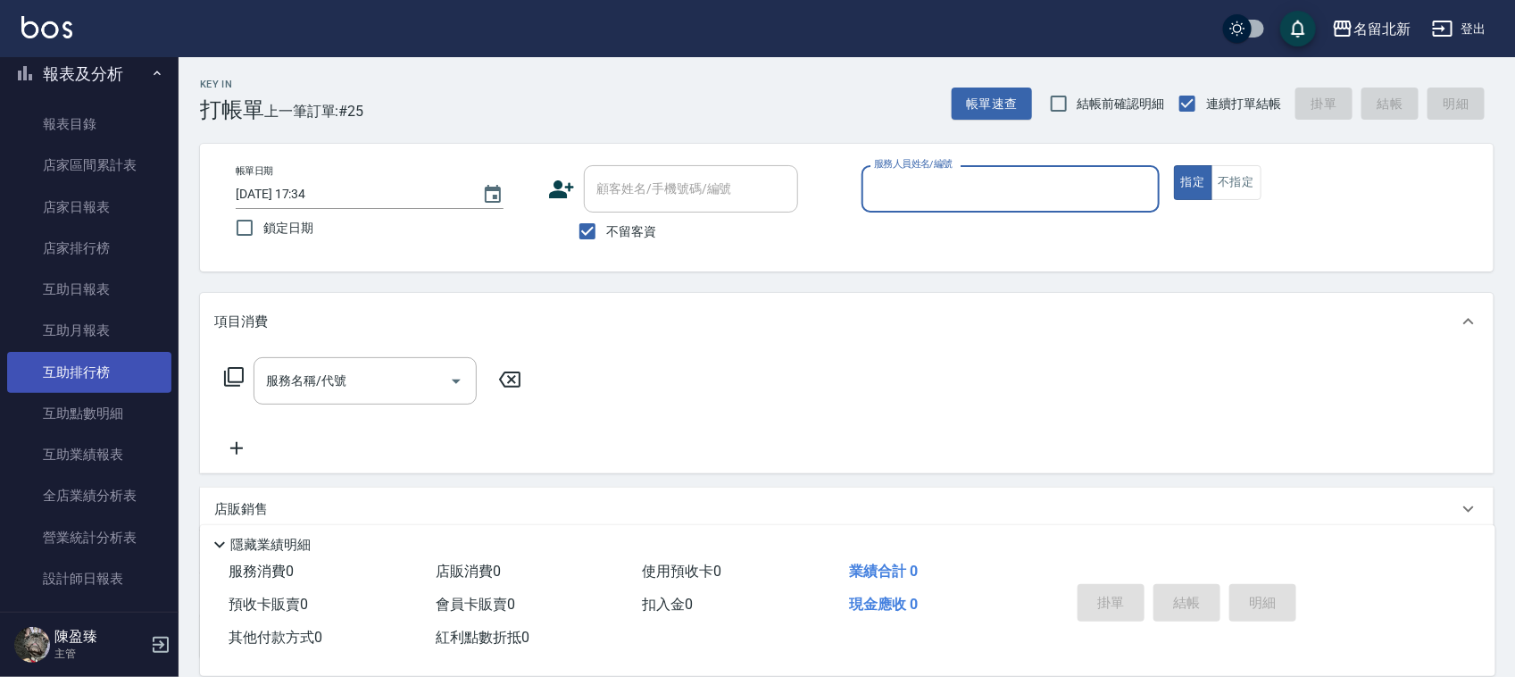
scroll to position [335, 0]
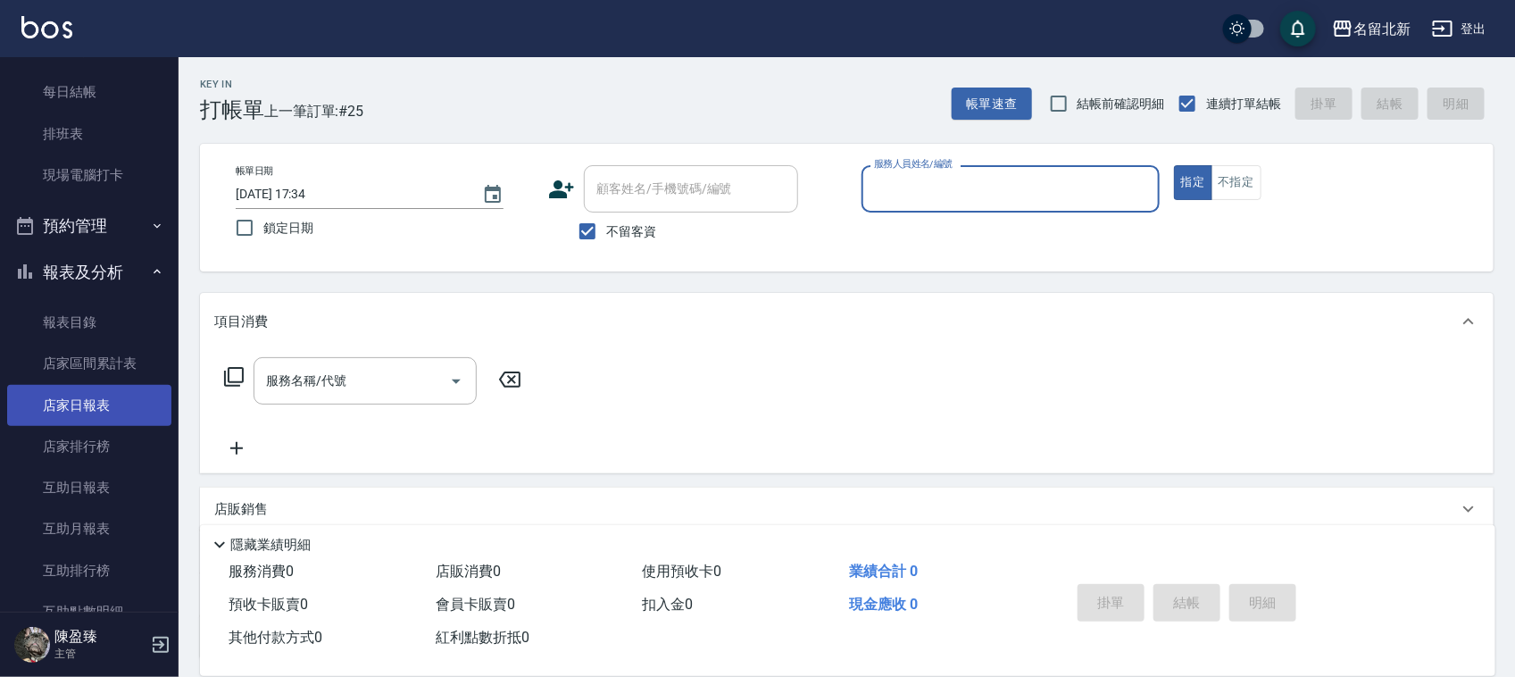
click at [78, 403] on link "店家日報表" at bounding box center [89, 405] width 164 height 41
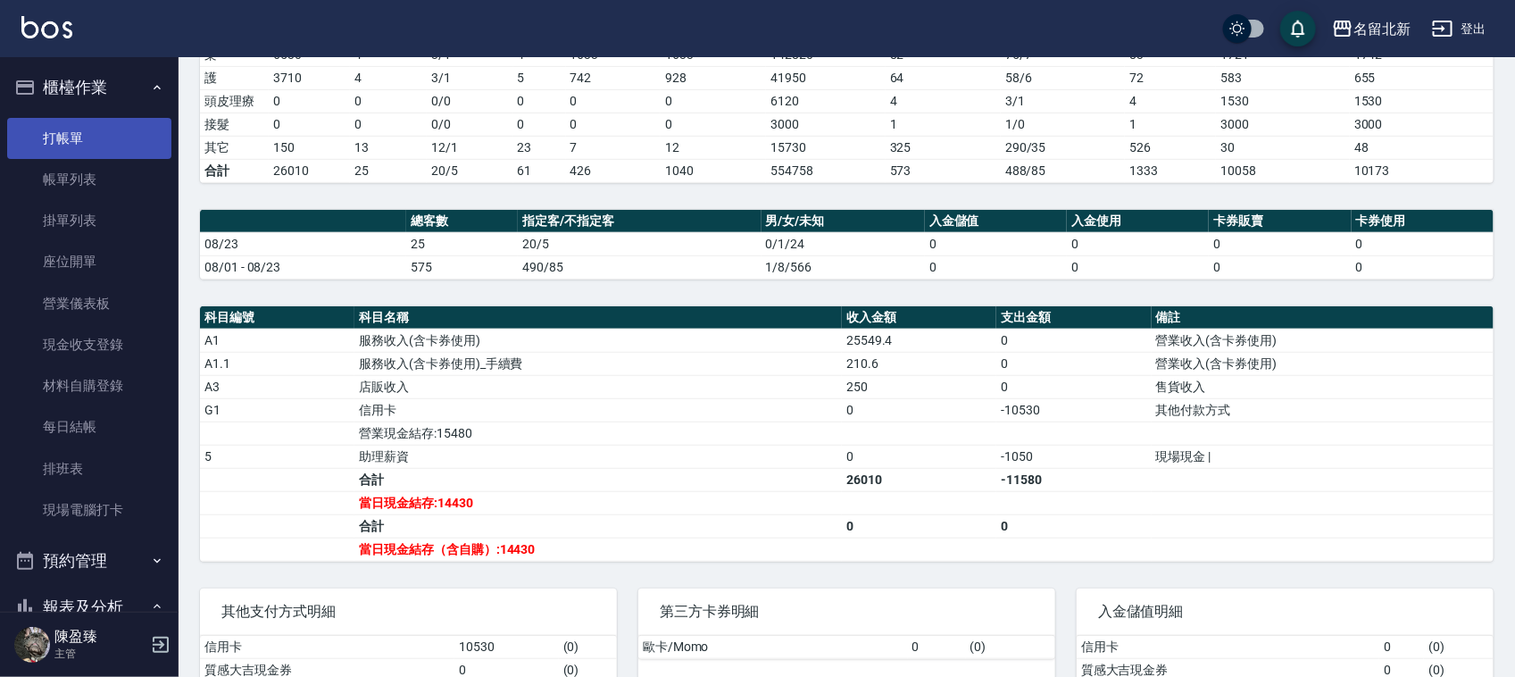
scroll to position [327, 0]
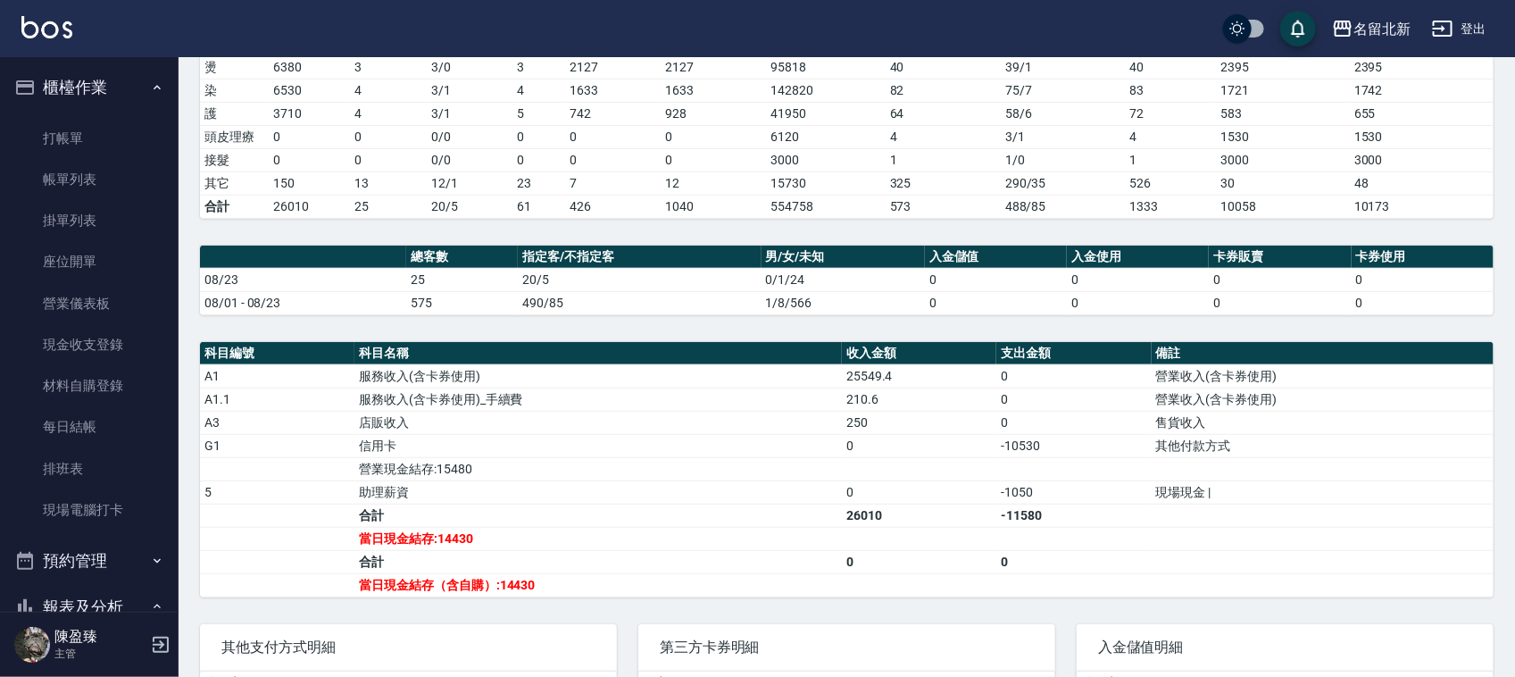
click at [72, 96] on button "櫃檯作業" at bounding box center [89, 87] width 164 height 46
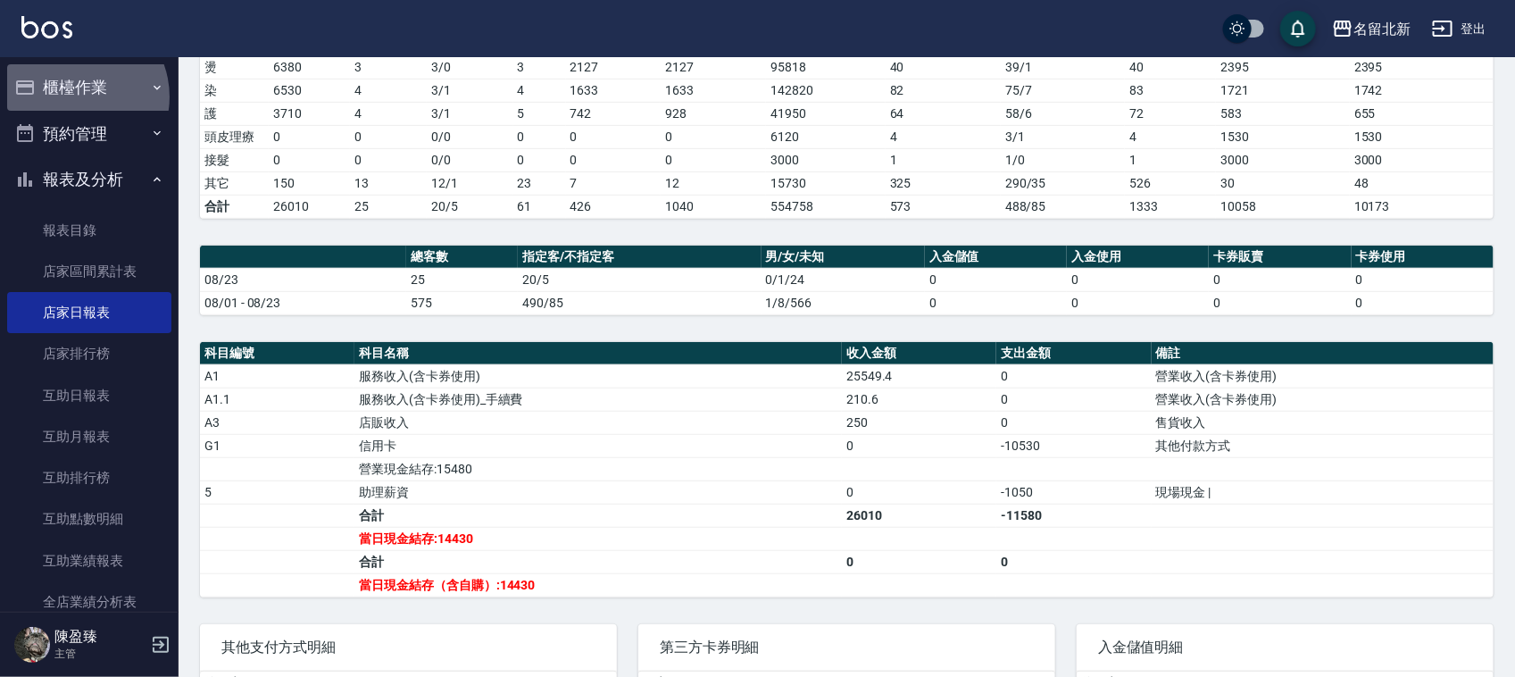
drag, startPoint x: 72, startPoint y: 96, endPoint x: 91, endPoint y: 117, distance: 27.8
click at [74, 95] on button "櫃檯作業" at bounding box center [89, 87] width 164 height 46
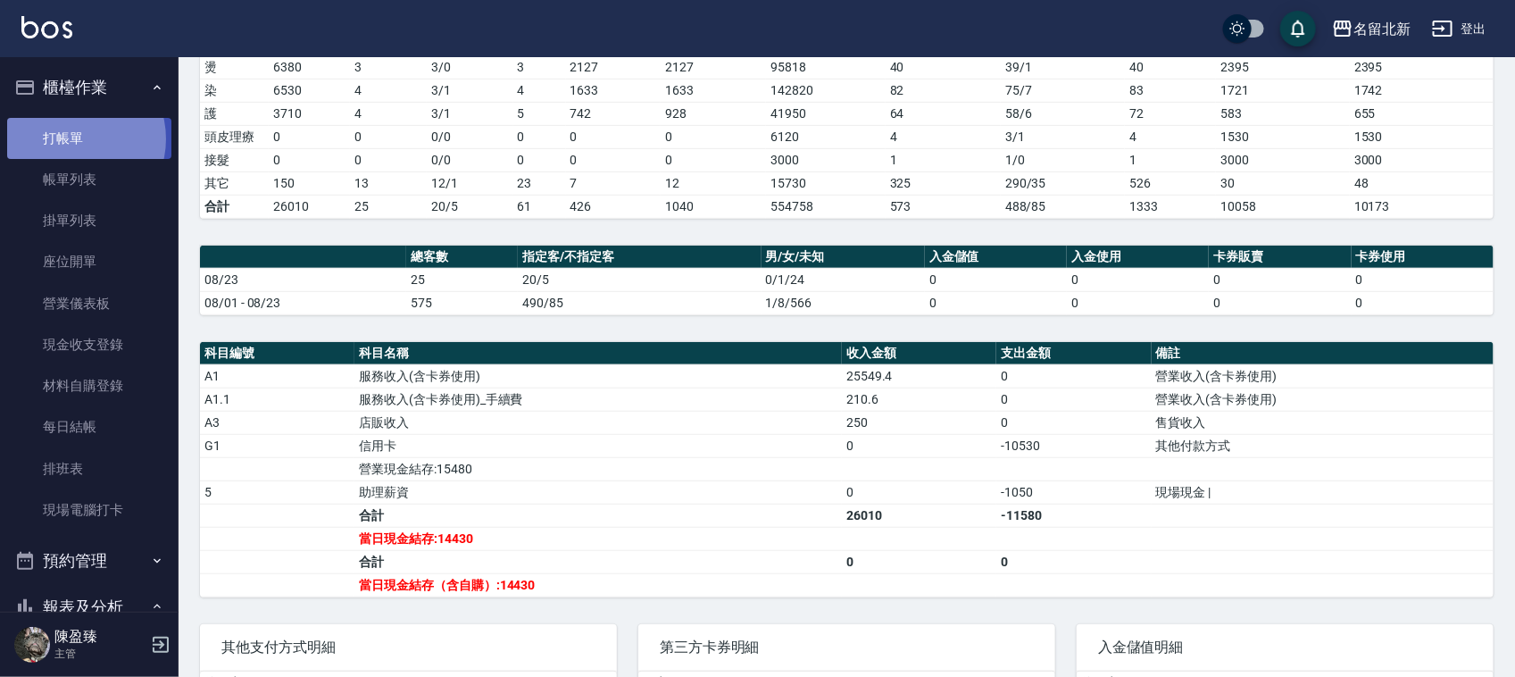
click at [76, 138] on link "打帳單" at bounding box center [89, 138] width 164 height 41
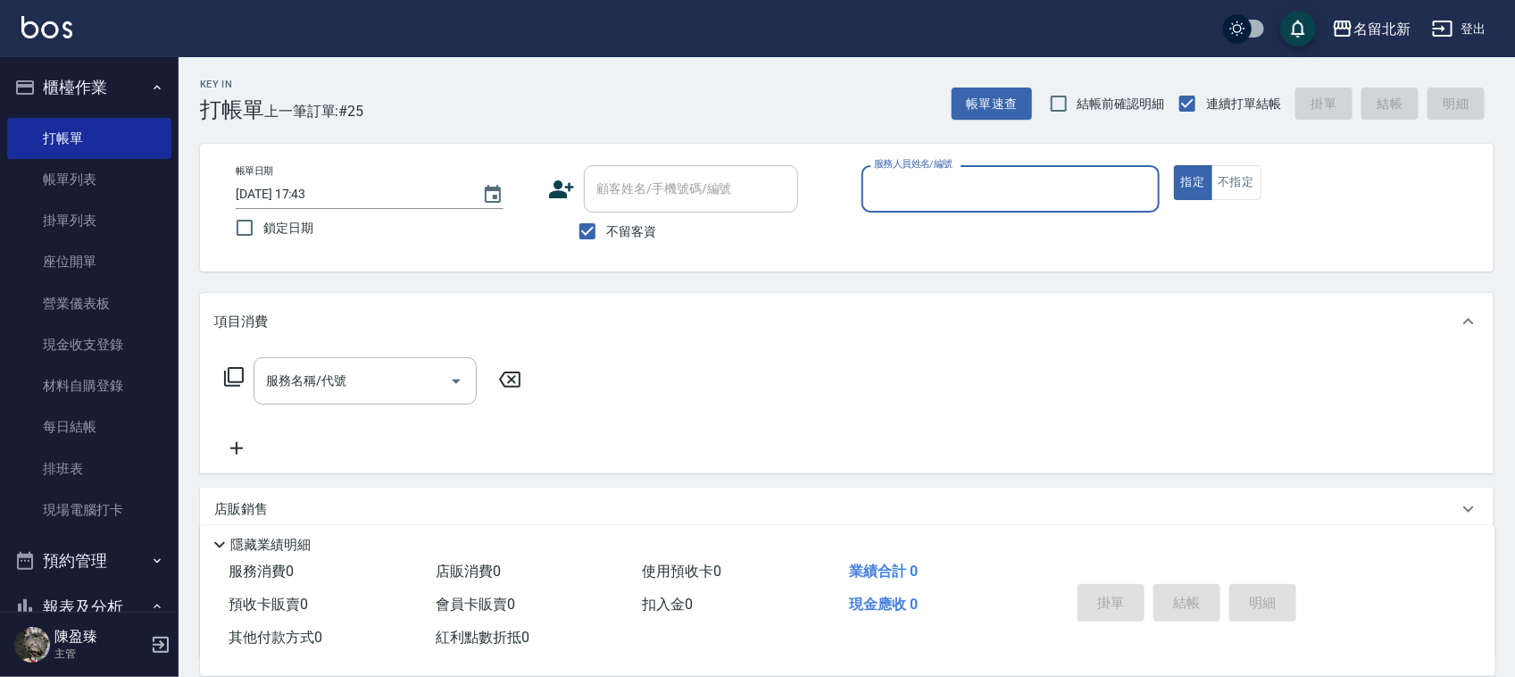
drag, startPoint x: 1014, startPoint y: 199, endPoint x: 1035, endPoint y: 204, distance: 21.9
click at [1033, 203] on input "服務人員姓名/編號" at bounding box center [1010, 188] width 282 height 31
click at [1004, 192] on input "服務人員姓名/編號" at bounding box center [1010, 188] width 282 height 31
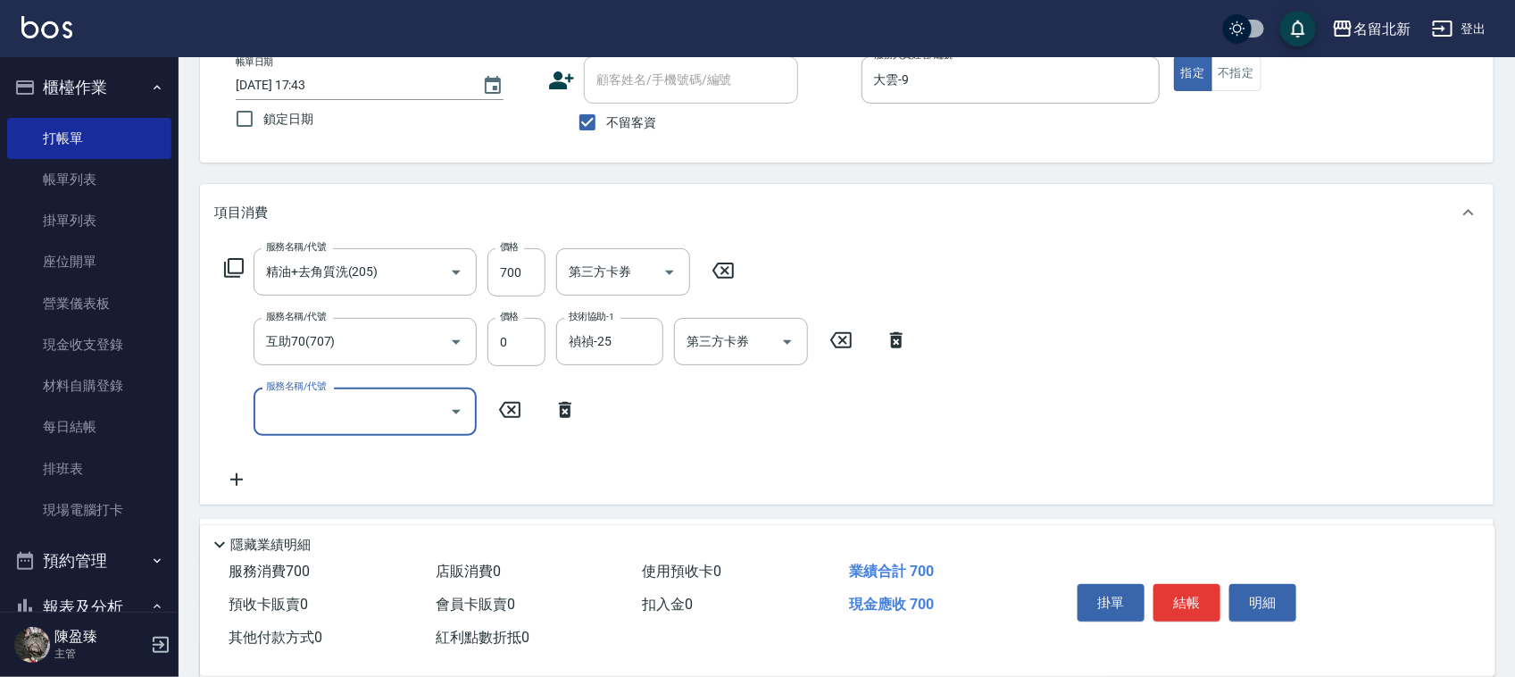
scroll to position [291, 0]
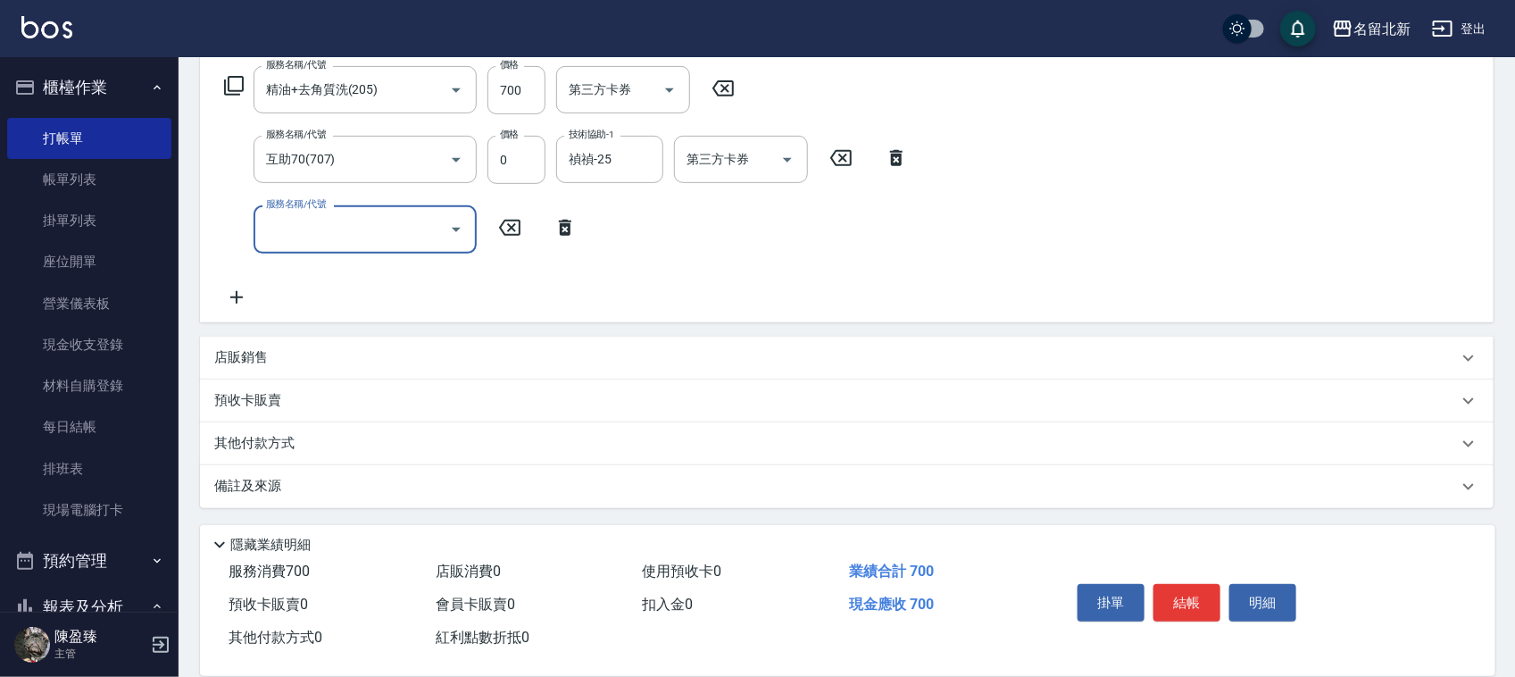
click at [248, 443] on p "其他付款方式" at bounding box center [258, 444] width 89 height 20
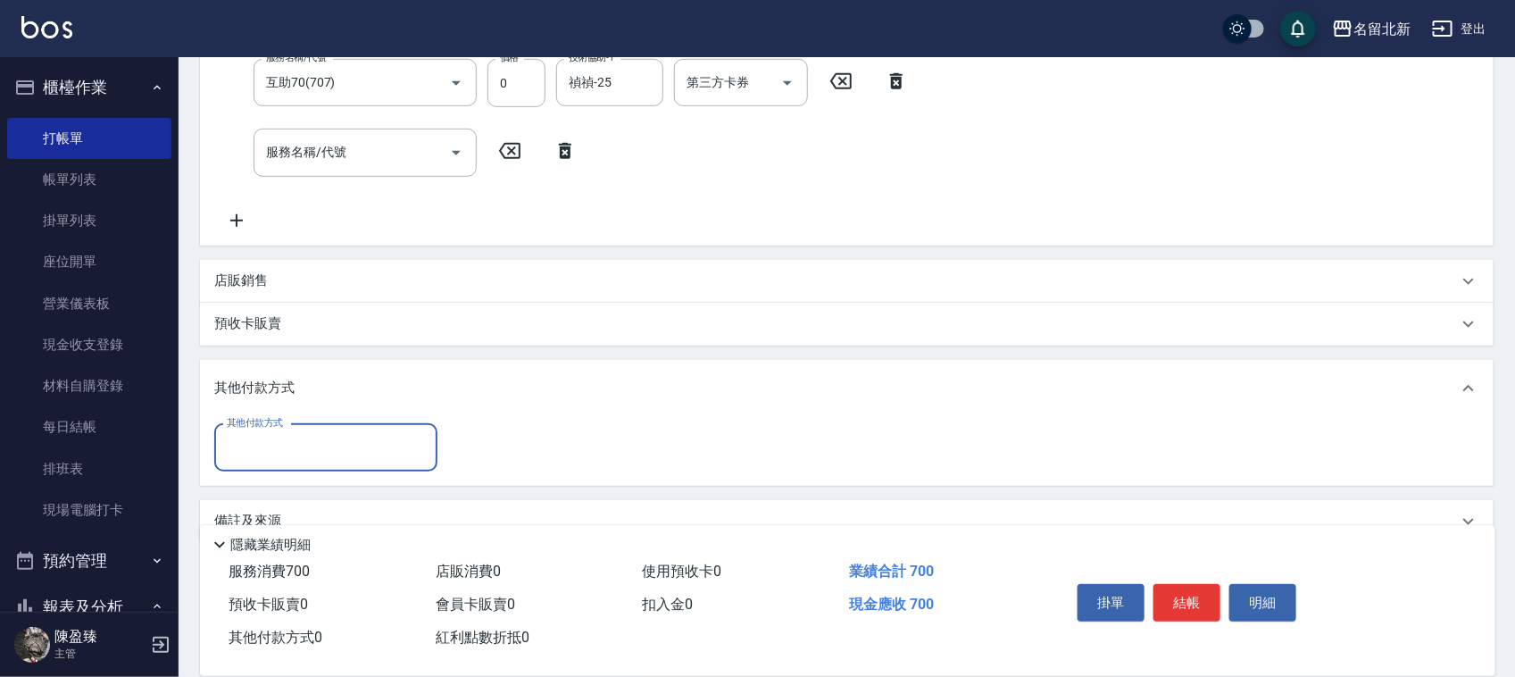
scroll to position [403, 0]
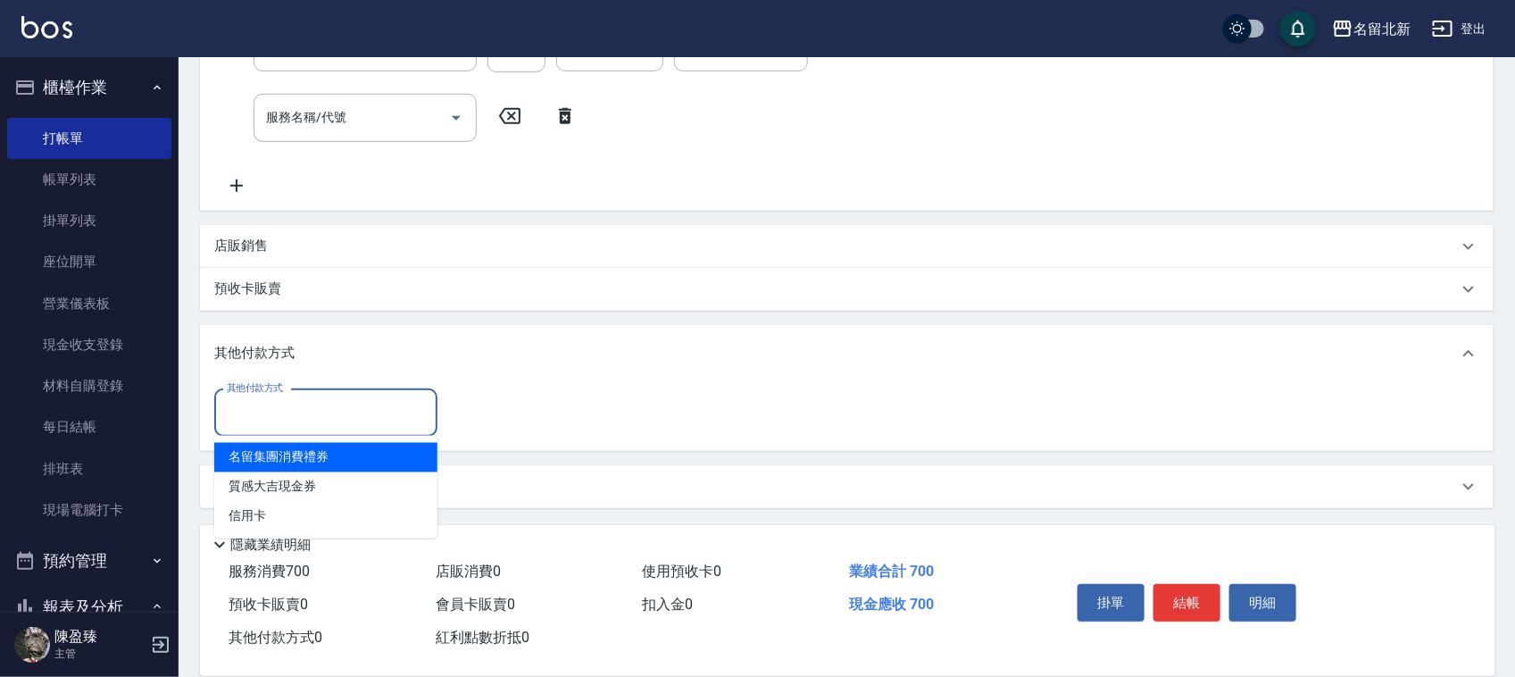
click at [278, 400] on input "其他付款方式" at bounding box center [325, 412] width 207 height 31
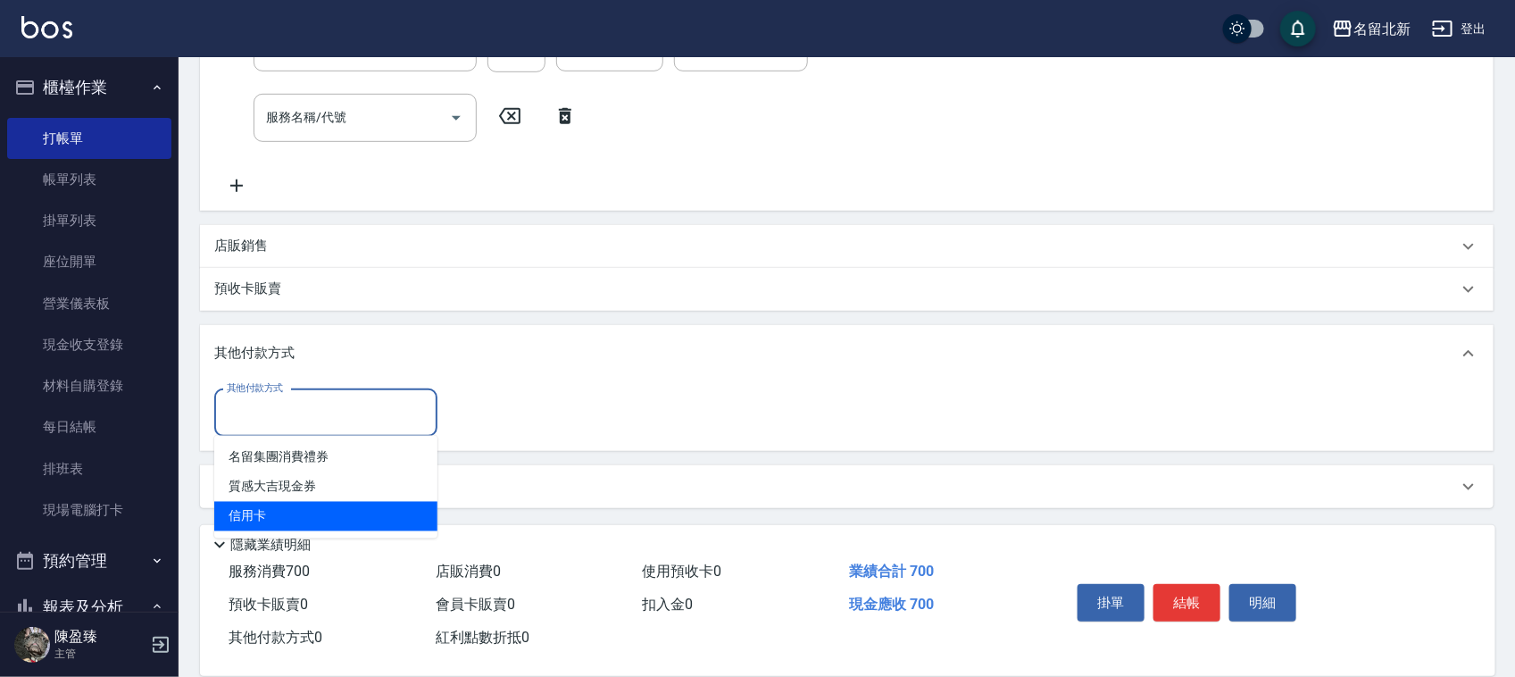
click at [252, 522] on span "信用卡" at bounding box center [325, 516] width 223 height 29
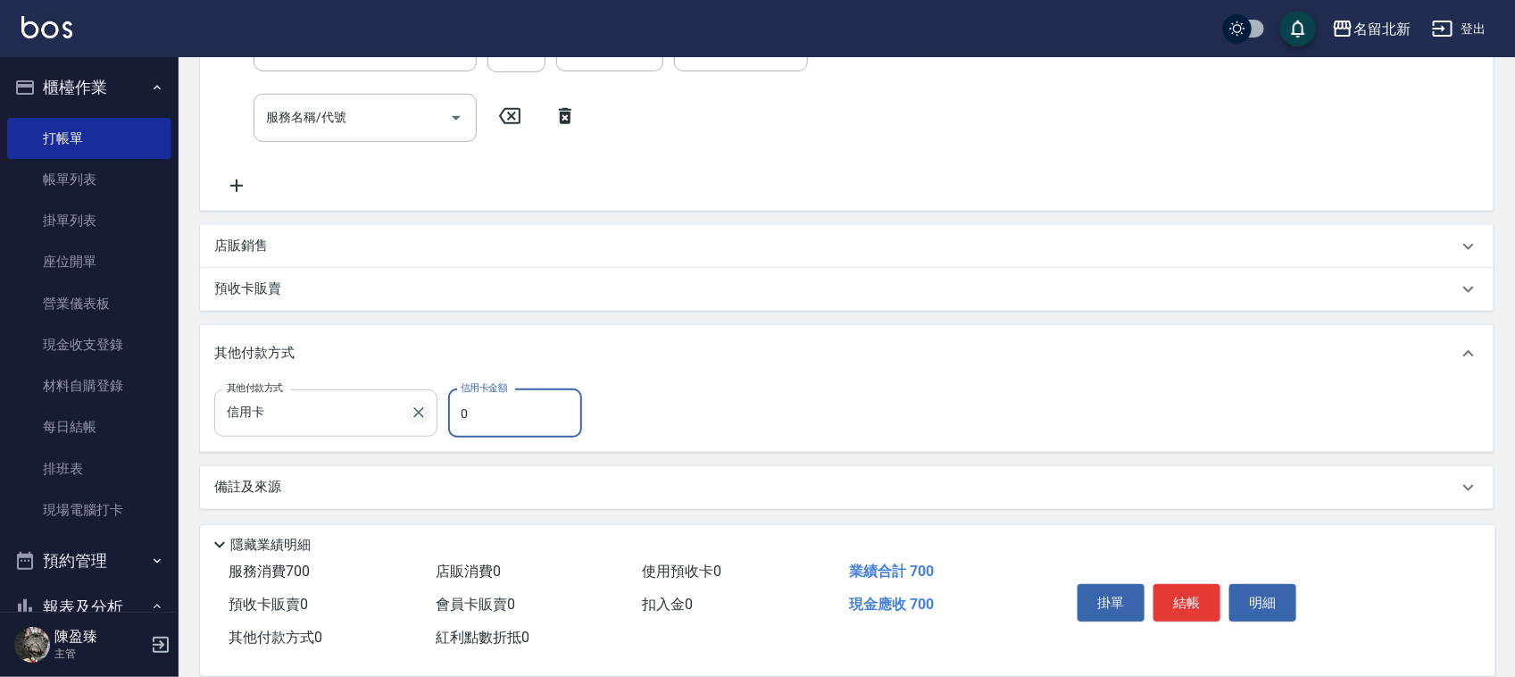
drag, startPoint x: 487, startPoint y: 421, endPoint x: 415, endPoint y: 420, distance: 71.4
click at [416, 422] on div "其他付款方式 信用卡 其他付款方式 信用卡金額 0 信用卡金額" at bounding box center [403, 413] width 378 height 48
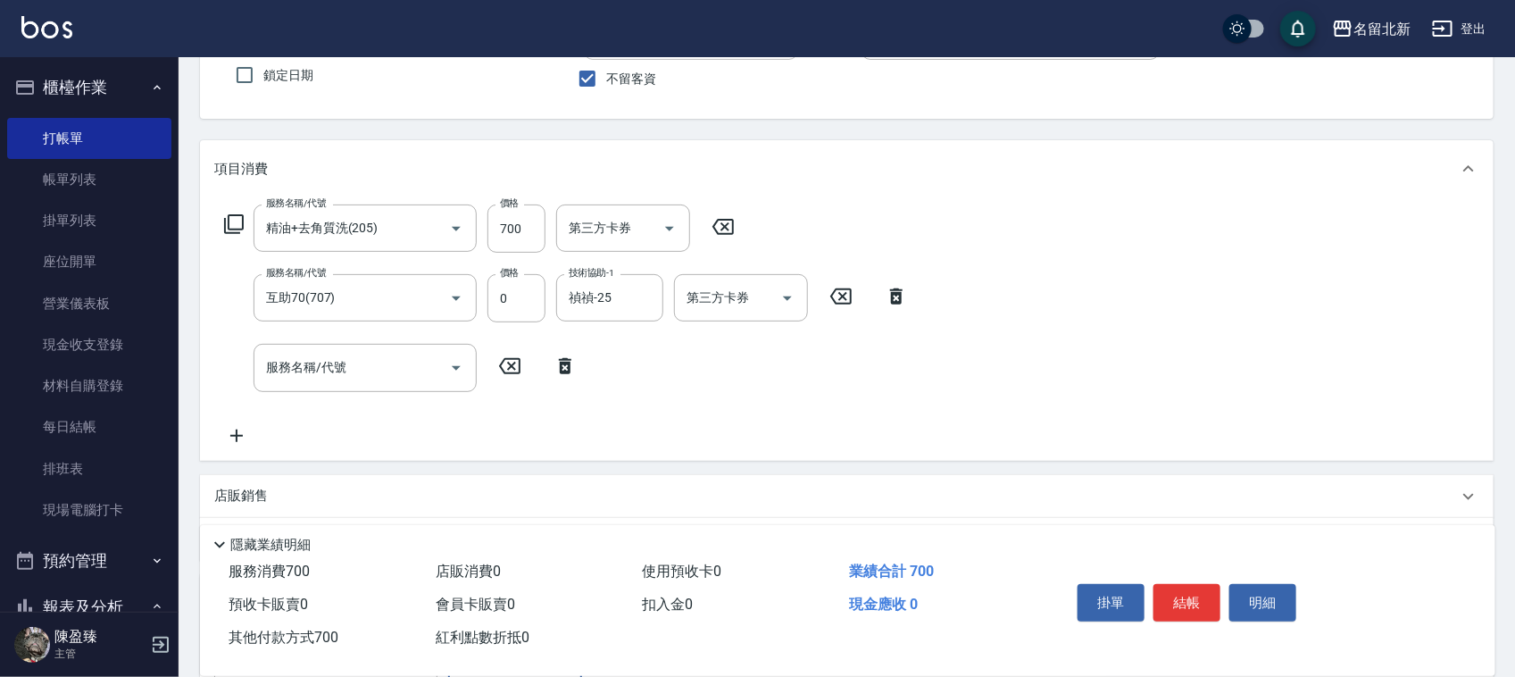
scroll to position [0, 0]
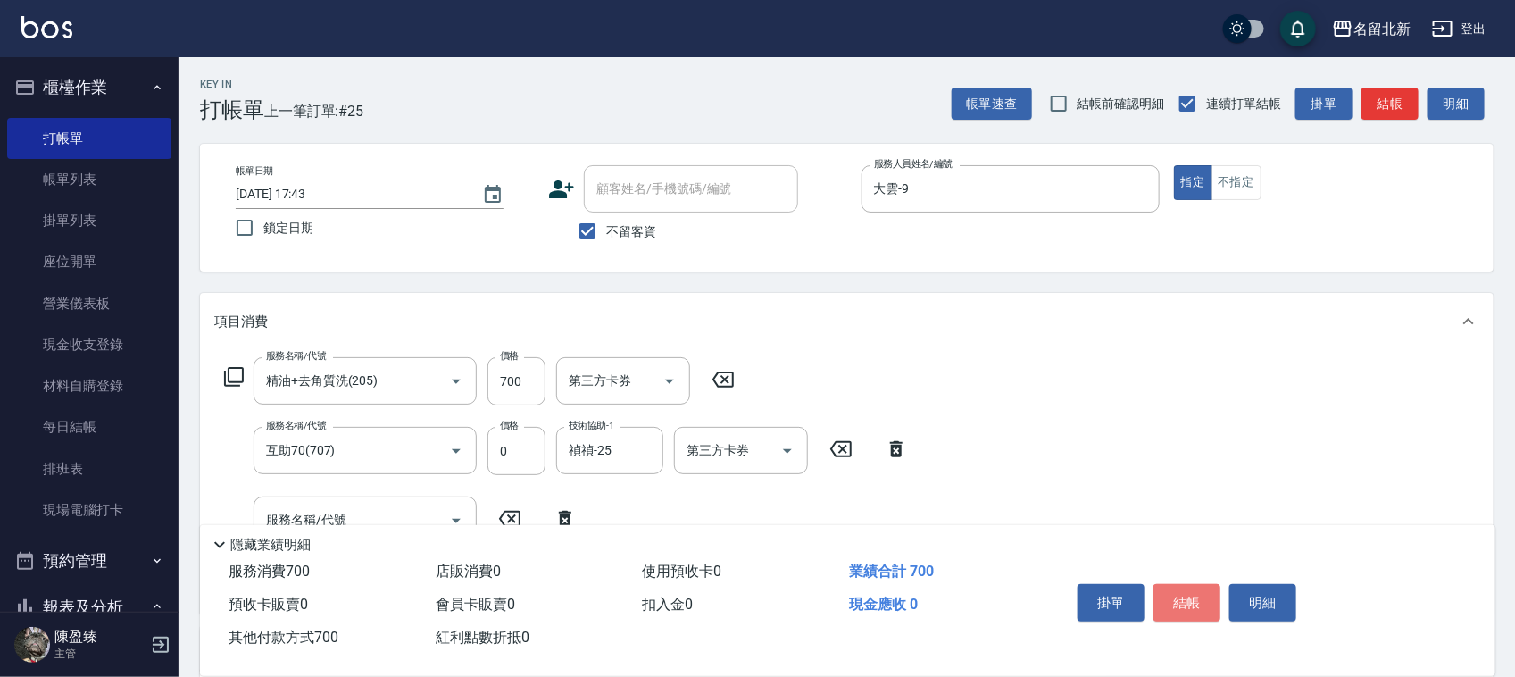
click at [1181, 596] on button "結帳" at bounding box center [1186, 602] width 67 height 37
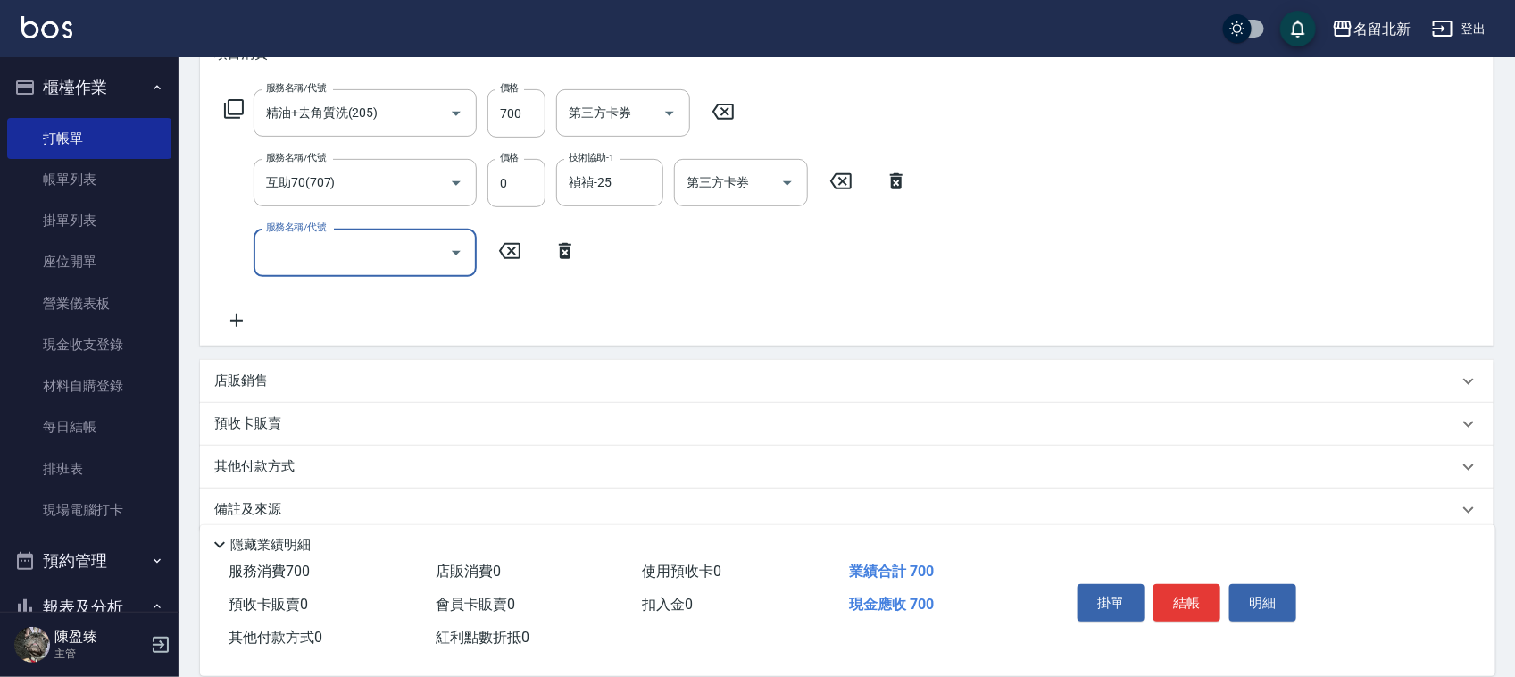
scroll to position [291, 0]
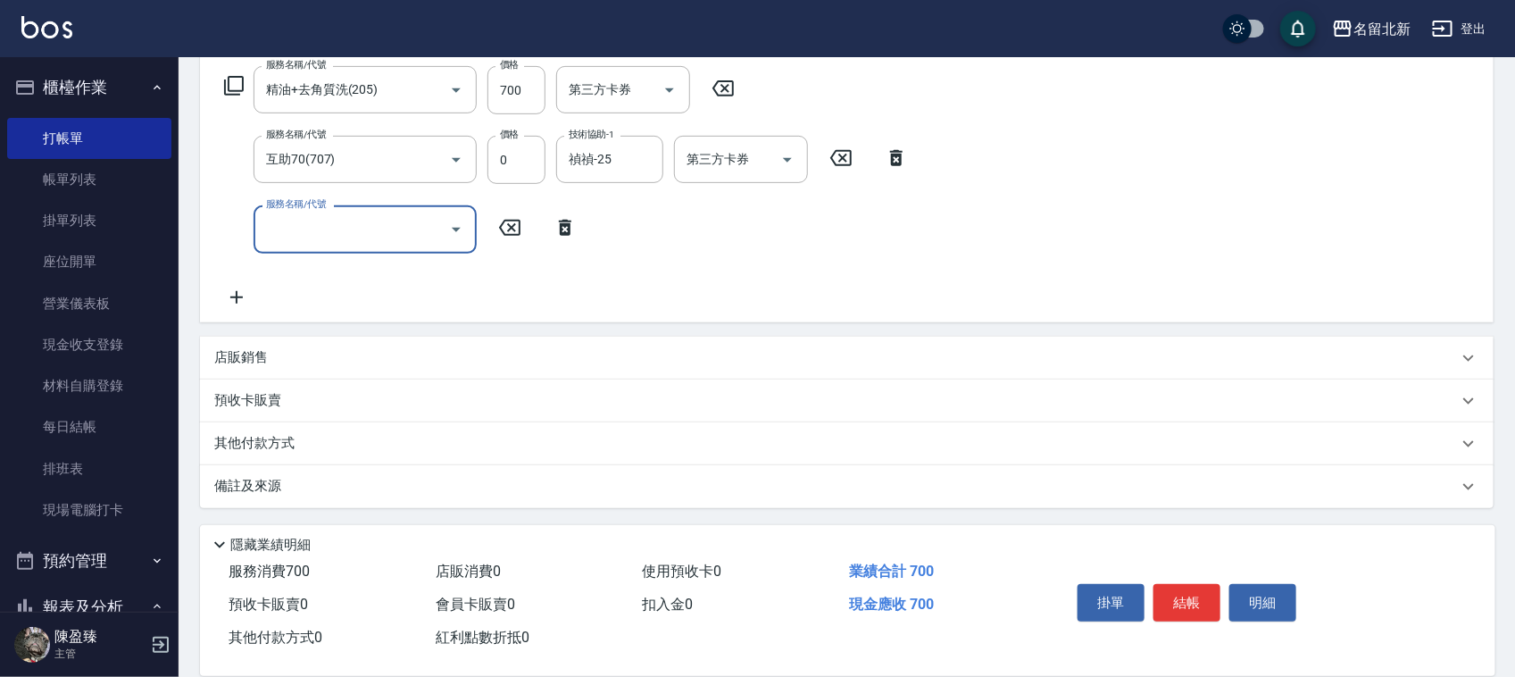
click at [247, 438] on p "其他付款方式" at bounding box center [258, 444] width 89 height 20
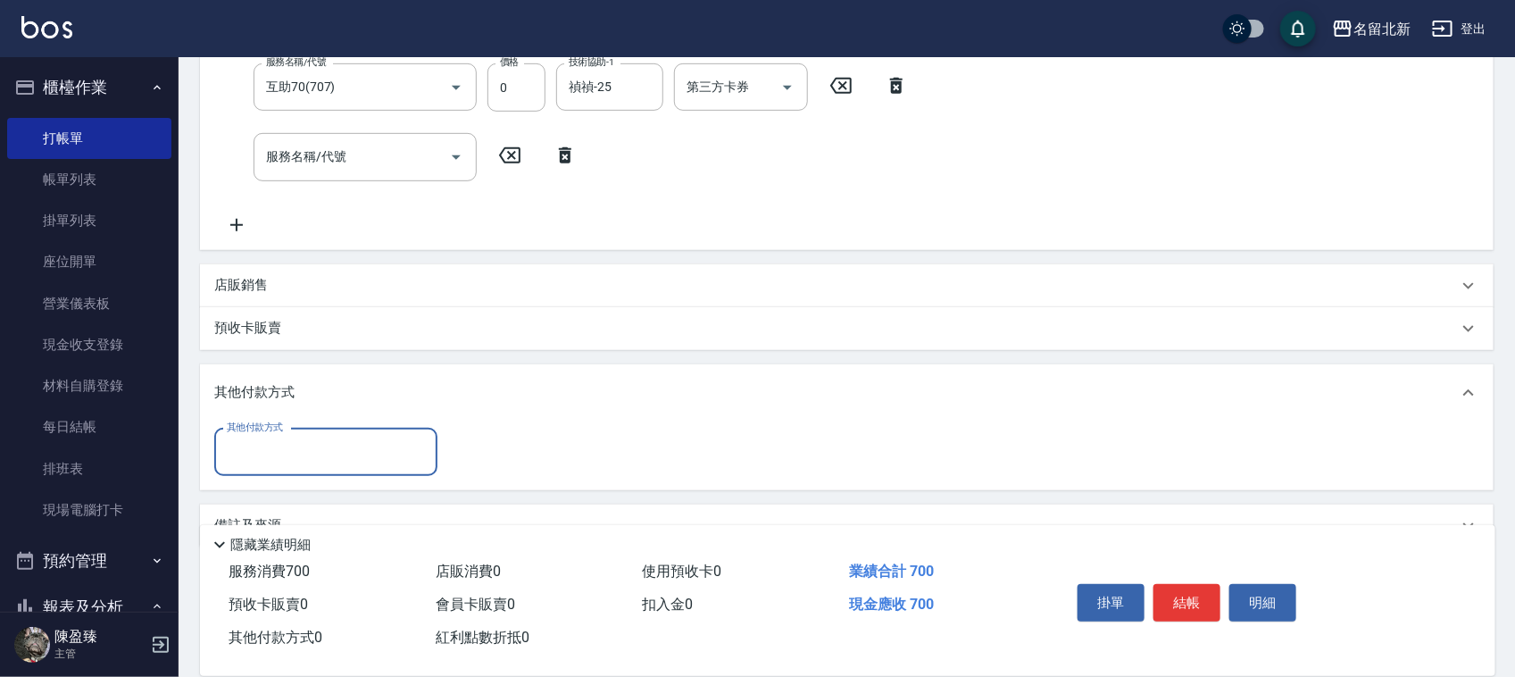
scroll to position [0, 0]
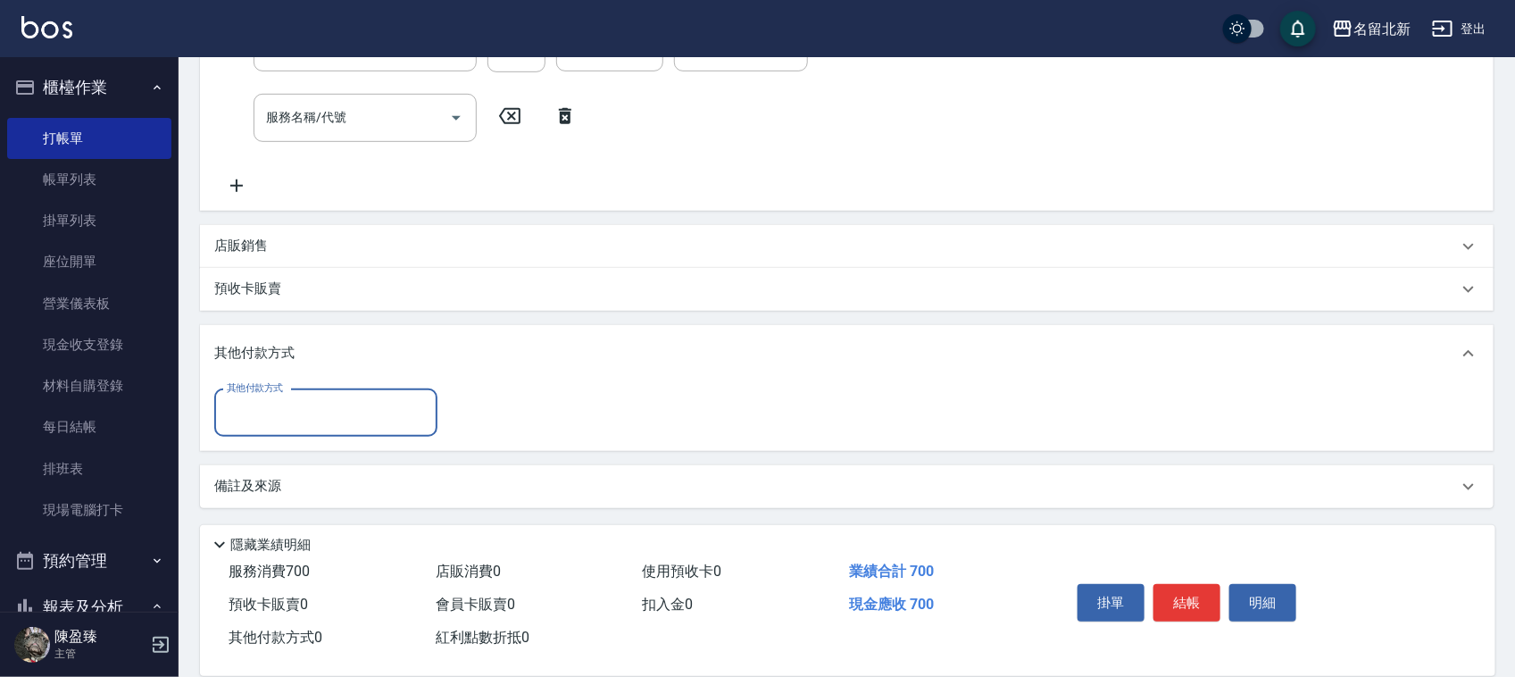
click at [251, 420] on input "其他付款方式" at bounding box center [325, 412] width 207 height 31
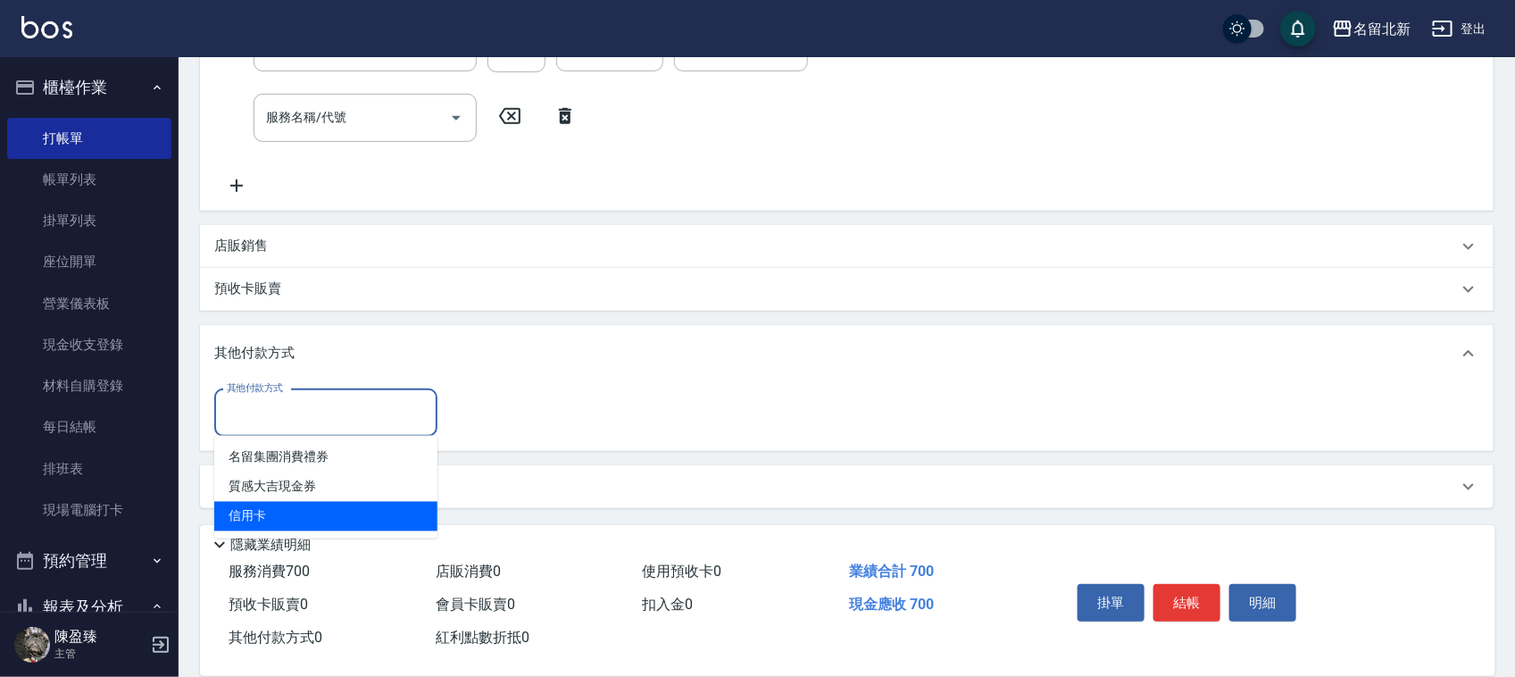
drag, startPoint x: 270, startPoint y: 520, endPoint x: 310, endPoint y: 515, distance: 40.4
click at [269, 520] on span "信用卡" at bounding box center [325, 516] width 223 height 29
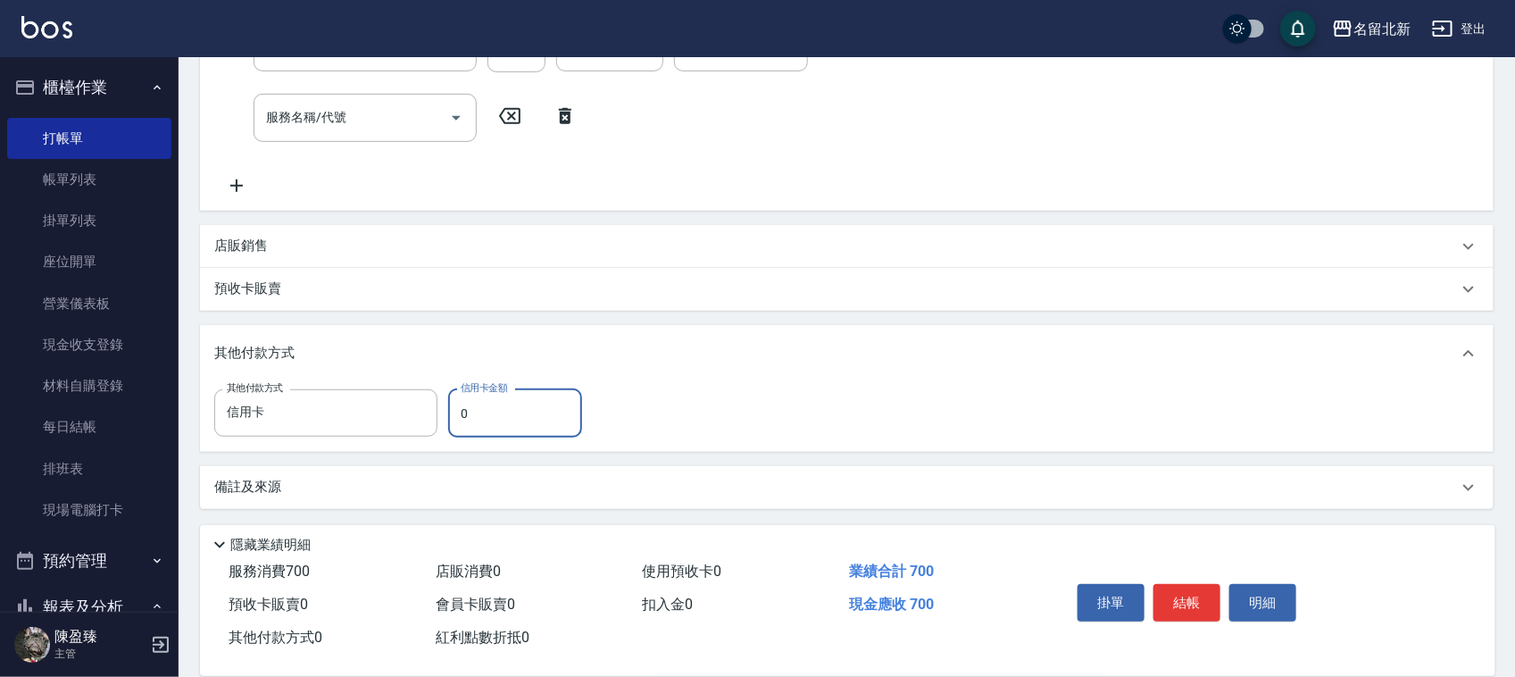
drag, startPoint x: 470, startPoint y: 417, endPoint x: 440, endPoint y: 408, distance: 30.8
click at [440, 415] on div "其他付款方式 信用卡 其他付款方式 信用卡金額 0 信用卡金額" at bounding box center [403, 413] width 378 height 48
click at [1202, 587] on button "結帳" at bounding box center [1186, 602] width 67 height 37
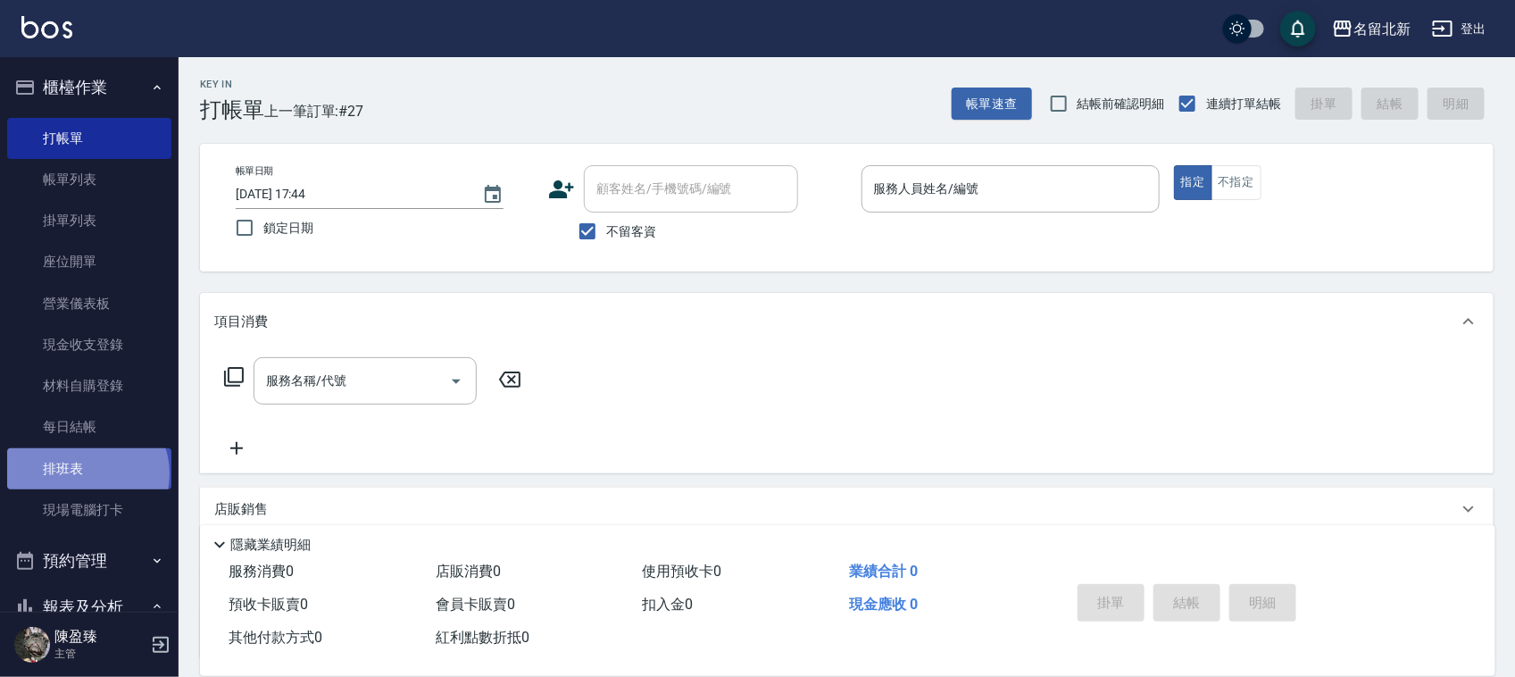
click at [85, 473] on link "排班表" at bounding box center [89, 468] width 164 height 41
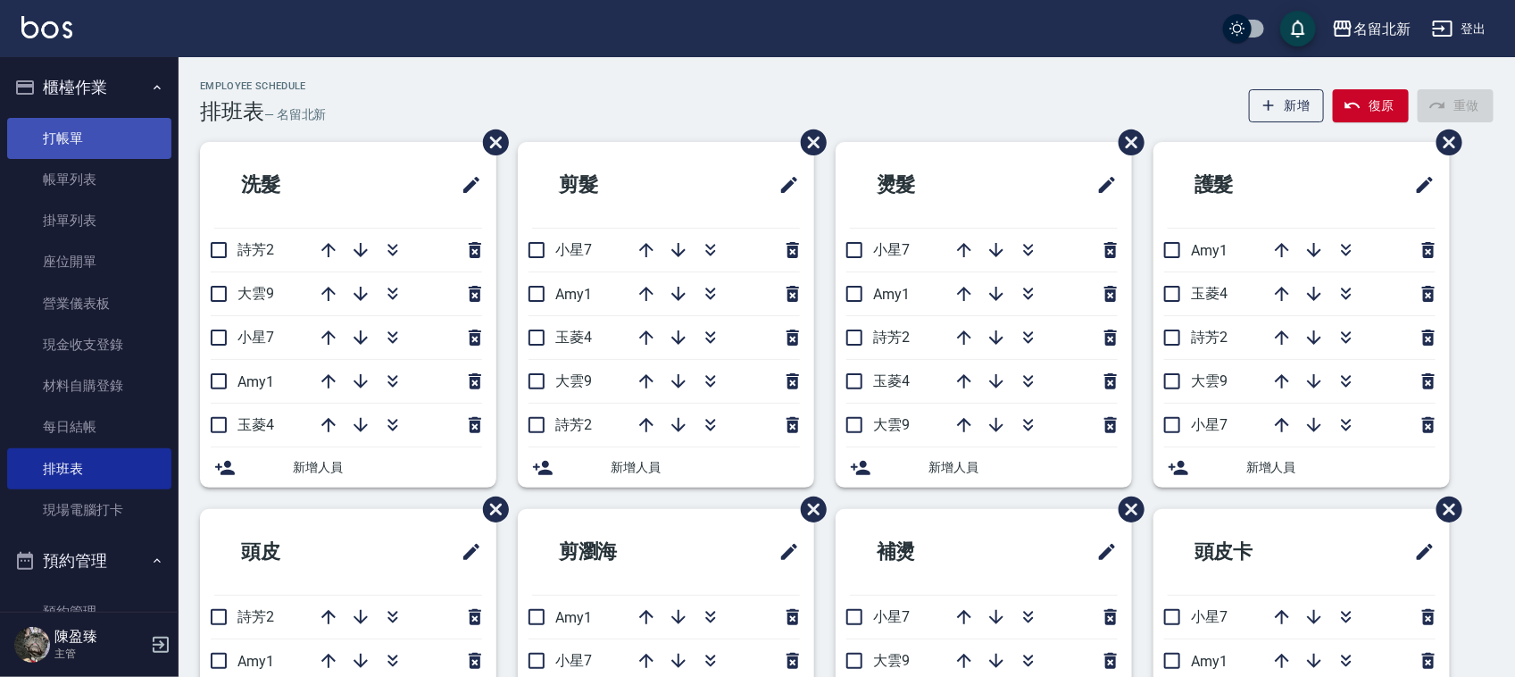
click at [82, 134] on link "打帳單" at bounding box center [89, 138] width 164 height 41
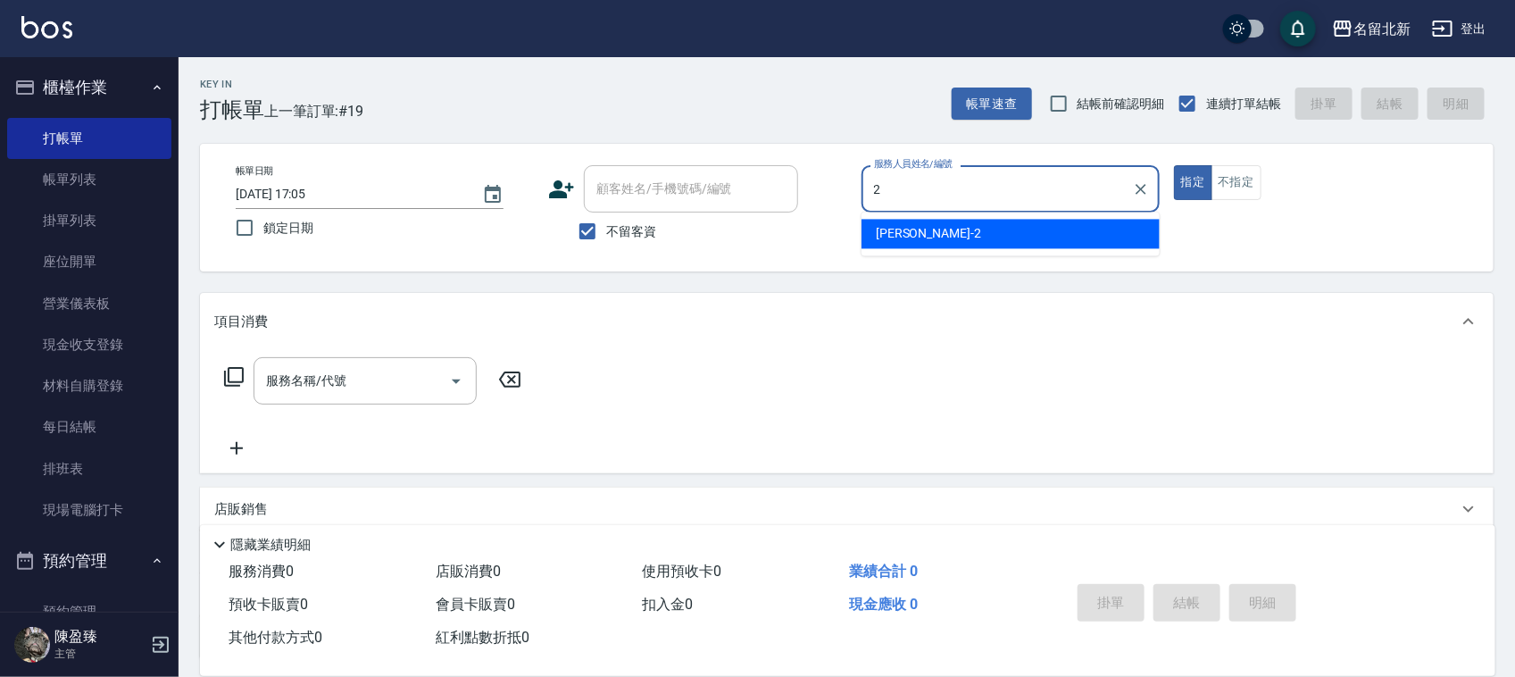
type input "詩芳-2"
type button "true"
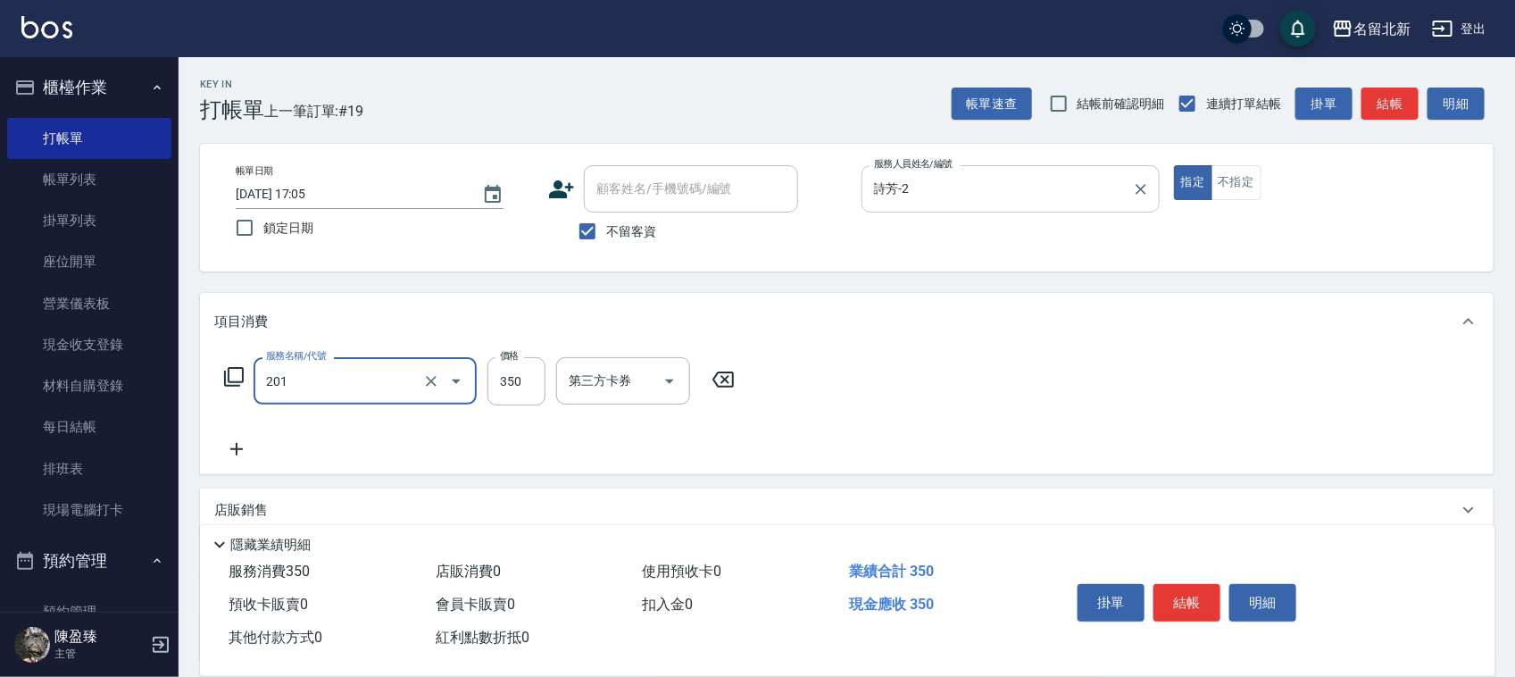
type input "一般洗髮(201)"
type input "100"
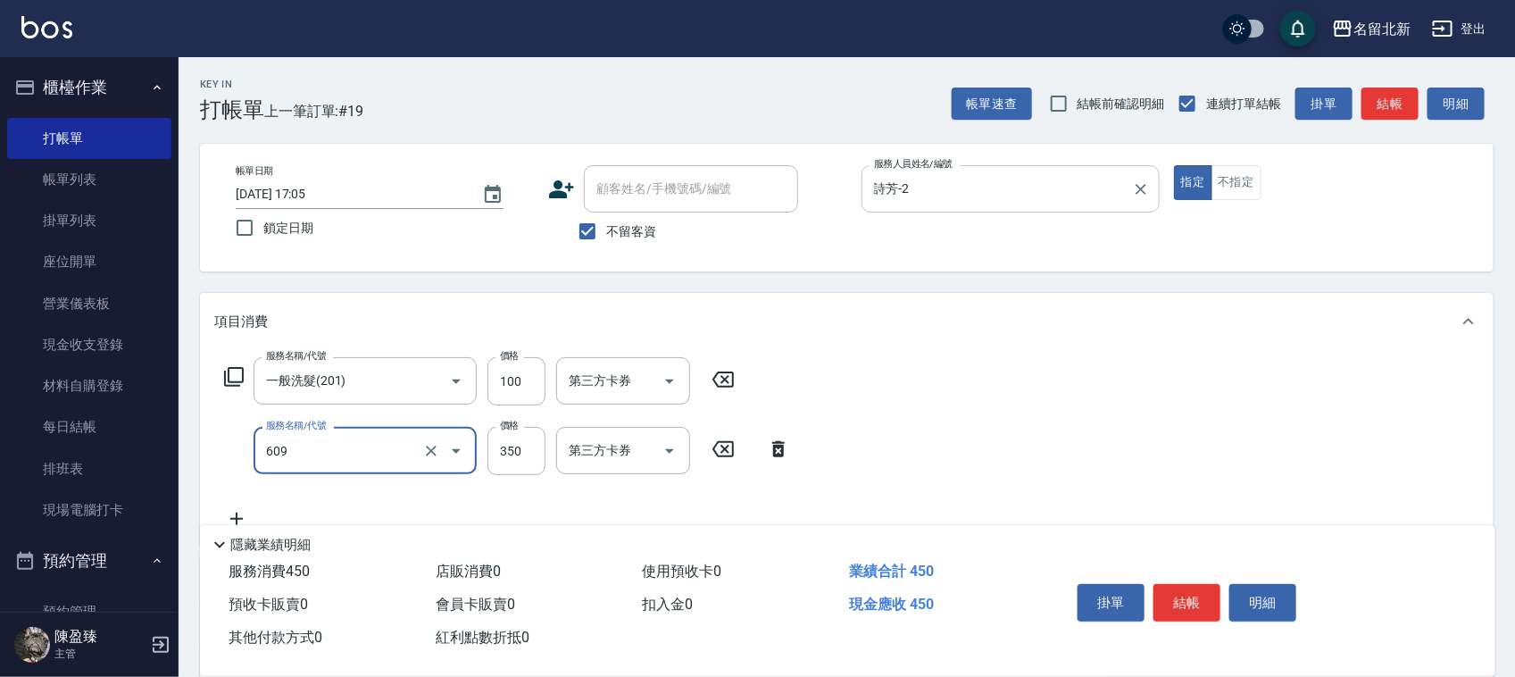
type input "頭皮隔離(609)"
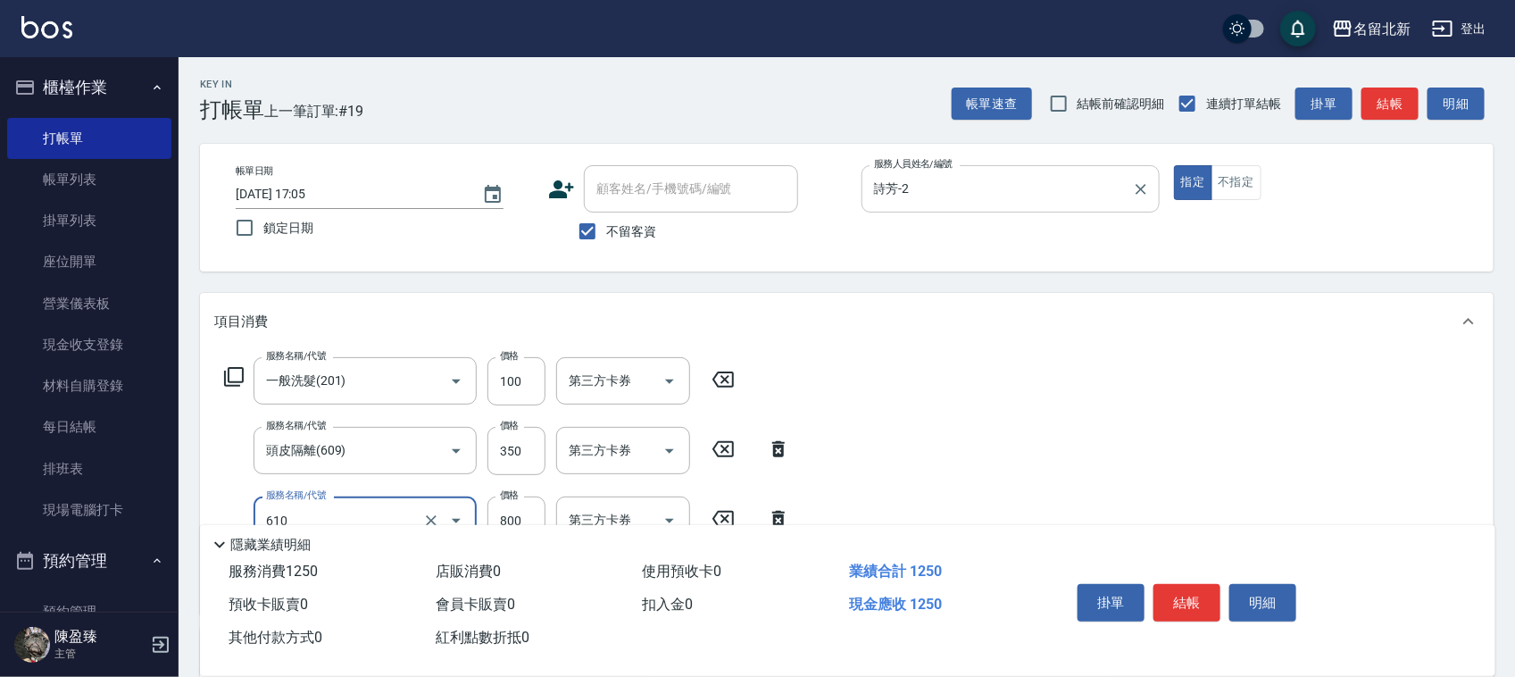
type input "毛母細胞活性霜(610)"
type input "680"
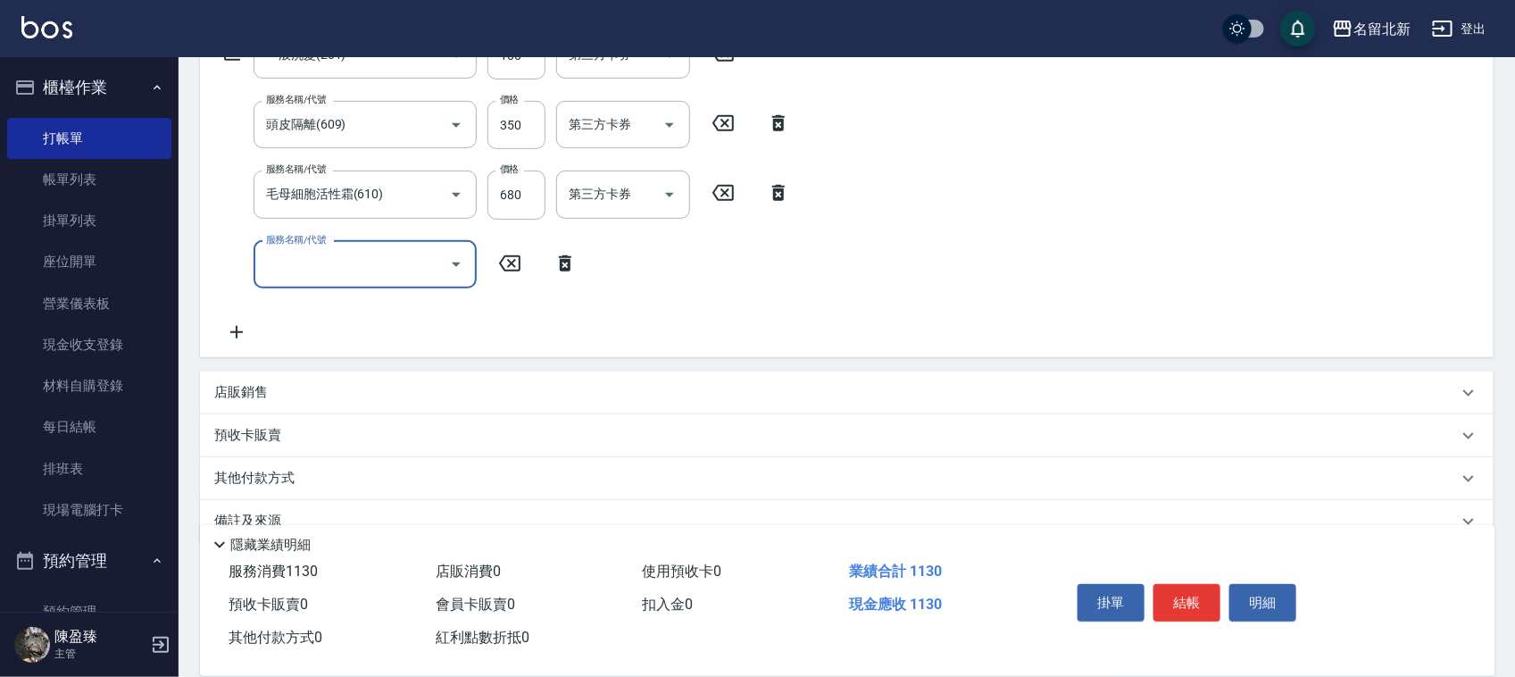
scroll to position [335, 0]
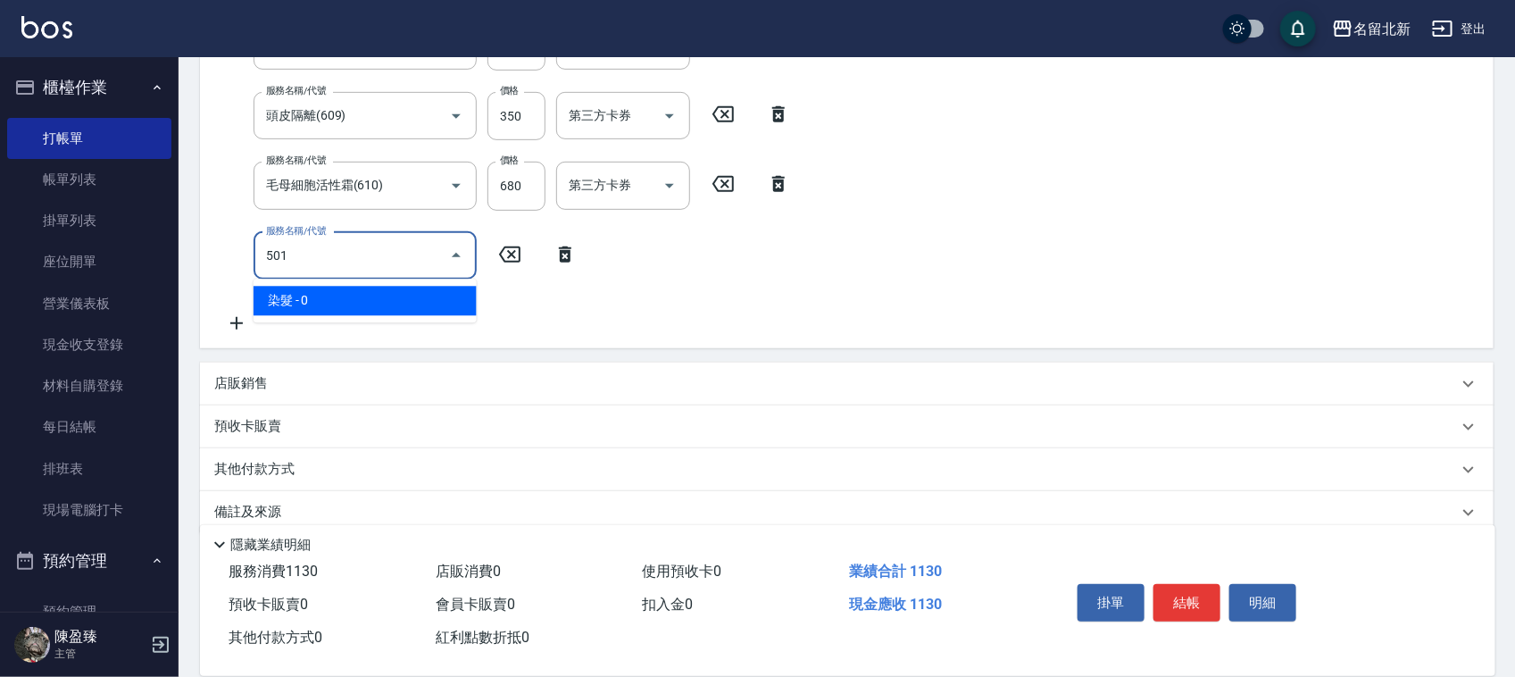
type input "染髮(501)"
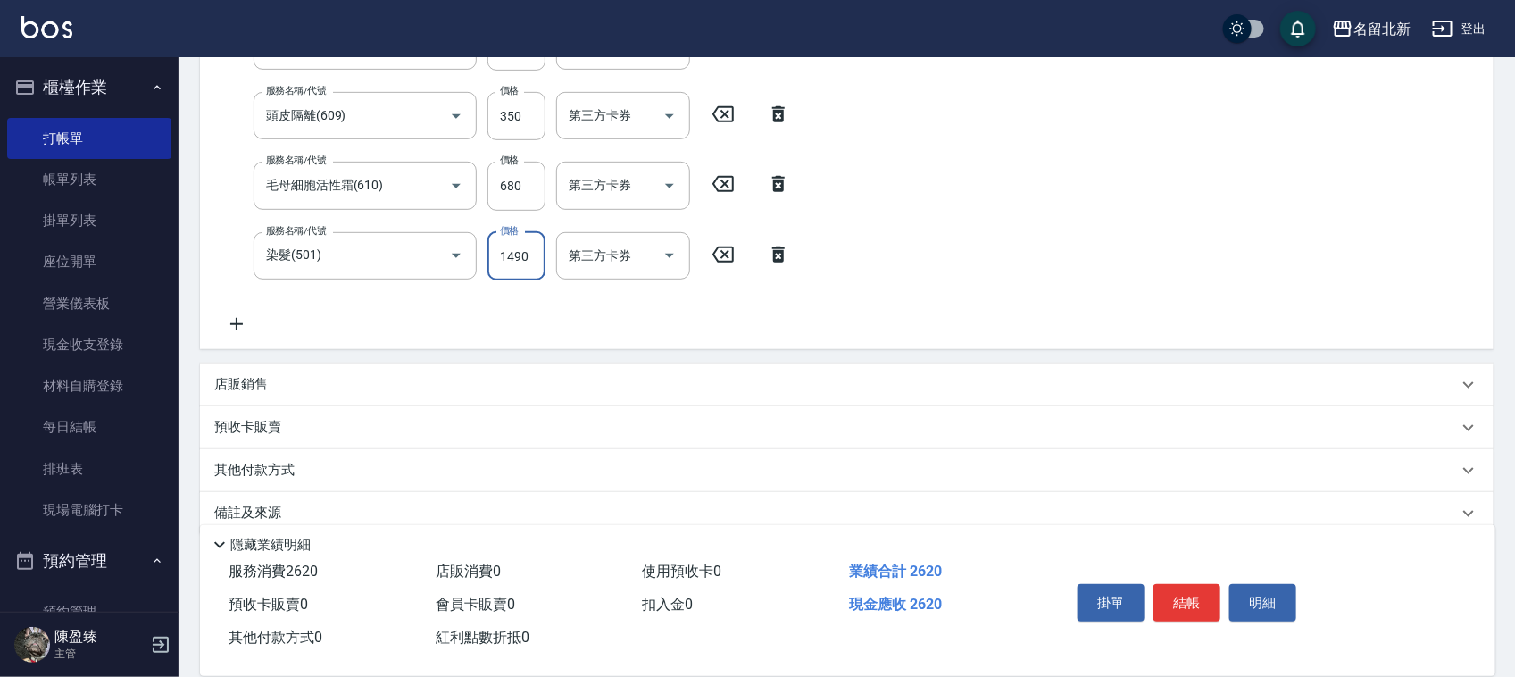
type input "1490"
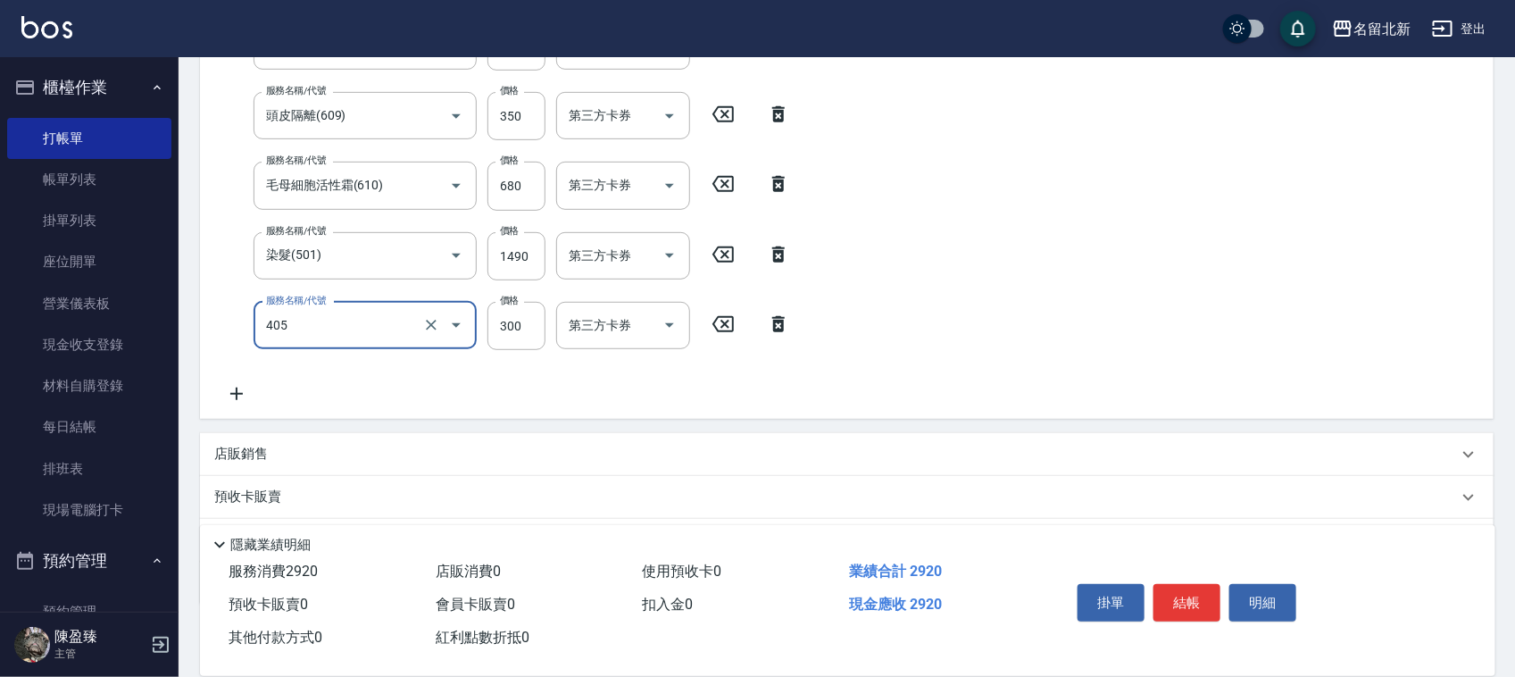
type input "補燙(405)"
type input "980"
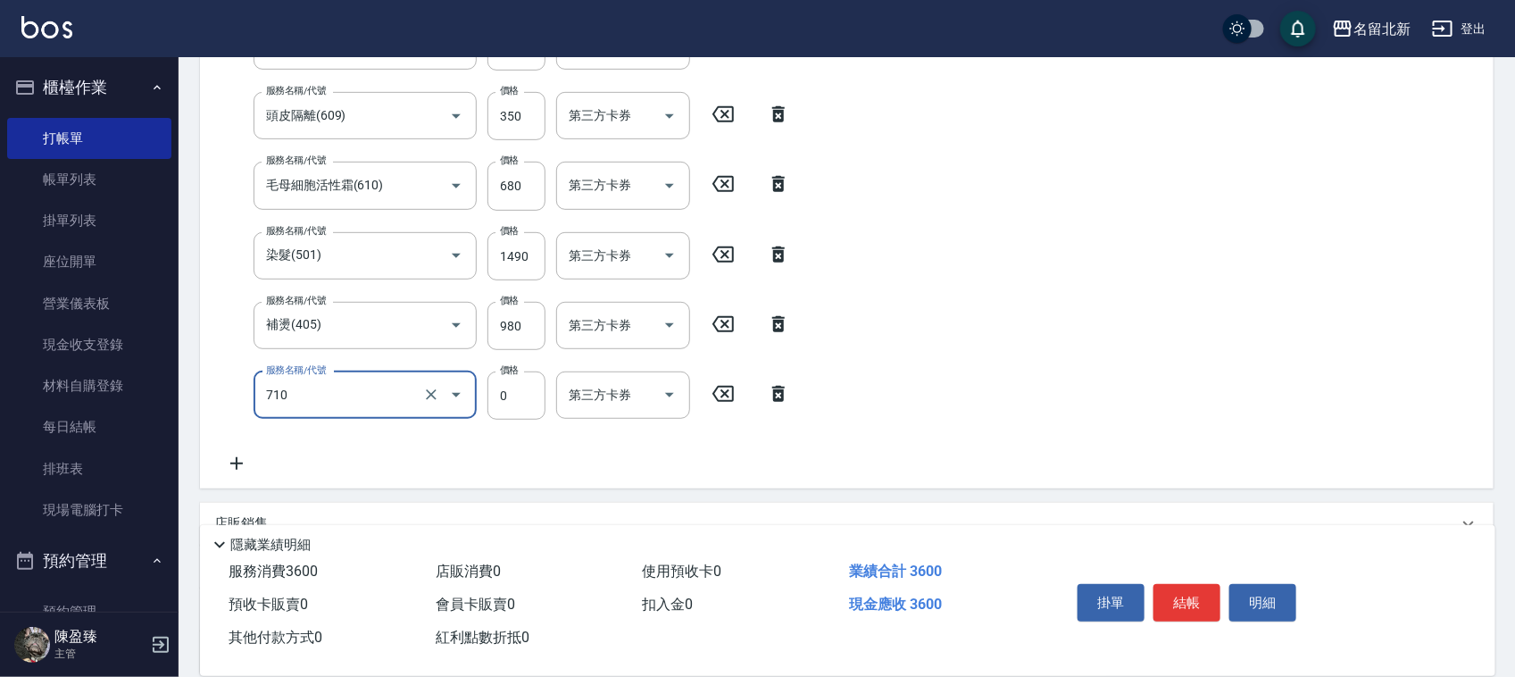
type input "互助100(710)"
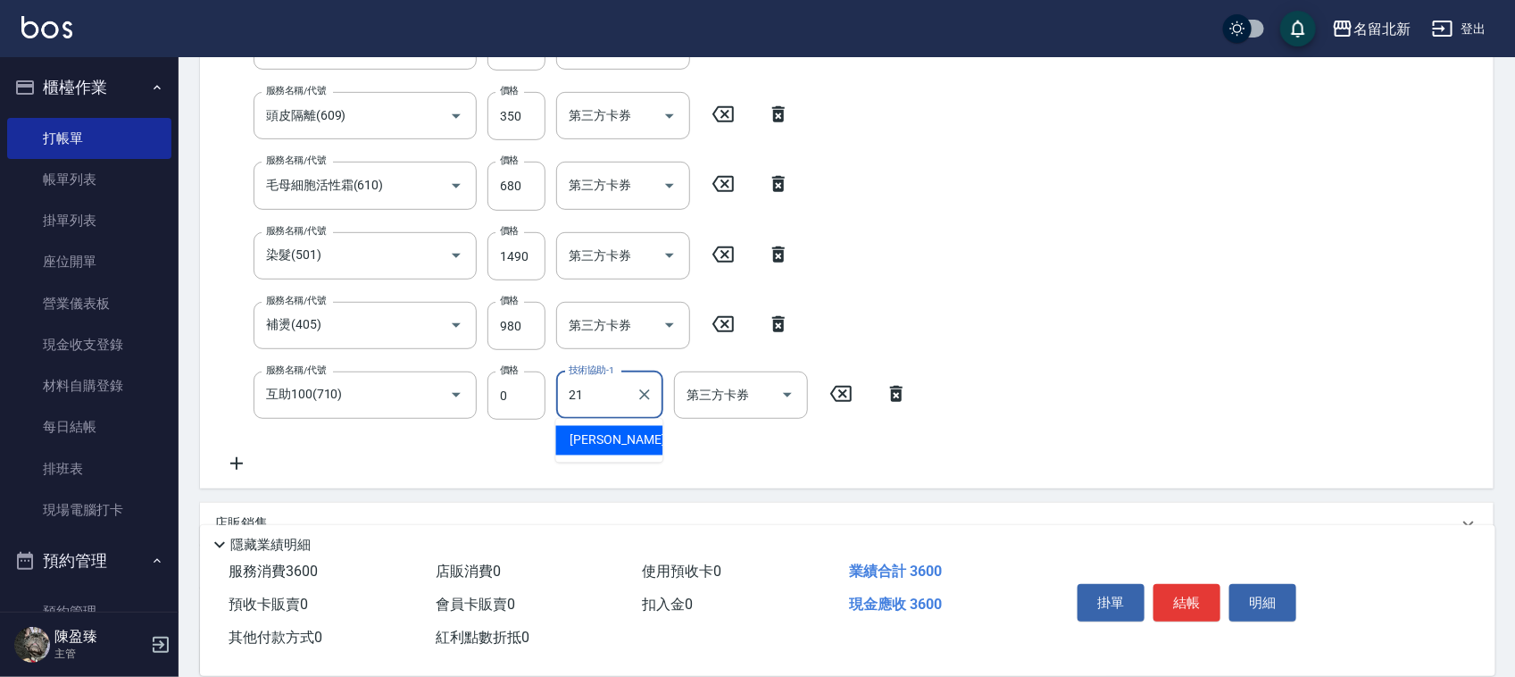
type input "艾莉莎-21"
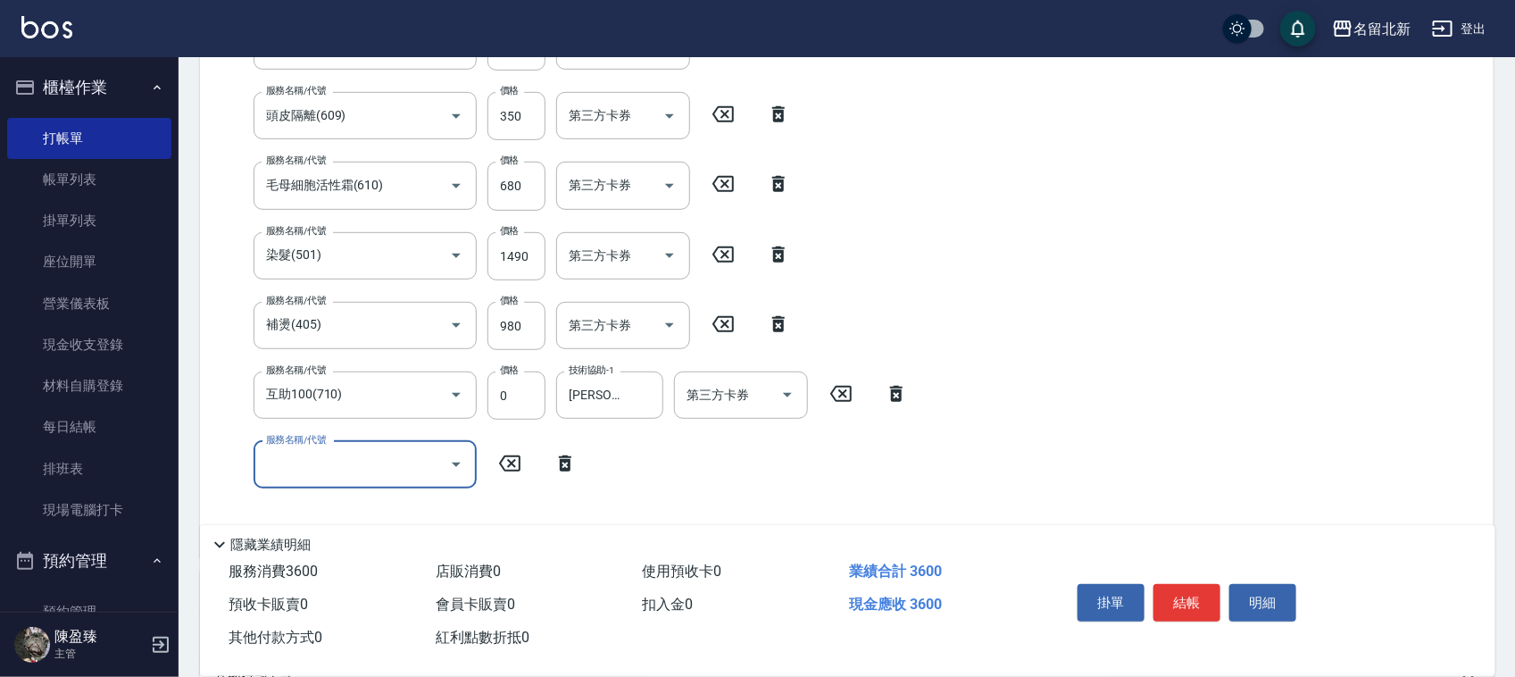
scroll to position [0, 0]
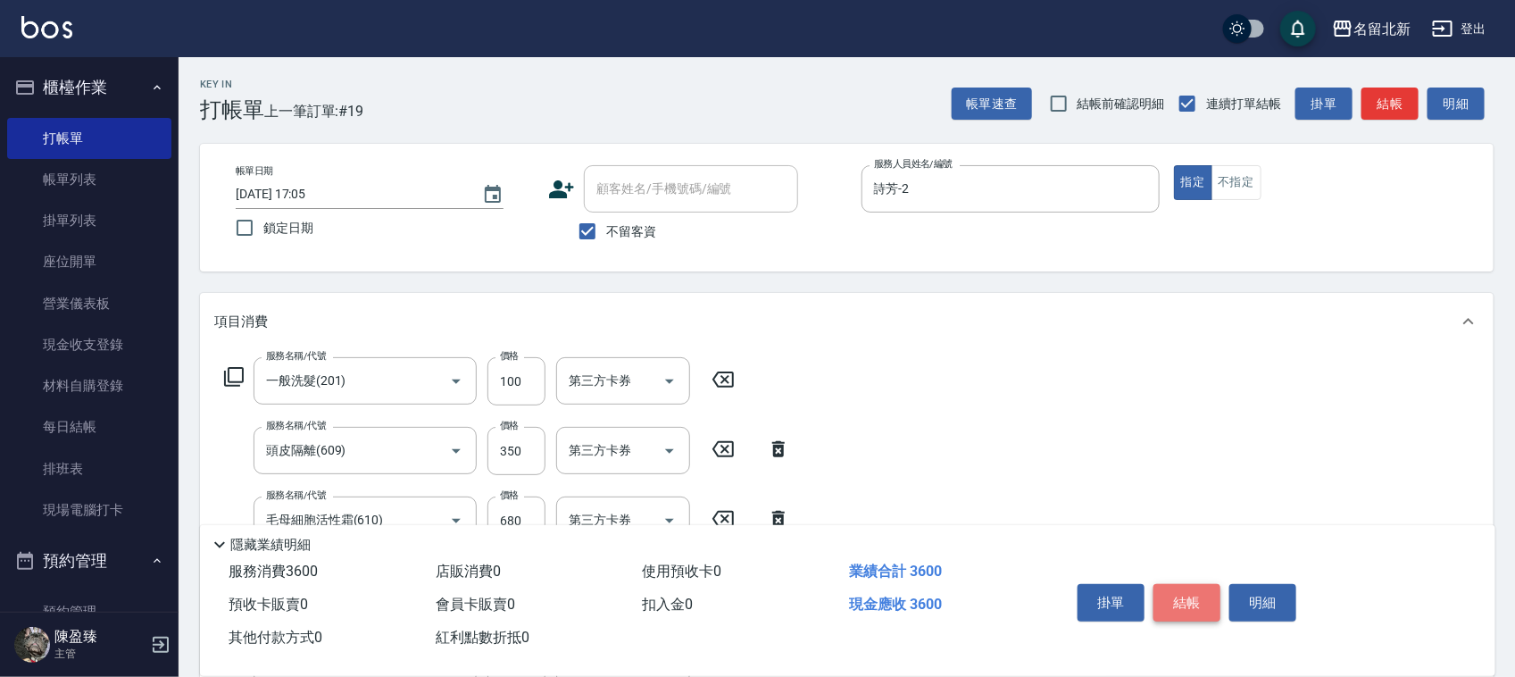
click at [1187, 608] on button "結帳" at bounding box center [1186, 602] width 67 height 37
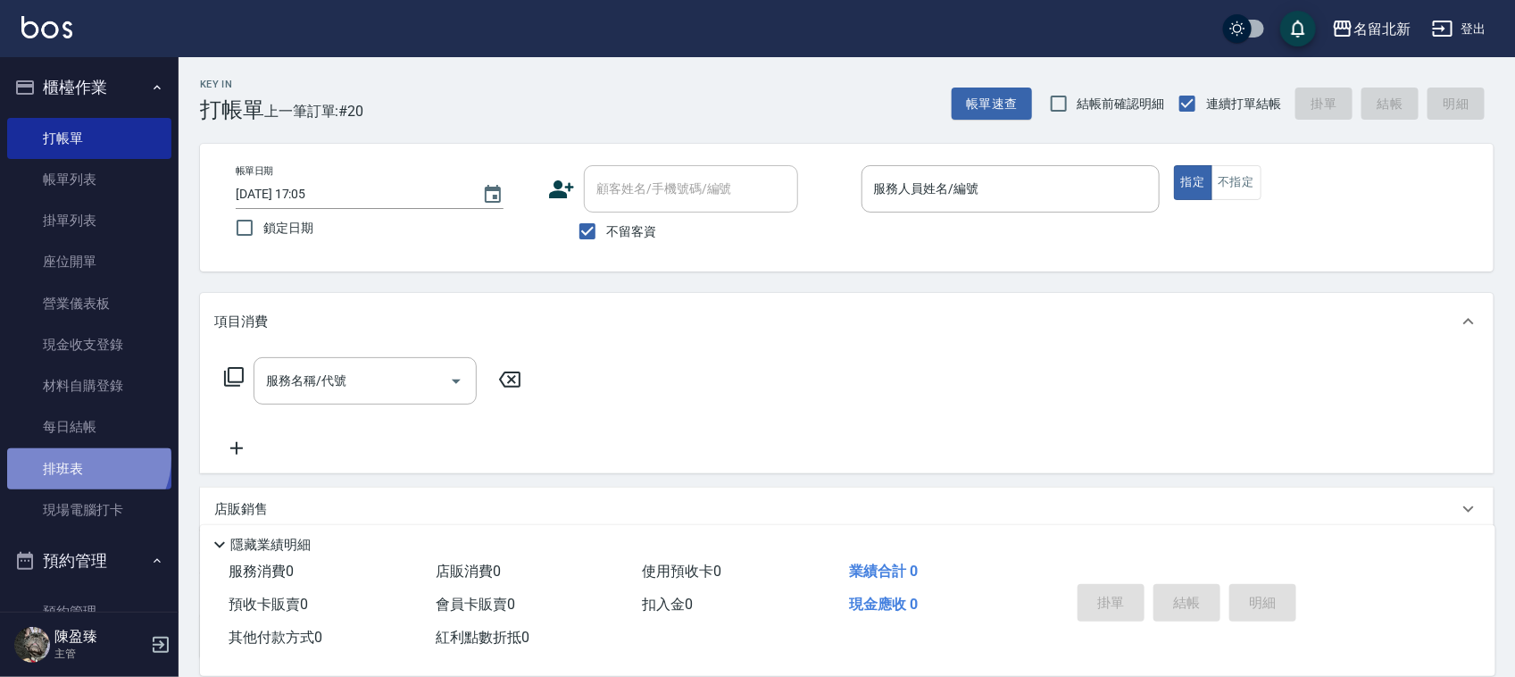
click at [86, 458] on link "排班表" at bounding box center [89, 468] width 164 height 41
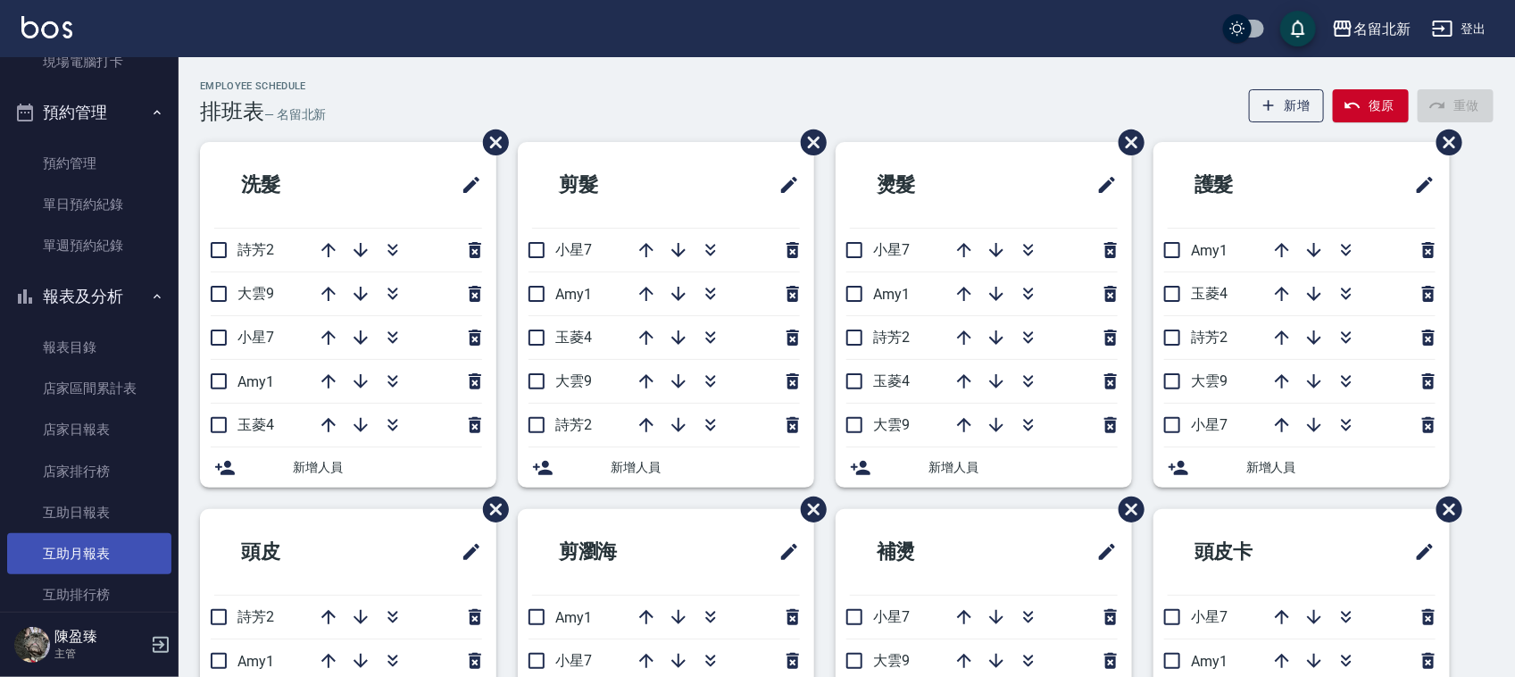
scroll to position [558, 0]
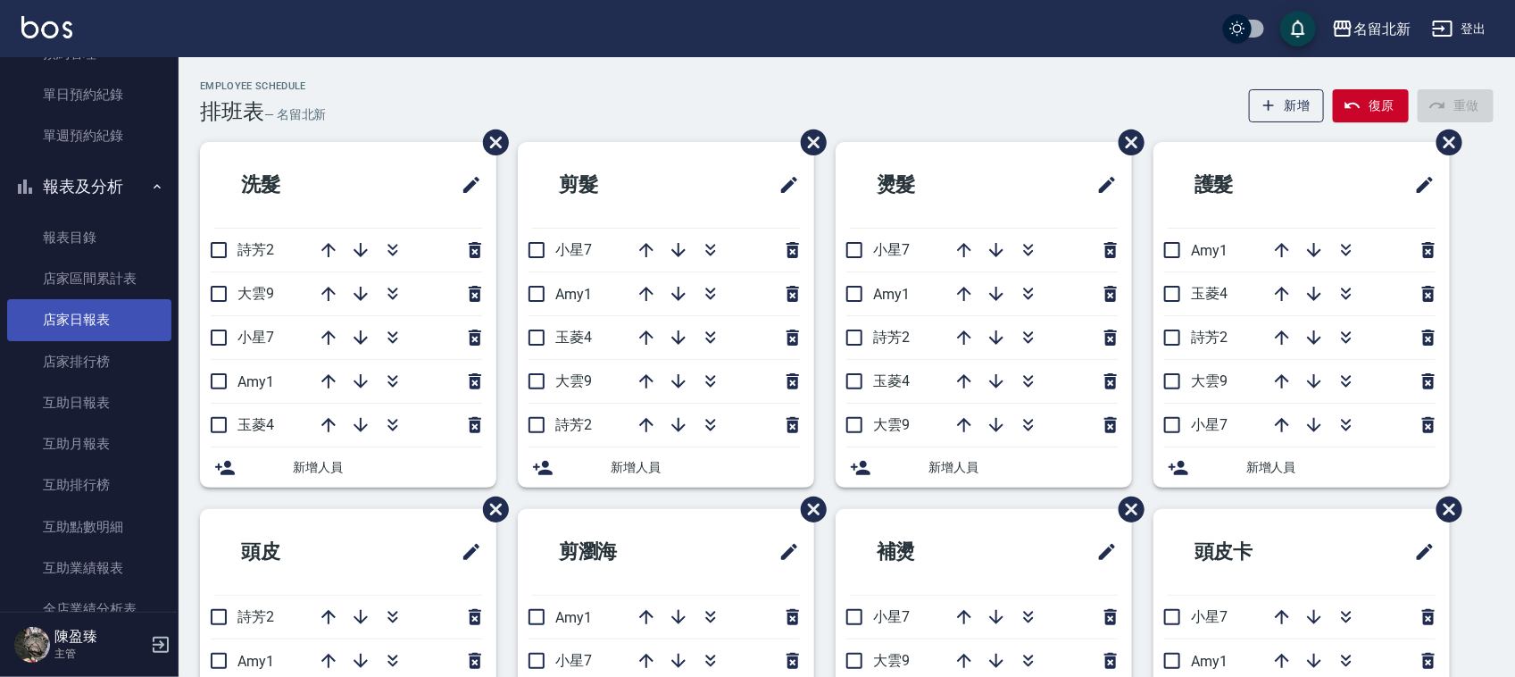
click at [100, 322] on link "店家日報表" at bounding box center [89, 319] width 164 height 41
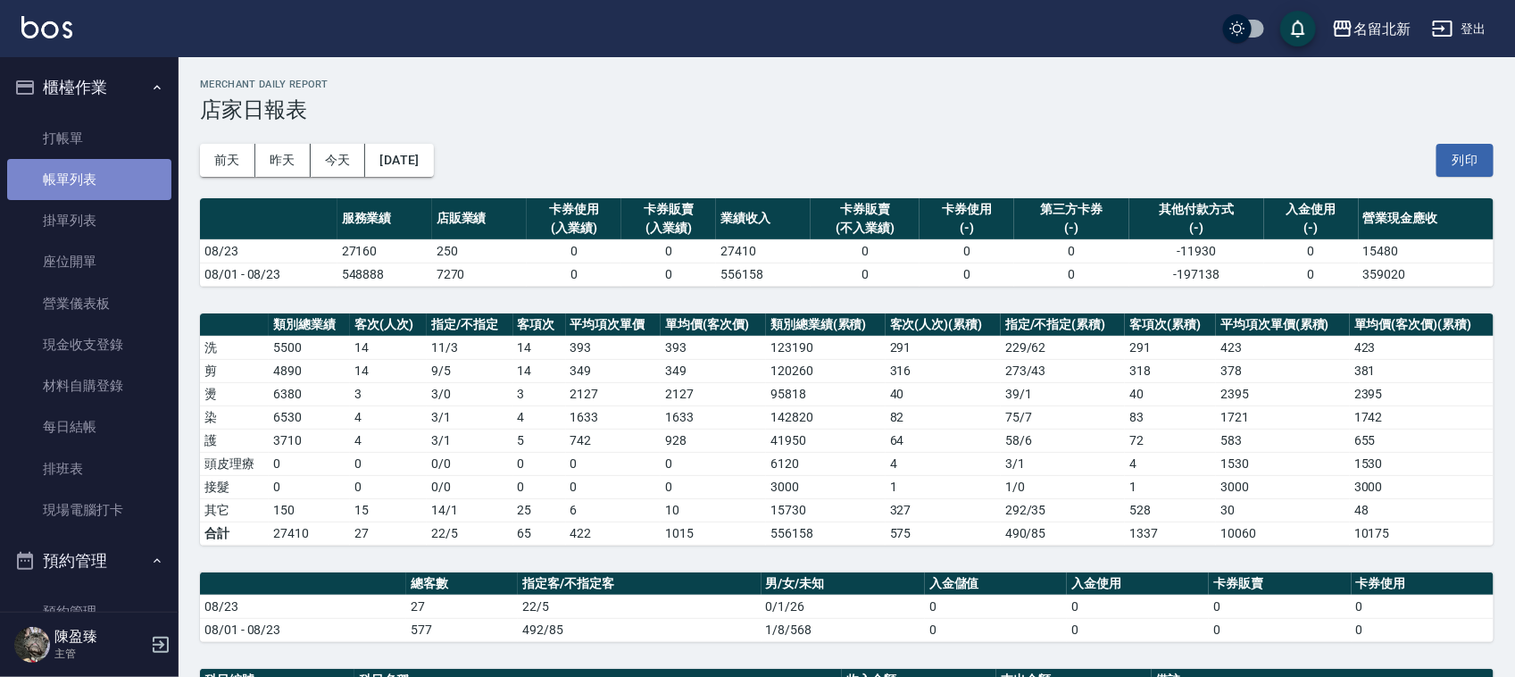
click at [95, 177] on link "帳單列表" at bounding box center [89, 179] width 164 height 41
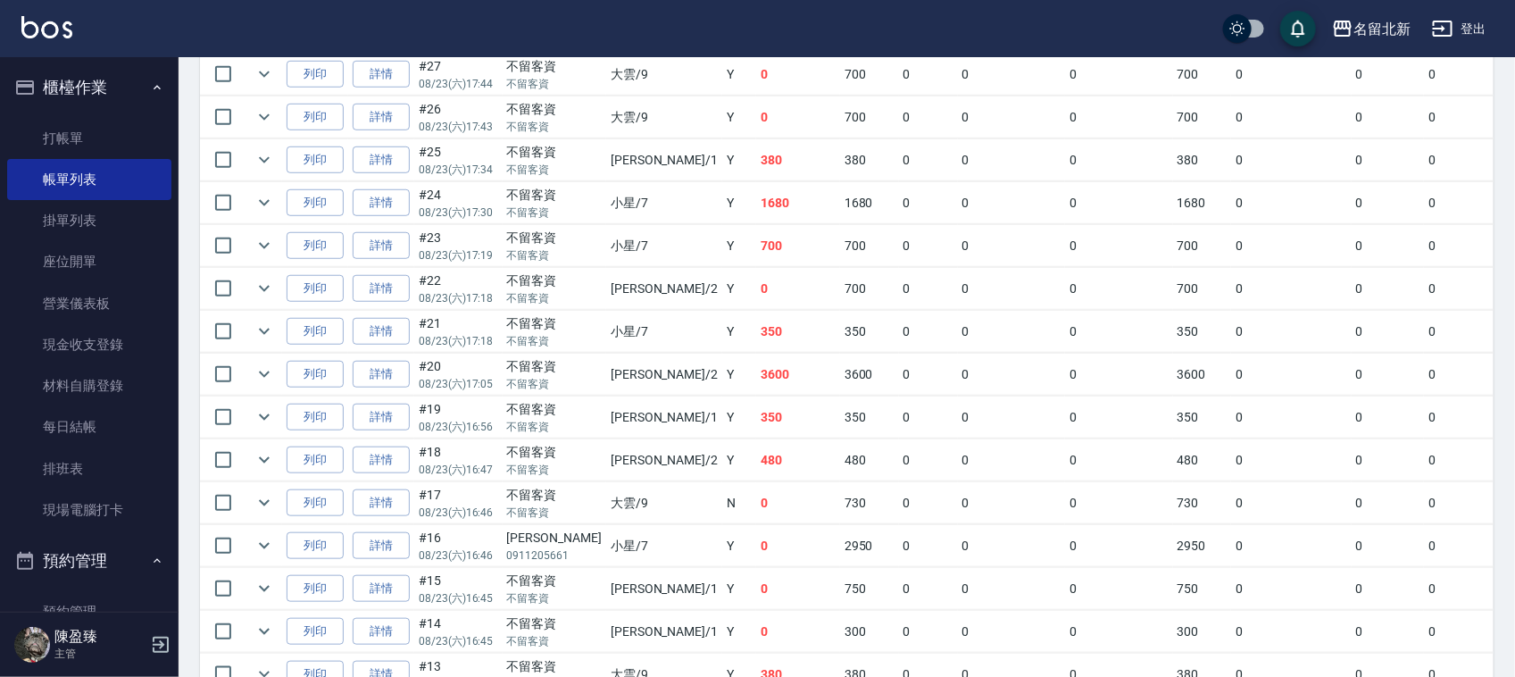
scroll to position [445, 0]
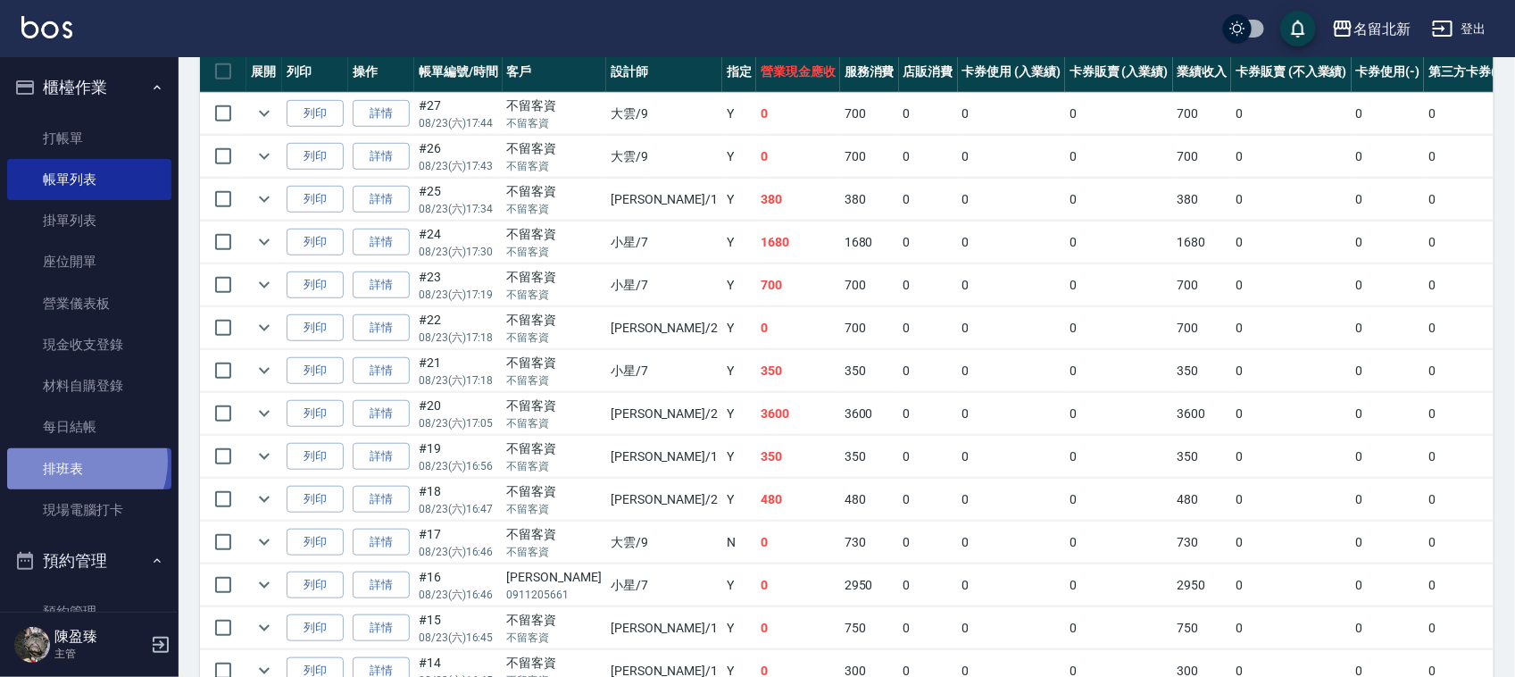
click at [78, 461] on link "排班表" at bounding box center [89, 468] width 164 height 41
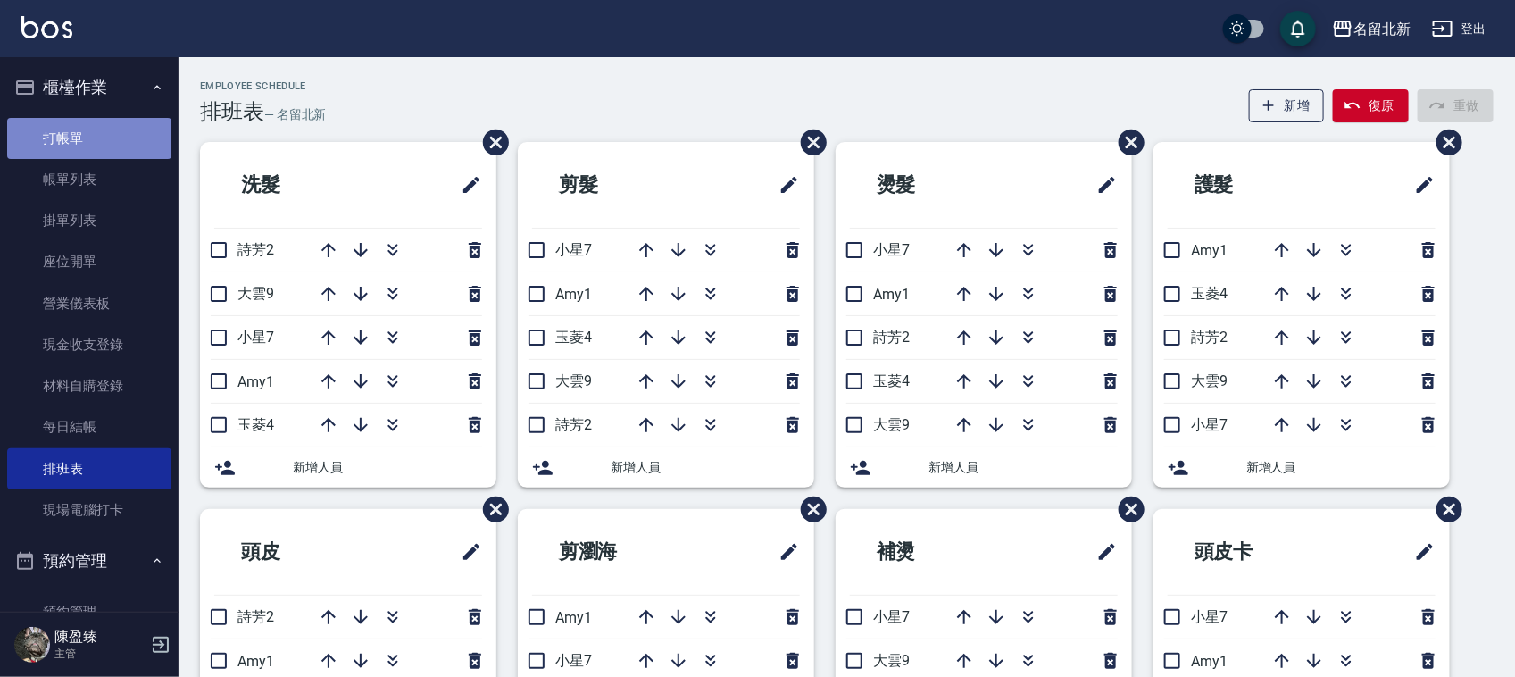
click at [96, 141] on link "打帳單" at bounding box center [89, 138] width 164 height 41
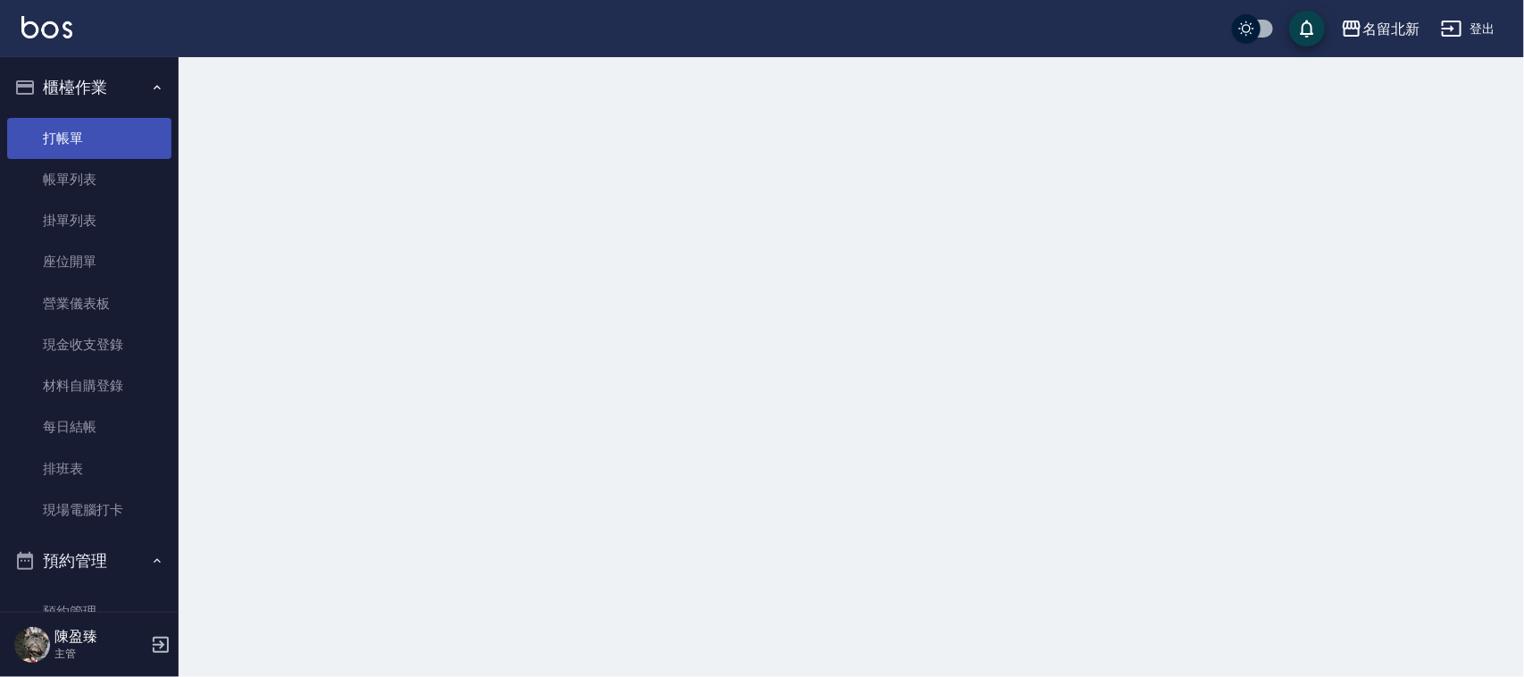
click at [77, 131] on link "打帳單" at bounding box center [89, 138] width 164 height 41
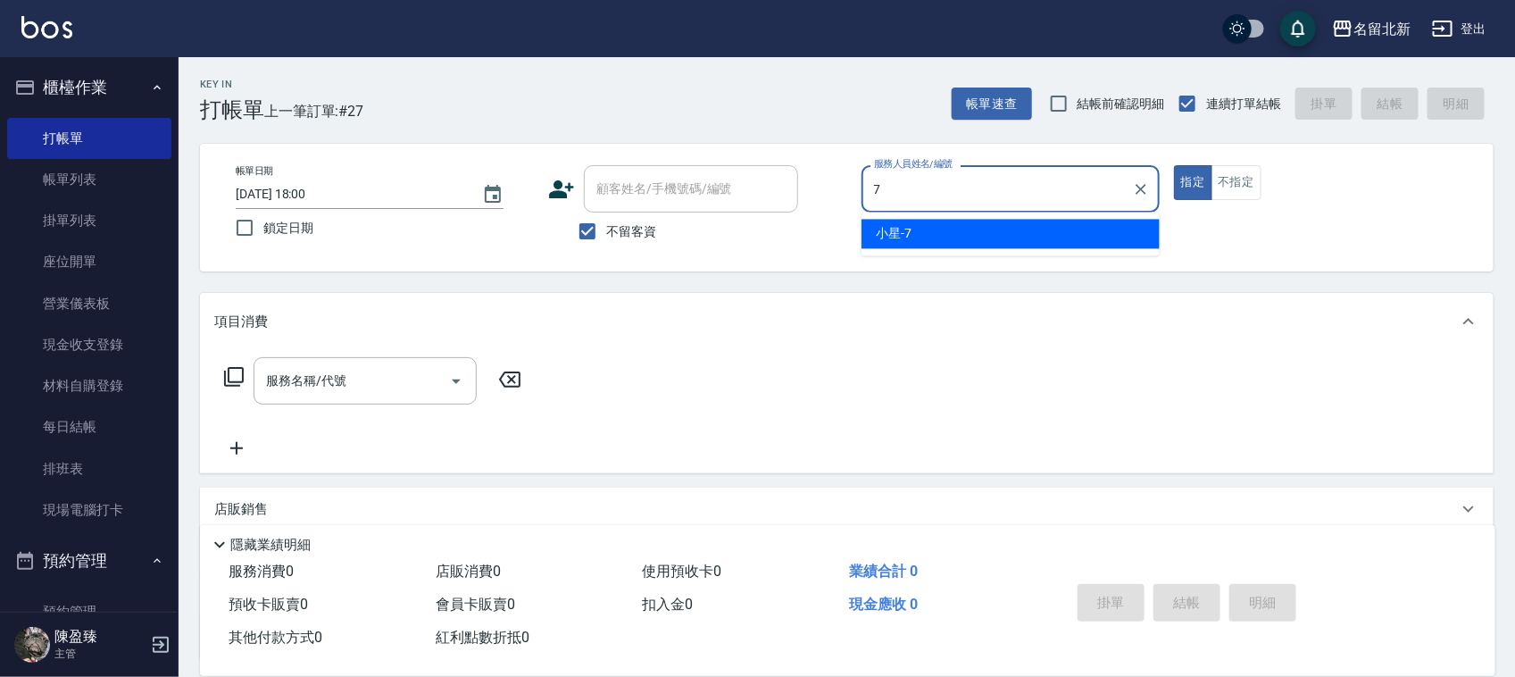
type input "小星-7"
type button "true"
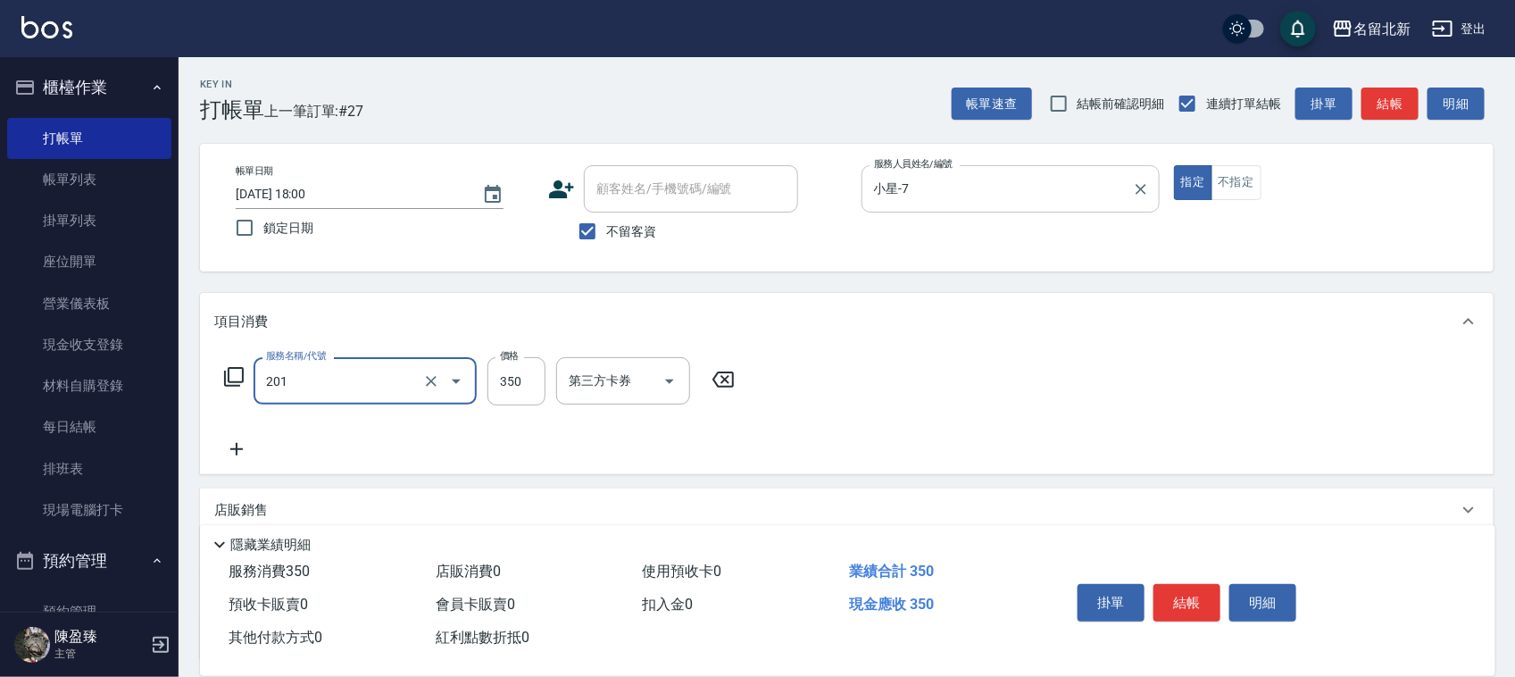
type input "一般洗髮(201)"
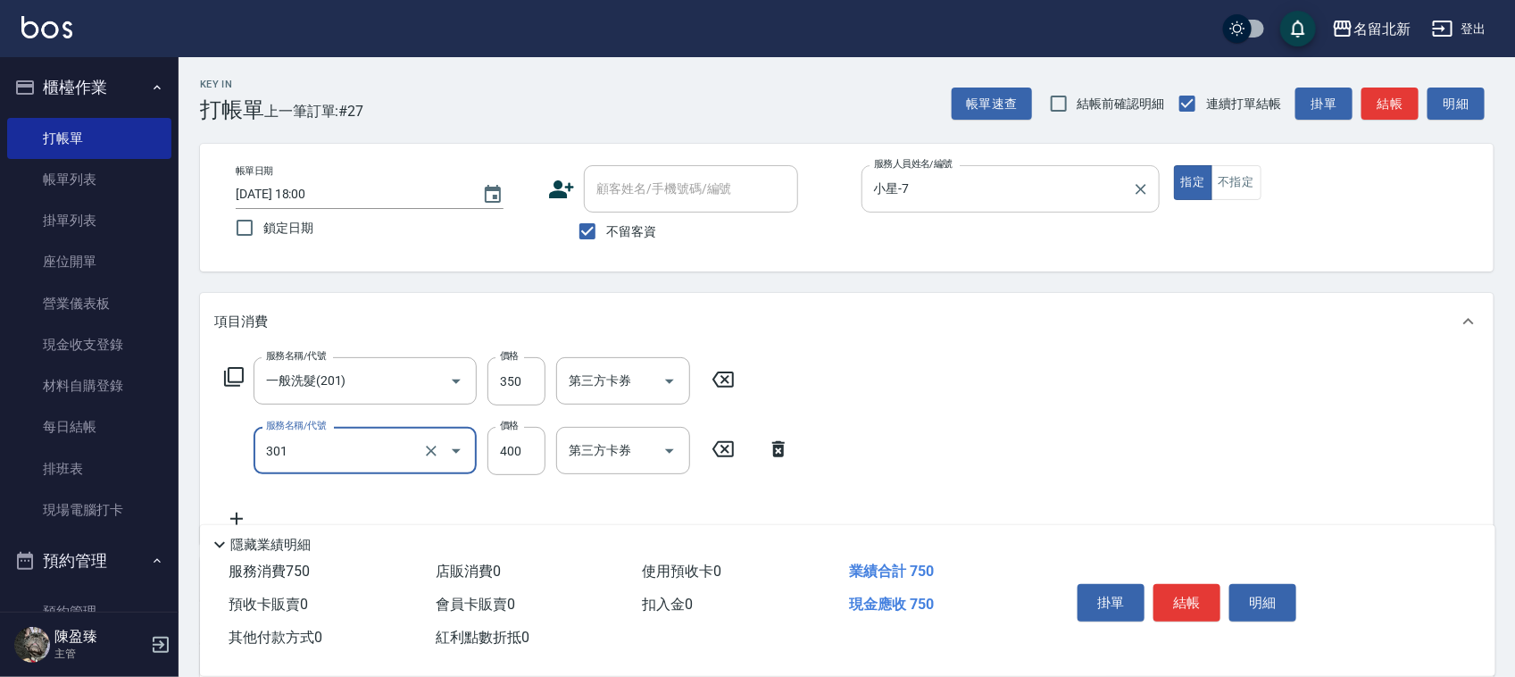
type input "造型剪髮(301)"
type input "380"
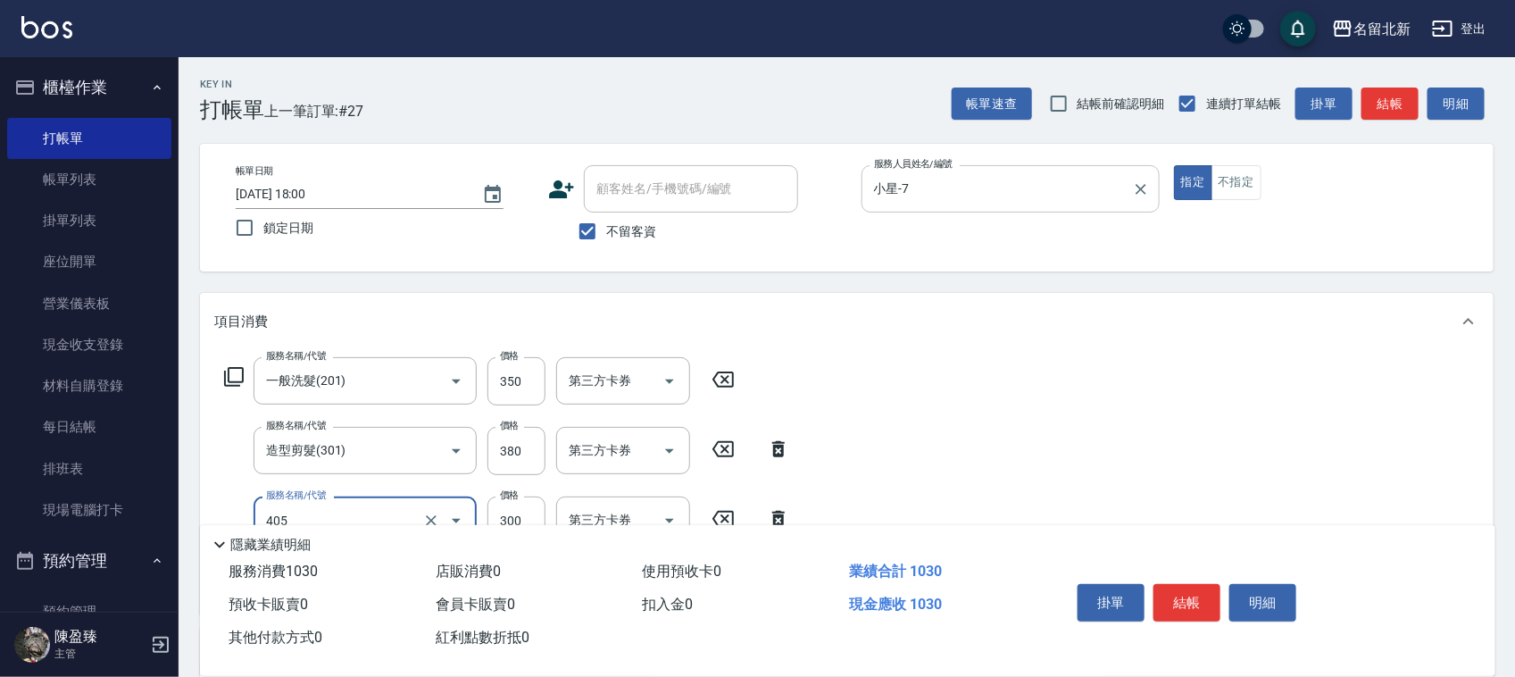
type input "補燙(405)"
type input "600"
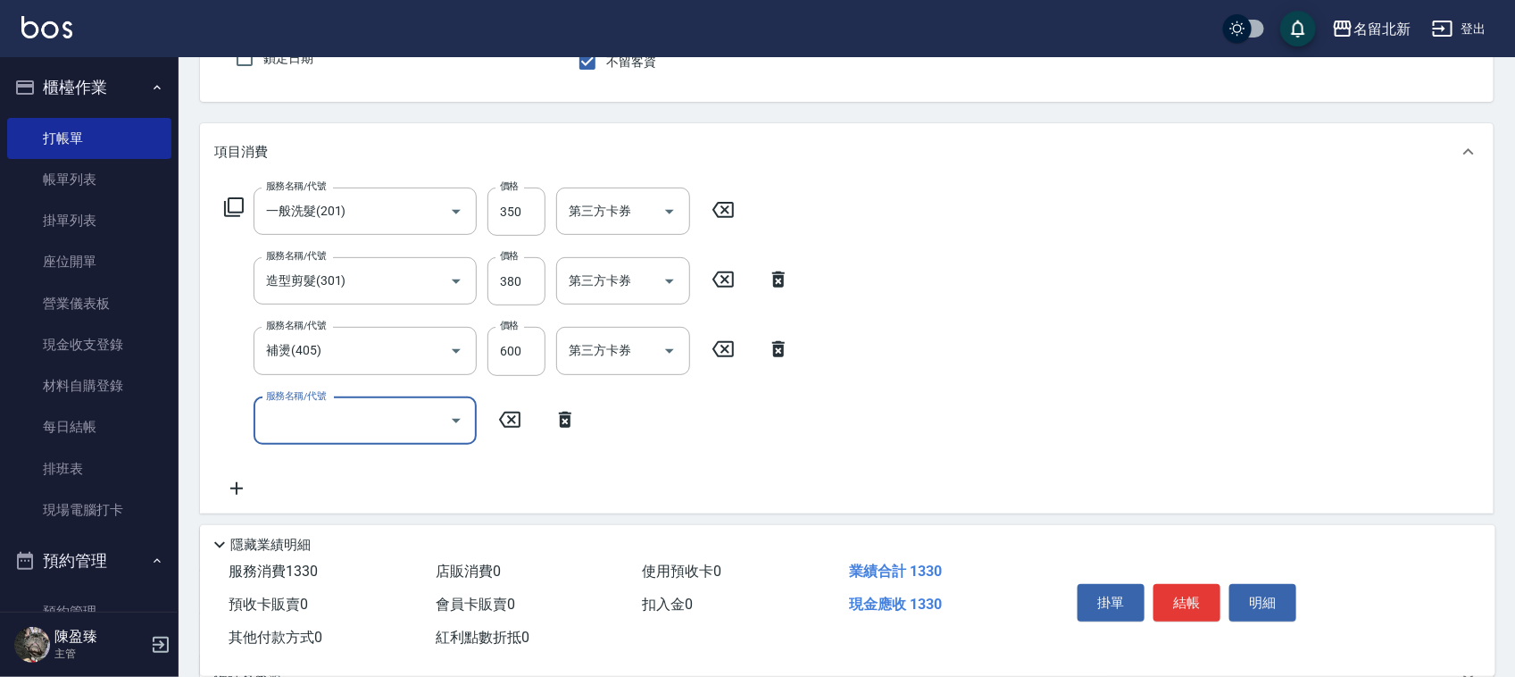
scroll to position [362, 0]
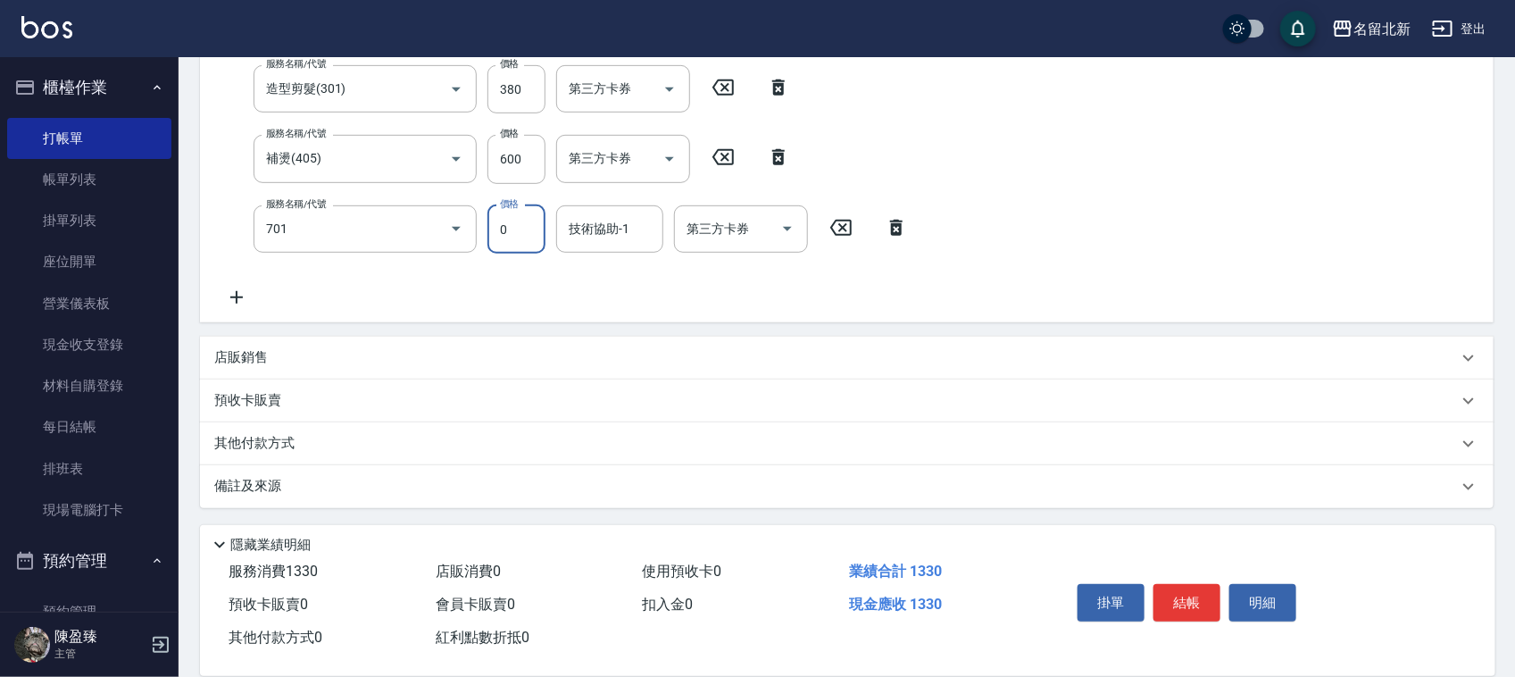
type input "互助10(701)"
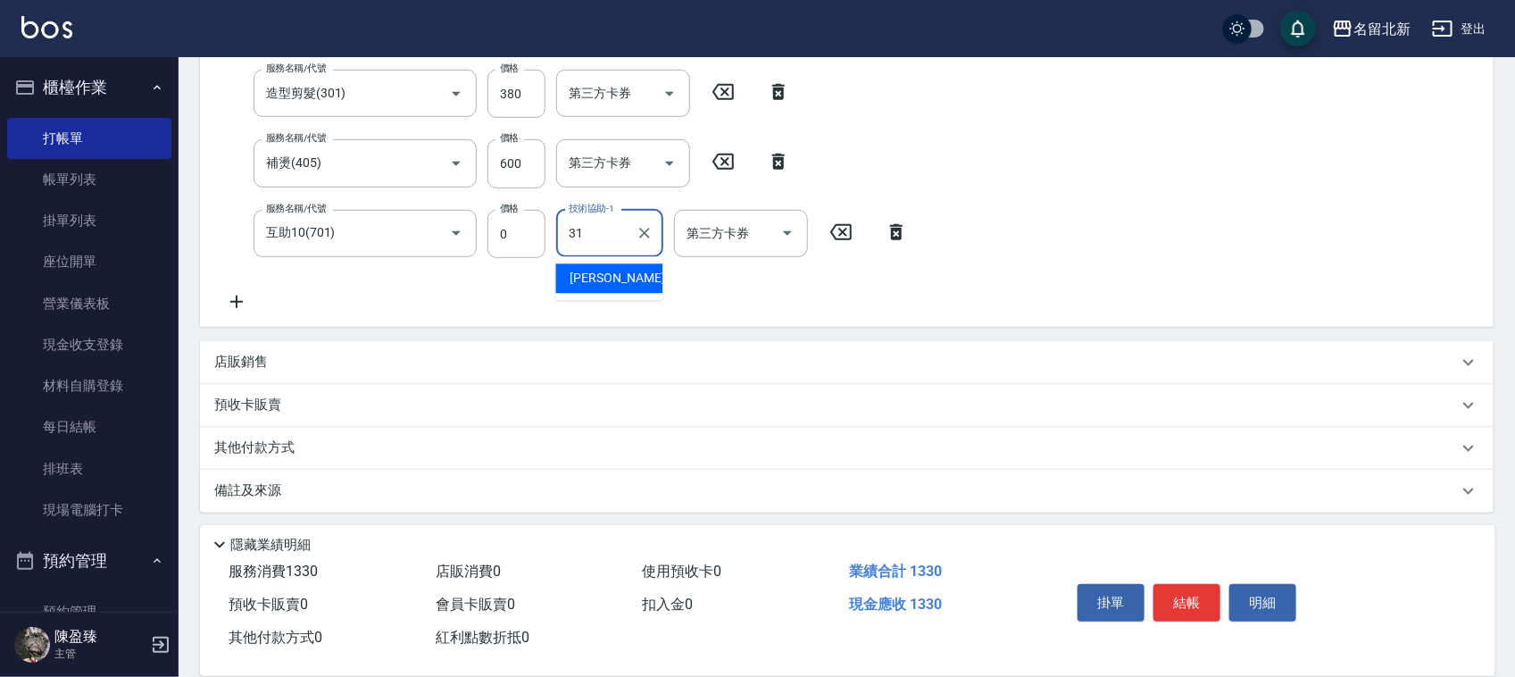
type input "[PERSON_NAME]-31"
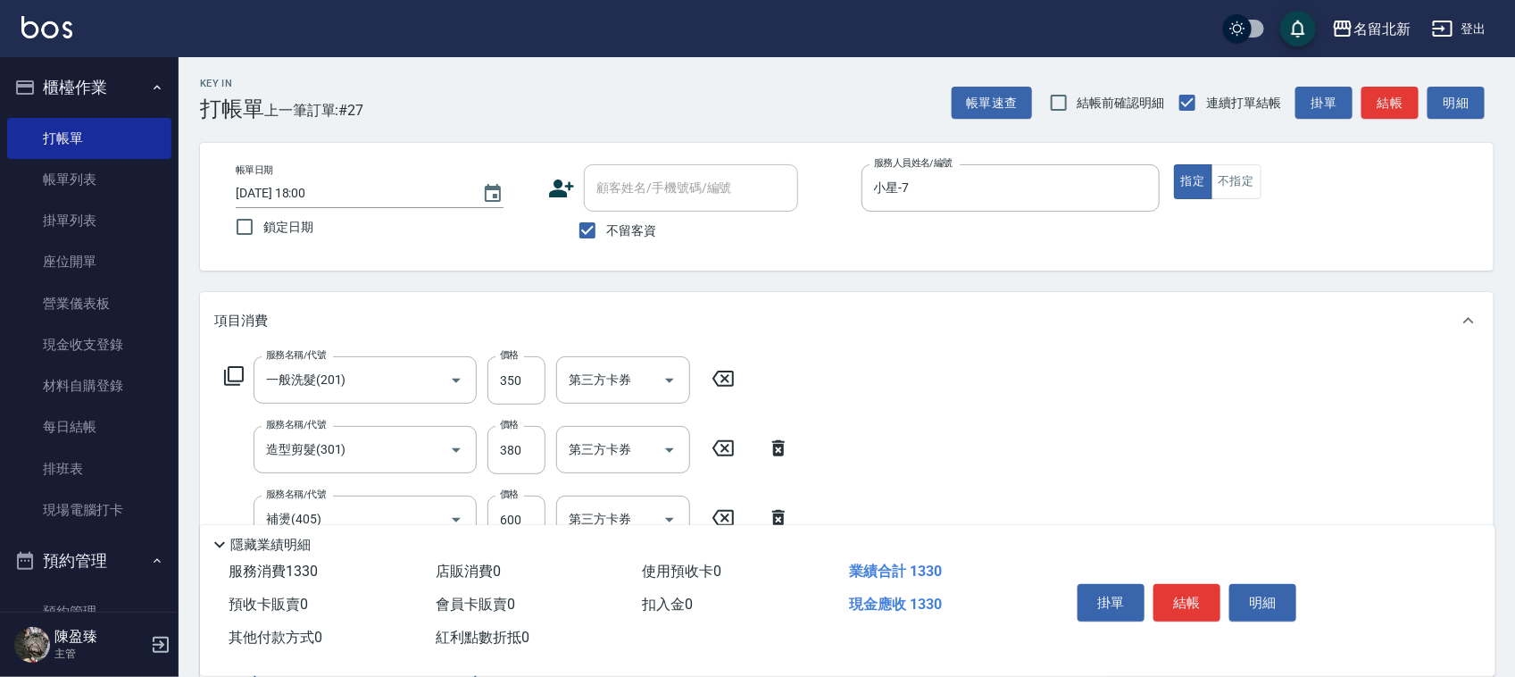
scroll to position [0, 0]
click at [1247, 170] on button "不指定" at bounding box center [1236, 182] width 50 height 35
click at [1202, 601] on button "結帳" at bounding box center [1186, 602] width 67 height 37
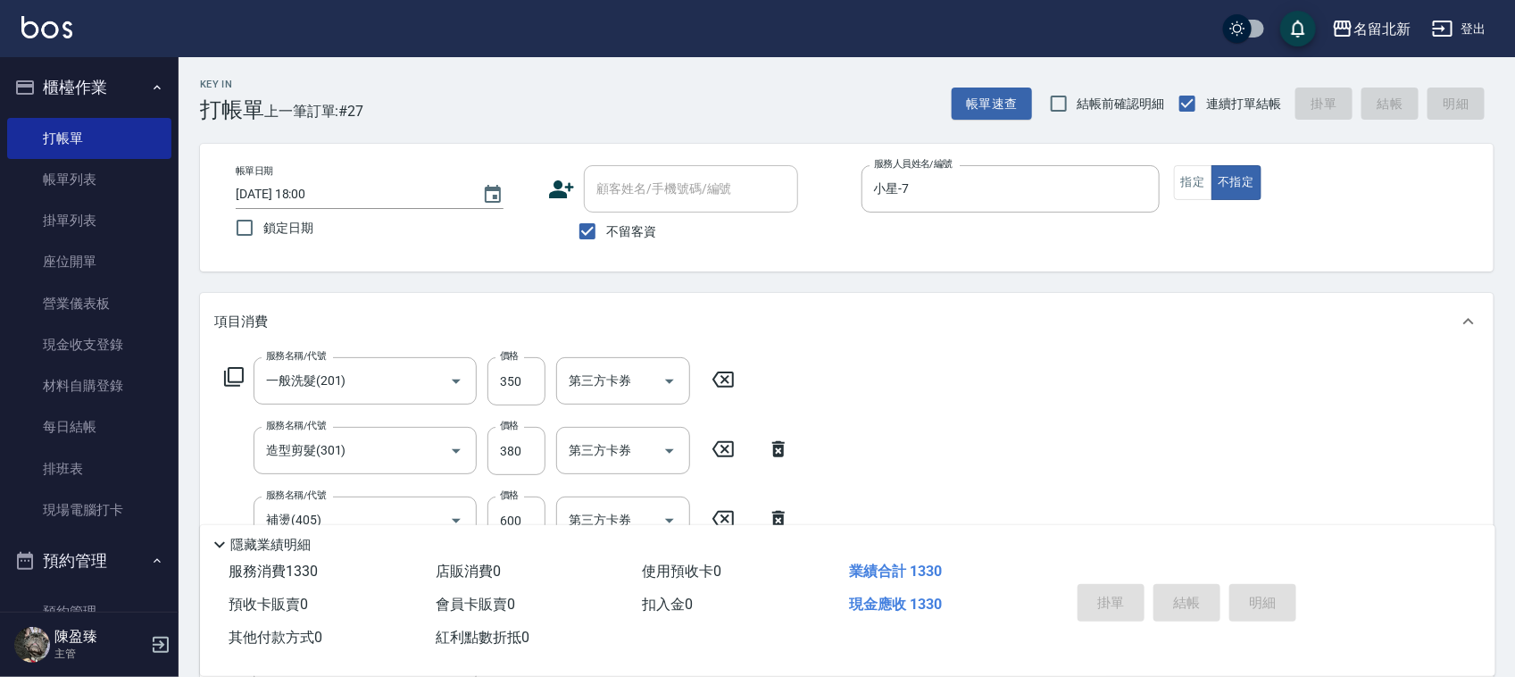
type input "[DATE] 18:01"
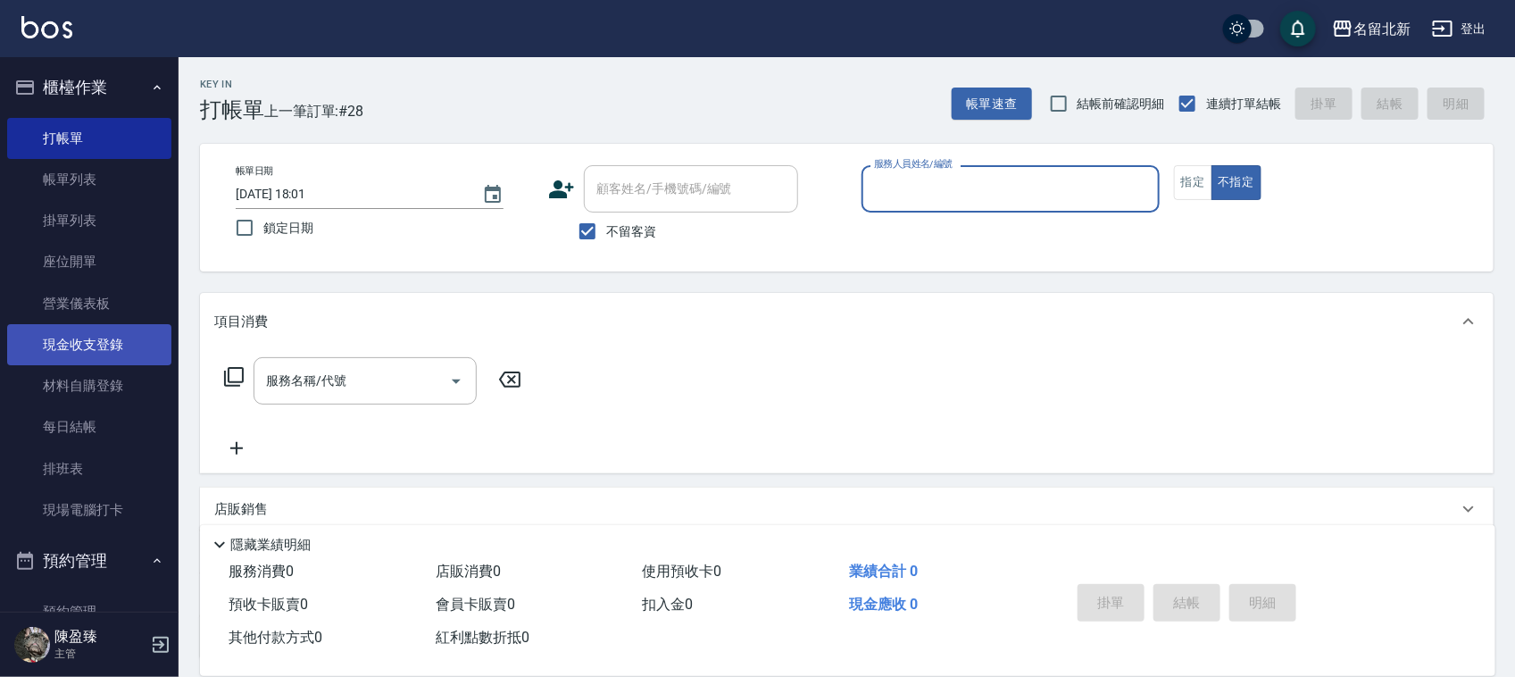
click at [89, 340] on link "現金收支登錄" at bounding box center [89, 344] width 164 height 41
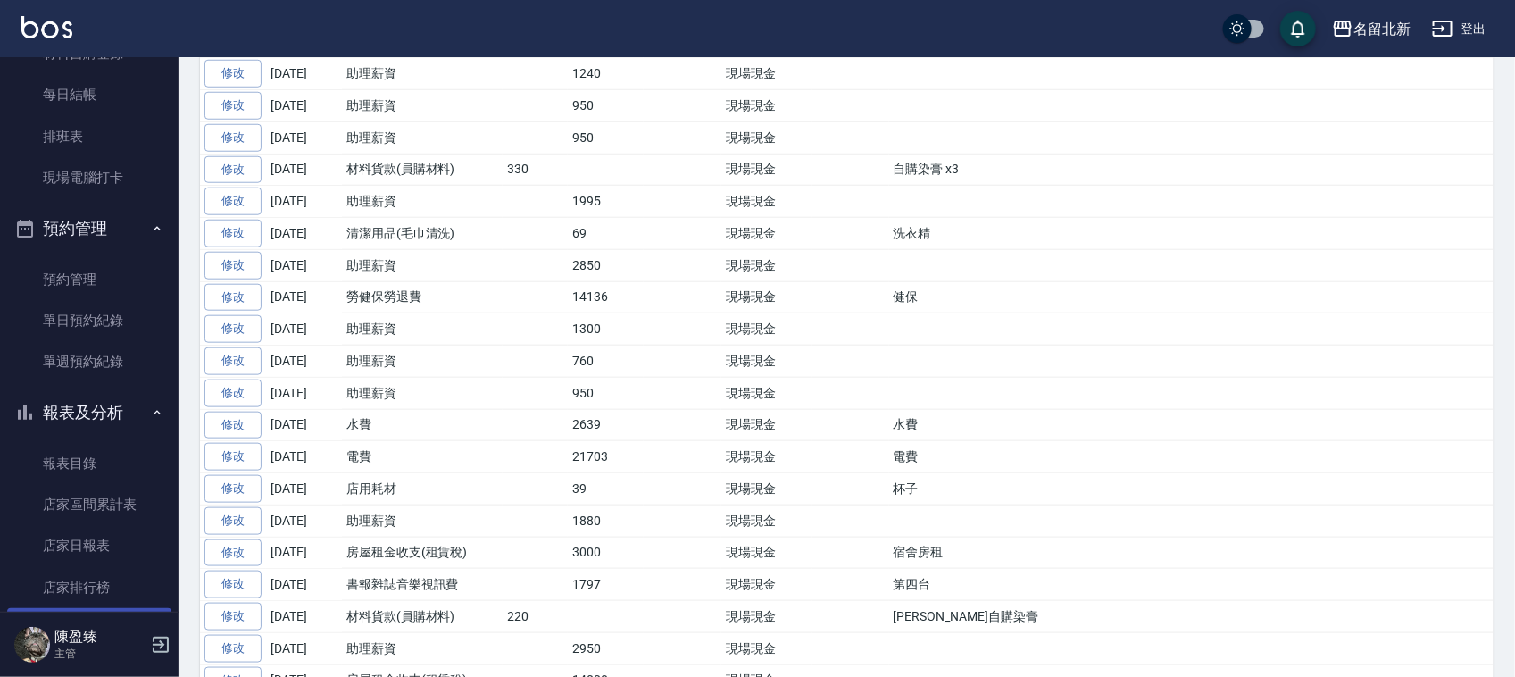
scroll to position [558, 0]
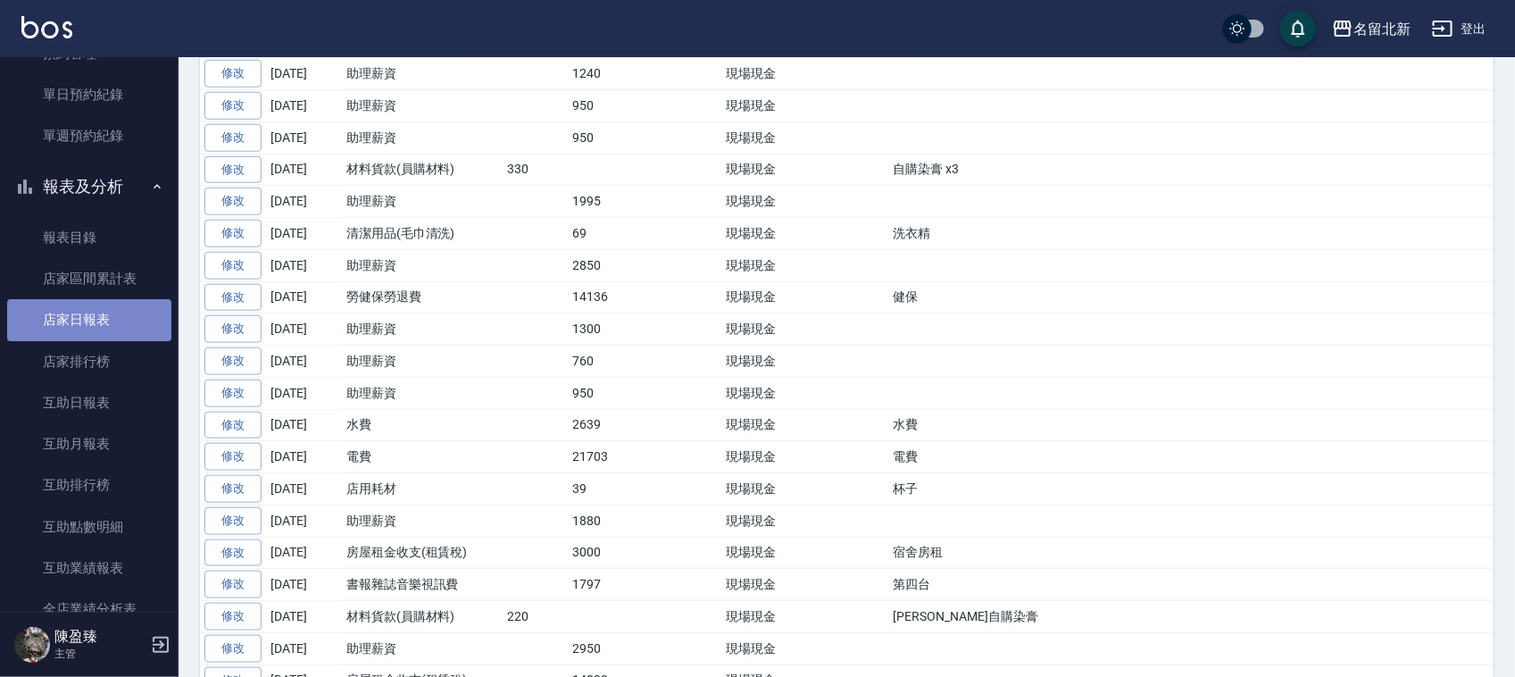
click at [119, 320] on link "店家日報表" at bounding box center [89, 319] width 164 height 41
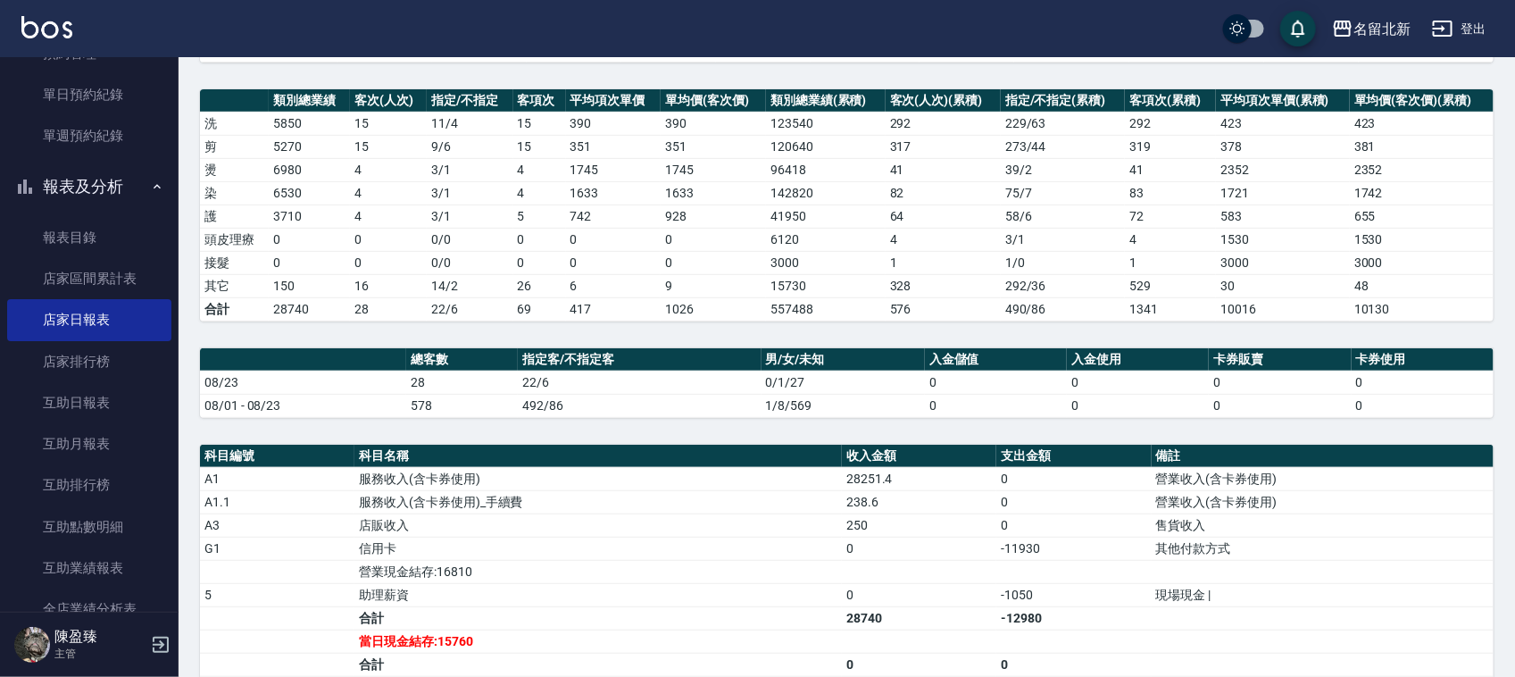
scroll to position [438, 0]
